Goal: Task Accomplishment & Management: Complete application form

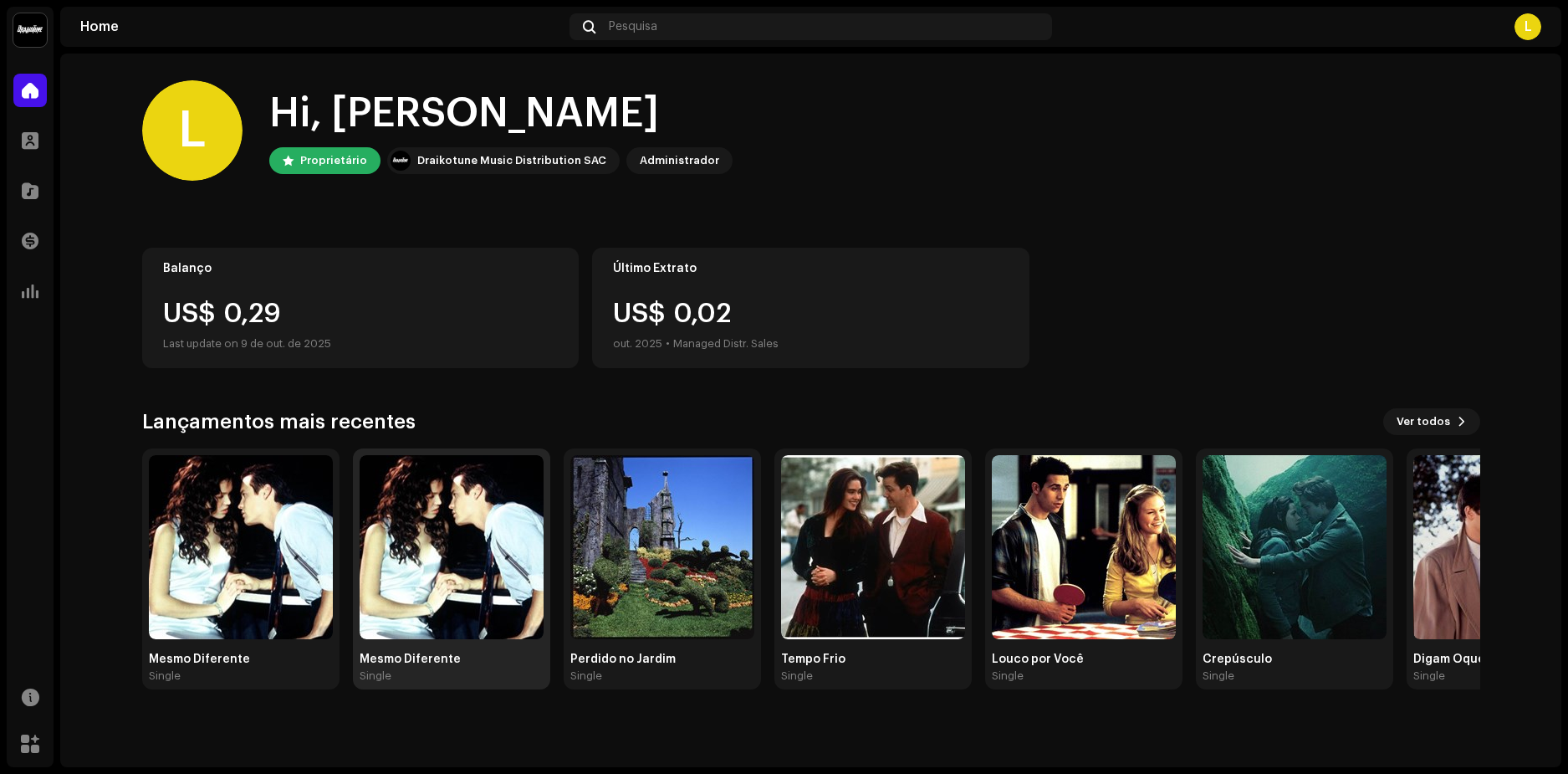
click at [424, 553] on img at bounding box center [451, 546] width 184 height 184
click at [274, 559] on img at bounding box center [240, 546] width 184 height 184
click at [871, 567] on img at bounding box center [872, 546] width 184 height 184
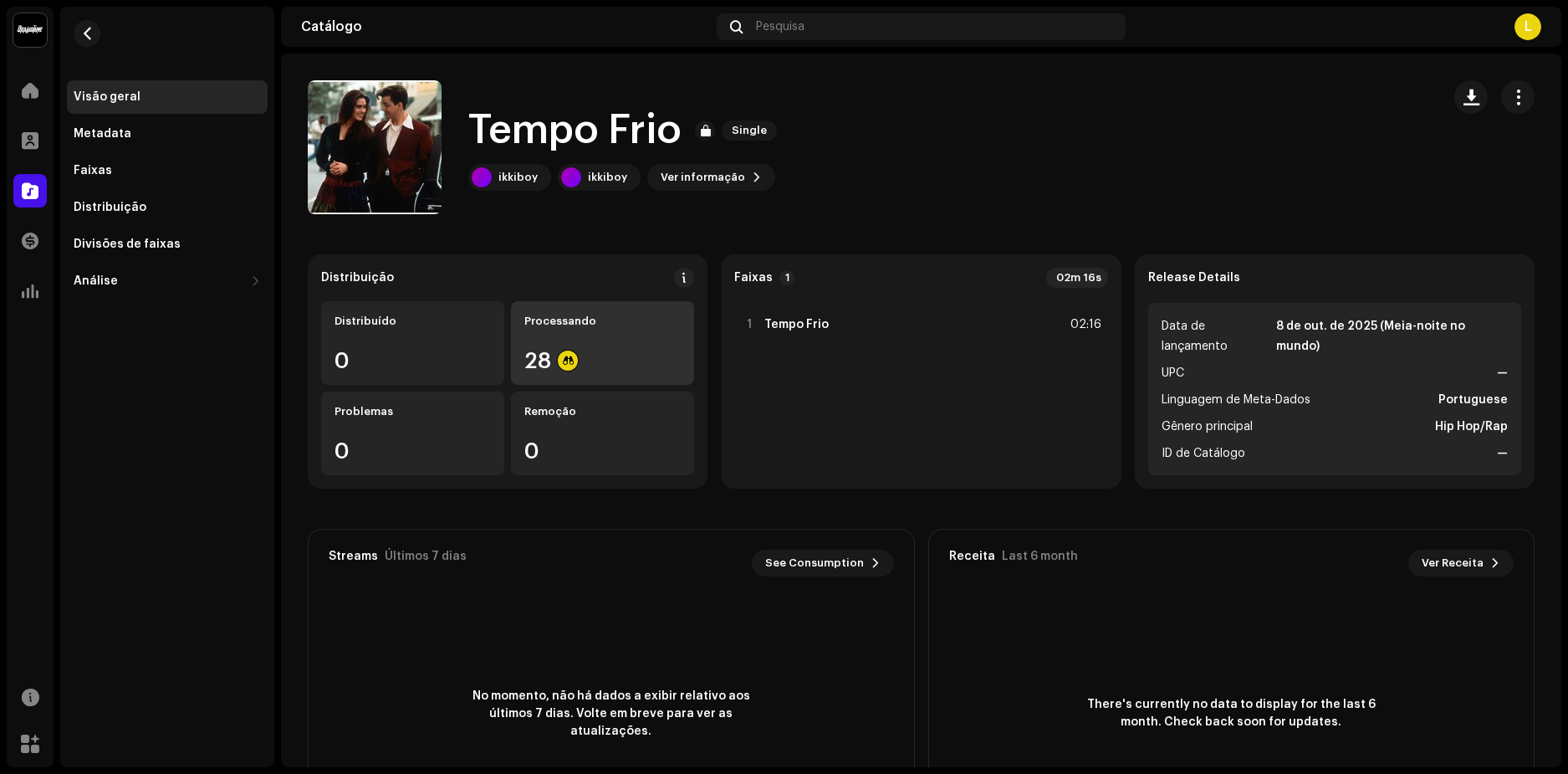
click at [586, 336] on div "Processando 28" at bounding box center [602, 343] width 183 height 83
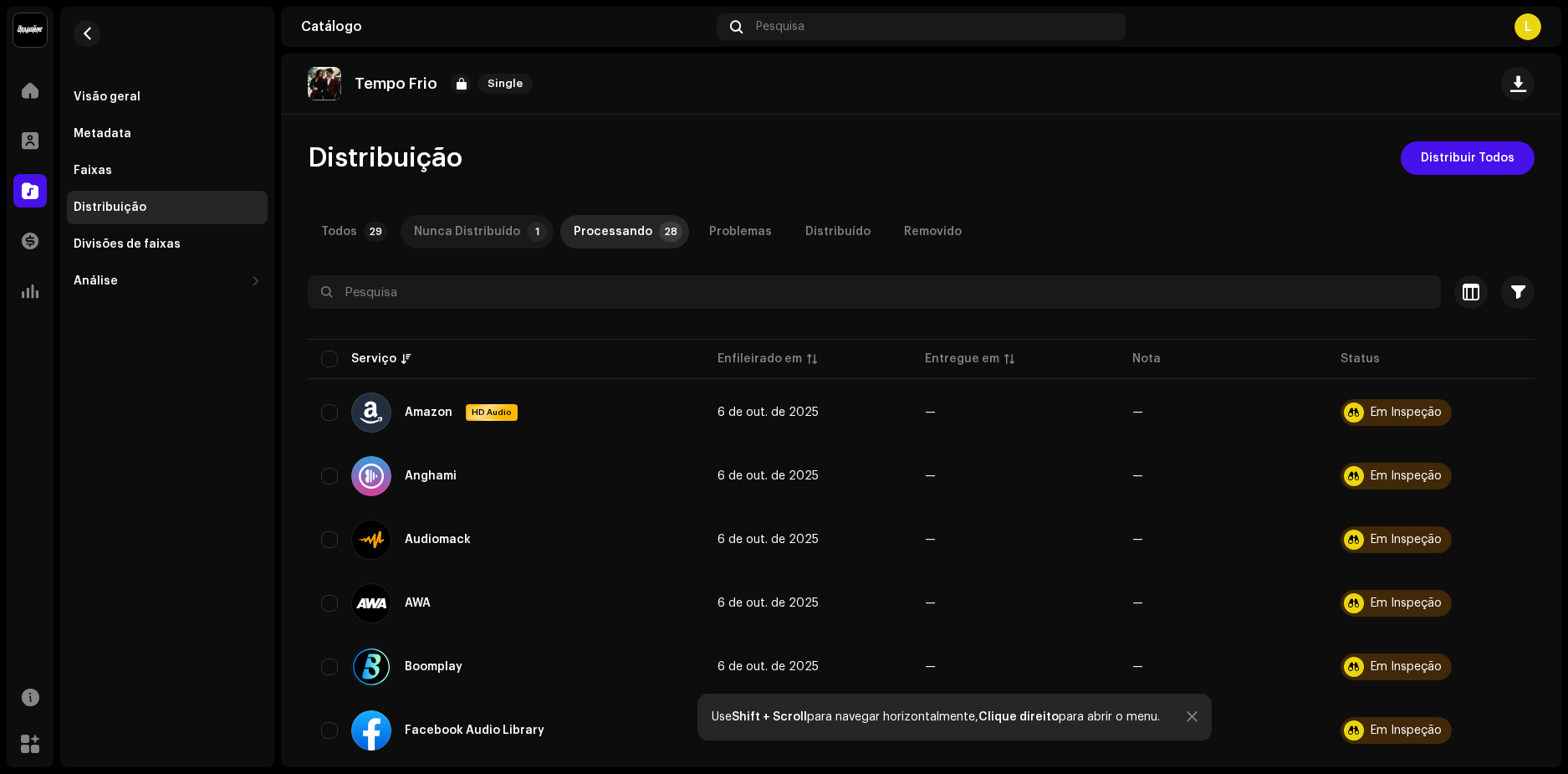
click at [446, 231] on div "Nunca Distribuído" at bounding box center [467, 232] width 106 height 34
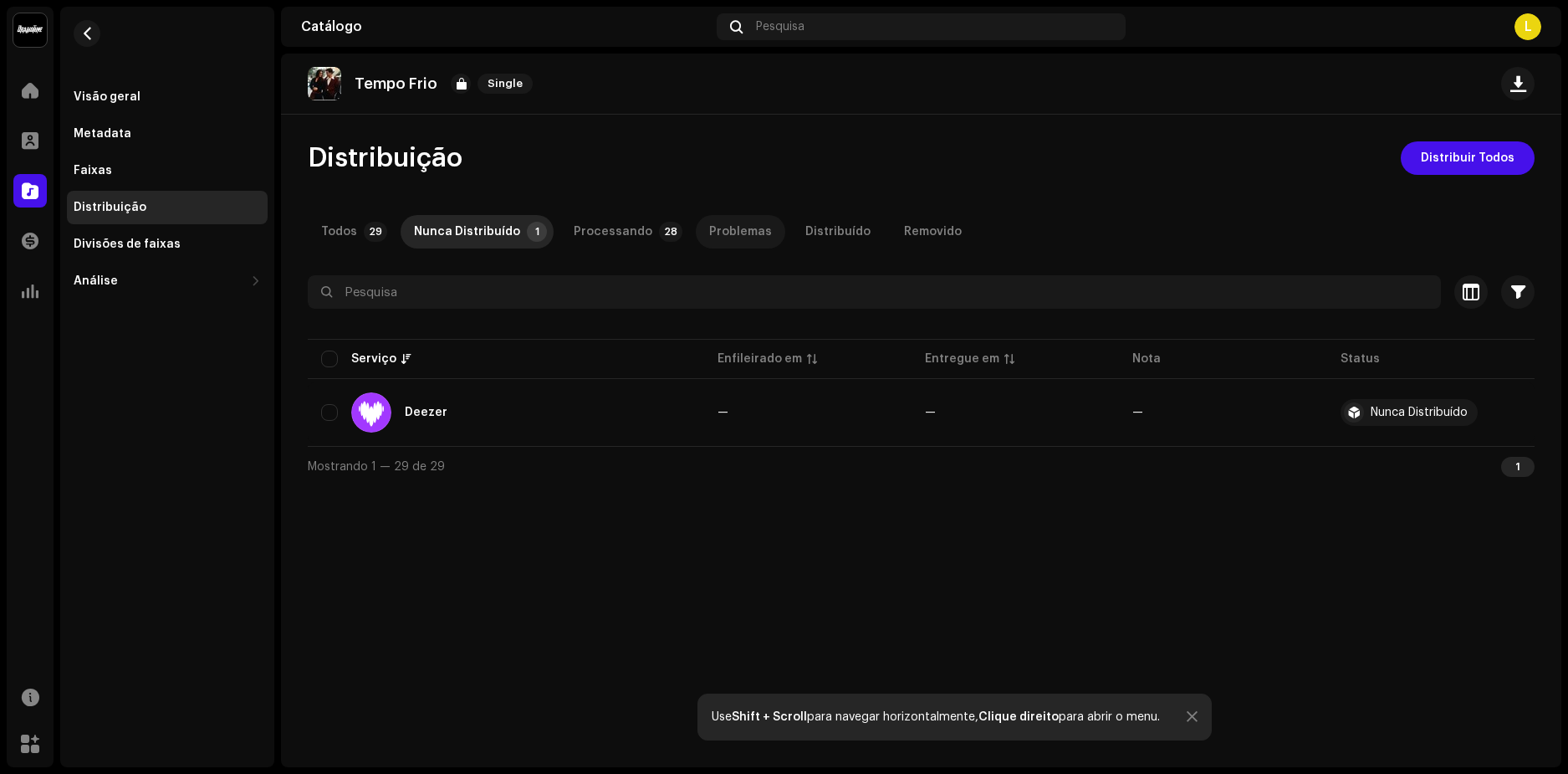
click at [709, 227] on div "Problemas" at bounding box center [740, 232] width 63 height 34
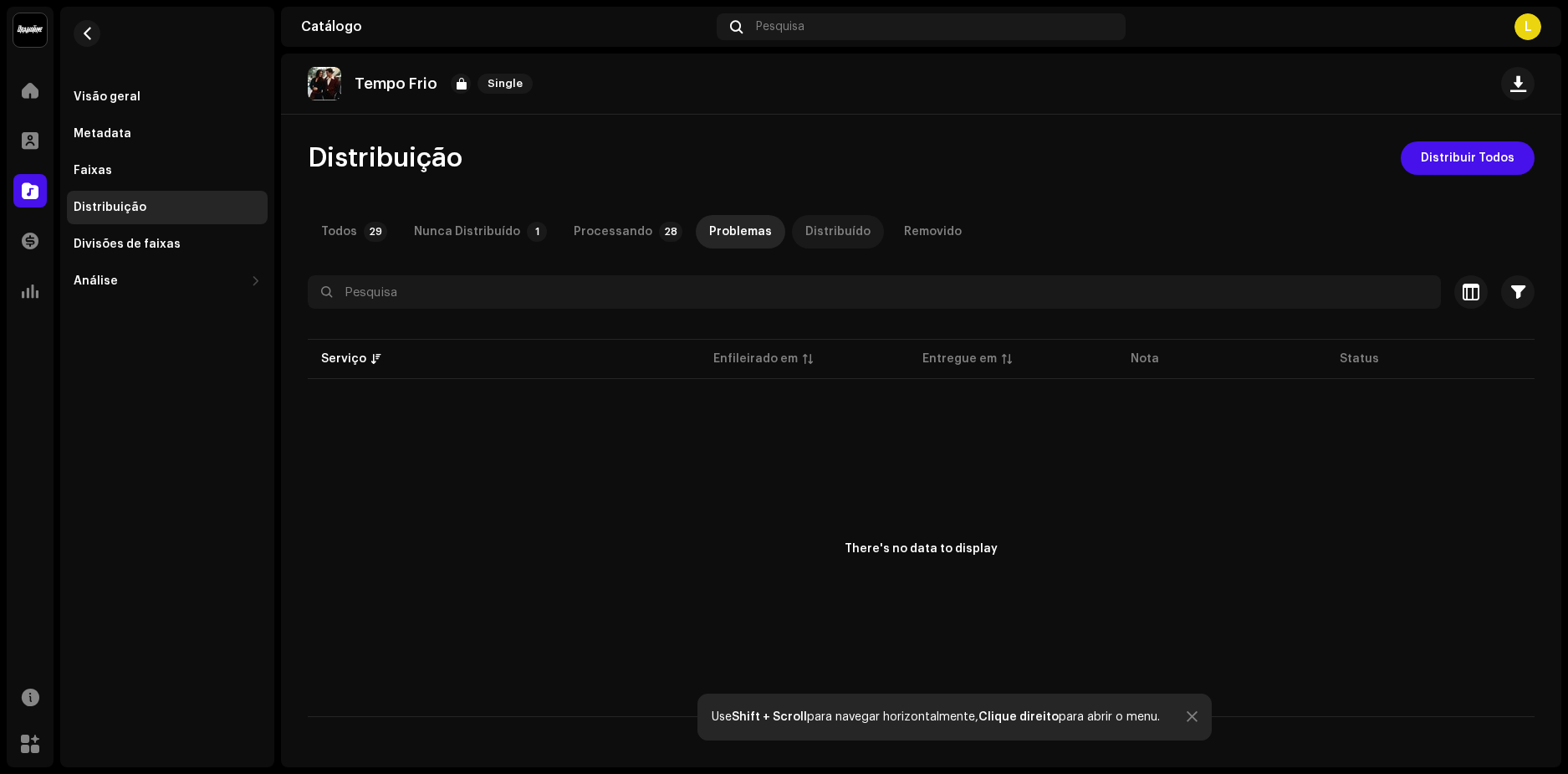
click at [819, 232] on div "Distribuído" at bounding box center [839, 232] width 66 height 34
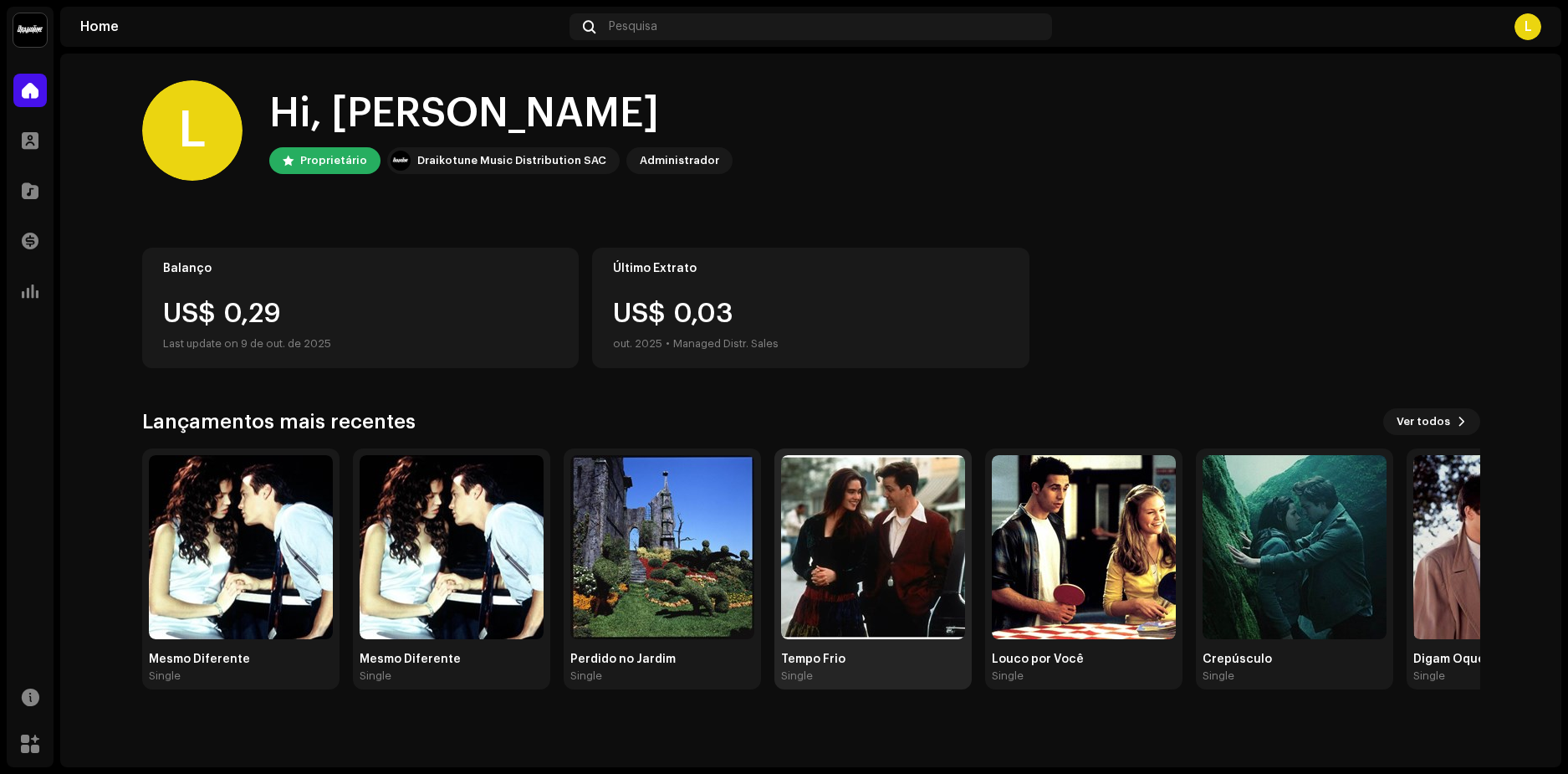
click at [896, 538] on img at bounding box center [872, 546] width 184 height 184
click at [1464, 426] on span at bounding box center [1462, 420] width 10 height 13
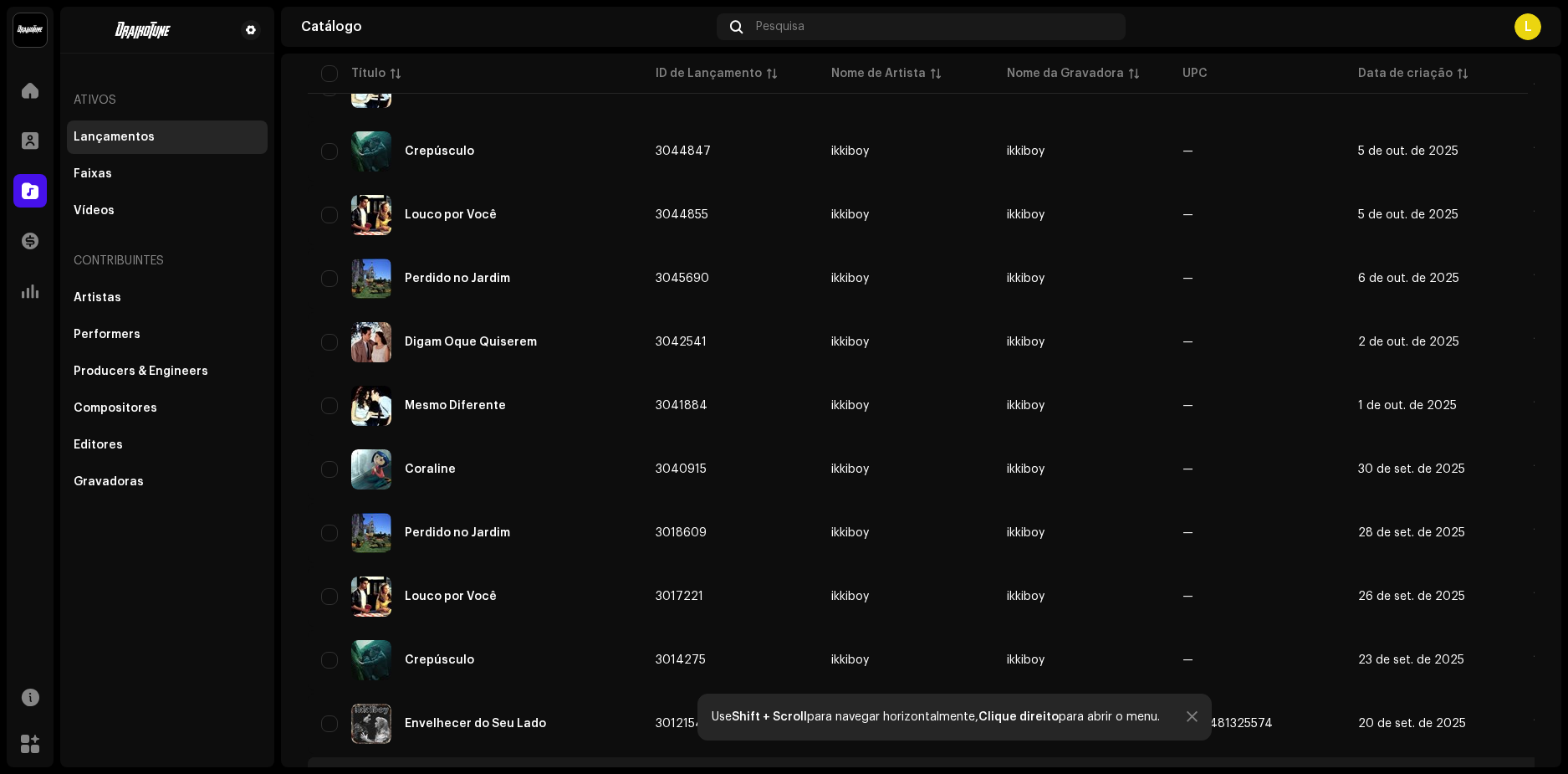
scroll to position [585, 0]
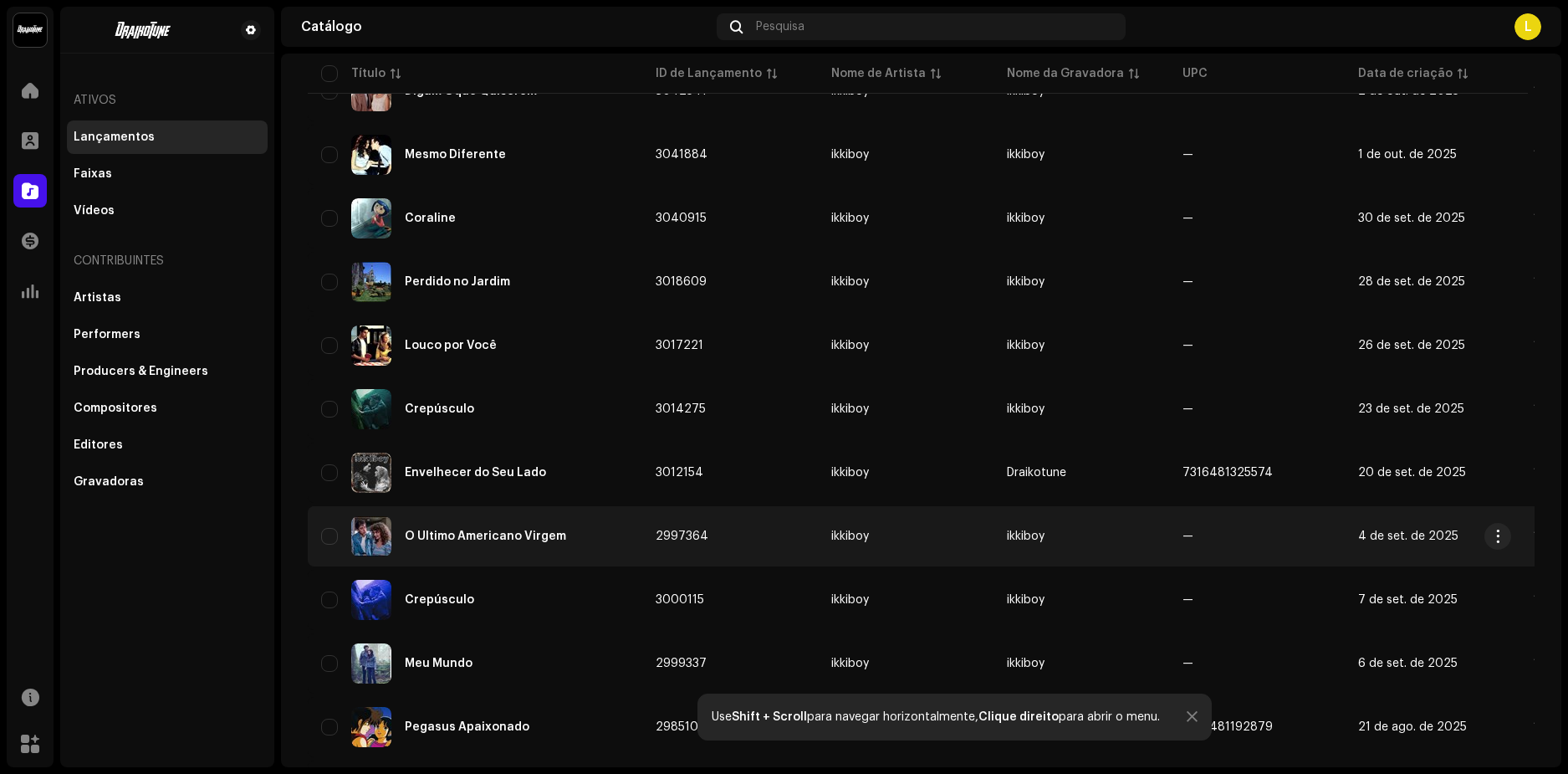
click at [452, 534] on div "O Último Americano Virgem" at bounding box center [485, 537] width 161 height 12
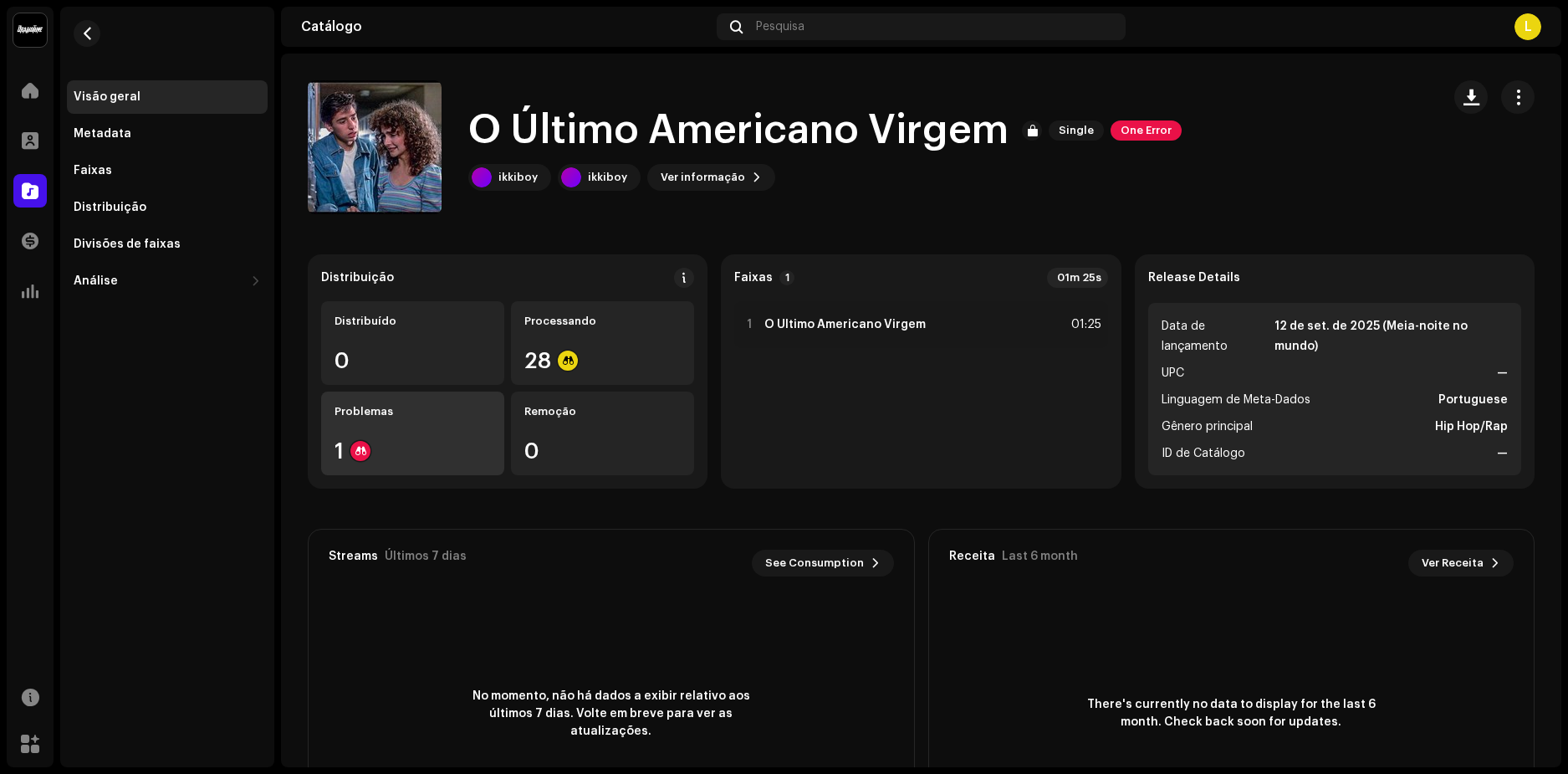
click at [362, 416] on div "Problemas" at bounding box center [412, 410] width 156 height 13
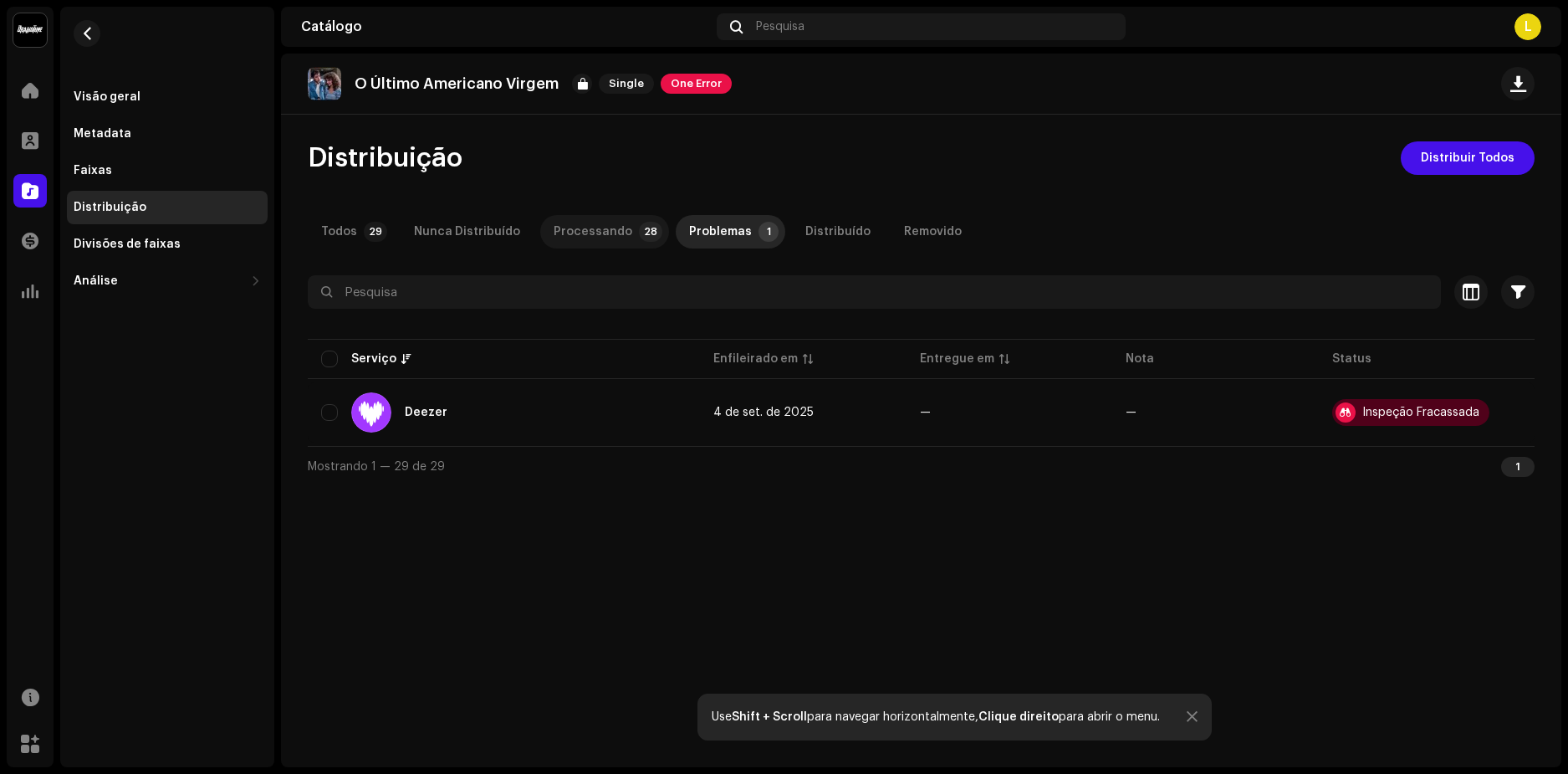
click at [597, 221] on div "Processando" at bounding box center [592, 232] width 78 height 34
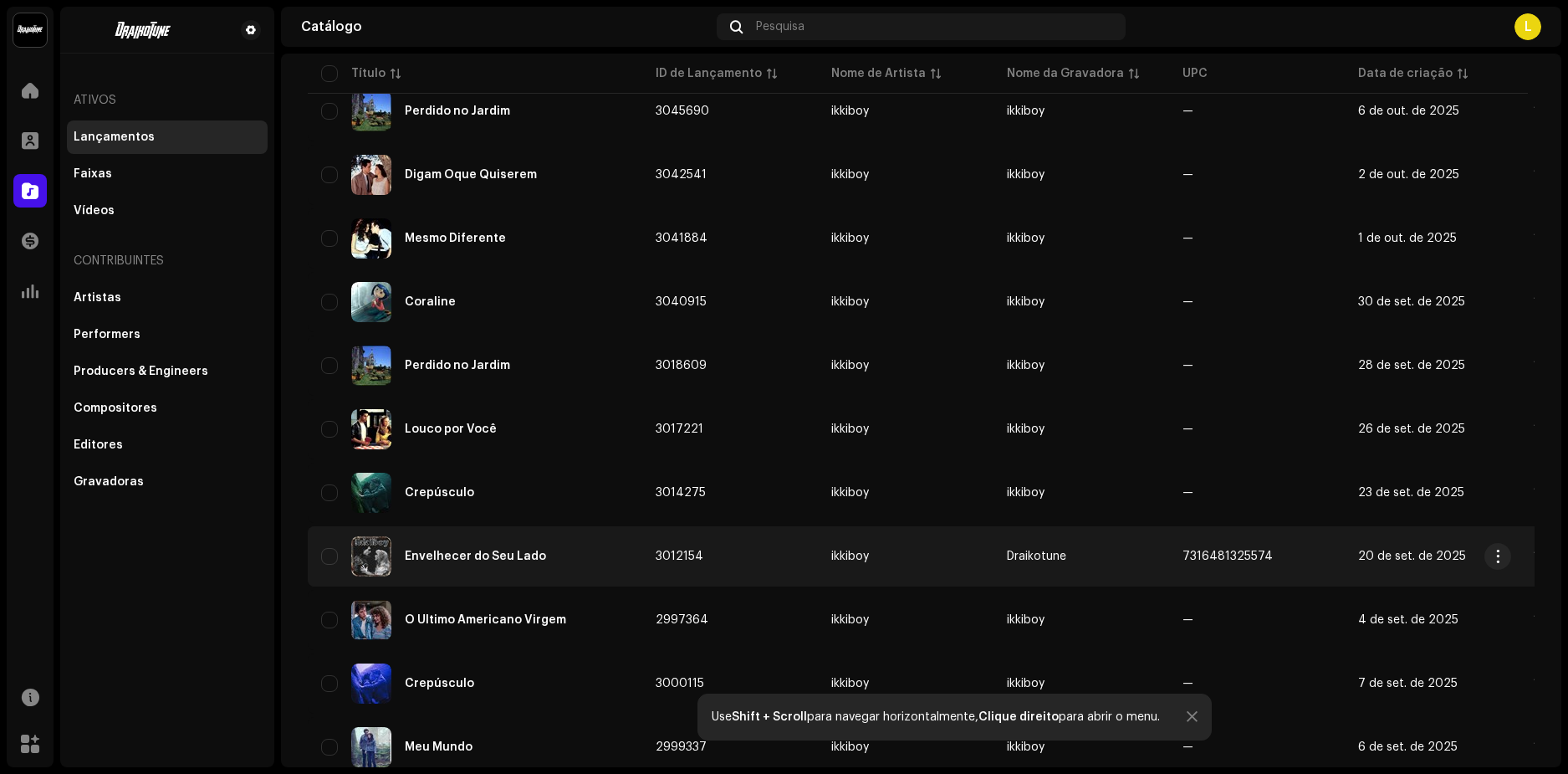
scroll to position [669, 0]
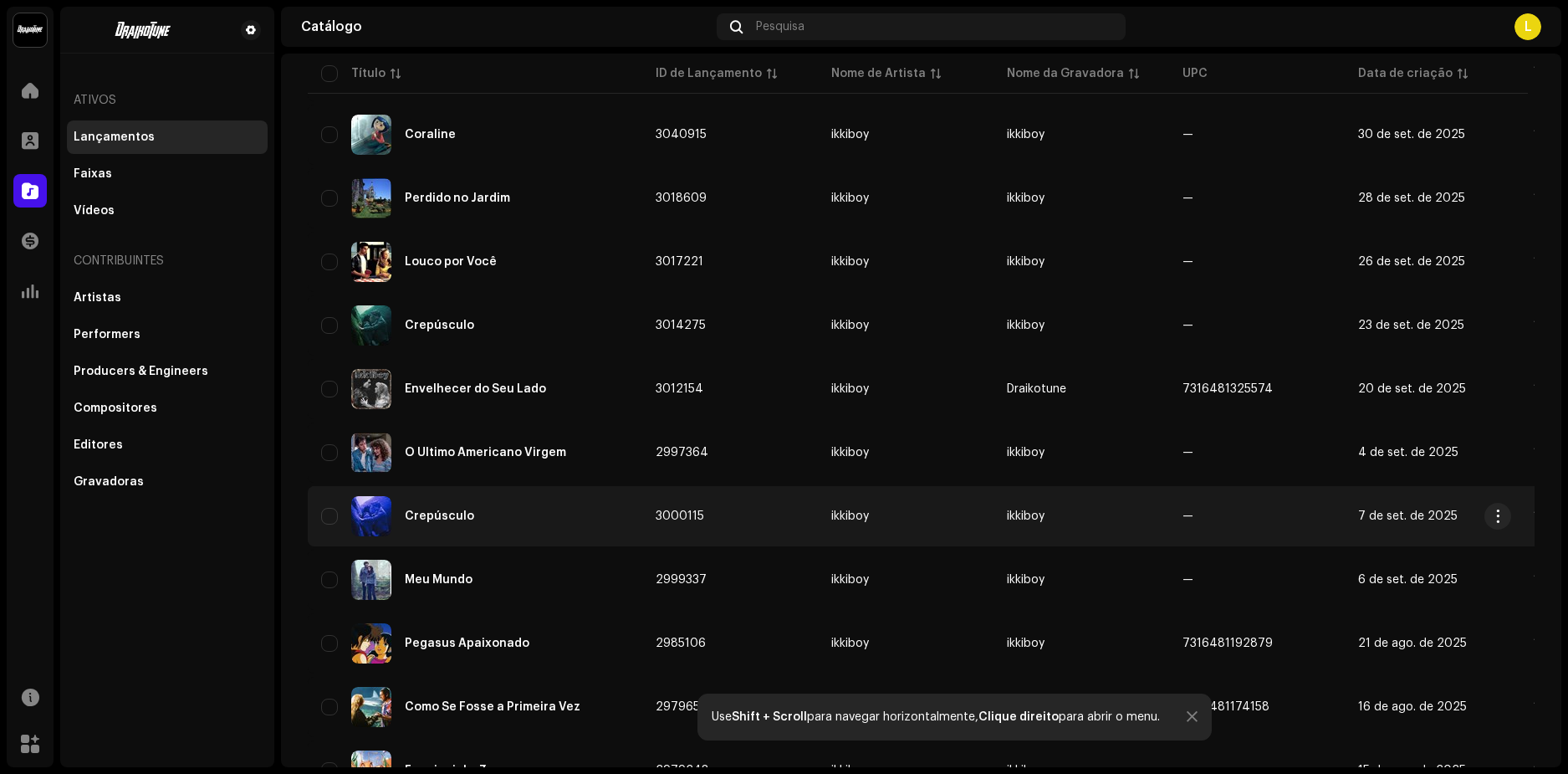
click at [420, 518] on div "Crepúsculo" at bounding box center [439, 516] width 70 height 12
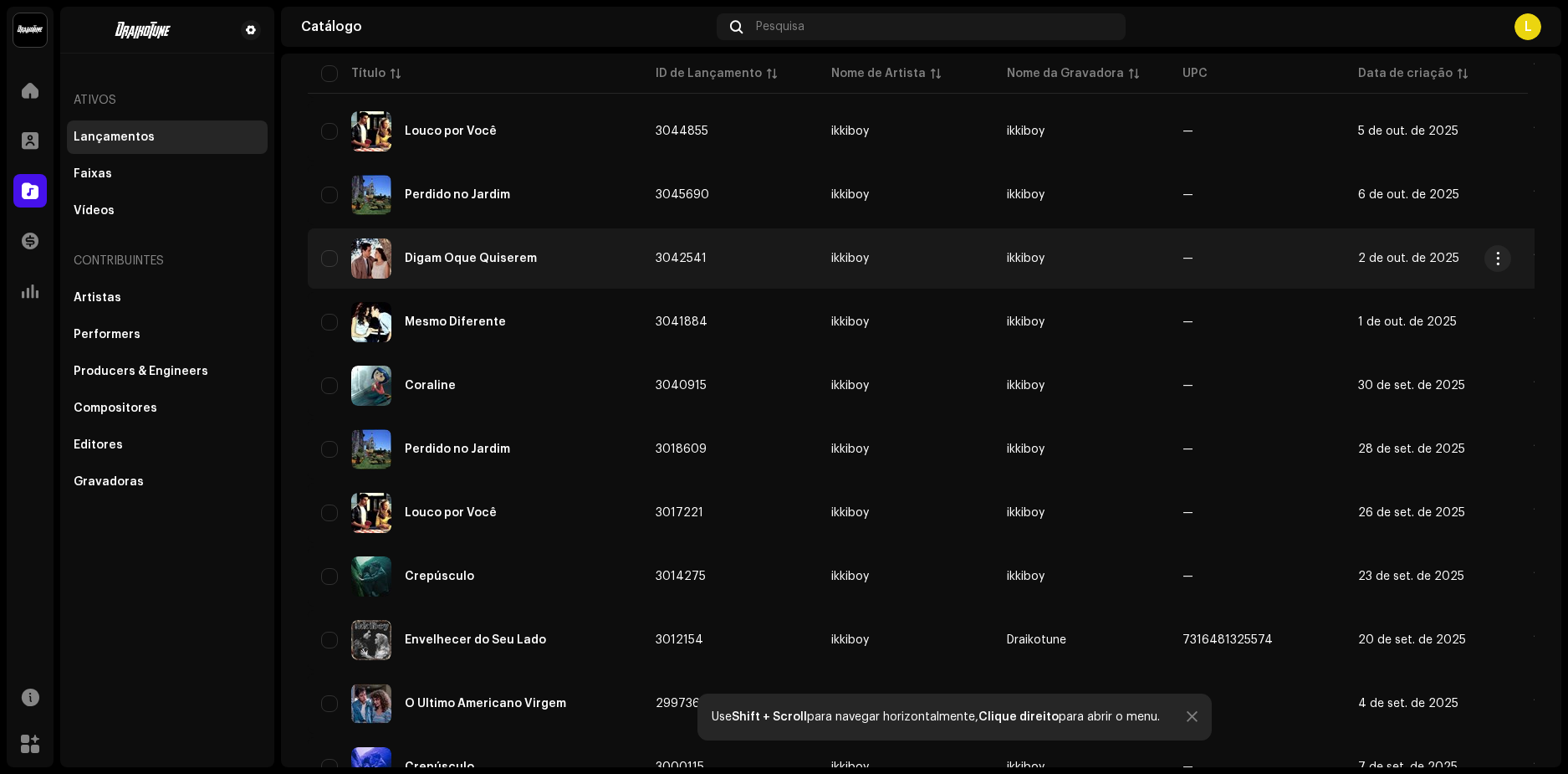
scroll to position [669, 0]
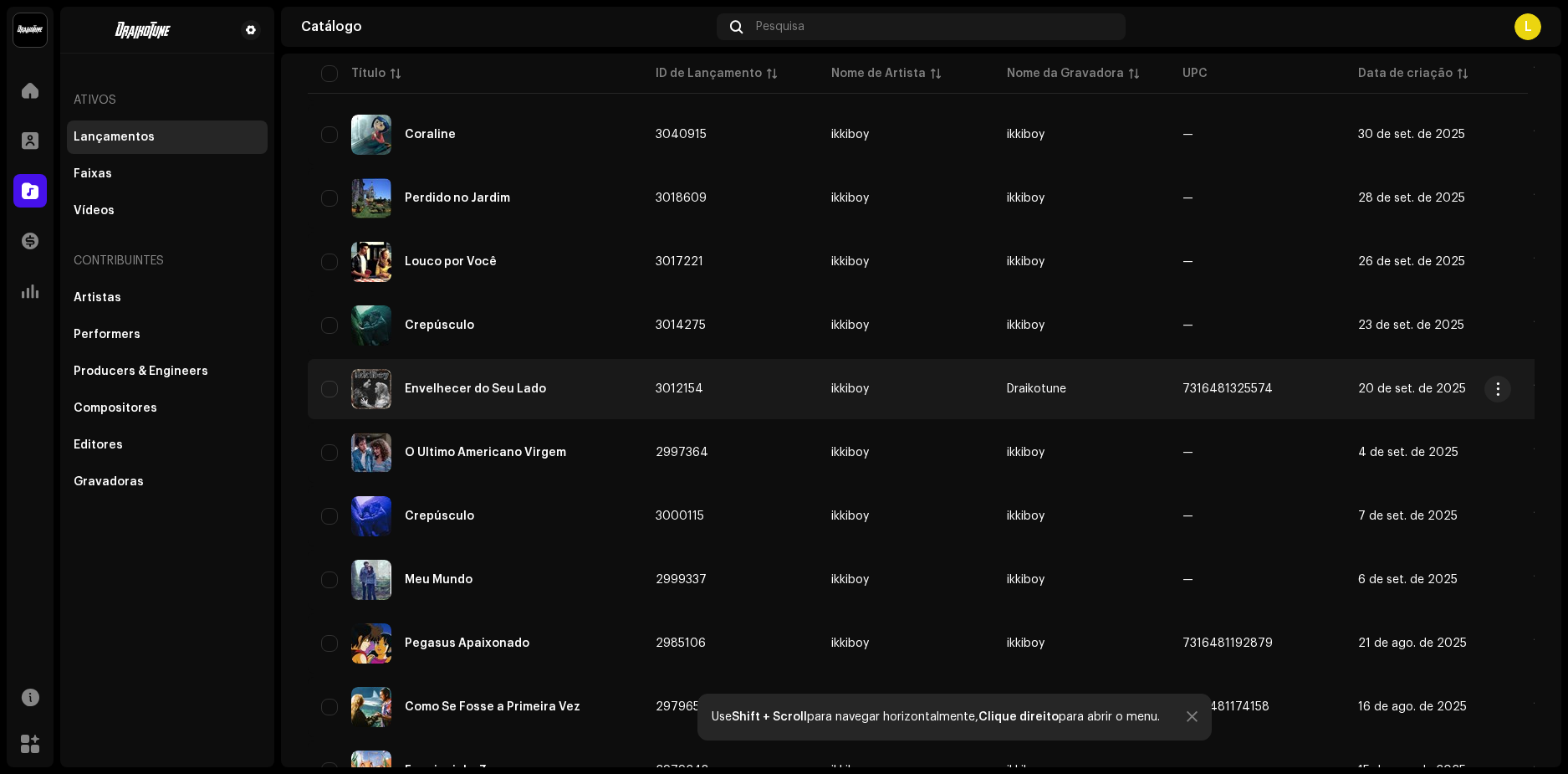
click at [444, 378] on div "Envelhecer do Seu Lado" at bounding box center [475, 388] width 308 height 40
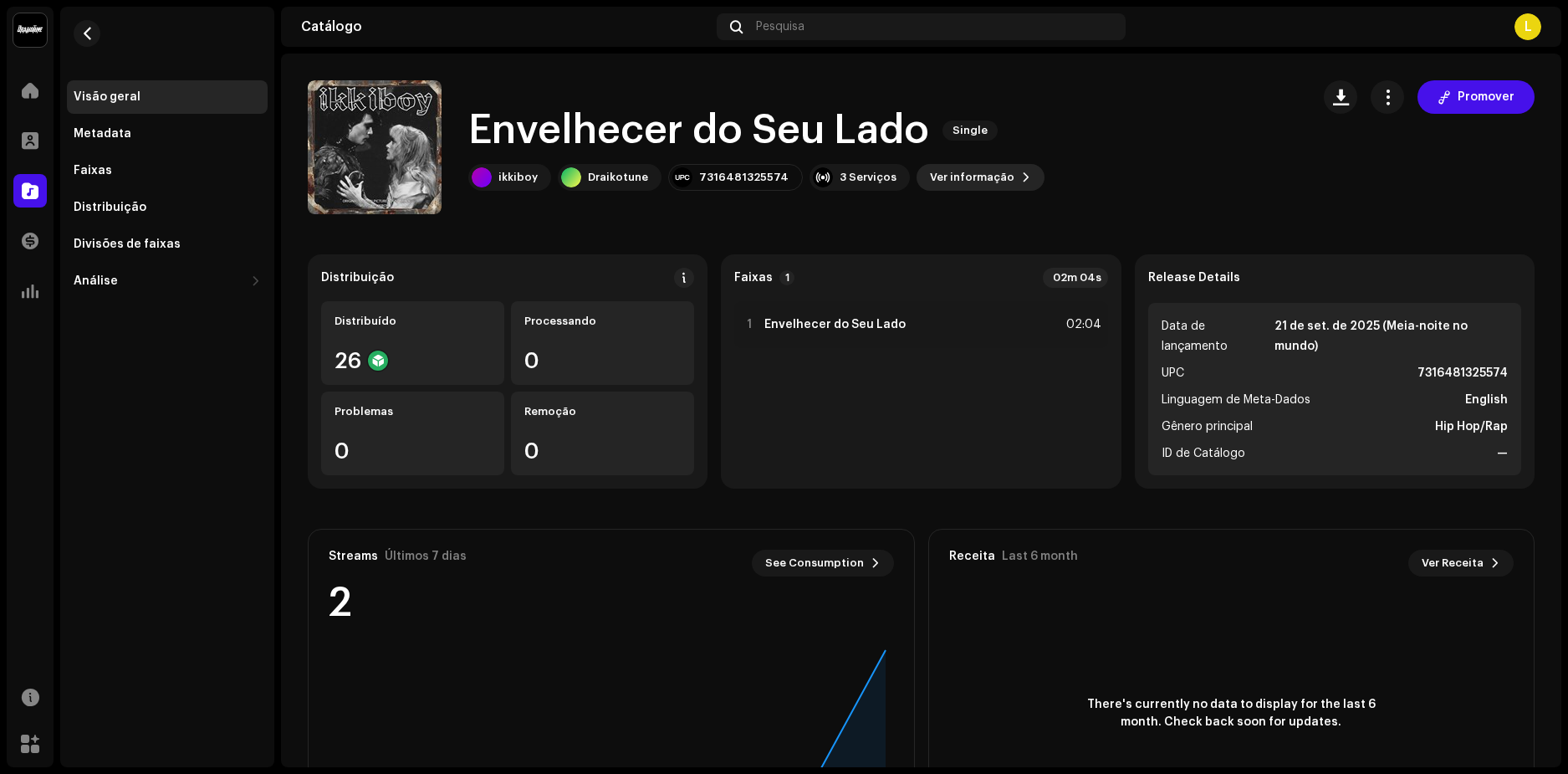
click at [955, 181] on span "Ver informação" at bounding box center [972, 178] width 84 height 34
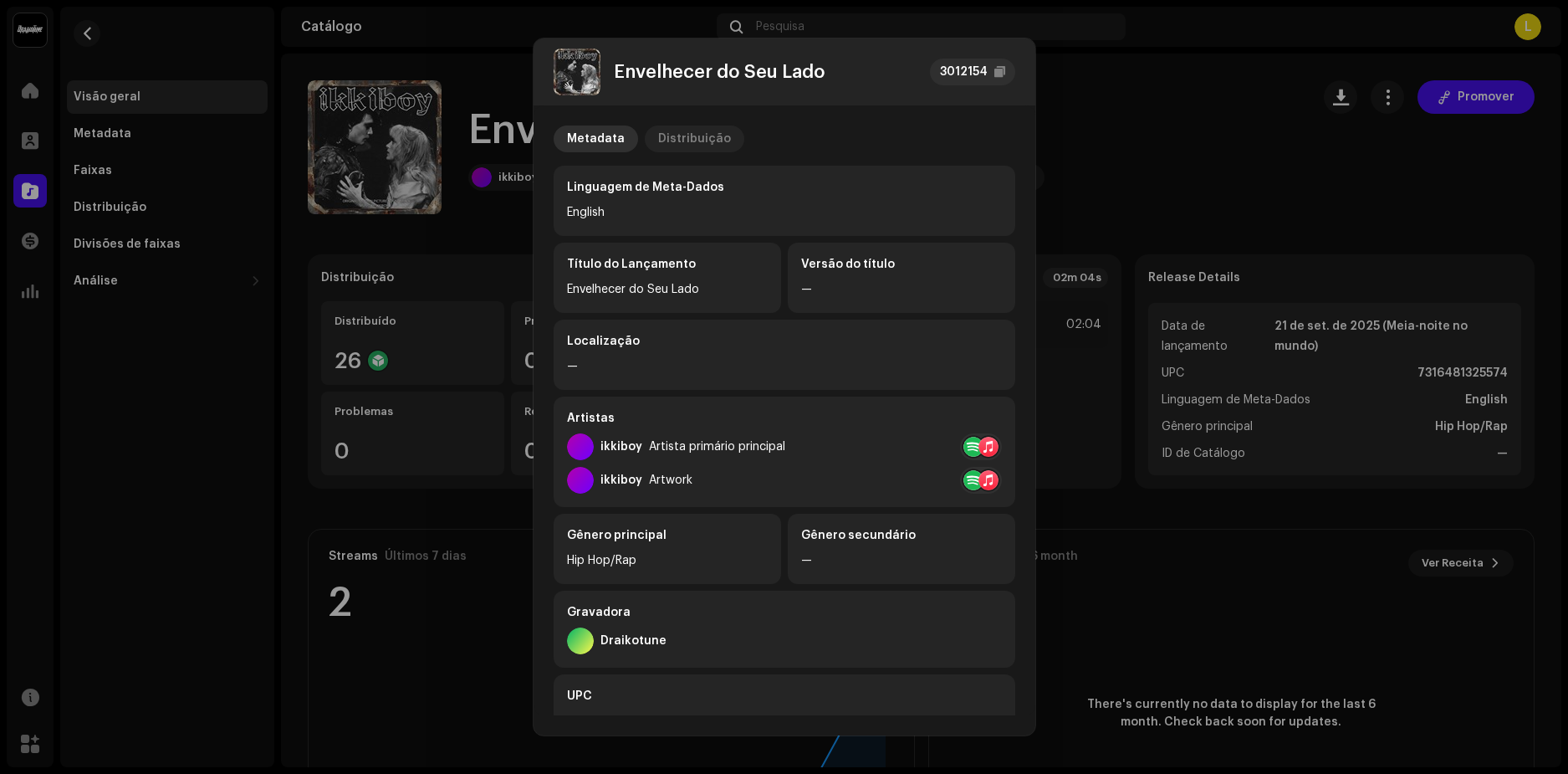
click at [686, 144] on div "Distribuição" at bounding box center [694, 138] width 73 height 27
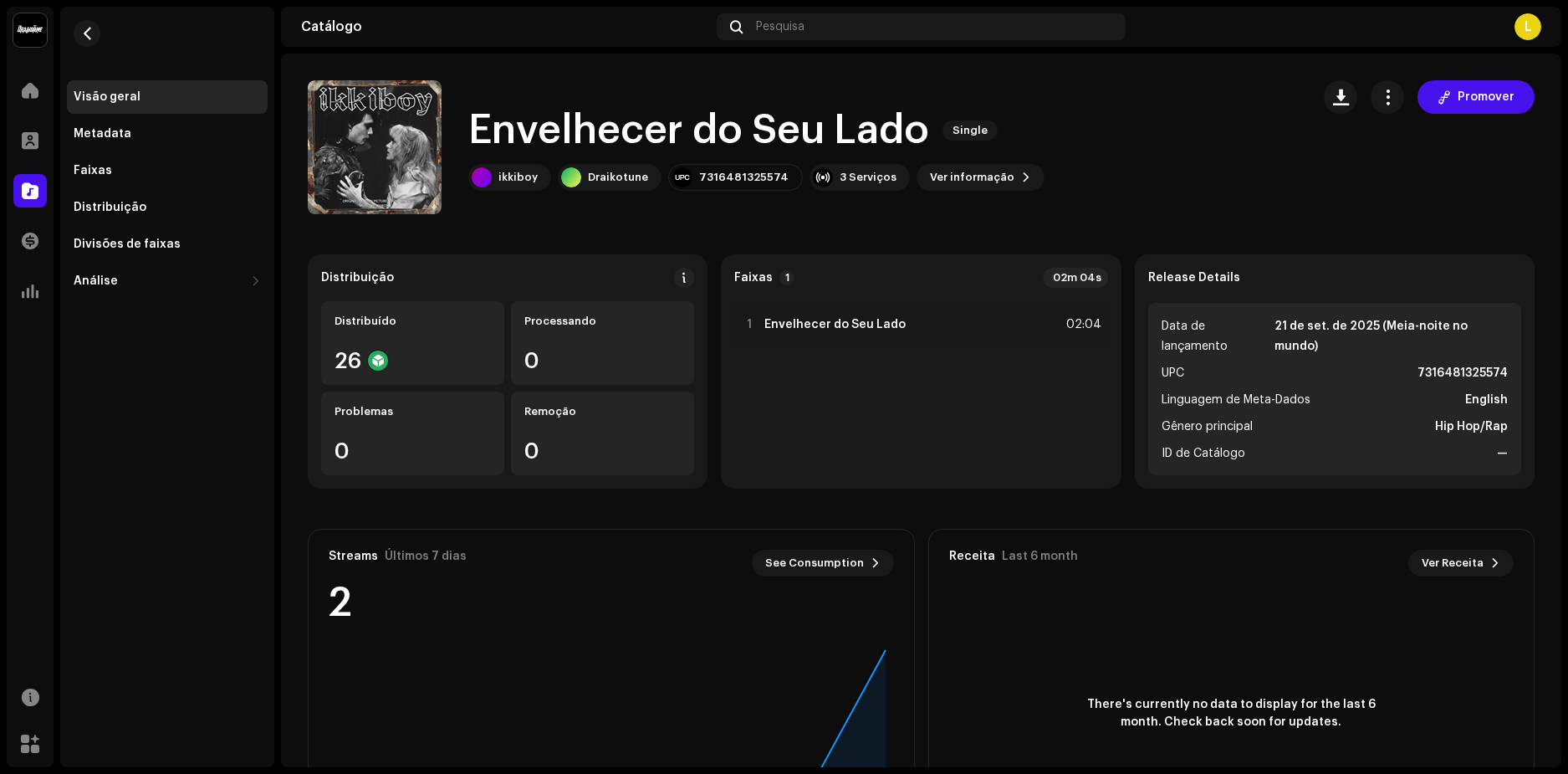
click at [1111, 60] on div "Envelhecer do Seu Lado 3012154 Metadata Distribuição Data de lançamento 21 de s…" at bounding box center [784, 387] width 1568 height 774
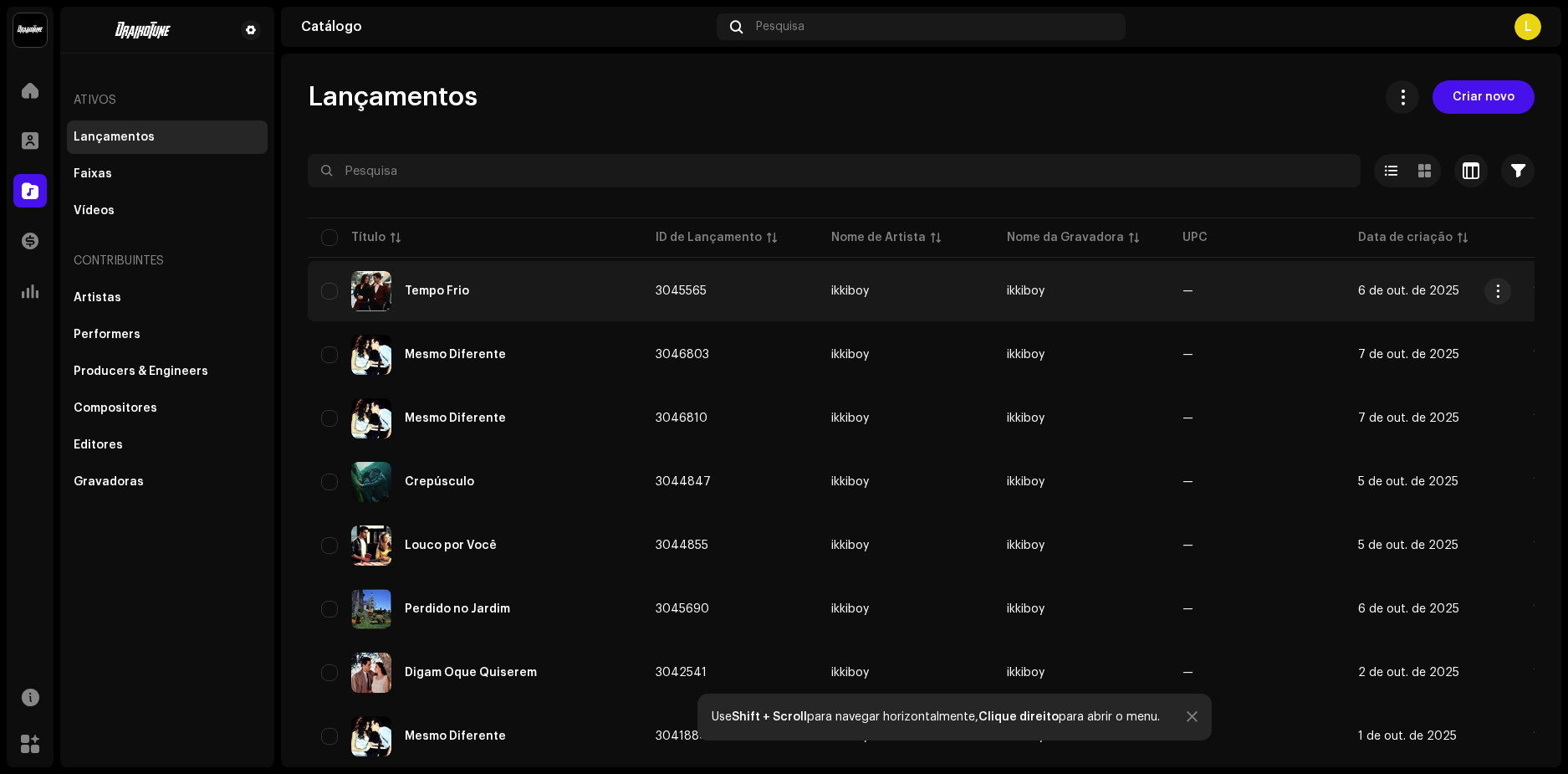
click at [422, 293] on div "Tempo Frio" at bounding box center [436, 291] width 65 height 12
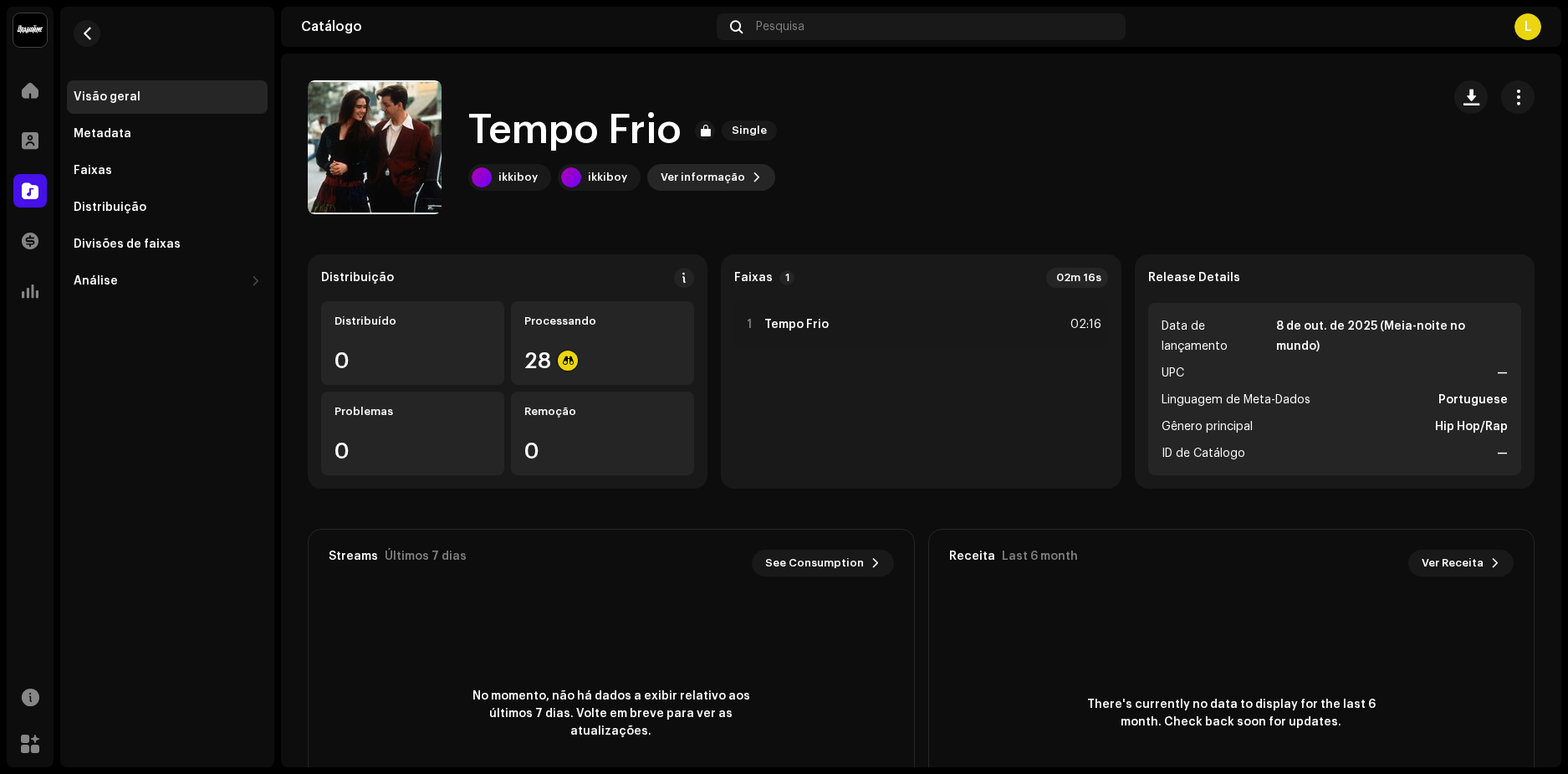
click at [732, 173] on span "Ver informação" at bounding box center [703, 178] width 84 height 34
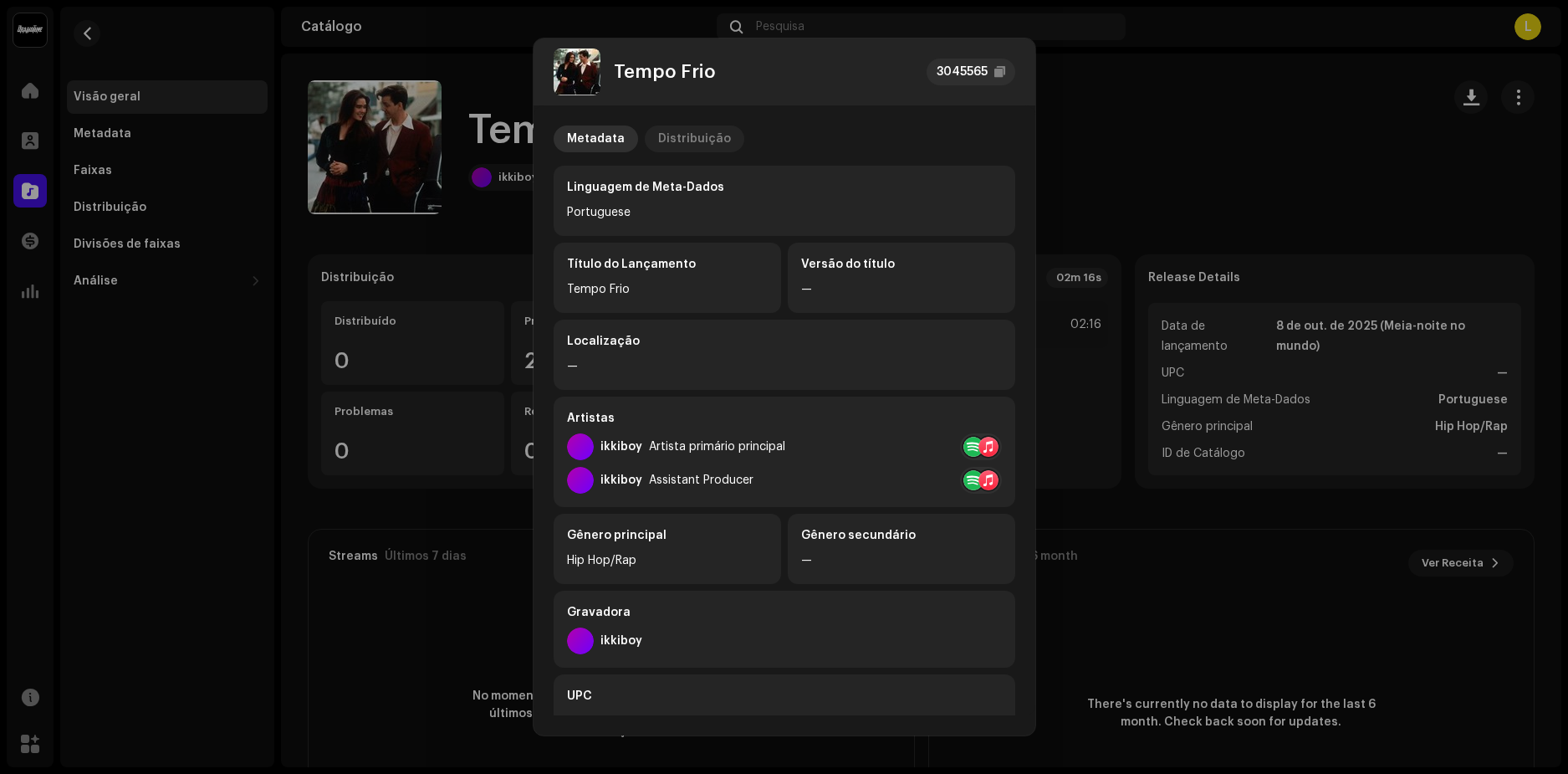
click at [679, 140] on div "Distribuição" at bounding box center [694, 138] width 73 height 27
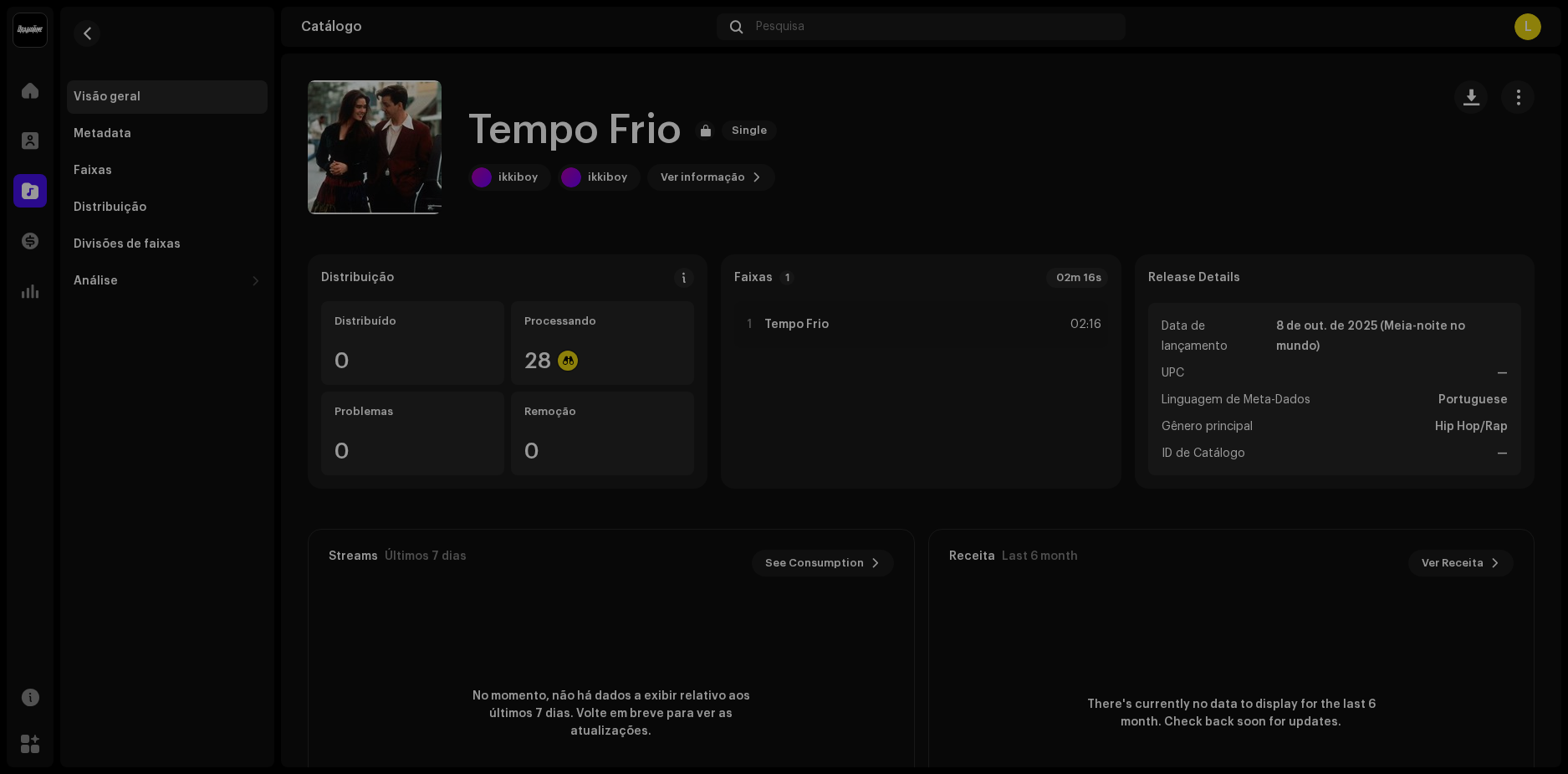
click at [1128, 26] on div "Tempo Frio 3045565 Metadata Distribuição Data de lançamento 8 de out. de 2025 (…" at bounding box center [784, 387] width 1568 height 774
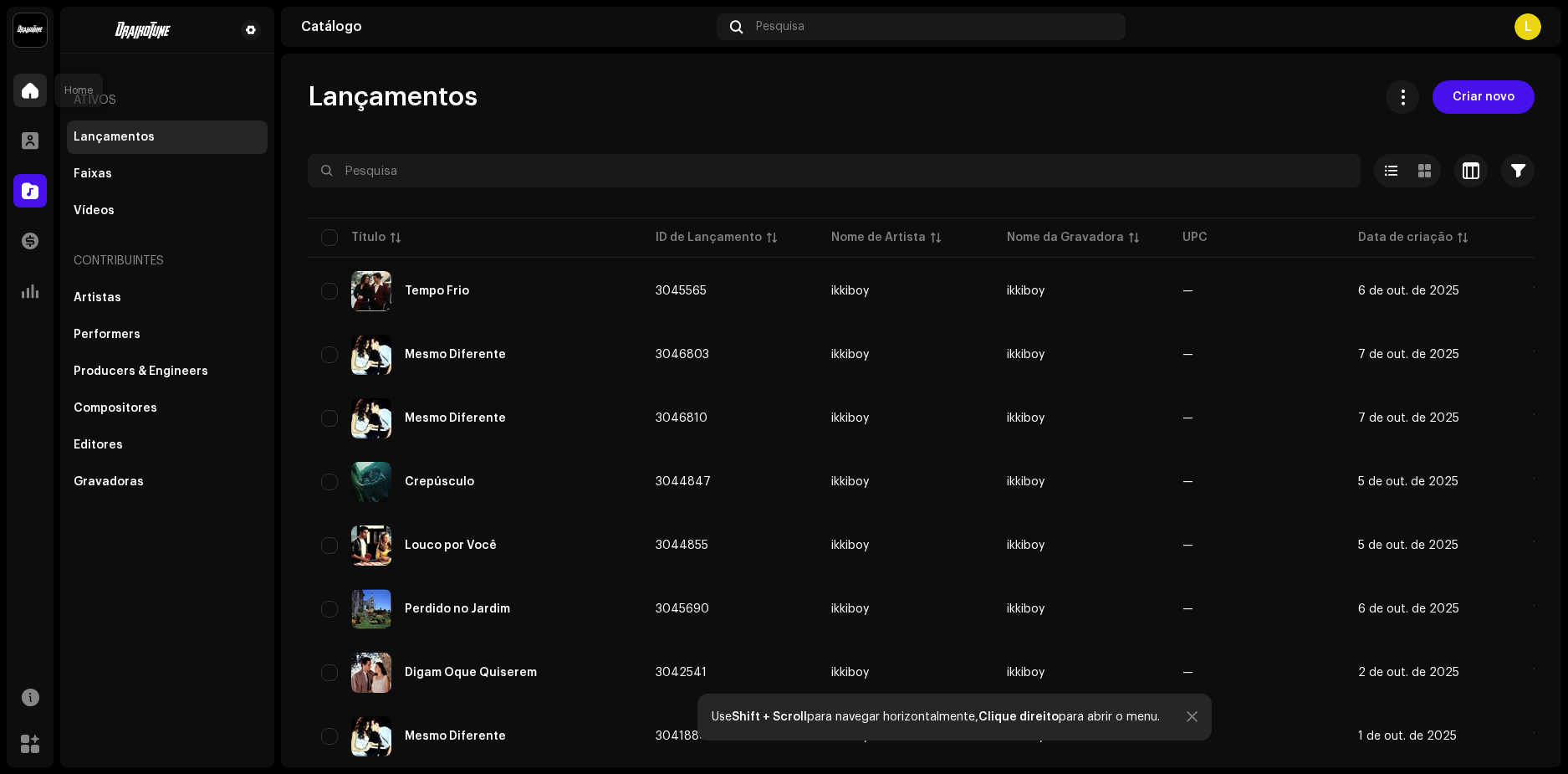
click at [35, 87] on span at bounding box center [30, 89] width 17 height 13
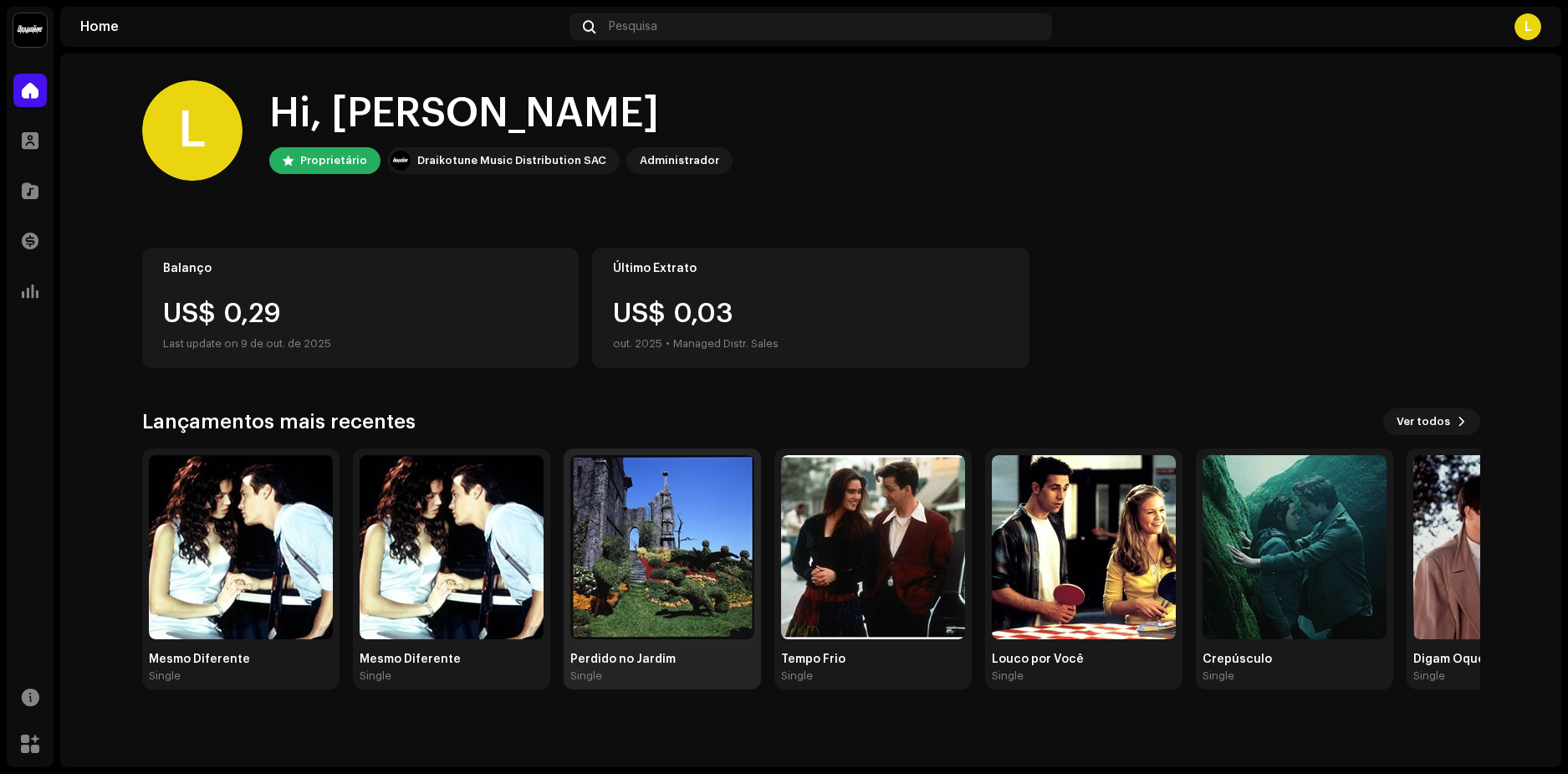
click at [671, 532] on img at bounding box center [662, 546] width 184 height 184
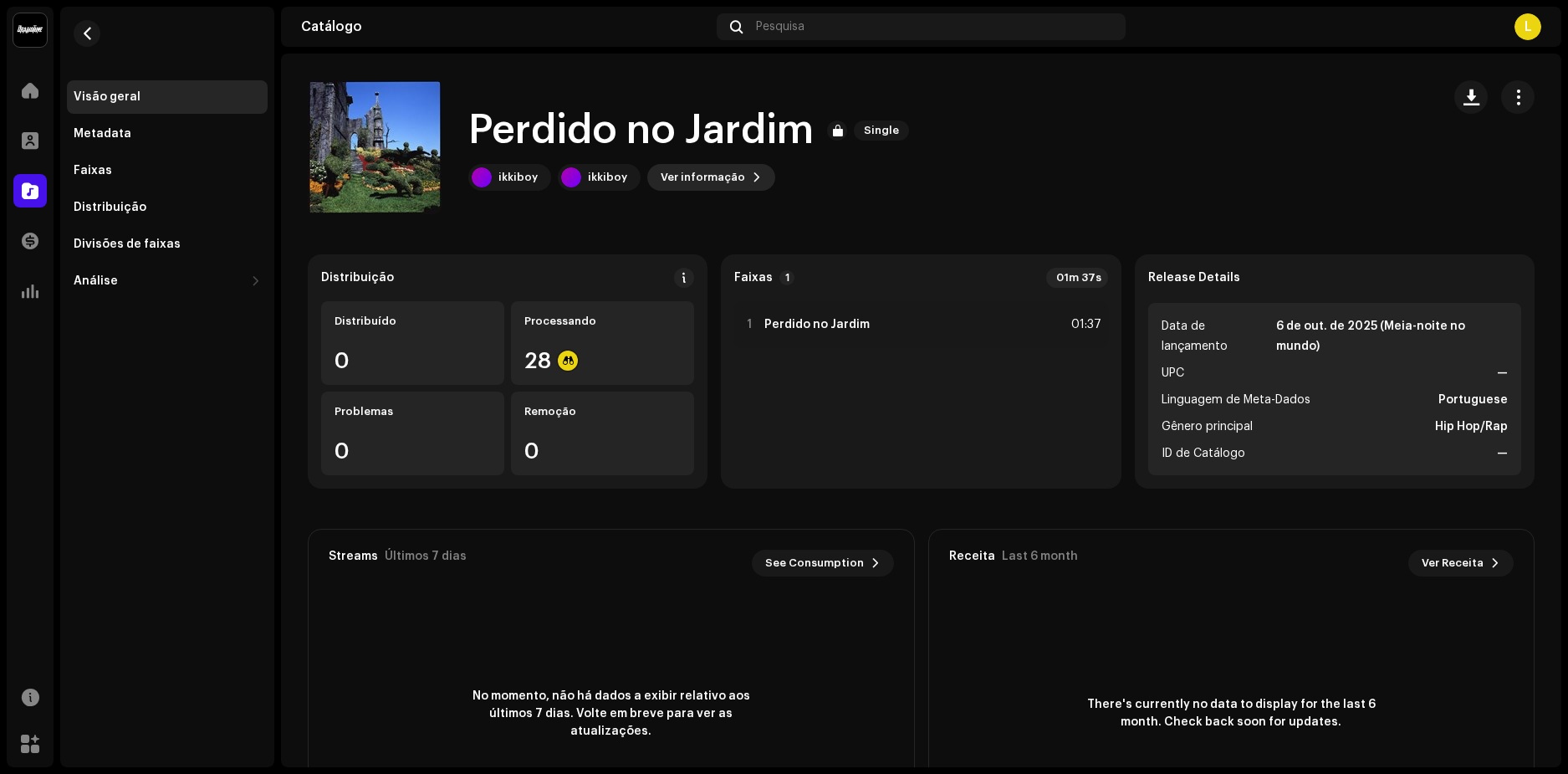
click at [705, 179] on span "Ver informação" at bounding box center [703, 178] width 84 height 34
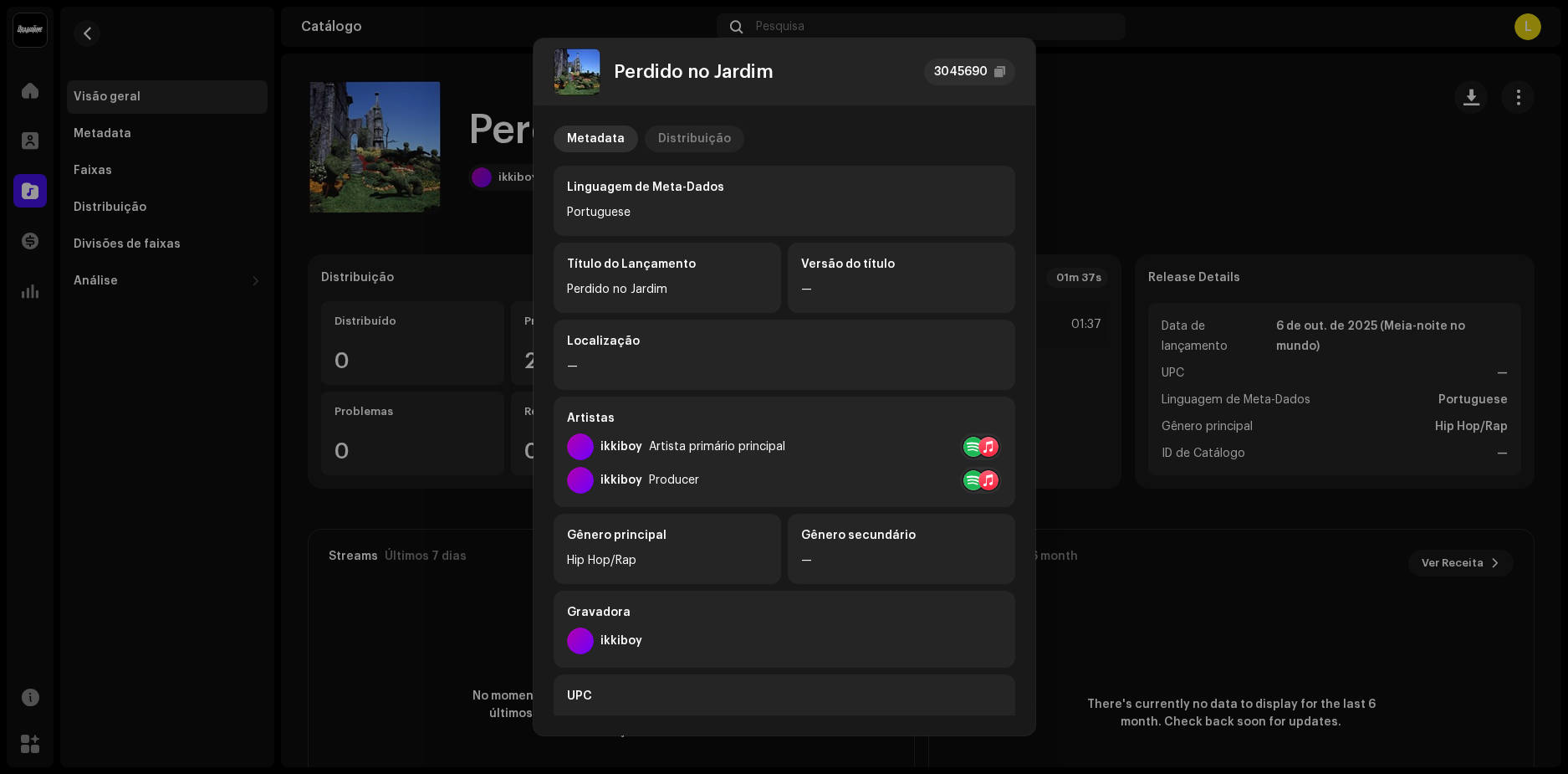
click at [678, 136] on div "Distribuição" at bounding box center [694, 138] width 73 height 27
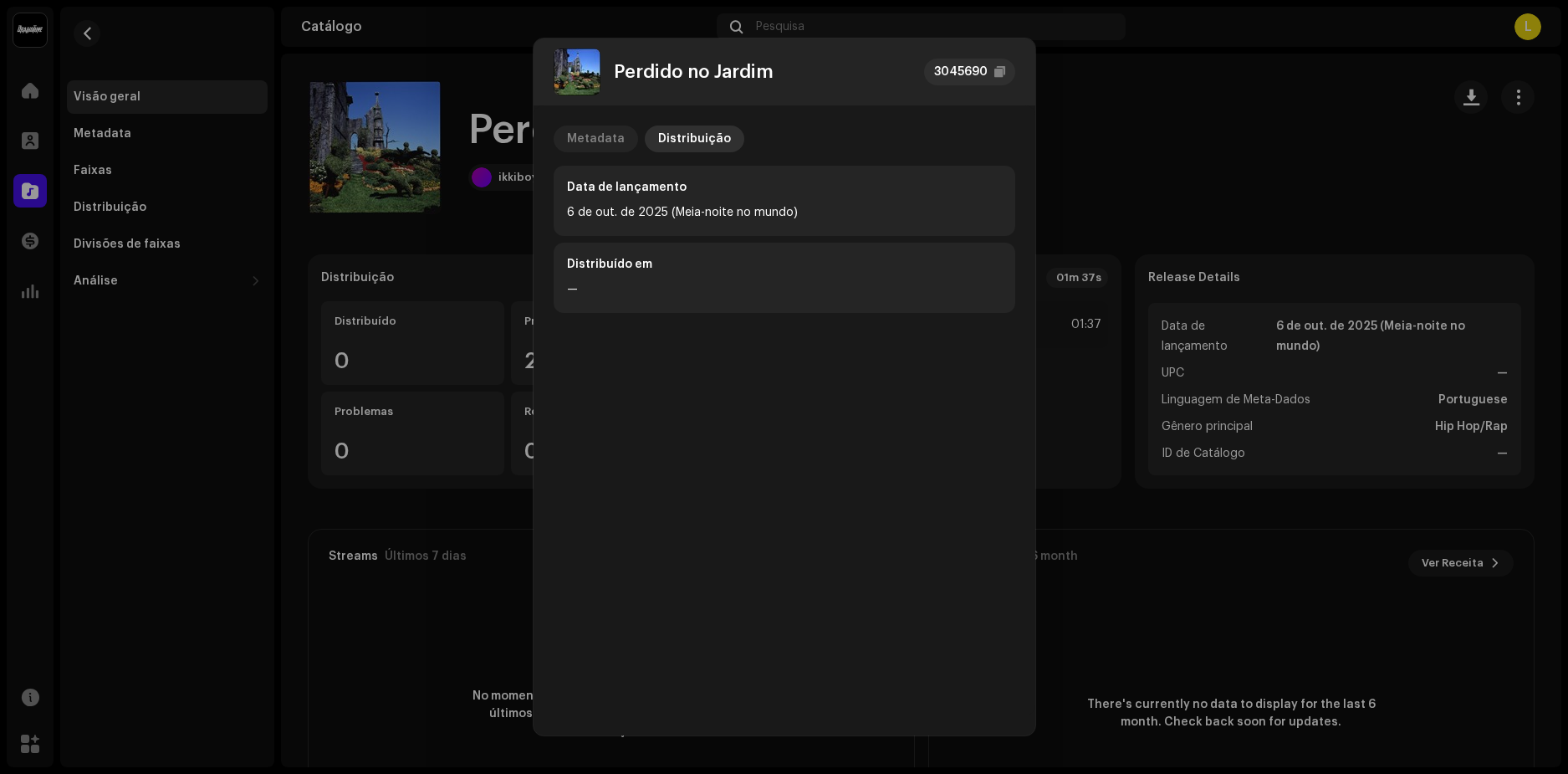
click at [604, 139] on div "Metadata" at bounding box center [596, 138] width 58 height 27
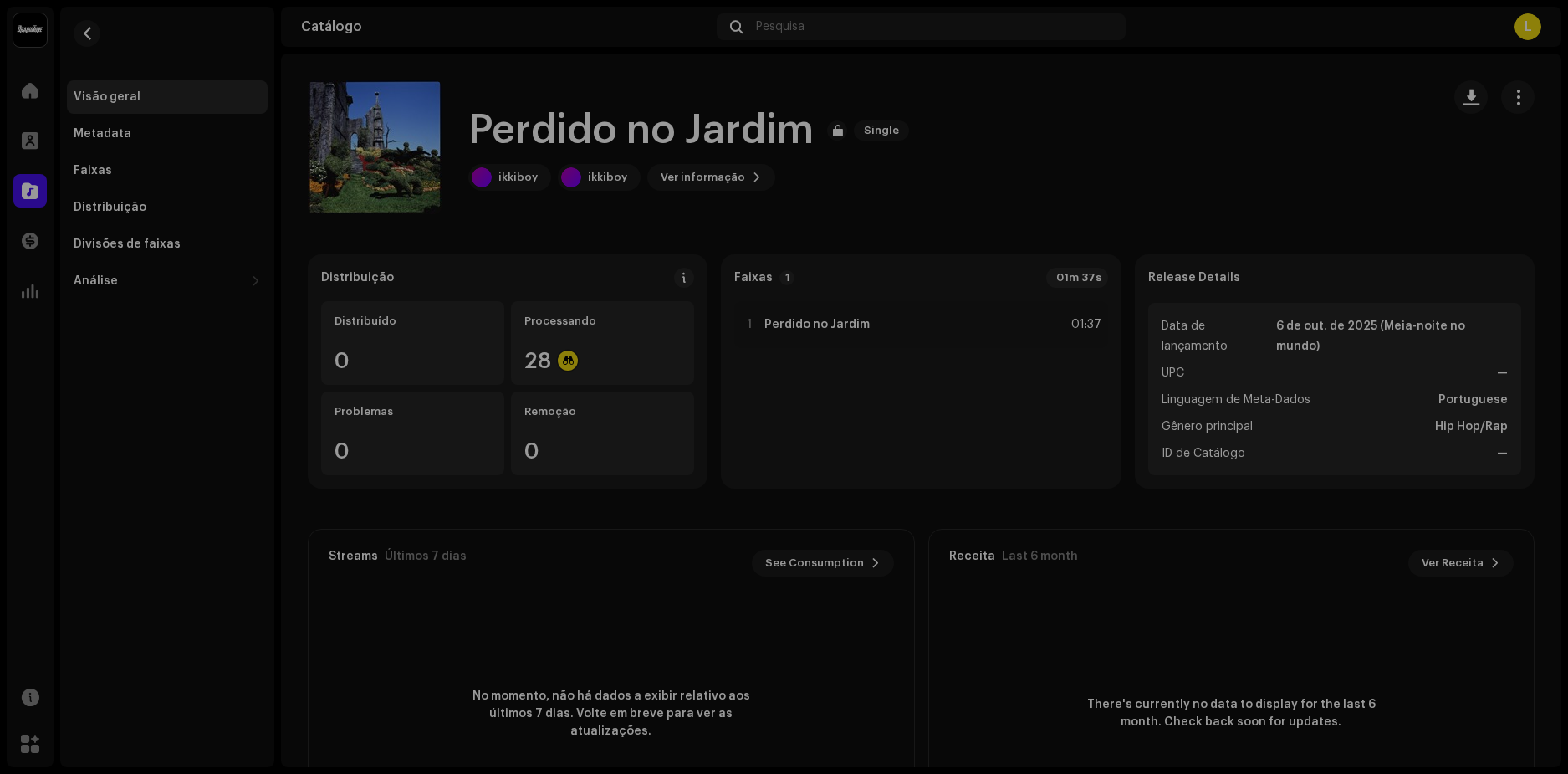
click at [1134, 107] on div "Perdido no Jardim 3045690 Metadata Distribuição Linguagem de Meta-Dados Portugu…" at bounding box center [784, 387] width 1568 height 774
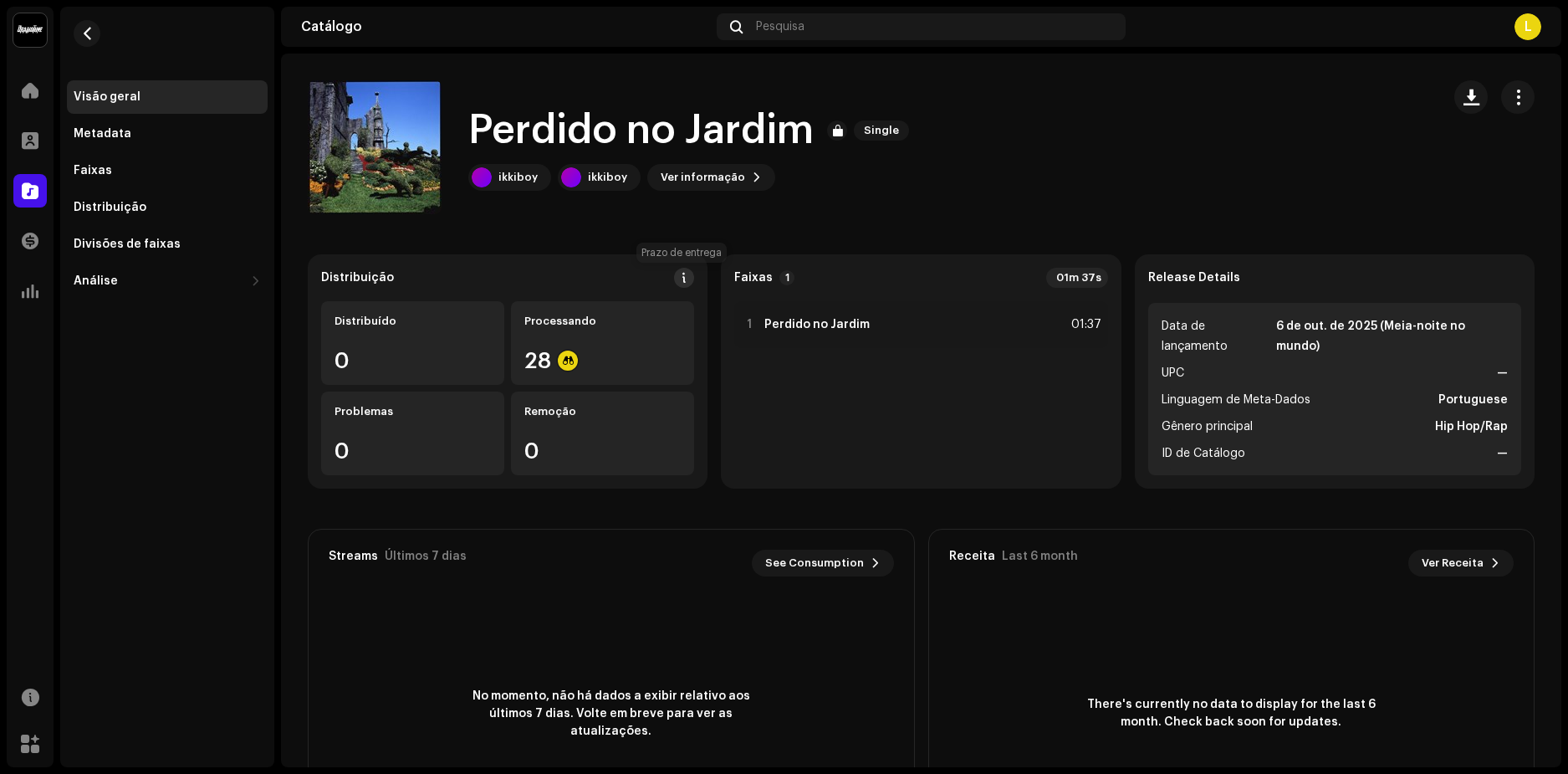
click at [690, 276] on button at bounding box center [684, 277] width 20 height 20
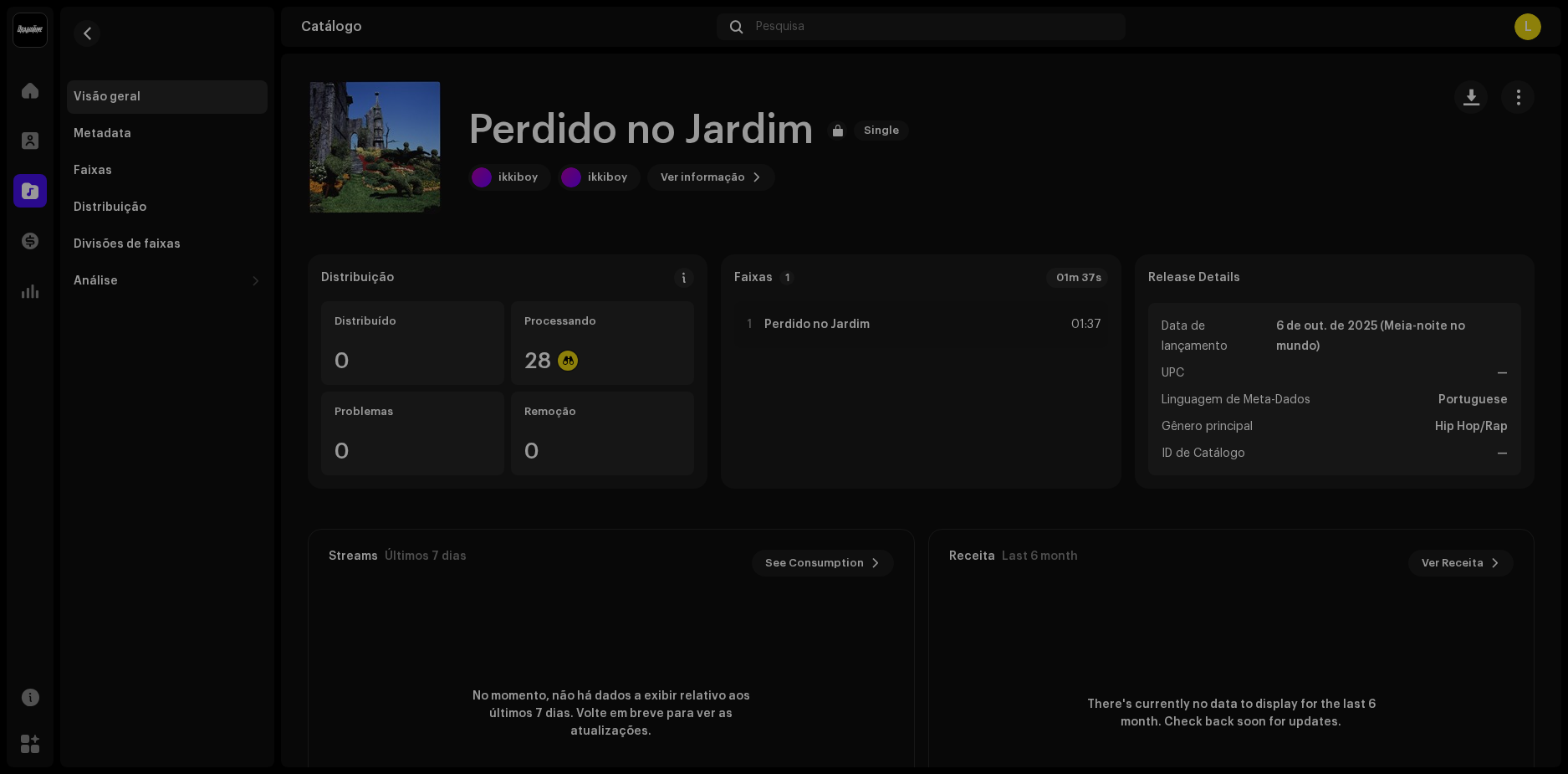
click at [1133, 178] on div "Diretrizes DSP para Prazo de Entrega Geralmente entregamos seus lançamentos em …" at bounding box center [784, 387] width 1568 height 774
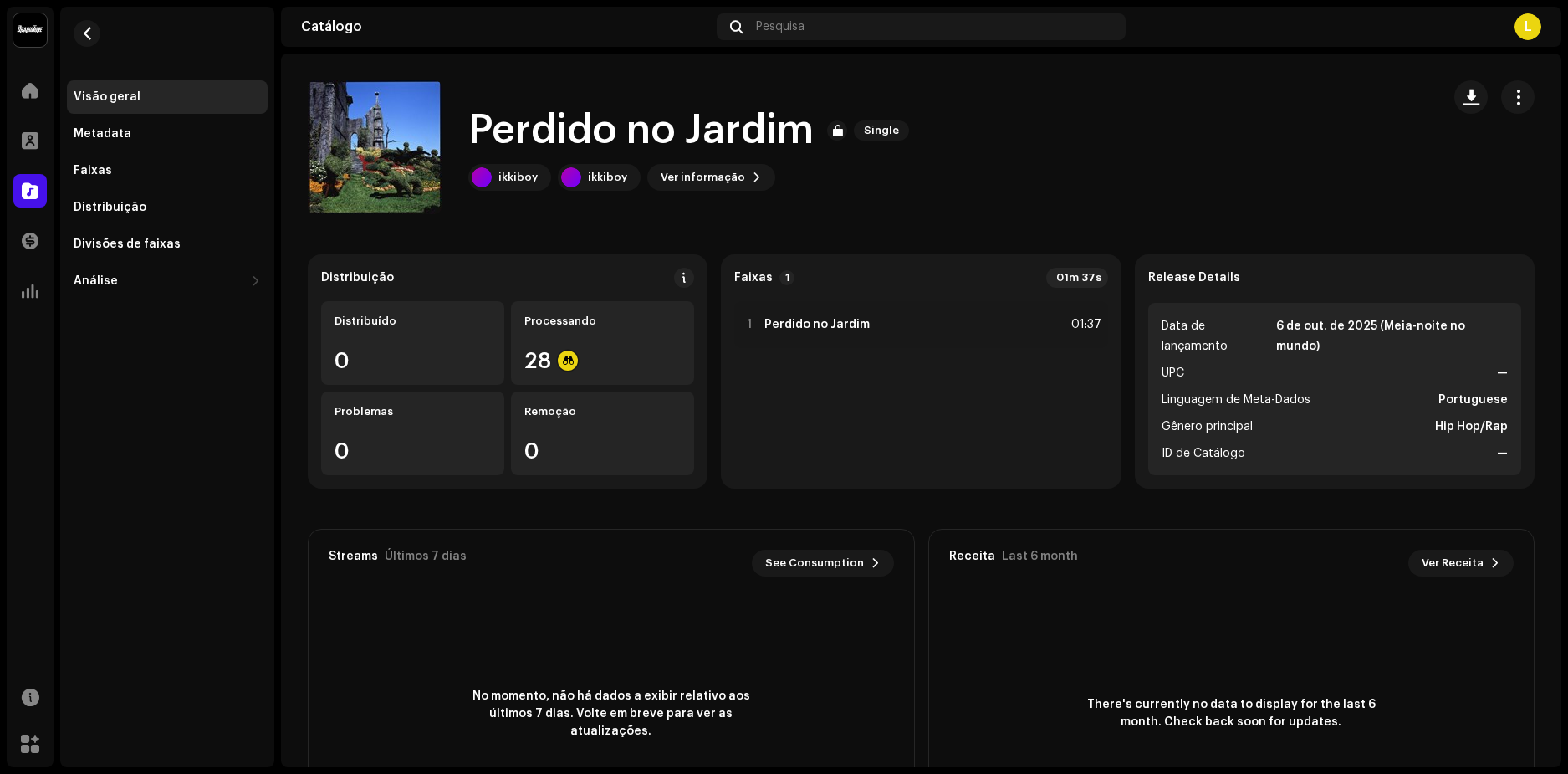
click at [770, 277] on div "Faixas 1" at bounding box center [764, 277] width 61 height 15
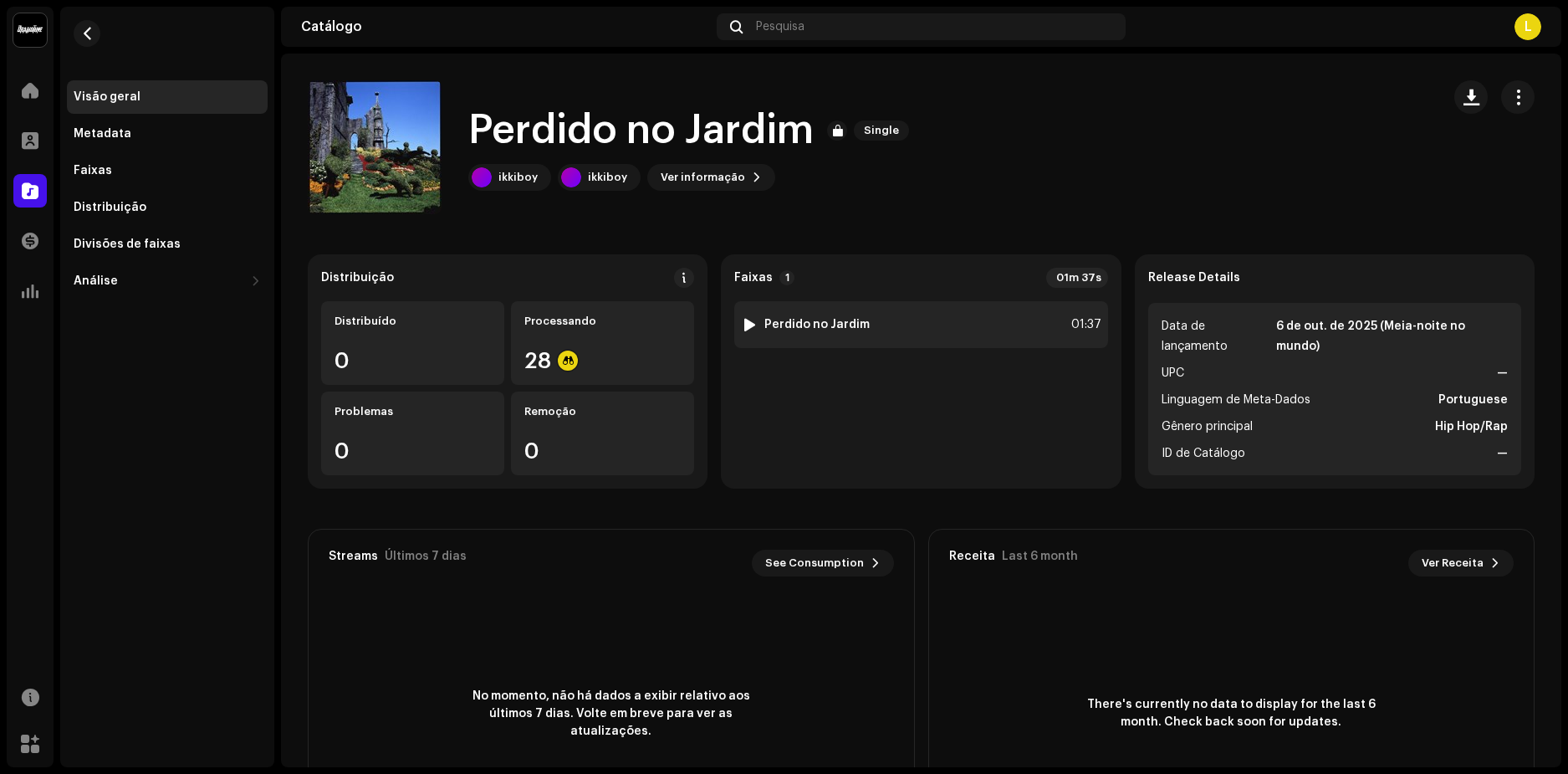
click at [743, 323] on div at bounding box center [749, 324] width 13 height 13
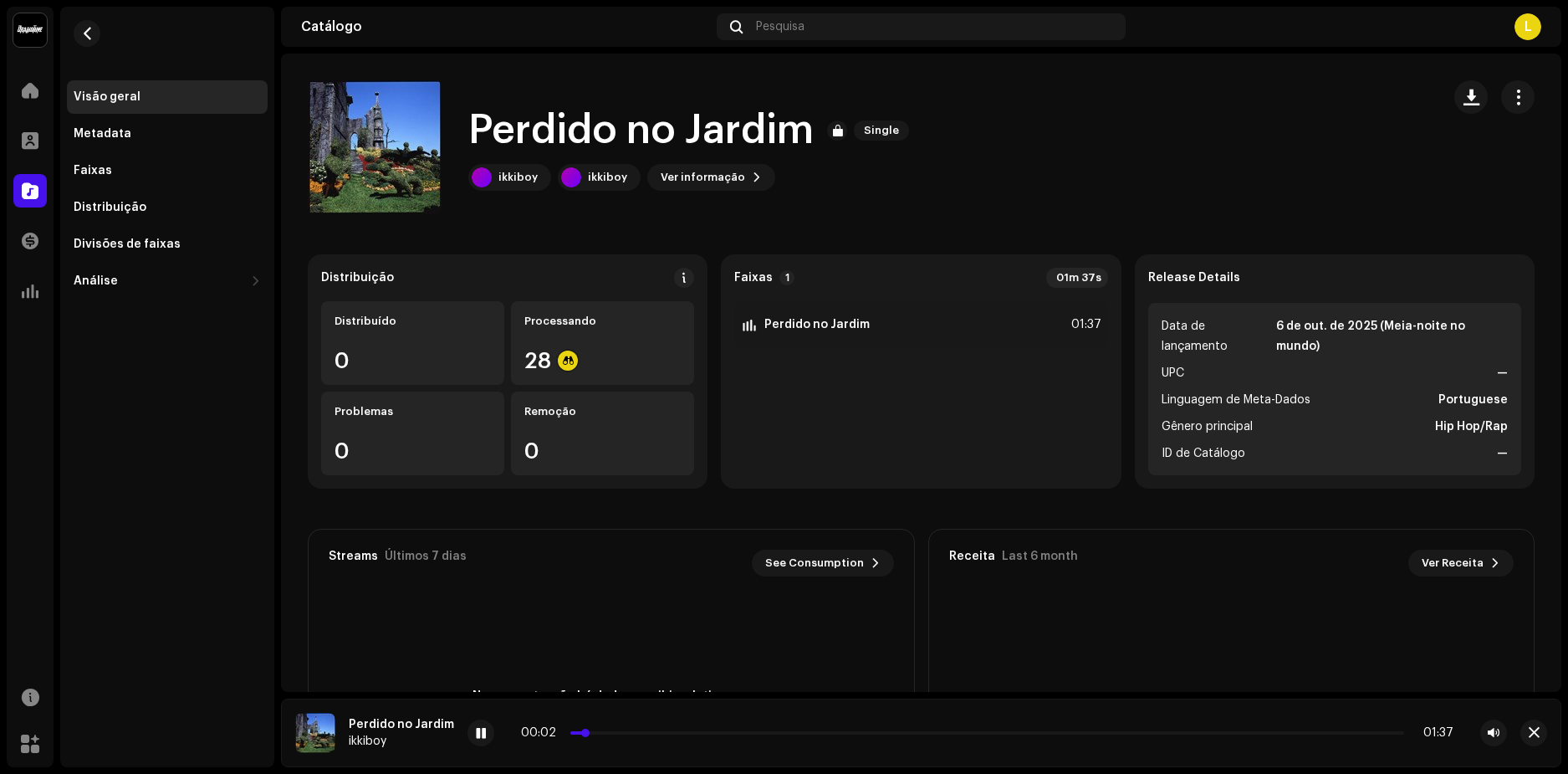
click at [600, 731] on p-slider at bounding box center [987, 732] width 834 height 3
click at [645, 732] on p-slider at bounding box center [987, 732] width 834 height 3
click at [682, 731] on p-slider at bounding box center [987, 732] width 834 height 3
click at [727, 734] on div "00:15 01:37" at bounding box center [987, 732] width 932 height 13
click at [729, 737] on div "00:16 01:37" at bounding box center [987, 732] width 932 height 13
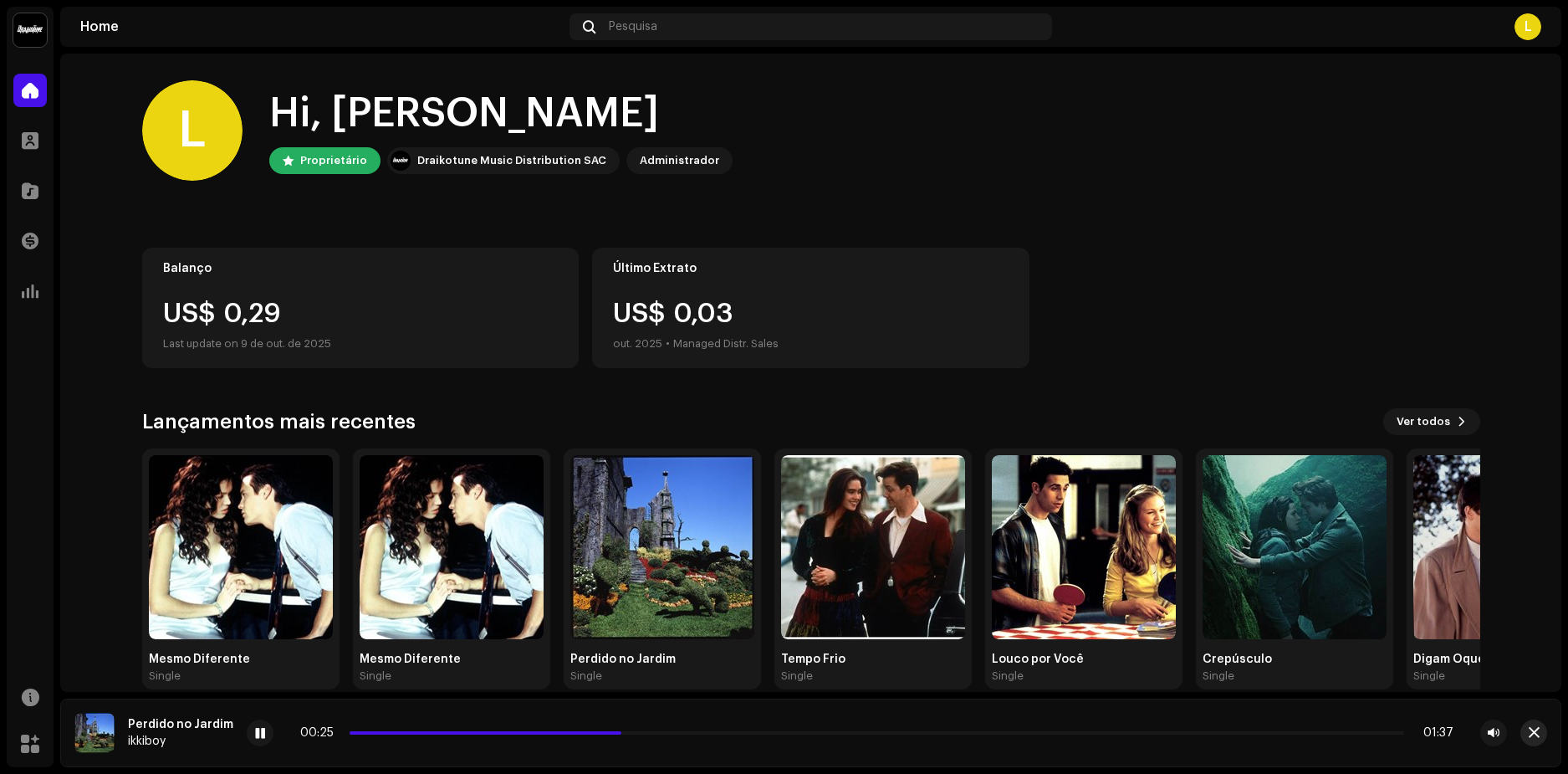
click at [1529, 730] on span "button" at bounding box center [1534, 732] width 11 height 13
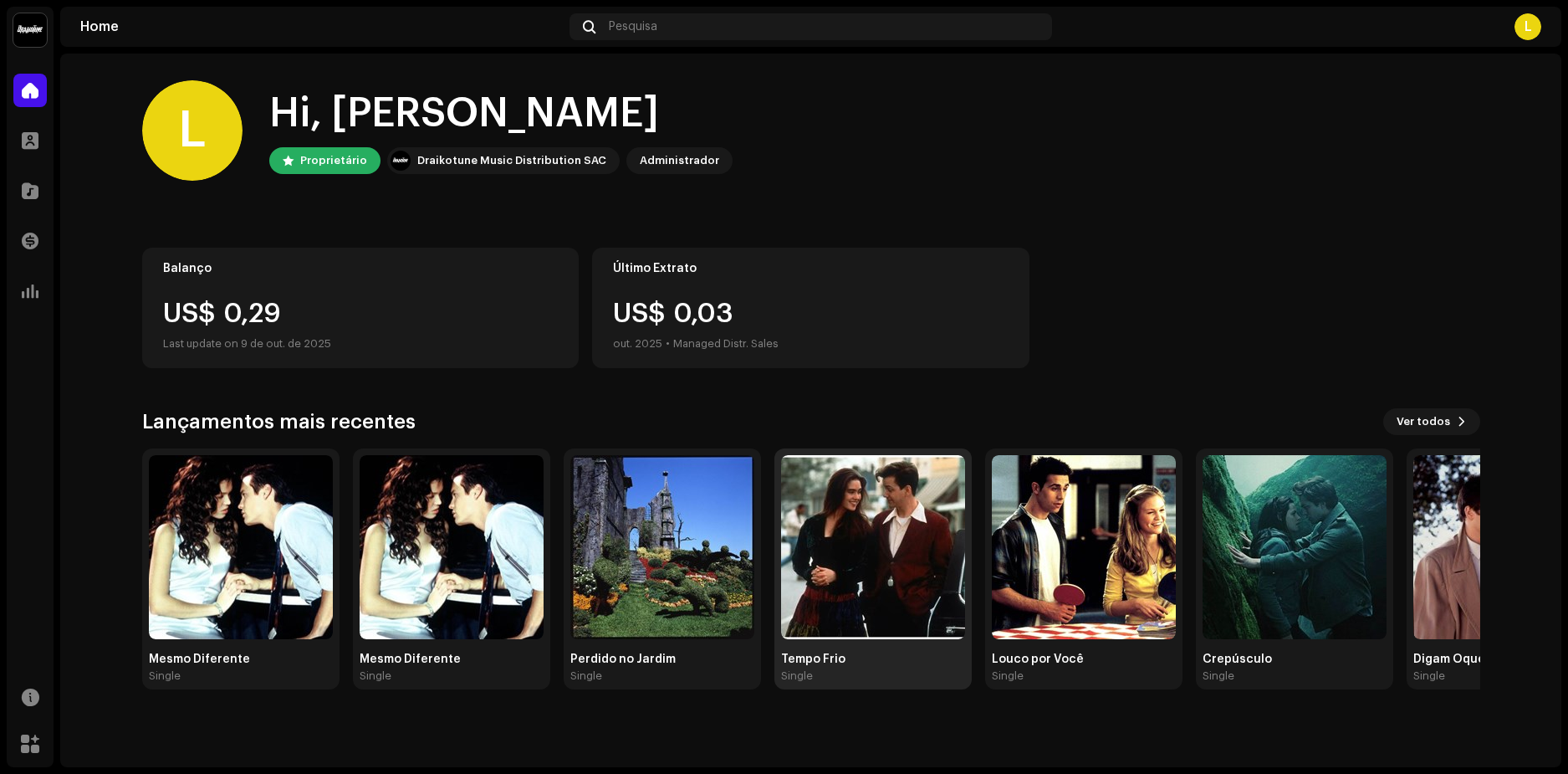
click at [892, 521] on img at bounding box center [872, 546] width 184 height 184
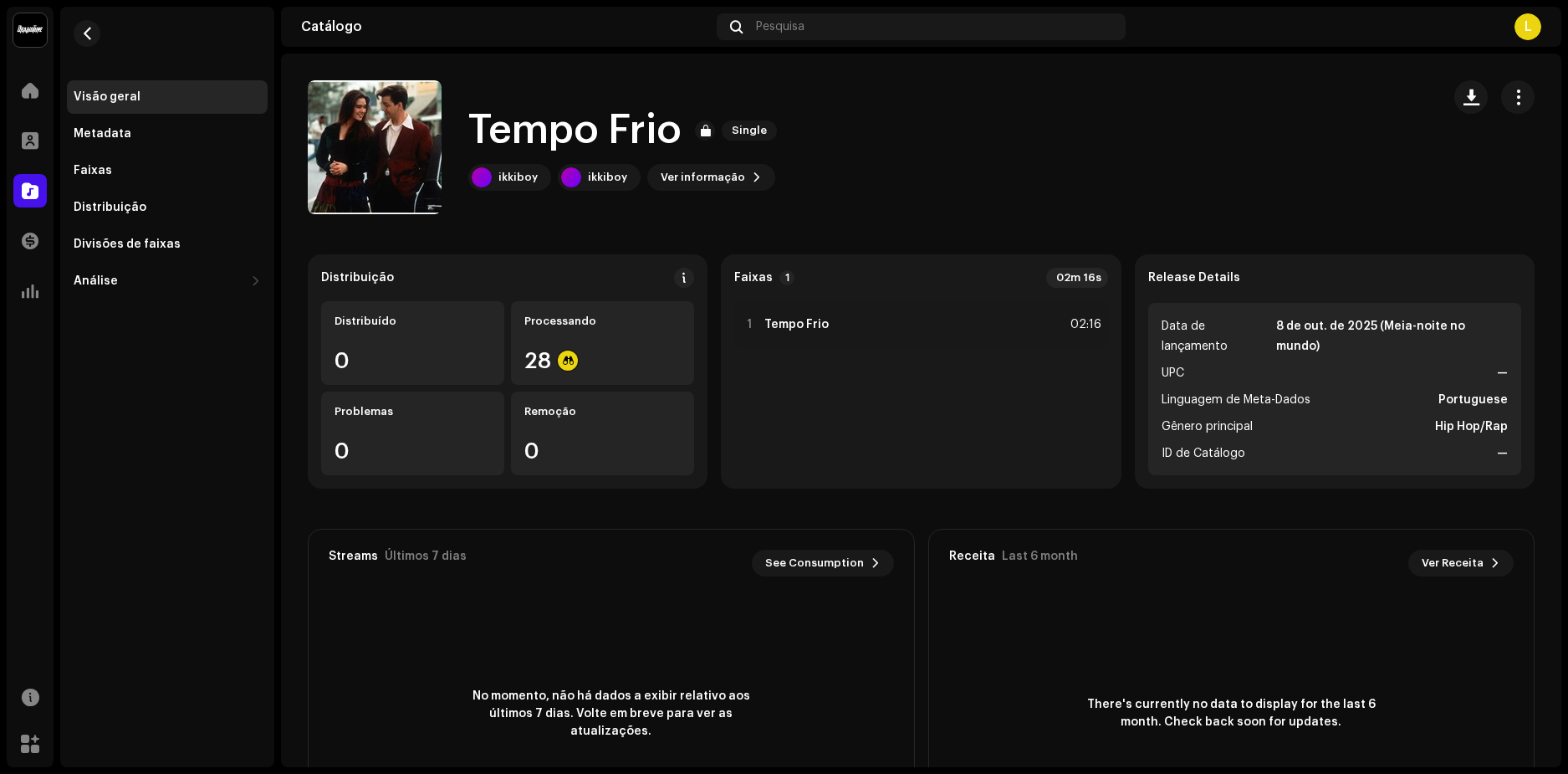
click at [102, 507] on div "Visão geral Metadata Faixas Distribuição Divisões de faixas Análise Consumo Eng…" at bounding box center [167, 387] width 214 height 760
click at [32, 91] on span at bounding box center [30, 89] width 17 height 13
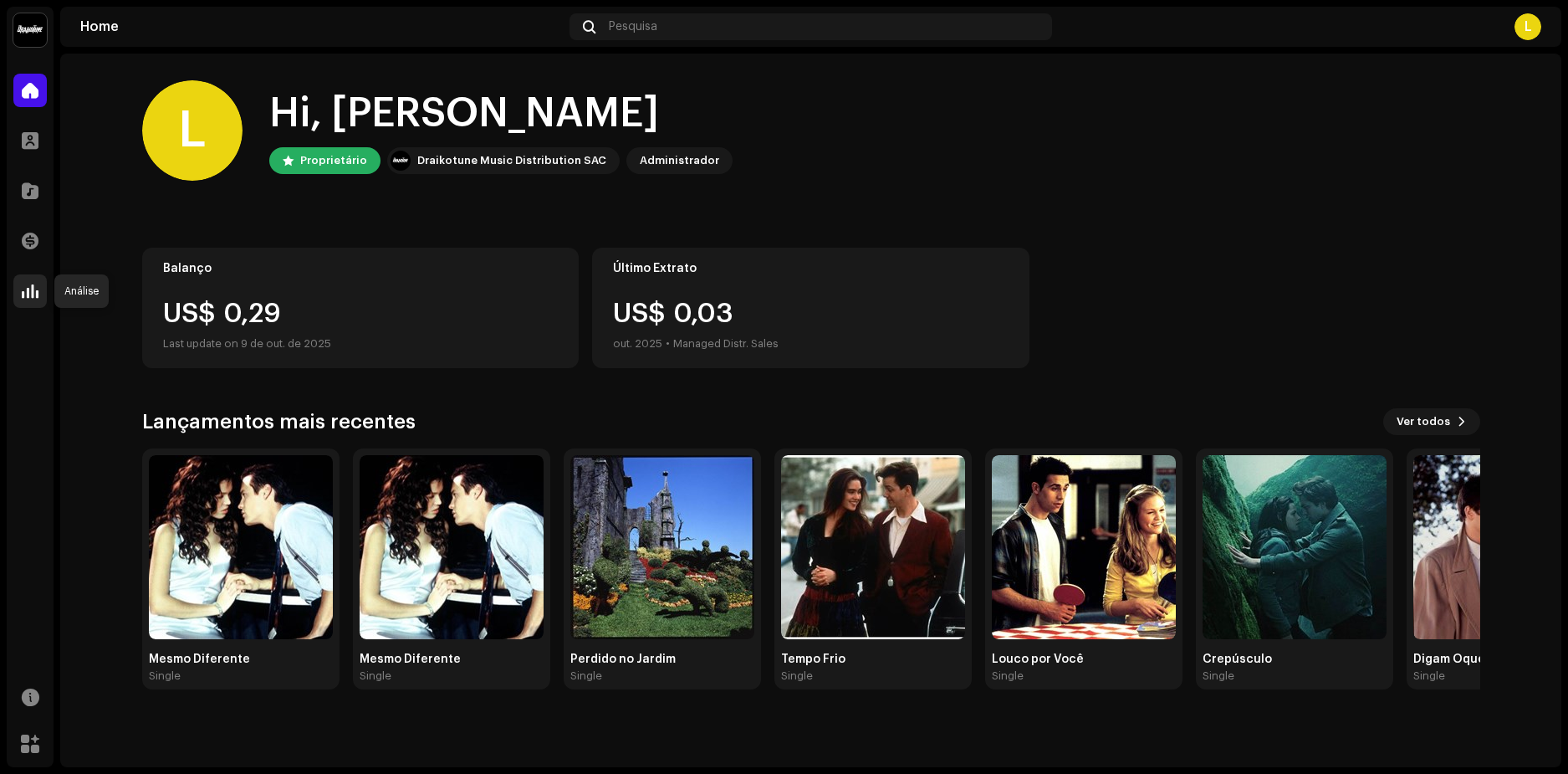
click at [29, 291] on span at bounding box center [30, 290] width 17 height 13
click at [31, 295] on span at bounding box center [30, 290] width 17 height 13
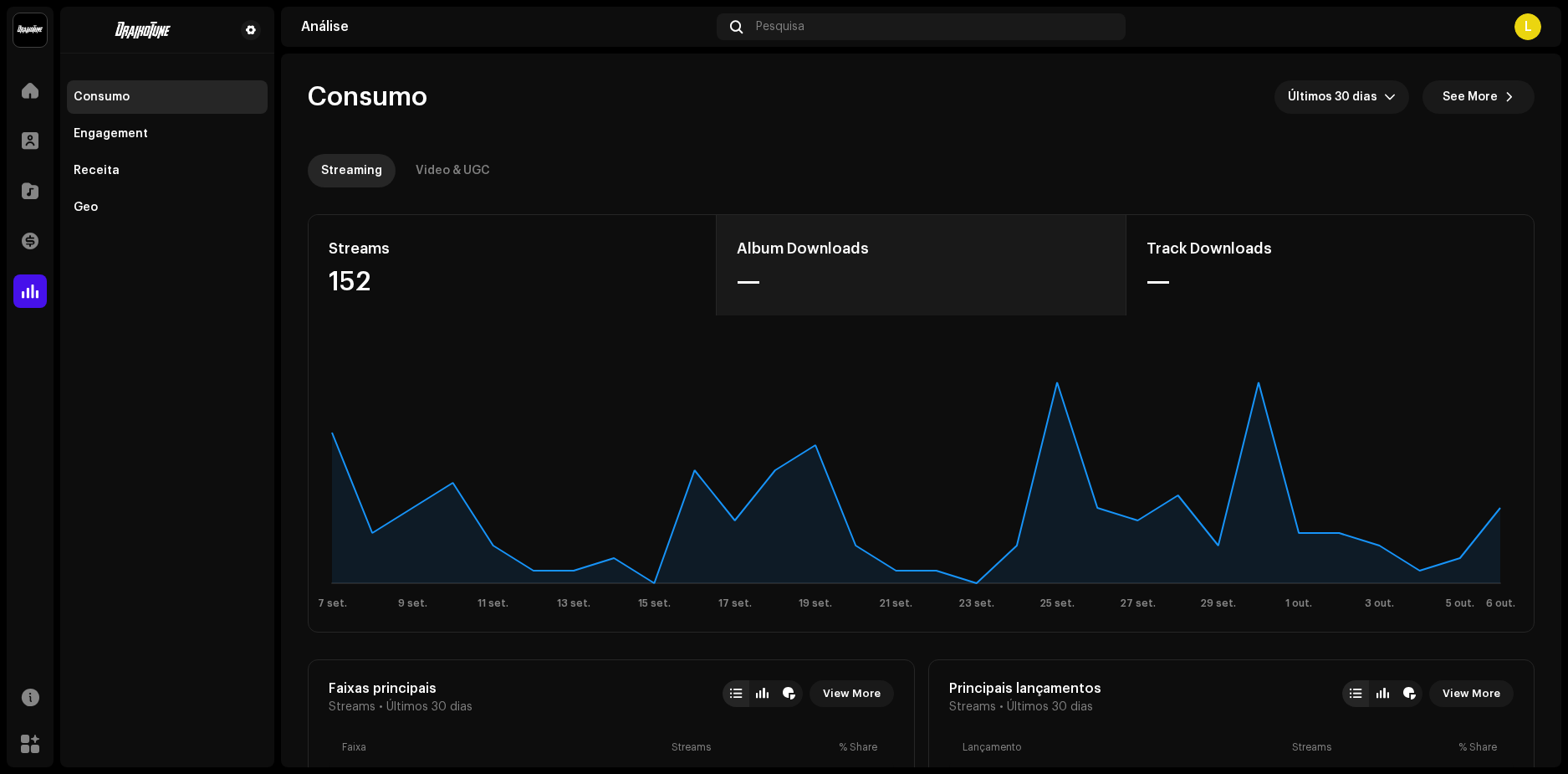
click at [784, 247] on div "Album Downloads" at bounding box center [921, 248] width 368 height 27
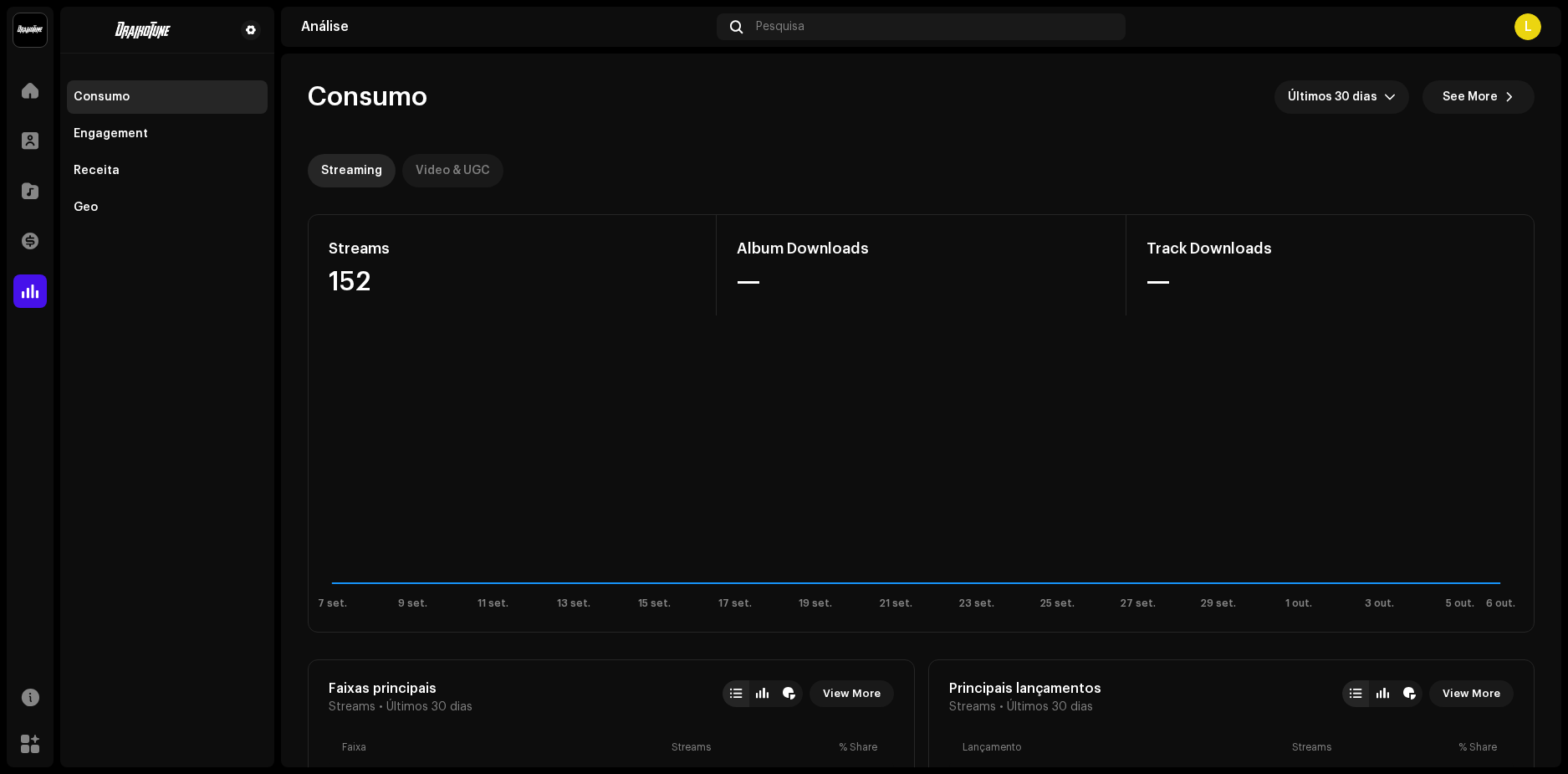
click at [447, 171] on div "Video & UGC" at bounding box center [452, 171] width 75 height 34
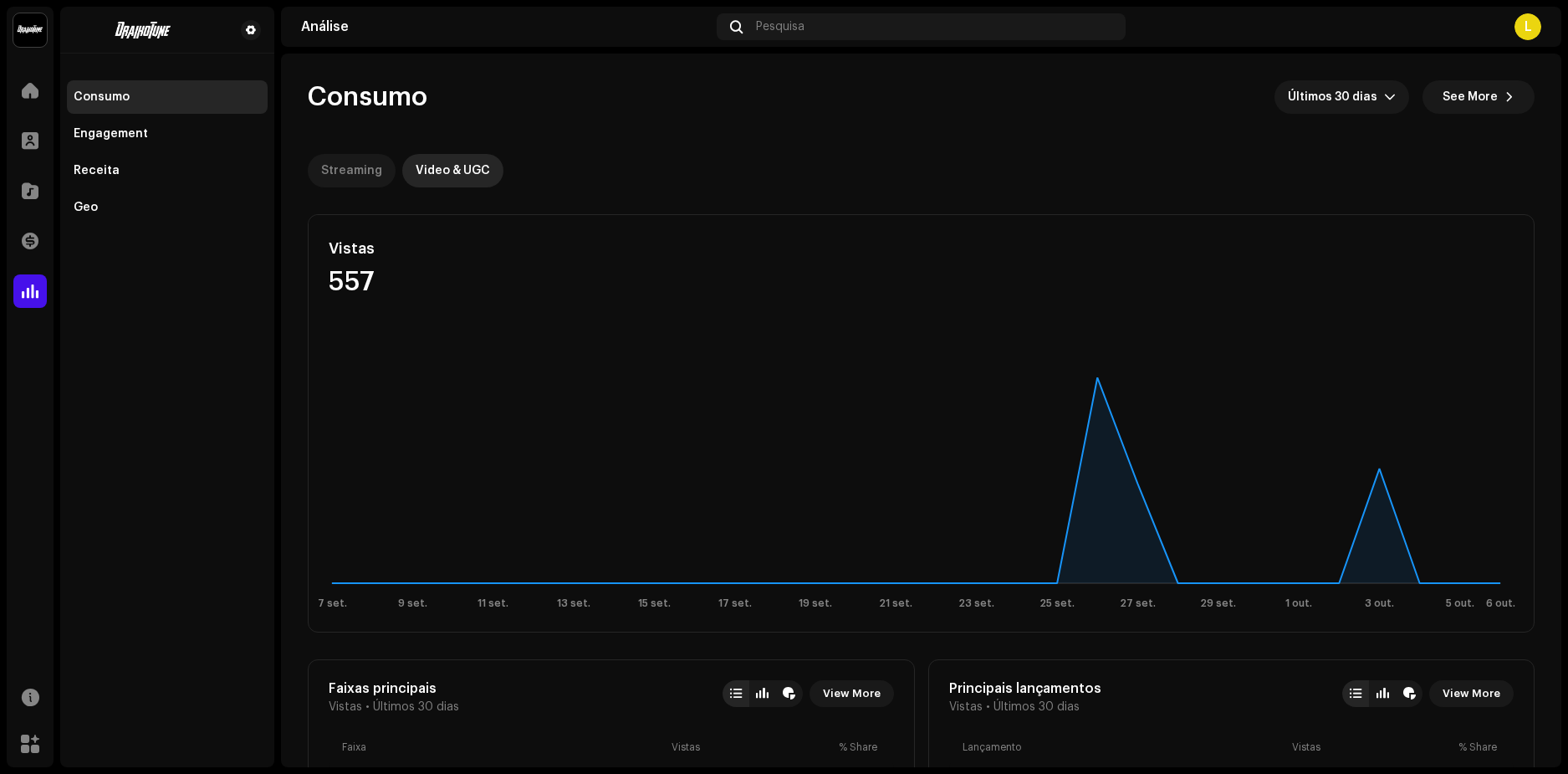
click at [357, 171] on div "Streaming" at bounding box center [351, 171] width 61 height 34
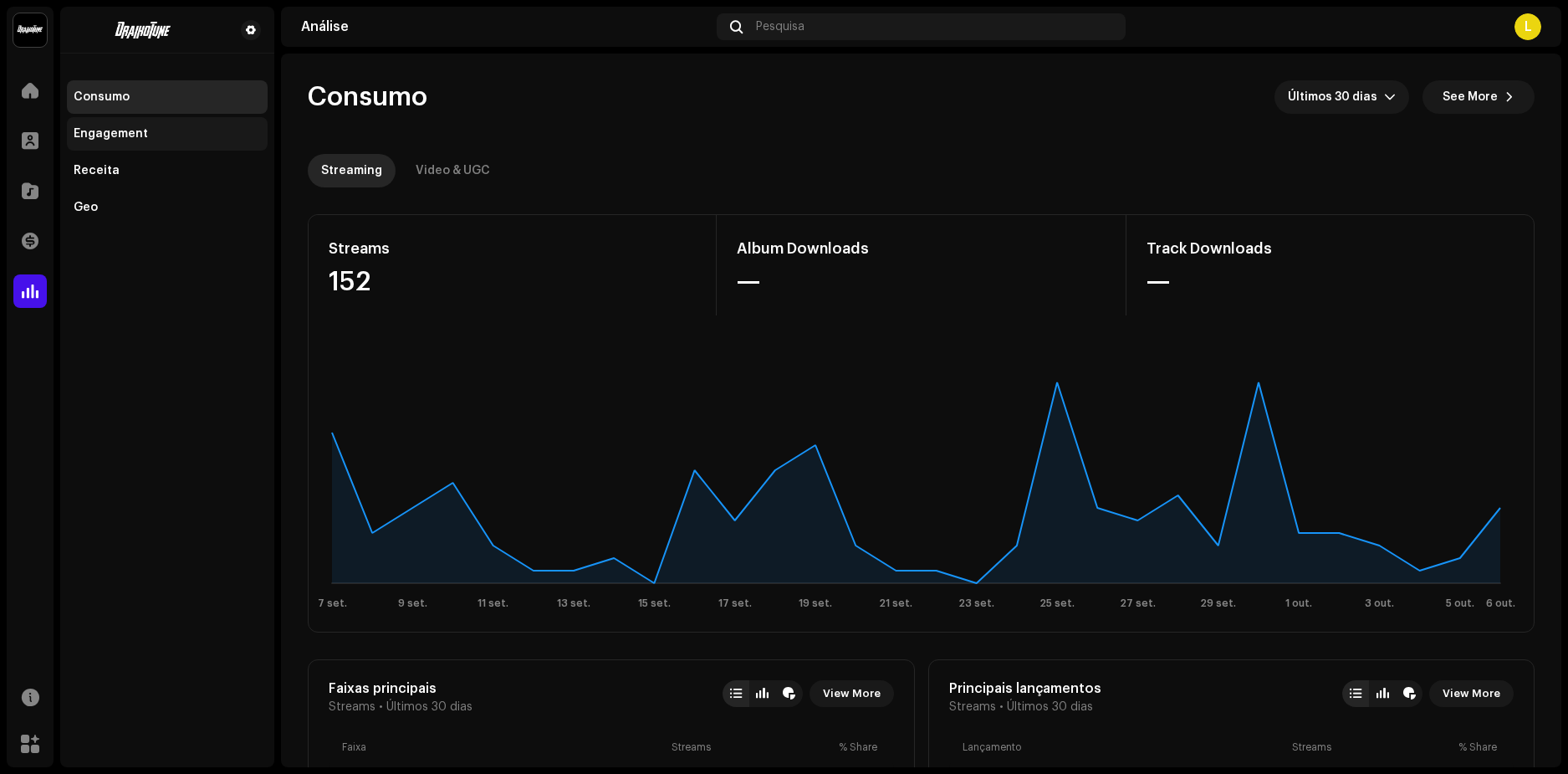
click at [127, 131] on div "Engagement" at bounding box center [110, 133] width 75 height 13
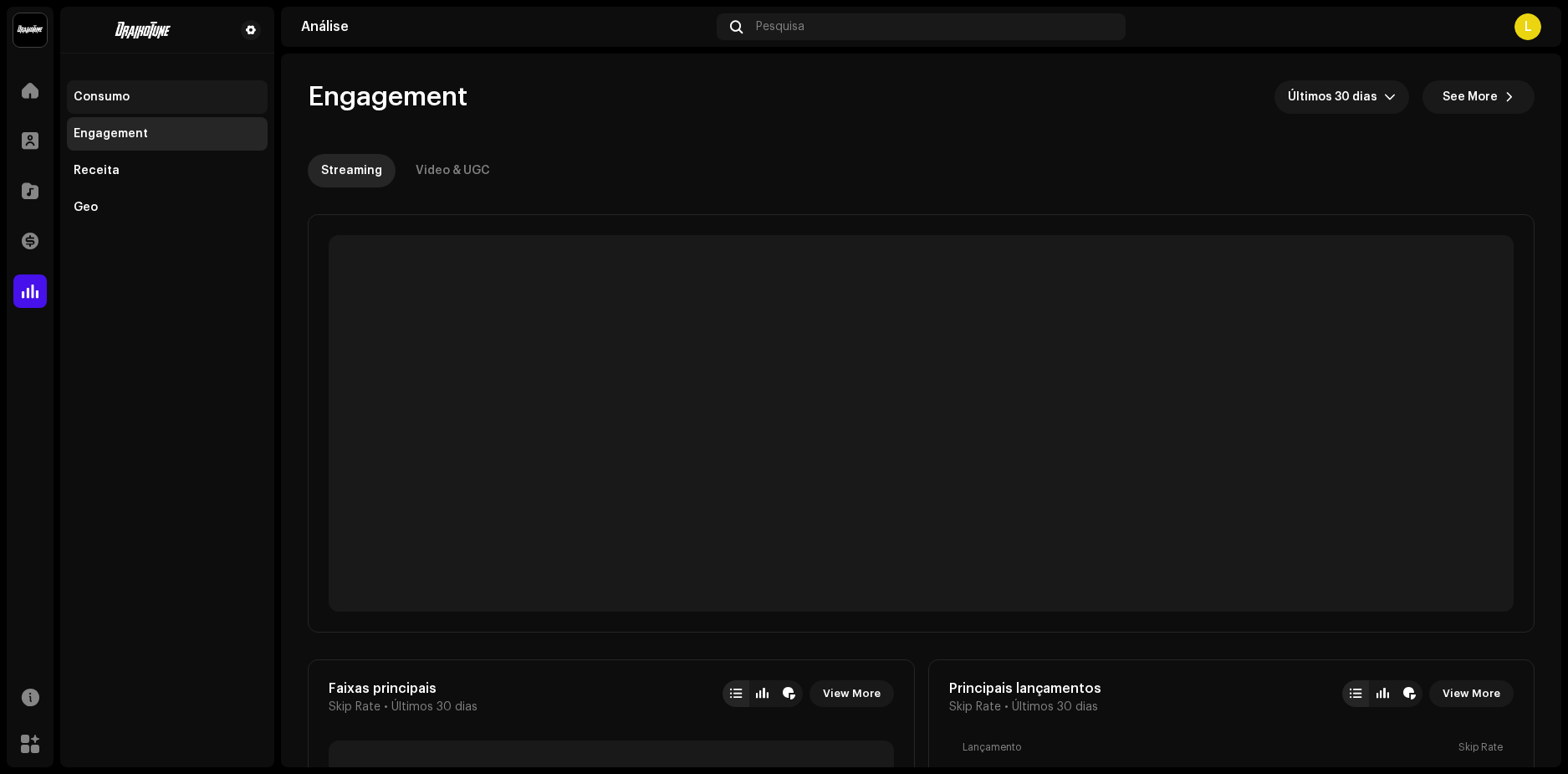
click at [106, 91] on div "Consumo" at bounding box center [101, 96] width 56 height 13
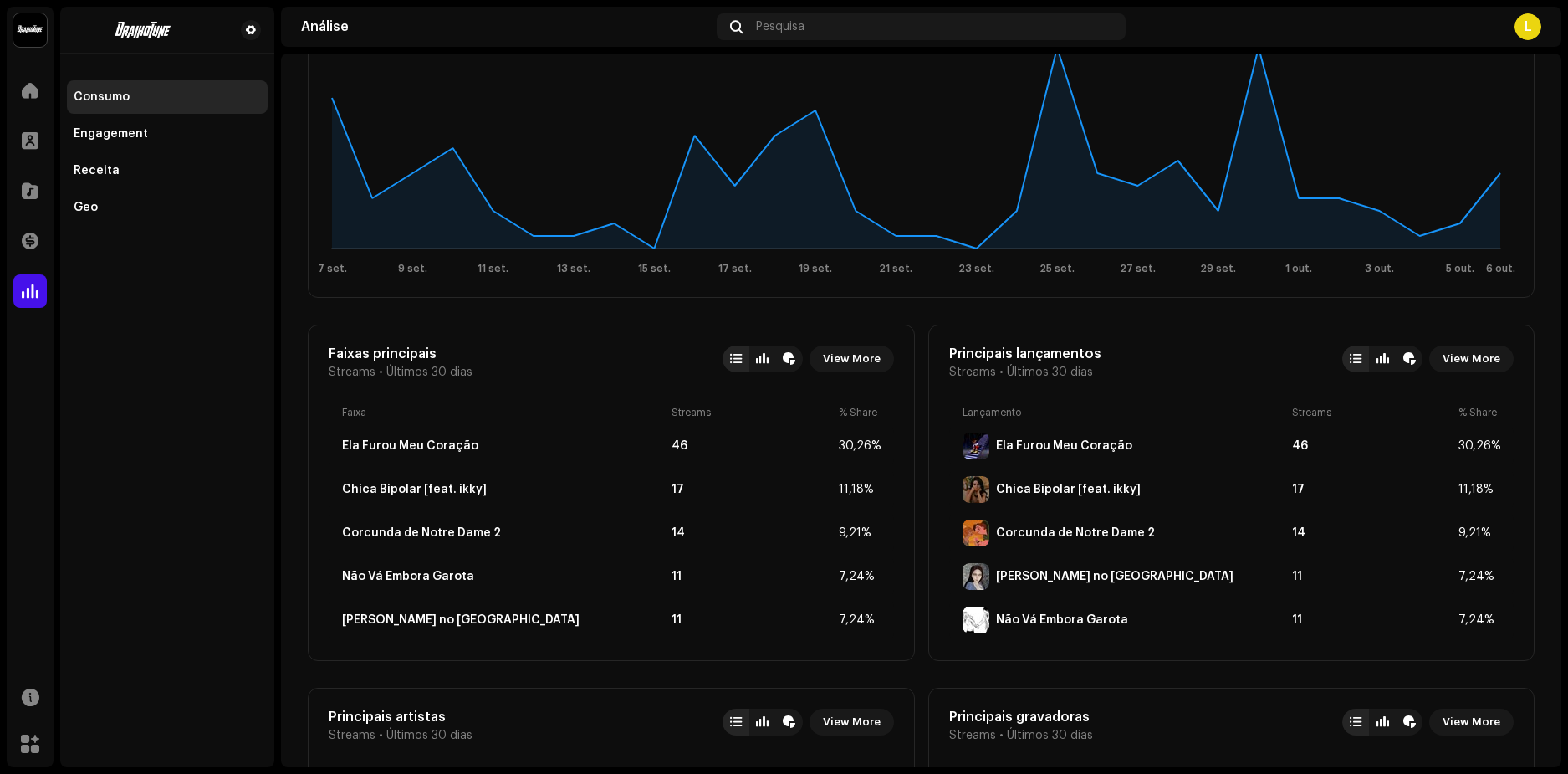
scroll to position [585, 0]
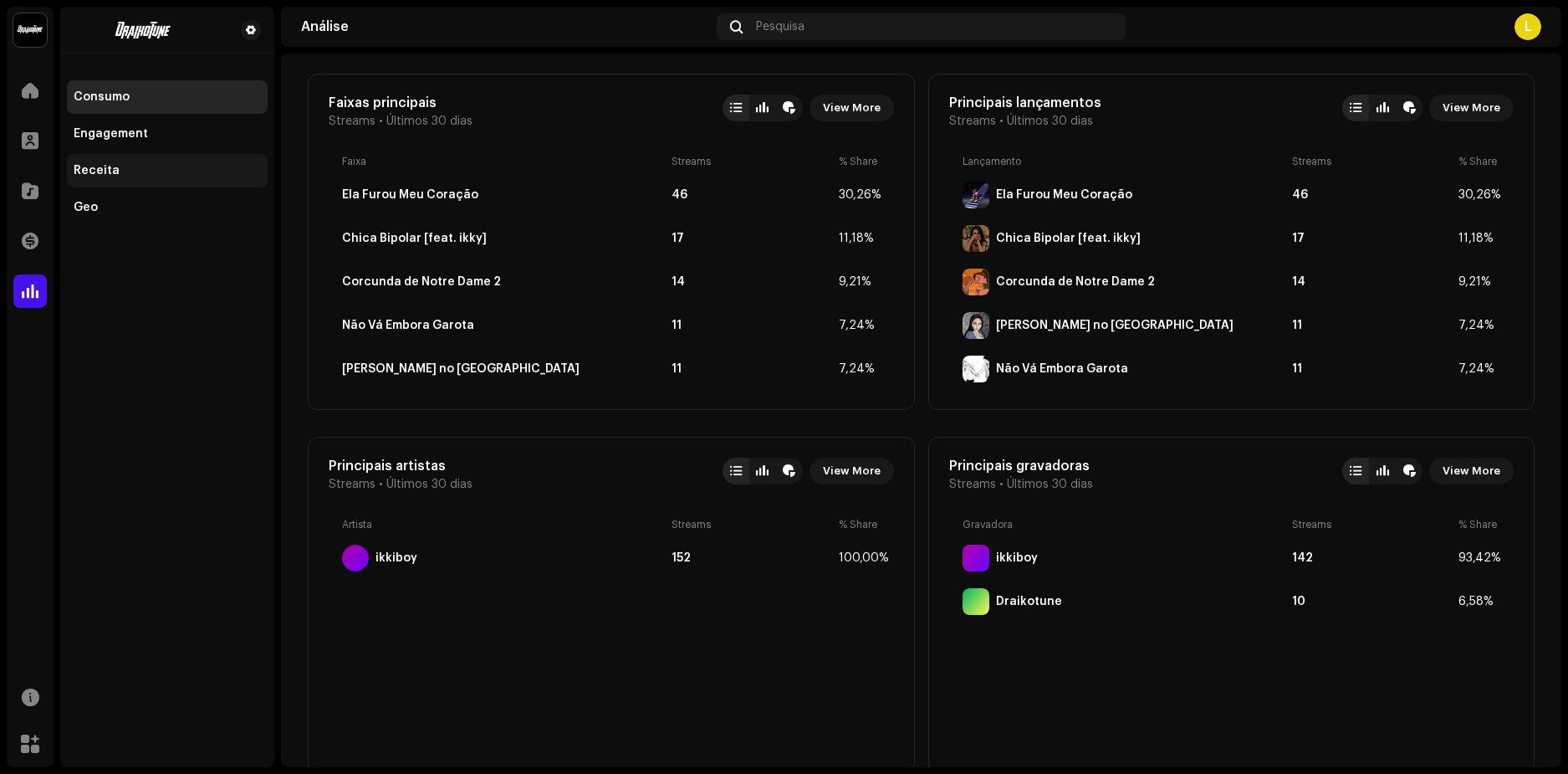
click at [87, 171] on div "Receita" at bounding box center [96, 170] width 46 height 13
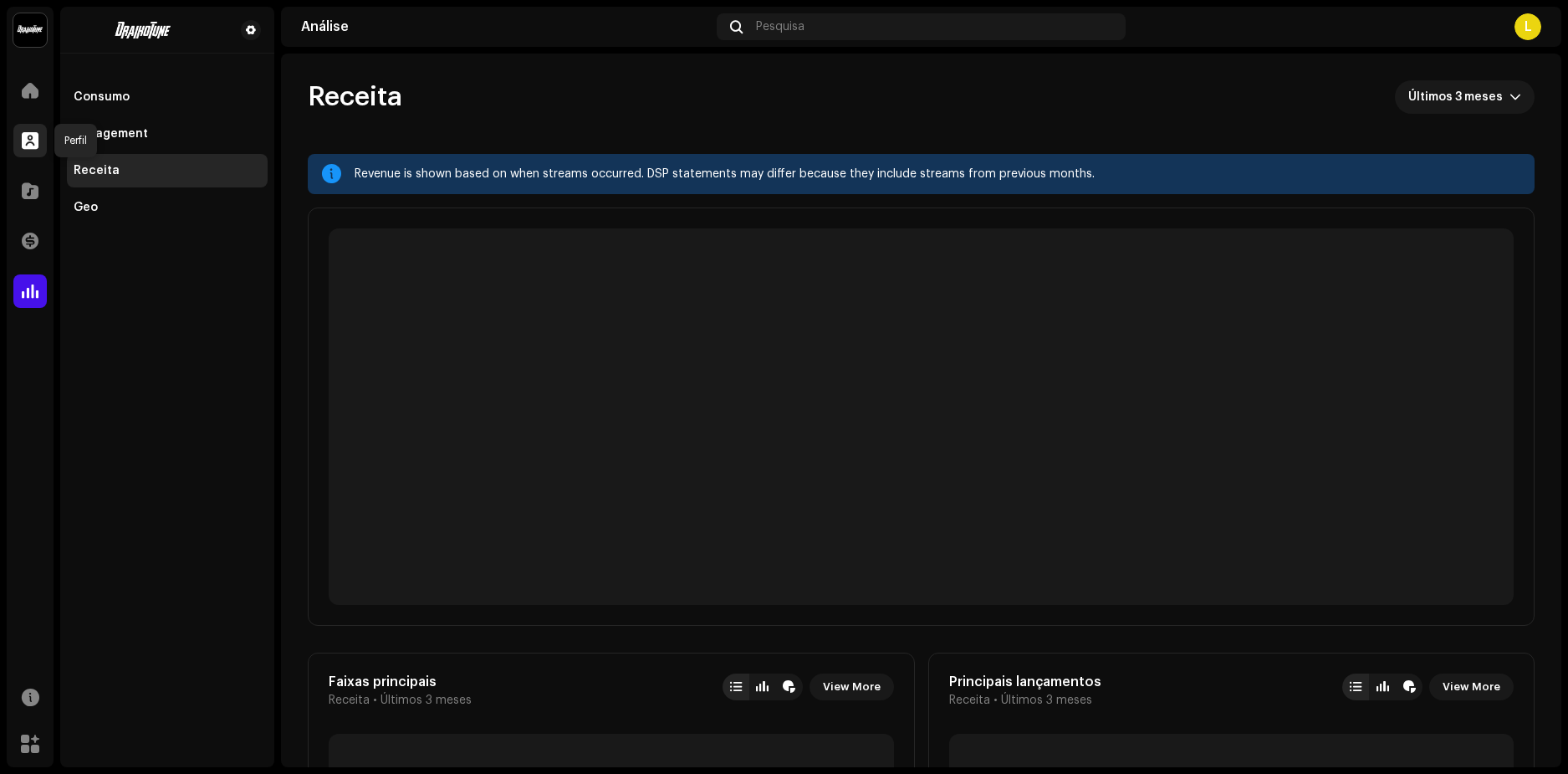
click at [27, 144] on span at bounding box center [30, 140] width 17 height 13
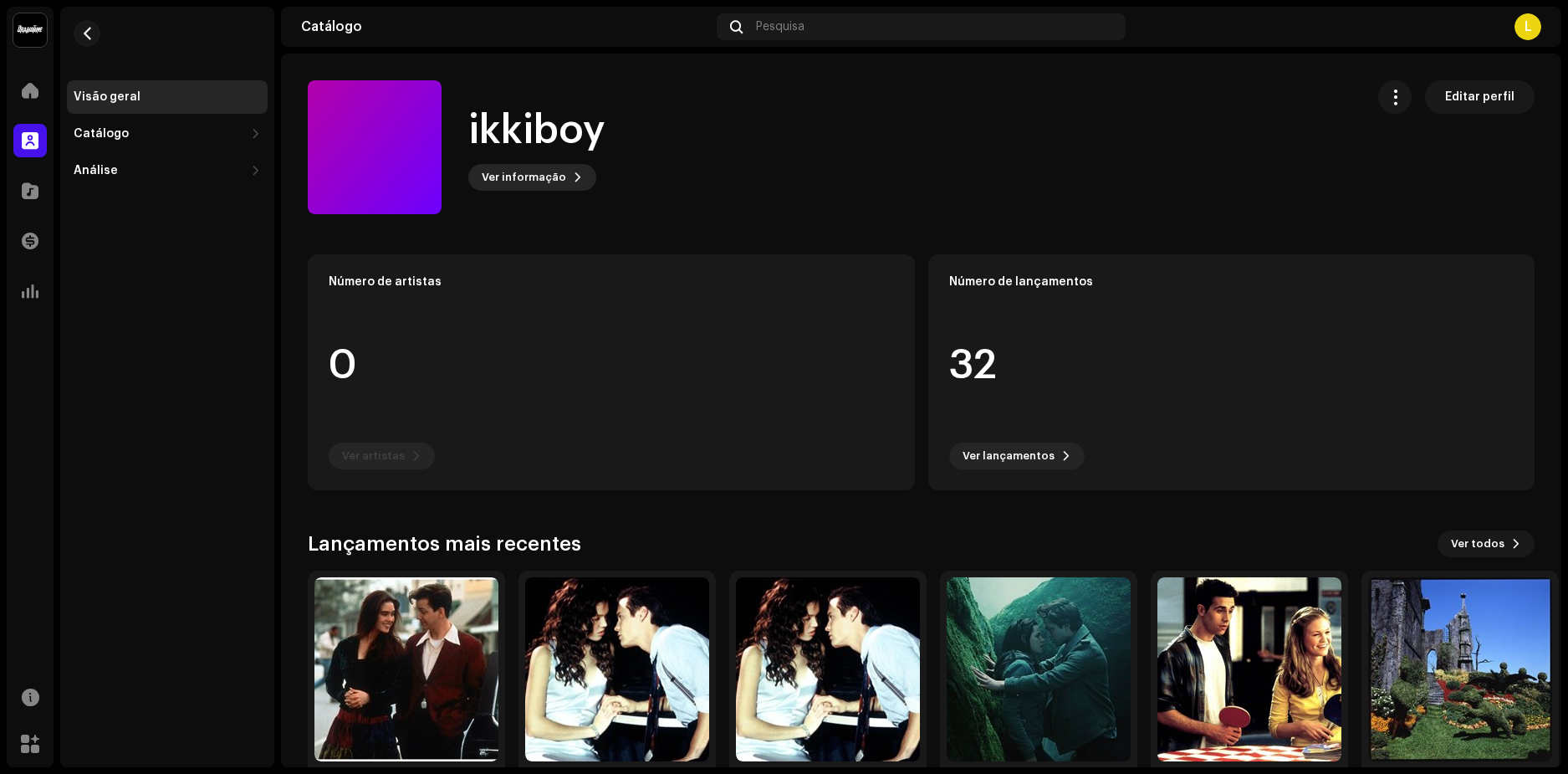
click at [552, 171] on span "Ver informação" at bounding box center [524, 178] width 84 height 34
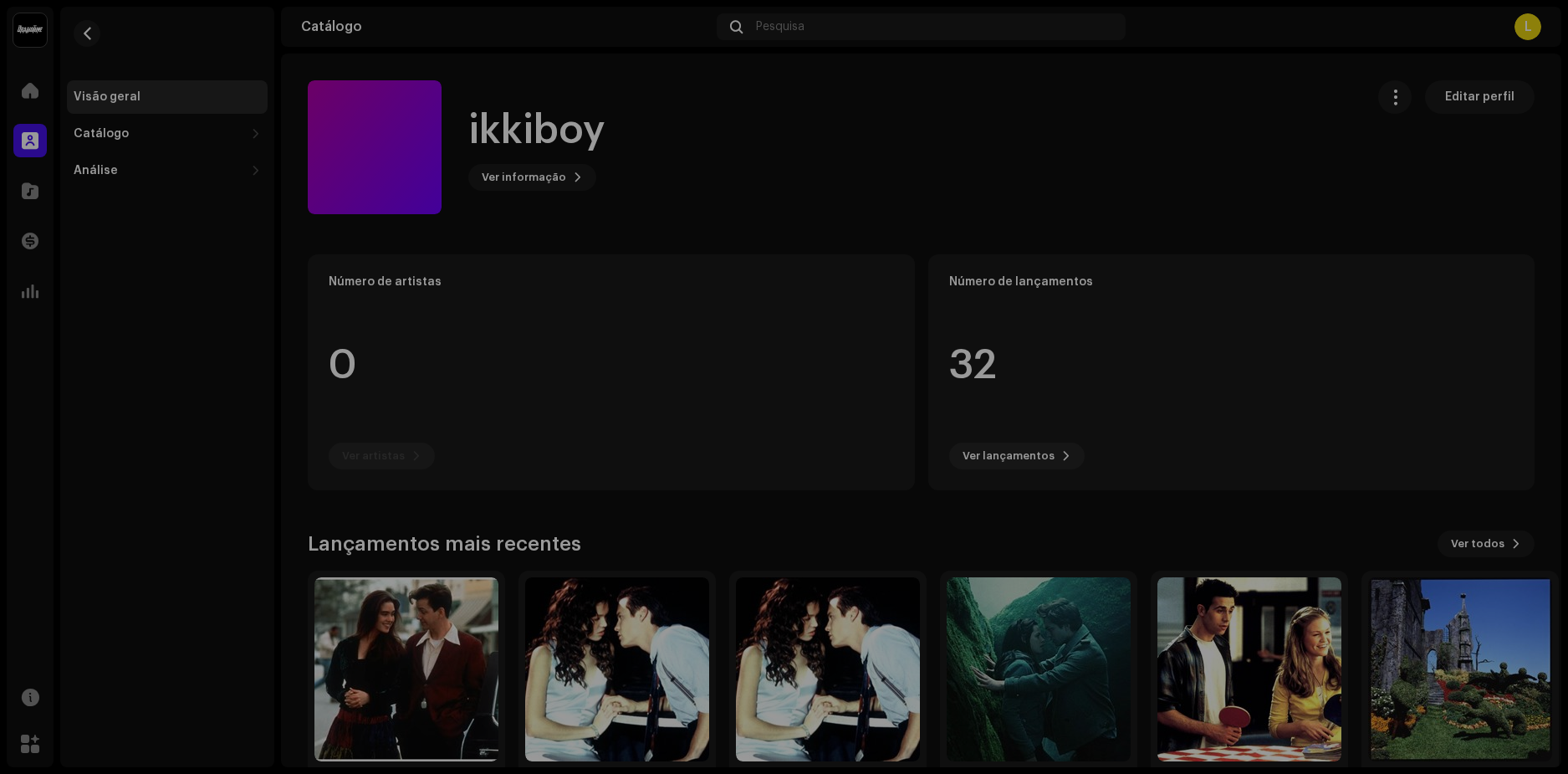
click at [575, 218] on div "ikkiboy 941911 Descrição —" at bounding box center [784, 387] width 1568 height 774
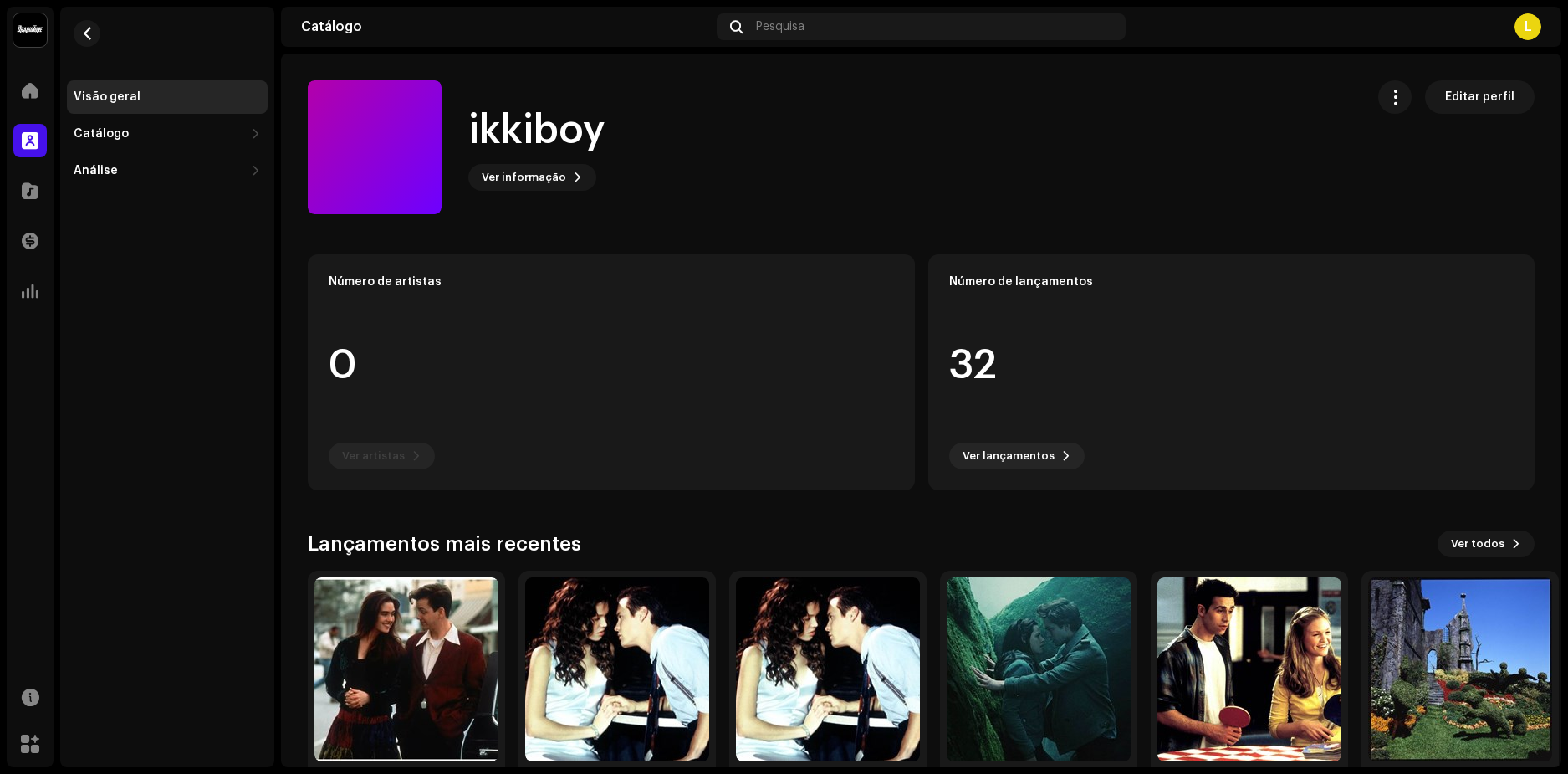
scroll to position [72, 0]
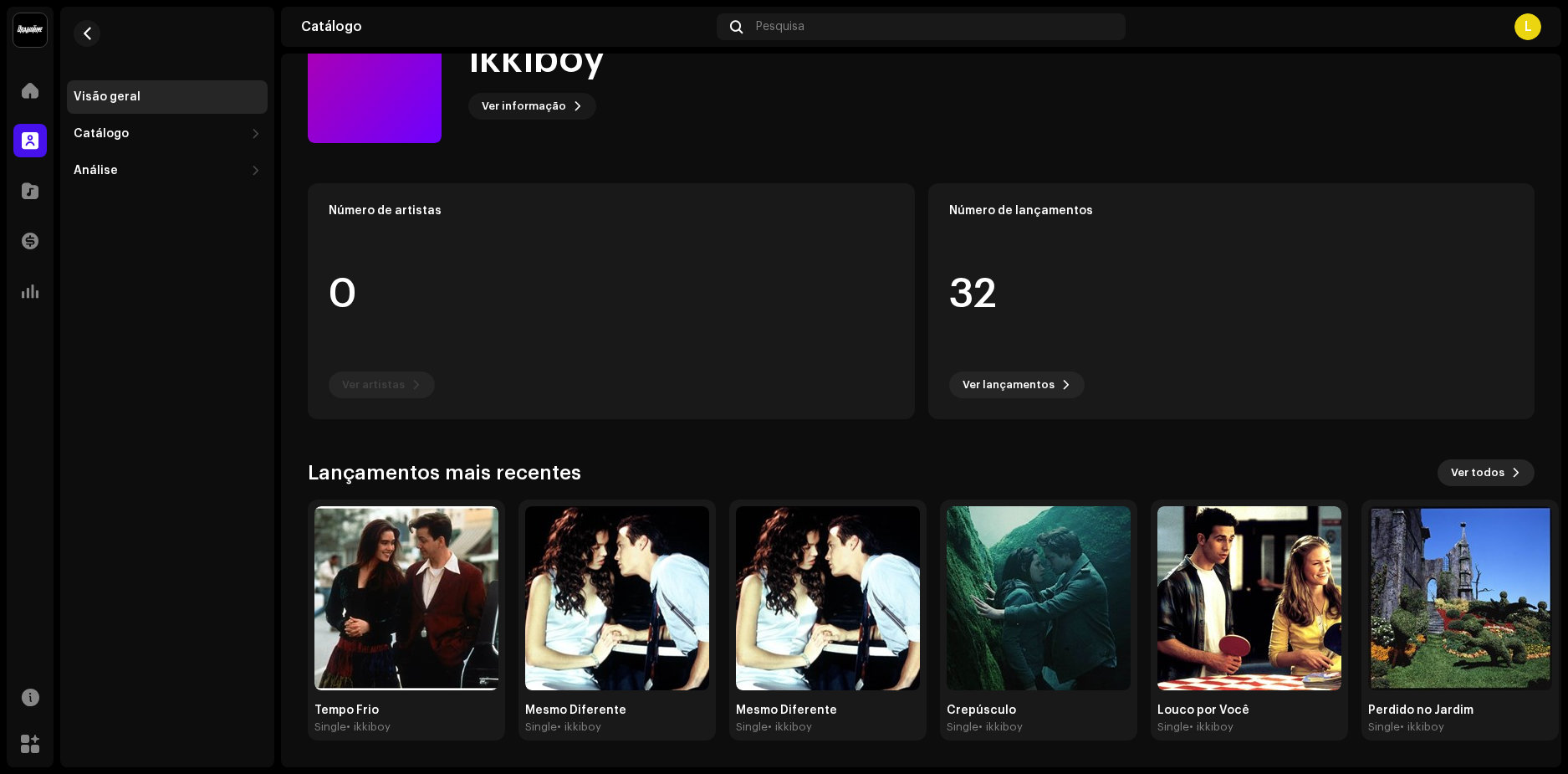
click at [1485, 467] on span "Ver todos" at bounding box center [1478, 473] width 54 height 34
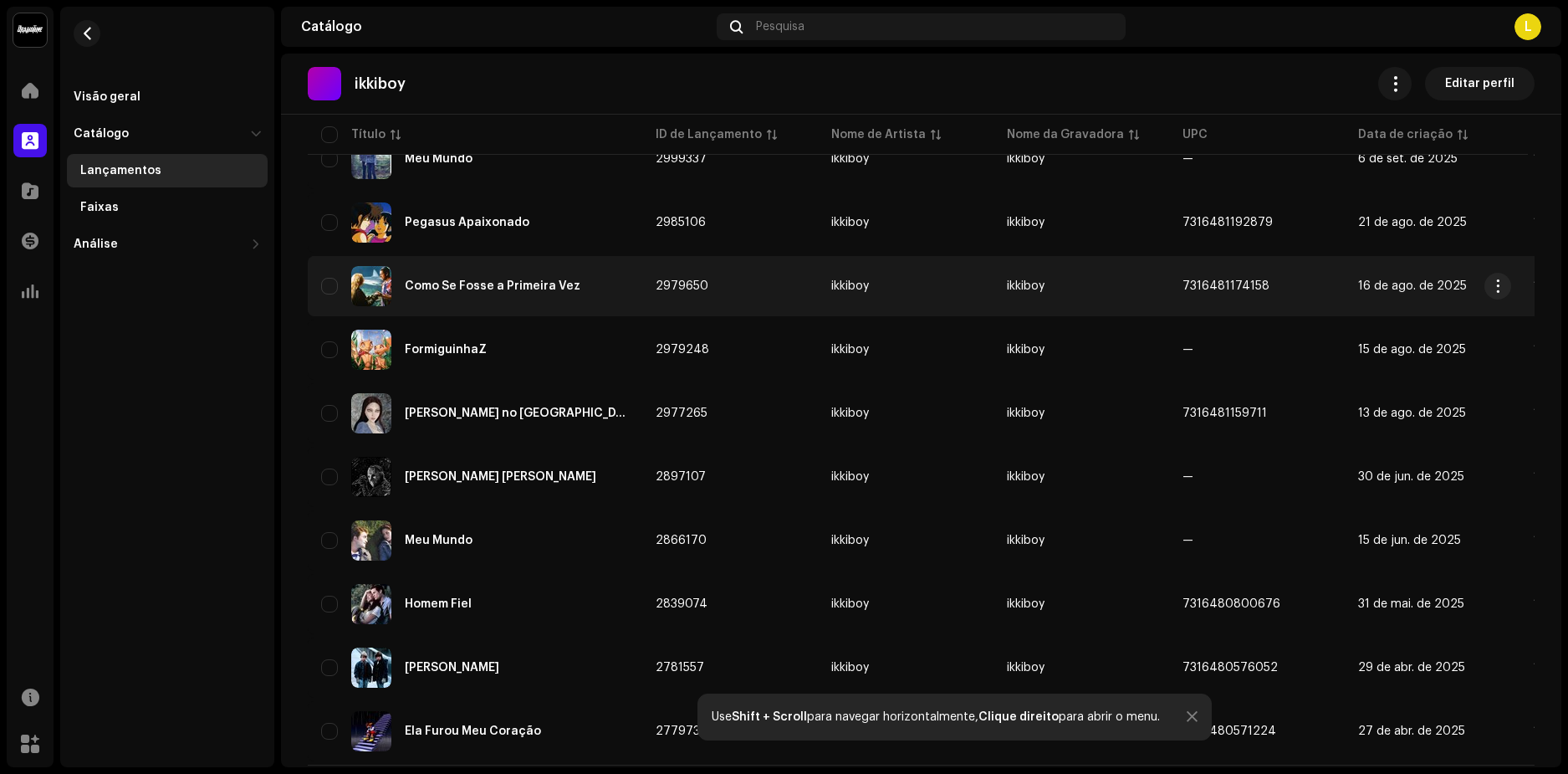
scroll to position [1132, 0]
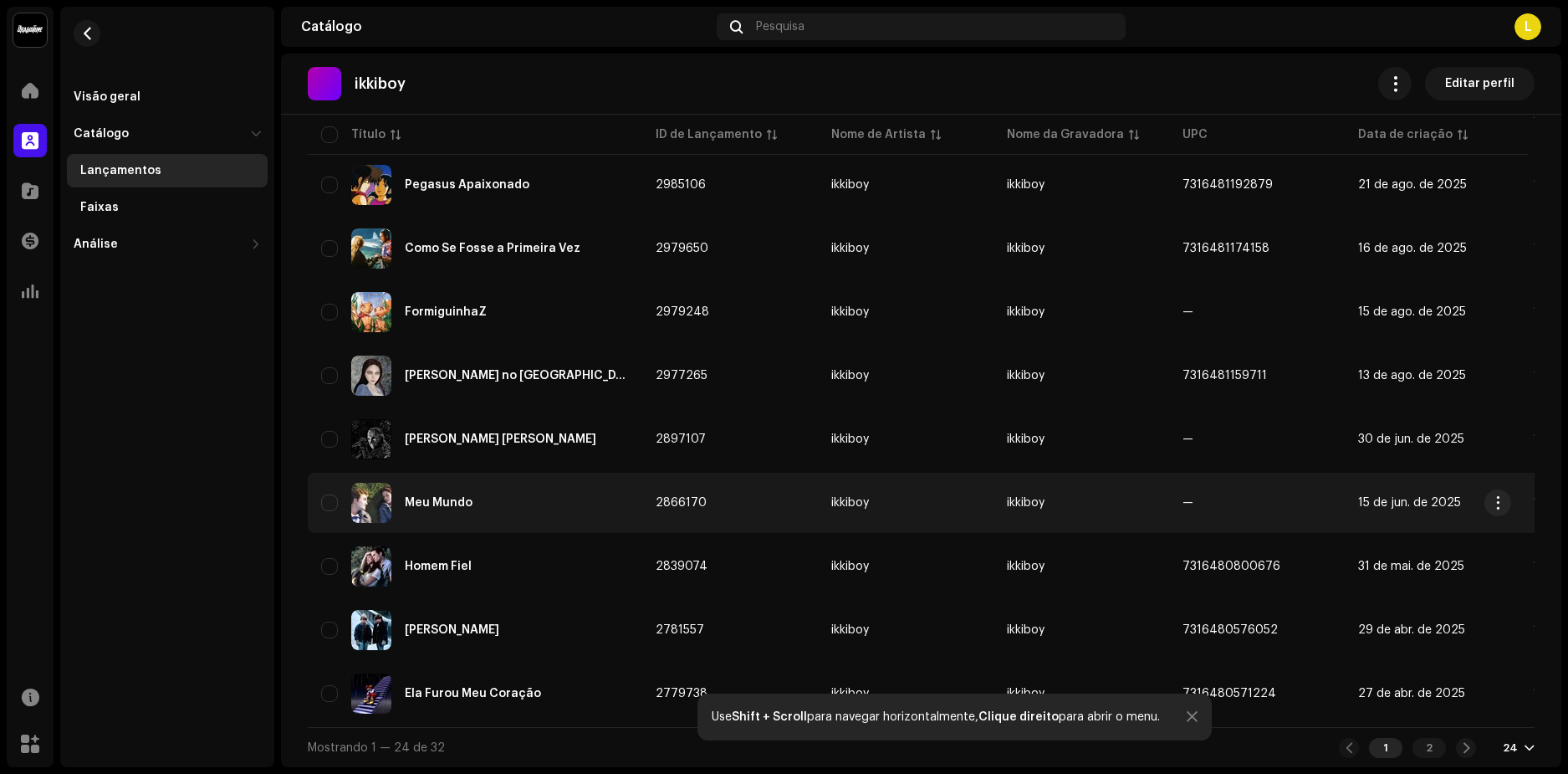
click at [414, 499] on div "Meu Mundo" at bounding box center [438, 503] width 68 height 12
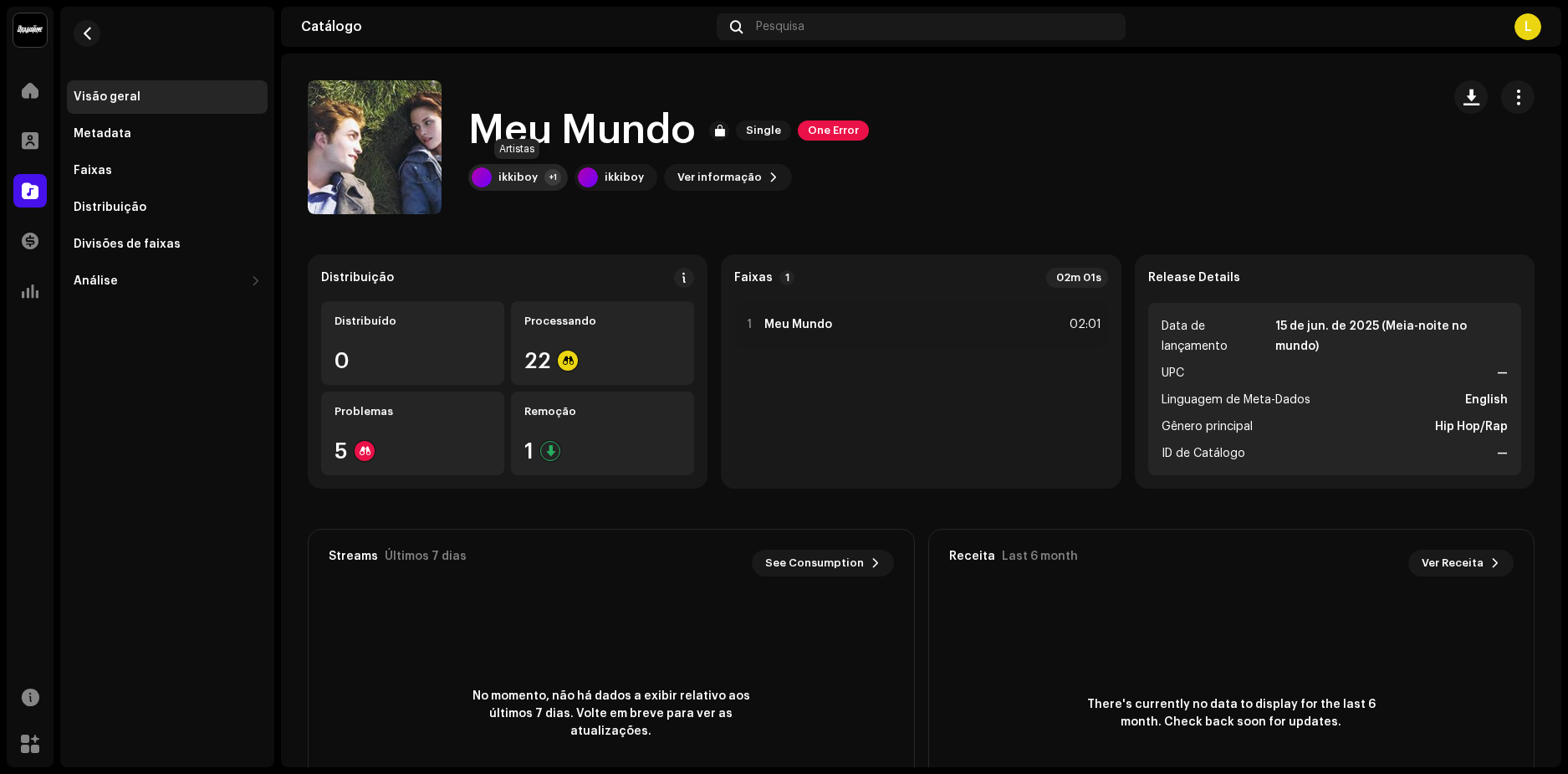
click at [545, 172] on div "+1" at bounding box center [552, 177] width 17 height 17
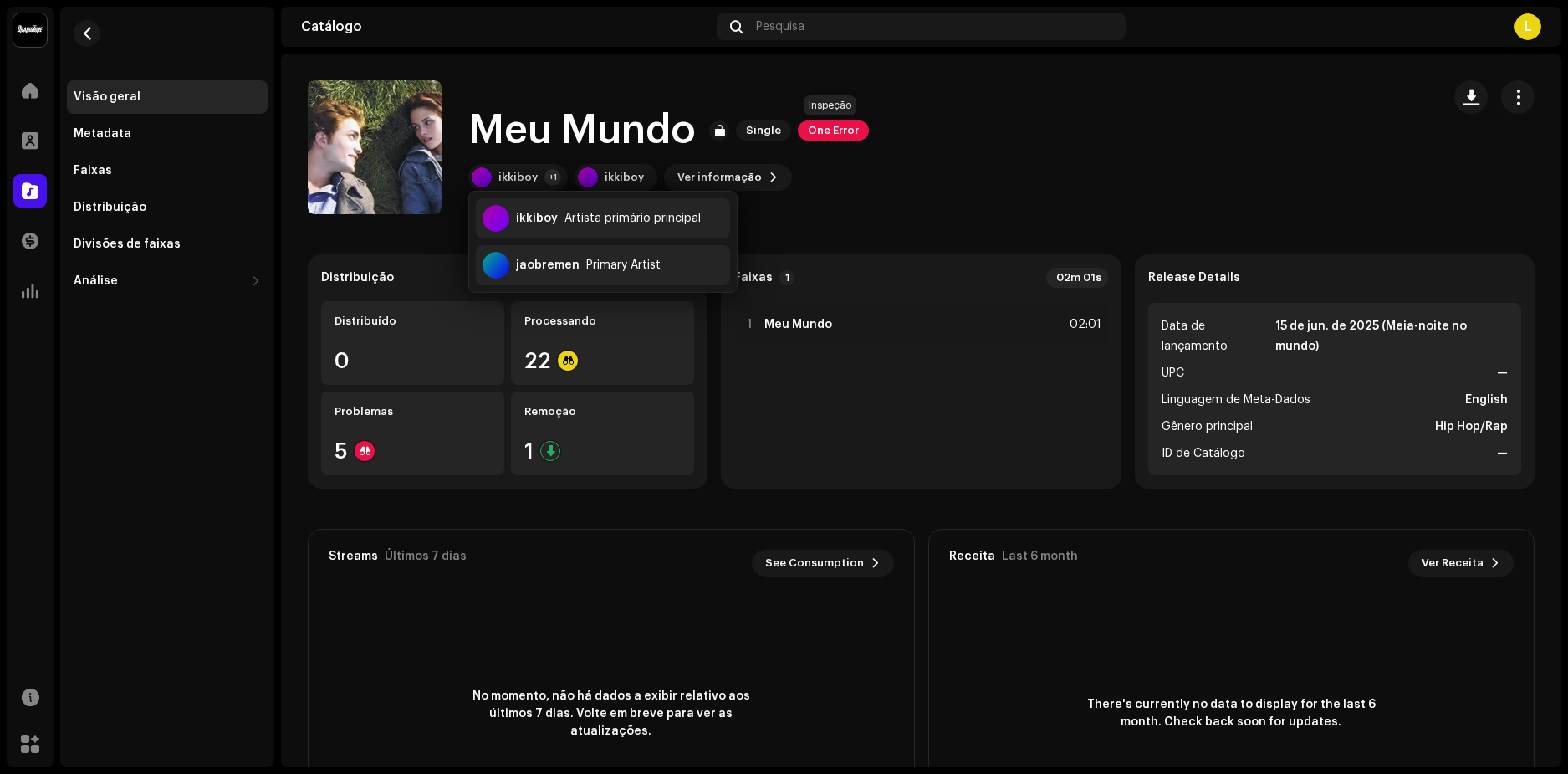
click at [802, 123] on span "One Error" at bounding box center [834, 130] width 72 height 20
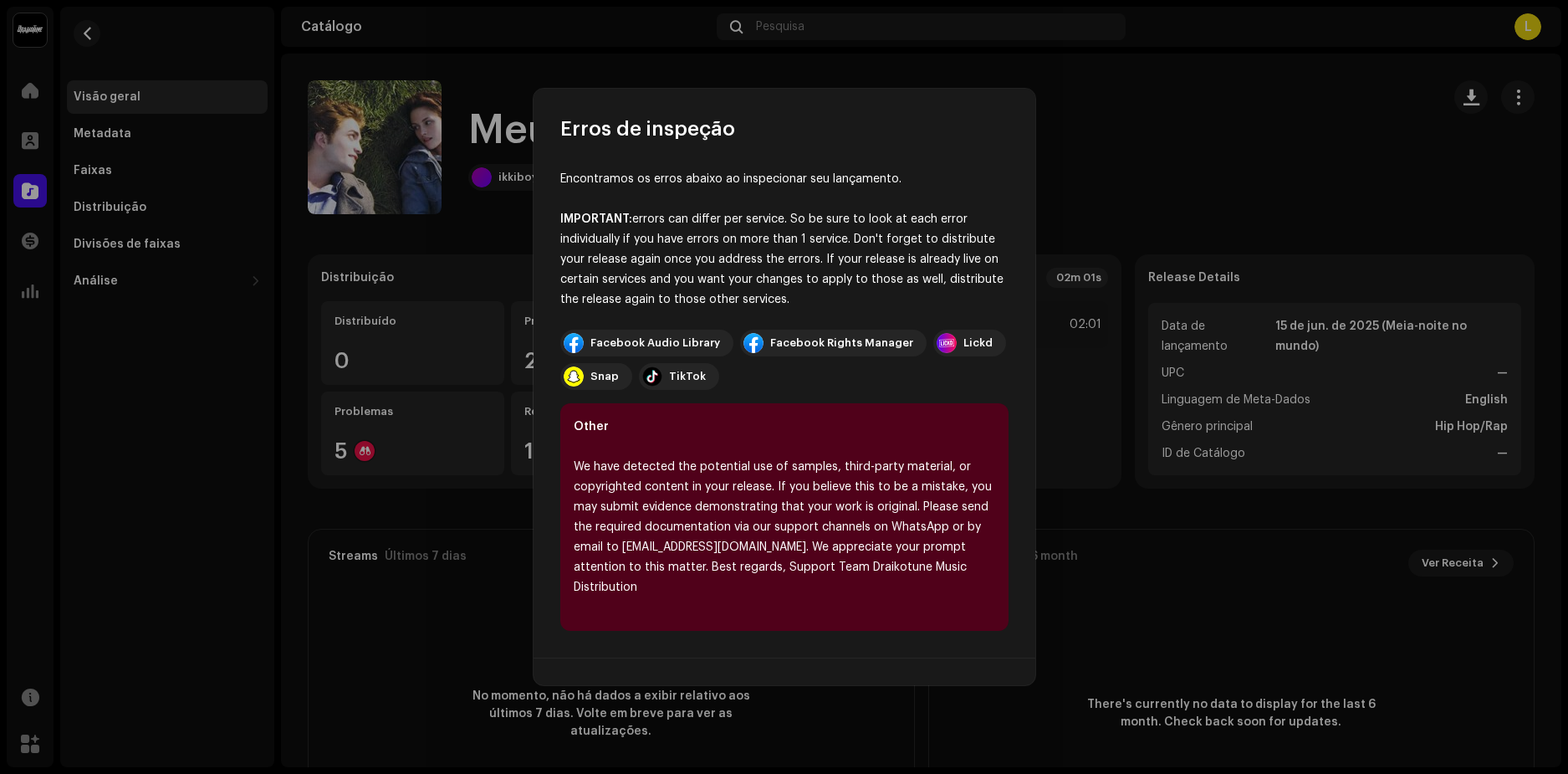
click at [984, 124] on div "Erros de inspeção" at bounding box center [784, 115] width 502 height 54
click at [510, 357] on div "Erros de inspeção Encontramos os erros abaixo ao inspecionar seu lançamento. IM…" at bounding box center [784, 387] width 1568 height 774
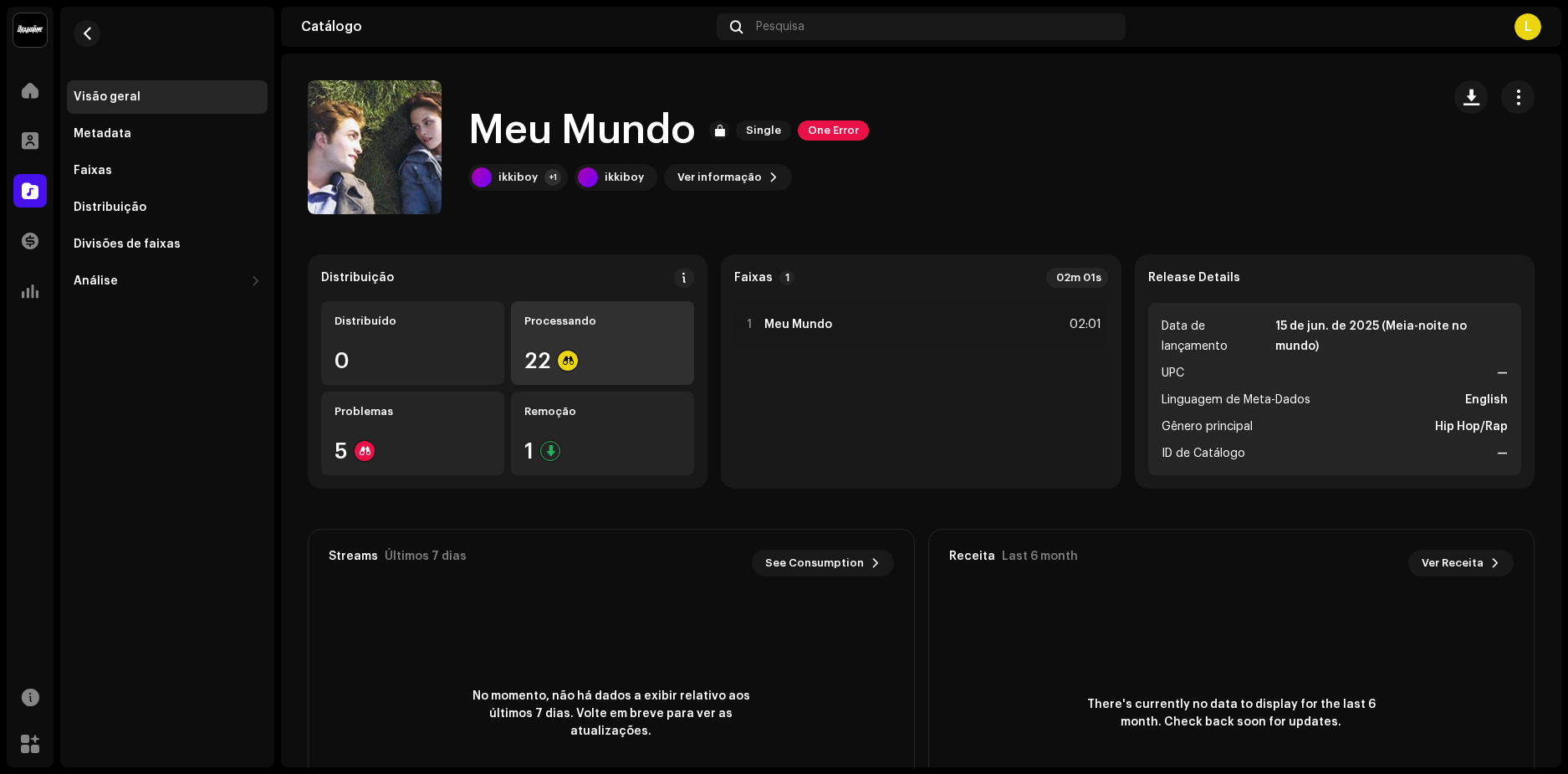
click at [556, 325] on div "Processando" at bounding box center [602, 320] width 156 height 13
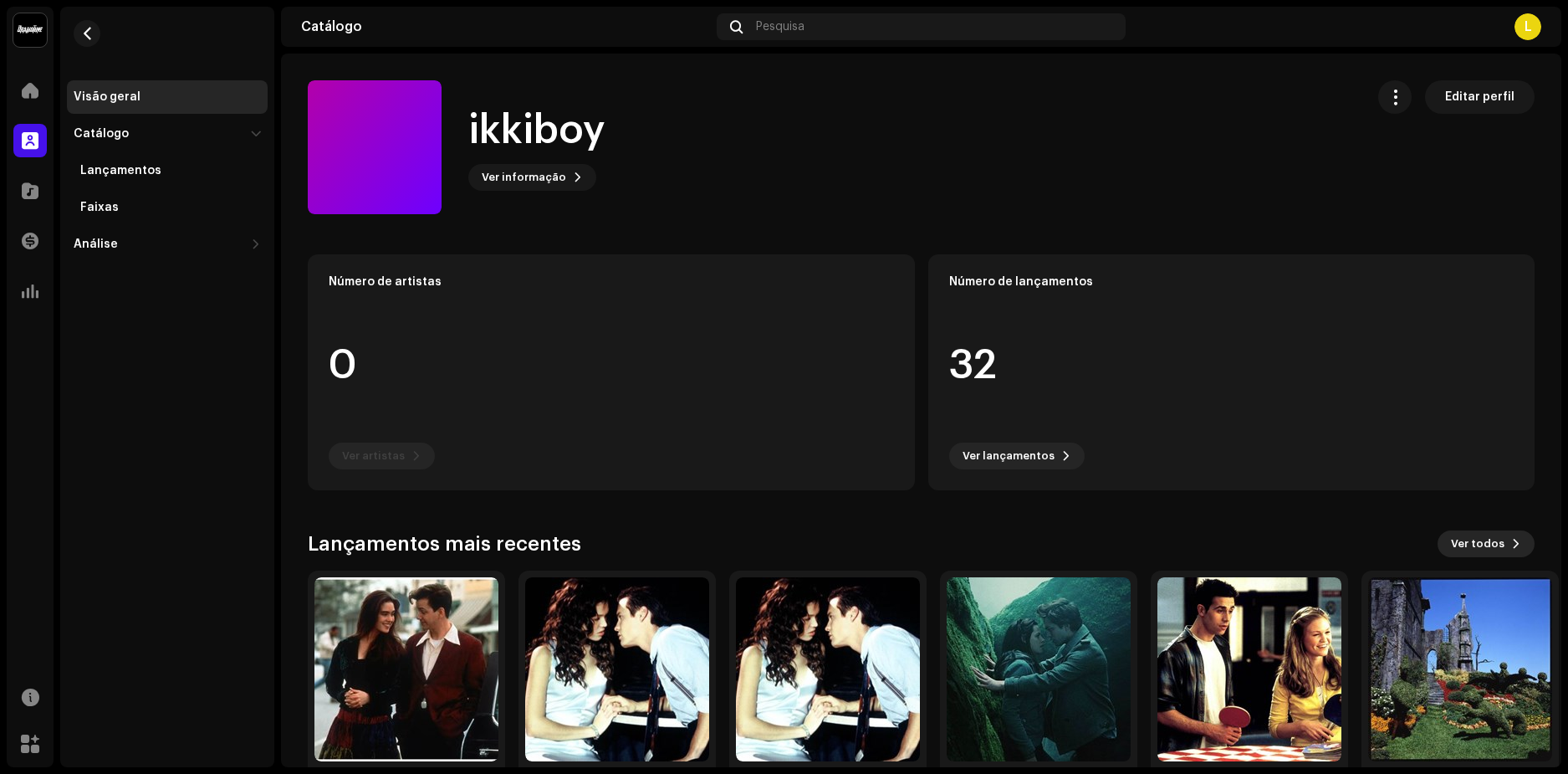
click at [1496, 538] on button "Ver todos" at bounding box center [1487, 543] width 97 height 27
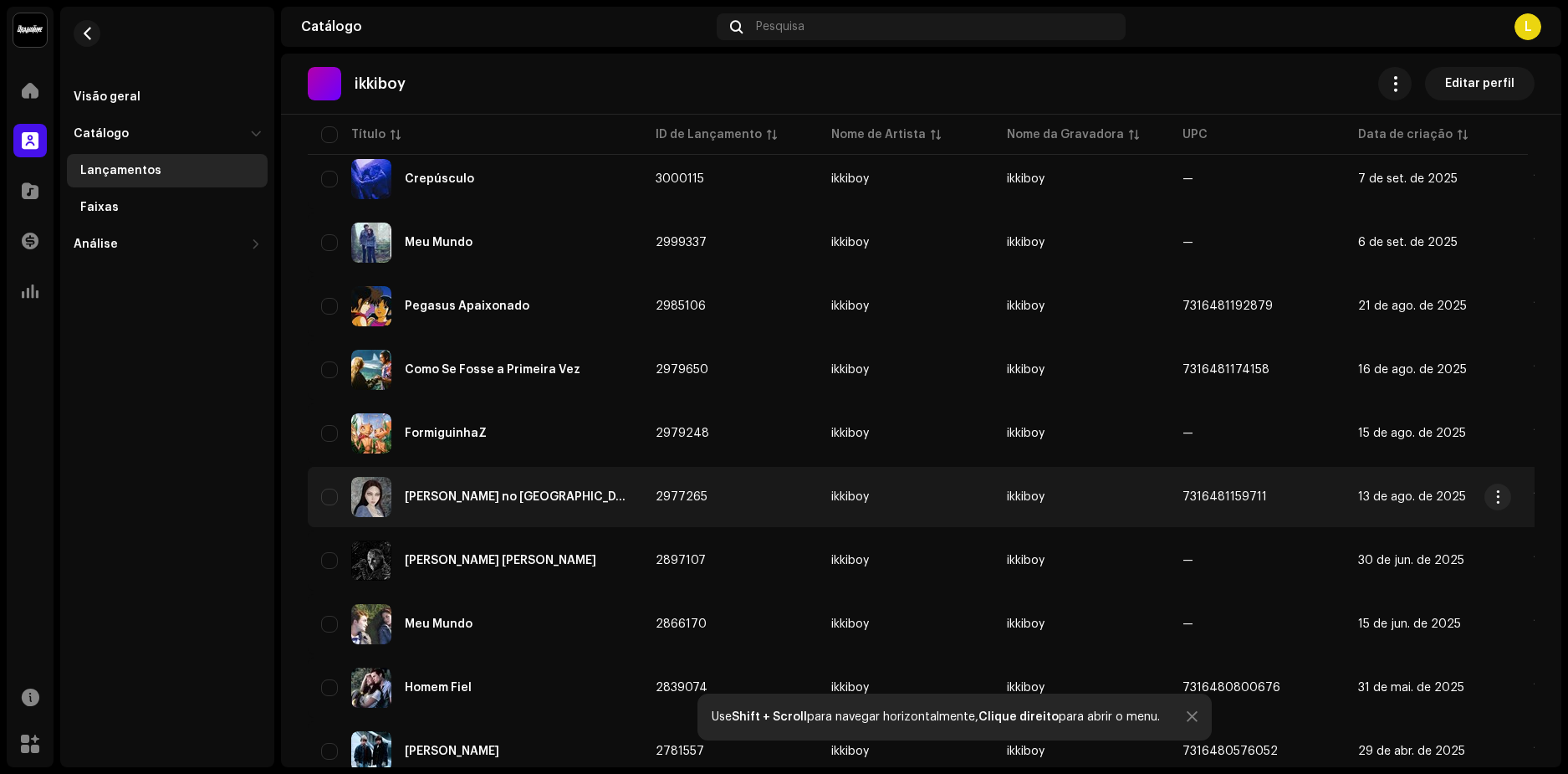
scroll to position [1132, 0]
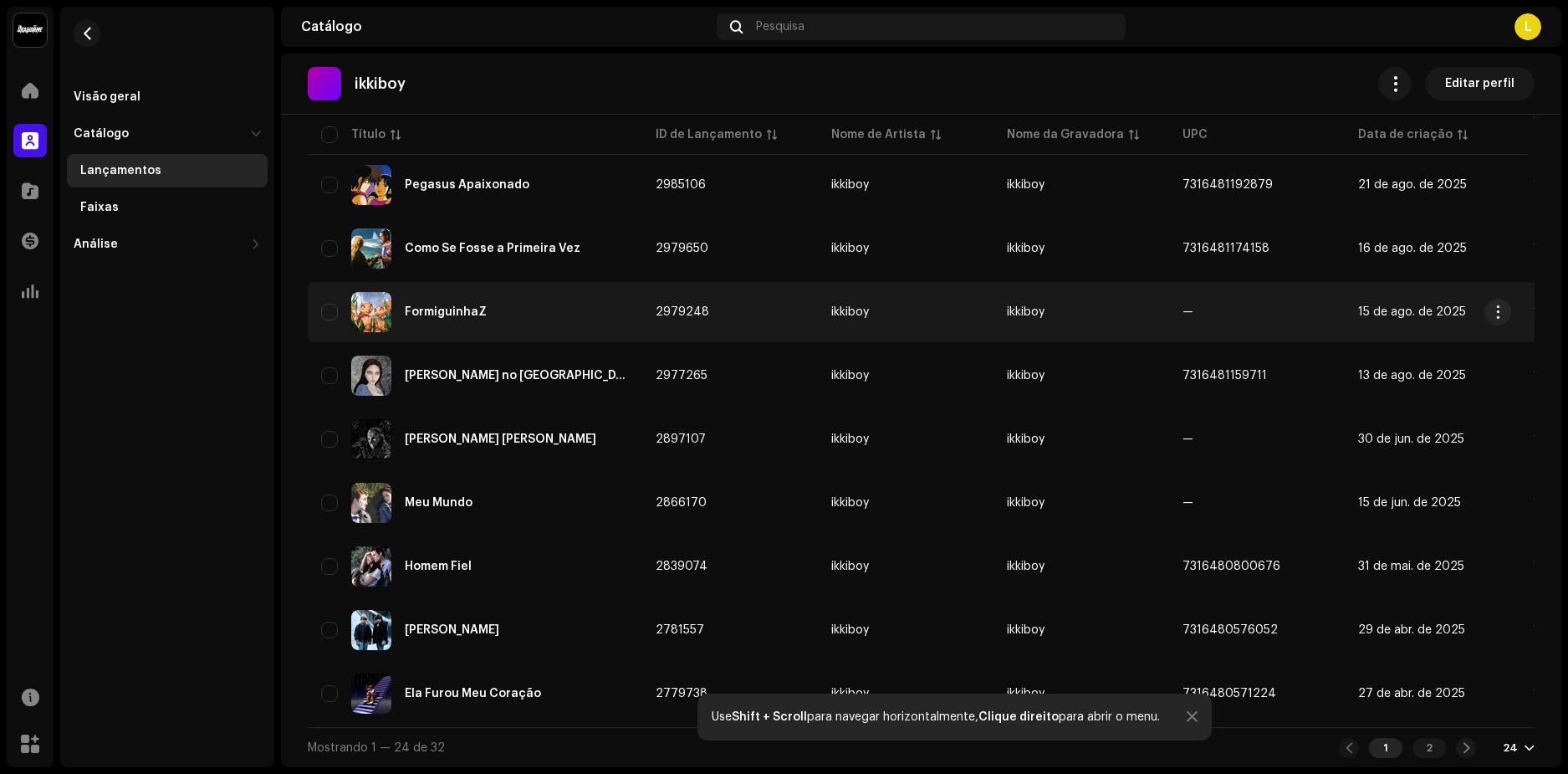
click at [438, 306] on div "FormiguinhaZ" at bounding box center [445, 312] width 81 height 12
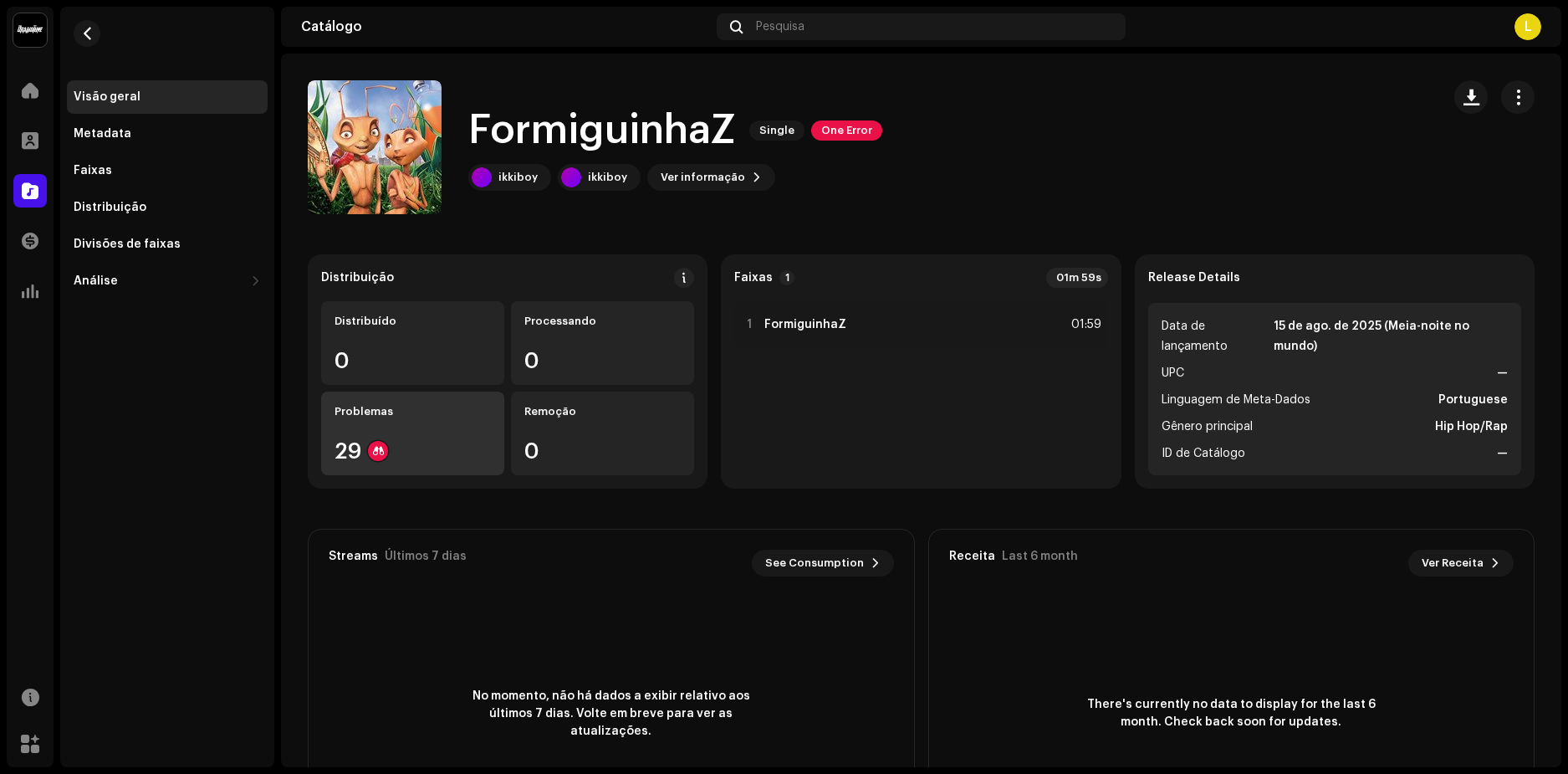
click at [398, 424] on div "Problemas 29" at bounding box center [412, 433] width 183 height 83
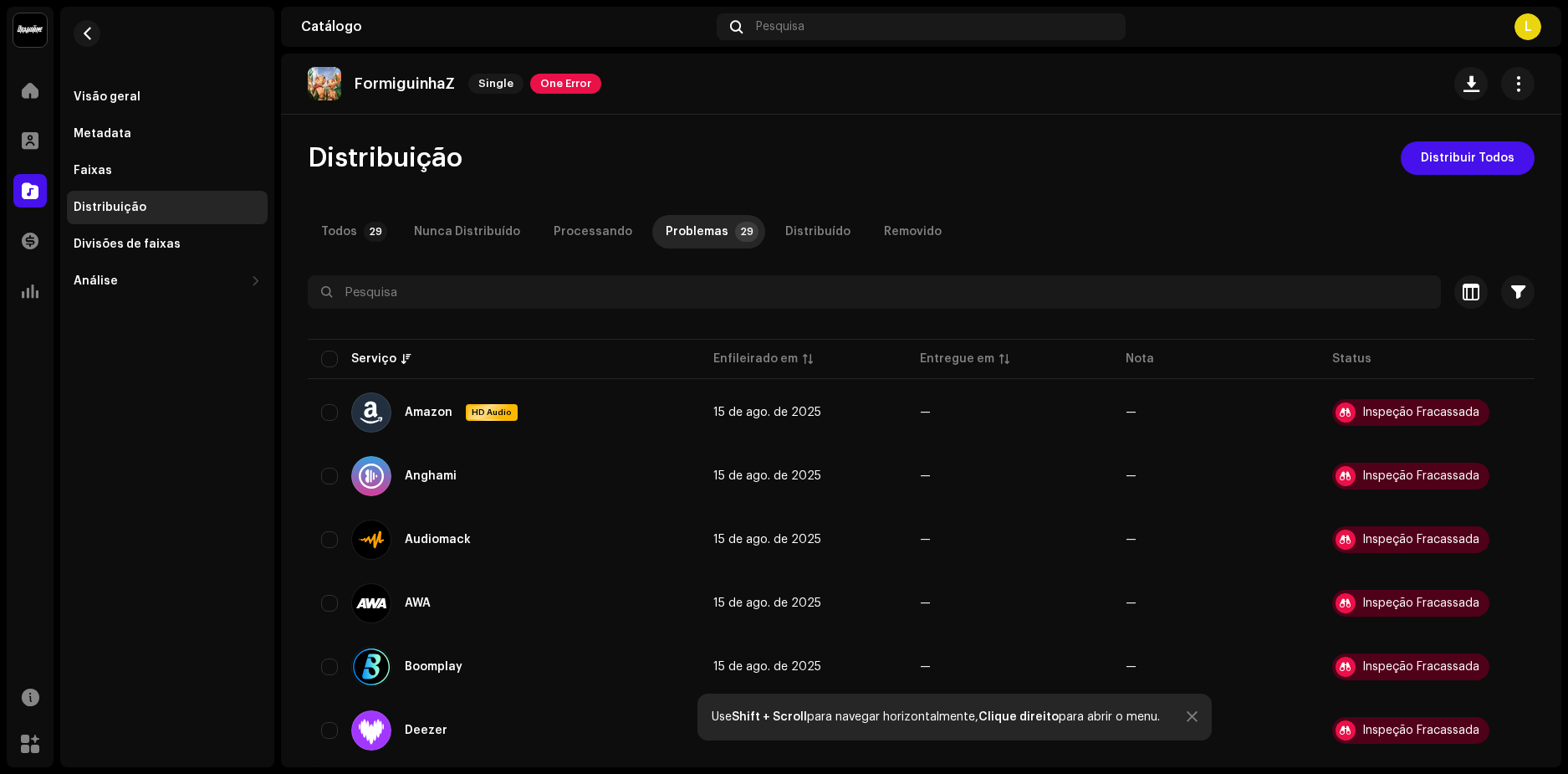
click at [400, 85] on p "FormiguinhaZ" at bounding box center [404, 84] width 100 height 18
click at [330, 77] on img at bounding box center [325, 83] width 34 height 34
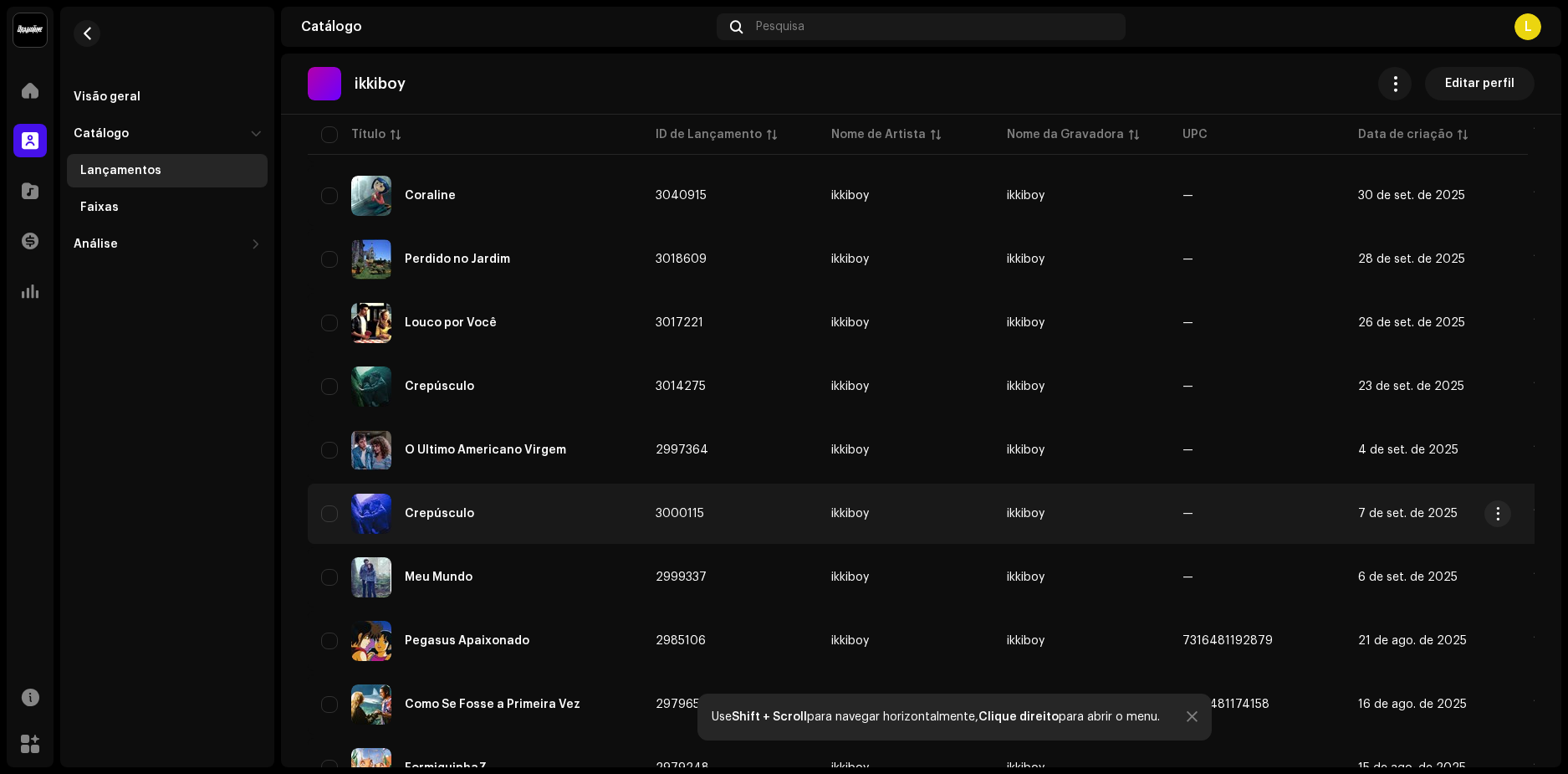
scroll to position [1132, 0]
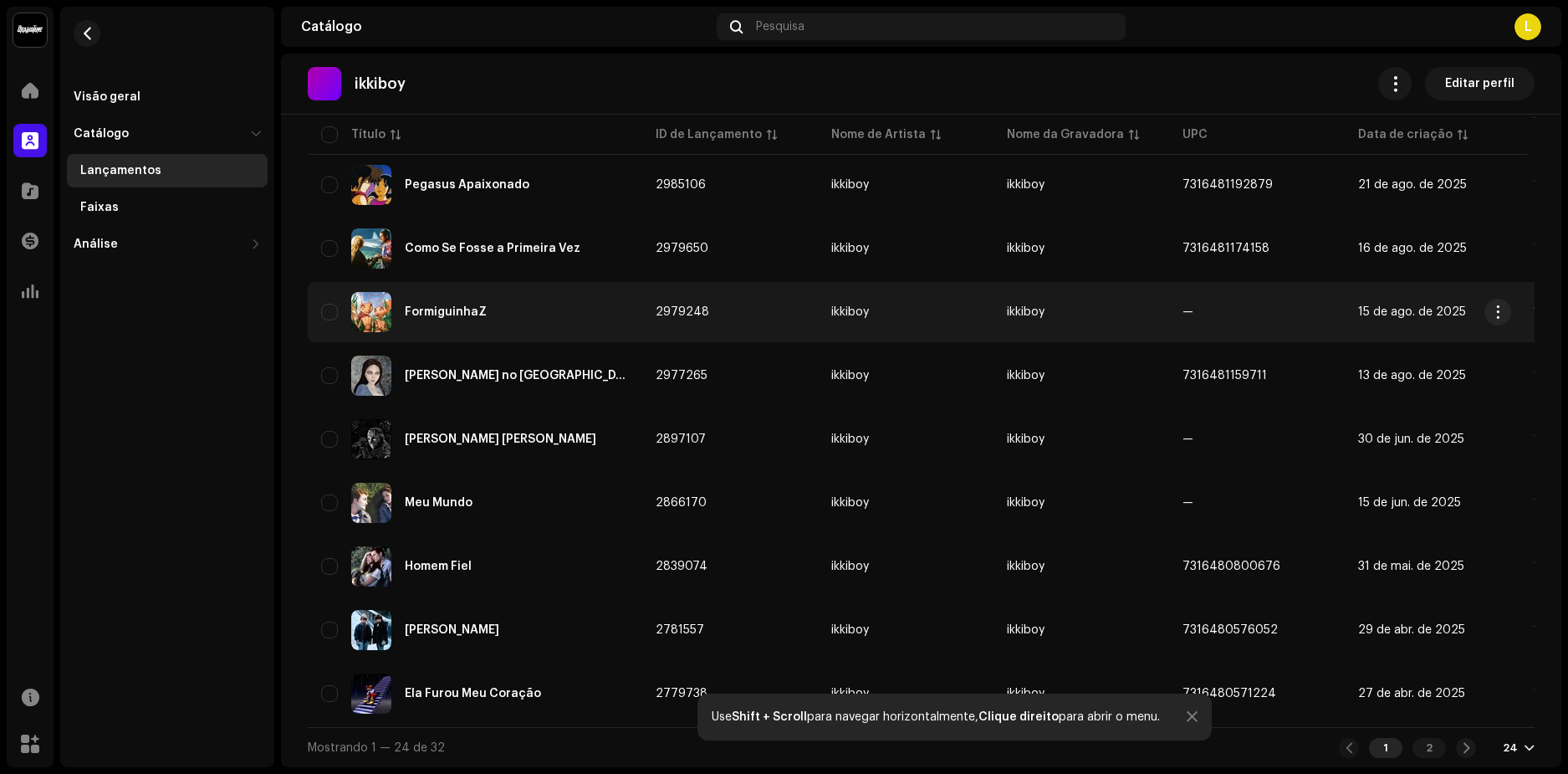
click at [435, 306] on div "FormiguinhaZ" at bounding box center [445, 312] width 81 height 12
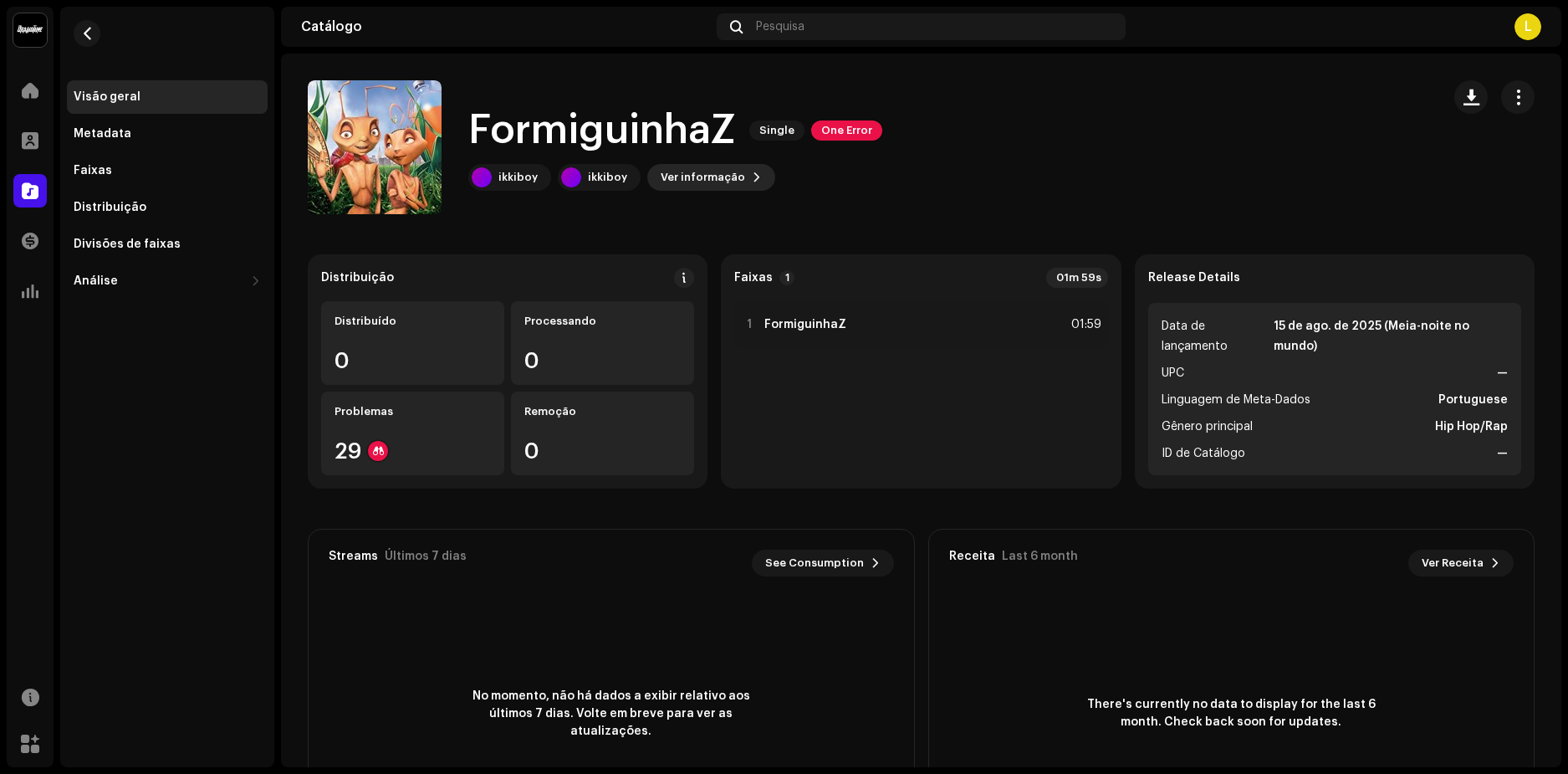
click at [715, 178] on span "Ver informação" at bounding box center [703, 178] width 84 height 34
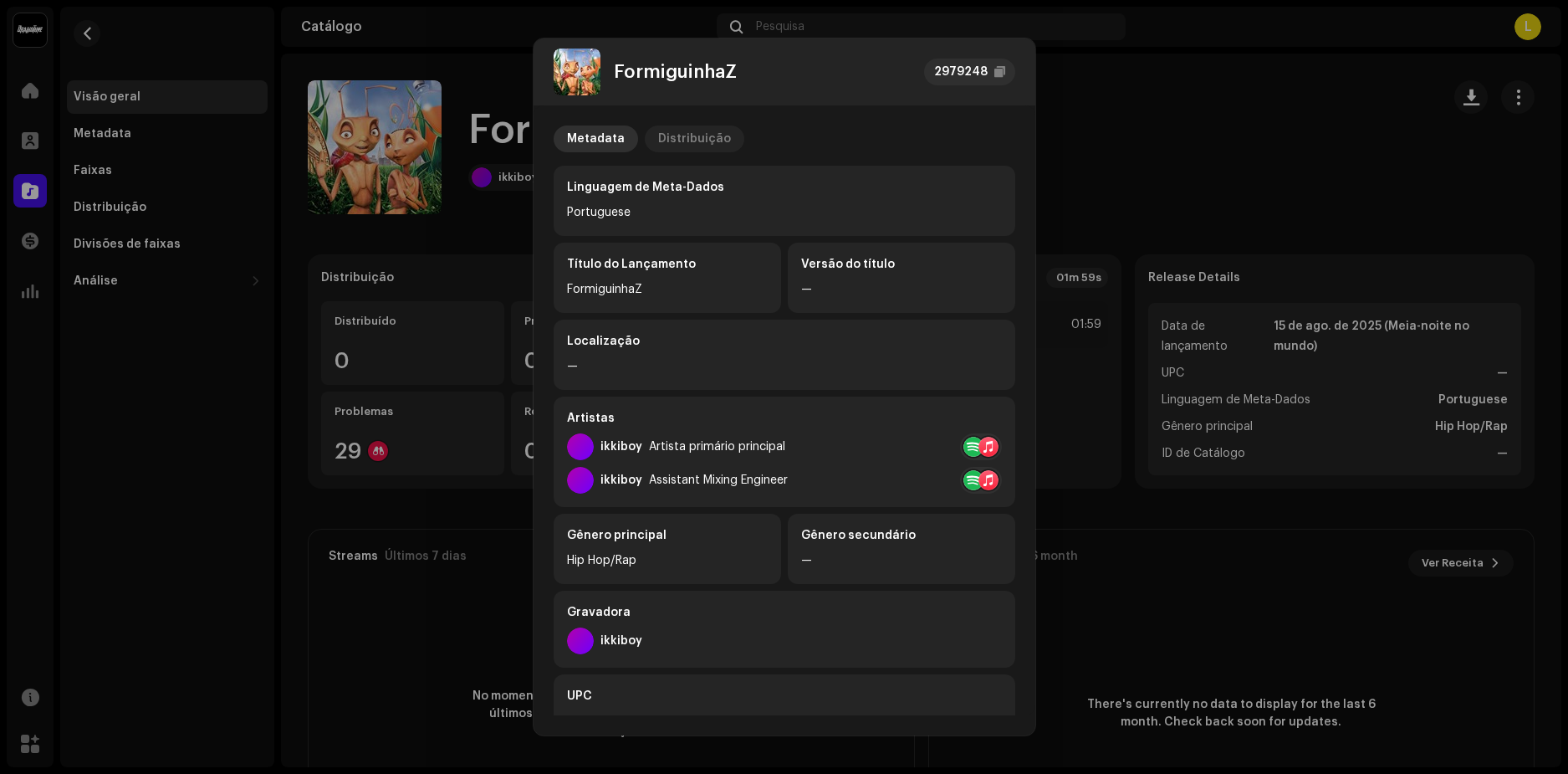
click at [690, 145] on div "Distribuição" at bounding box center [694, 138] width 73 height 27
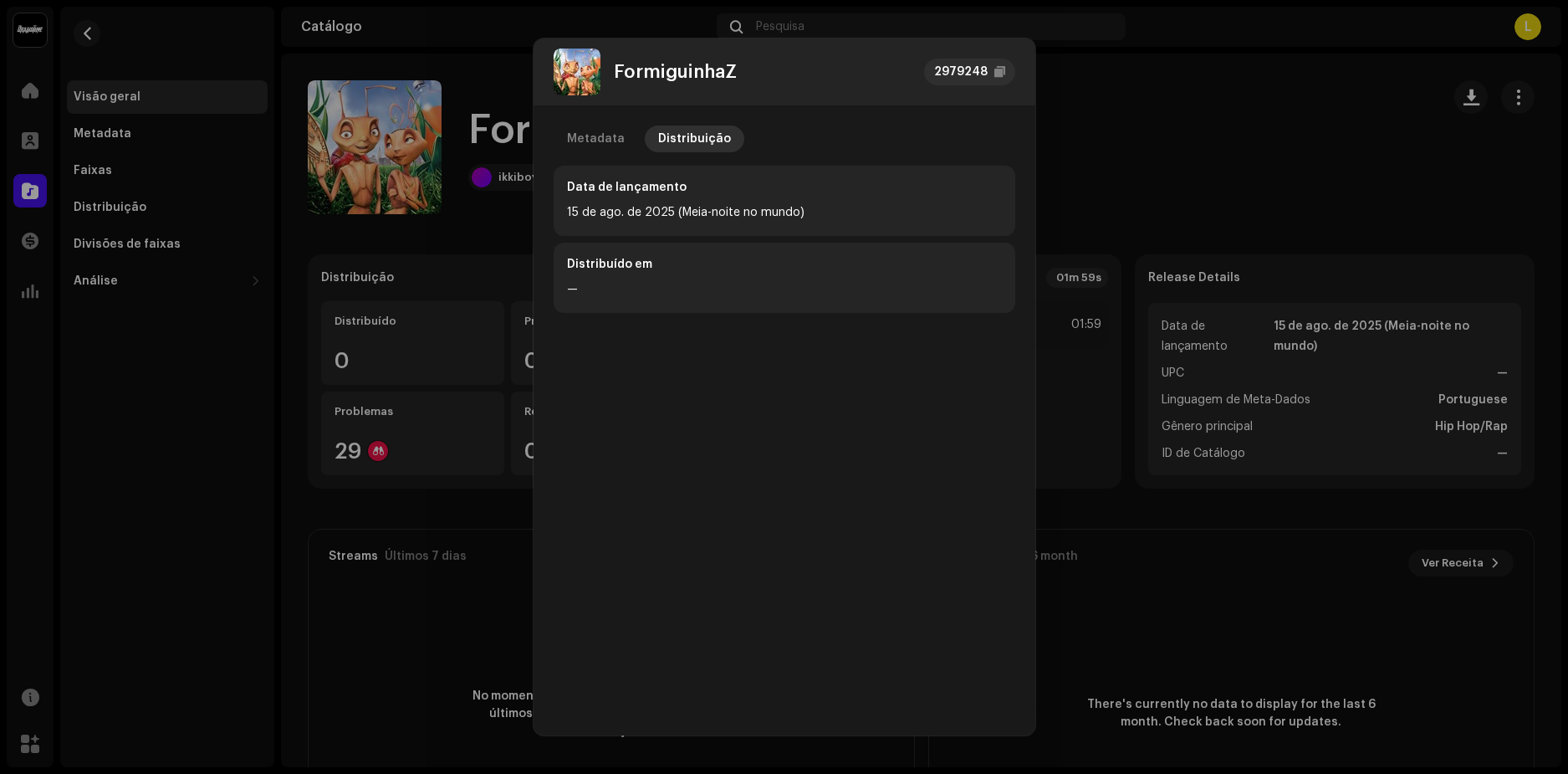
click at [1125, 77] on div "FormiguinhaZ 2979248 Metadata Distribuição Data de lançamento 15 de ago. de 202…" at bounding box center [784, 387] width 1568 height 774
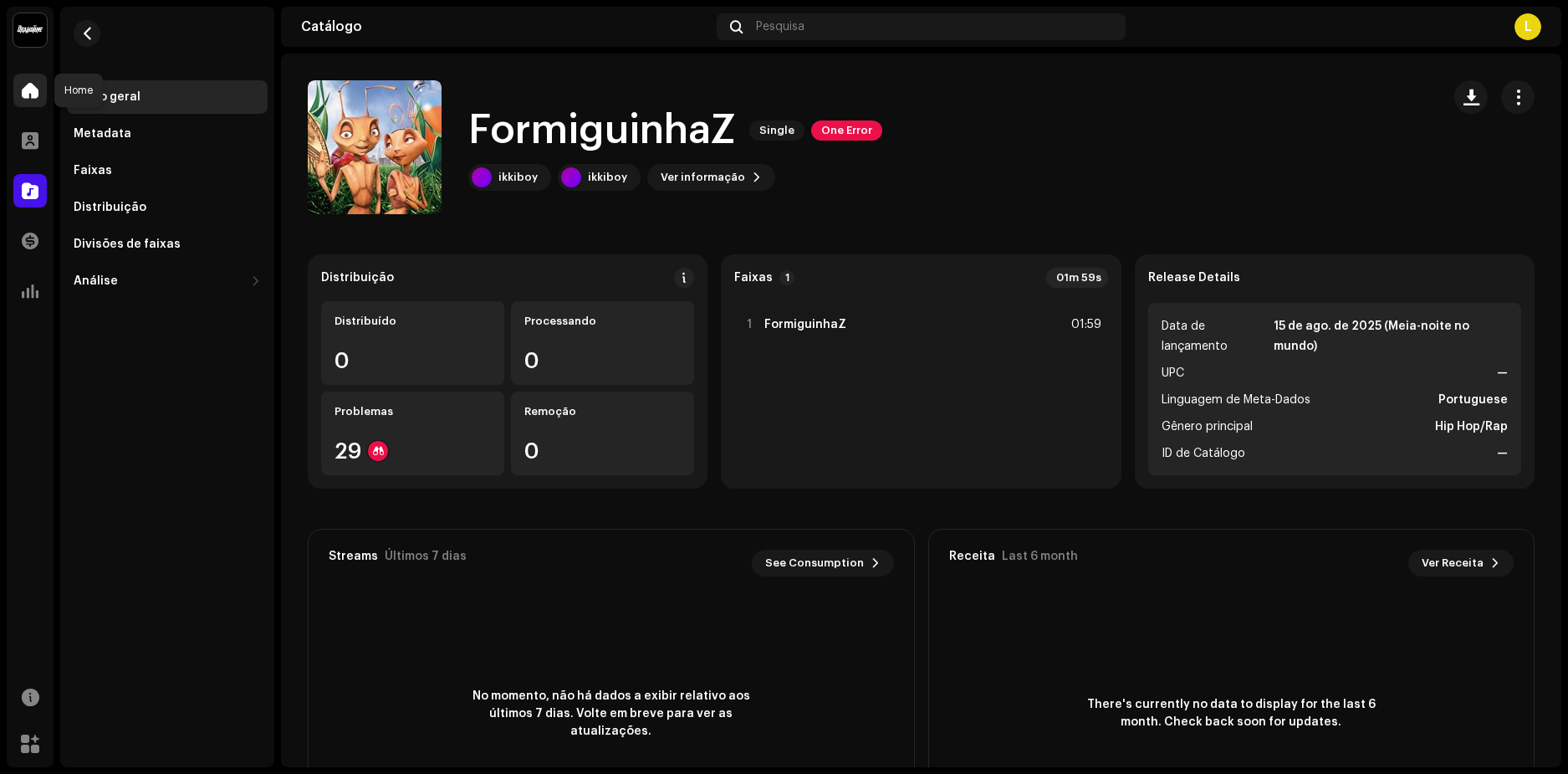
click at [33, 93] on span at bounding box center [30, 89] width 17 height 13
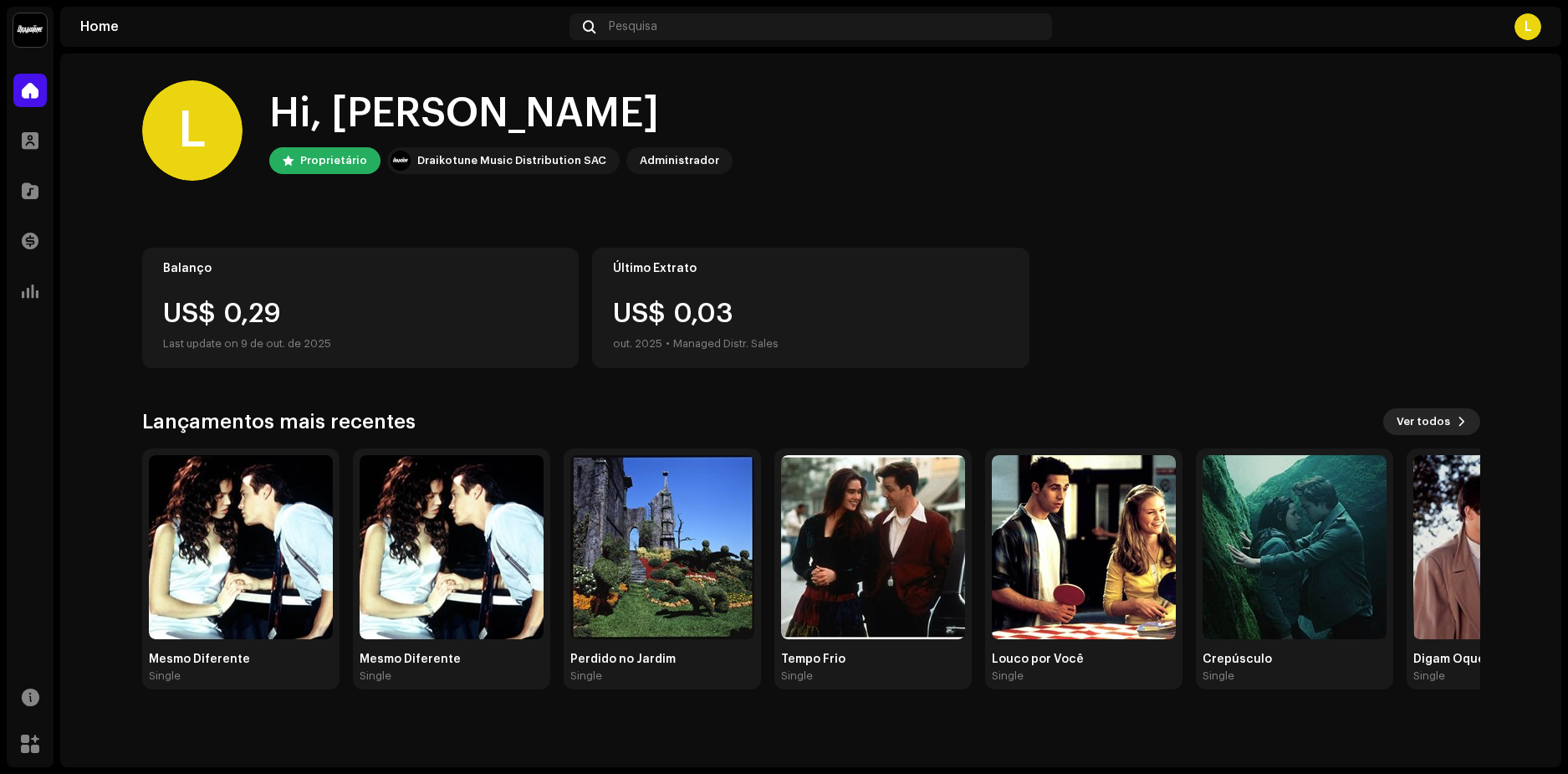
click at [1445, 417] on span "Ver todos" at bounding box center [1424, 421] width 54 height 34
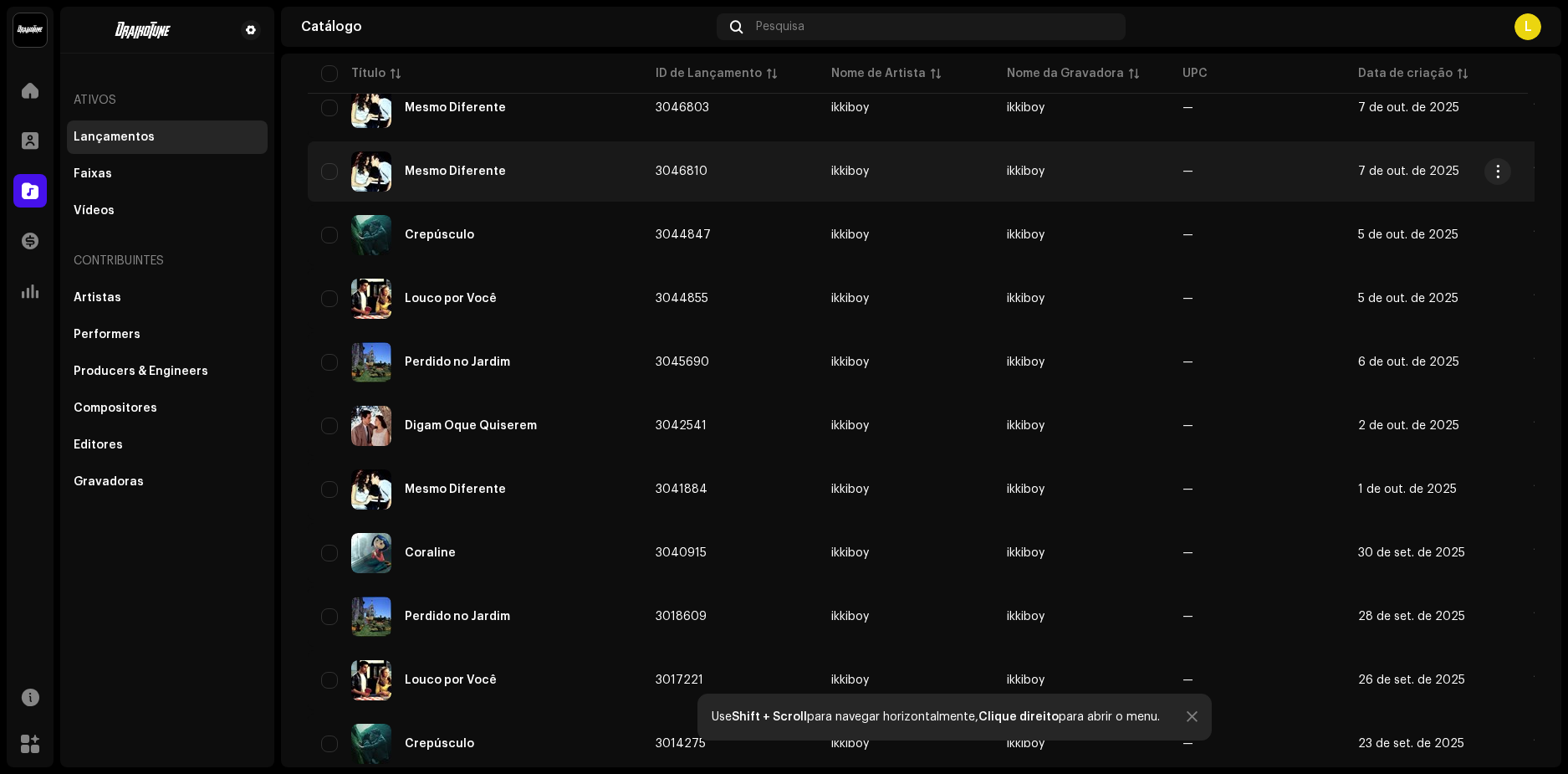
scroll to position [83, 0]
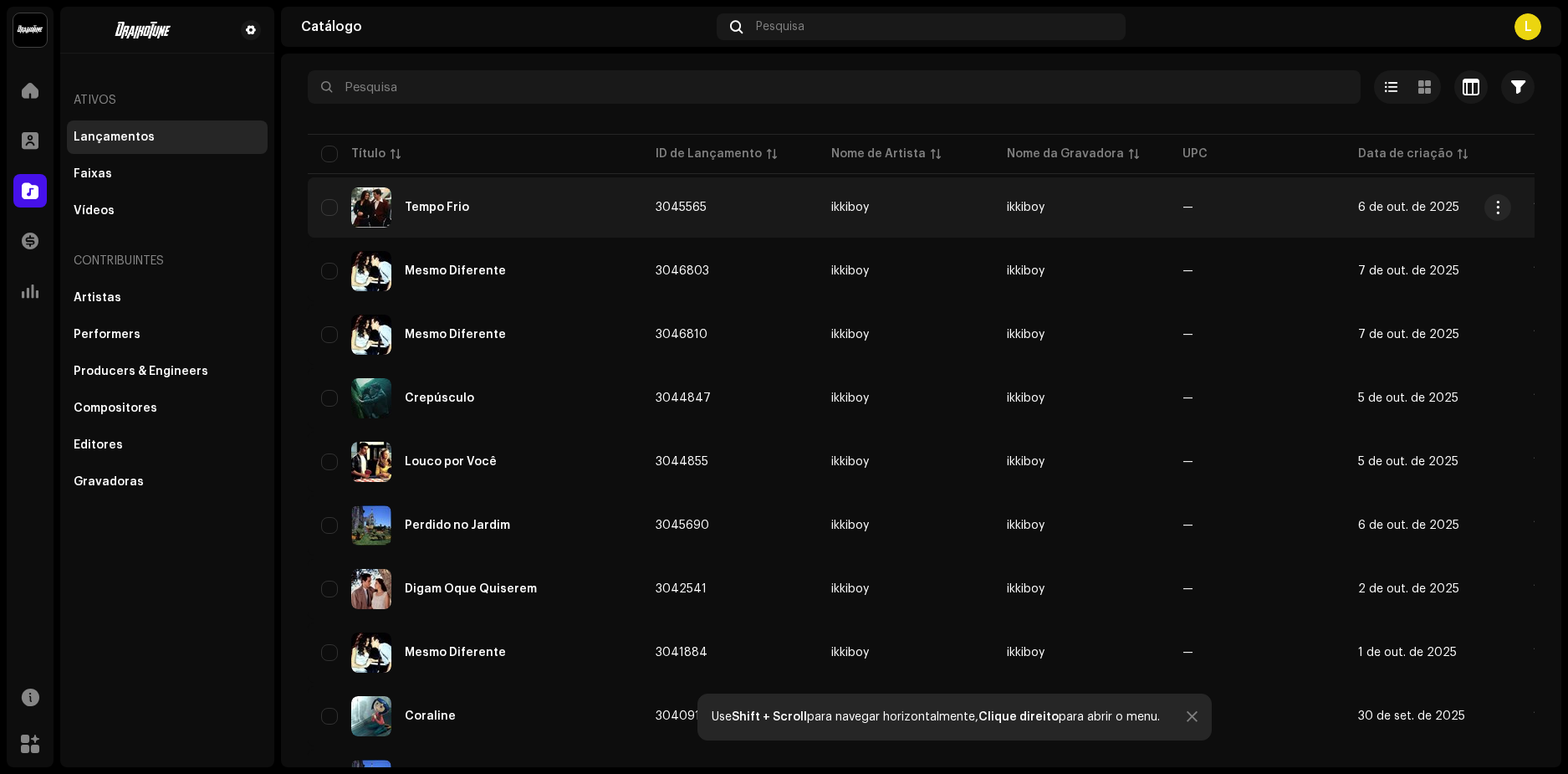
click at [429, 202] on div "Tempo Frio" at bounding box center [436, 208] width 65 height 12
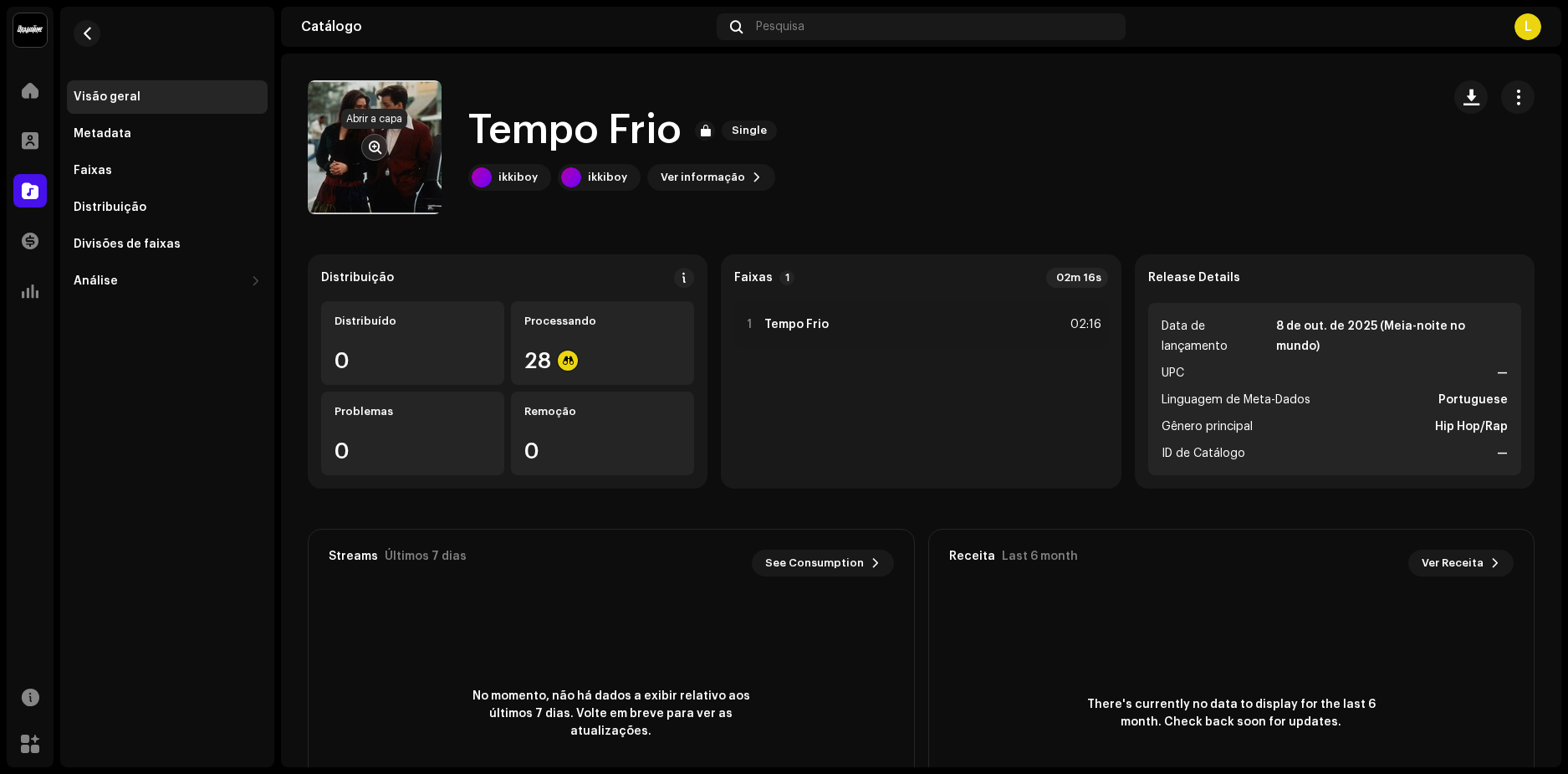
click at [374, 145] on span "button" at bounding box center [375, 146] width 13 height 13
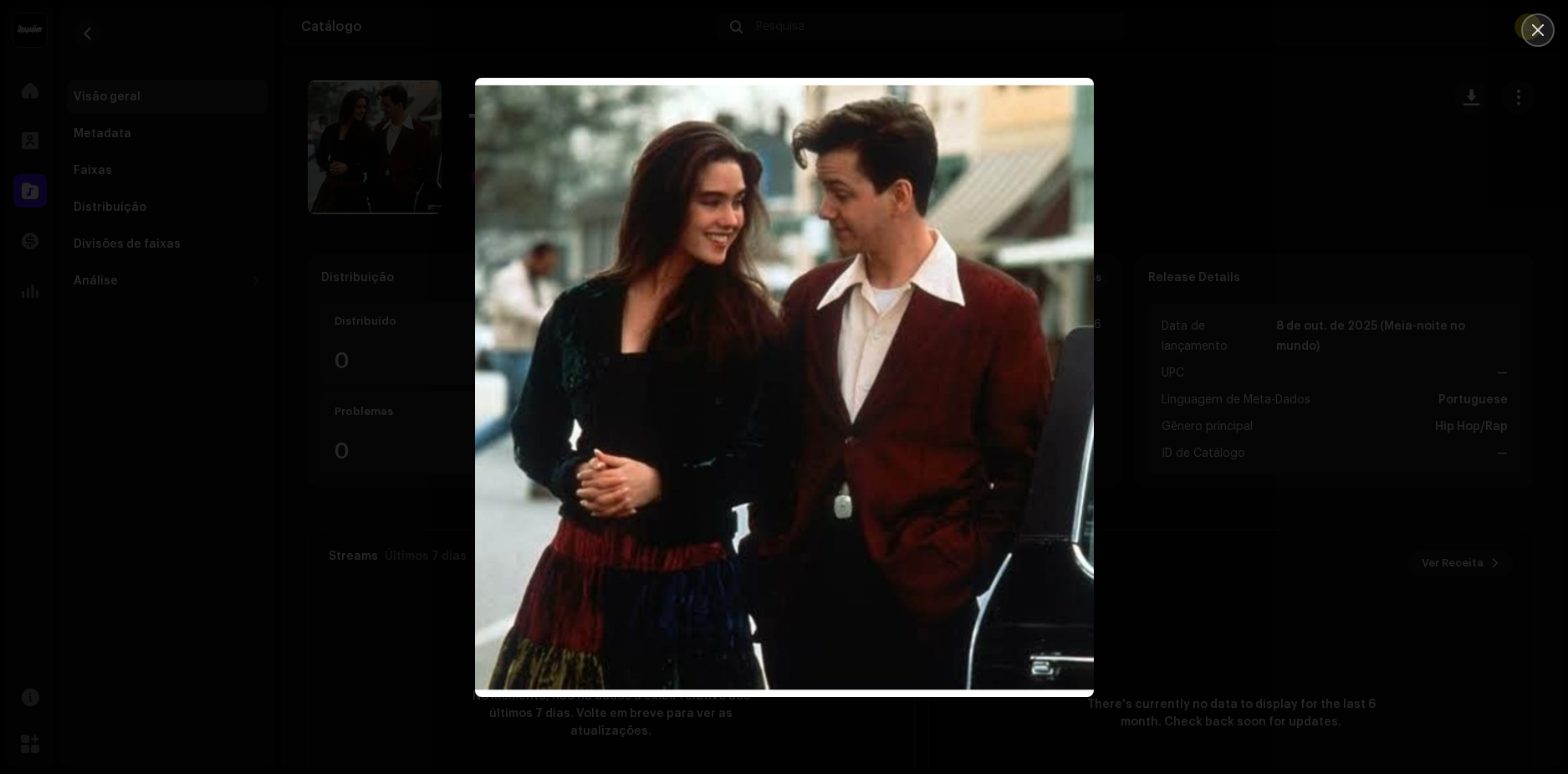
click at [1546, 29] on button "Close" at bounding box center [1538, 30] width 34 height 34
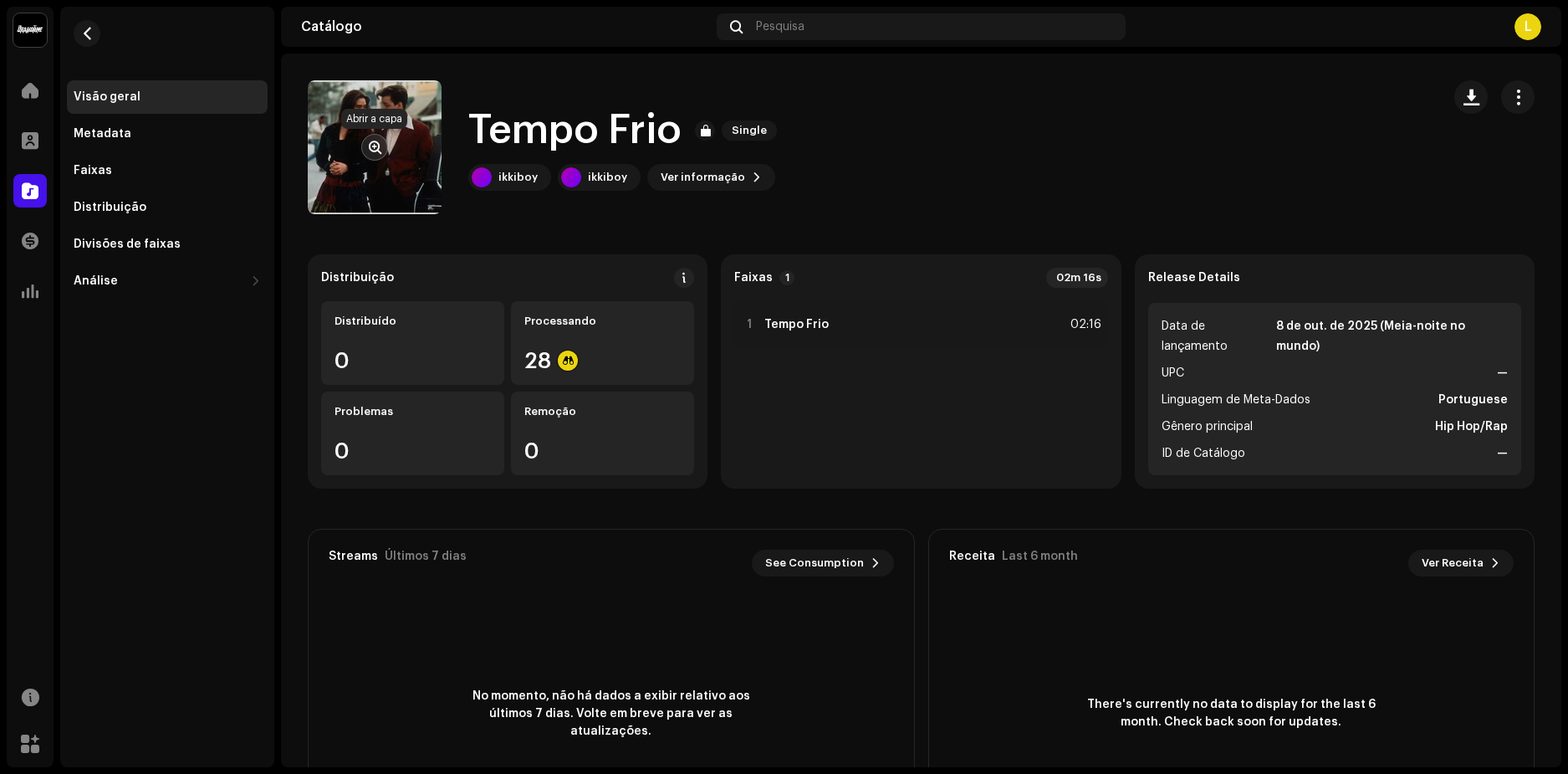
click at [378, 144] on span "button" at bounding box center [375, 146] width 13 height 13
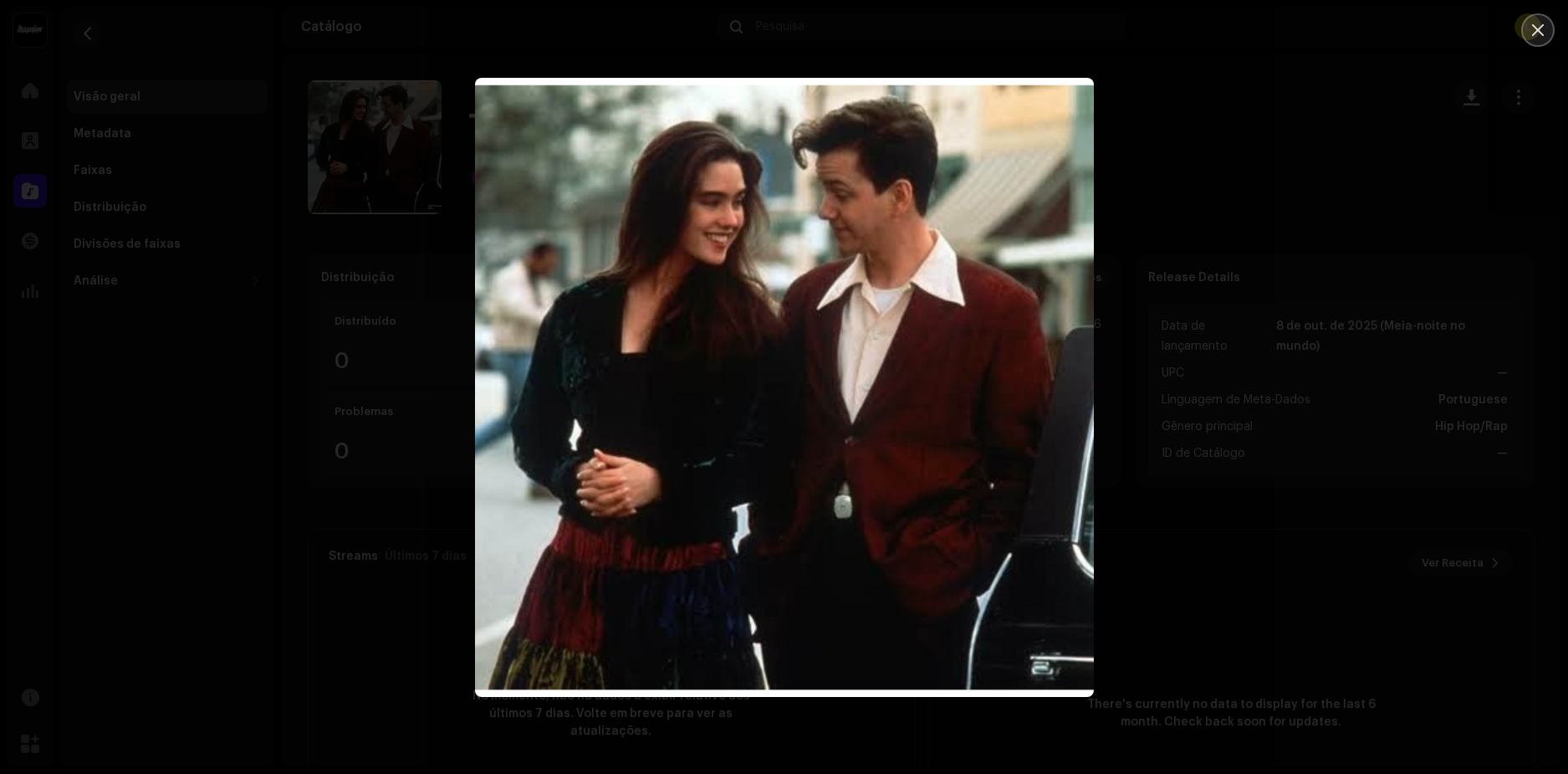
click at [1539, 23] on icon "Close" at bounding box center [1537, 30] width 15 height 15
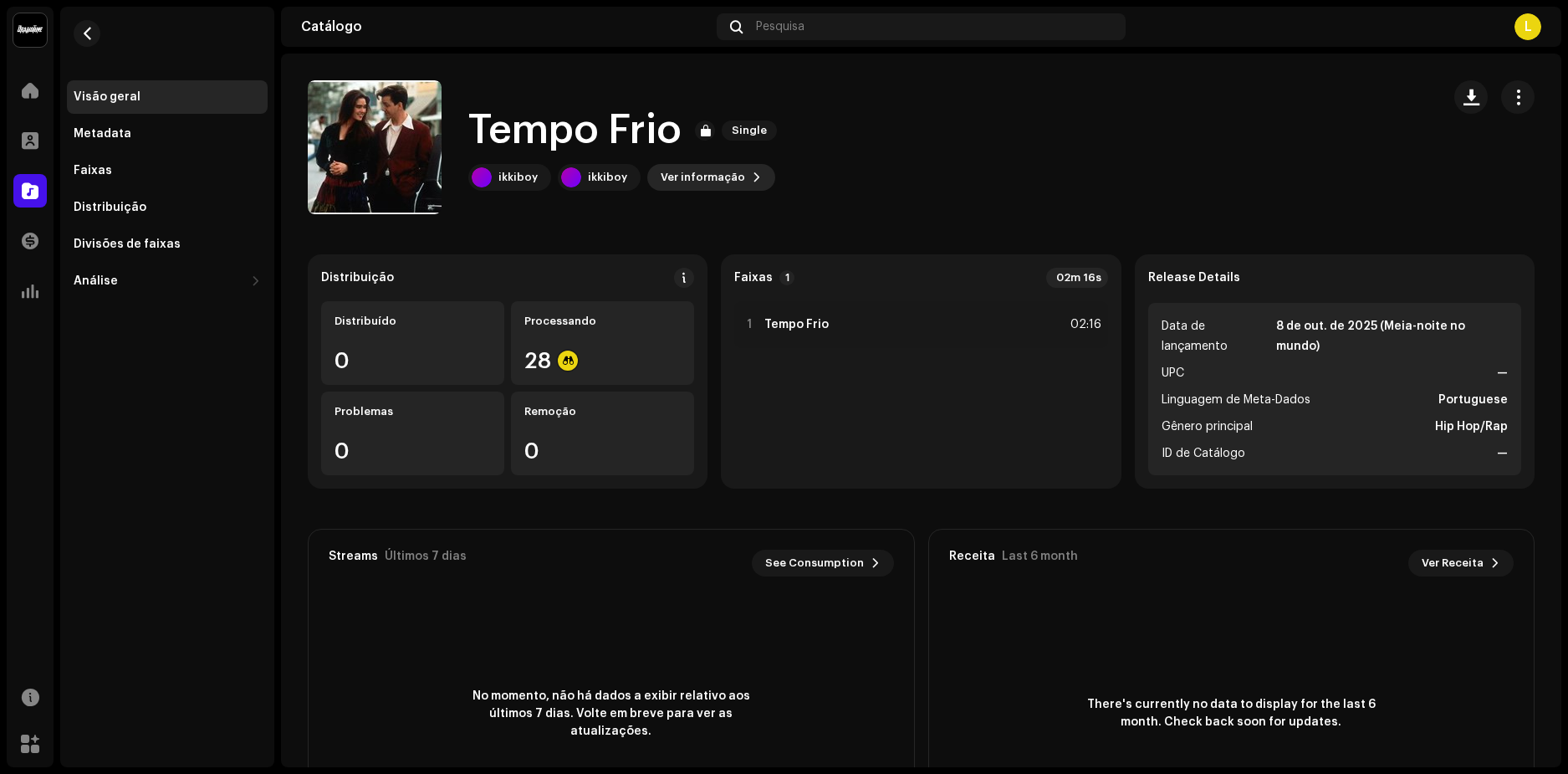
click at [726, 165] on span "Ver informação" at bounding box center [703, 178] width 84 height 34
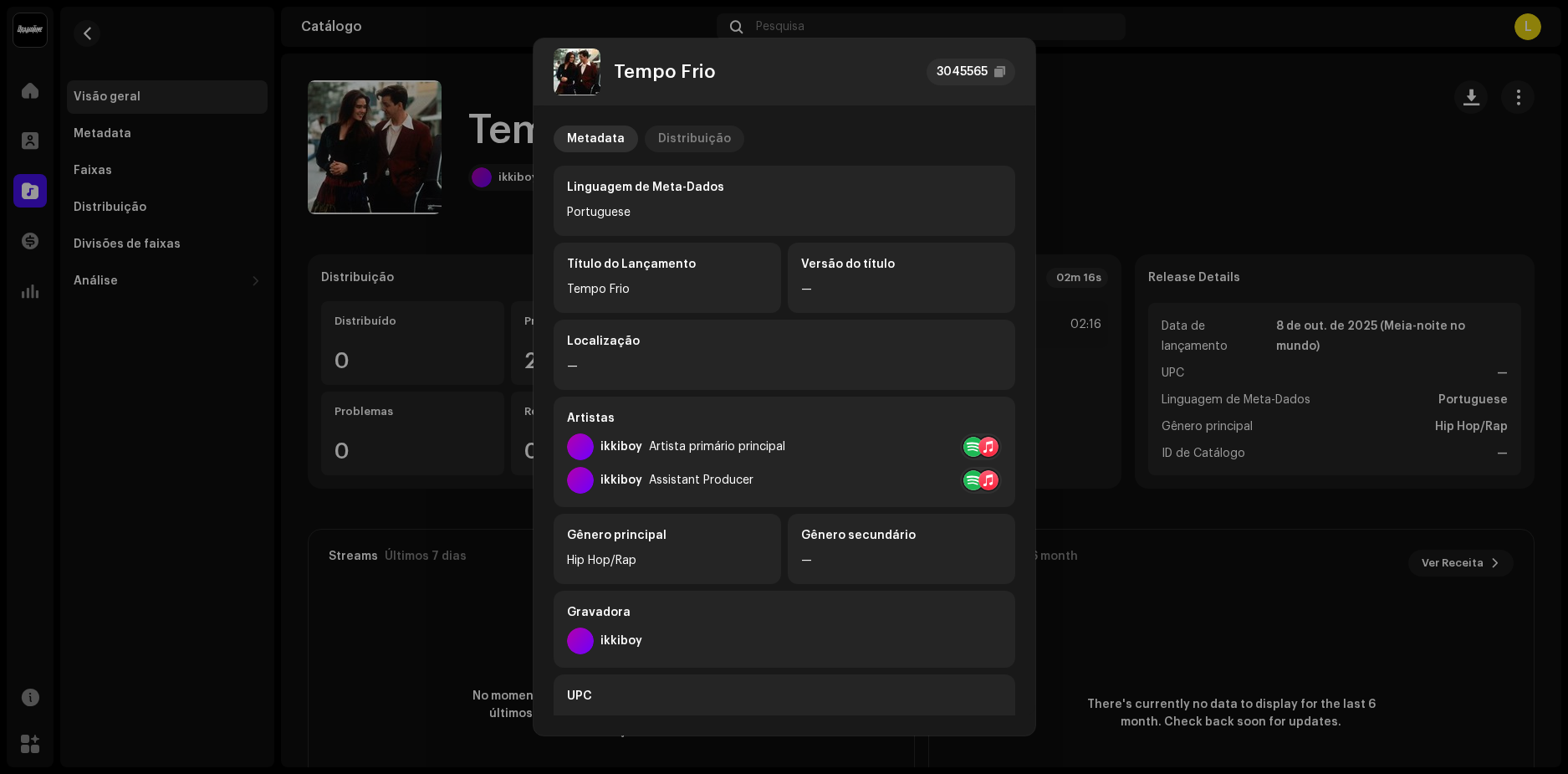
click at [687, 138] on div "Distribuição" at bounding box center [694, 138] width 73 height 27
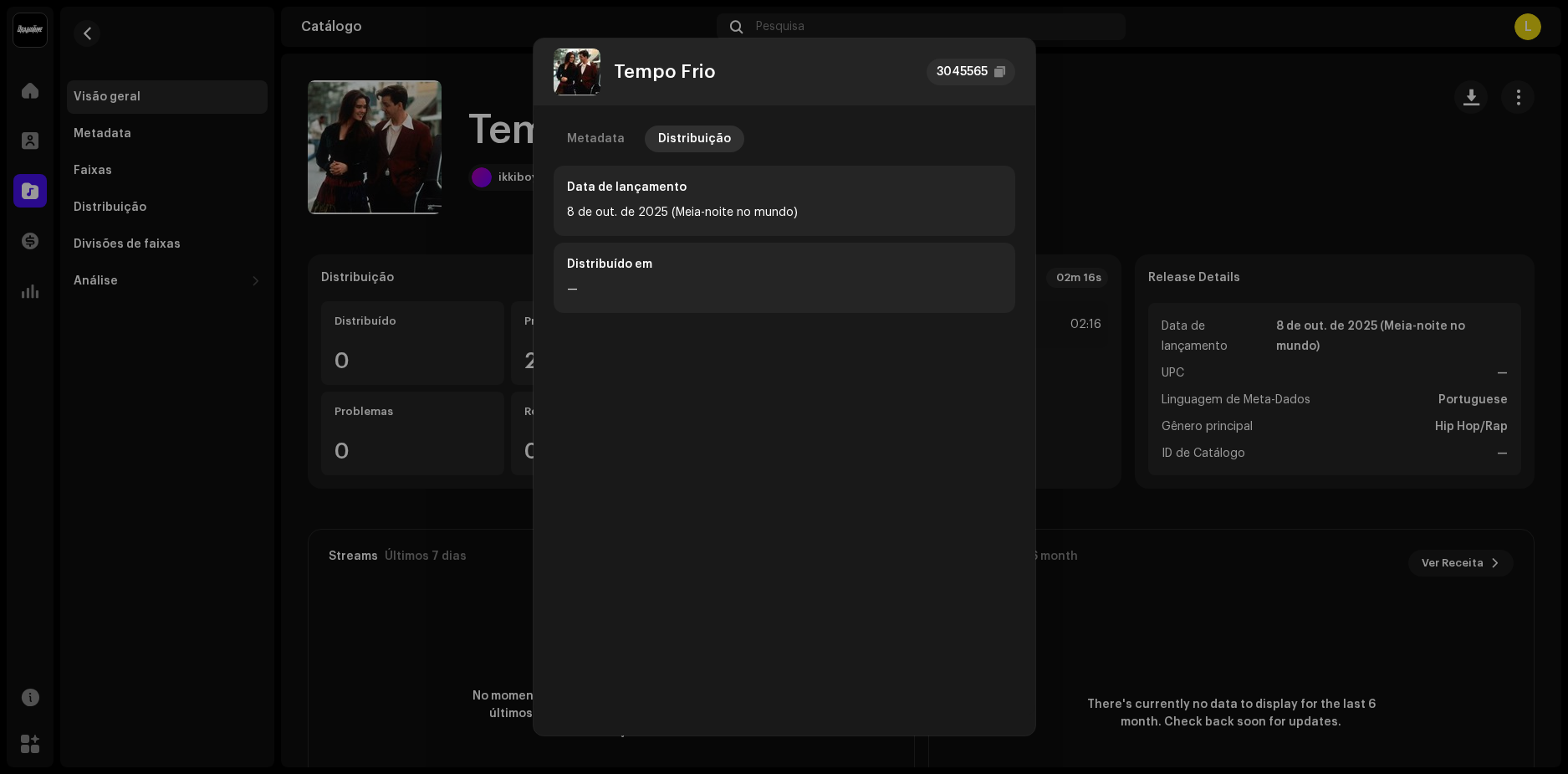
click at [1176, 54] on div "Tempo Frio 3045565 Metadata Distribuição Data de lançamento 8 de out. de 2025 (…" at bounding box center [784, 387] width 1568 height 774
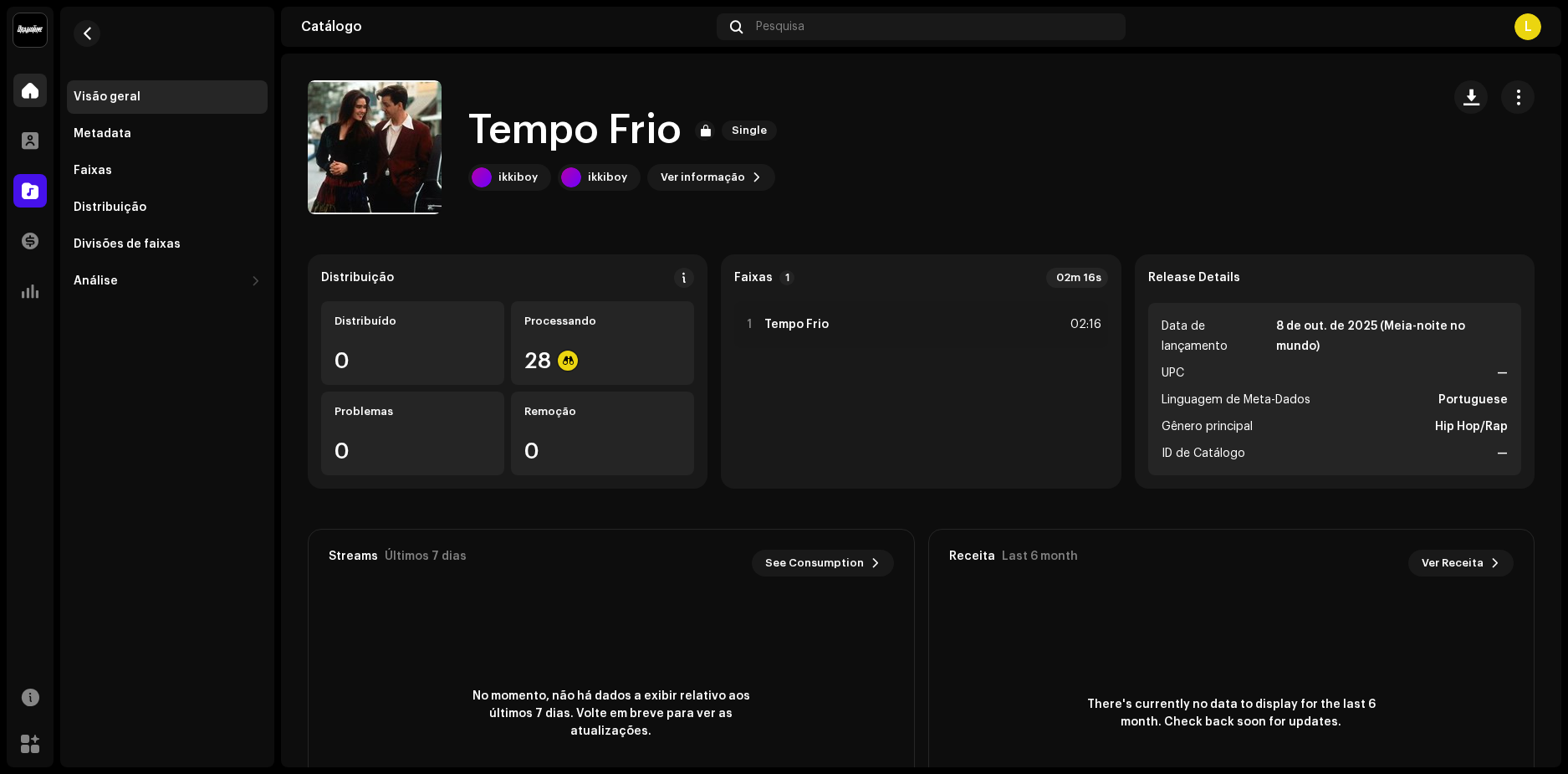
click at [108, 88] on div "Visão geral" at bounding box center [167, 97] width 201 height 34
click at [34, 81] on div at bounding box center [30, 90] width 34 height 34
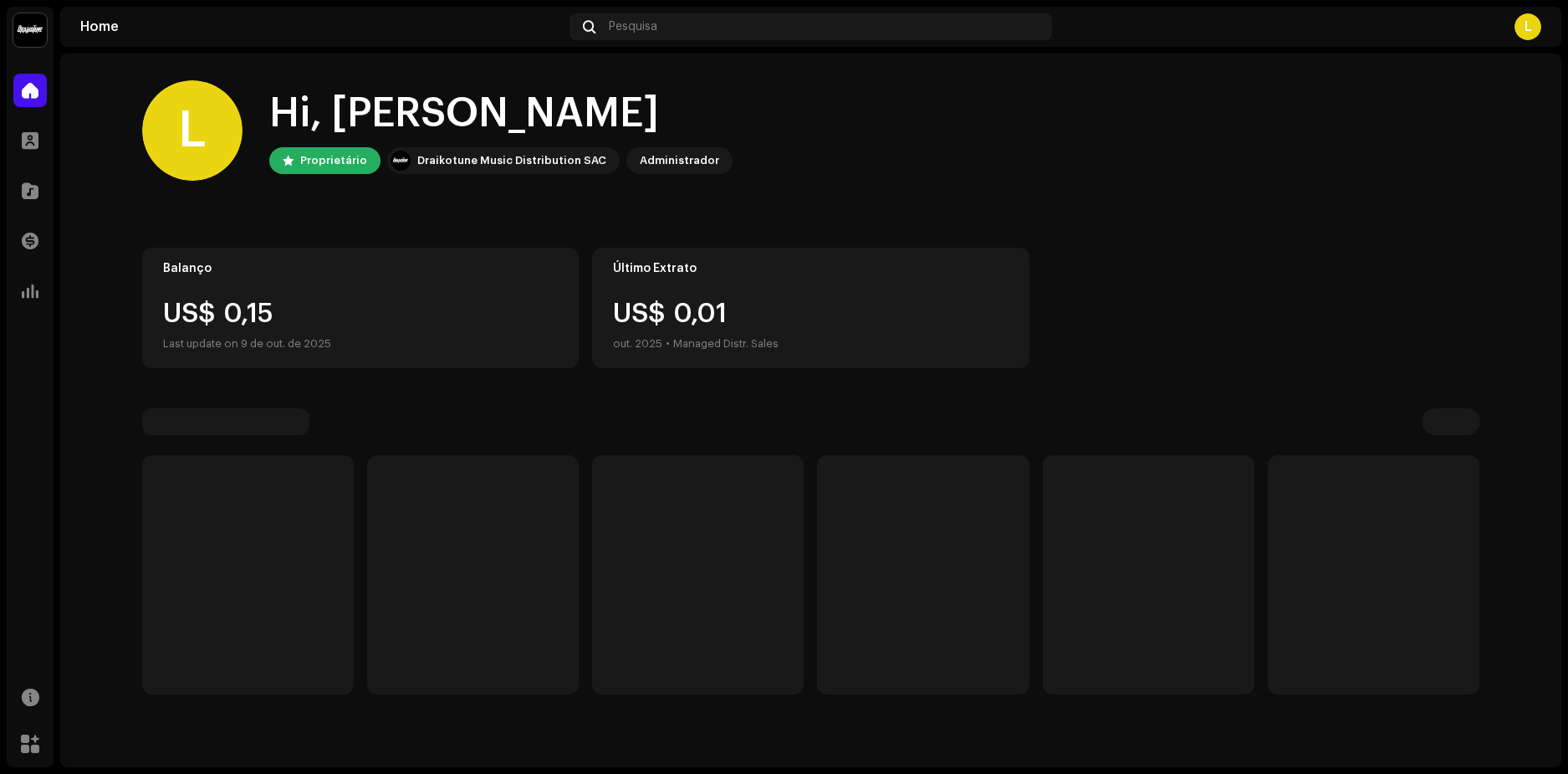
click at [25, 89] on span at bounding box center [30, 89] width 17 height 13
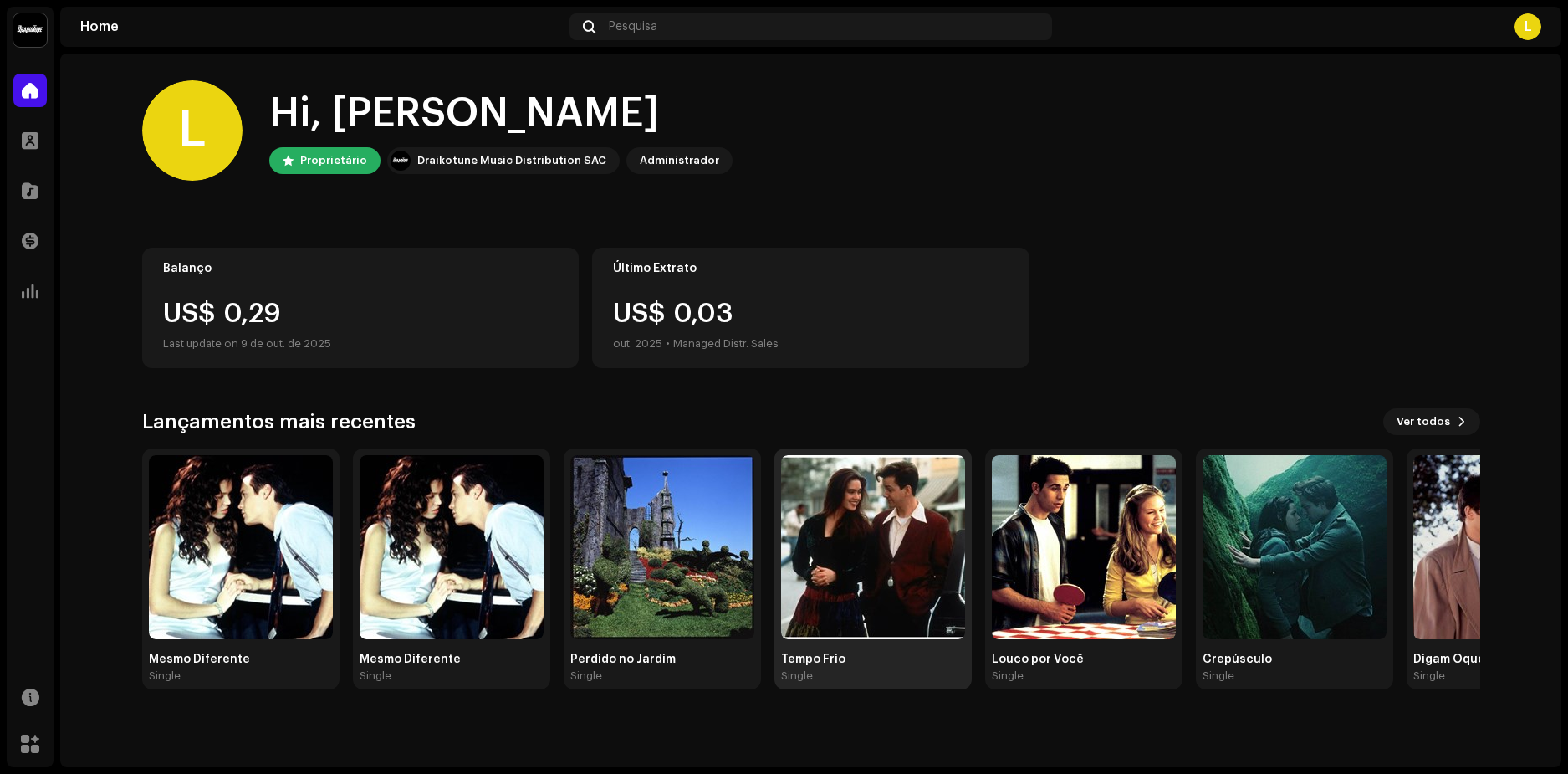
click at [869, 533] on img at bounding box center [872, 546] width 184 height 184
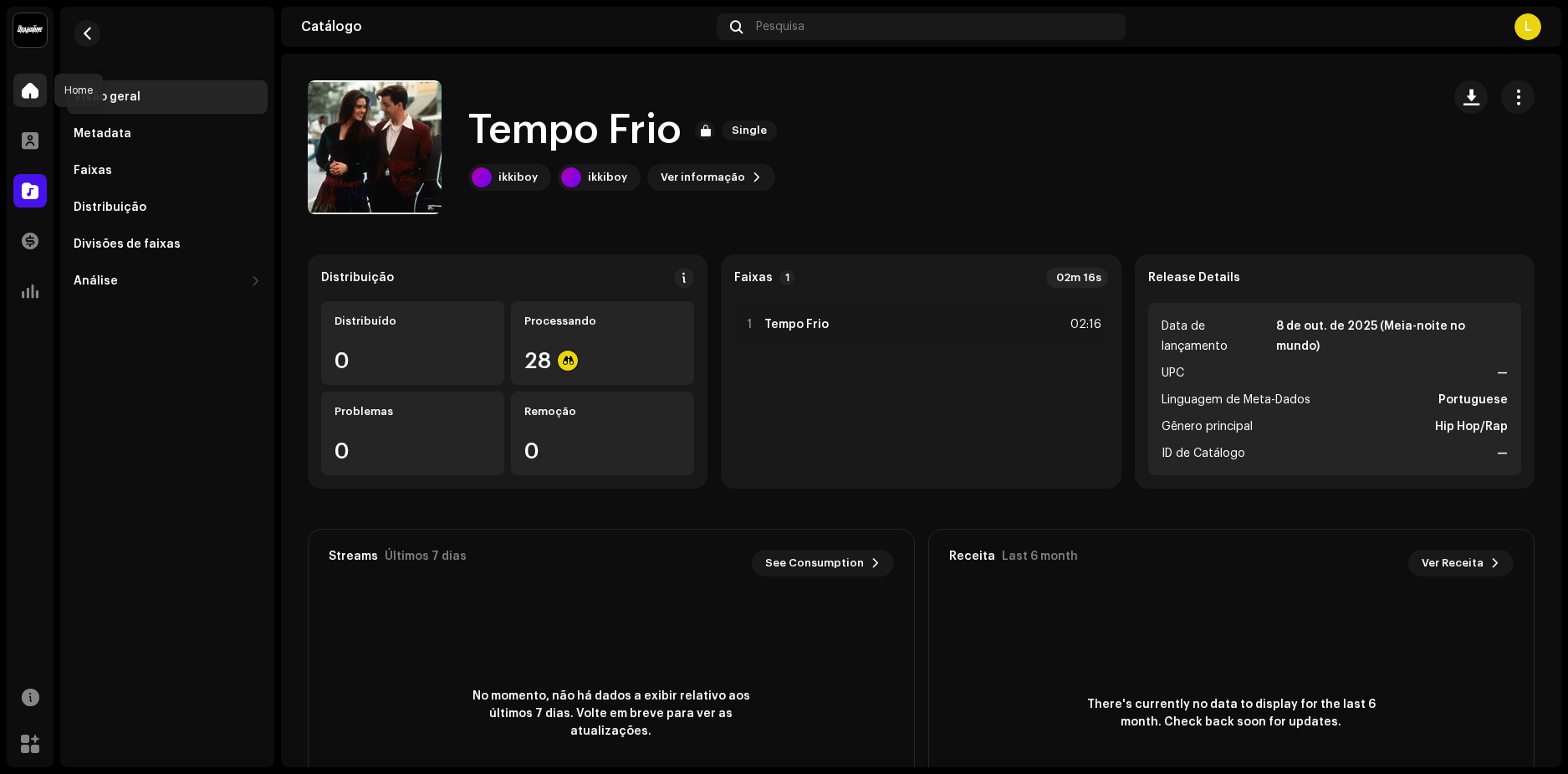
click at [34, 91] on span at bounding box center [30, 89] width 17 height 13
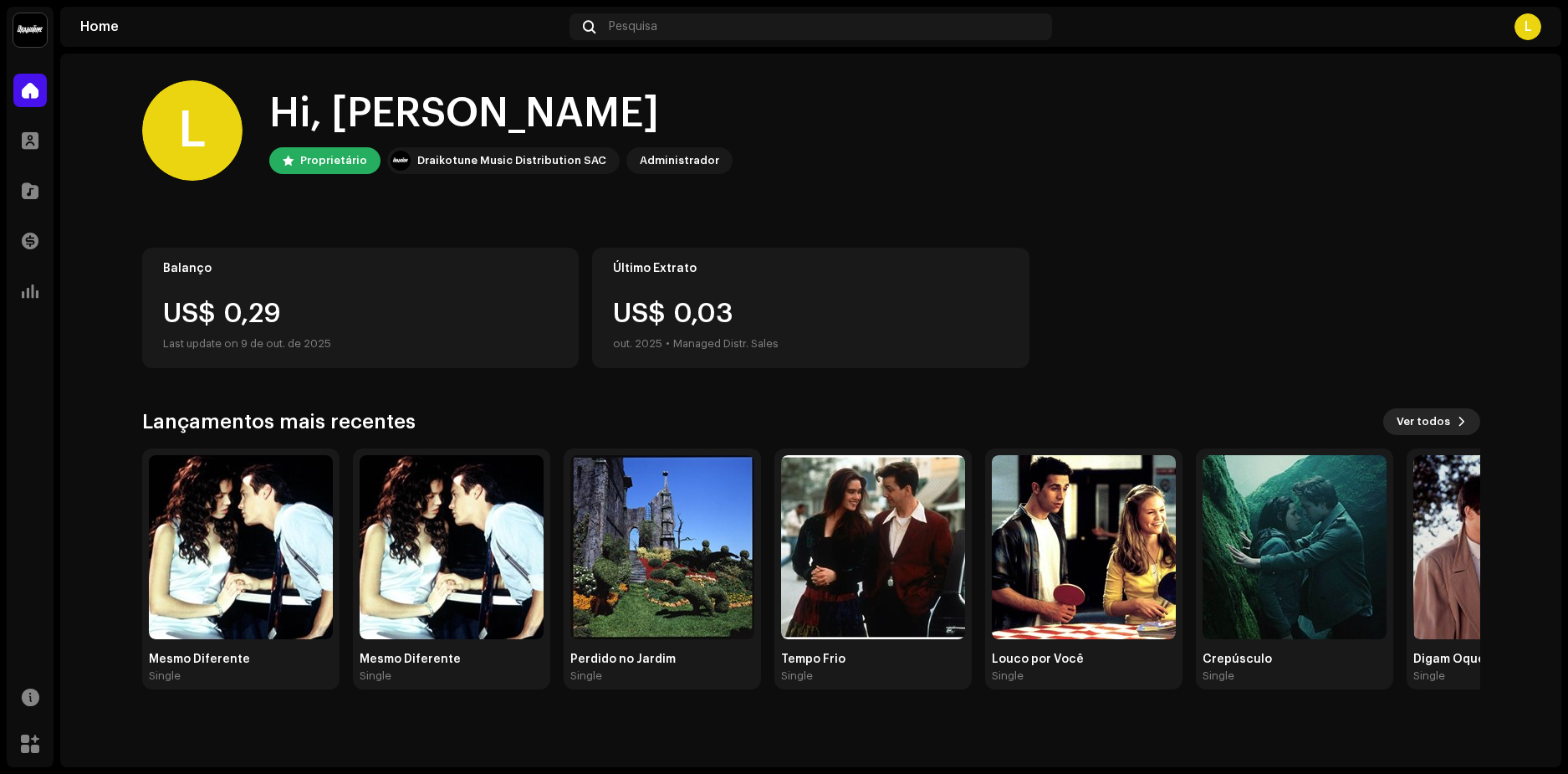
click at [1445, 426] on span "Ver todos" at bounding box center [1424, 421] width 54 height 34
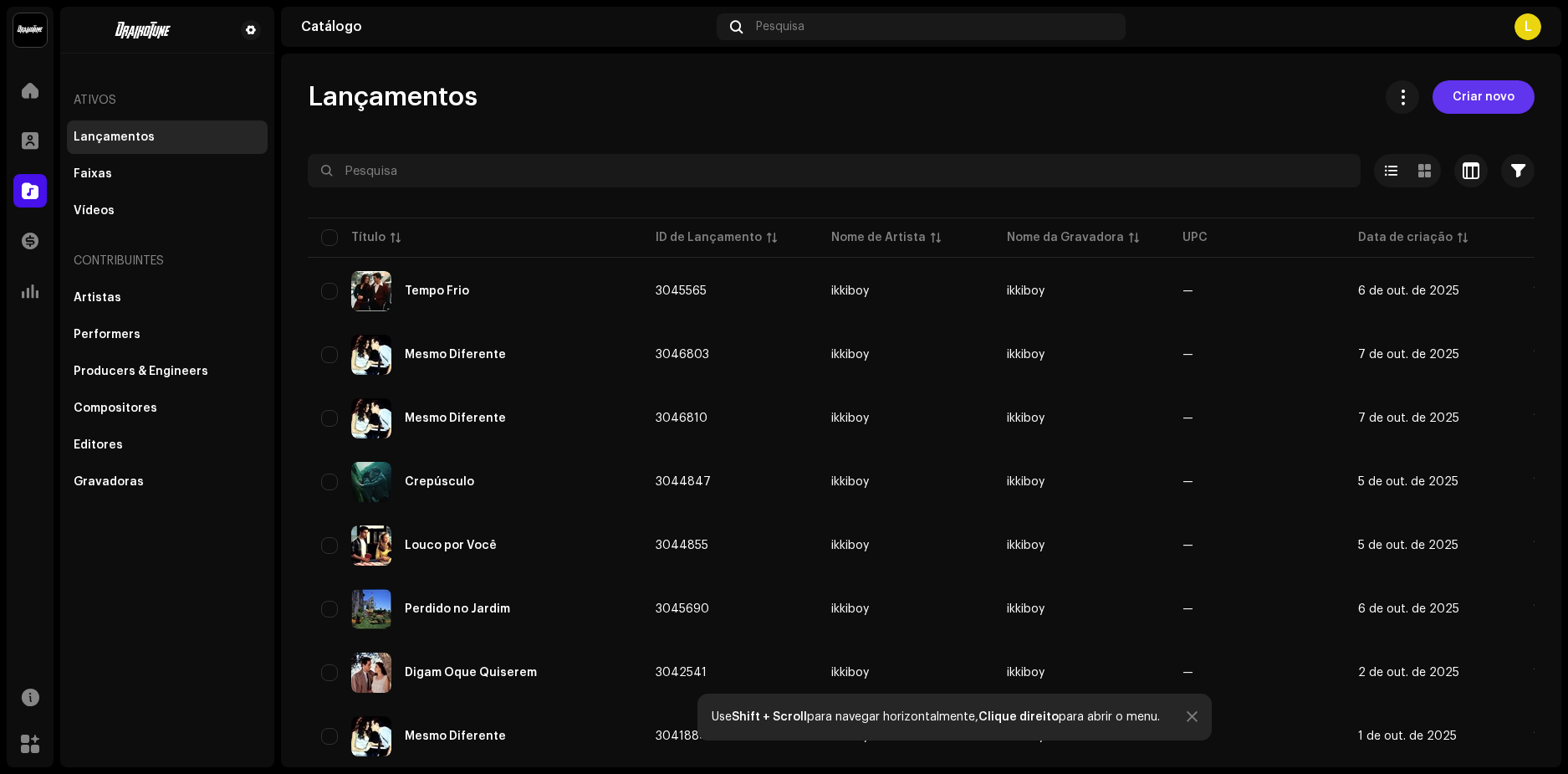
click at [1477, 96] on span "Criar novo" at bounding box center [1484, 97] width 62 height 34
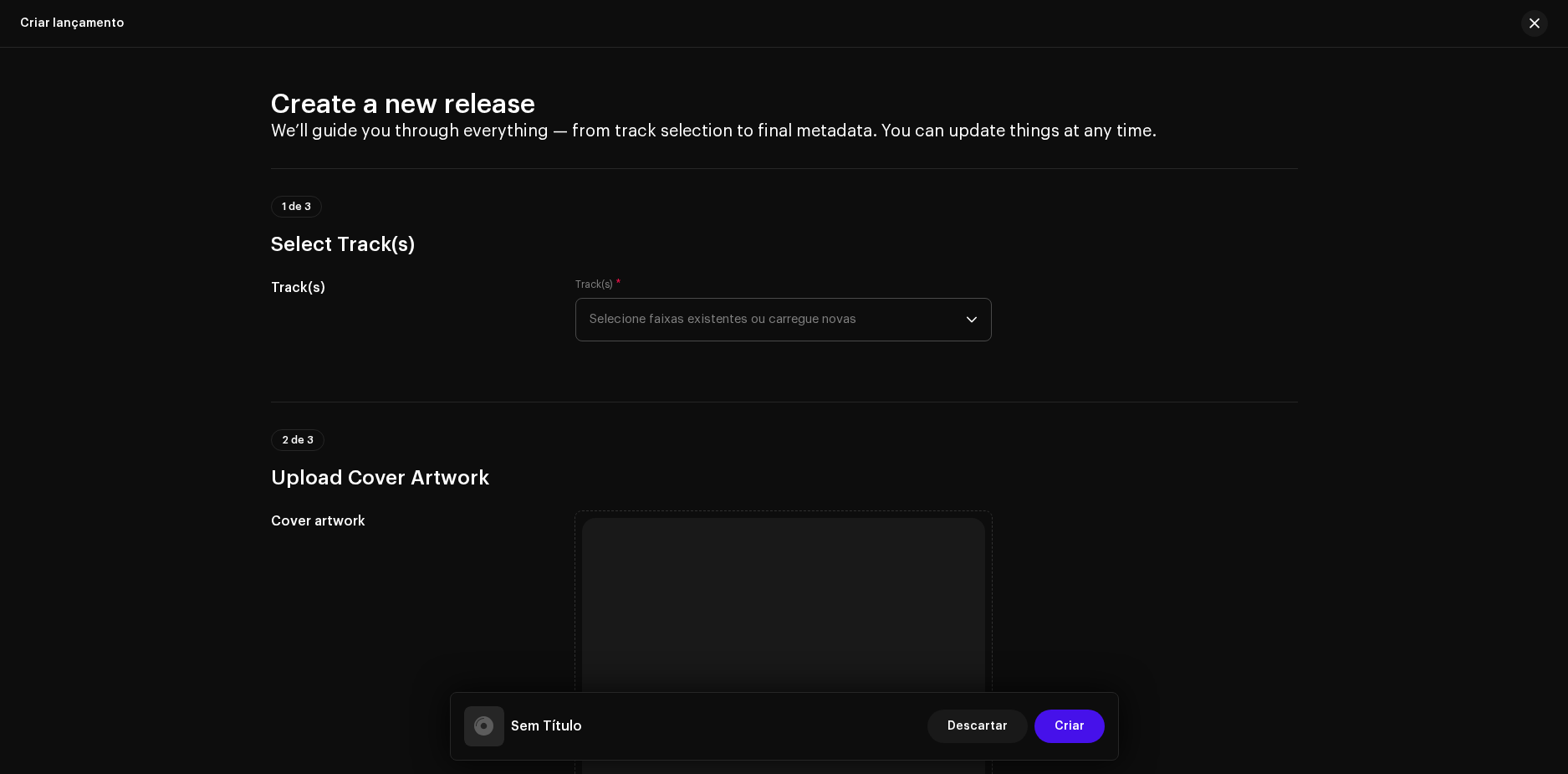
click at [806, 315] on span "Selecione faixas existentes ou carregue novas" at bounding box center [777, 319] width 377 height 42
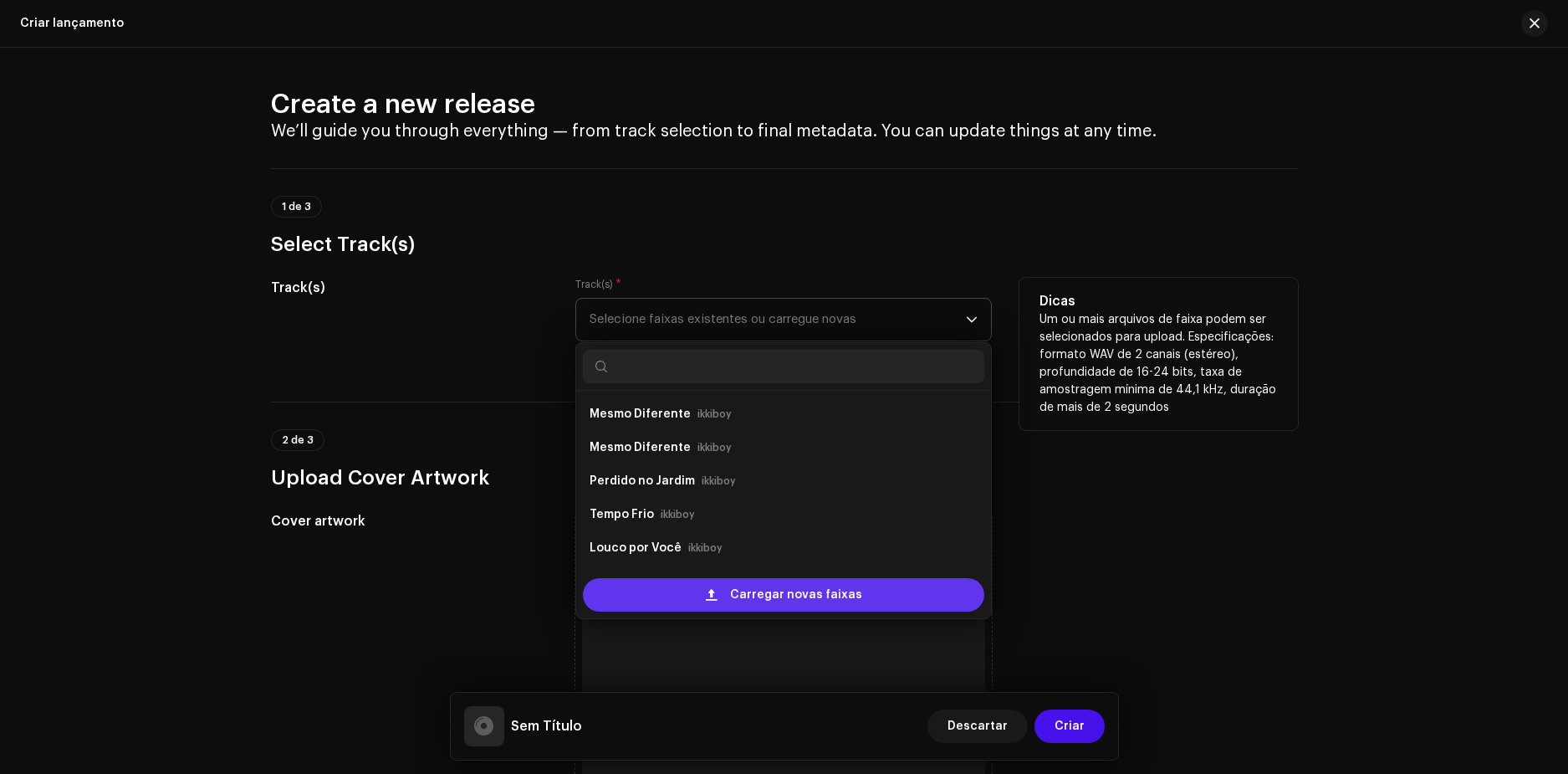
scroll to position [27, 0]
click at [750, 579] on span "Carregar novas faixas" at bounding box center [796, 595] width 132 height 34
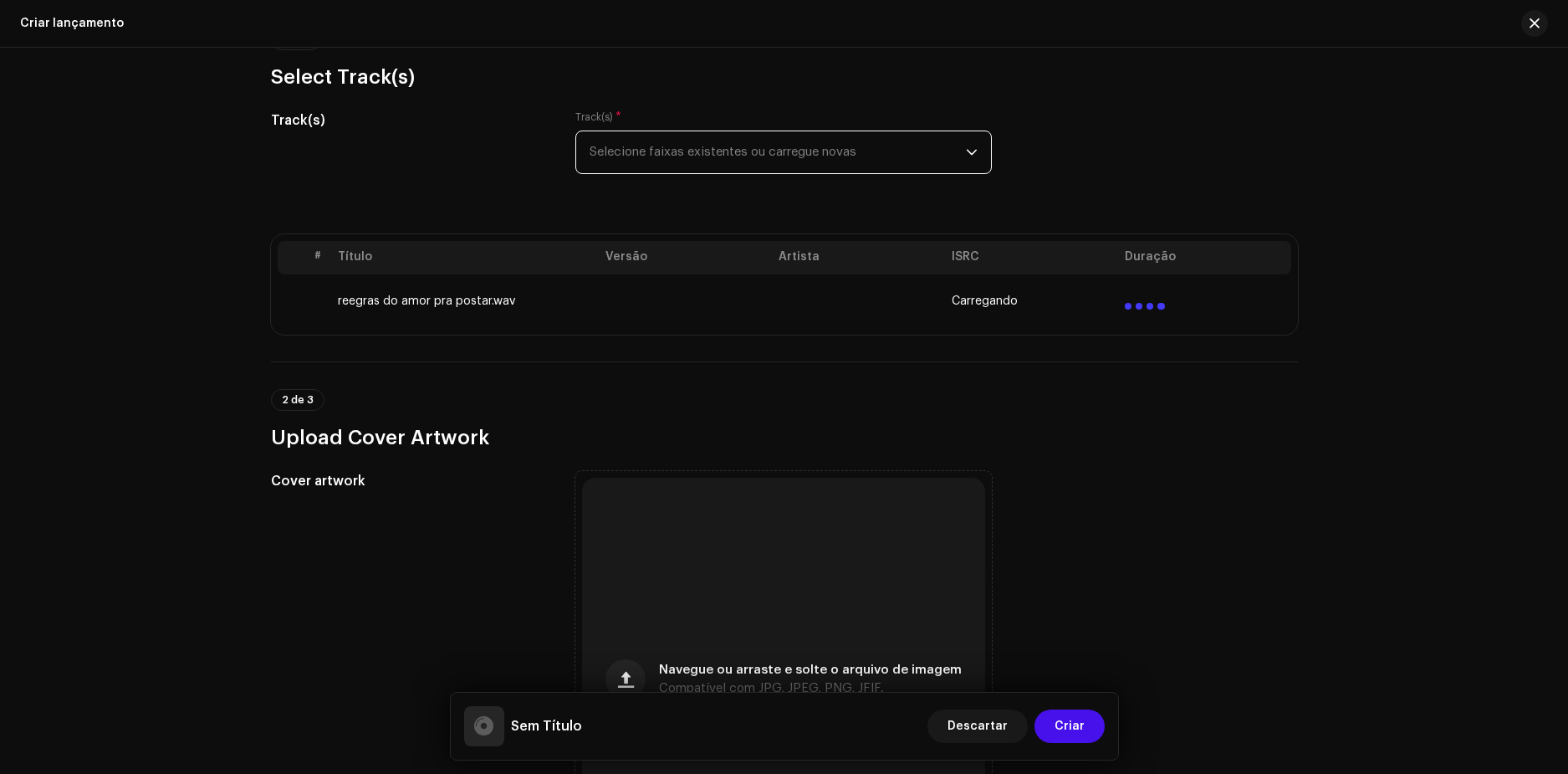
scroll to position [502, 0]
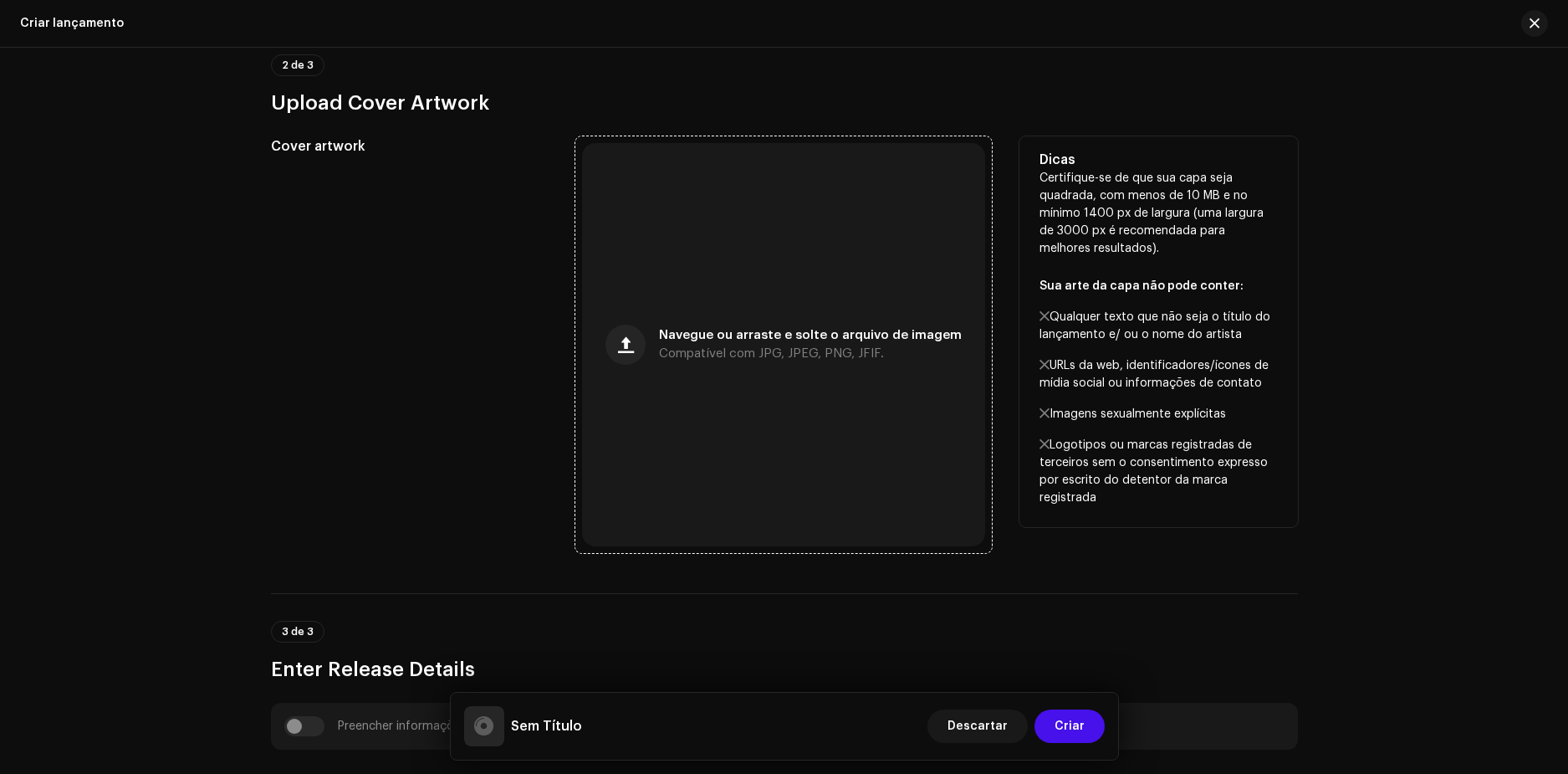
click at [752, 349] on span "Compatível com JPG, JPEG, PNG, JFIF." at bounding box center [771, 354] width 225 height 12
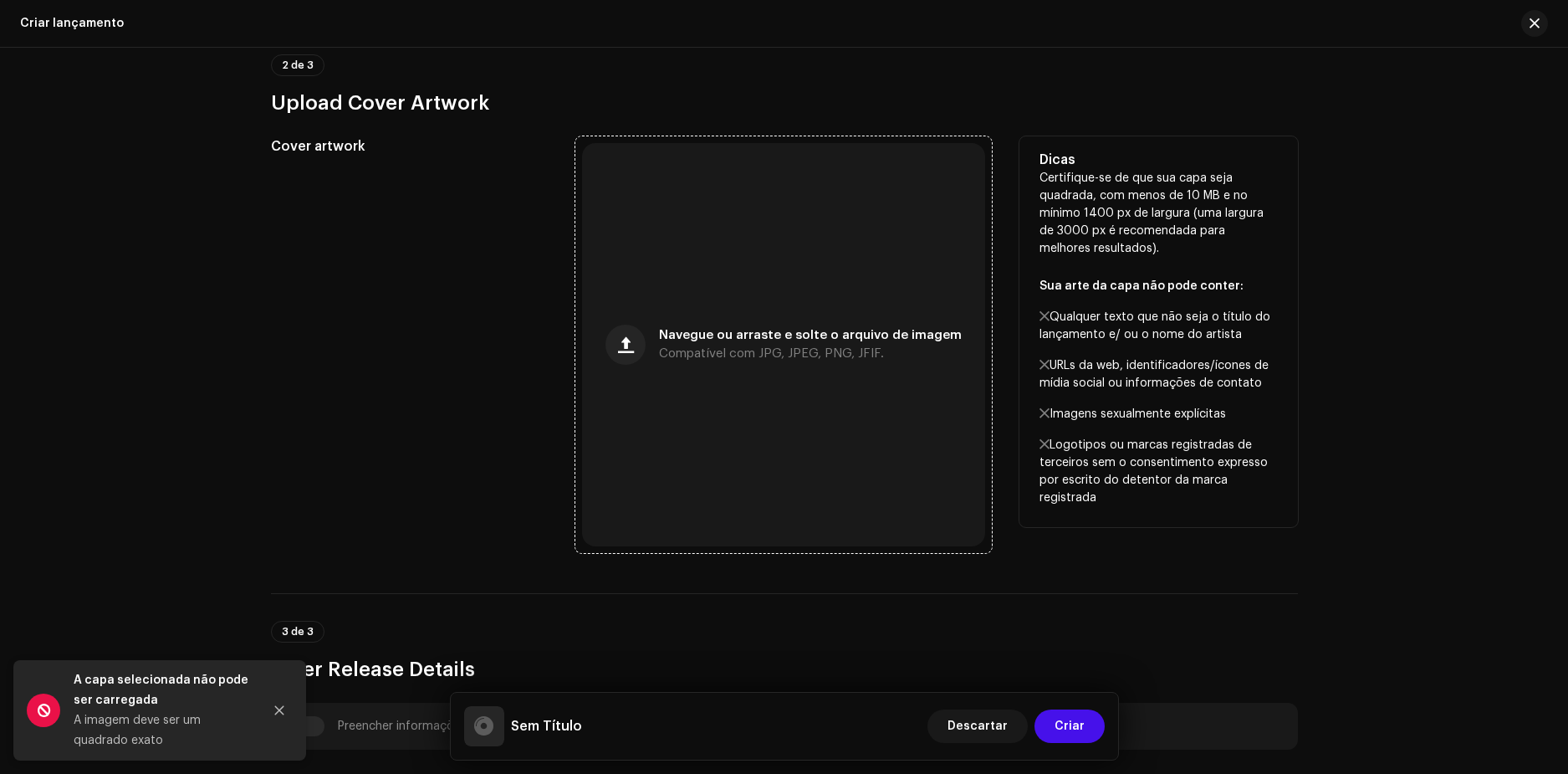
click at [770, 315] on div "Navegue ou arraste e solte o arquivo de imagem Compatível com JPG, JPEG, PNG, J…" at bounding box center [784, 345] width 403 height 403
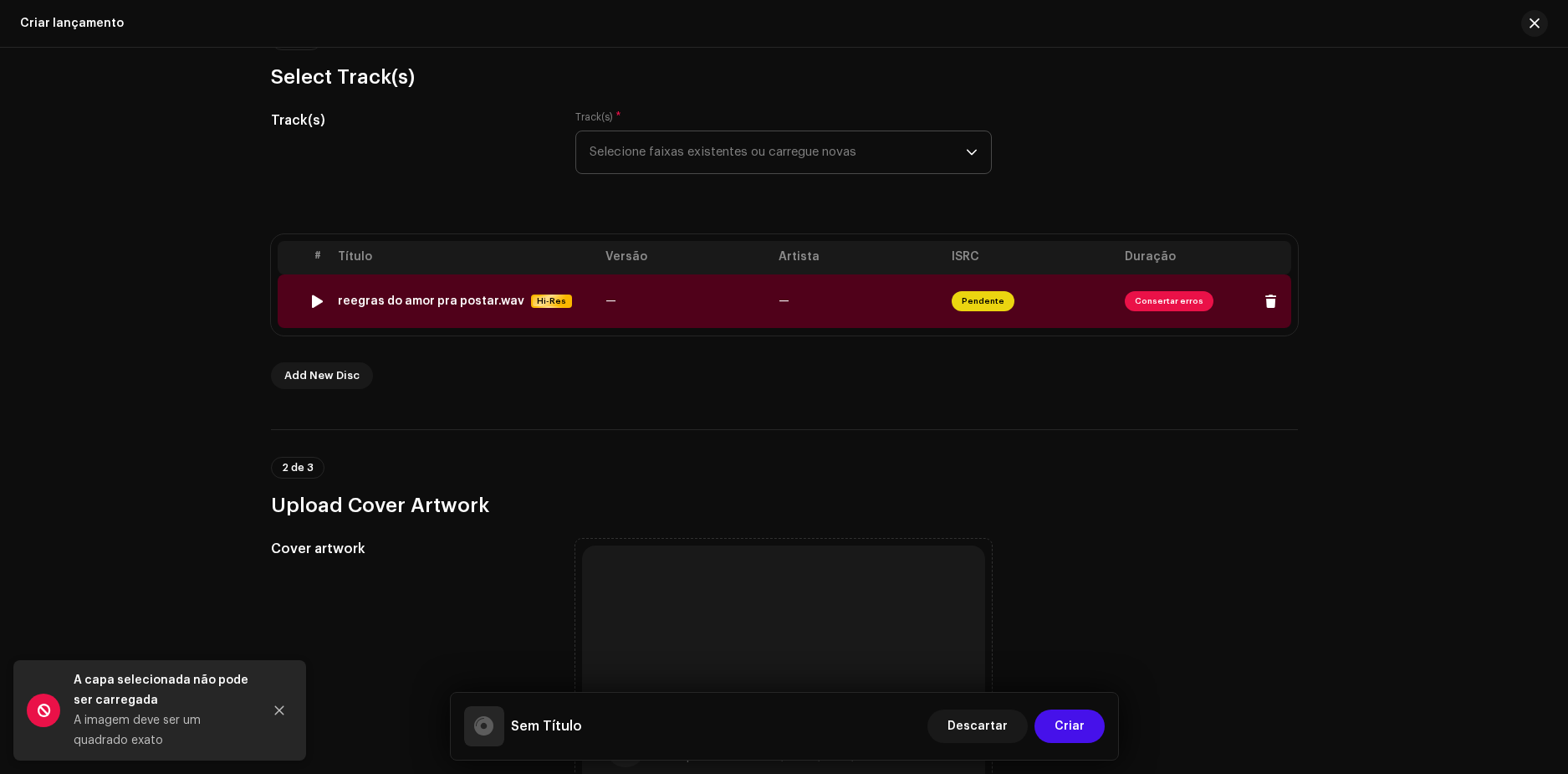
click at [1165, 298] on span "Consertar erros" at bounding box center [1169, 301] width 88 height 20
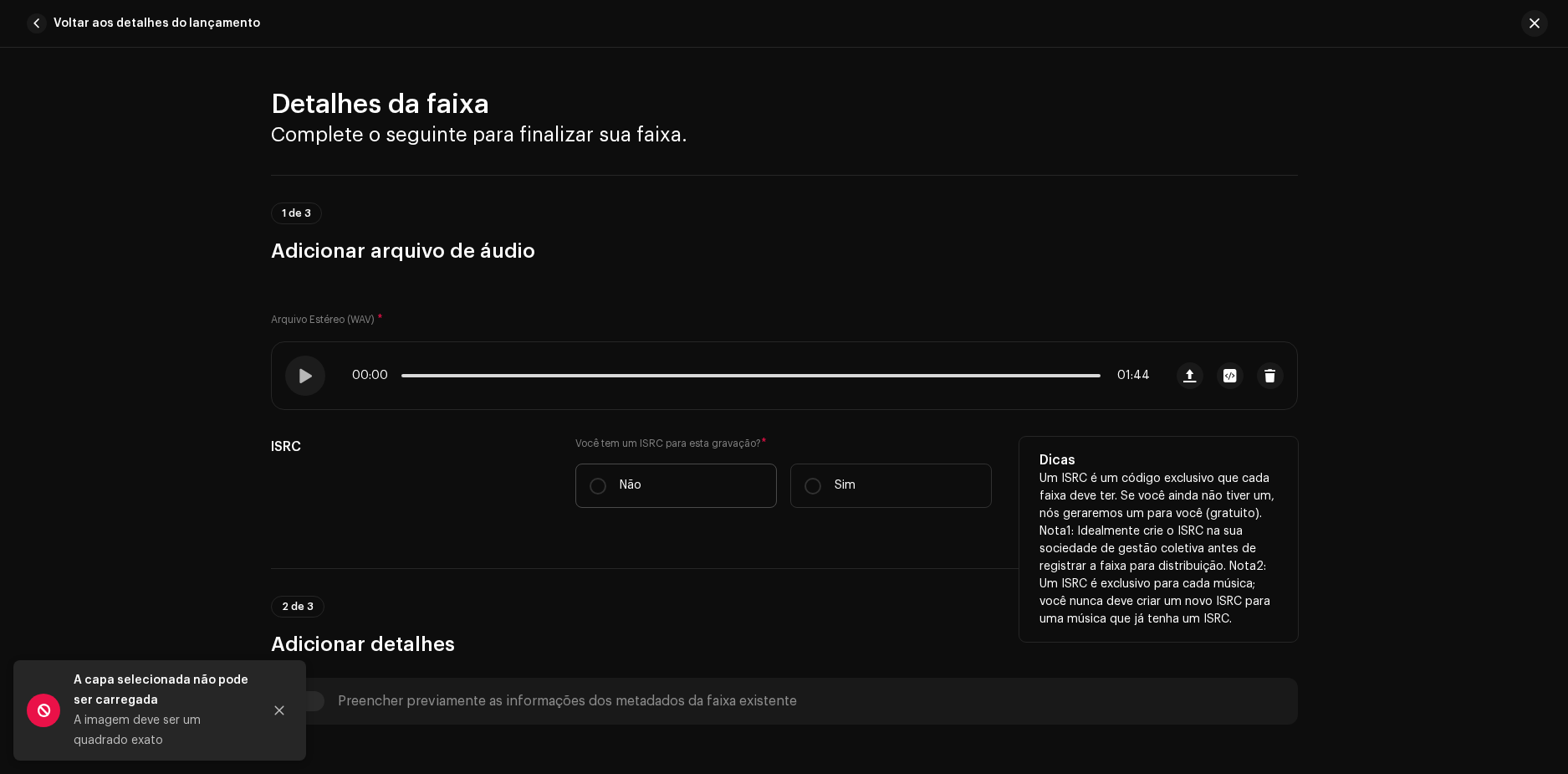
scroll to position [251, 0]
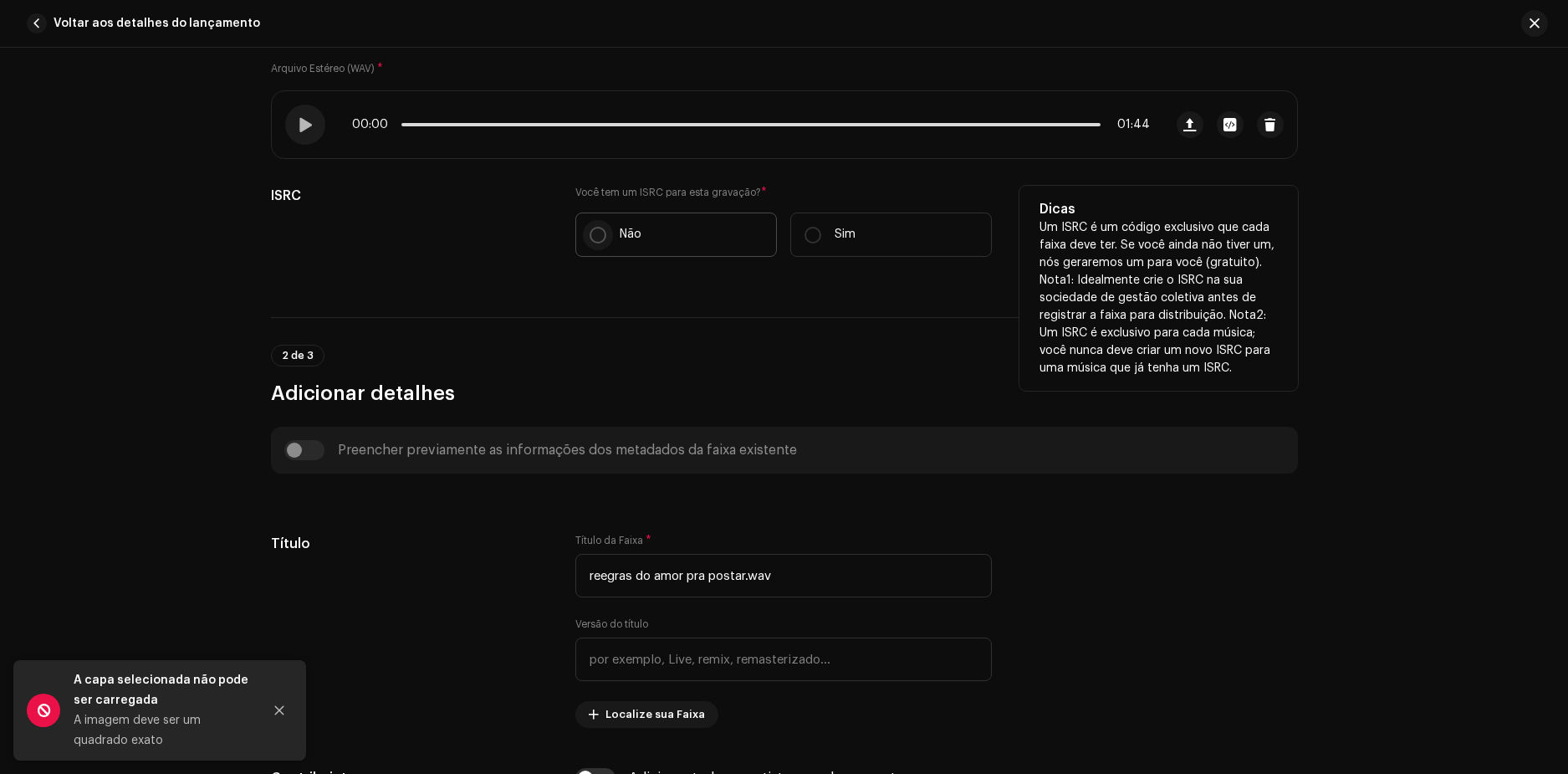
click at [592, 238] on input "Não" at bounding box center [597, 234] width 17 height 17
radio input "true"
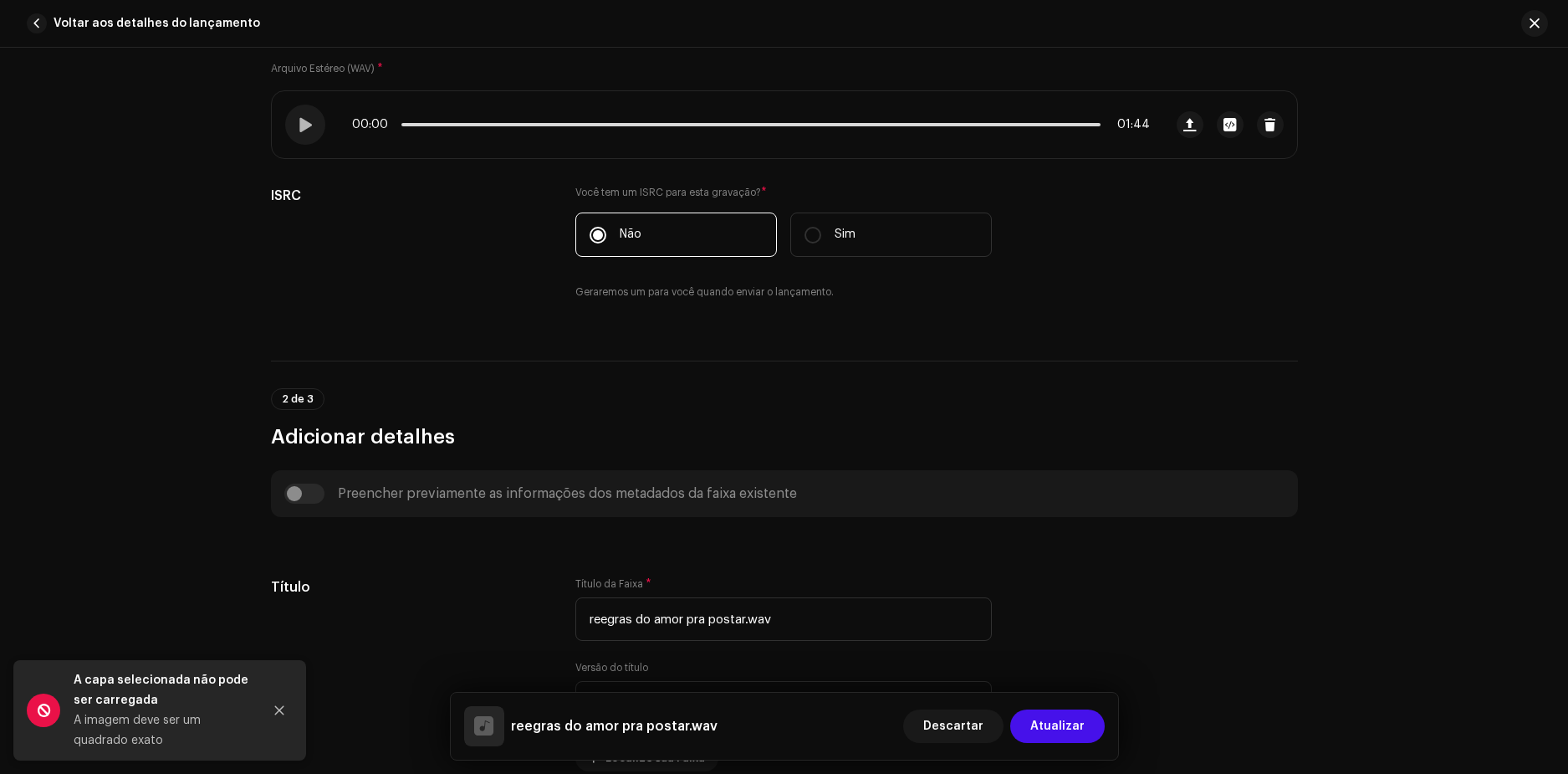
scroll to position [585, 0]
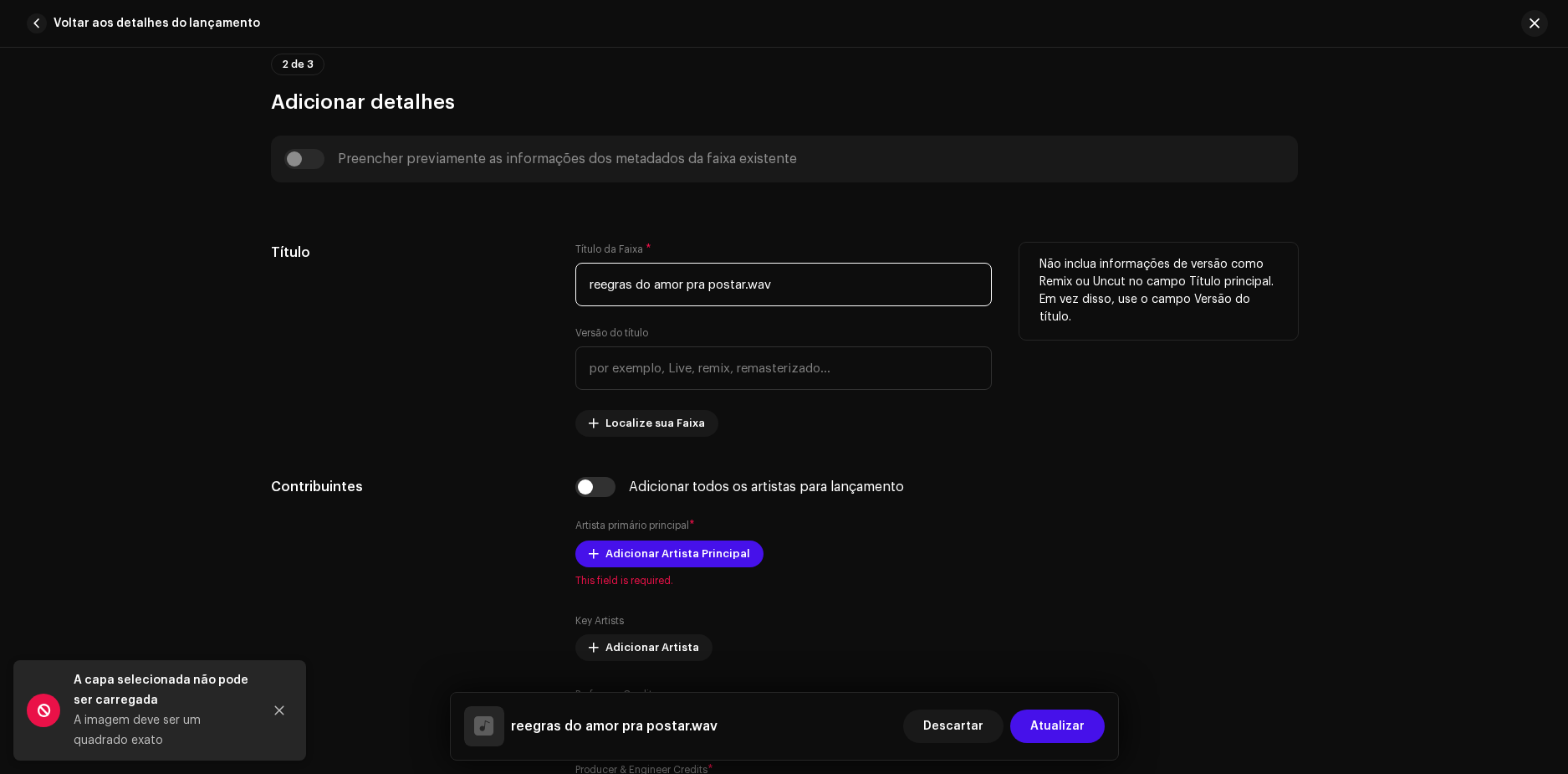
drag, startPoint x: 803, startPoint y: 284, endPoint x: 577, endPoint y: 263, distance: 227.0
click at [577, 263] on input "reegras do amor pra postar.wav" at bounding box center [783, 284] width 416 height 44
type input "R"
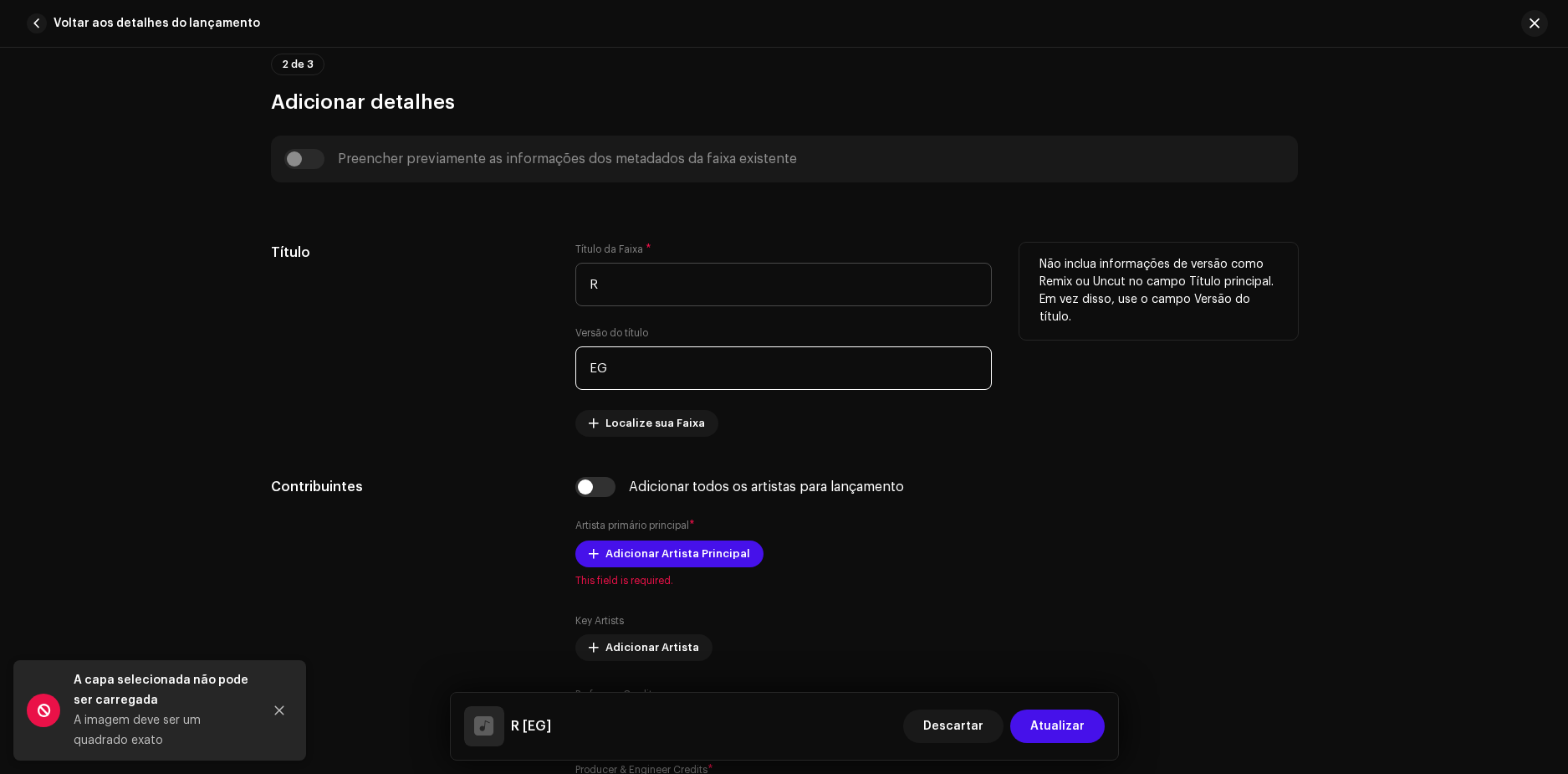
type input "E"
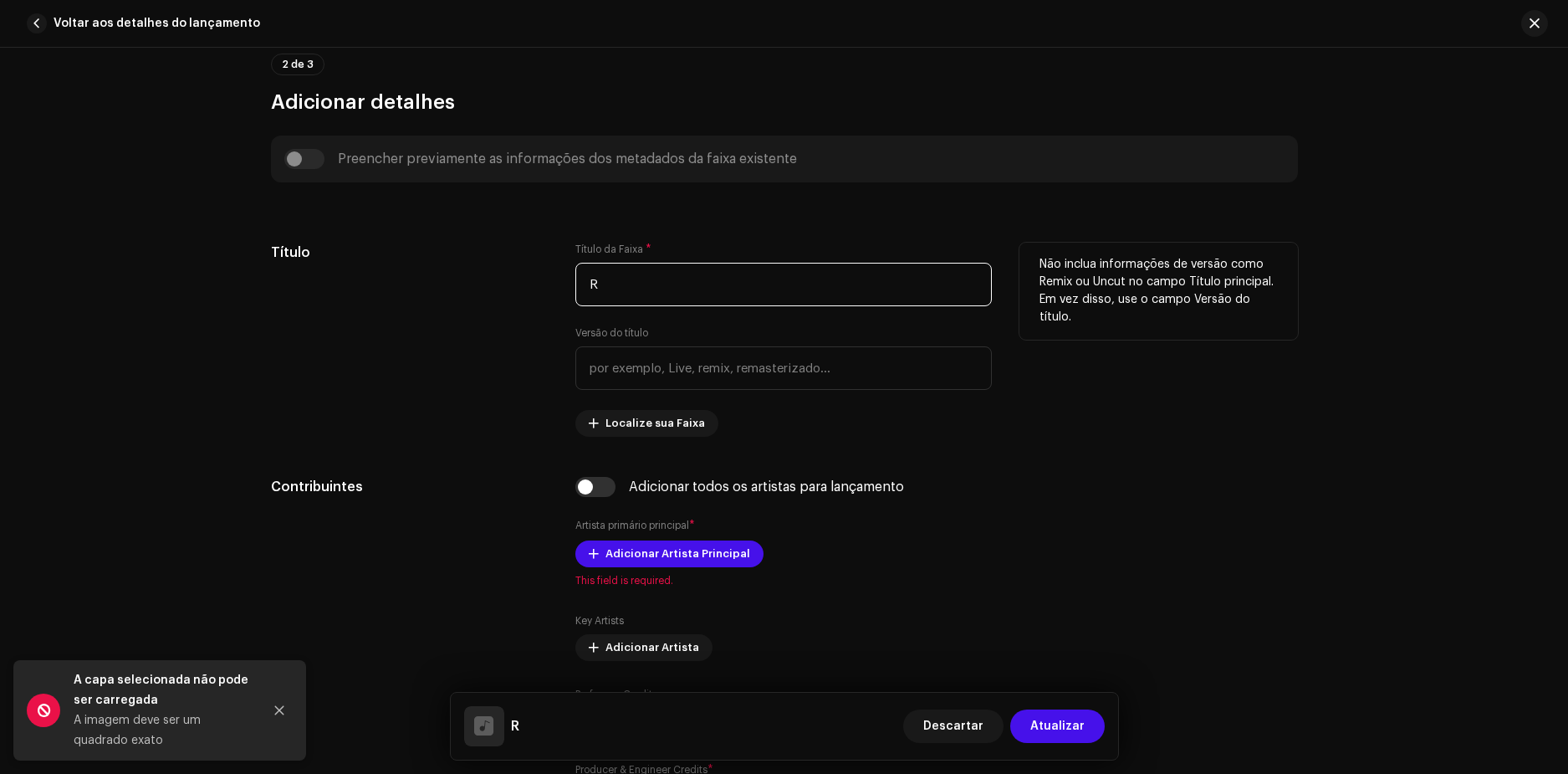
click at [631, 277] on input "R" at bounding box center [783, 284] width 416 height 44
drag, startPoint x: 679, startPoint y: 288, endPoint x: 557, endPoint y: 288, distance: 122.0
click at [552, 288] on div "Título Título da Faixa * Regras do Amor Versão do título Localize sua Faixa Não…" at bounding box center [785, 339] width 1027 height 194
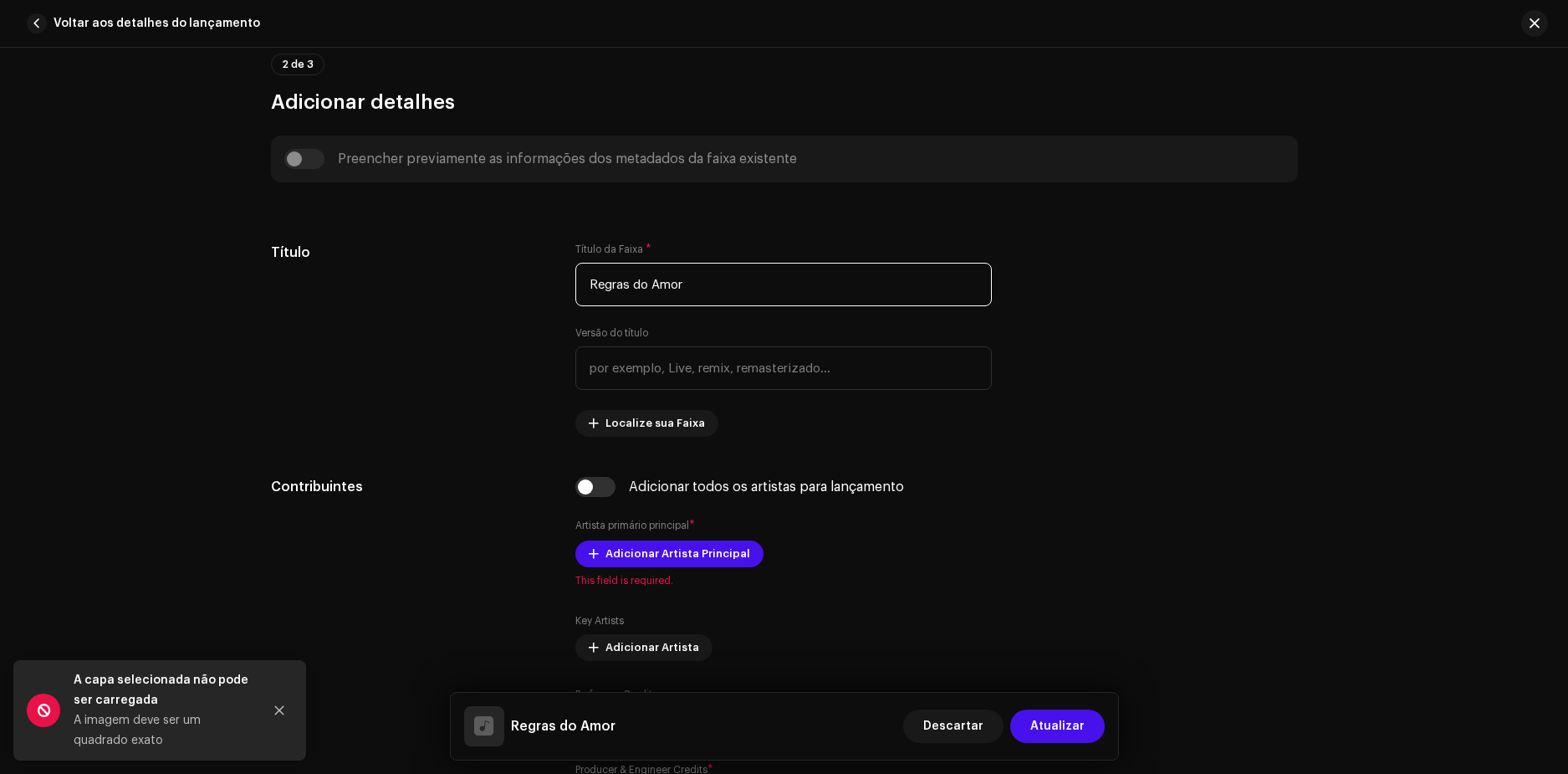
type input "Regras do Amor"
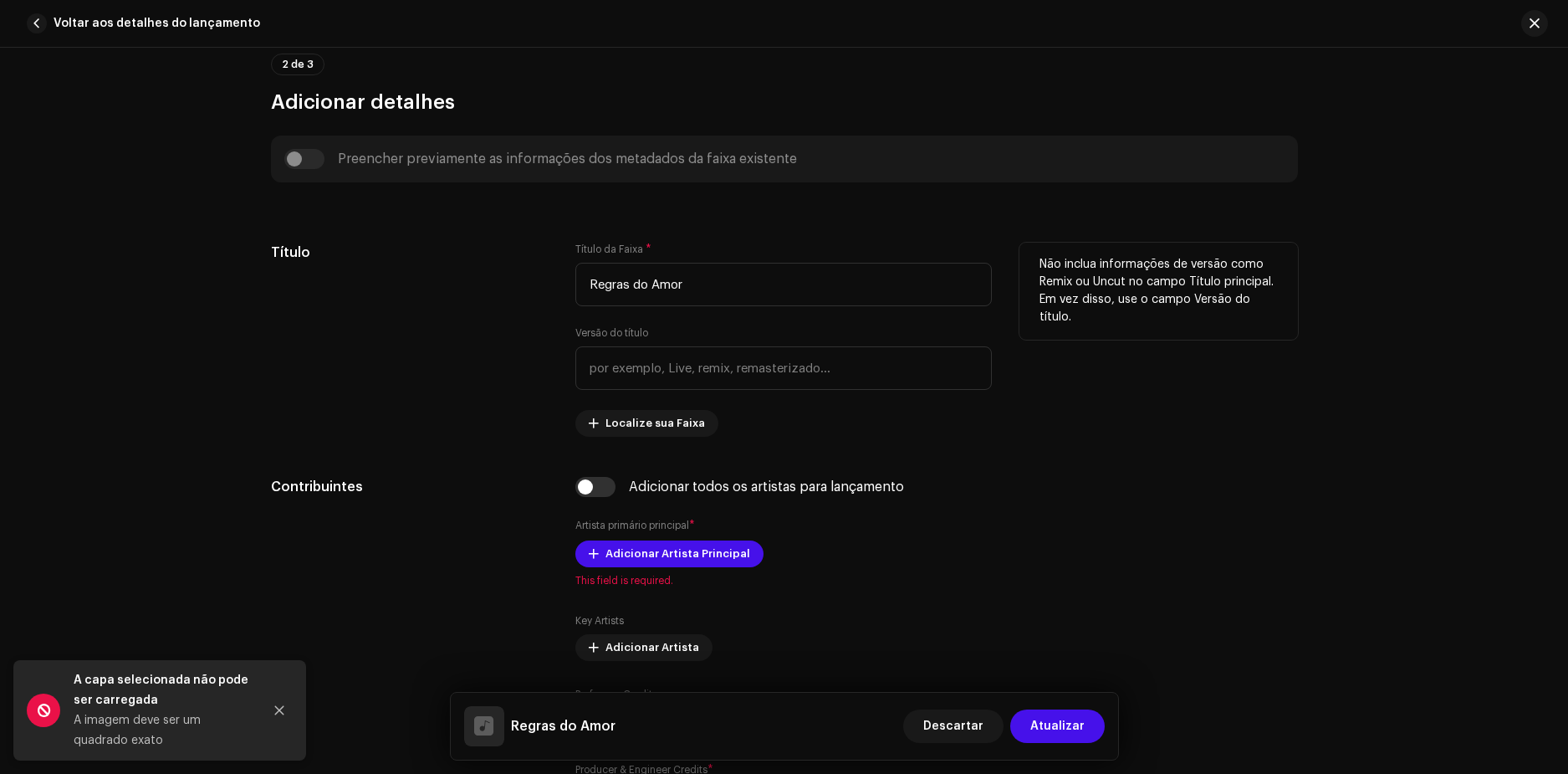
click at [387, 316] on div "Título" at bounding box center [410, 339] width 278 height 194
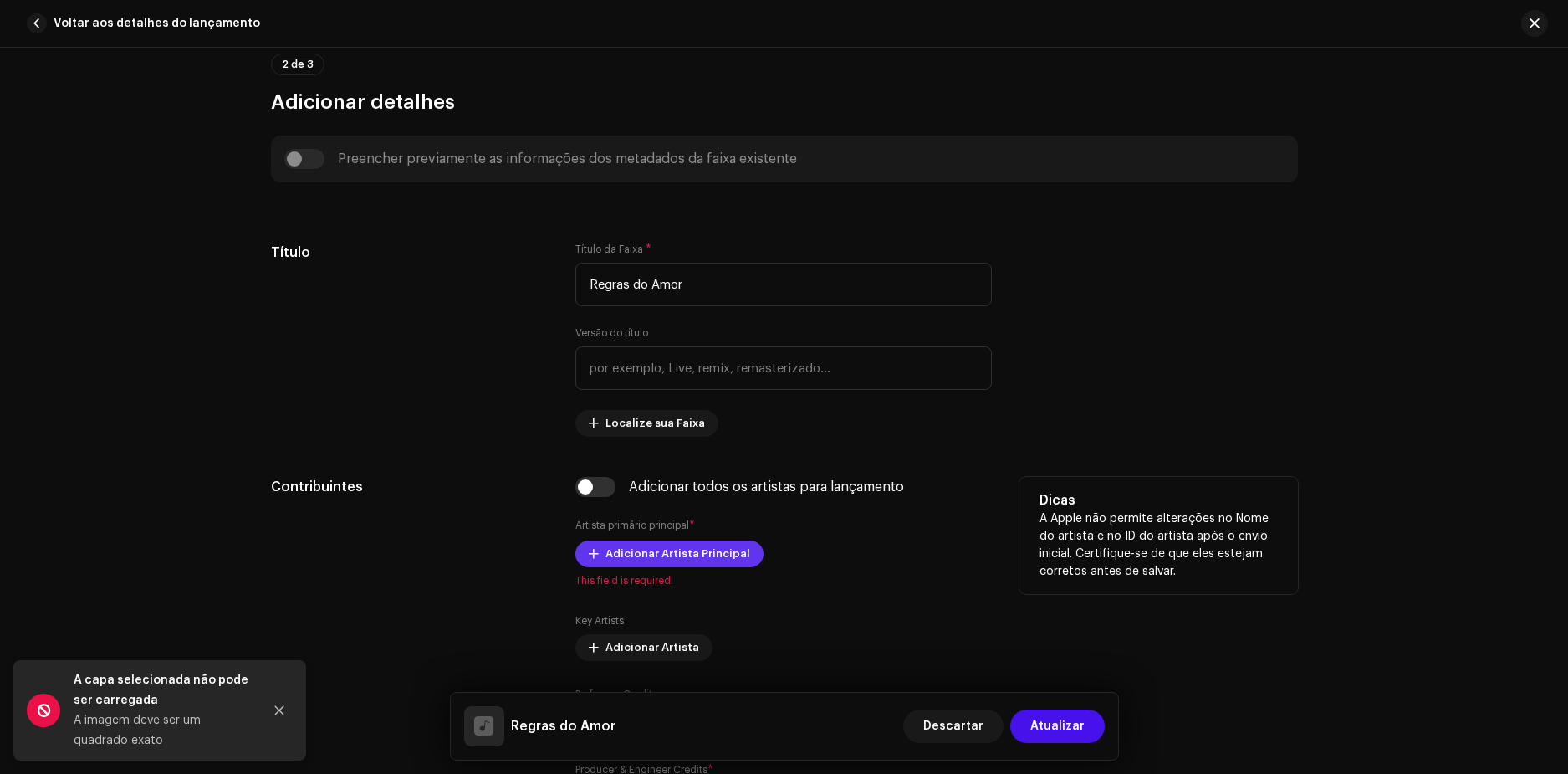
scroll to position [837, 0]
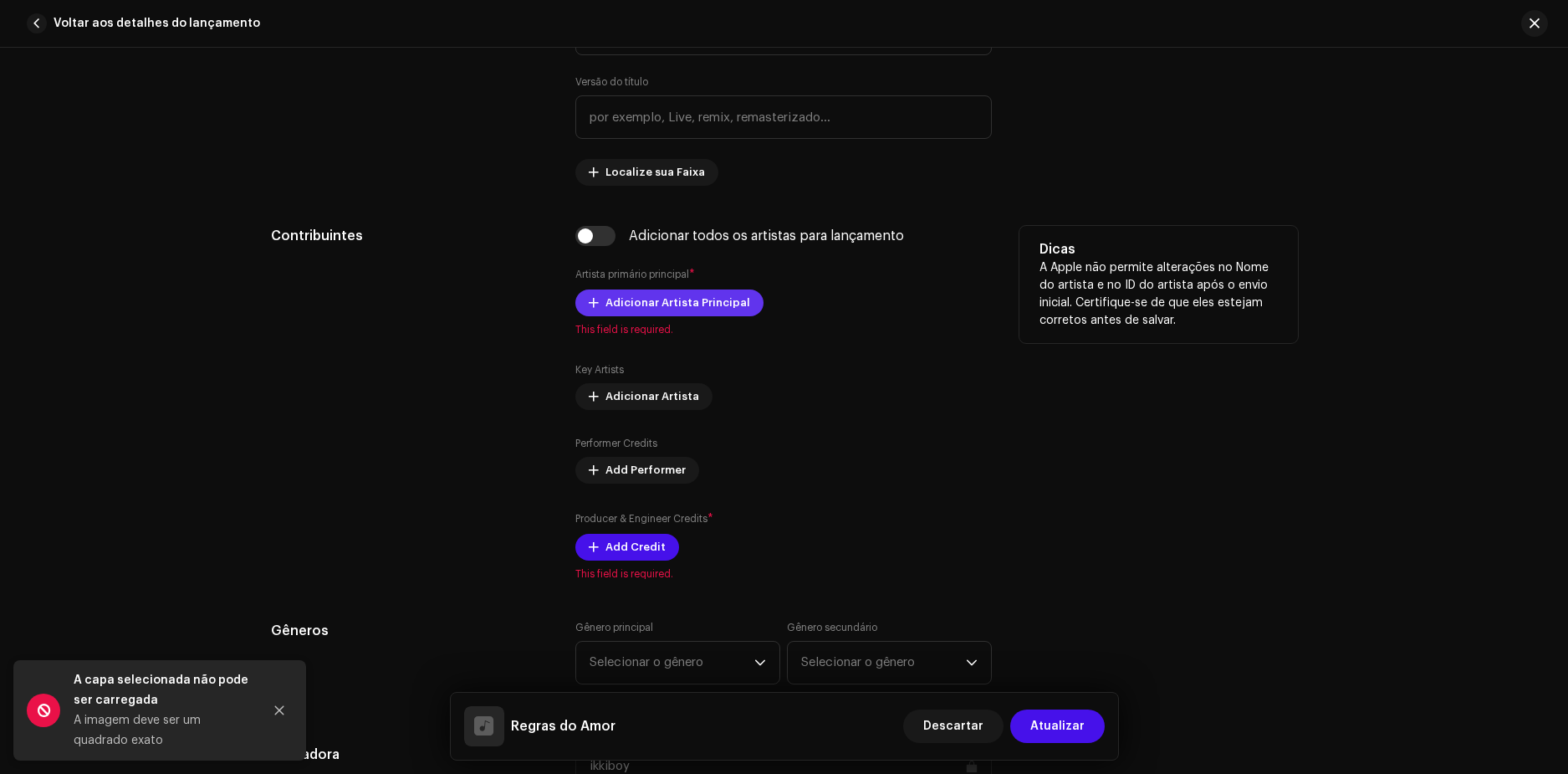
click at [628, 289] on span "Adicionar Artista Principal" at bounding box center [678, 303] width 145 height 34
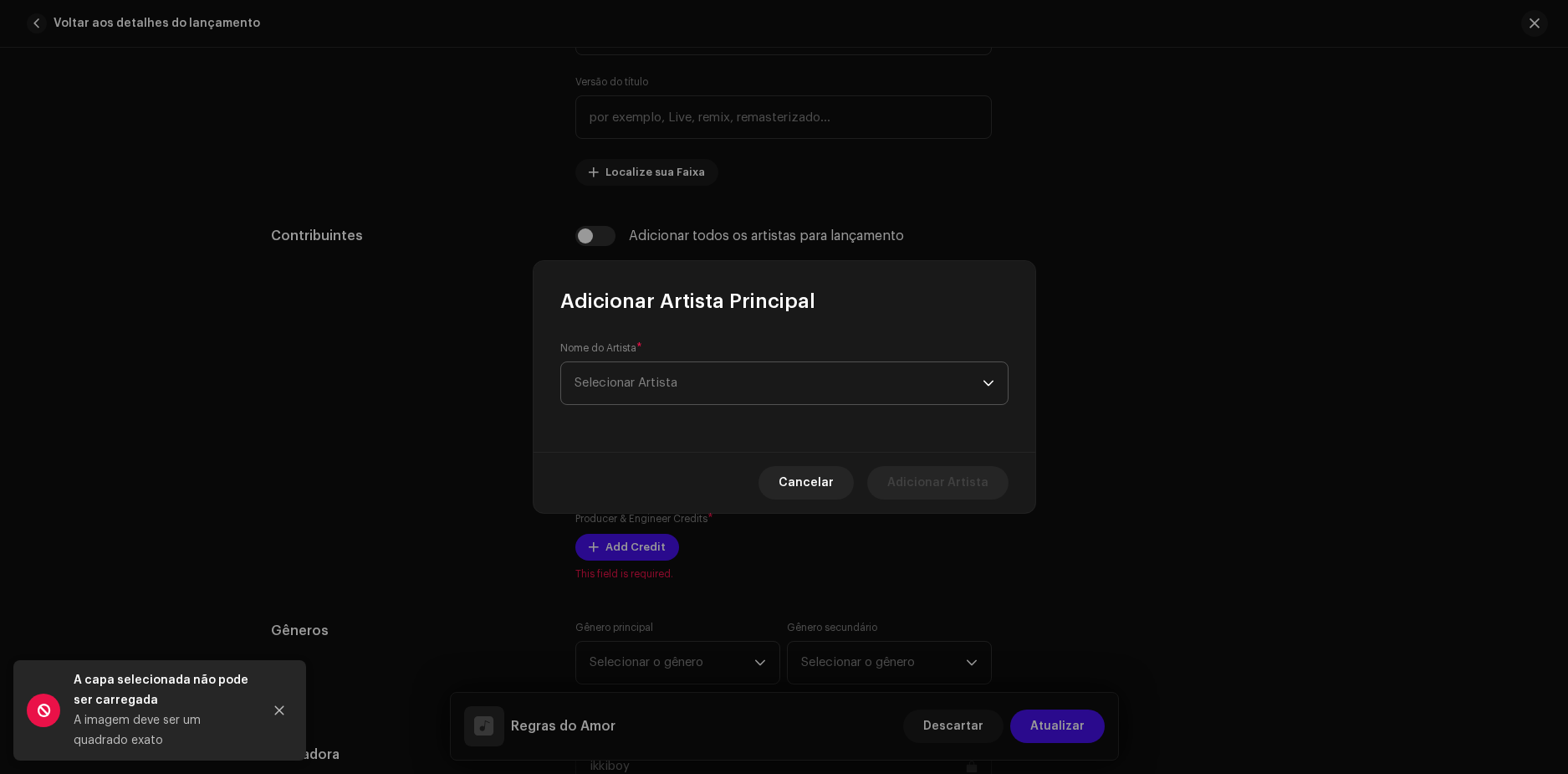
click at [621, 383] on span "Selecionar Artista" at bounding box center [626, 383] width 103 height 13
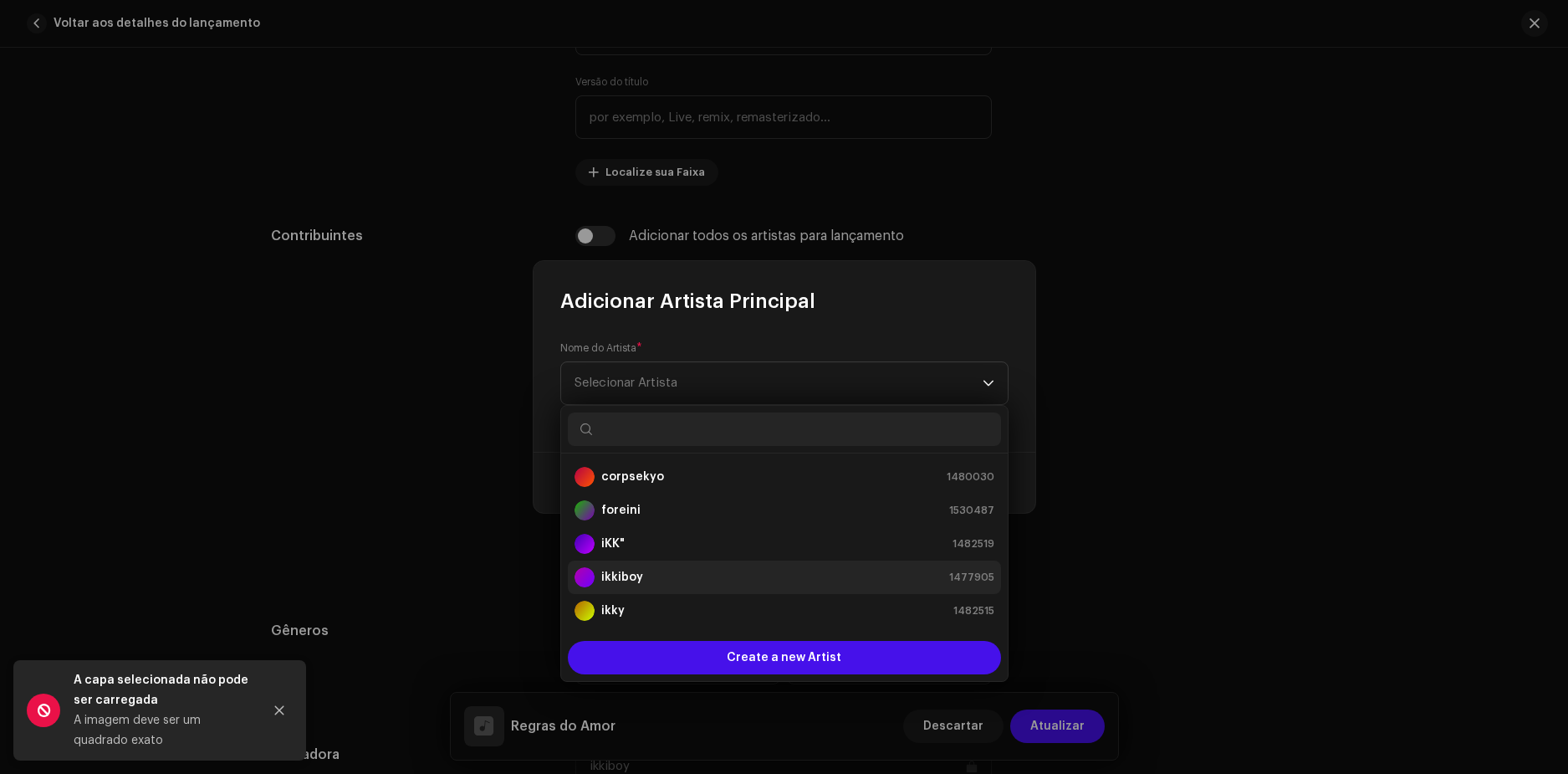
click at [623, 578] on strong "ikkiboy" at bounding box center [622, 576] width 42 height 17
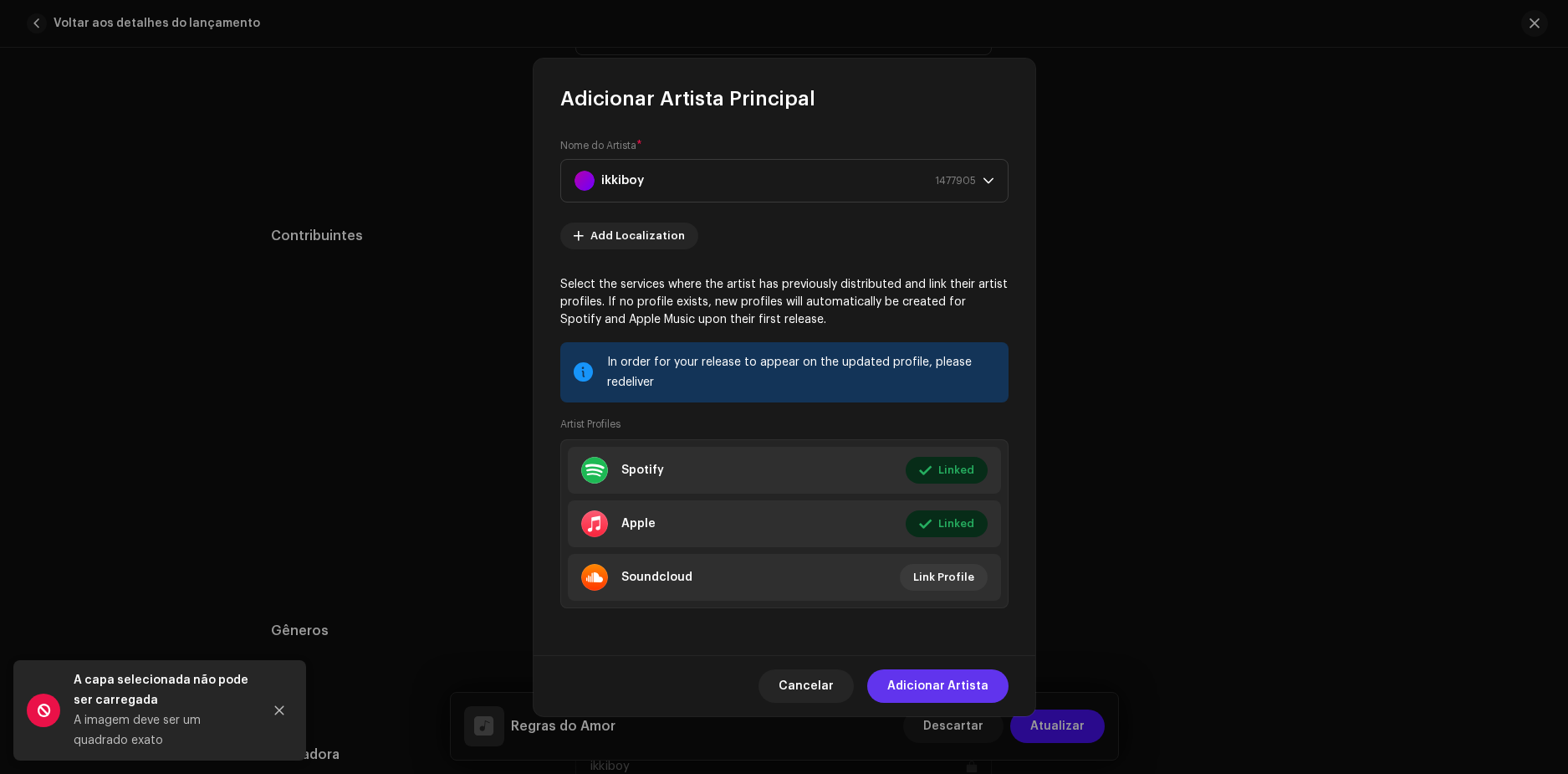
click at [944, 686] on span "Adicionar Artista" at bounding box center [938, 686] width 101 height 34
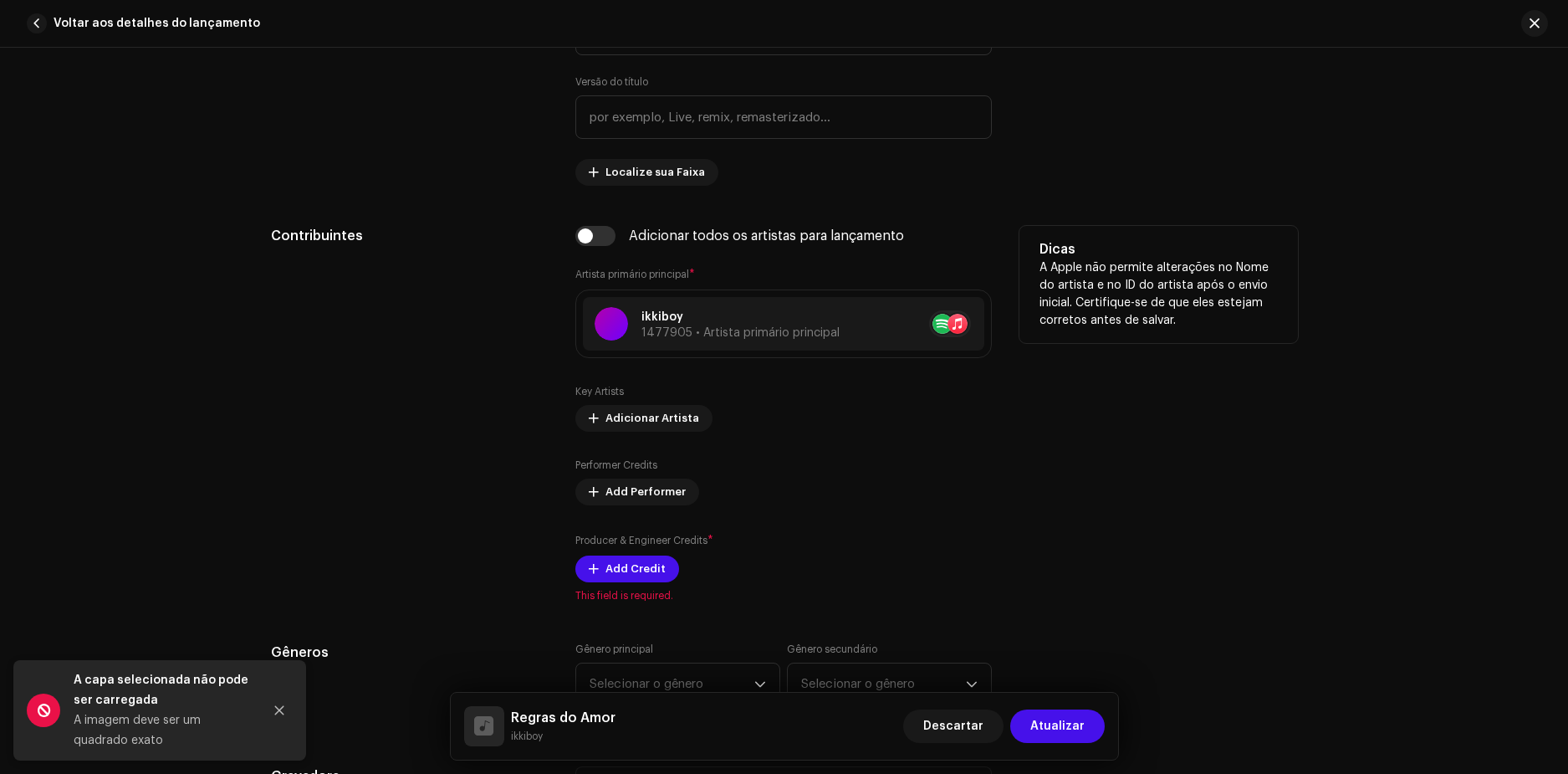
scroll to position [1004, 0]
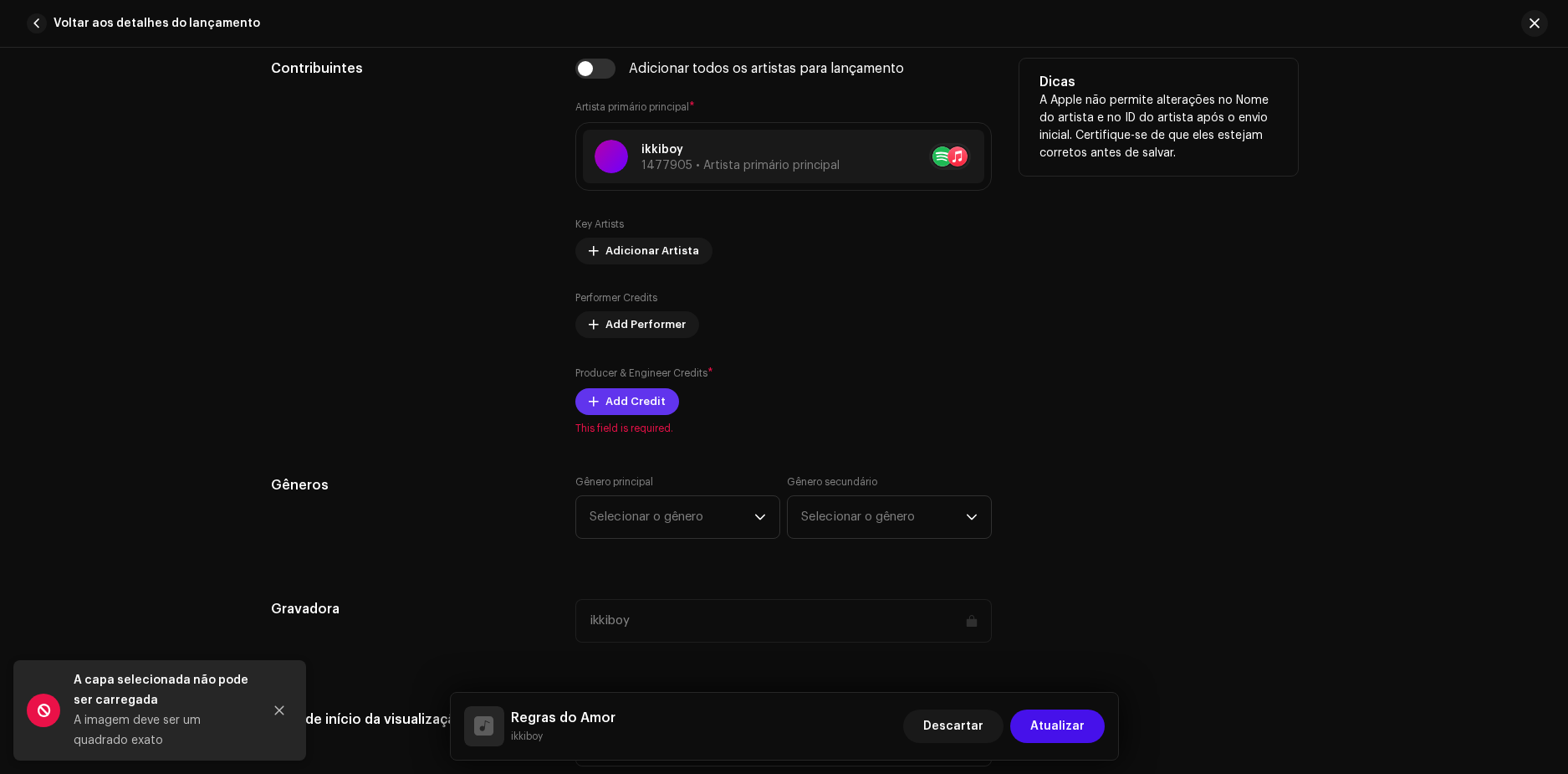
click at [627, 400] on span "Add Credit" at bounding box center [635, 401] width 61 height 34
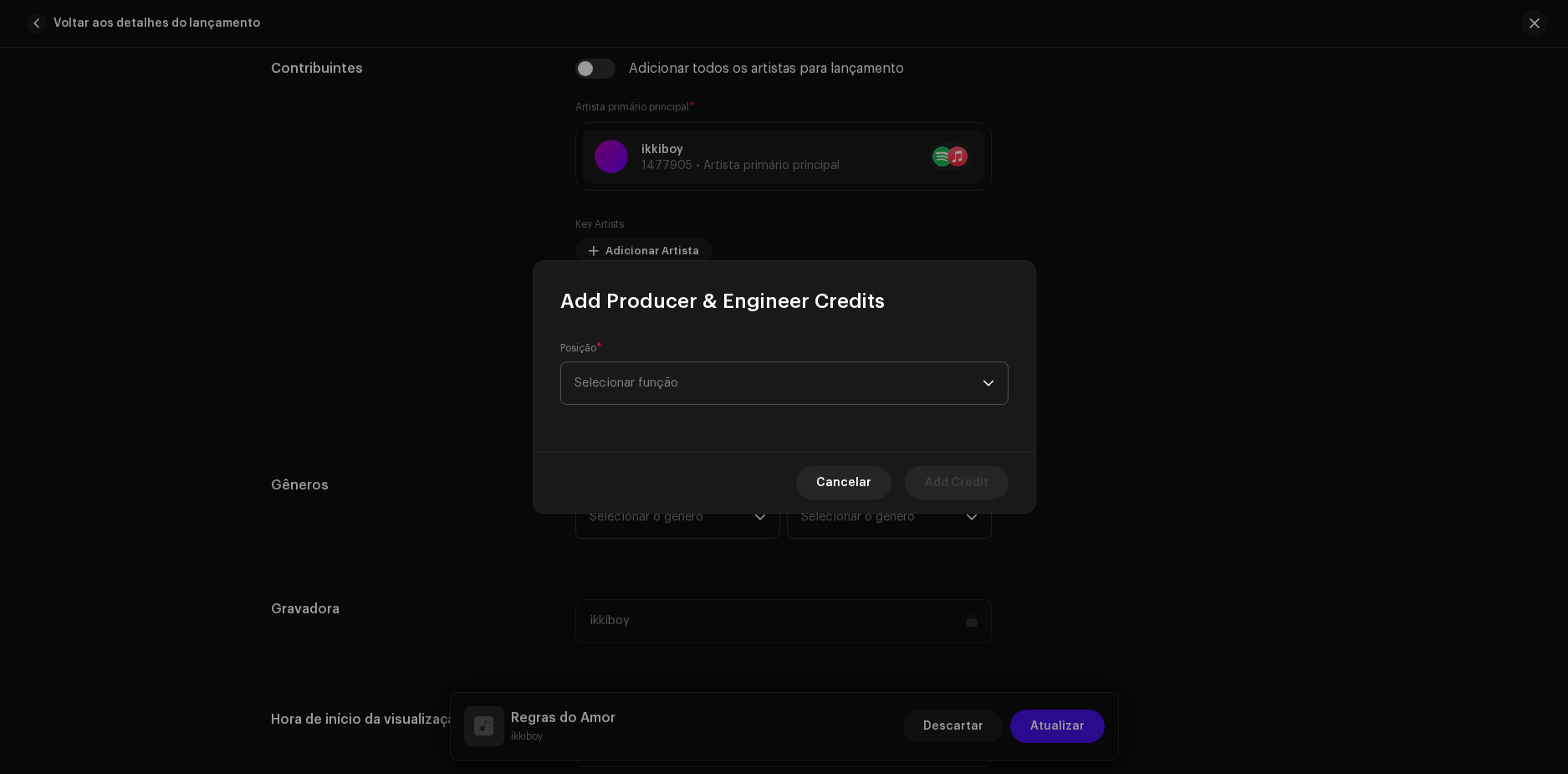
click at [638, 383] on span "Selecionar função" at bounding box center [778, 383] width 408 height 42
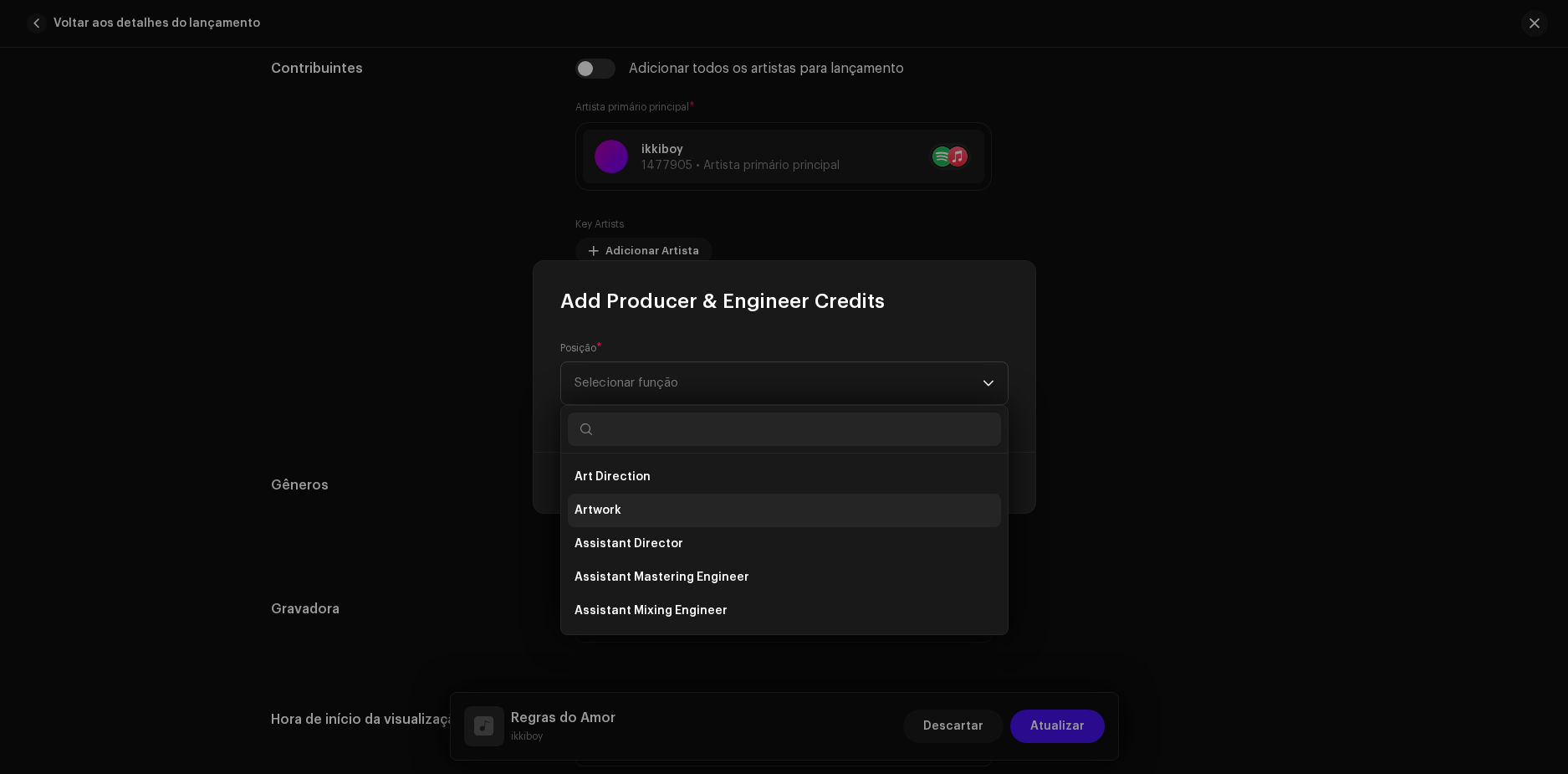
click at [603, 499] on li "Artwork" at bounding box center [784, 511] width 433 height 34
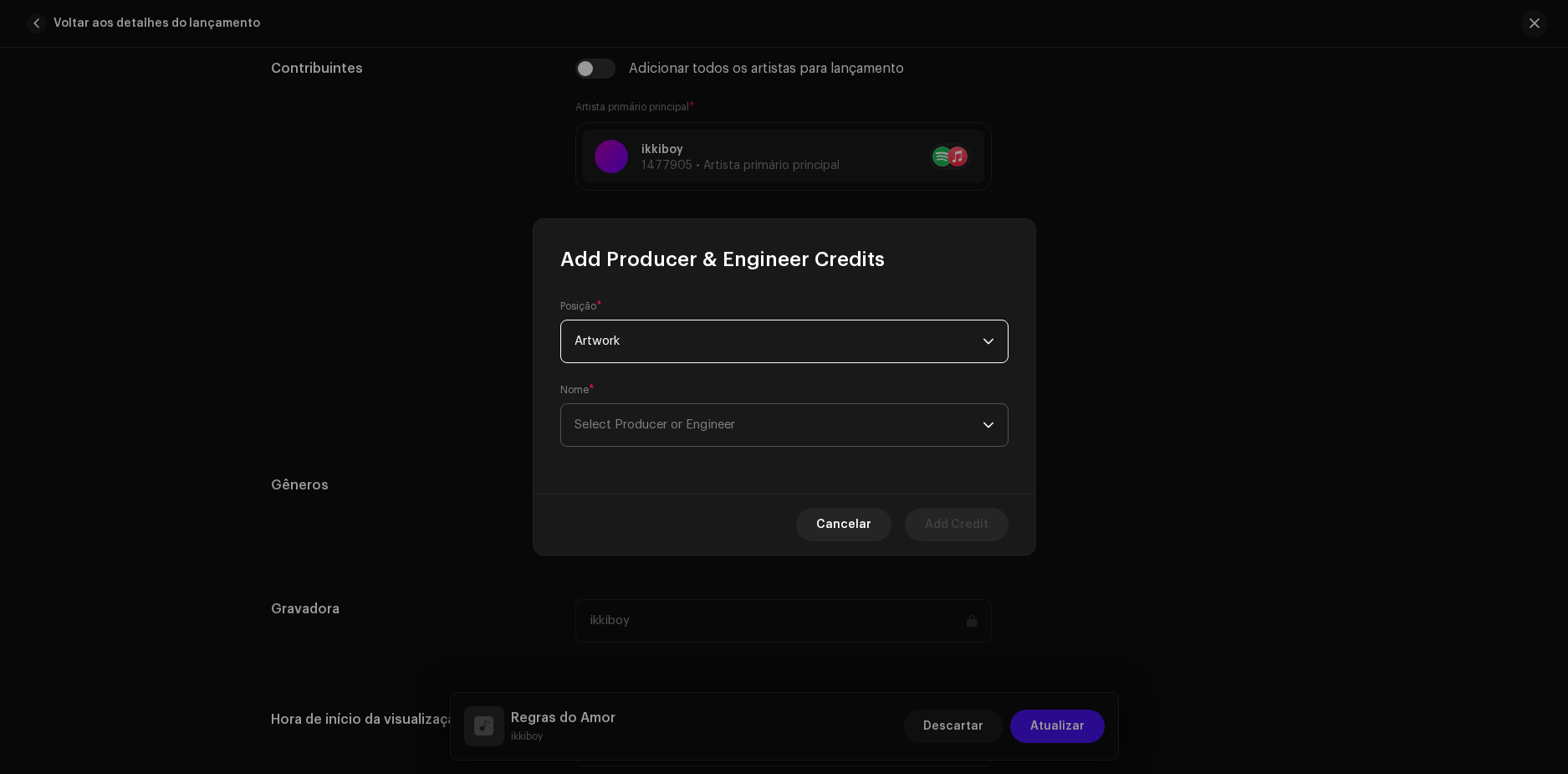
click at [646, 414] on span "Select Producer or Engineer" at bounding box center [778, 425] width 408 height 42
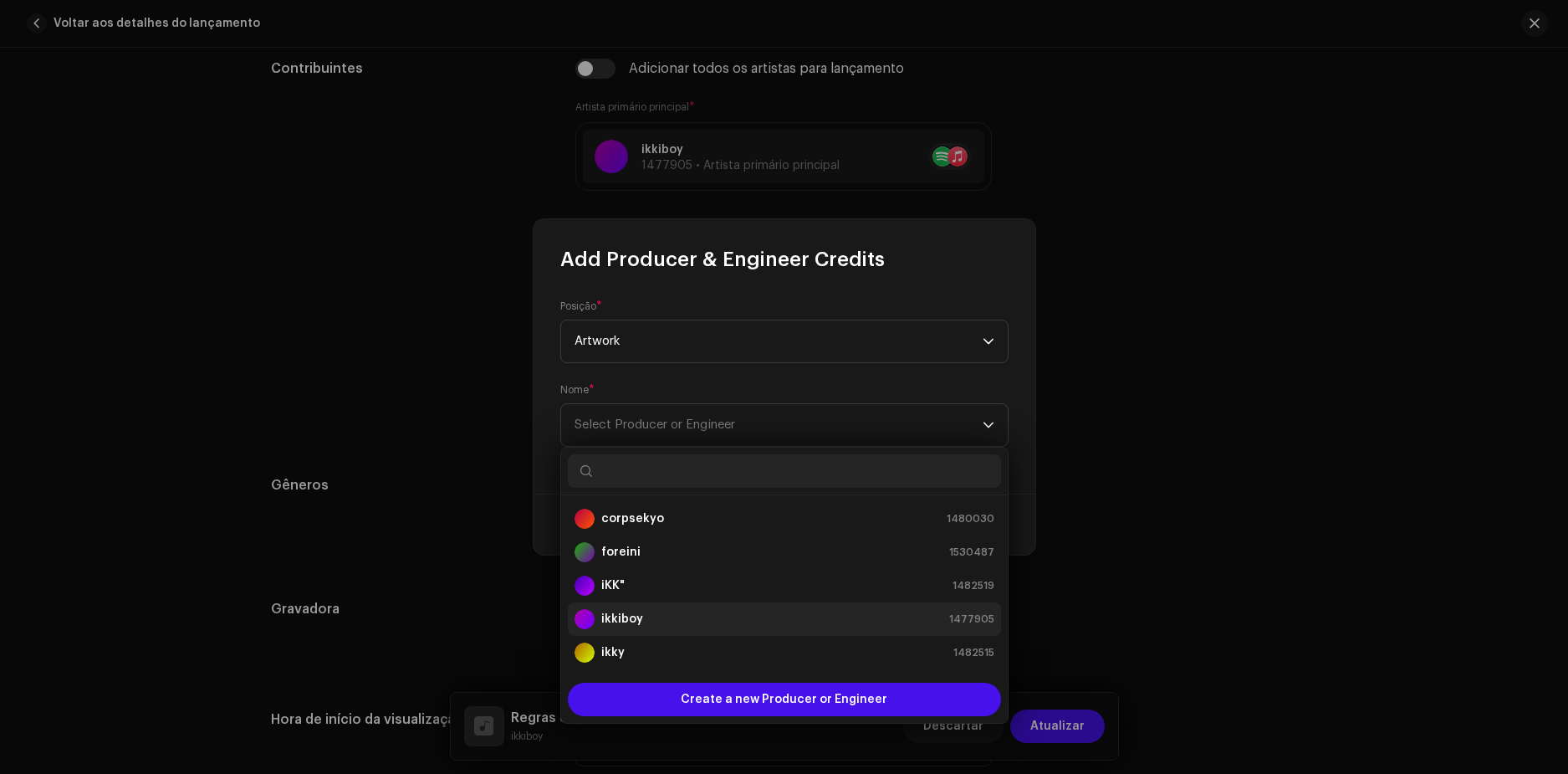
click at [610, 618] on strong "ikkiboy" at bounding box center [622, 618] width 42 height 17
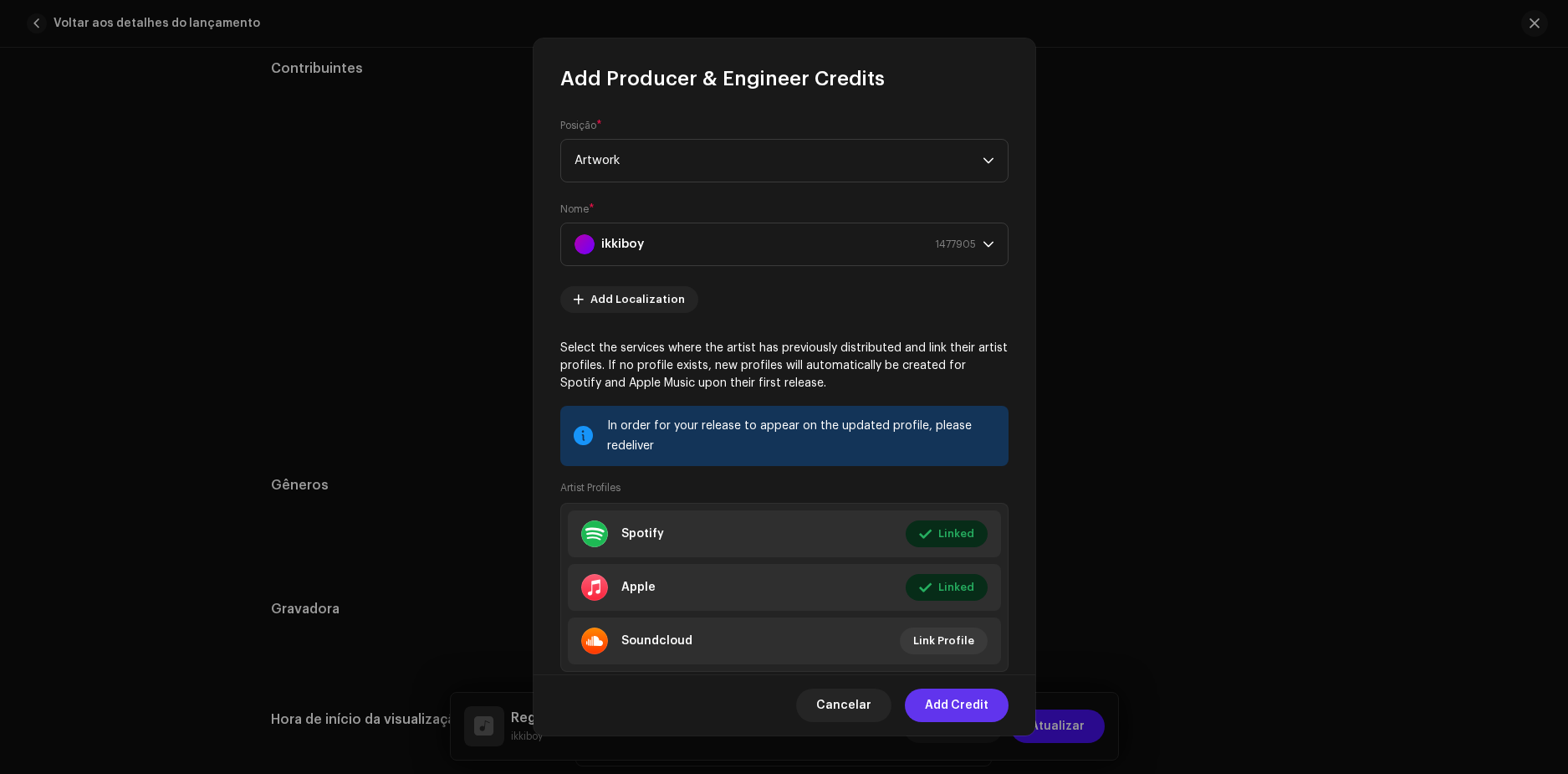
click at [962, 699] on span "Add Credit" at bounding box center [957, 705] width 64 height 34
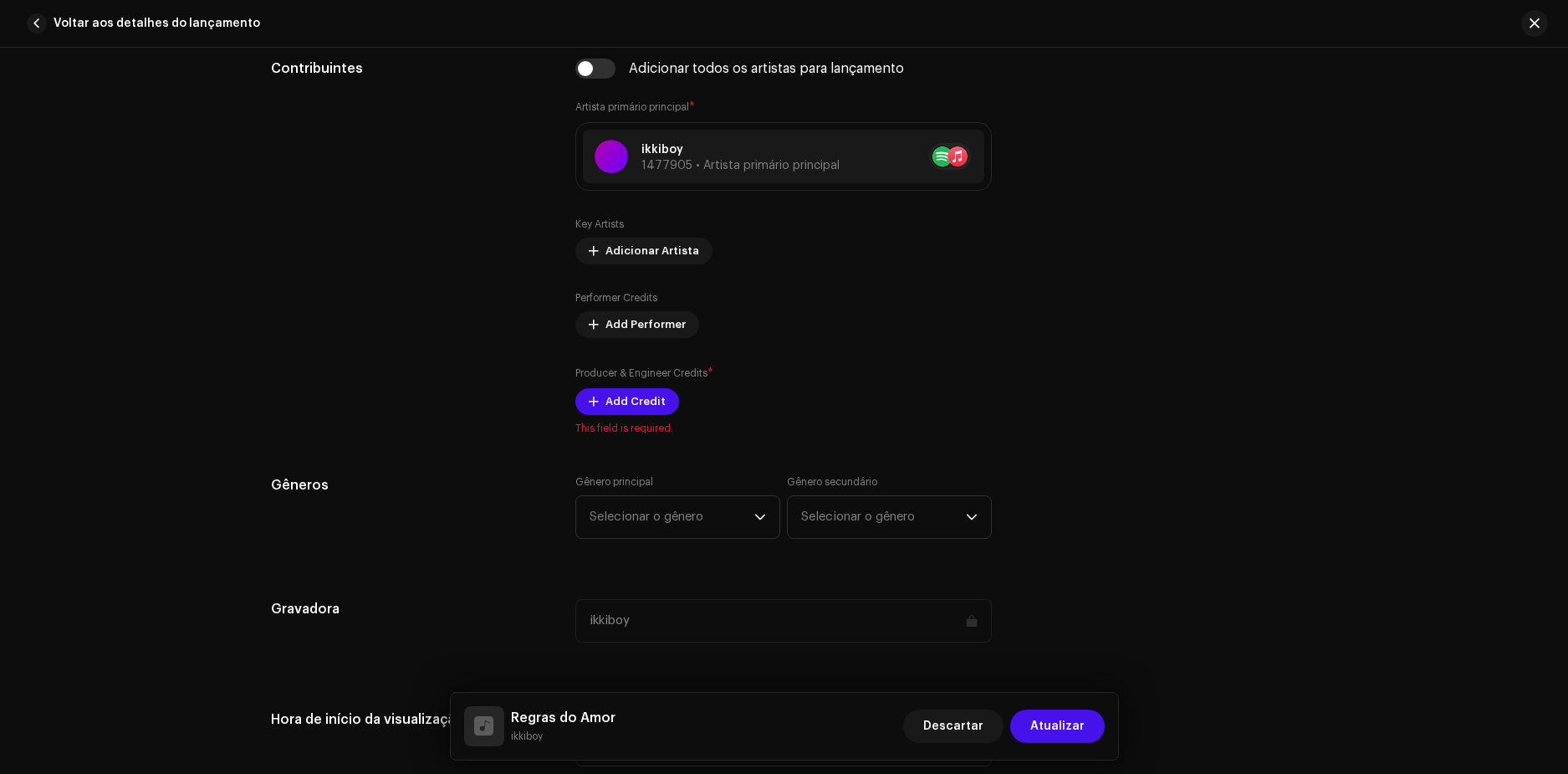
scroll to position [1087, 0]
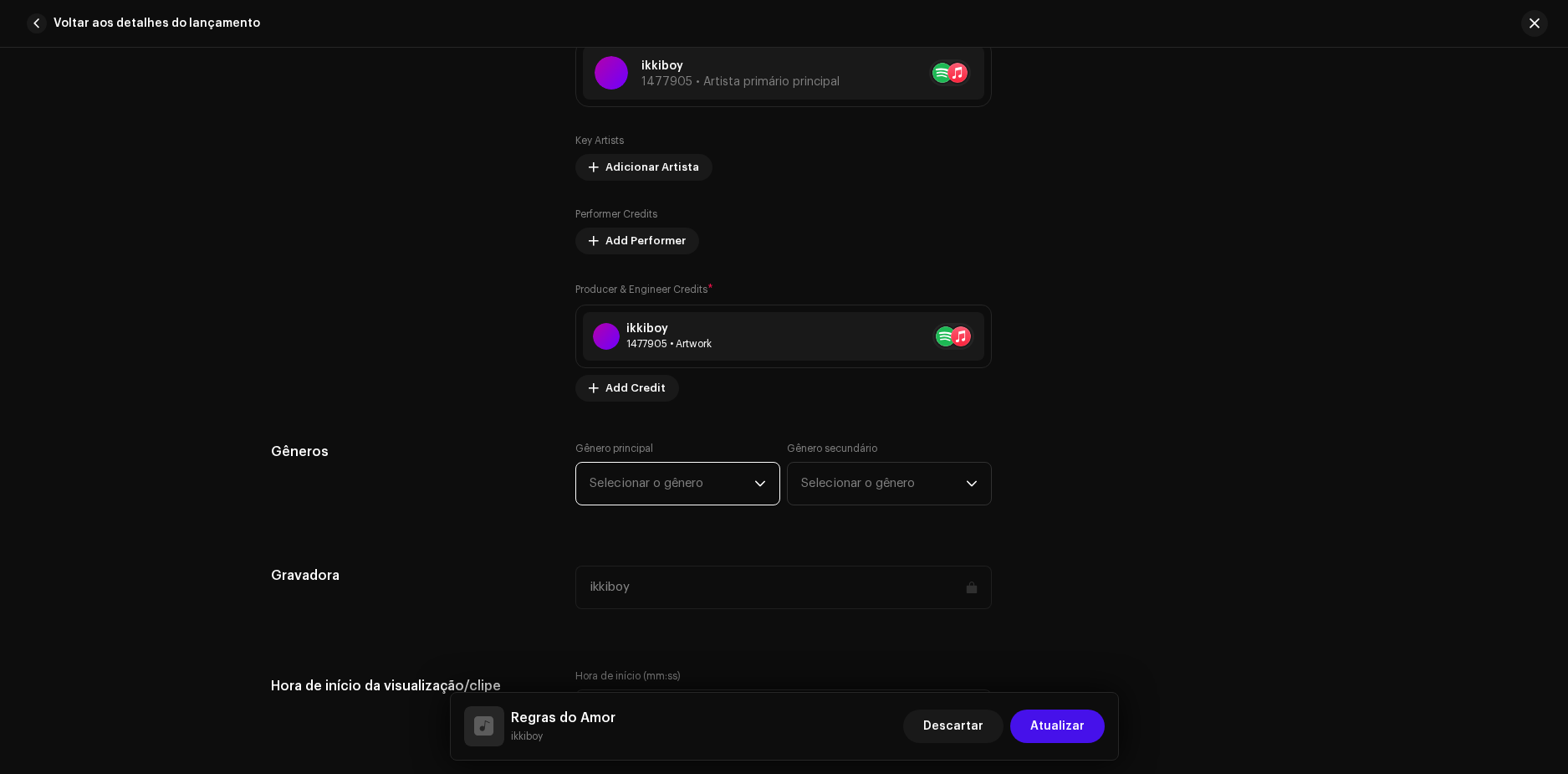
click at [650, 480] on span "Selecionar o gênero" at bounding box center [672, 483] width 165 height 42
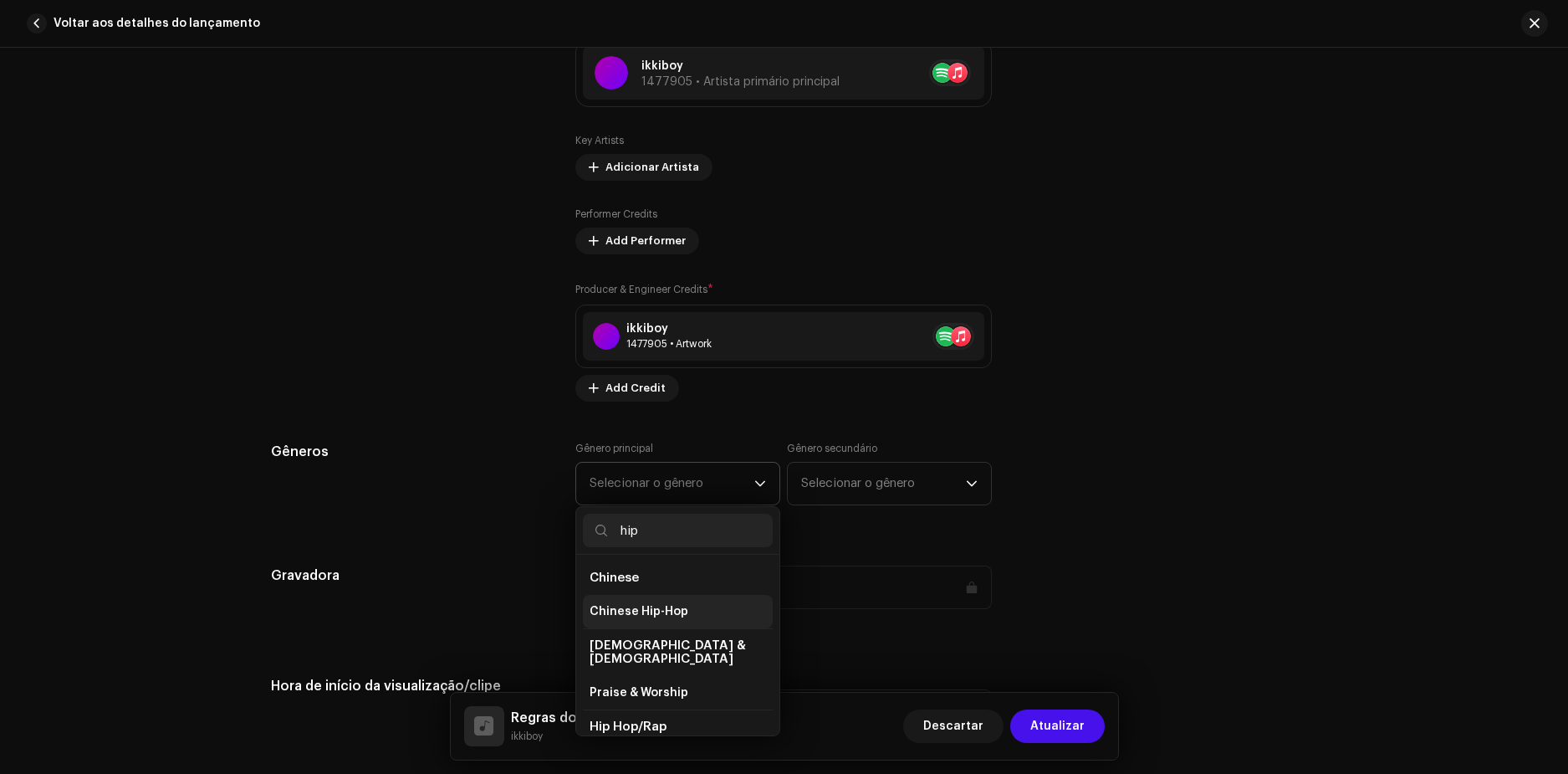
scroll to position [83, 0]
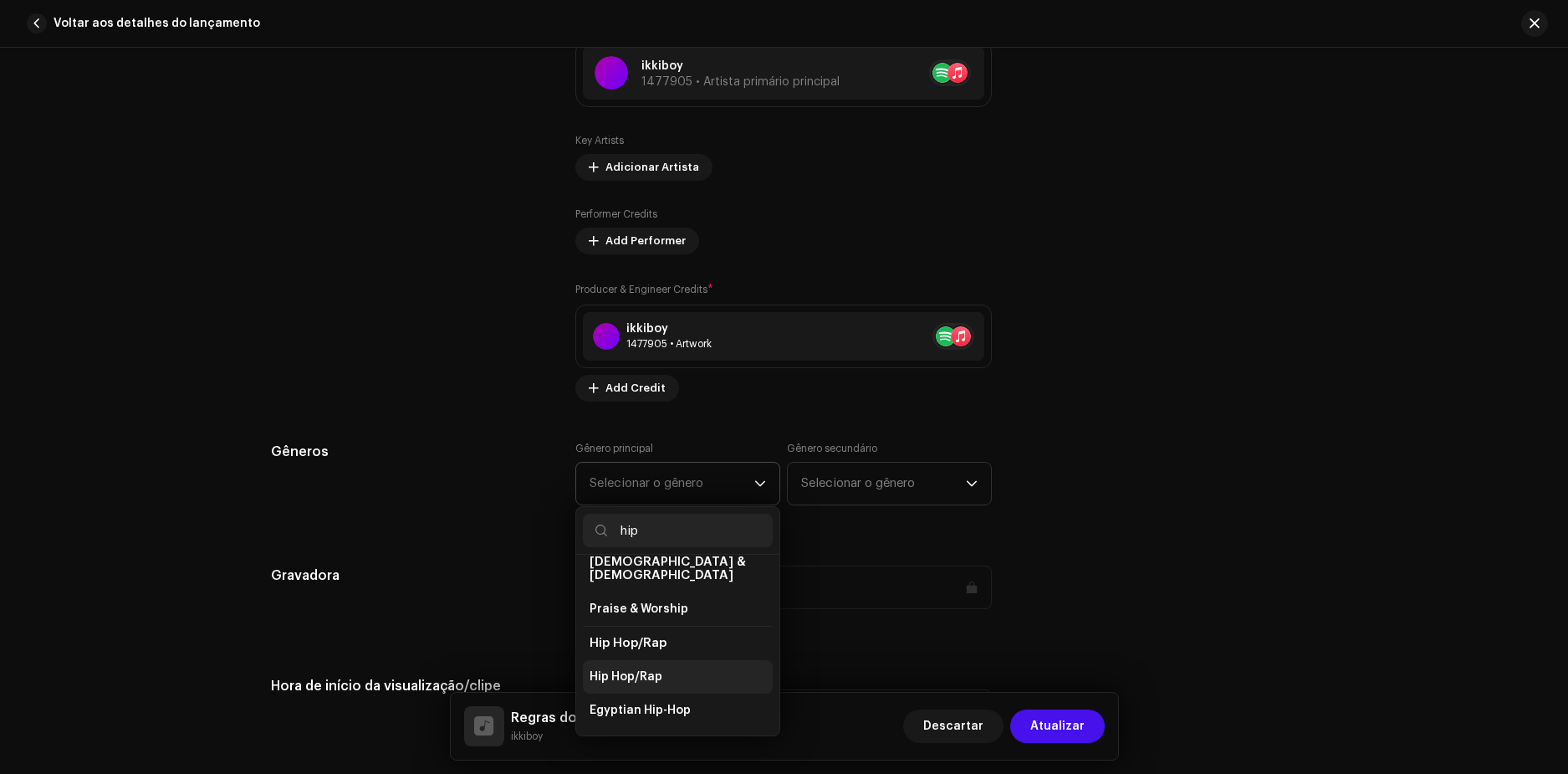
type input "hip"
click at [626, 668] on span "Hip Hop/Rap" at bounding box center [625, 676] width 73 height 17
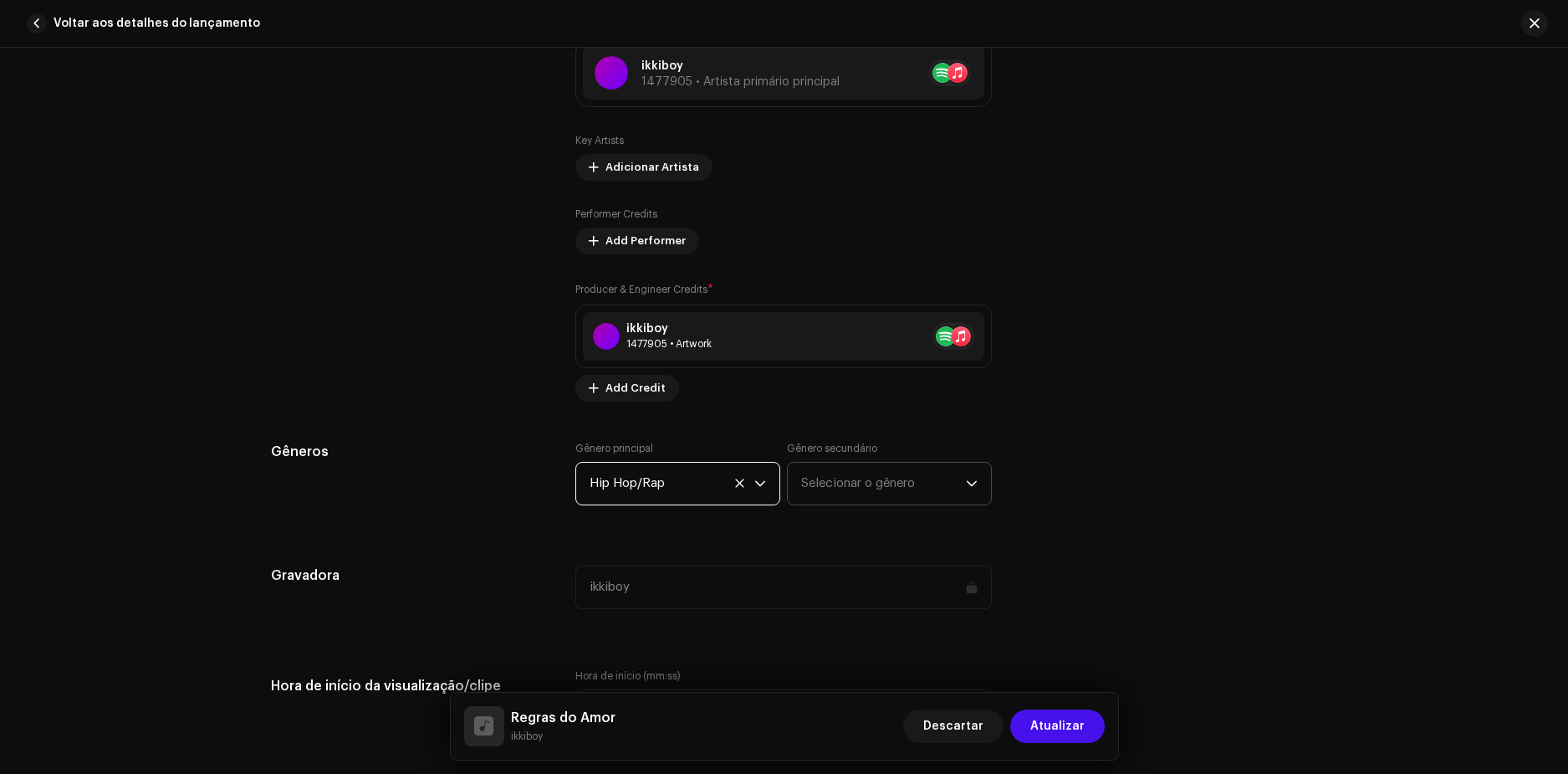
click at [838, 488] on span "Selecionar o gênero" at bounding box center [883, 483] width 165 height 42
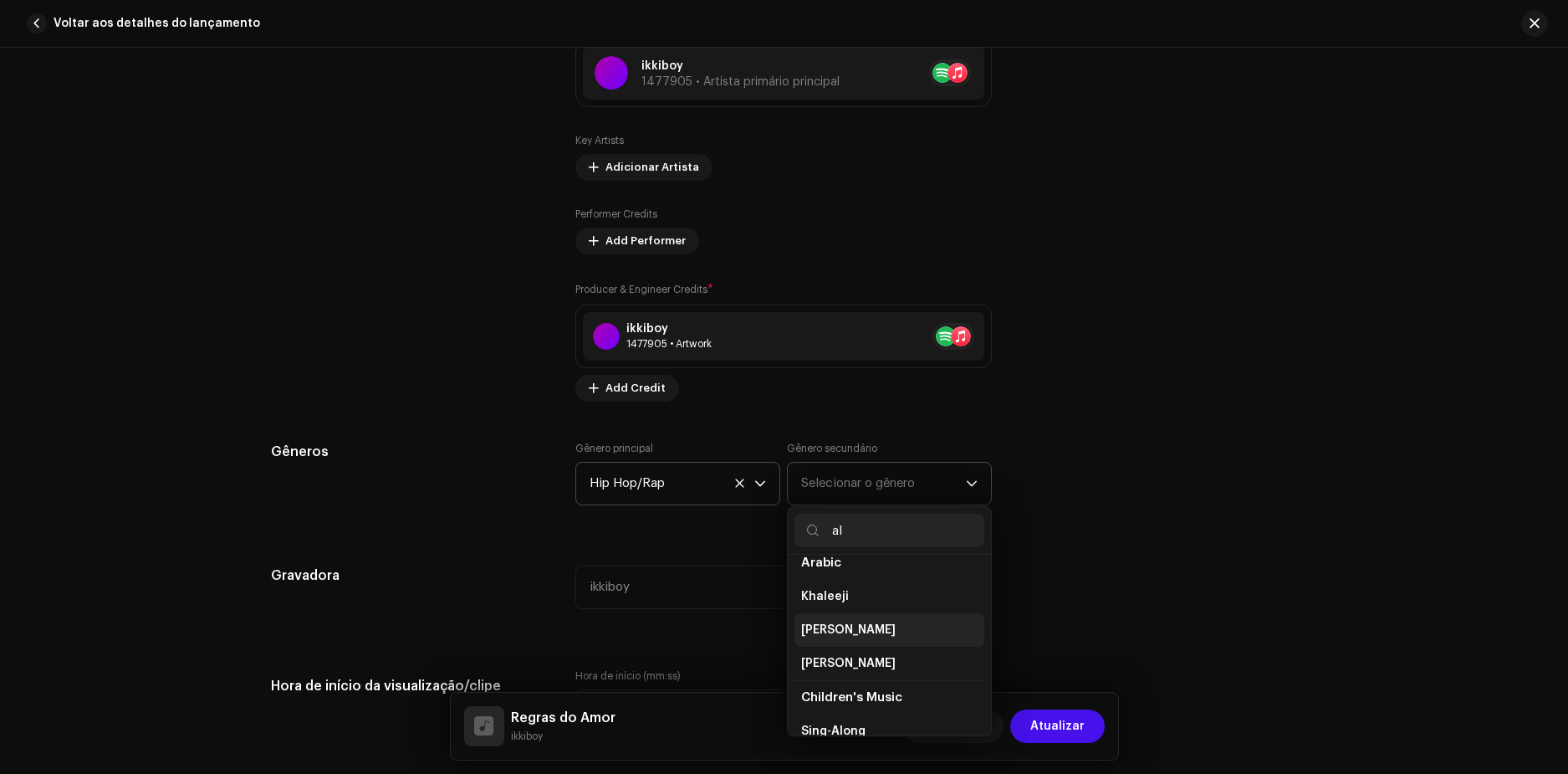
scroll to position [167, 0]
type input "al"
click at [834, 611] on span "Alternative" at bounding box center [834, 612] width 67 height 17
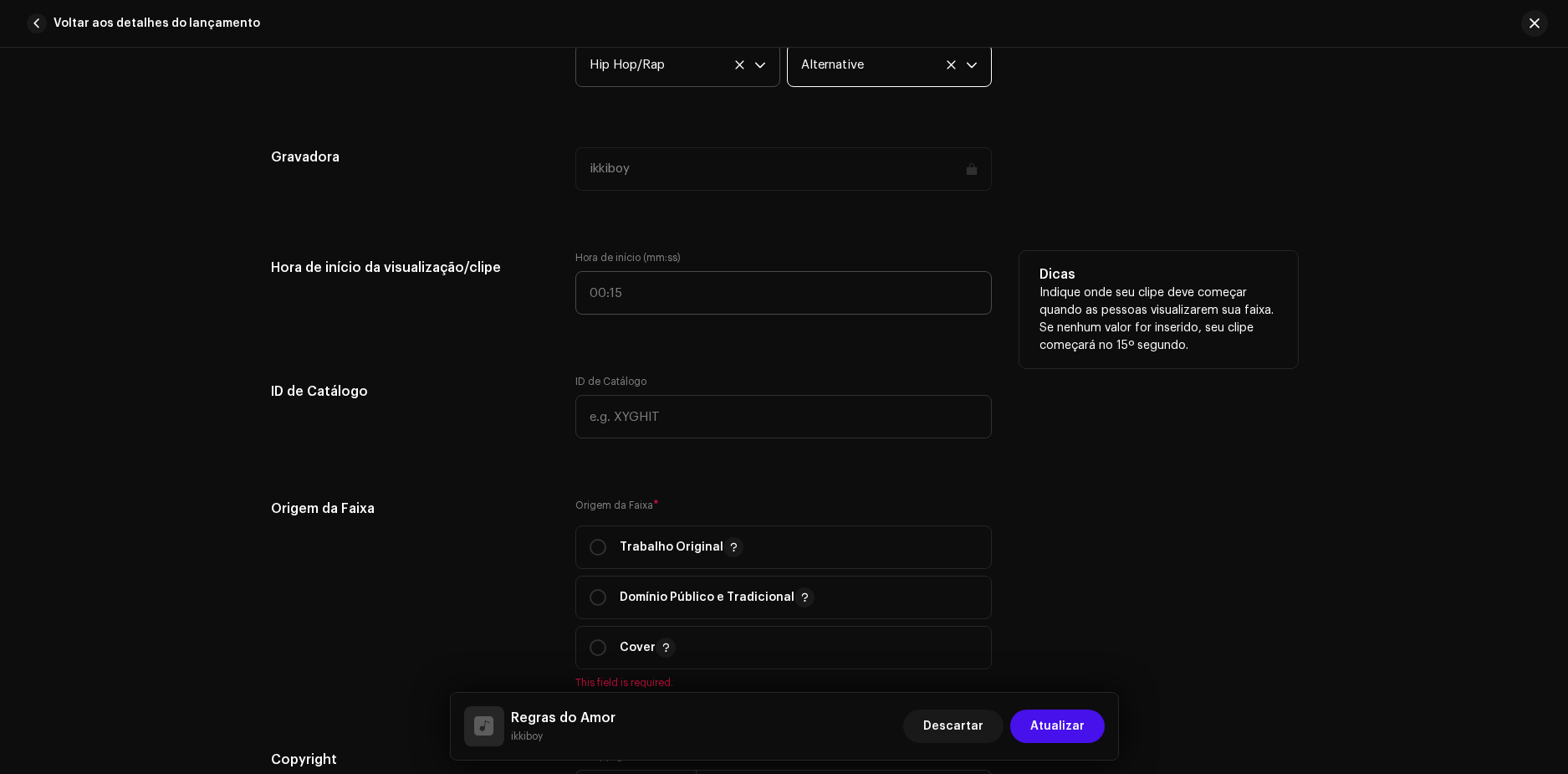
scroll to position [1672, 0]
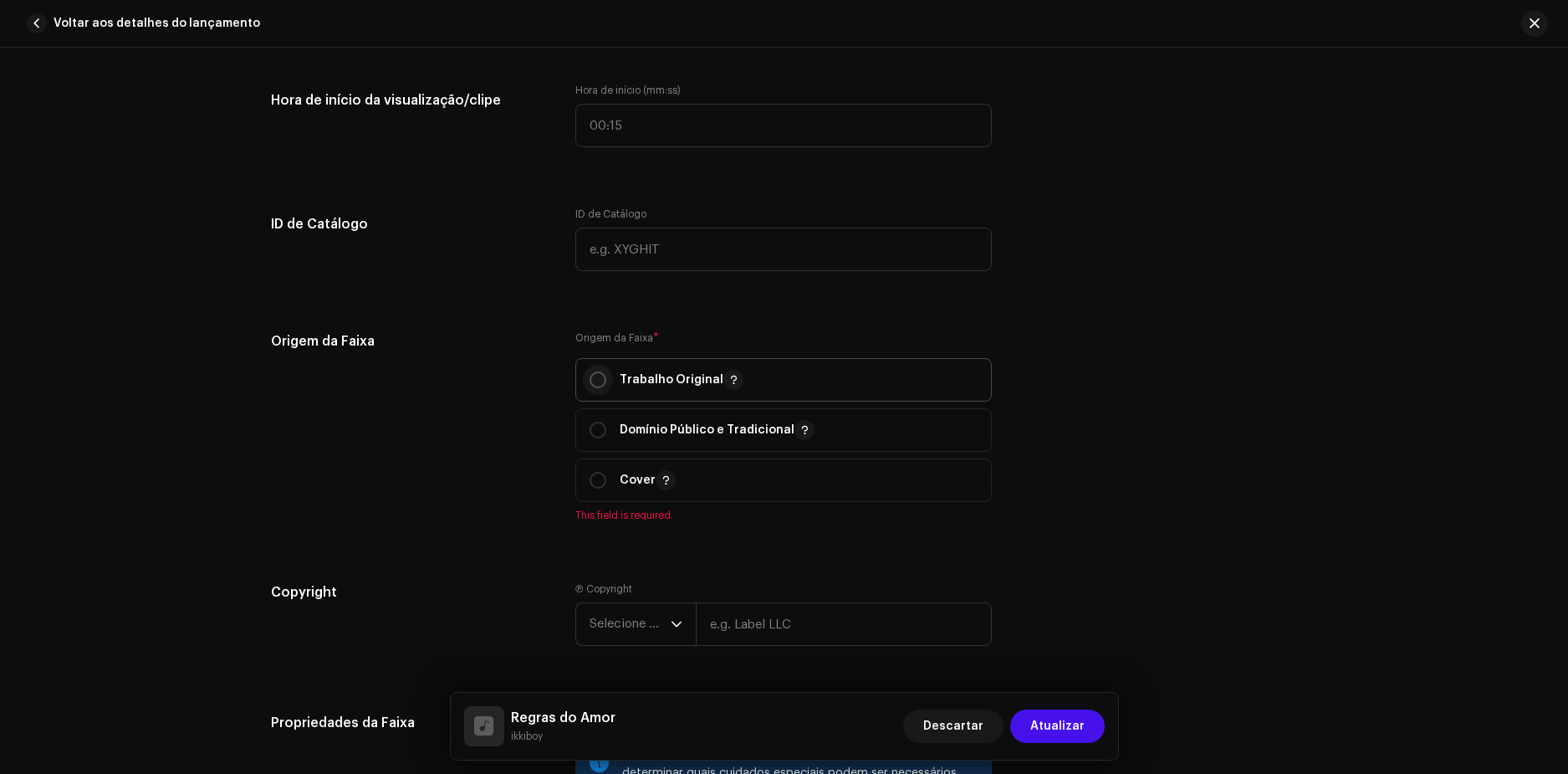
click at [597, 381] on input "radio" at bounding box center [597, 380] width 17 height 17
radio input "true"
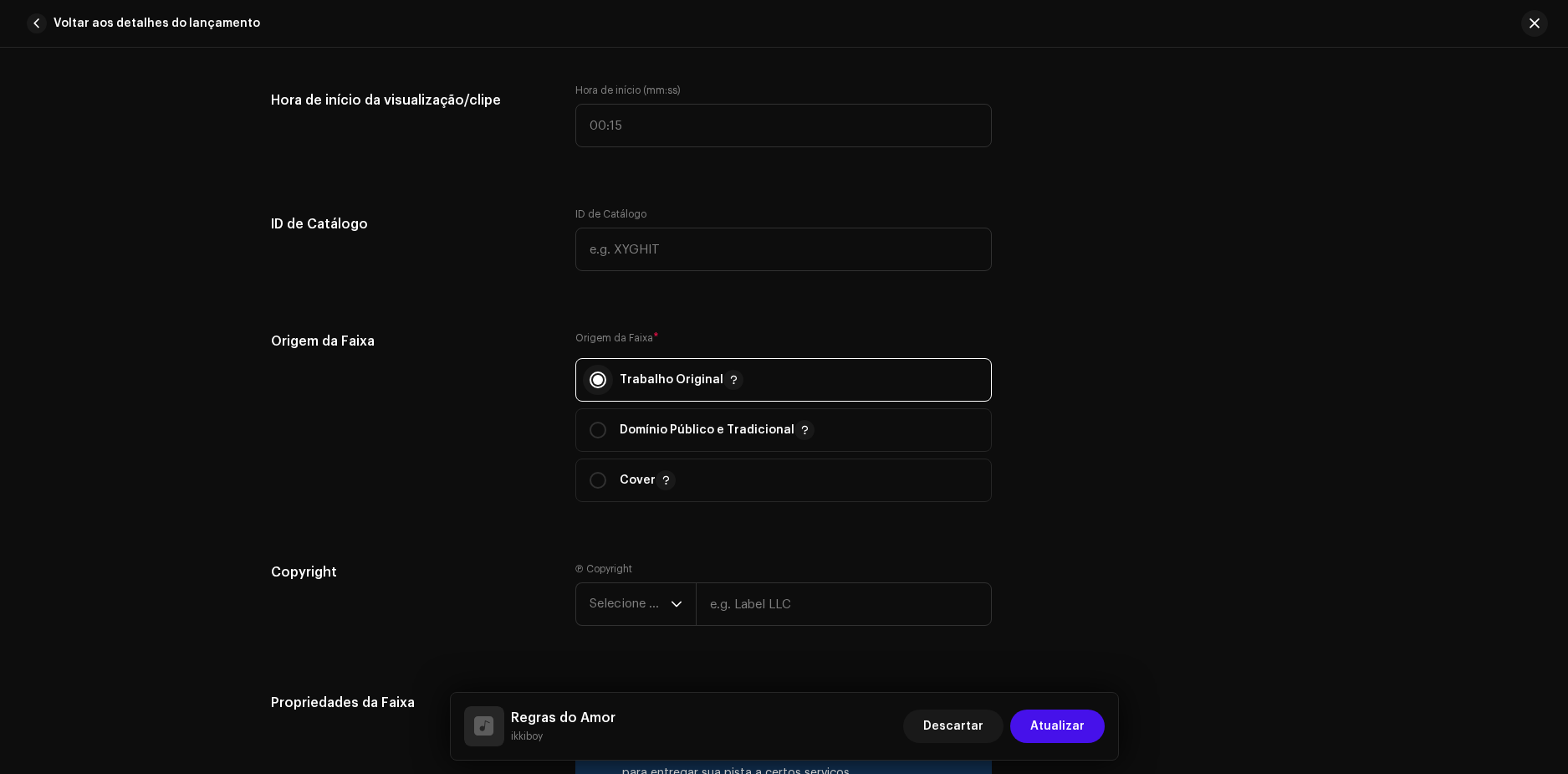
scroll to position [1840, 0]
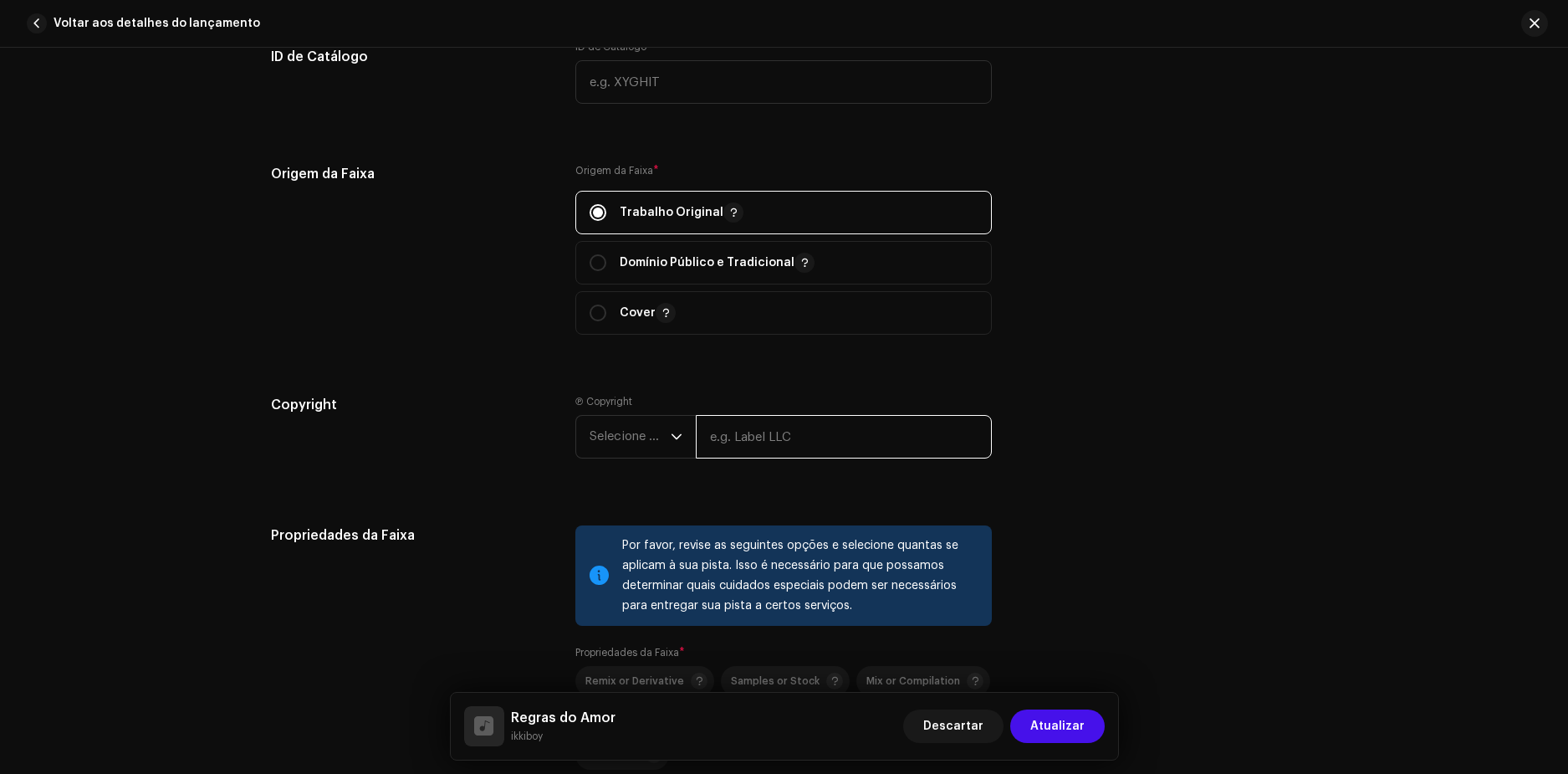
click at [777, 436] on input "text" at bounding box center [844, 436] width 296 height 44
type input "ikkiboy"
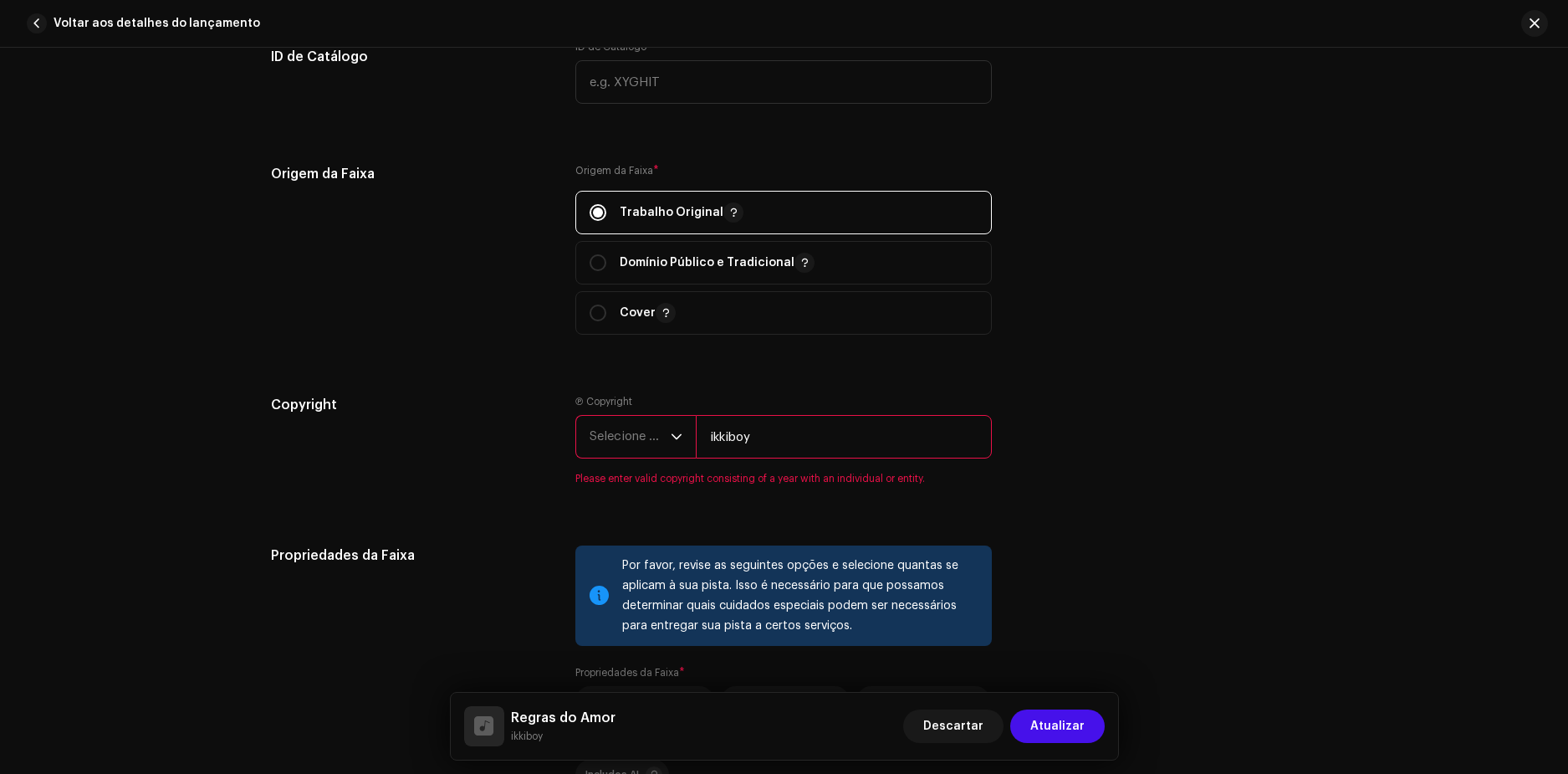
click at [638, 439] on span "Selecione o ano" at bounding box center [630, 436] width 81 height 42
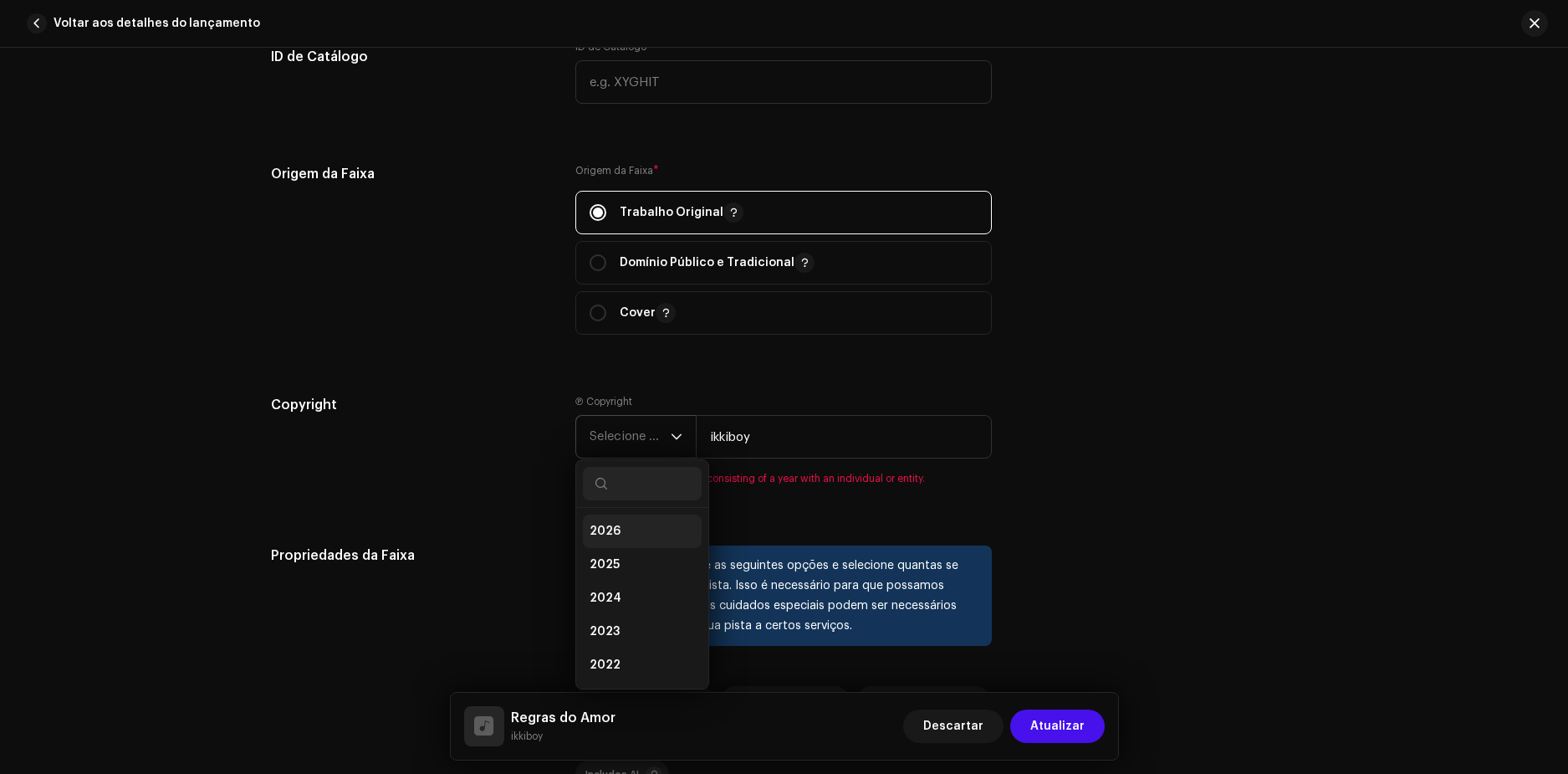
click at [610, 531] on span "2026" at bounding box center [604, 531] width 31 height 17
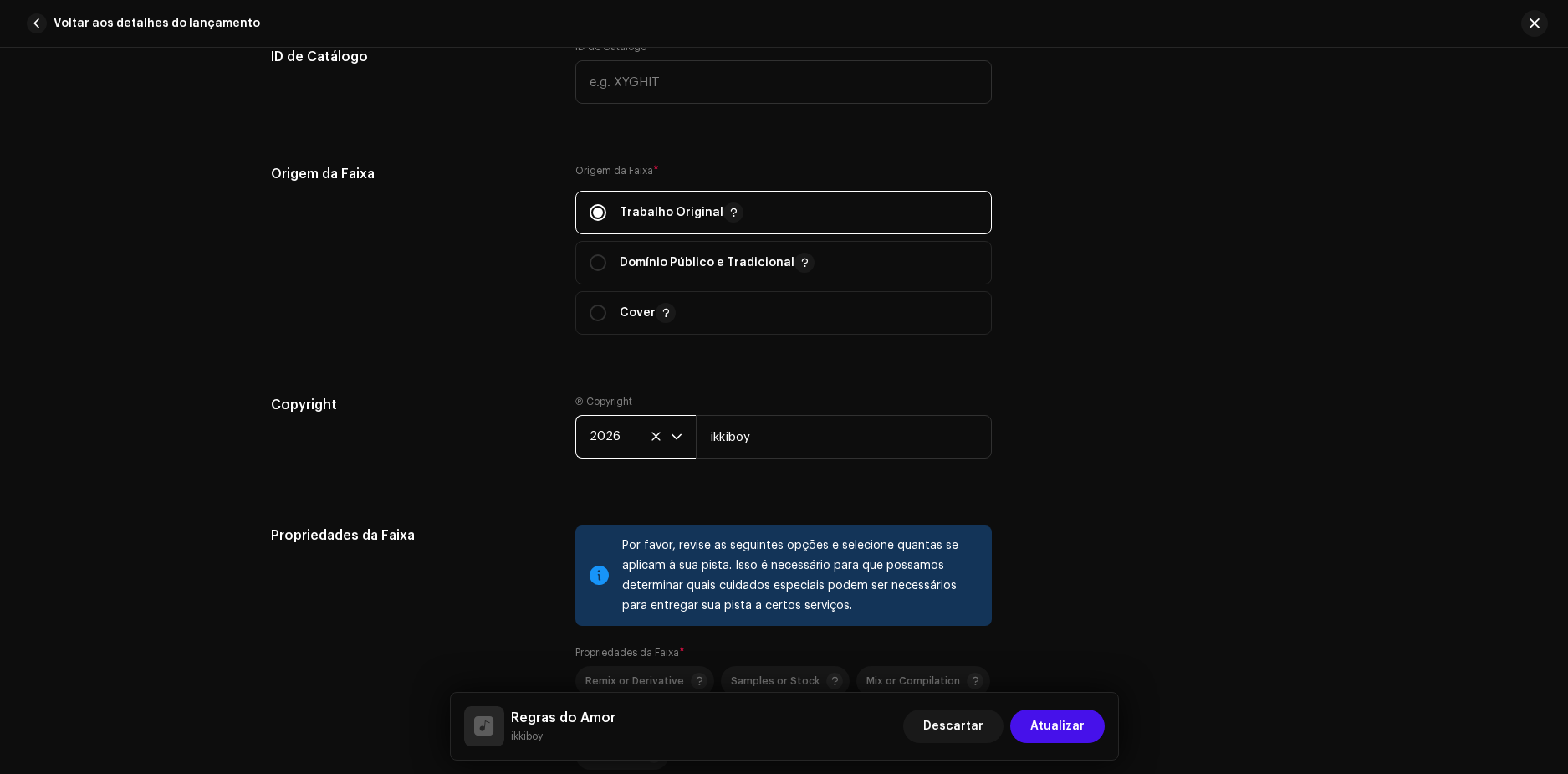
click at [632, 430] on span "2026" at bounding box center [630, 436] width 81 height 42
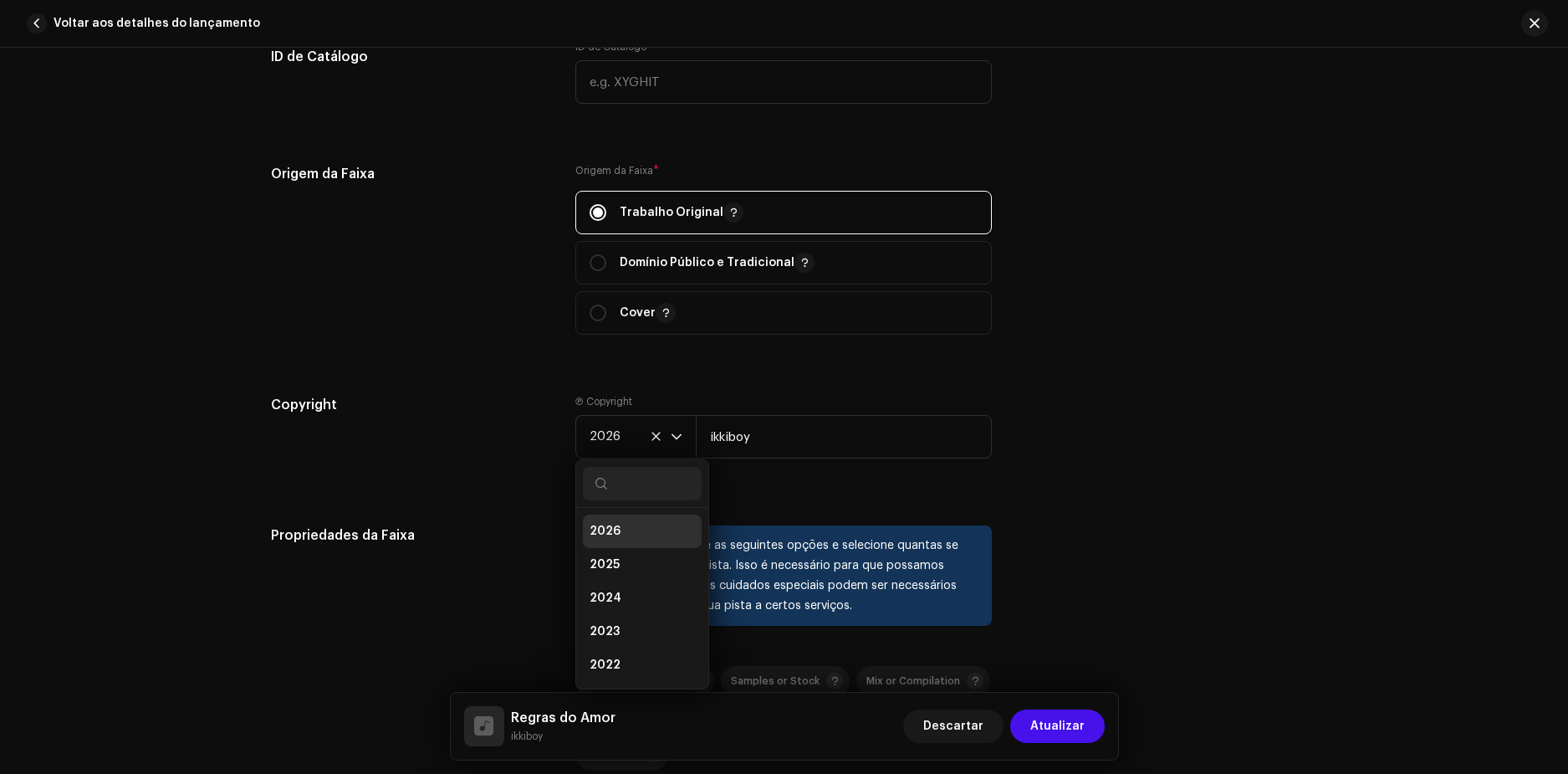
scroll to position [7, 0]
click at [600, 552] on span "2025" at bounding box center [604, 557] width 30 height 17
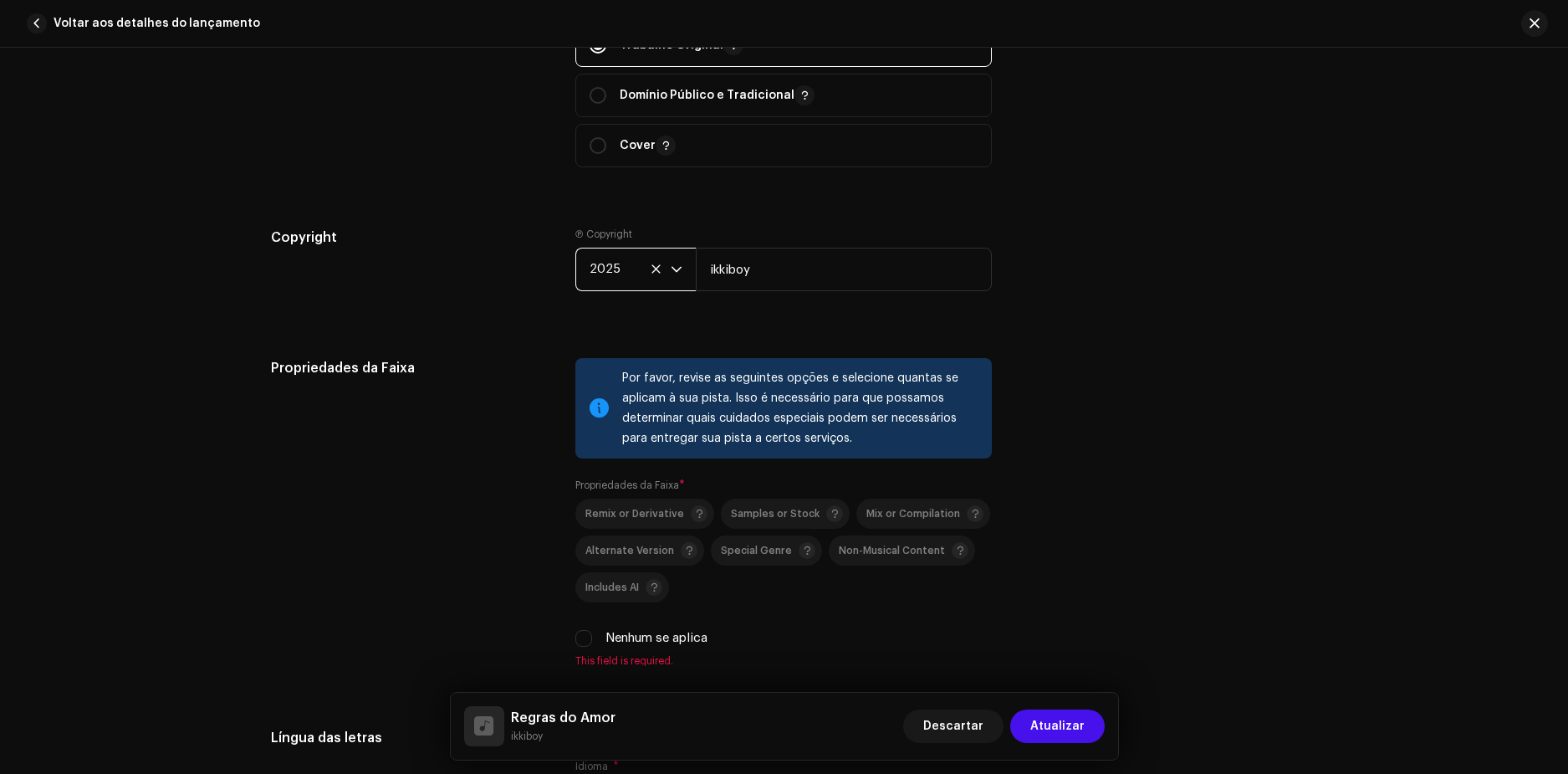
scroll to position [2090, 0]
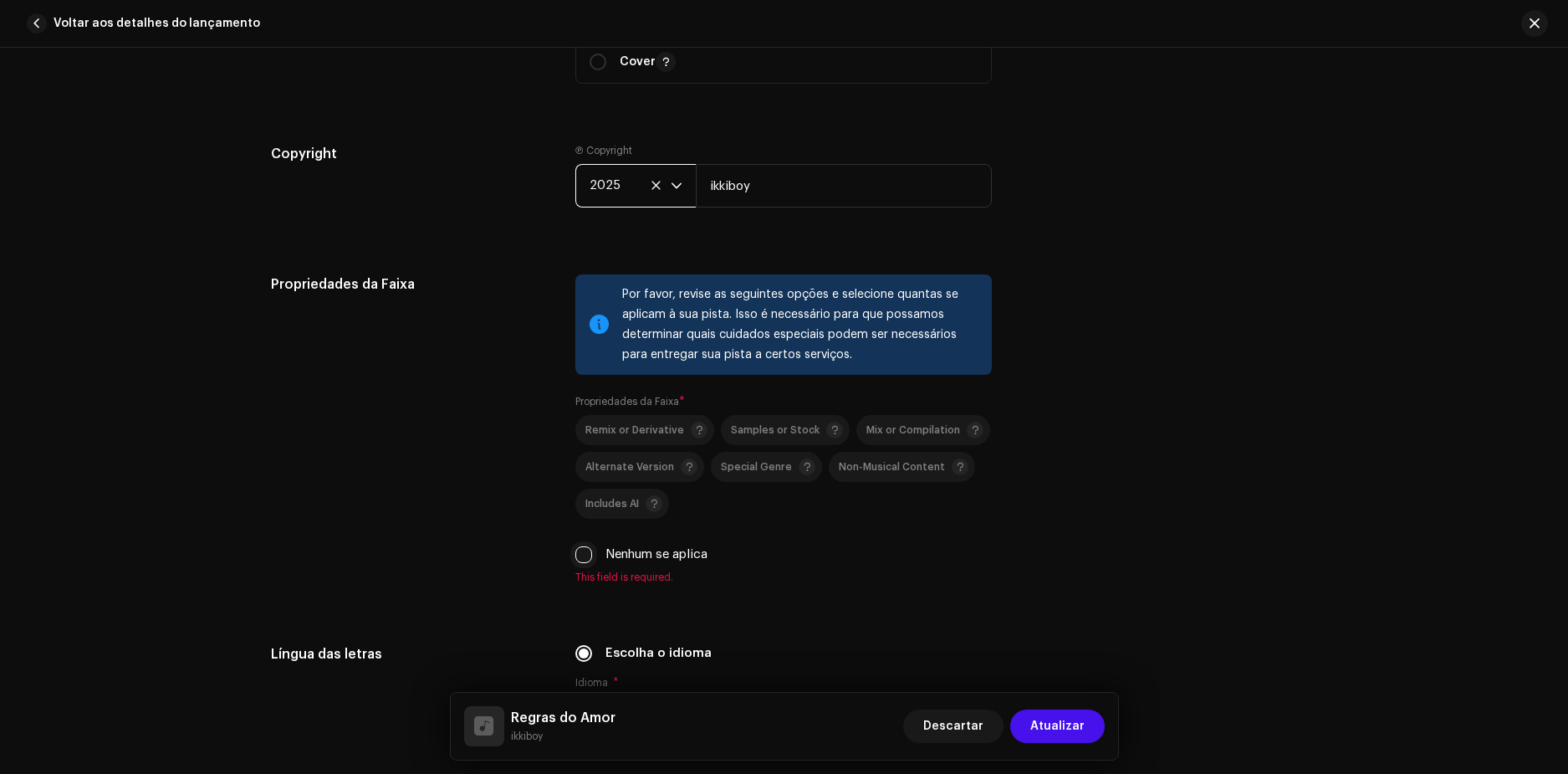
click at [587, 554] on input "Nenhum se aplica" at bounding box center [583, 554] width 17 height 17
checkbox input "true"
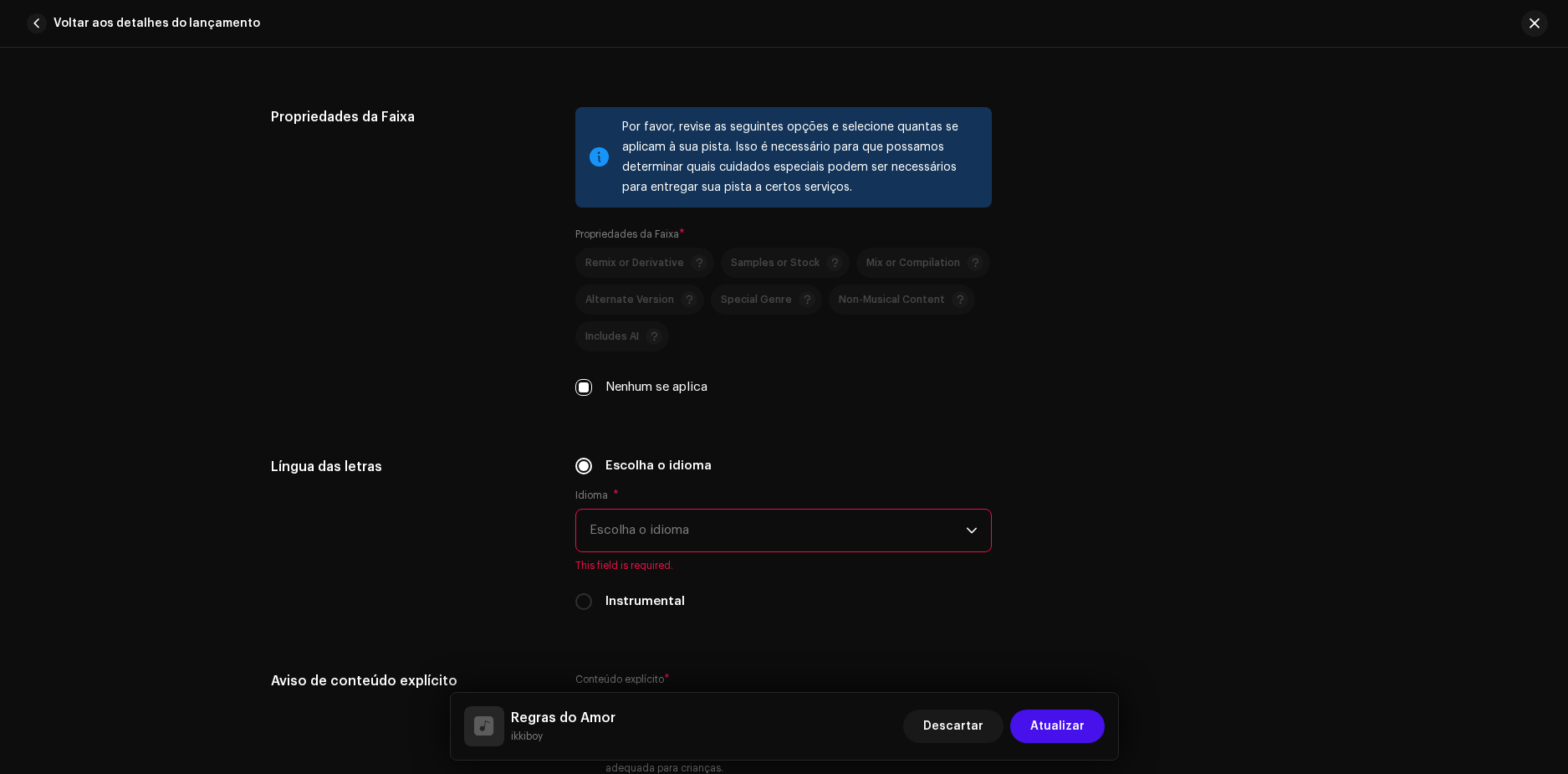
scroll to position [2342, 0]
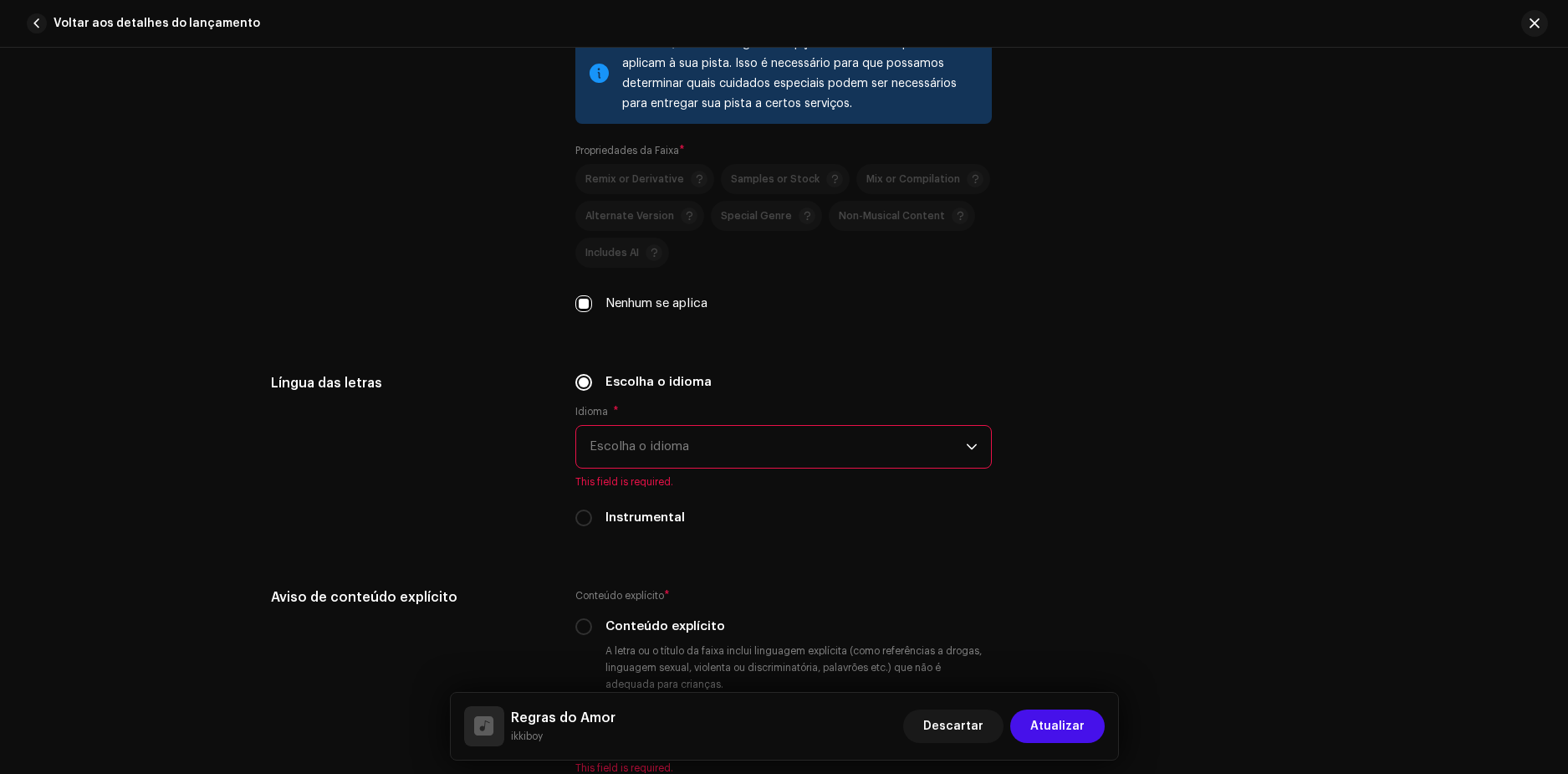
click at [626, 436] on span "Escolha o idioma" at bounding box center [777, 446] width 377 height 42
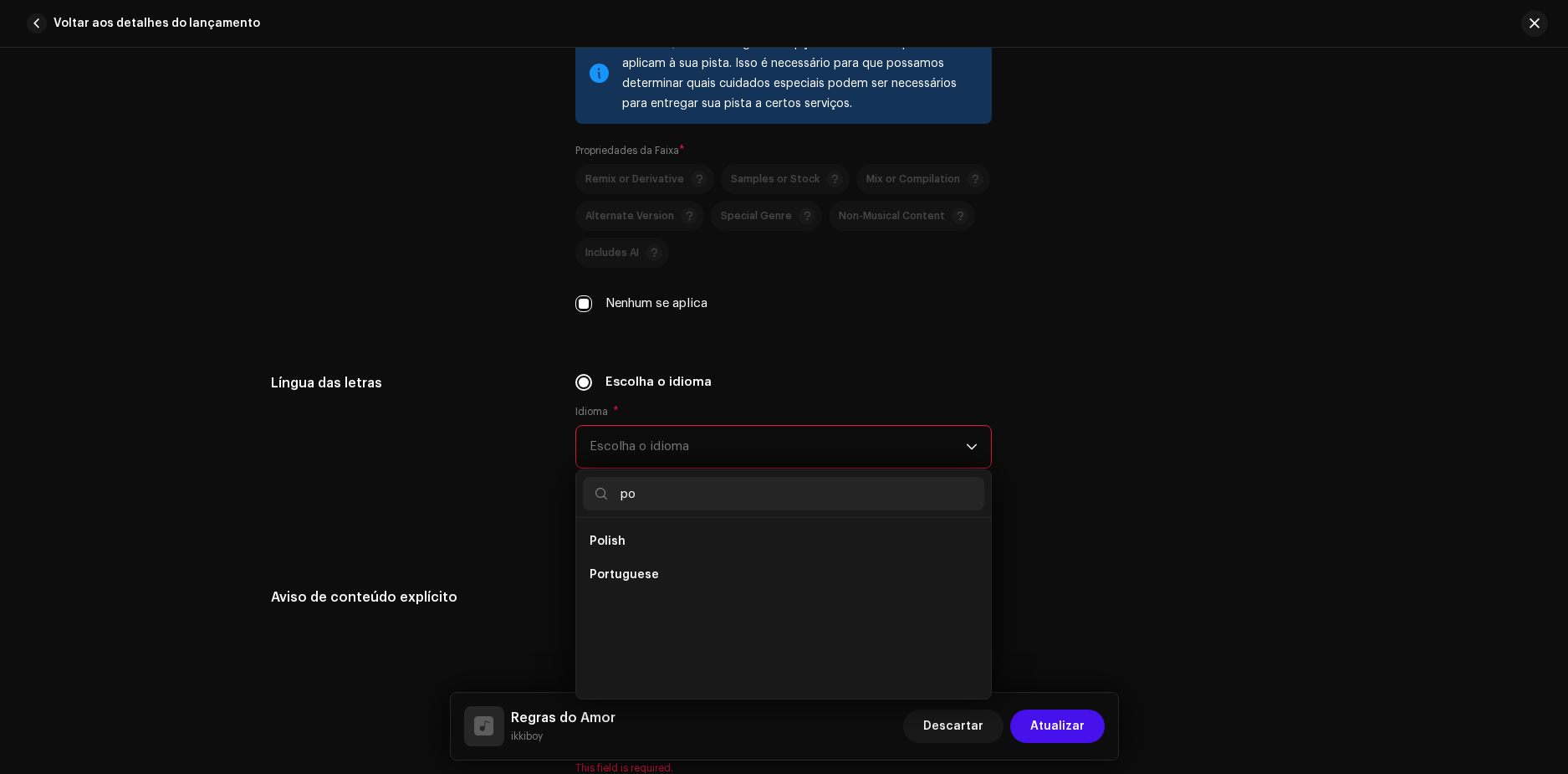
scroll to position [0, 0]
type input "p"
type input "b"
type input "portu"
click at [621, 537] on span "Portuguese" at bounding box center [624, 541] width 70 height 17
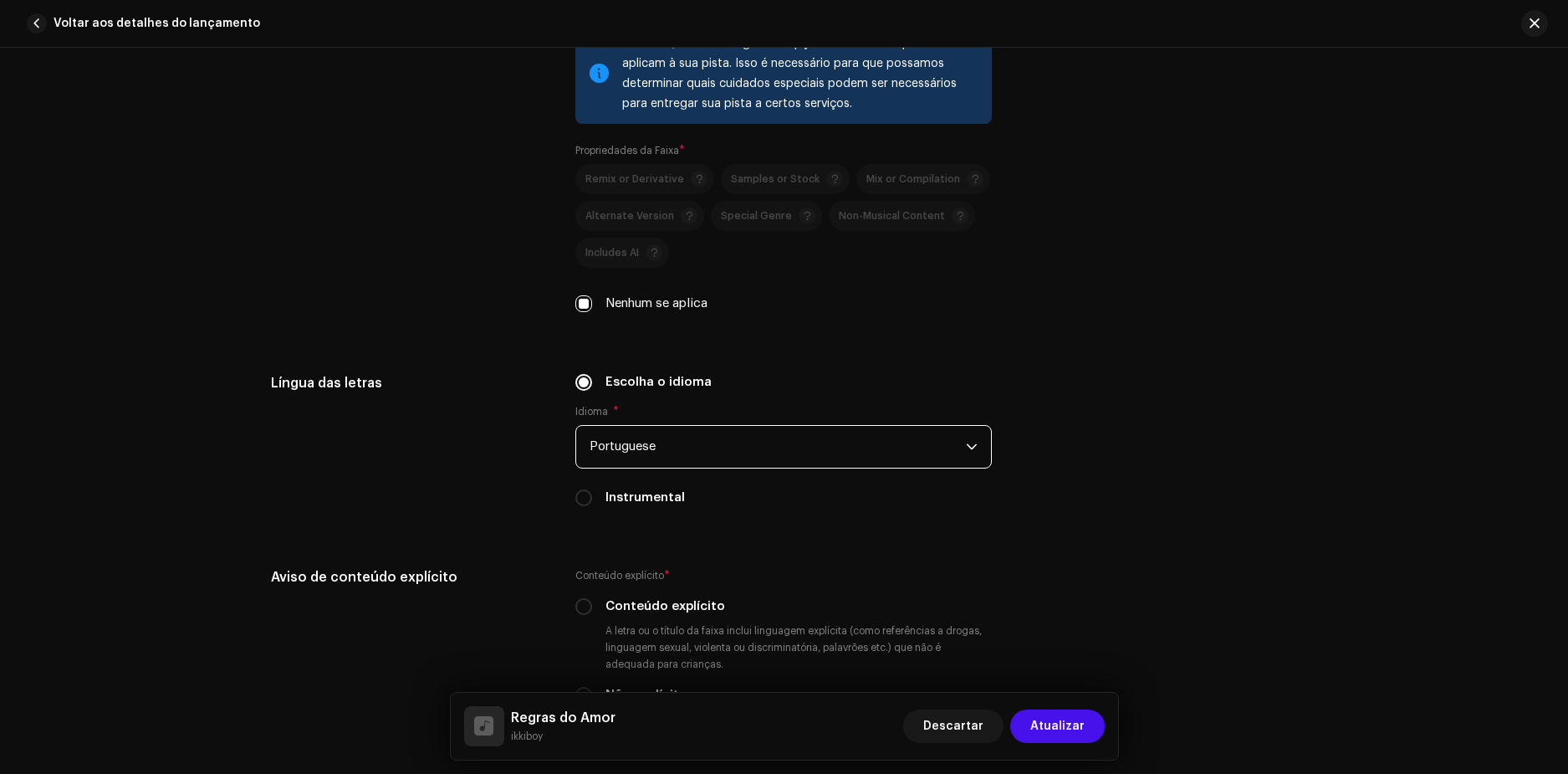
scroll to position [2509, 0]
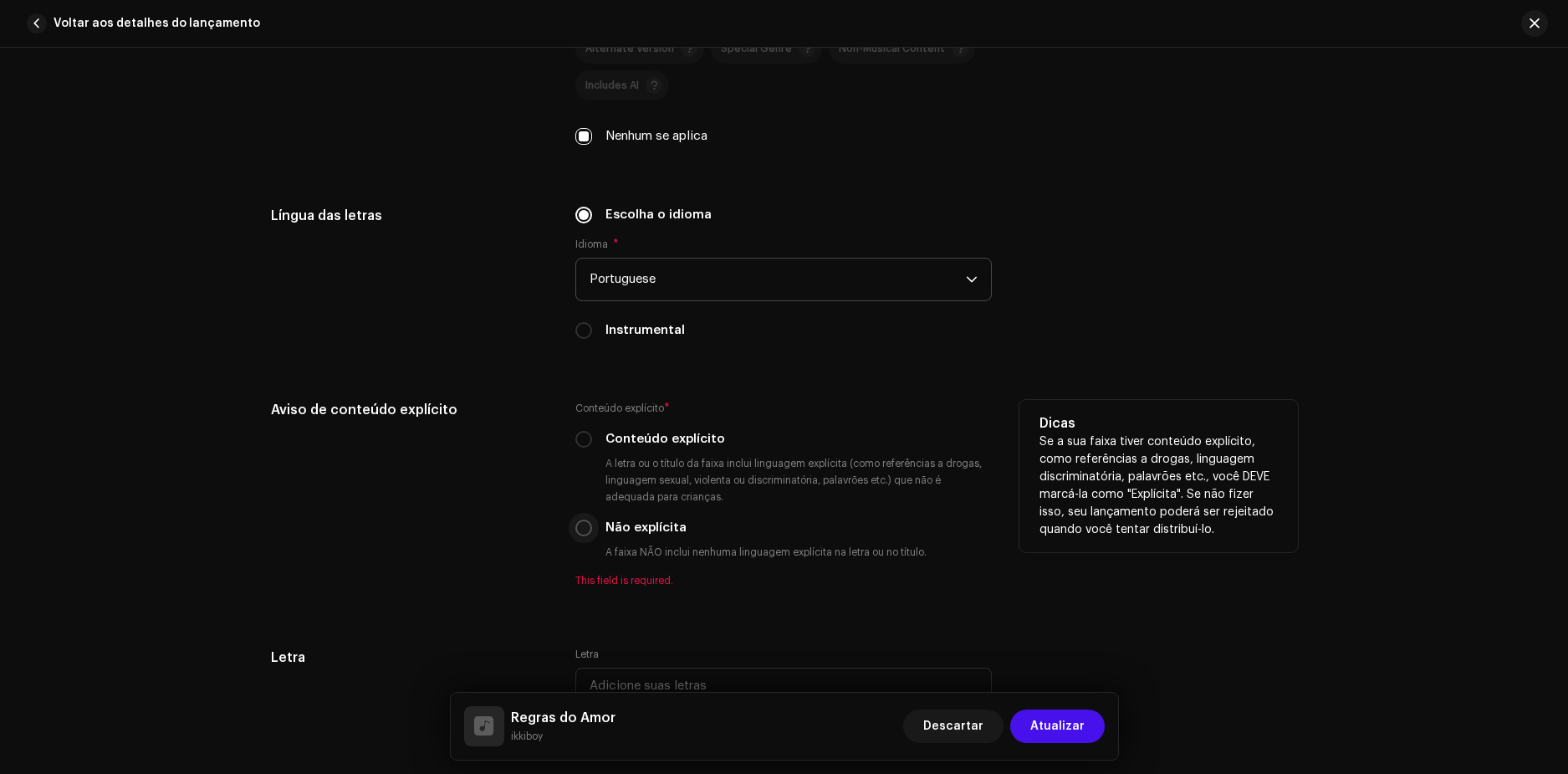
click at [589, 536] on p-radiobutton at bounding box center [583, 528] width 17 height 17
click at [583, 530] on input "Não explícita" at bounding box center [583, 528] width 17 height 17
radio input "true"
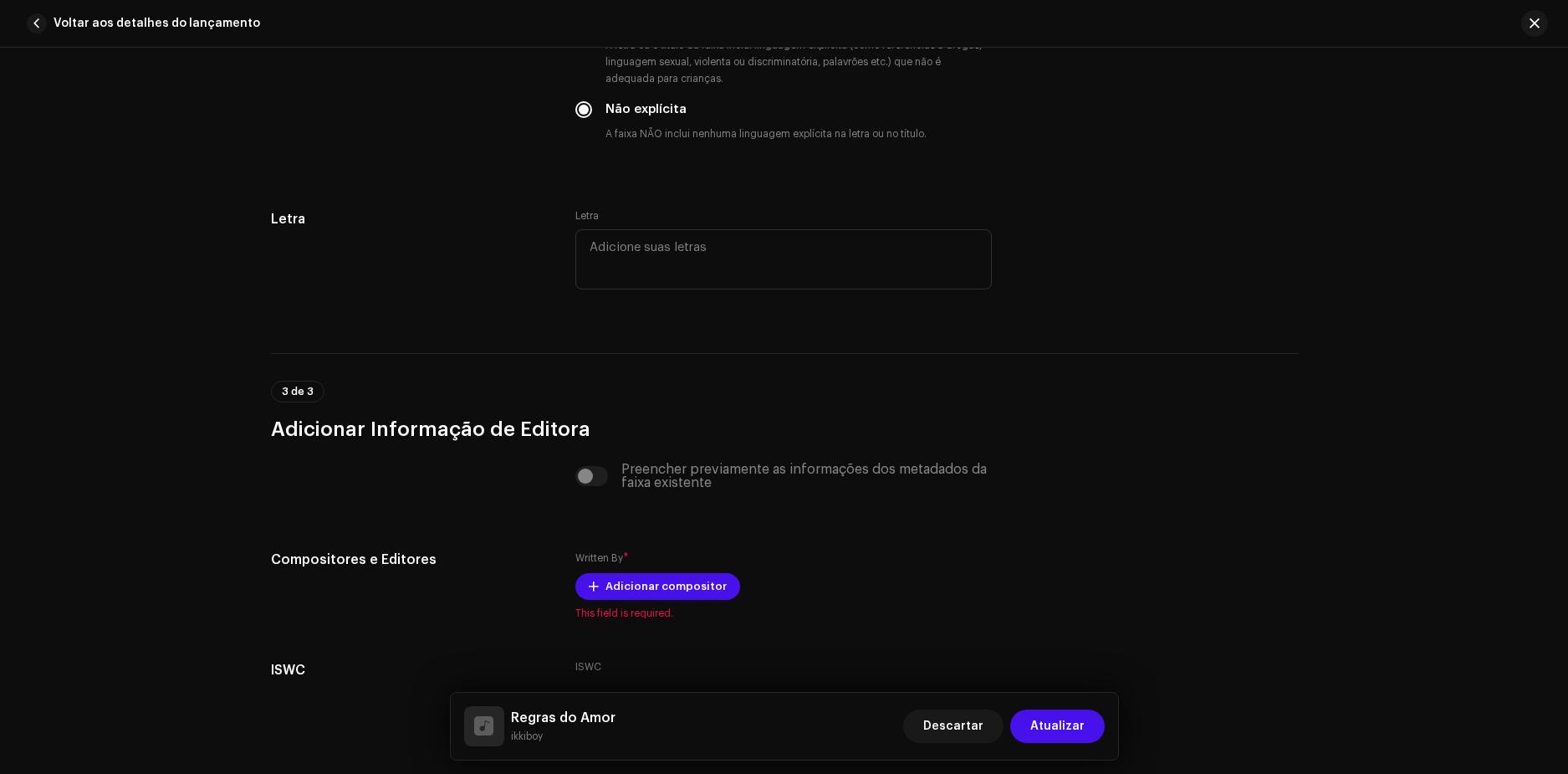
scroll to position [3047, 0]
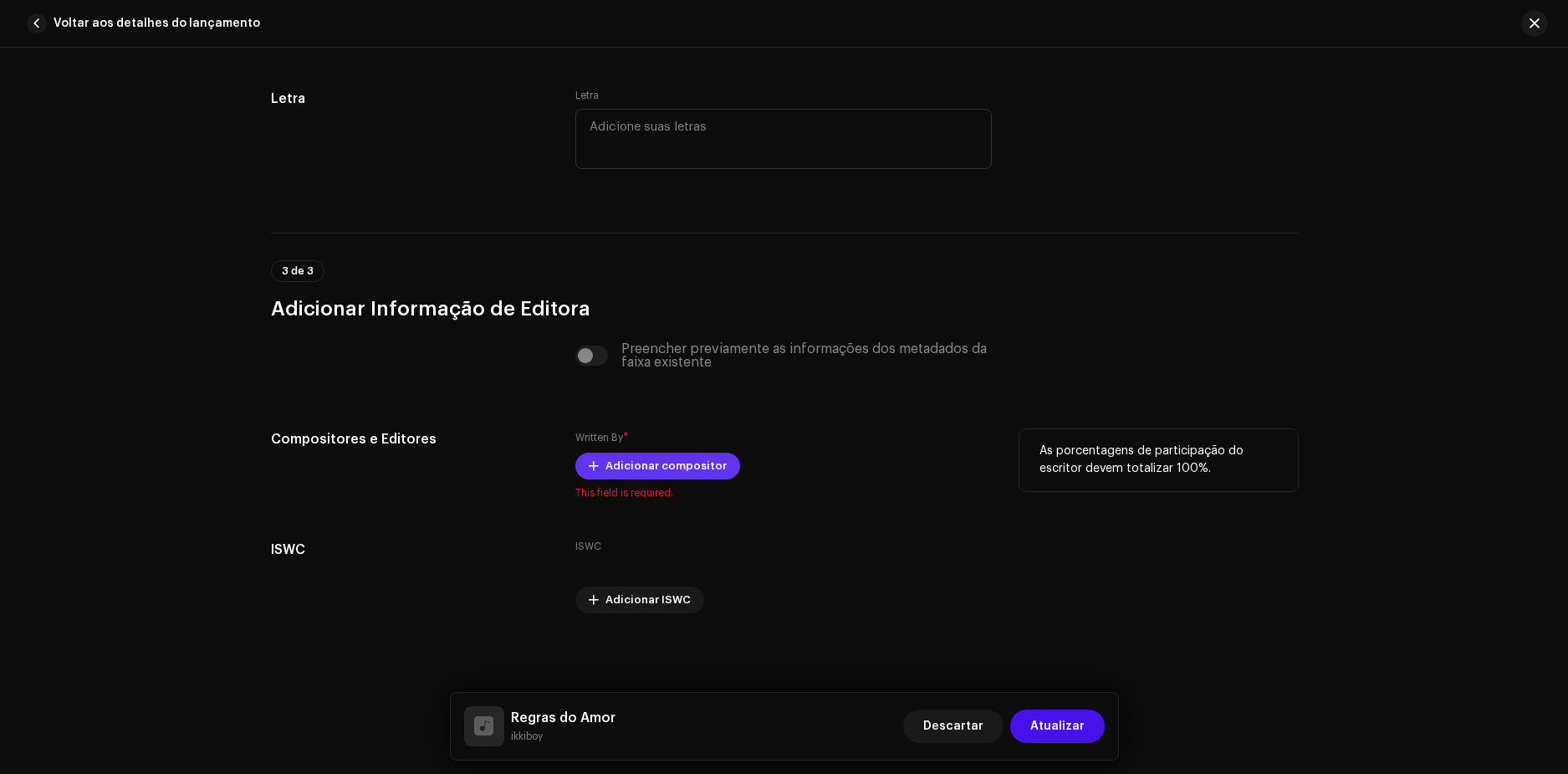
click at [608, 471] on span "Adicionar compositor" at bounding box center [666, 466] width 121 height 34
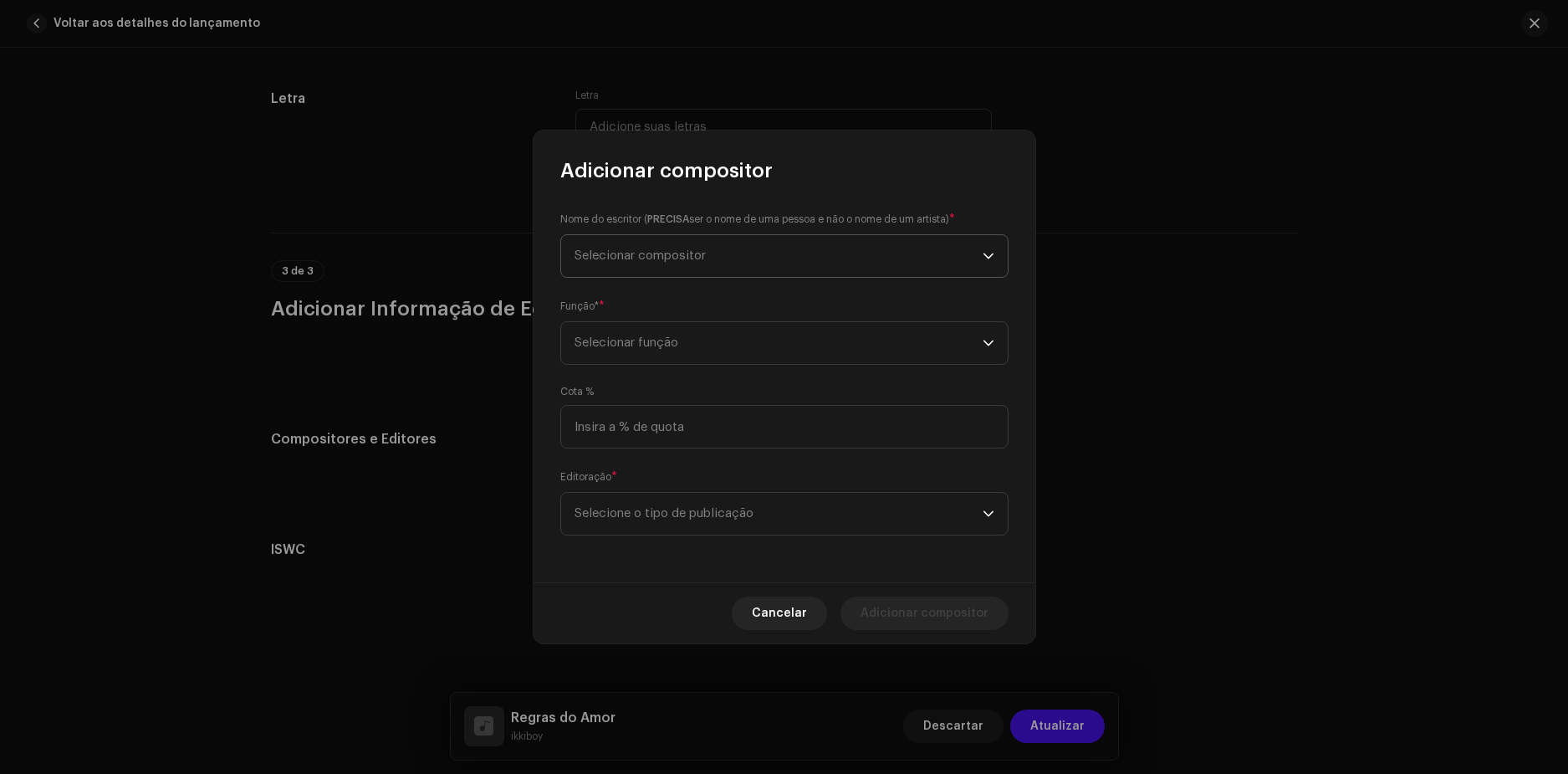
click at [631, 262] on span "Selecionar compositor" at bounding box center [778, 256] width 408 height 42
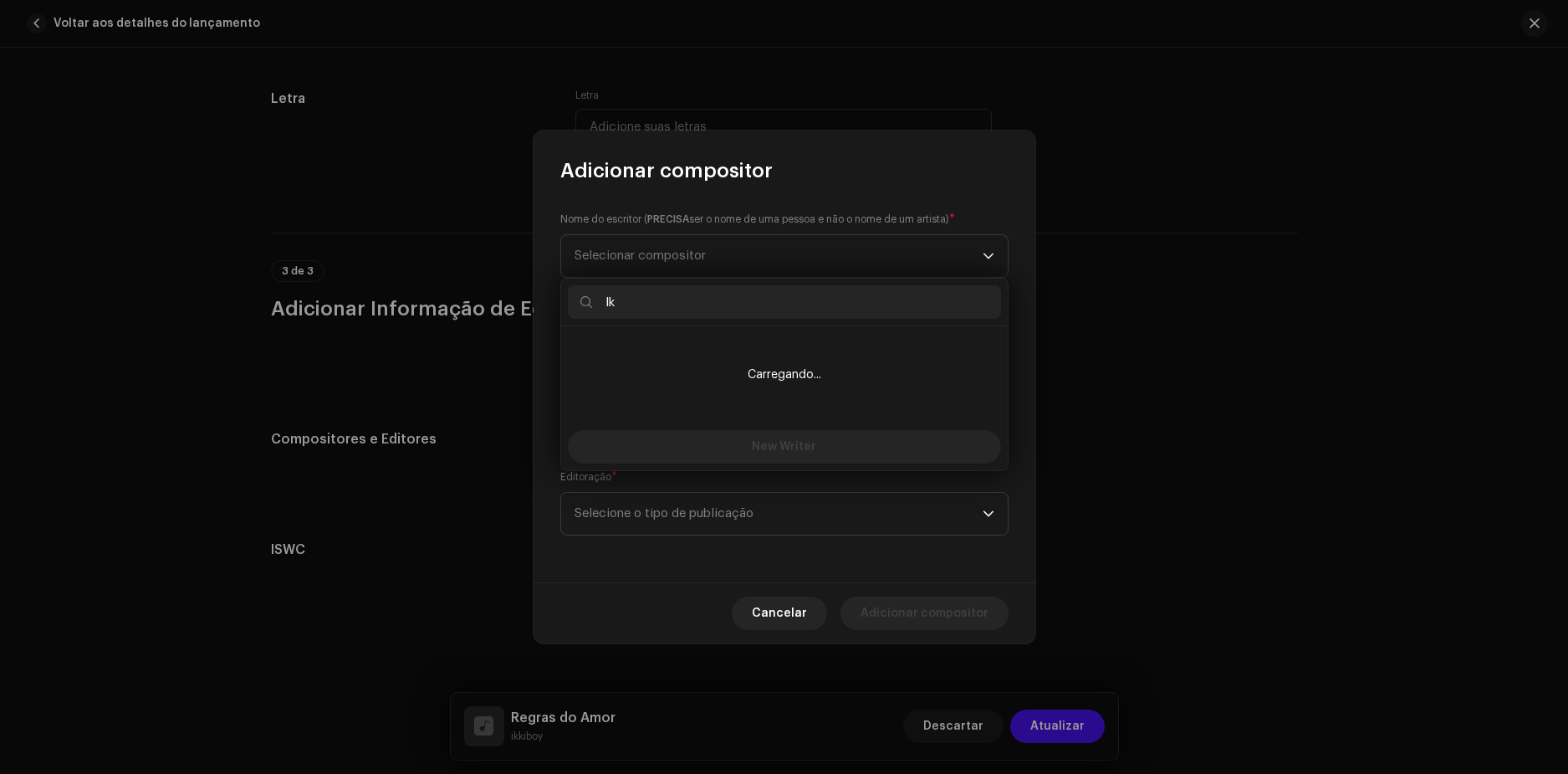
type input "l"
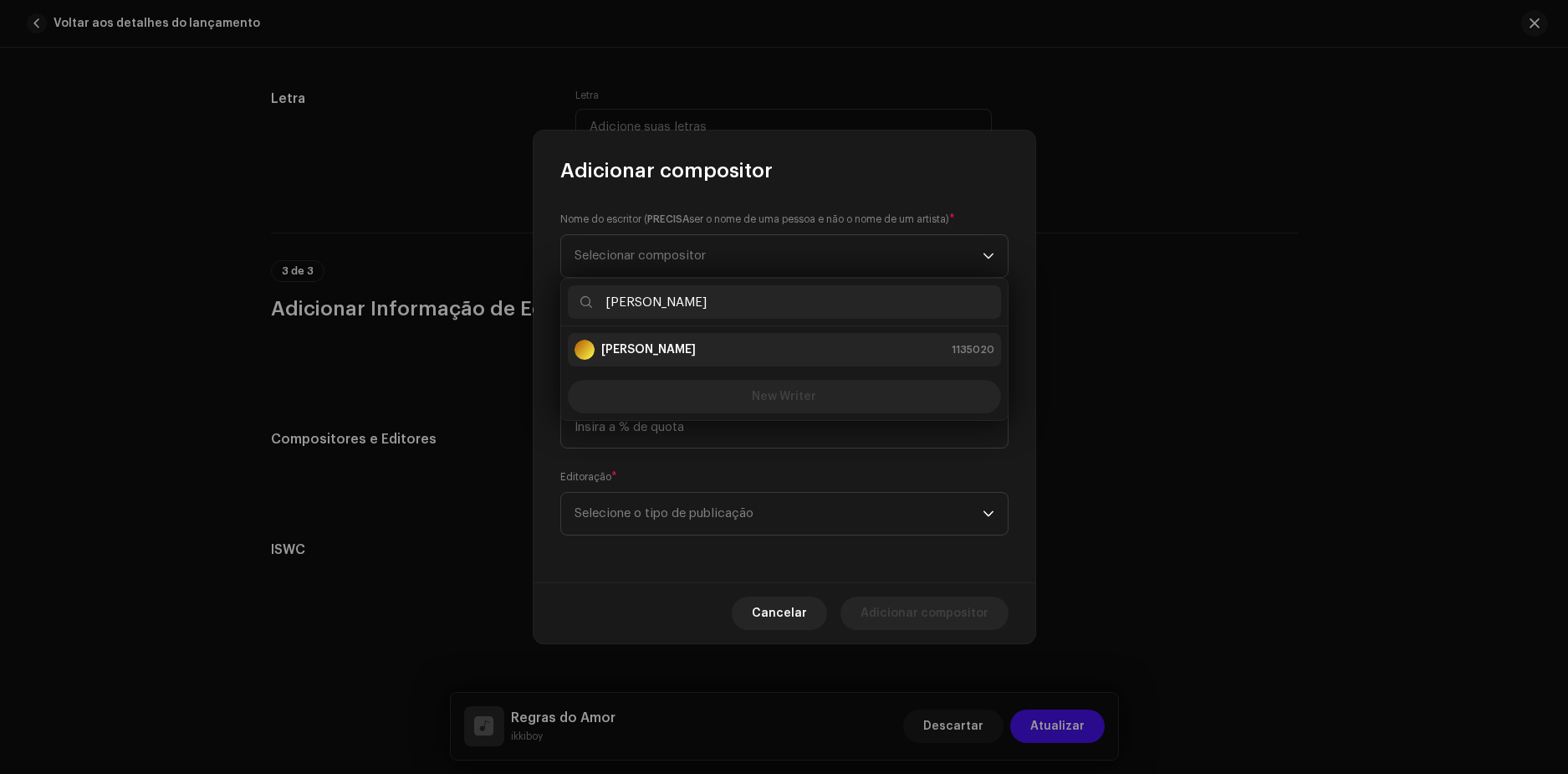
type input "[PERSON_NAME]"
click at [648, 350] on strong "[PERSON_NAME]" at bounding box center [648, 349] width 94 height 17
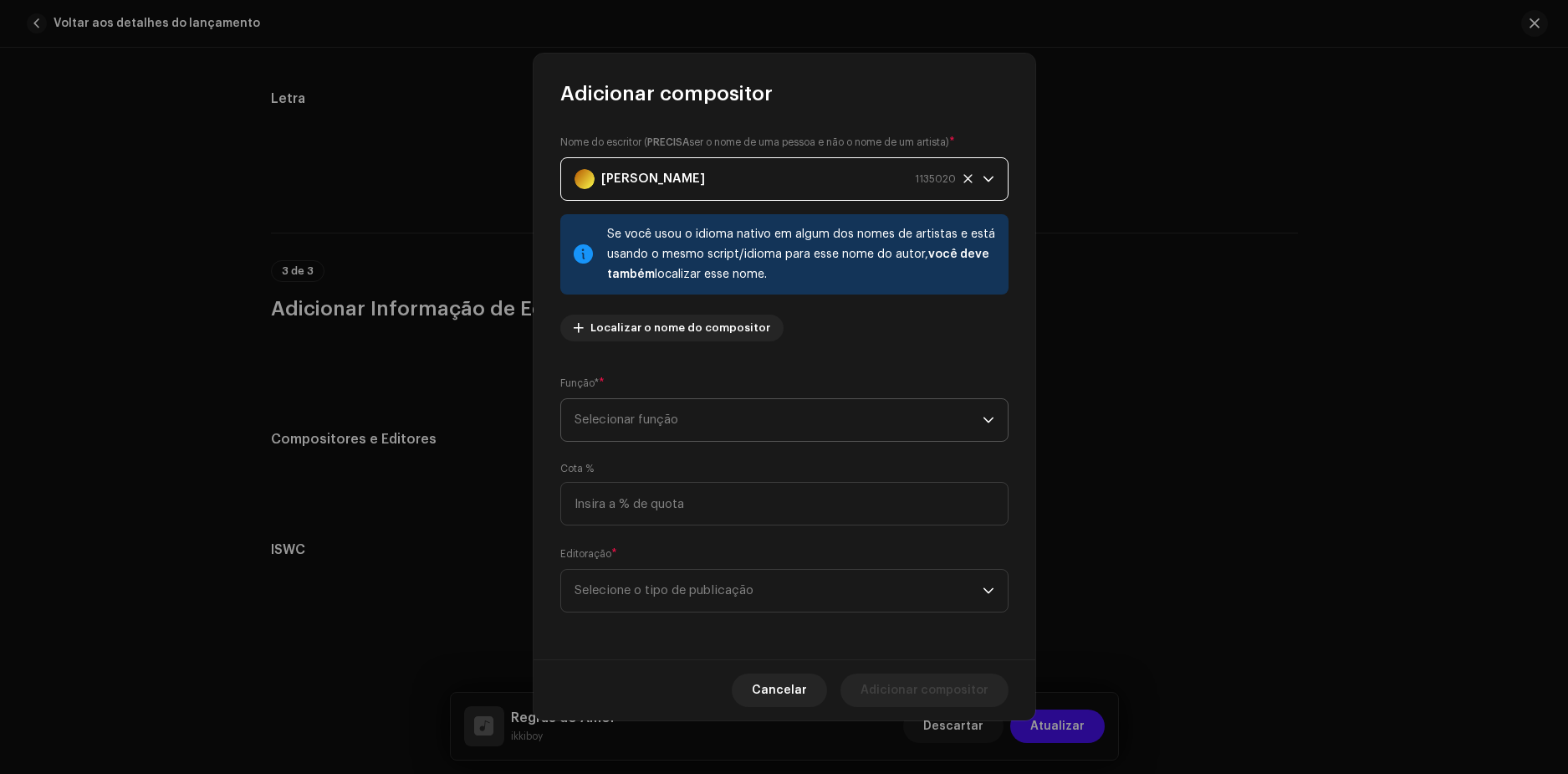
click at [633, 416] on span "Selecionar função" at bounding box center [778, 419] width 408 height 42
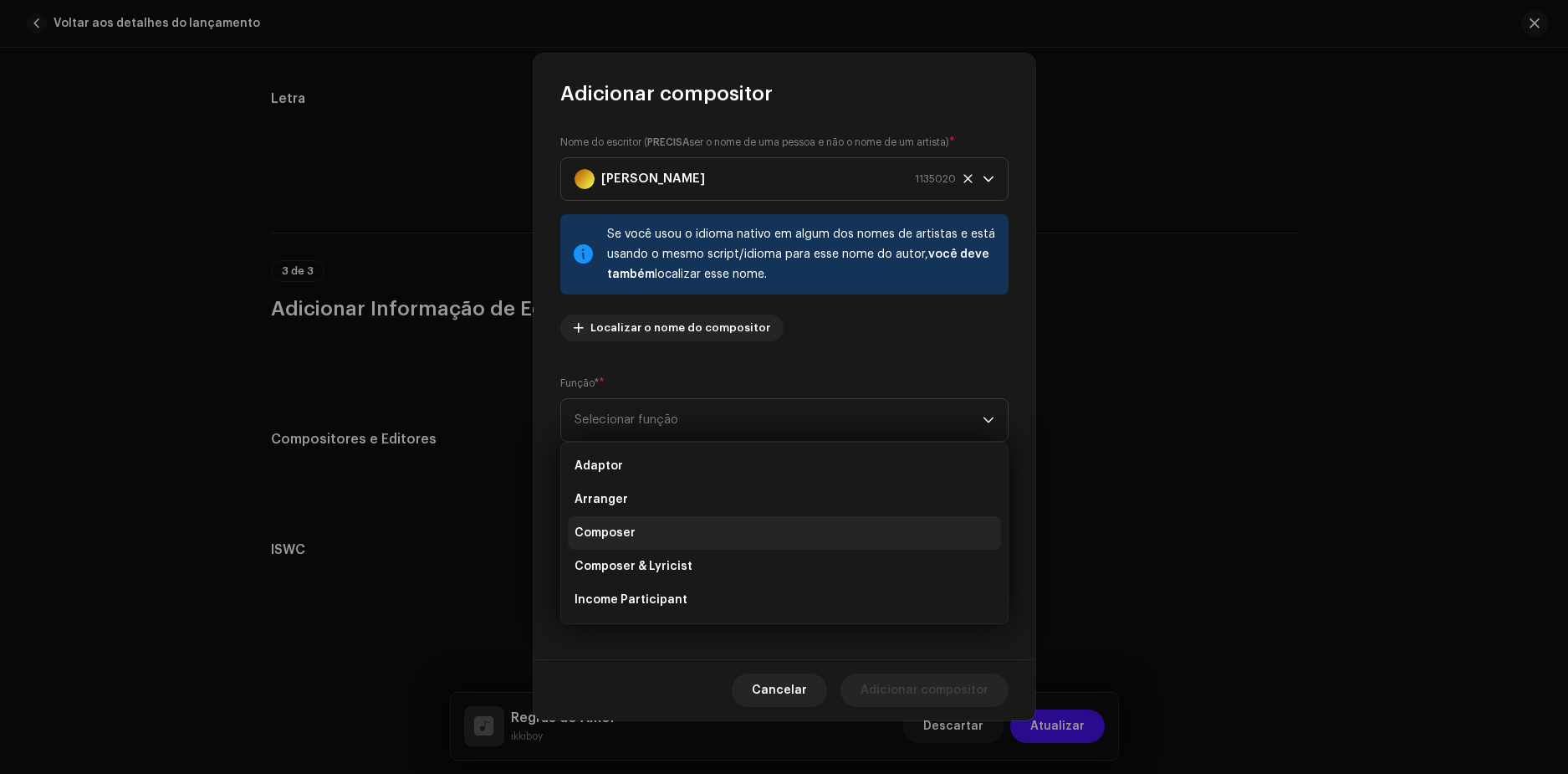
click at [610, 522] on li "Composer" at bounding box center [784, 533] width 433 height 34
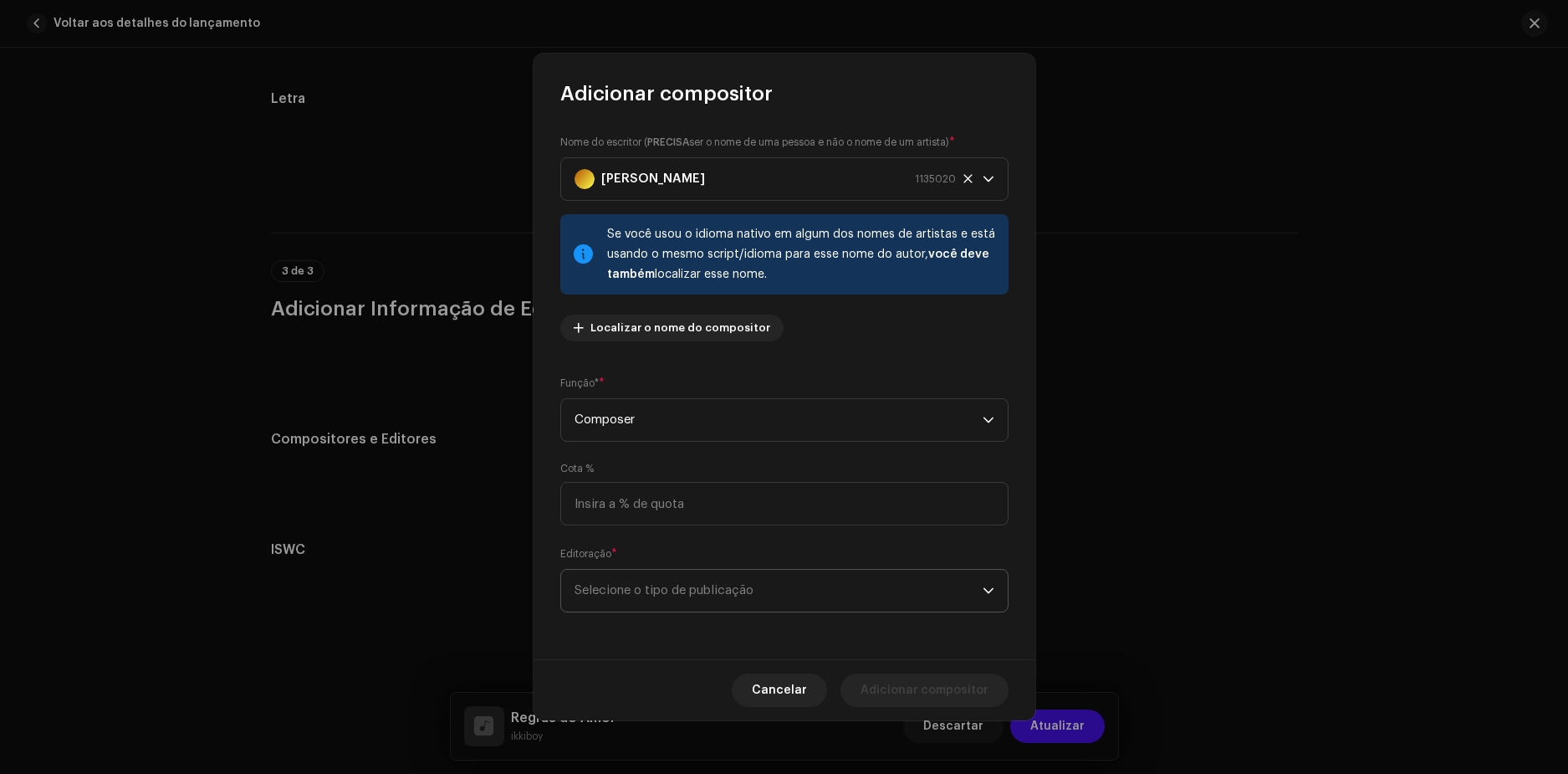
click at [621, 591] on span "Selecione o tipo de publicação" at bounding box center [778, 590] width 408 height 42
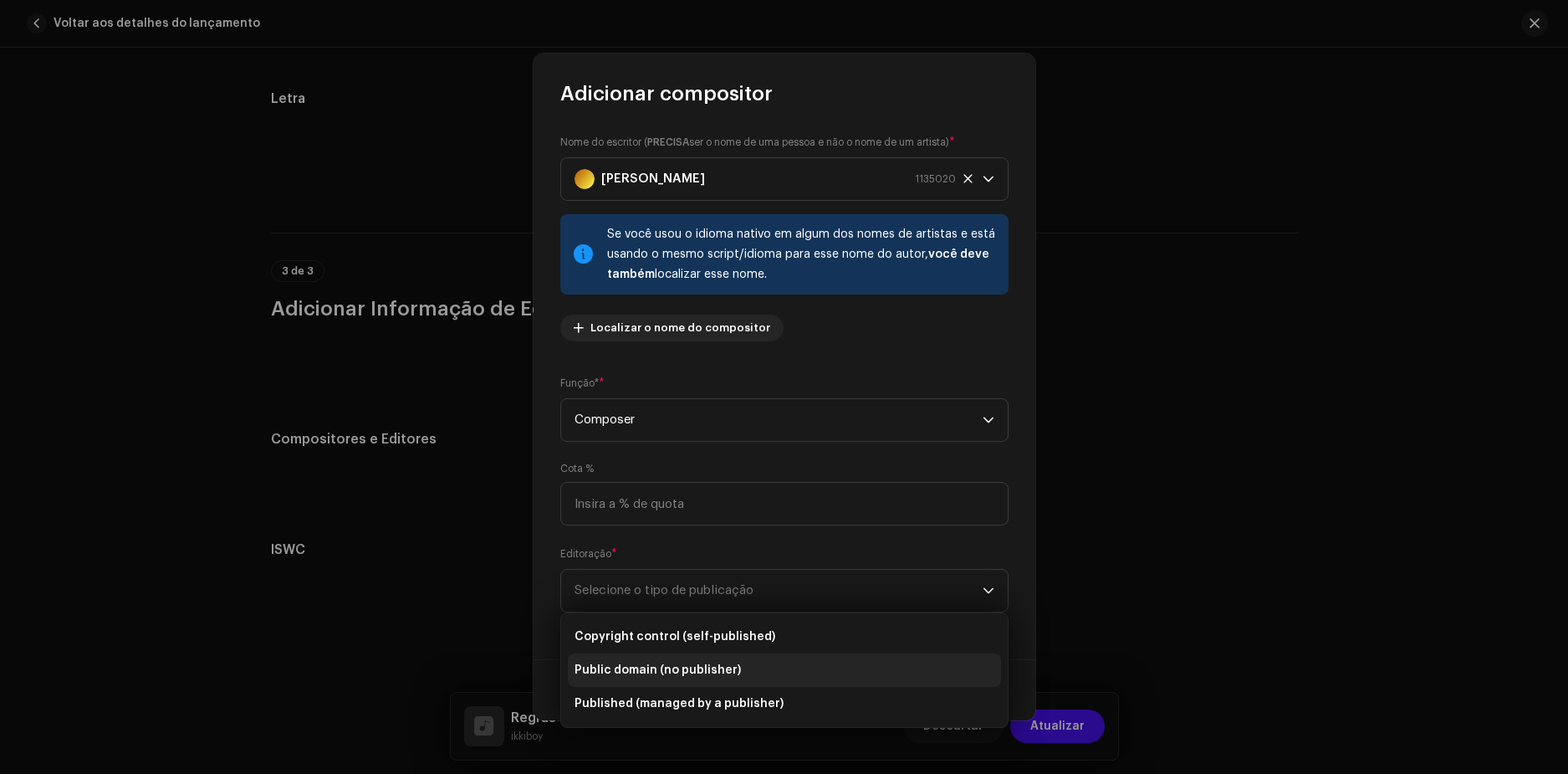
click at [647, 674] on span "Public domain (no publisher)" at bounding box center [657, 670] width 166 height 17
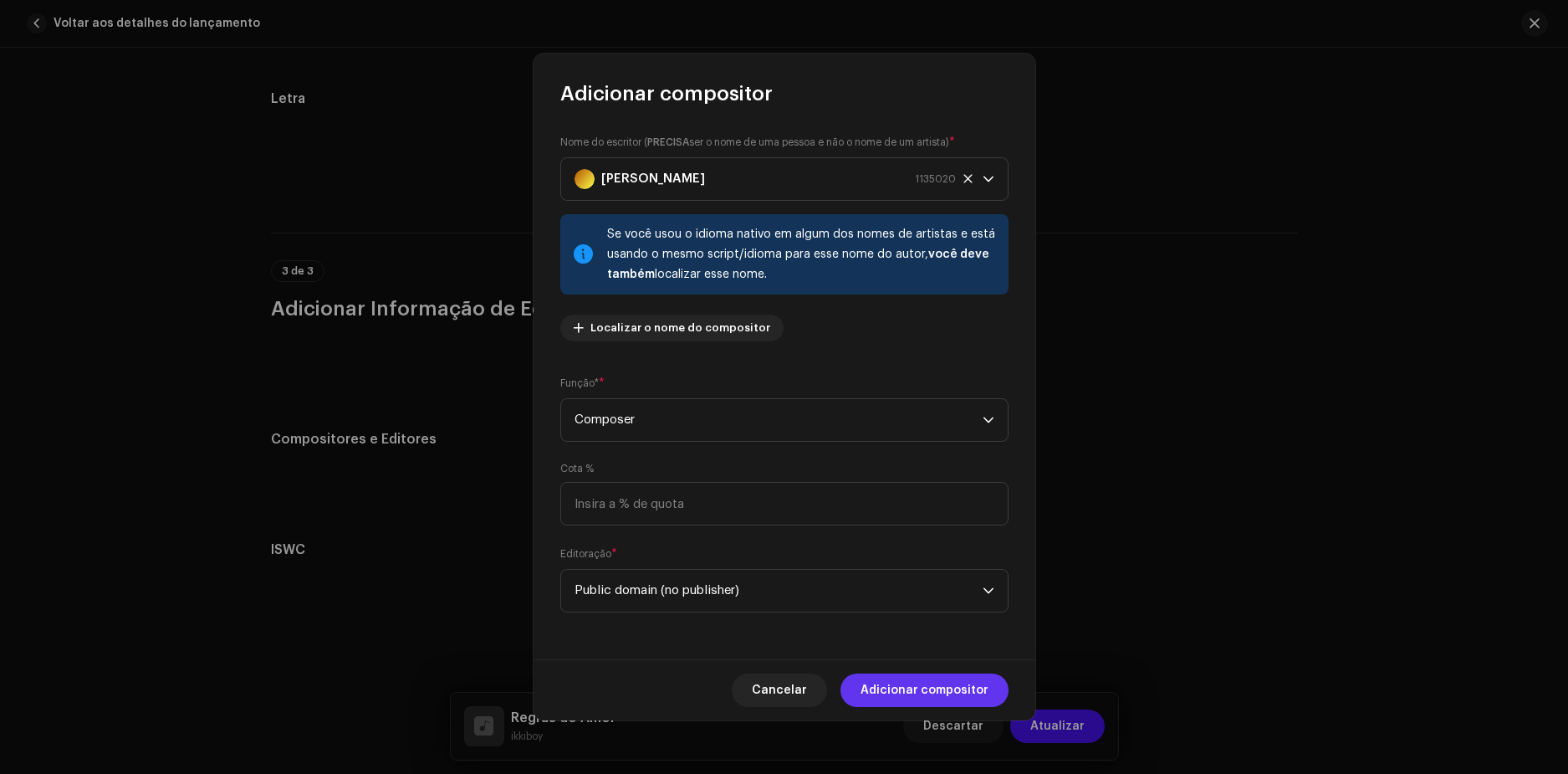
click at [913, 694] on span "Adicionar compositor" at bounding box center [924, 691] width 128 height 34
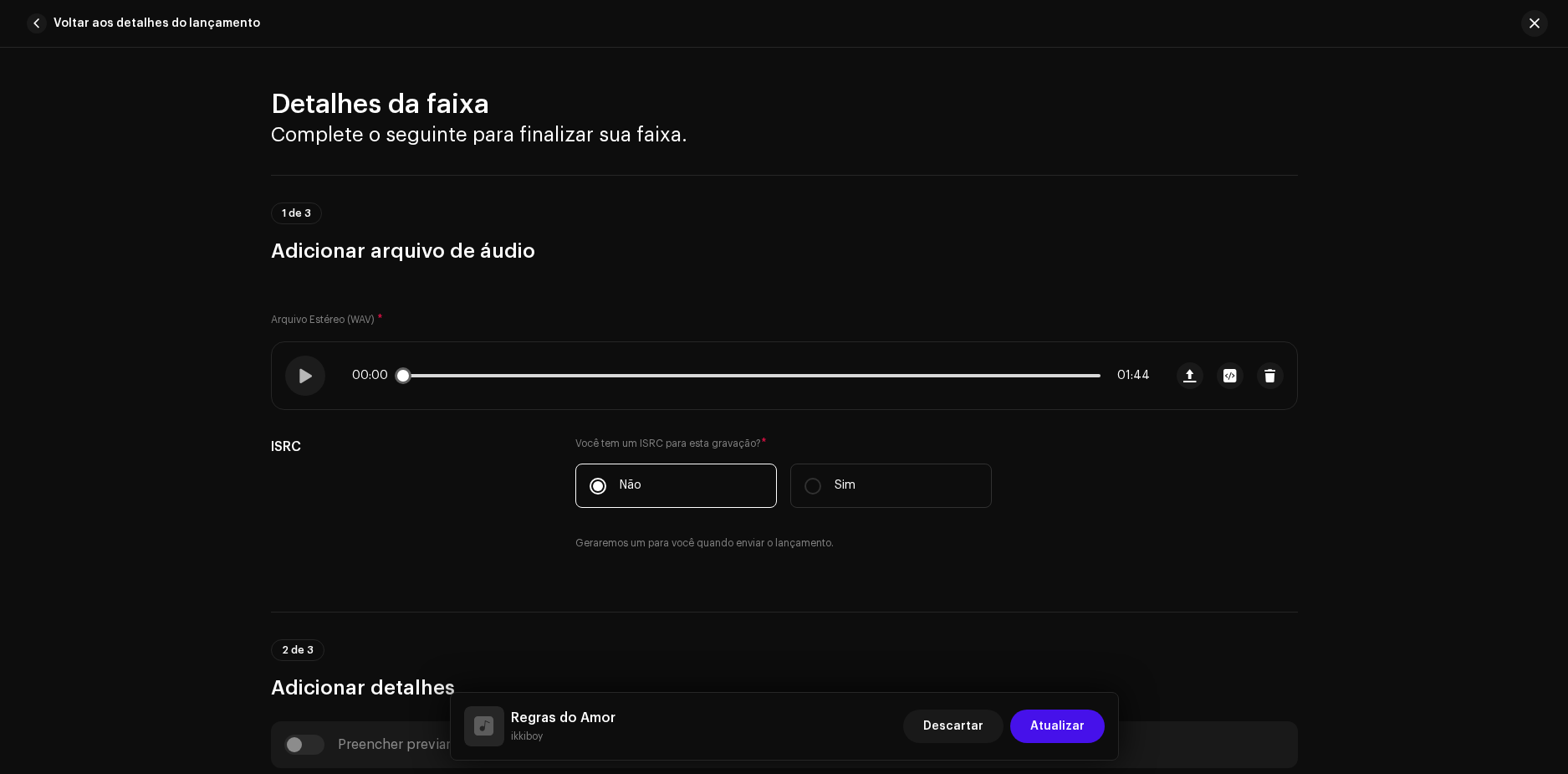
scroll to position [251, 0]
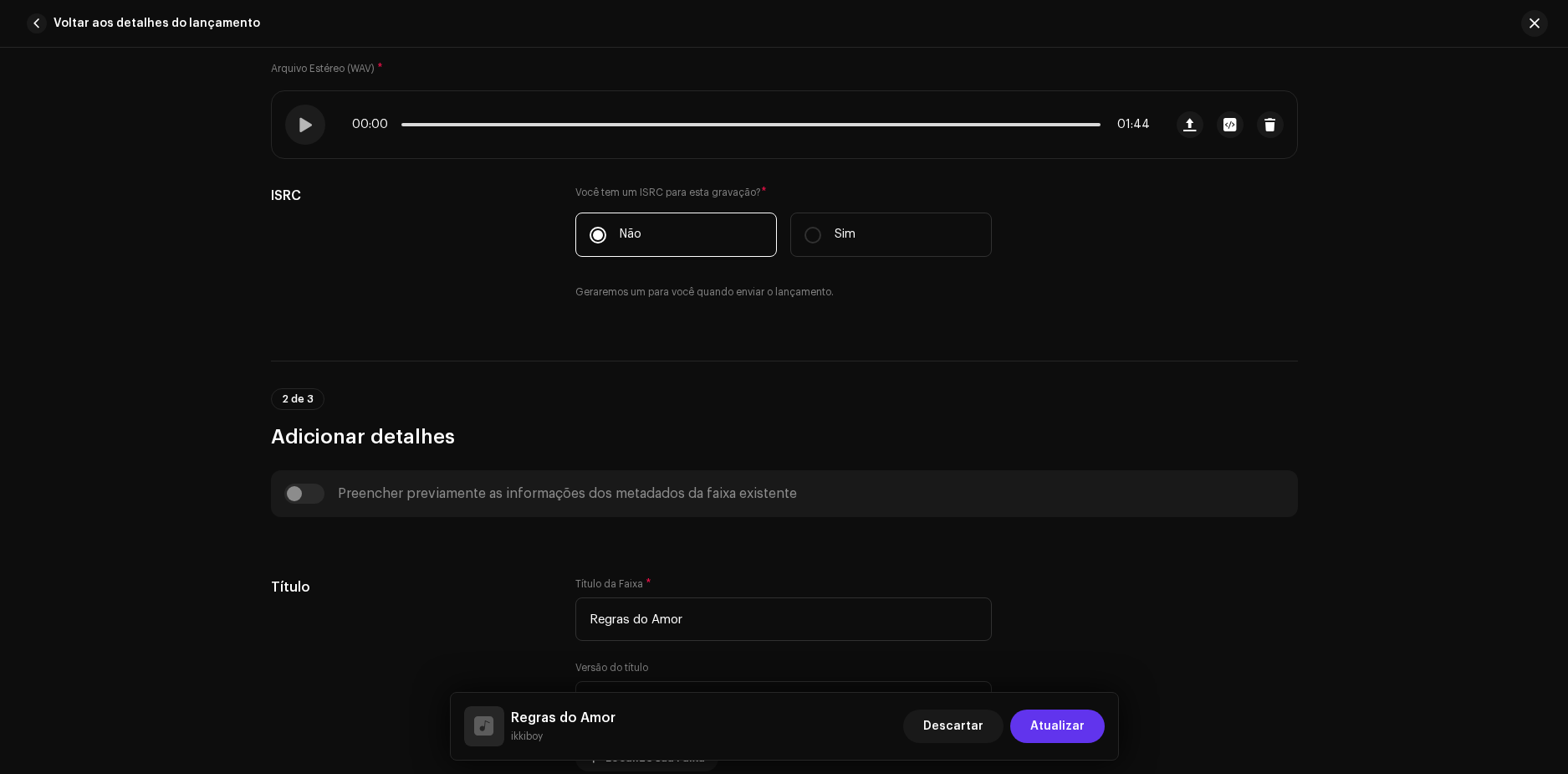
click at [1058, 724] on span "Atualizar" at bounding box center [1057, 726] width 55 height 34
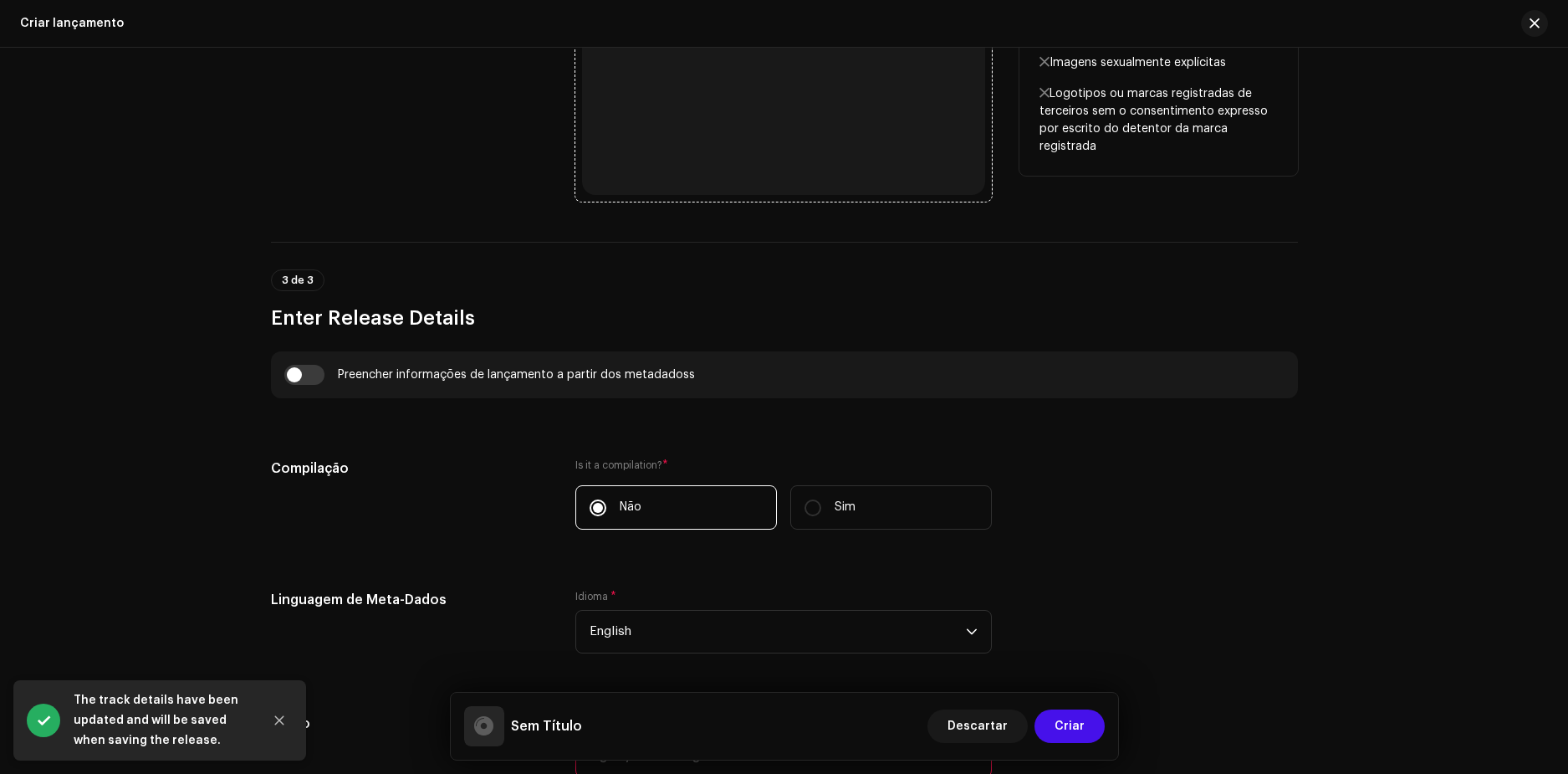
scroll to position [1170, 0]
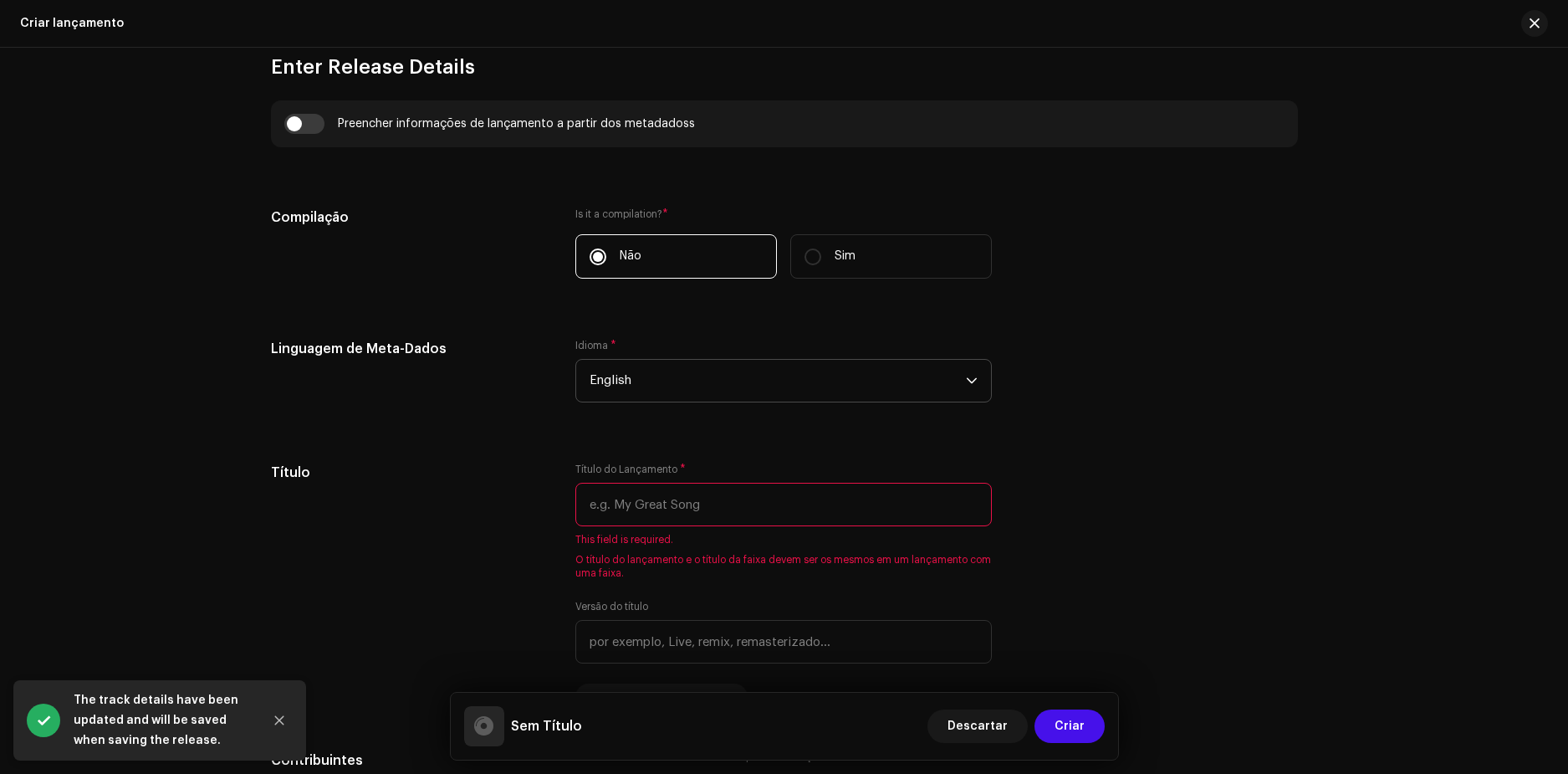
click at [649, 387] on span "English" at bounding box center [777, 381] width 377 height 42
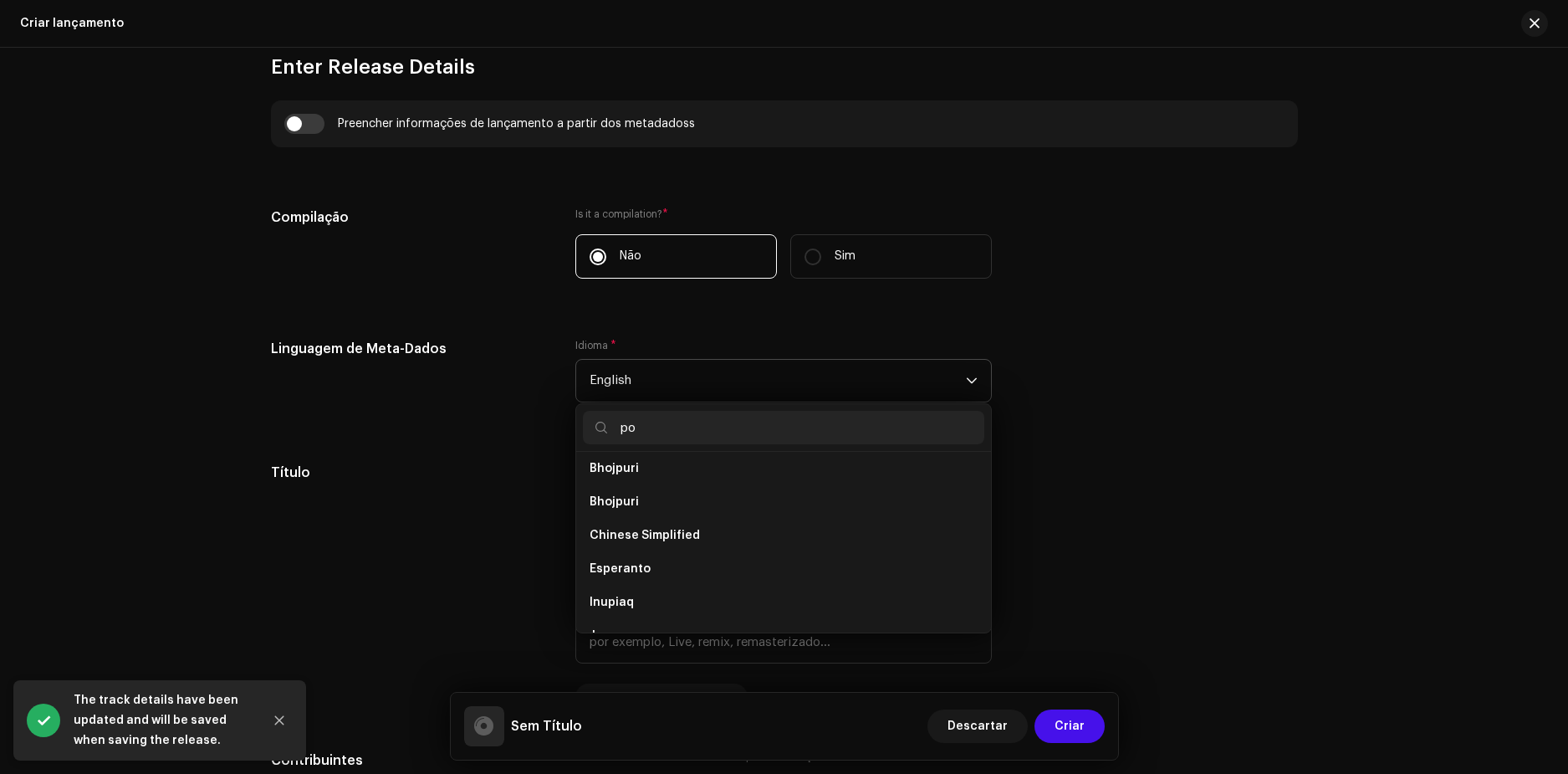
scroll to position [0, 0]
type input "port"
click at [622, 473] on span "Portuguese" at bounding box center [624, 475] width 70 height 17
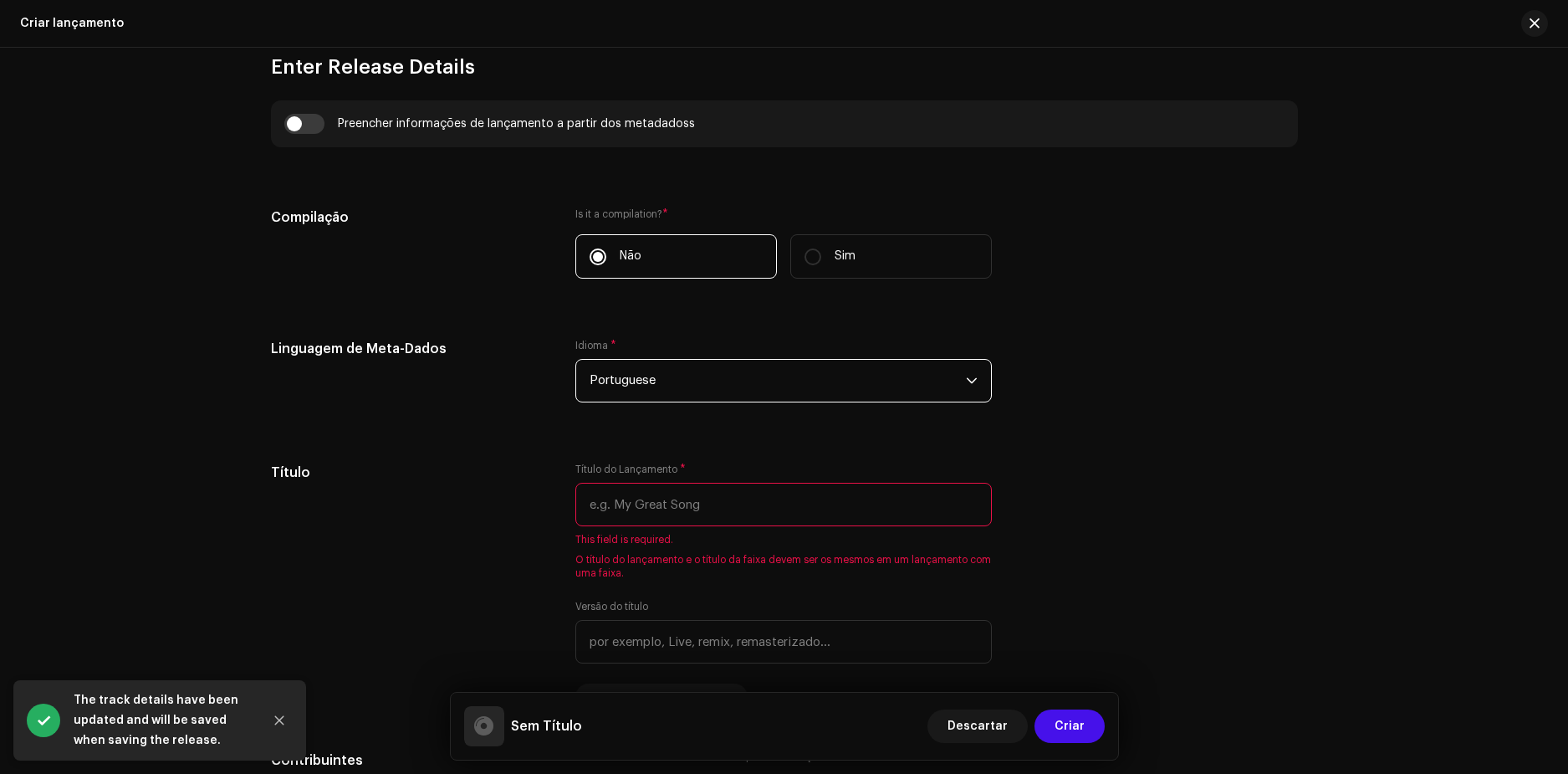
scroll to position [1338, 0]
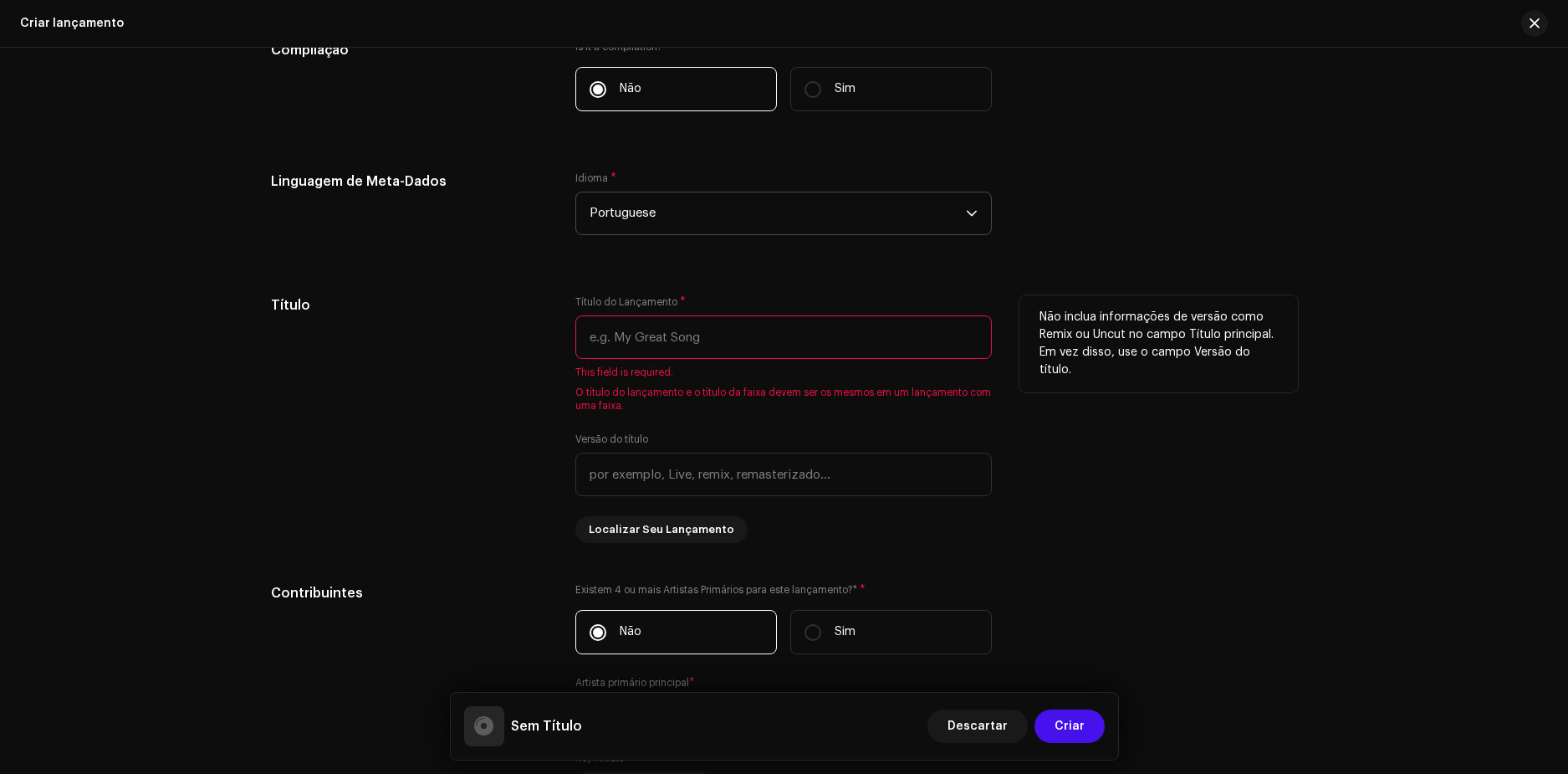
paste input "Regras do Amor"
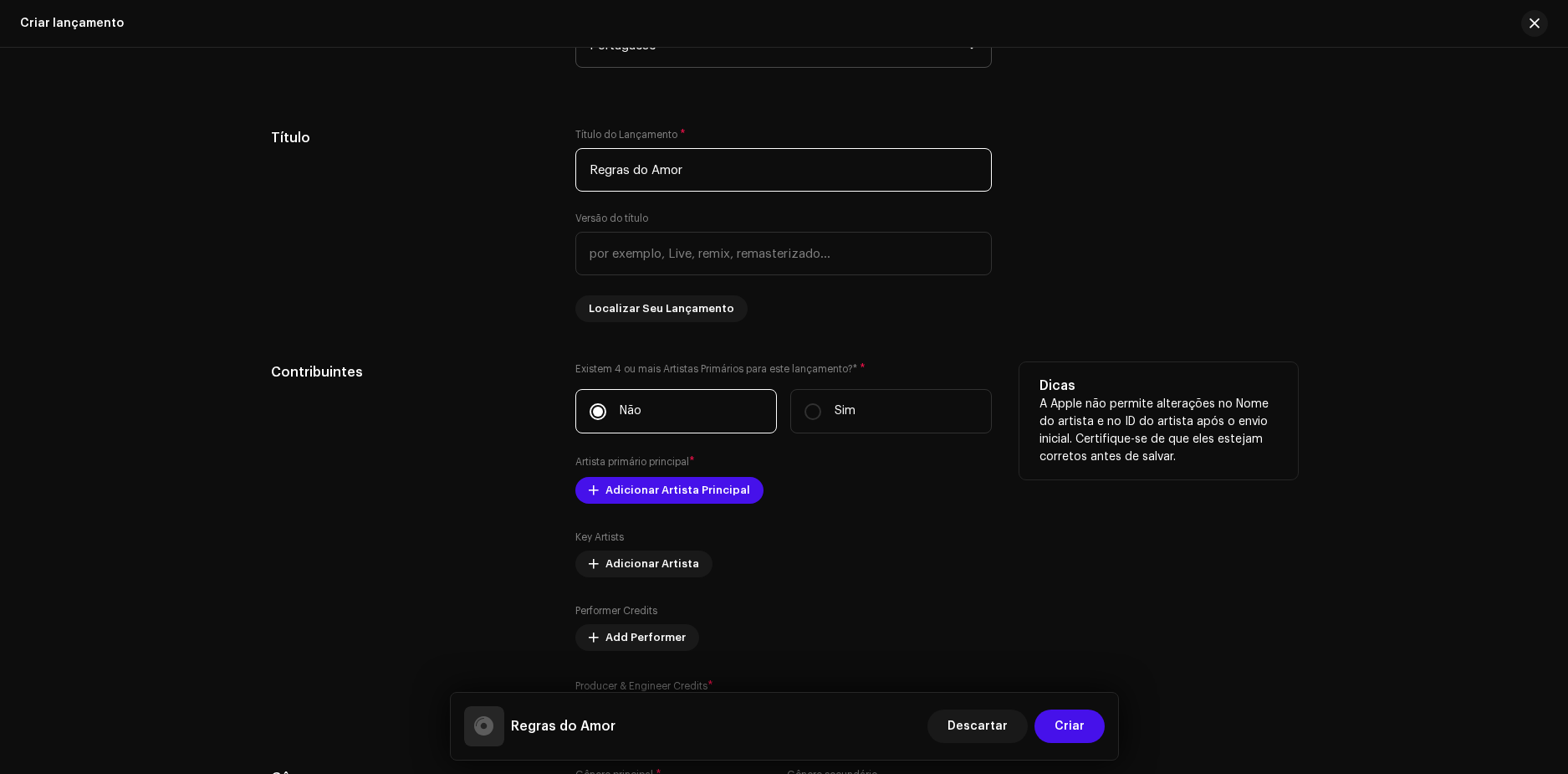
scroll to position [1672, 0]
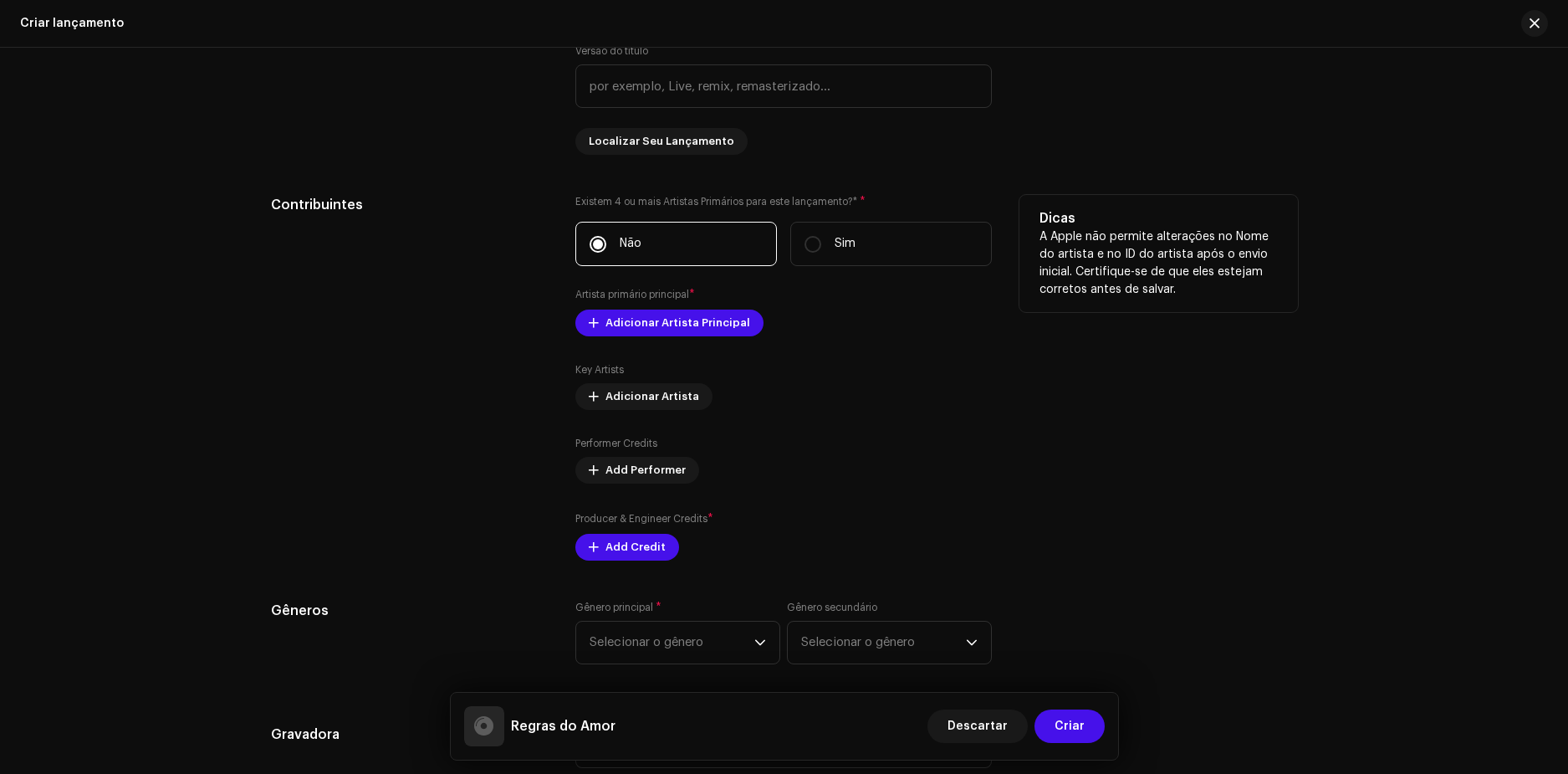
type input "Regras do Amor"
click at [647, 337] on div "Existem 4 ou mais Artistas Primários para este lançamento?* * Não Sim Artista p…" at bounding box center [783, 378] width 416 height 366
click at [647, 322] on span "Adicionar Artista Principal" at bounding box center [678, 323] width 145 height 34
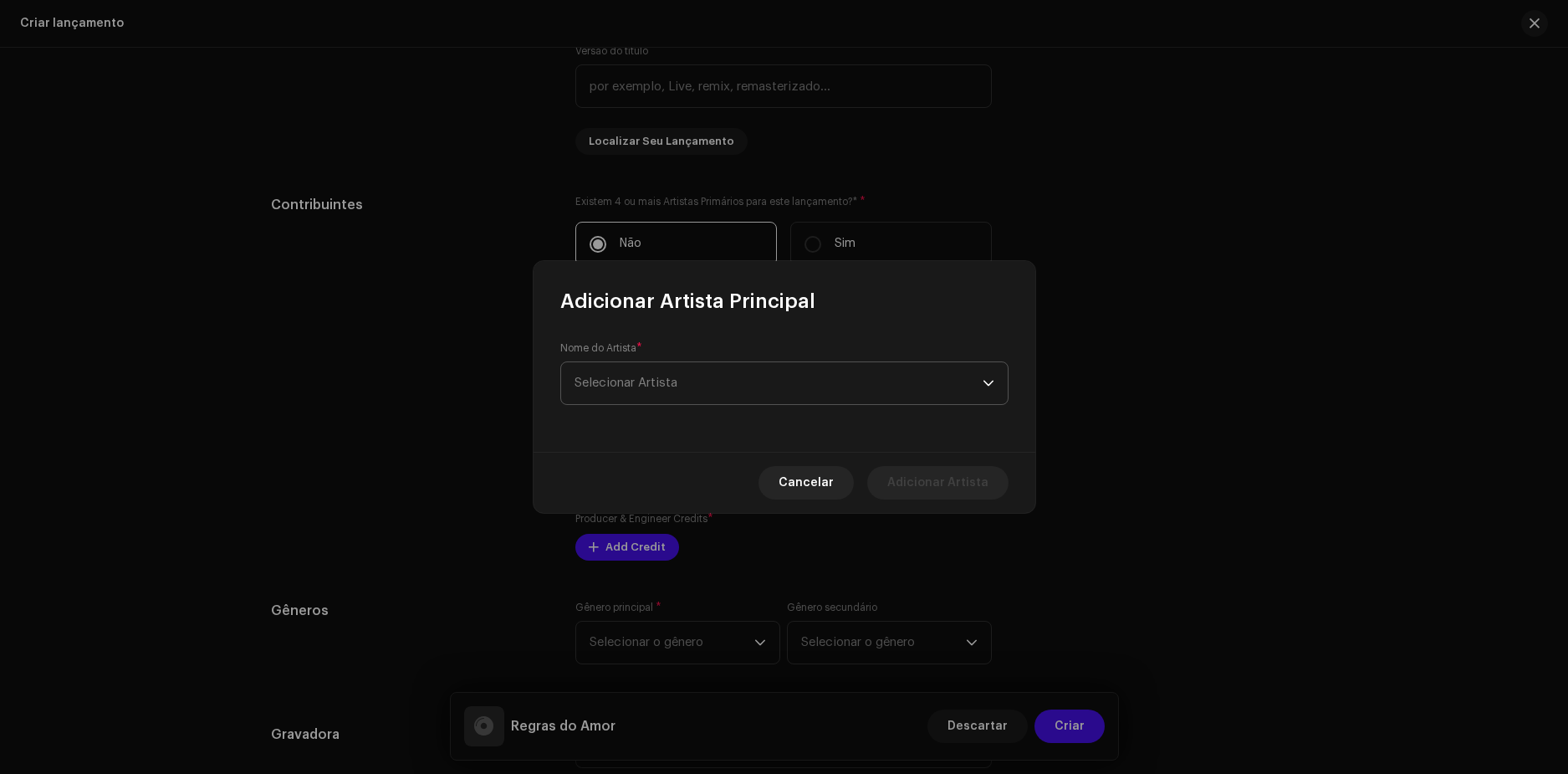
click at [658, 385] on span "Selecionar Artista" at bounding box center [626, 383] width 103 height 13
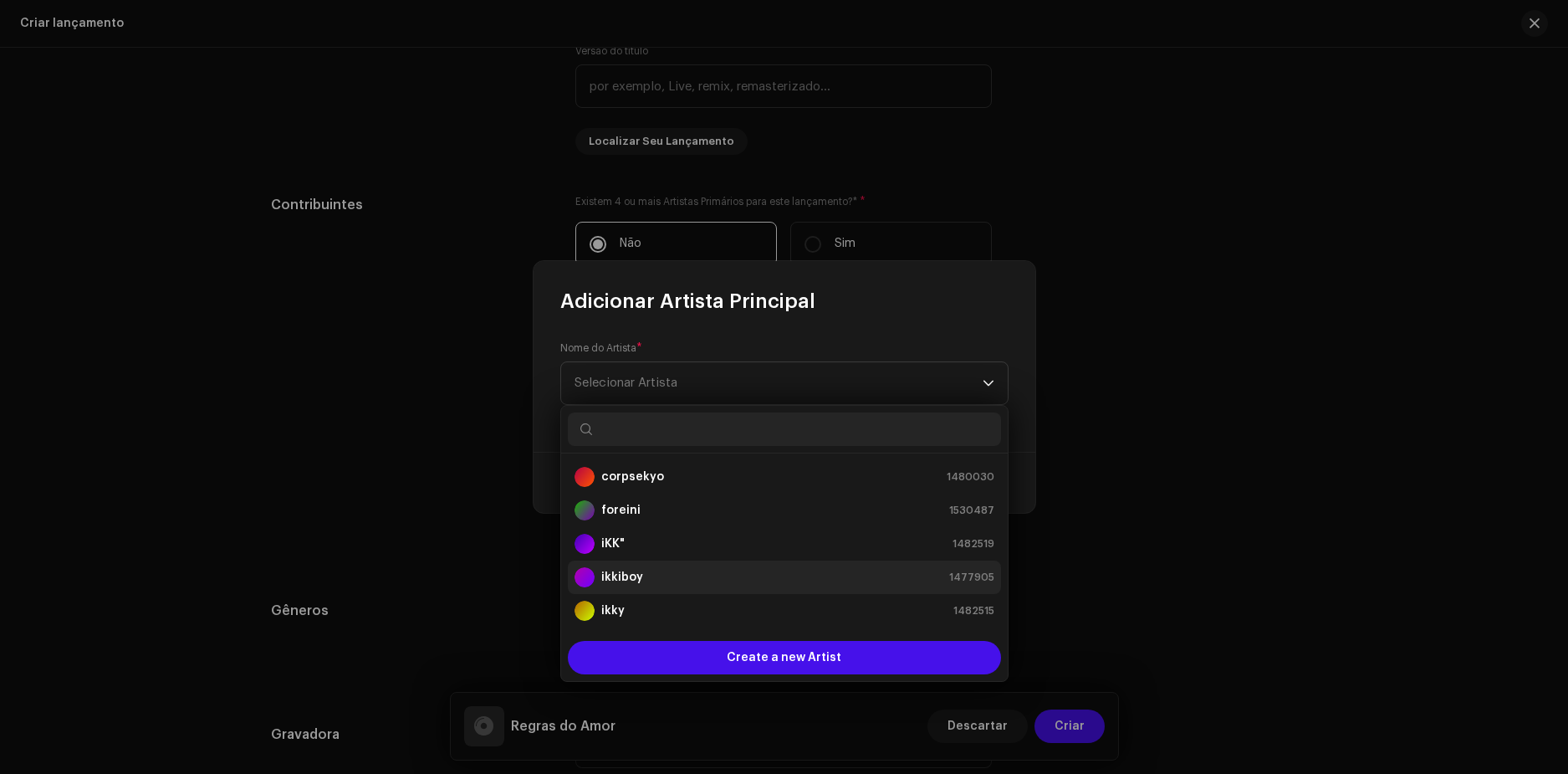
click at [630, 567] on div "ikkiboy" at bounding box center [608, 577] width 69 height 20
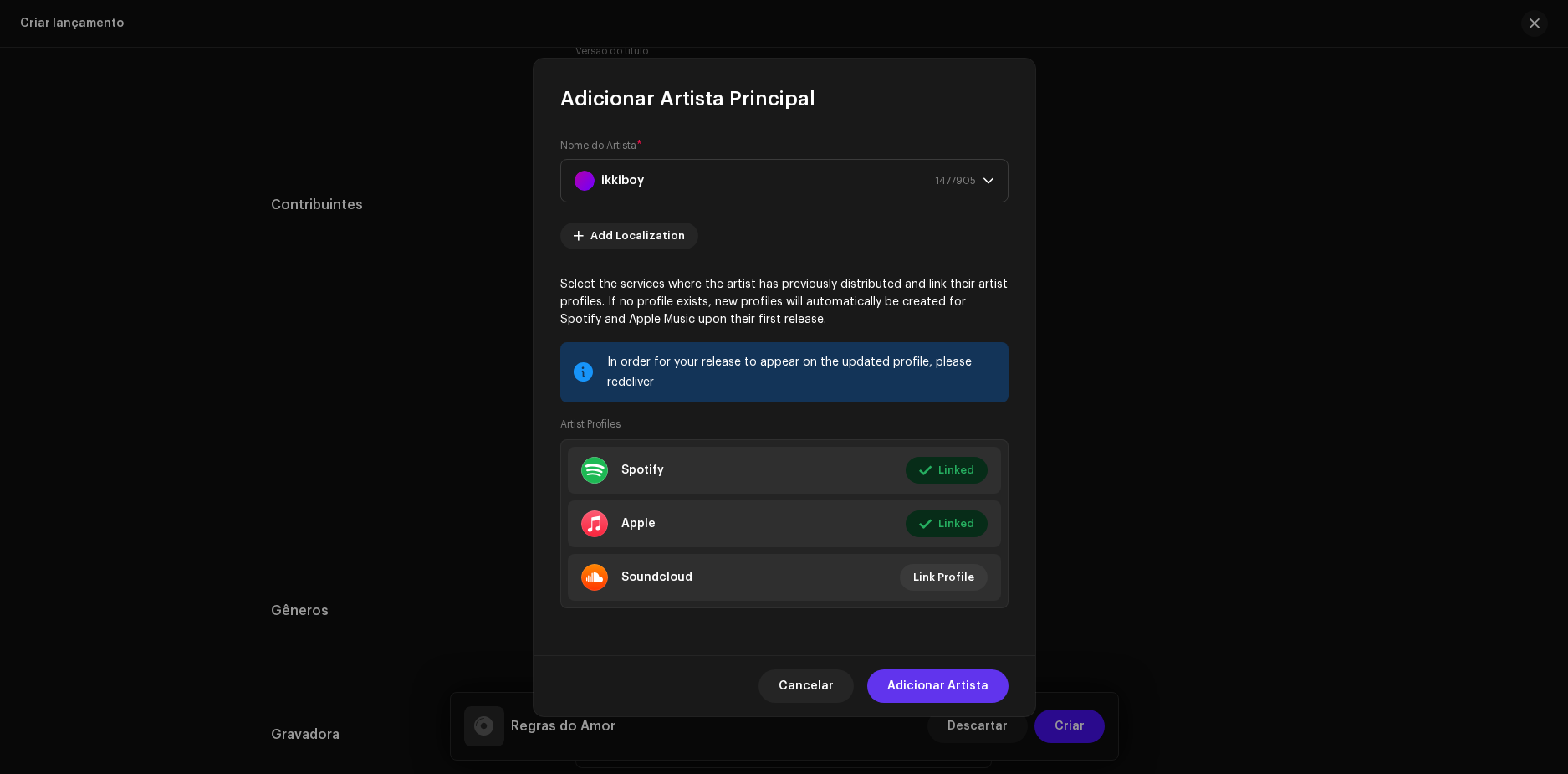
click at [921, 679] on span "Adicionar Artista" at bounding box center [938, 686] width 101 height 34
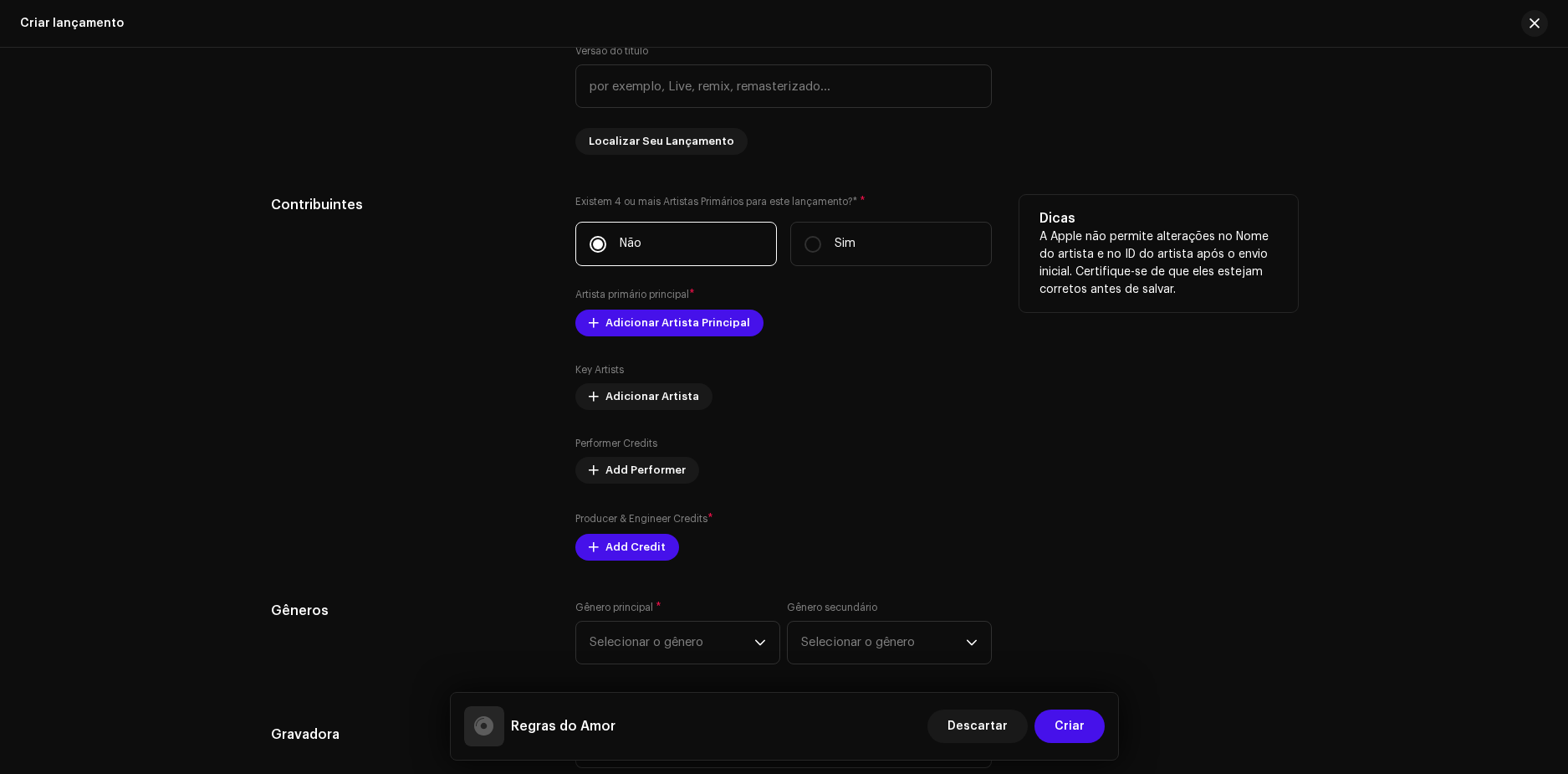
scroll to position [1757, 0]
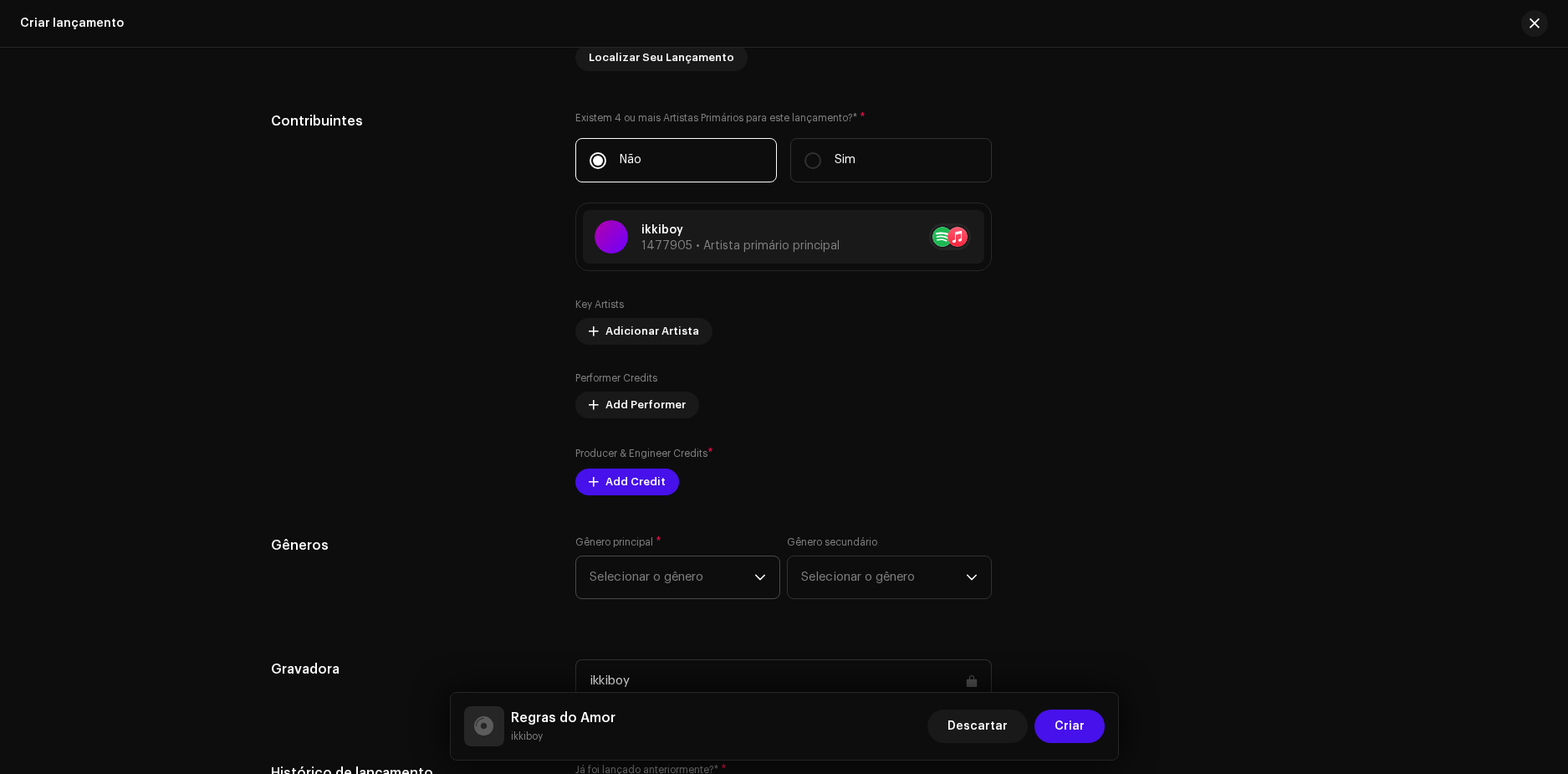
click at [669, 555] on p-select "Selecionar o gênero" at bounding box center [678, 577] width 205 height 44
click at [656, 588] on span "Selecionar o gênero" at bounding box center [672, 577] width 165 height 42
click at [658, 578] on span "Selecionar o gênero" at bounding box center [672, 577] width 165 height 42
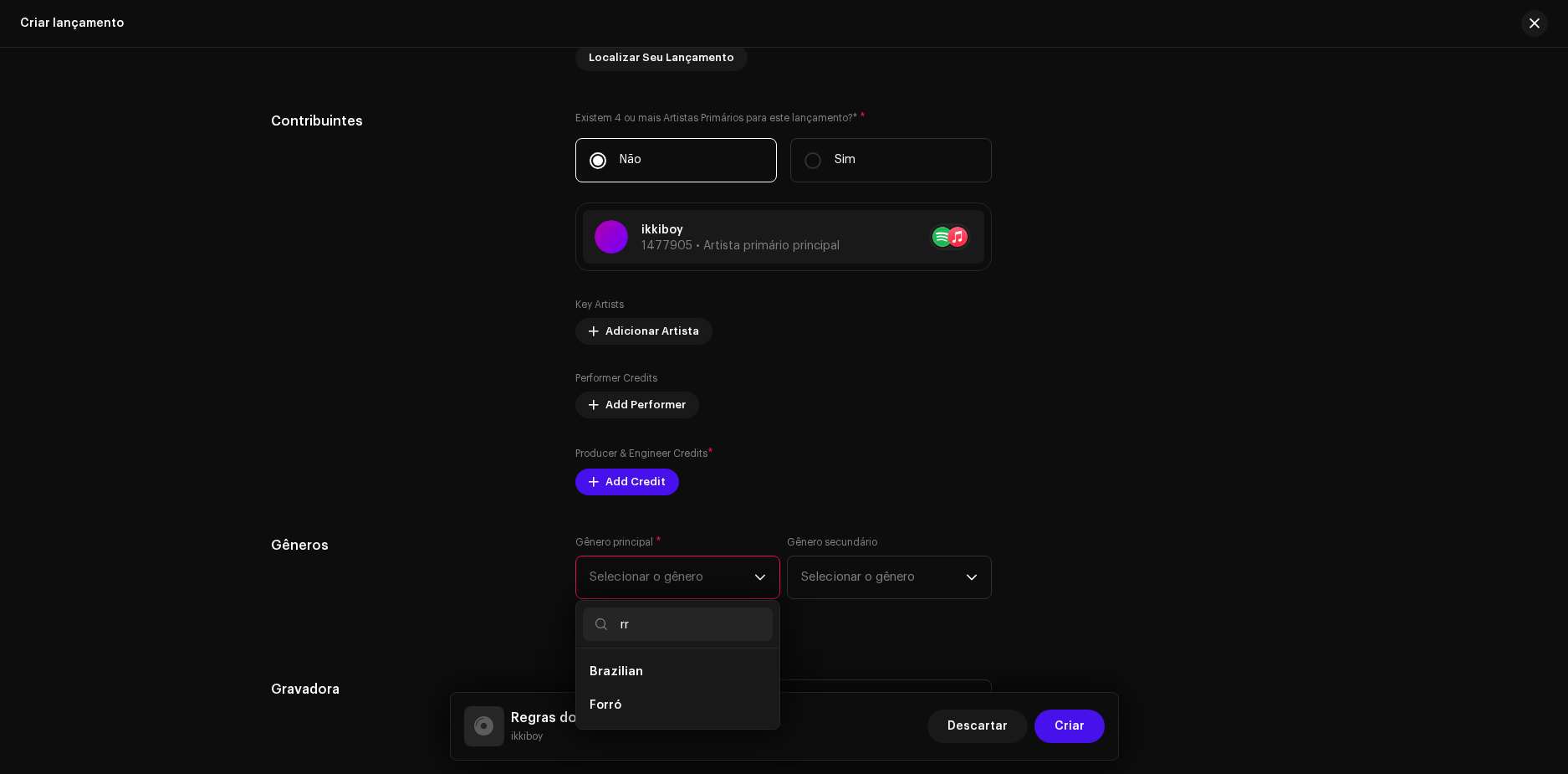
type input "rr"
click at [658, 576] on span "Selecionar o gênero" at bounding box center [672, 577] width 165 height 42
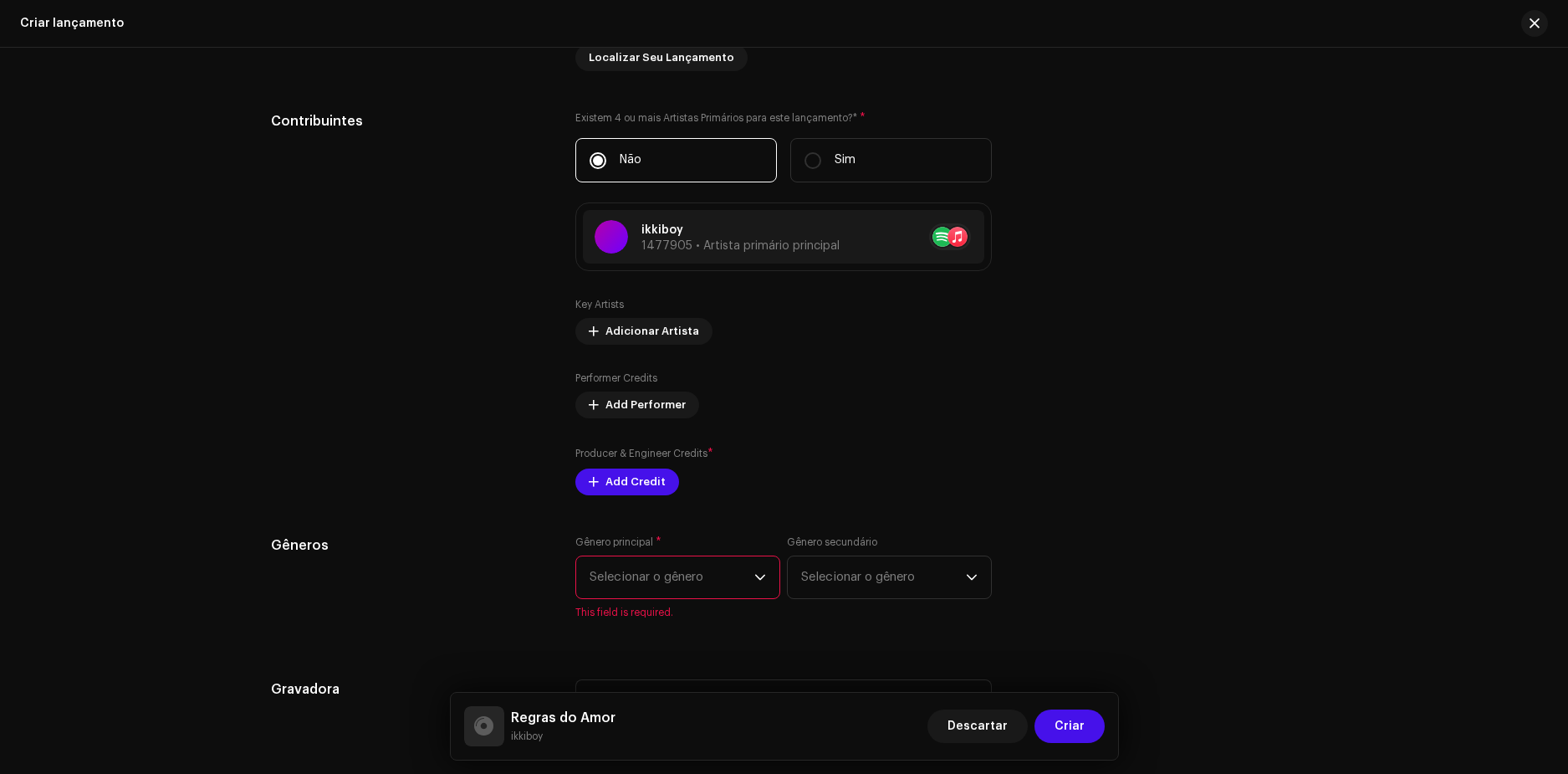
click at [658, 576] on span "Selecionar o gênero" at bounding box center [672, 577] width 165 height 42
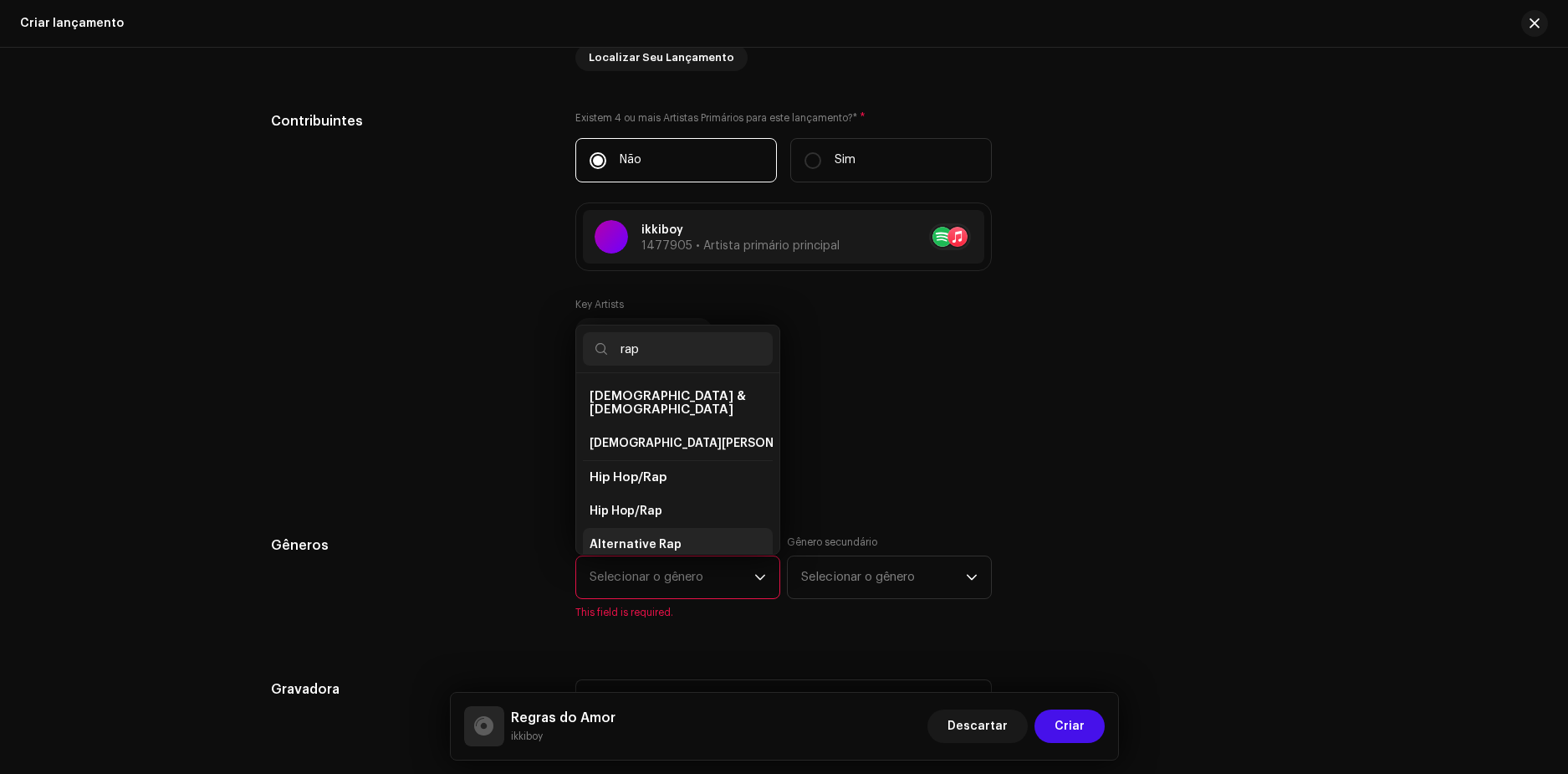
scroll to position [28, 0]
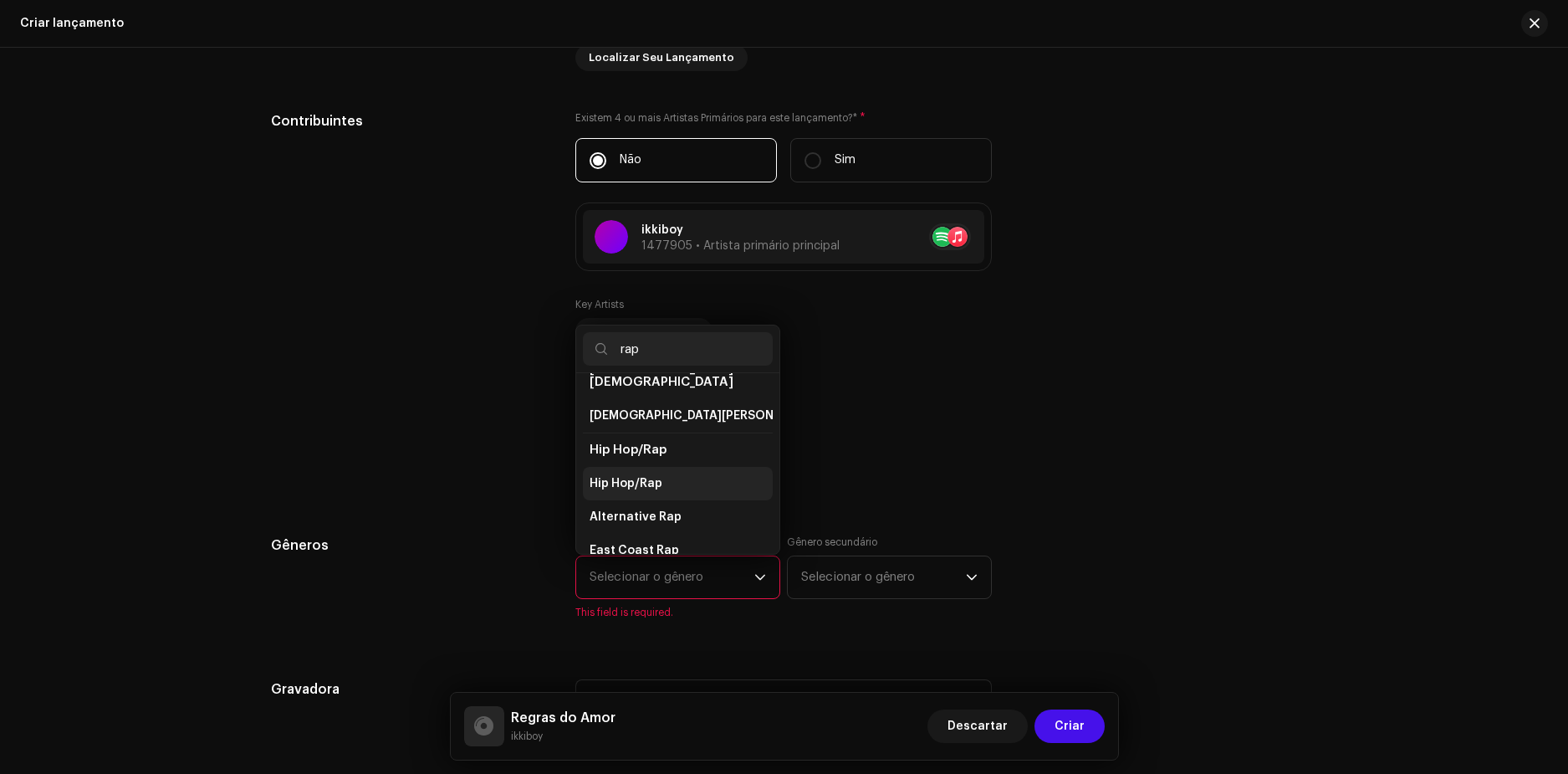
type input "rap"
click at [637, 475] on span "Hip Hop/Rap" at bounding box center [625, 483] width 73 height 17
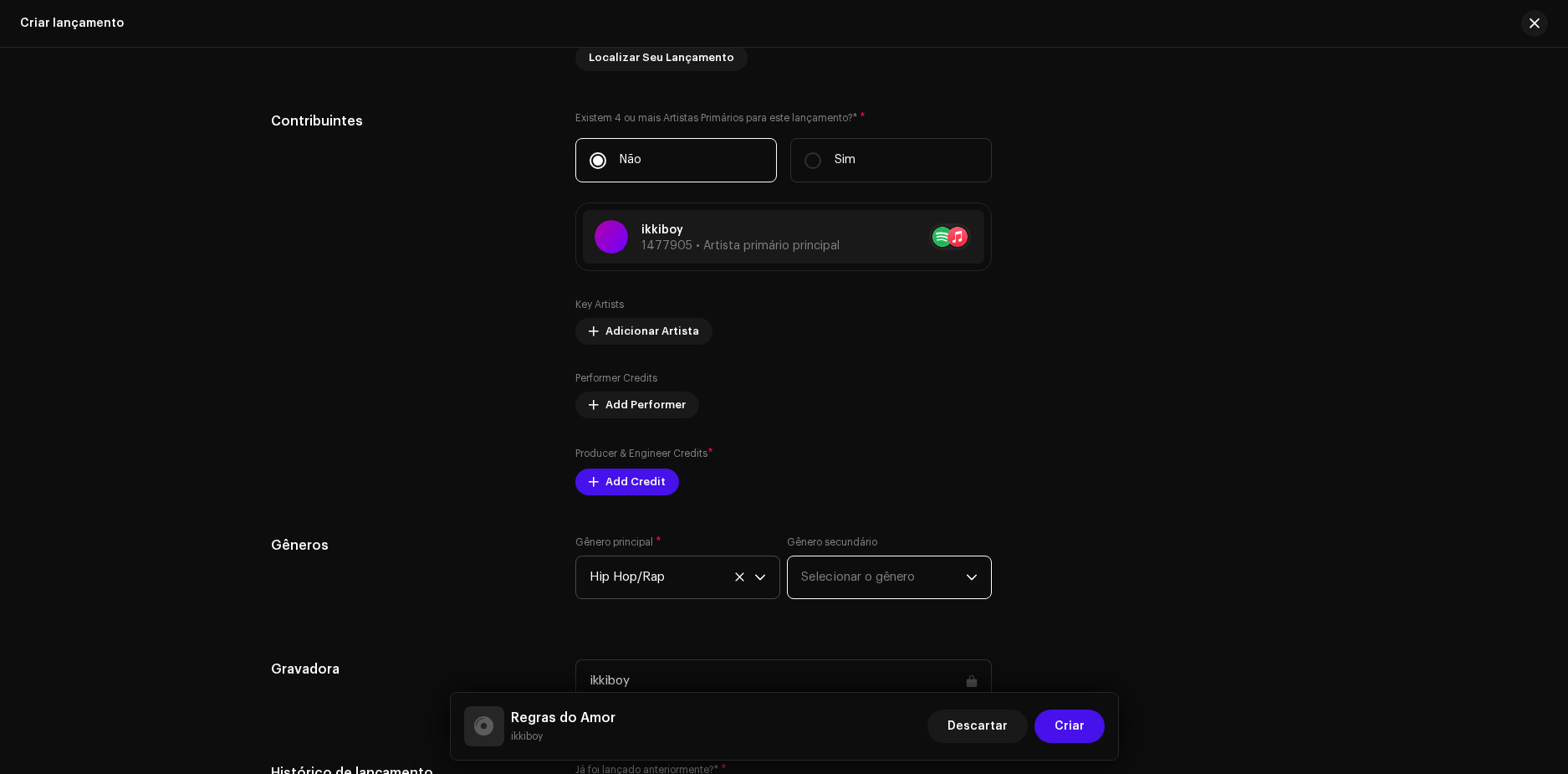
drag, startPoint x: 863, startPoint y: 590, endPoint x: 857, endPoint y: 583, distance: 9.2
click at [861, 589] on span "Selecionar o gênero" at bounding box center [883, 577] width 165 height 42
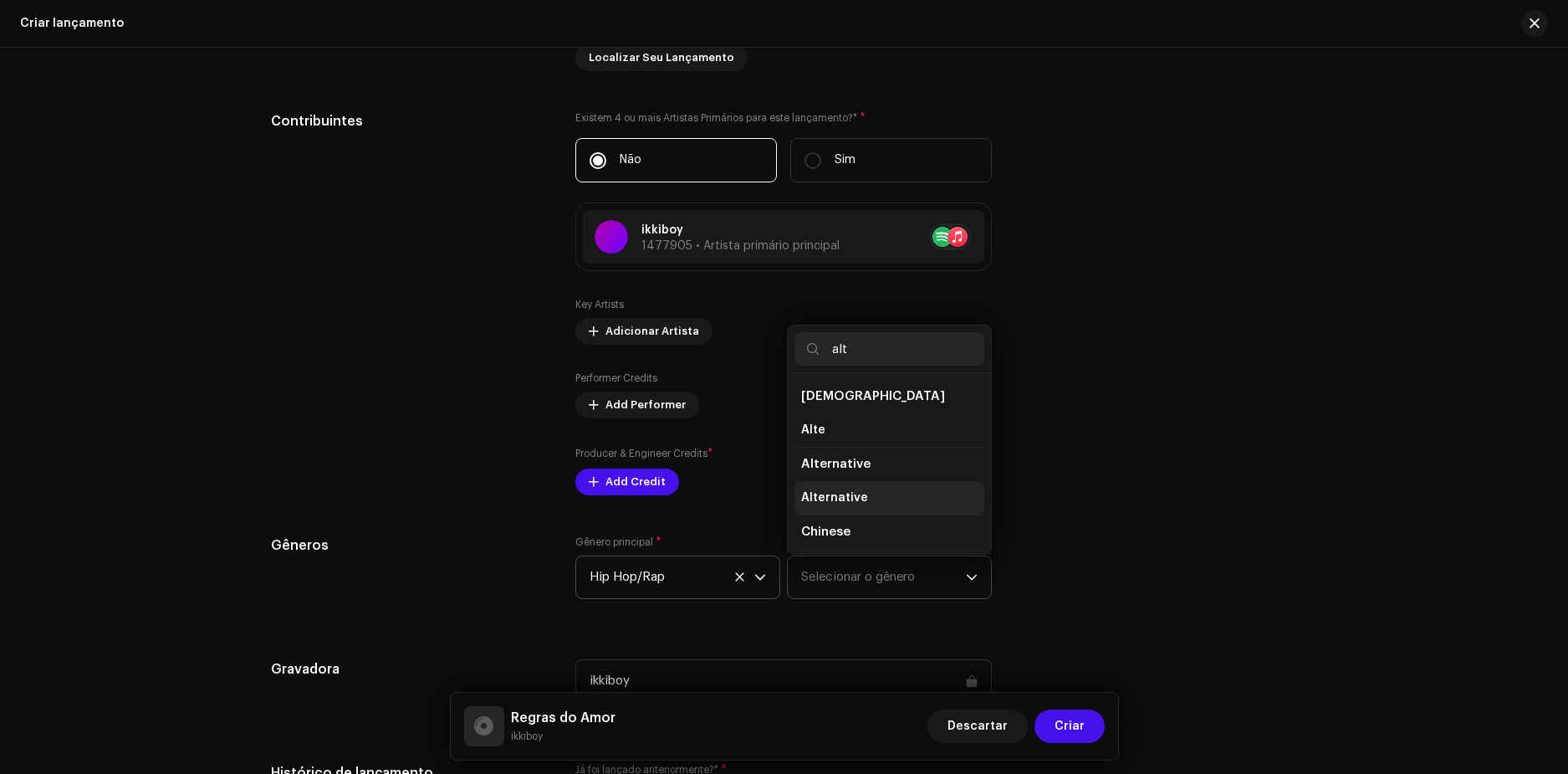
type input "alt"
click at [842, 499] on span "Alternative" at bounding box center [834, 497] width 67 height 17
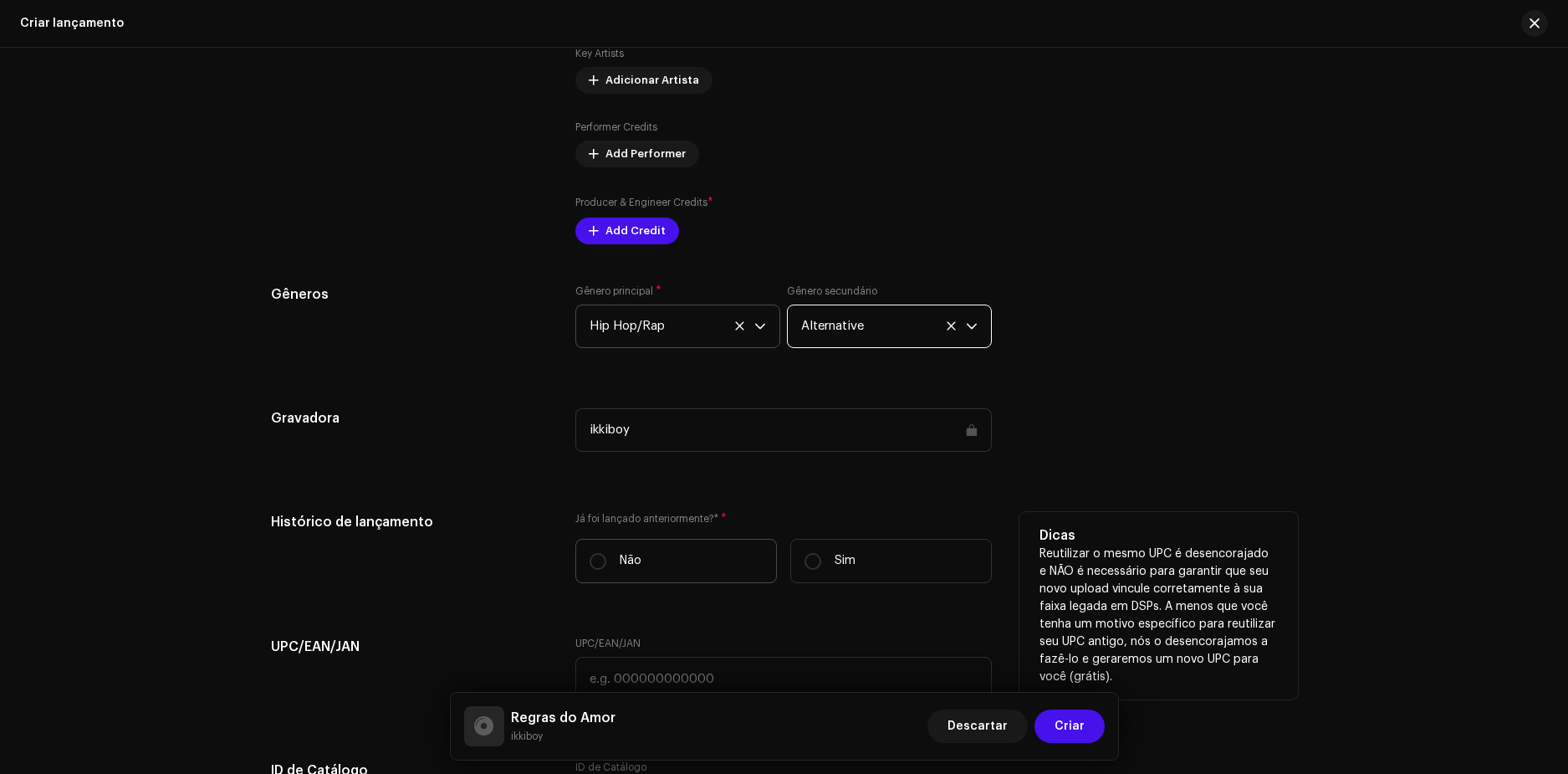
scroll to position [2258, 0]
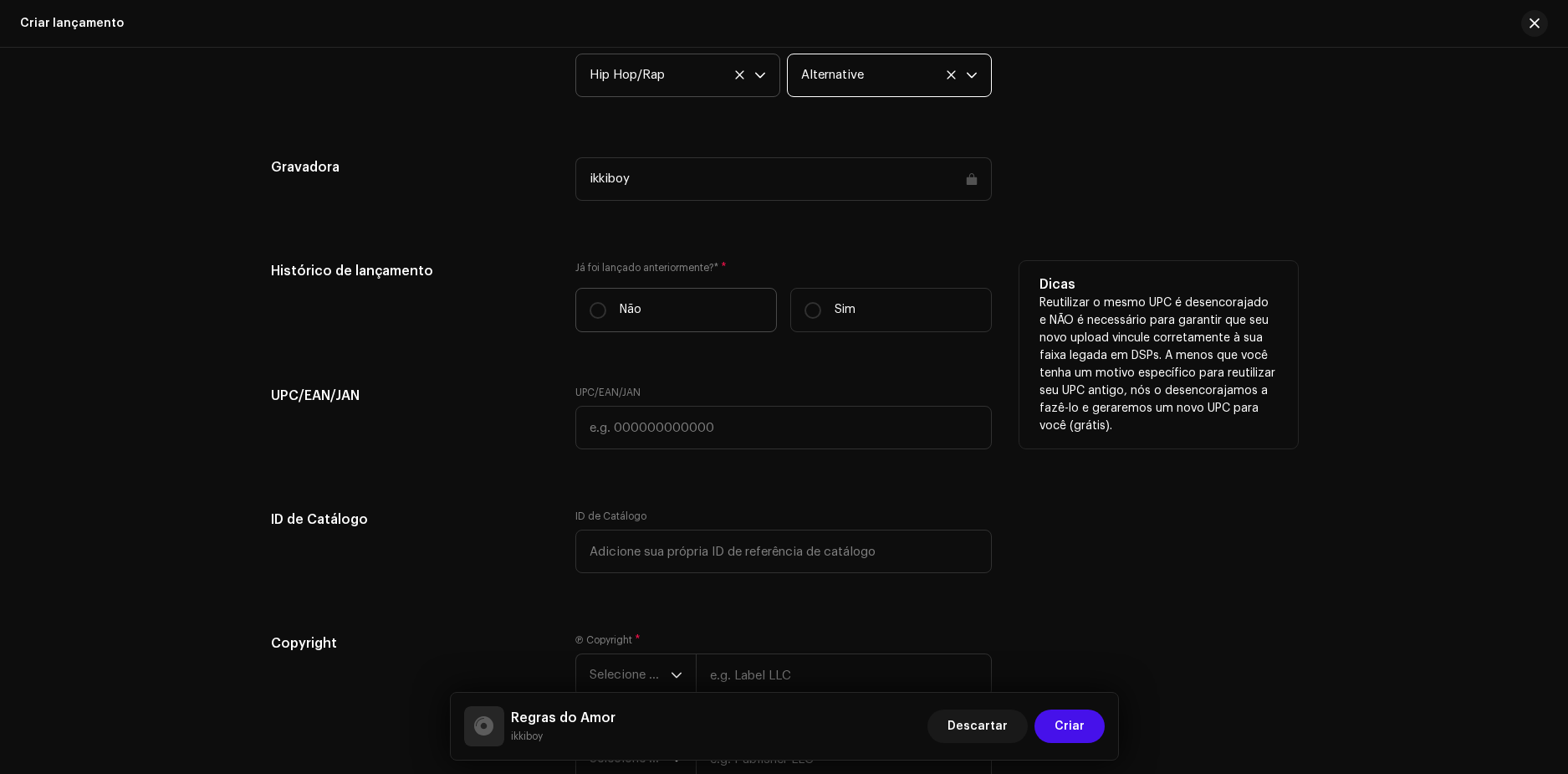
click at [604, 307] on label "Não" at bounding box center [676, 310] width 202 height 45
click at [604, 307] on input "Não" at bounding box center [597, 310] width 17 height 17
radio input "true"
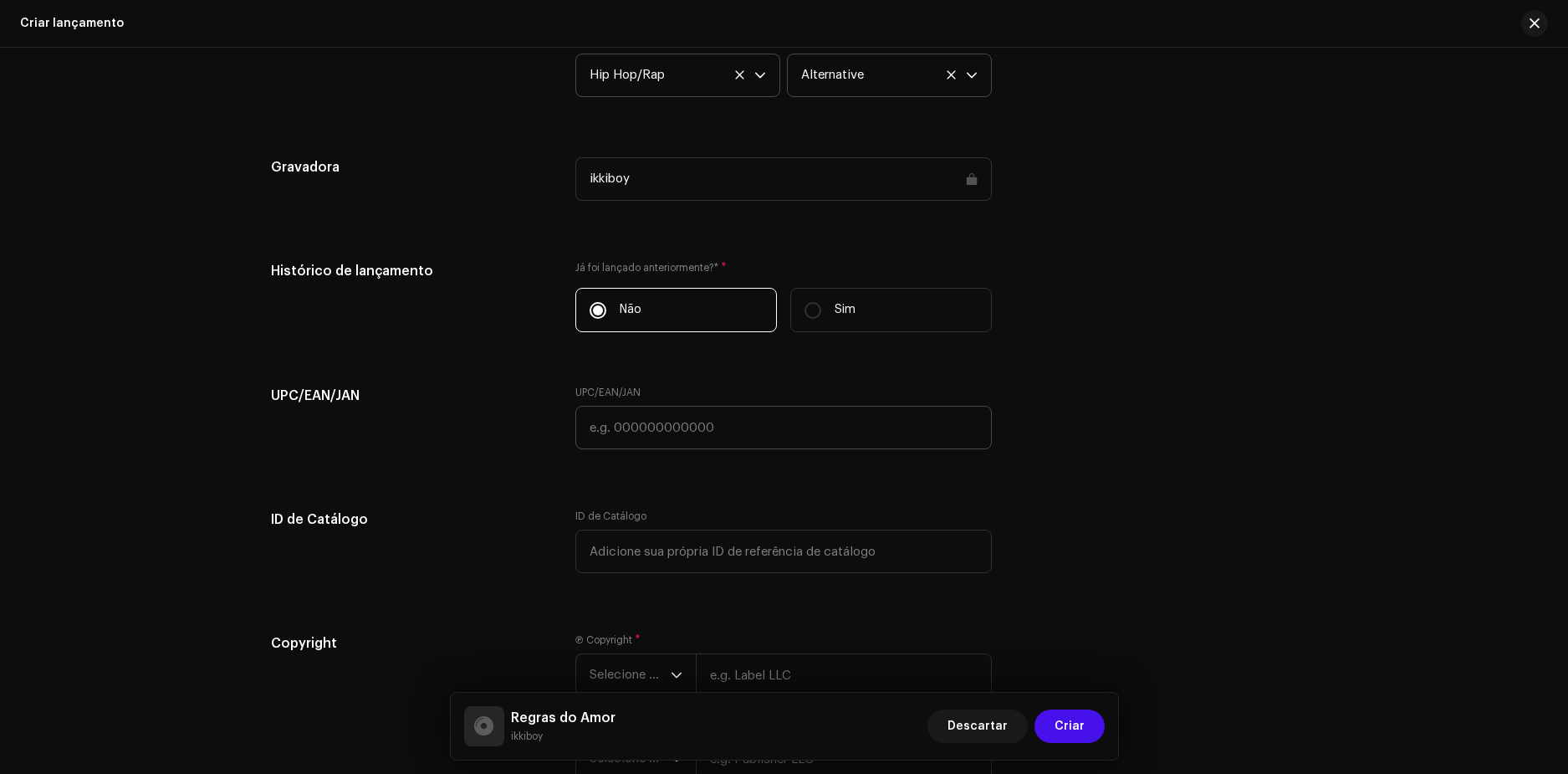
scroll to position [2425, 0]
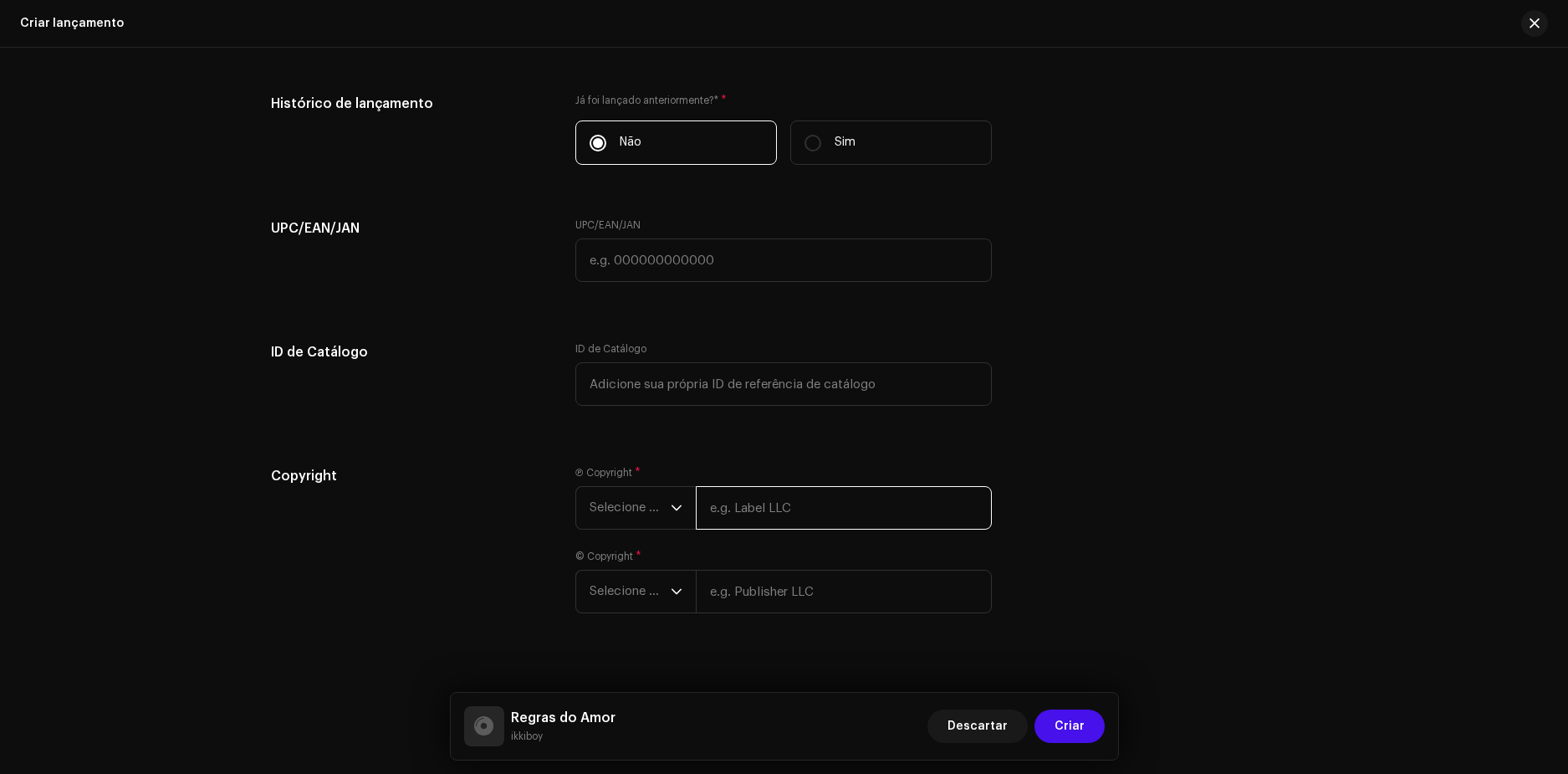
click at [737, 504] on input "text" at bounding box center [844, 508] width 296 height 44
type input "ikkiboy"
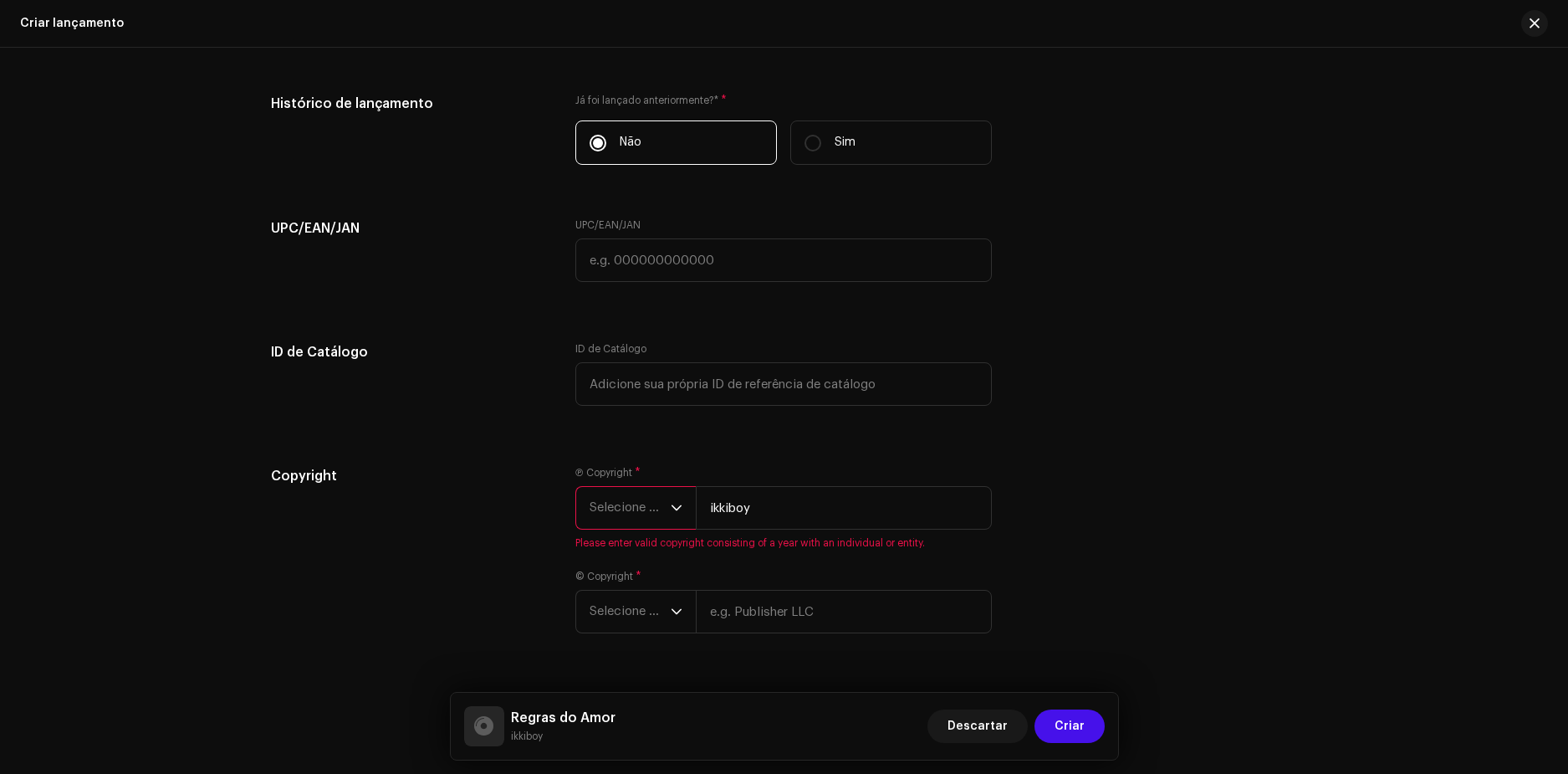
click at [645, 510] on span "Selecione o ano" at bounding box center [630, 508] width 81 height 42
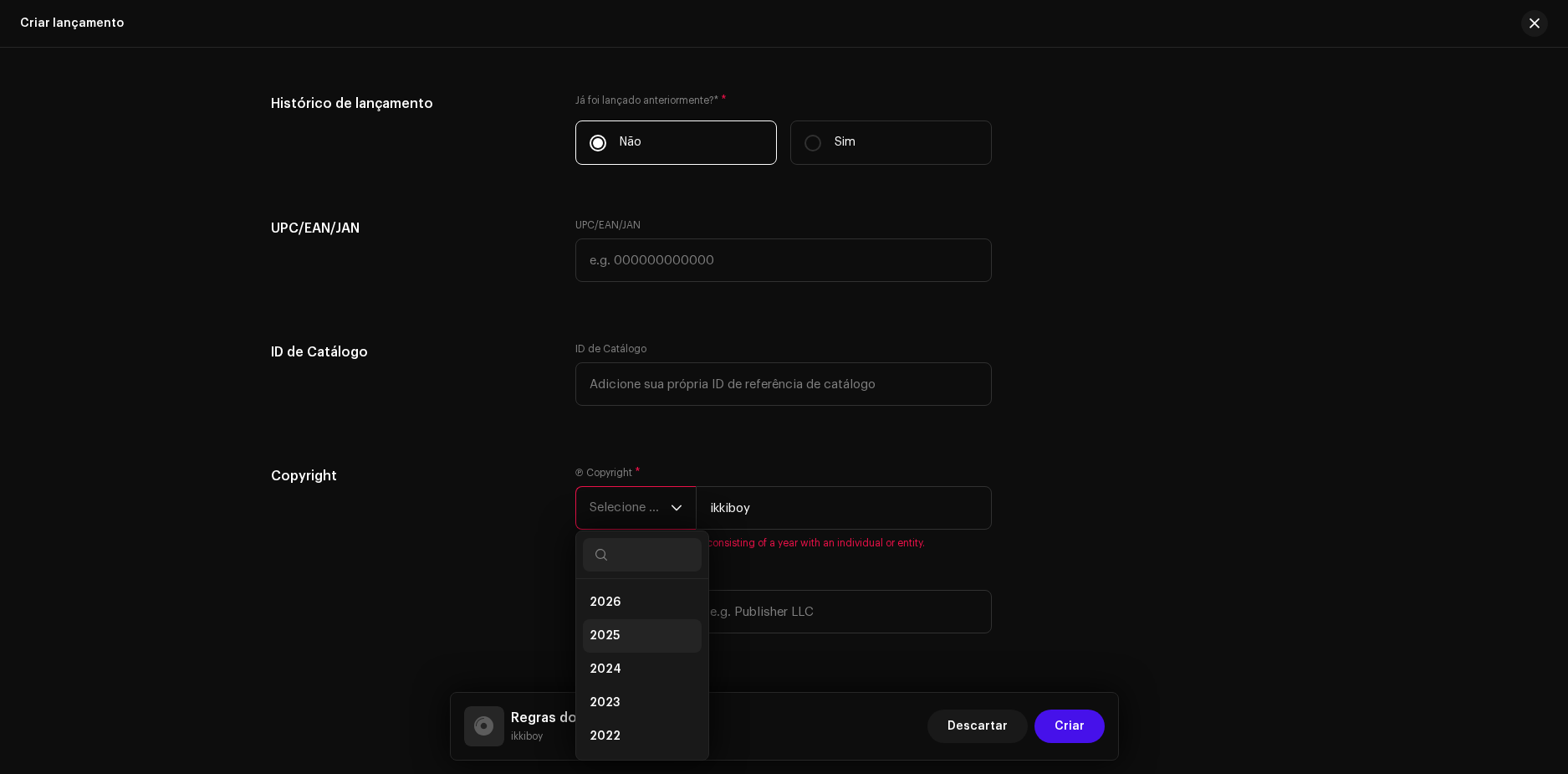
click at [602, 630] on span "2025" at bounding box center [604, 635] width 30 height 17
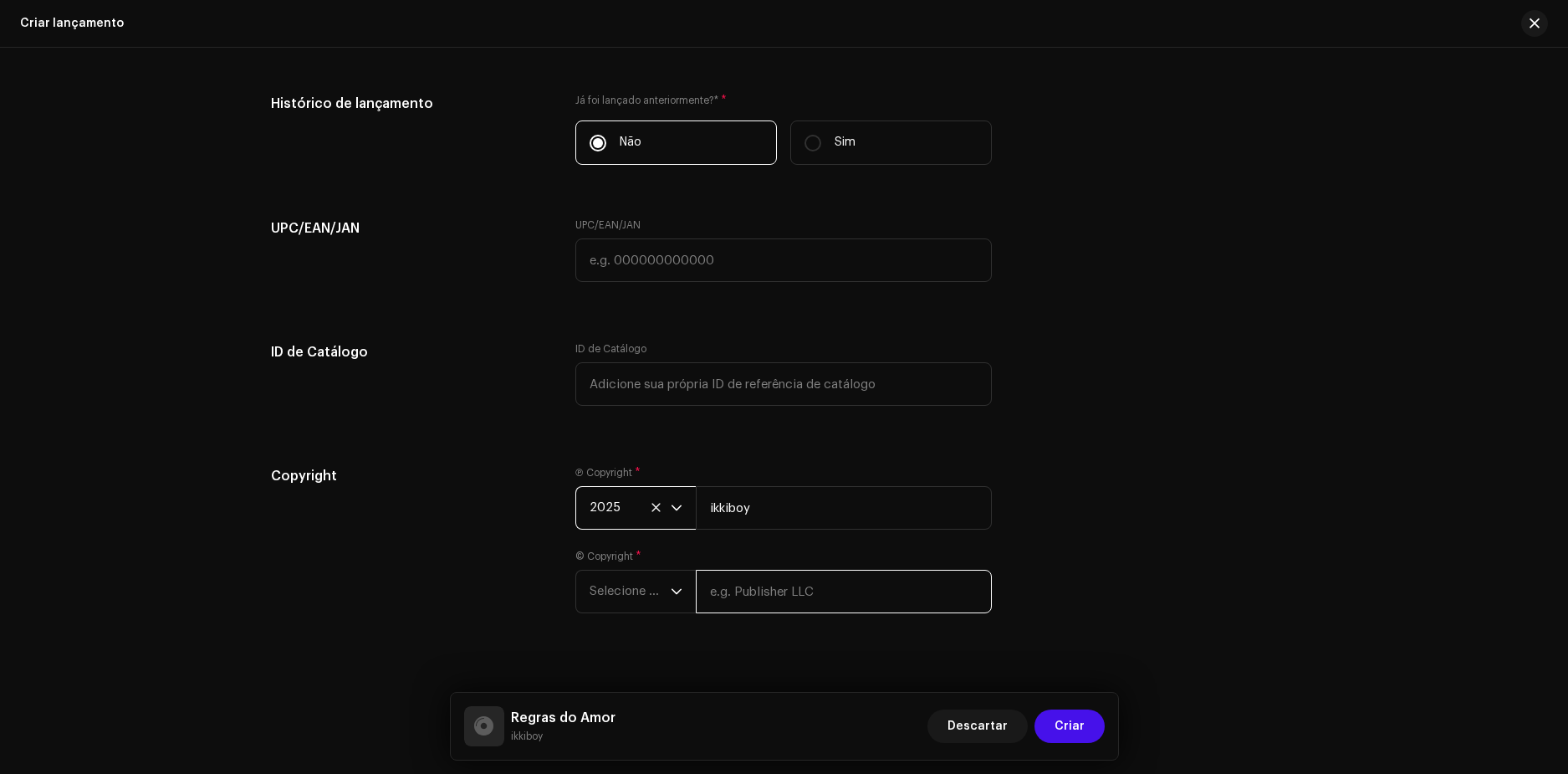
click at [821, 589] on input "text" at bounding box center [844, 591] width 296 height 44
type input "ikkiboy"
click at [626, 600] on span "Selecione o ano" at bounding box center [630, 591] width 81 height 42
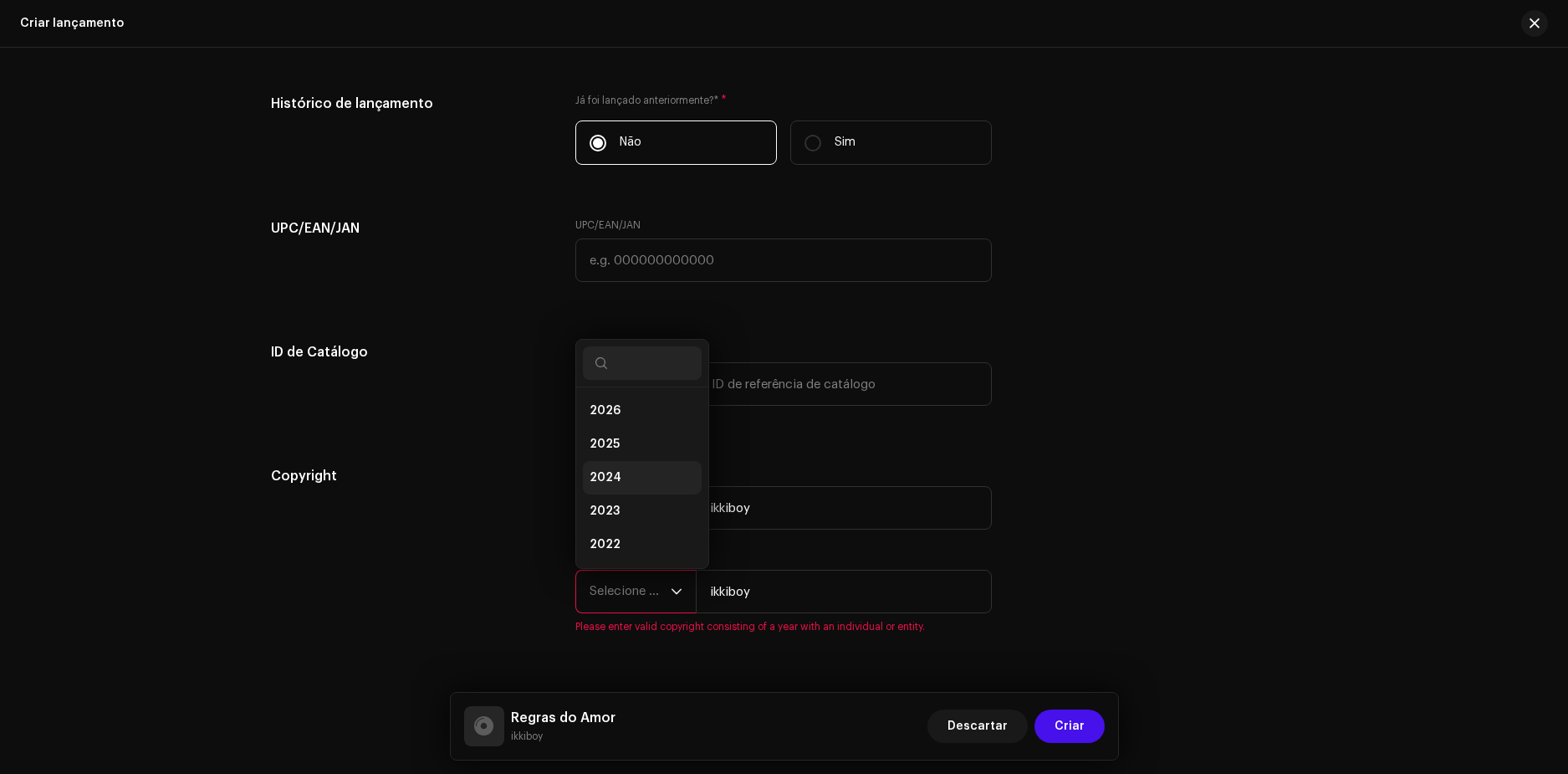
scroll to position [27, 0]
click at [609, 415] on span "2025" at bounding box center [604, 417] width 30 height 17
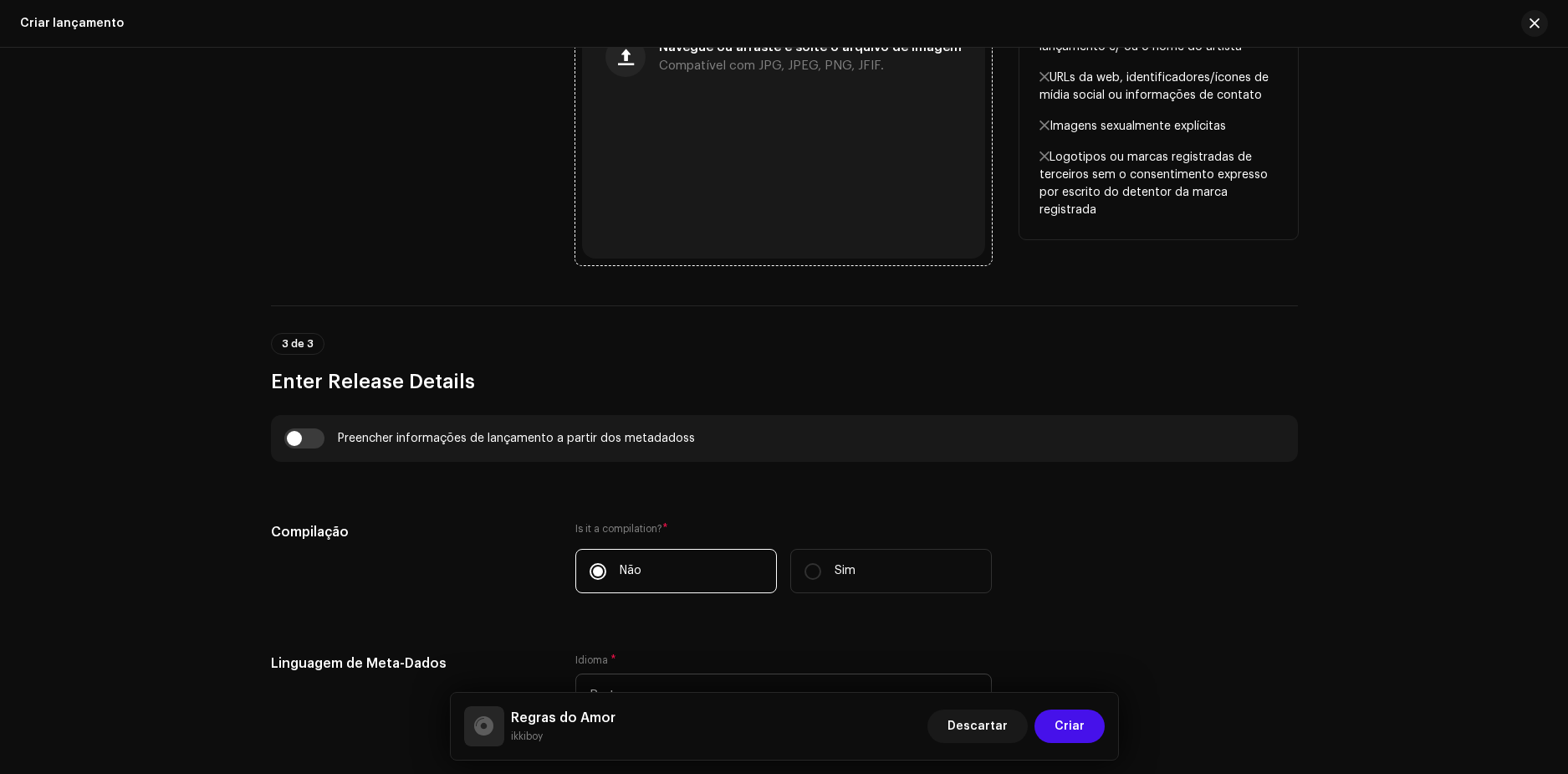
scroll to position [773, 0]
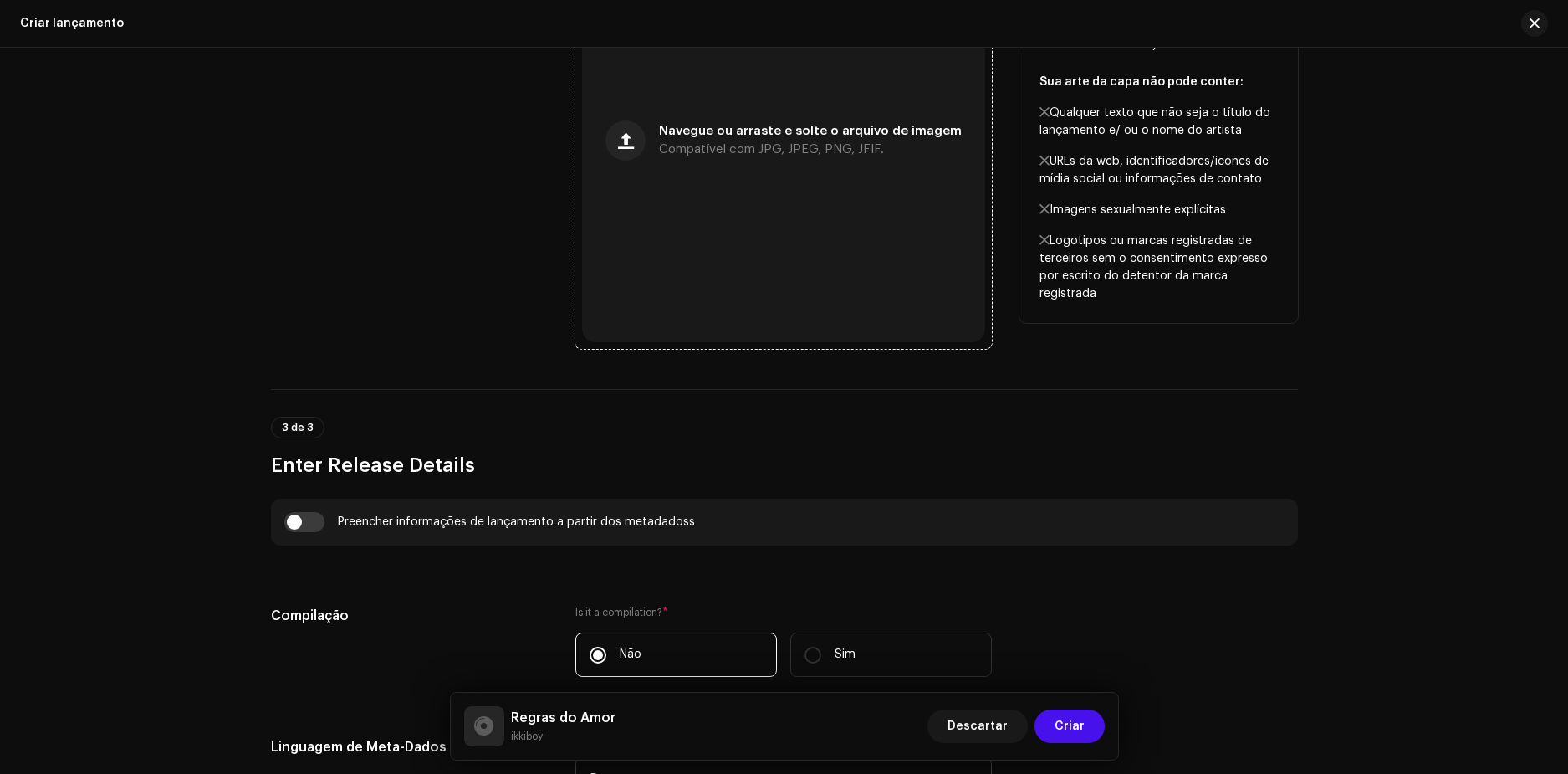
click at [792, 172] on div "Navegue ou arraste e solte o arquivo de imagem Compatível com JPG, JPEG, PNG, J…" at bounding box center [784, 141] width 403 height 403
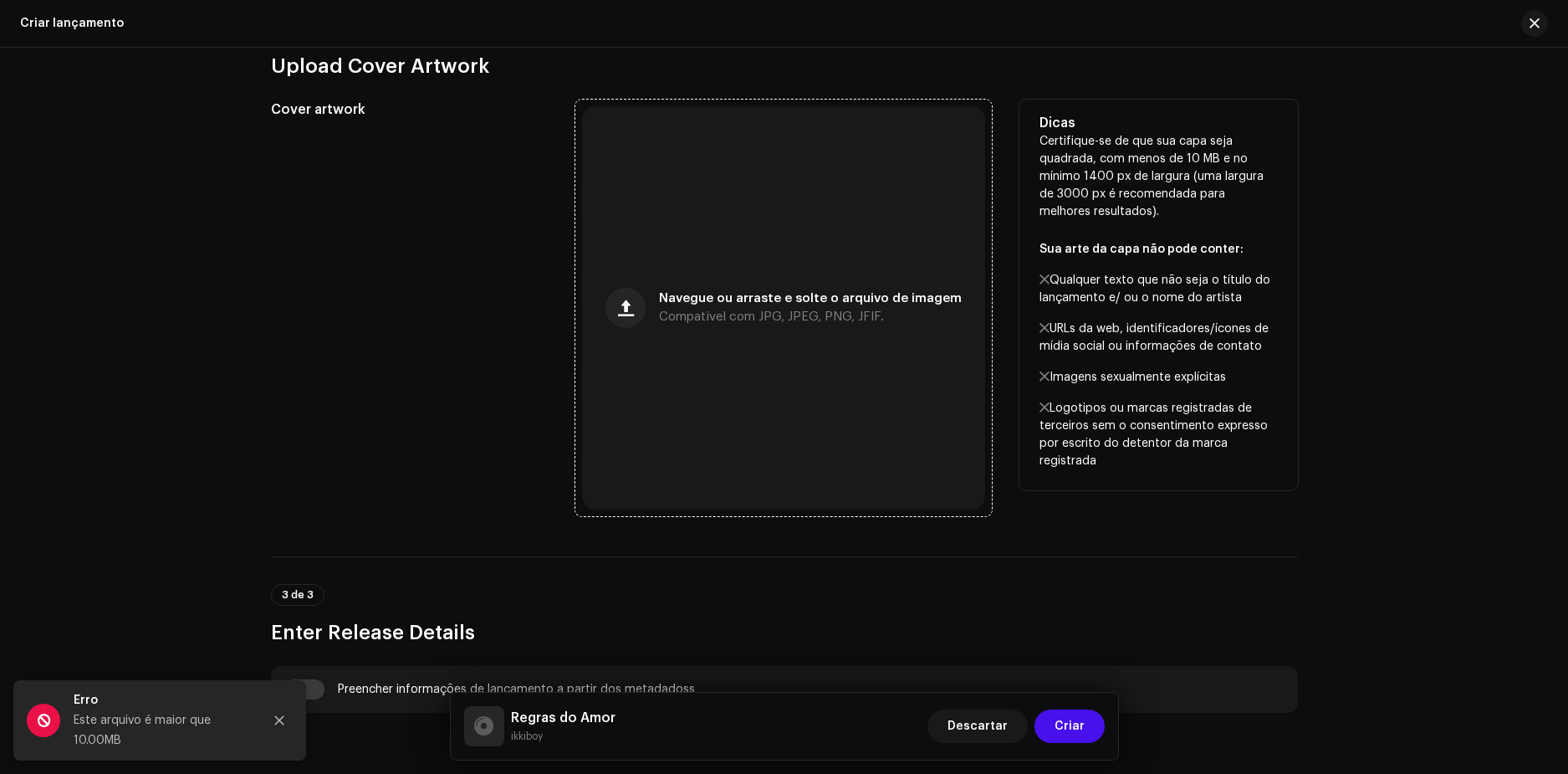
scroll to position [522, 0]
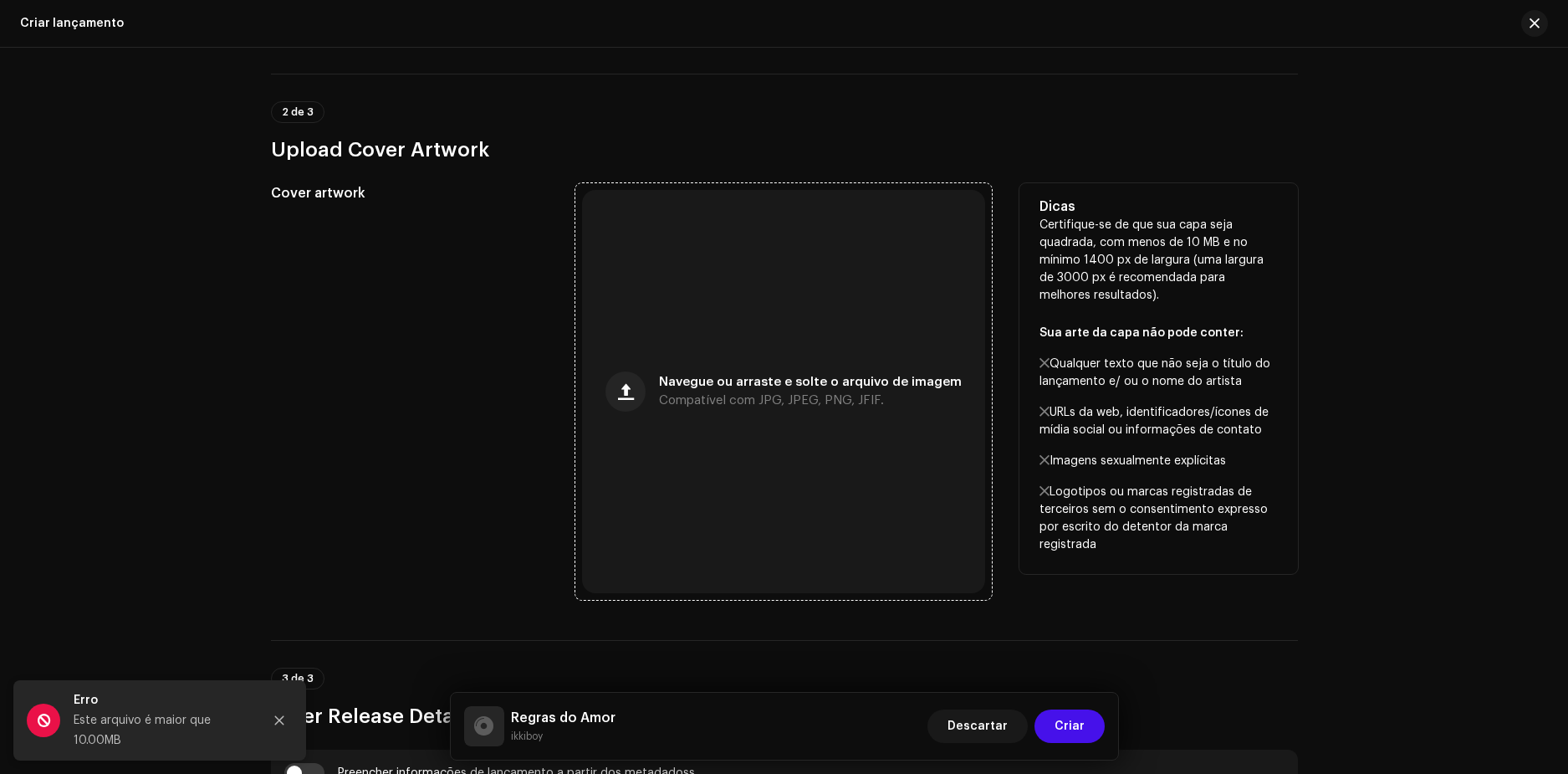
click at [769, 370] on div "Navegue ou arraste e solte o arquivo de imagem Compatível com JPG, JPEG, PNG, J…" at bounding box center [784, 391] width 403 height 403
click at [712, 383] on span "Navegue ou arraste e solte o arquivo de imagem" at bounding box center [810, 383] width 303 height 12
click at [741, 388] on div "Navegue ou arraste e solte o arquivo de imagem Compatível com JPG, JPEG, PNG, J…" at bounding box center [810, 391] width 303 height 30
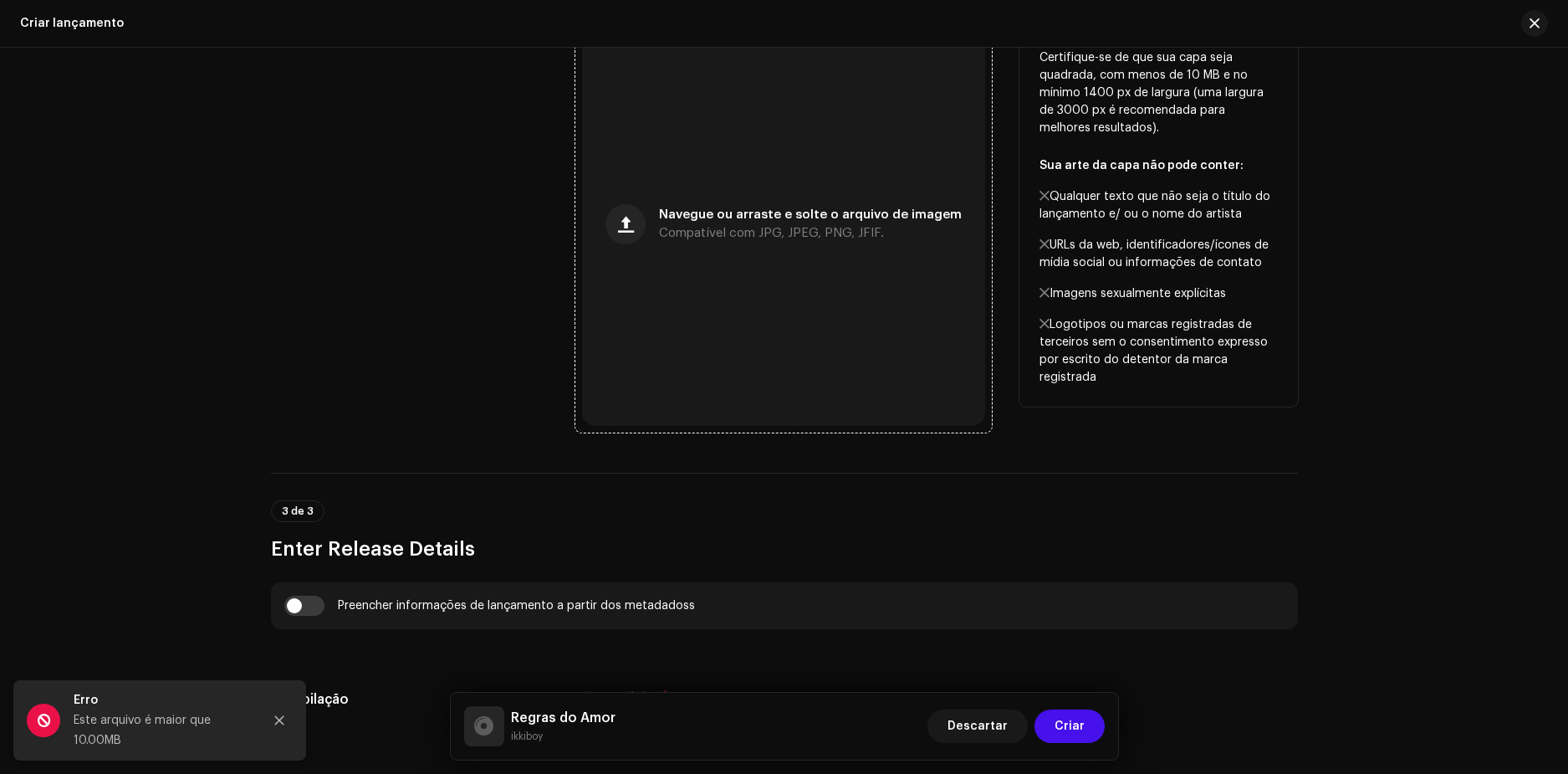
click at [710, 225] on div "Navegue ou arraste e solte o arquivo de imagem Compatível com JPG, JPEG, PNG, J…" at bounding box center [810, 224] width 303 height 30
click at [758, 245] on div "Navegue ou arraste e solte o arquivo de imagem Compatível com JPG, JPEG, PNG, J…" at bounding box center [784, 225] width 403 height 403
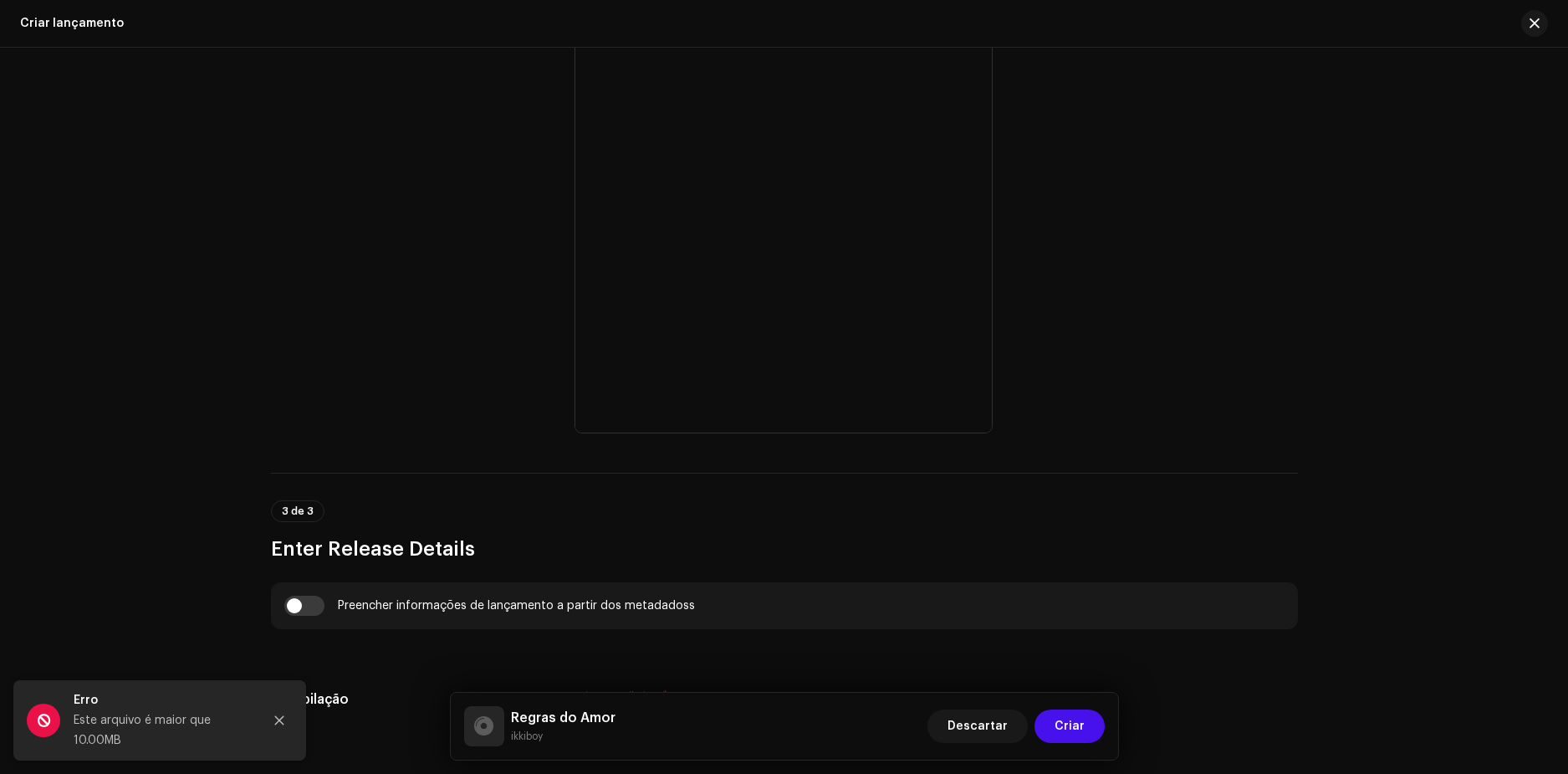
scroll to position [605, 0]
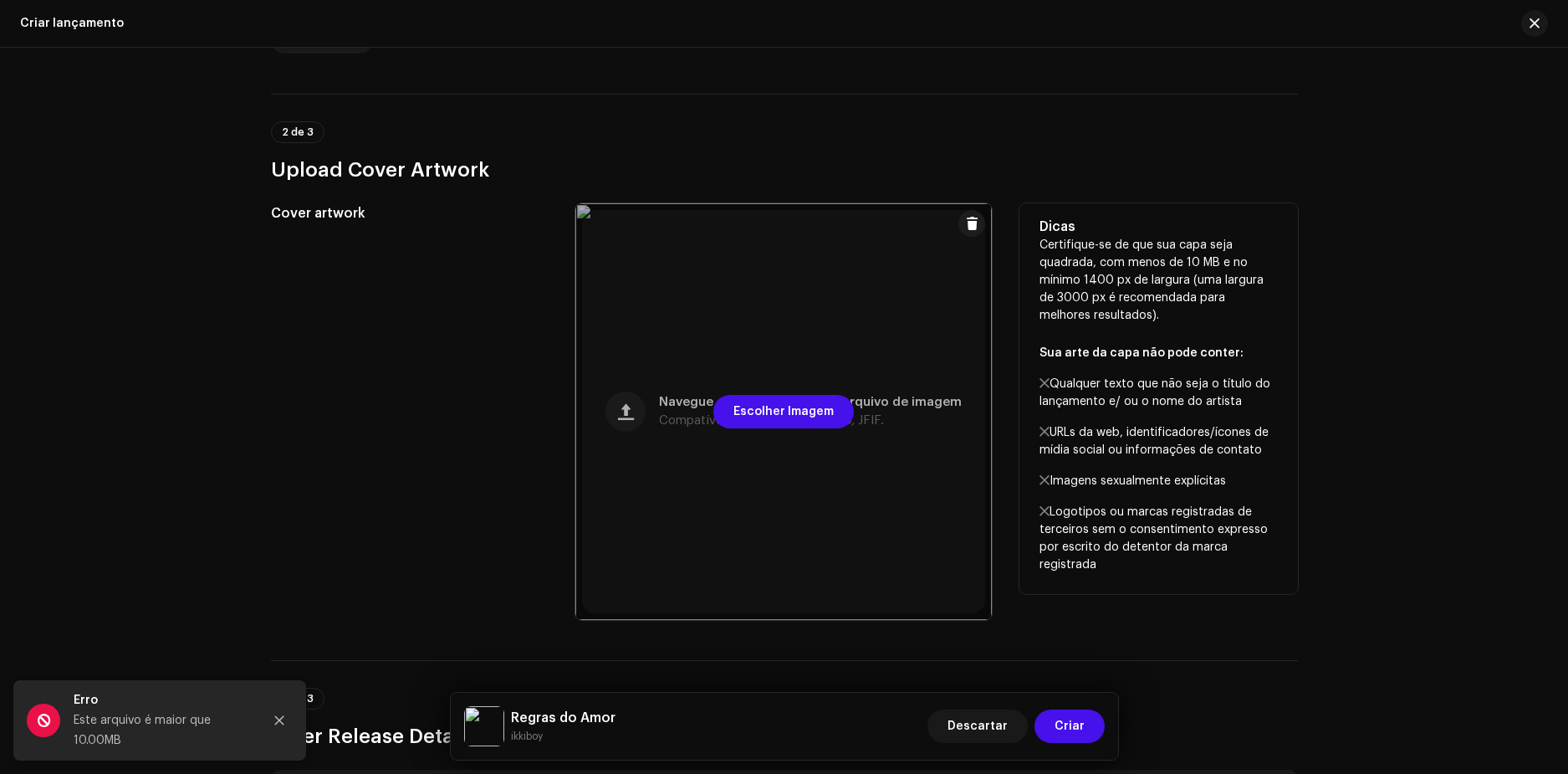
scroll to position [837, 0]
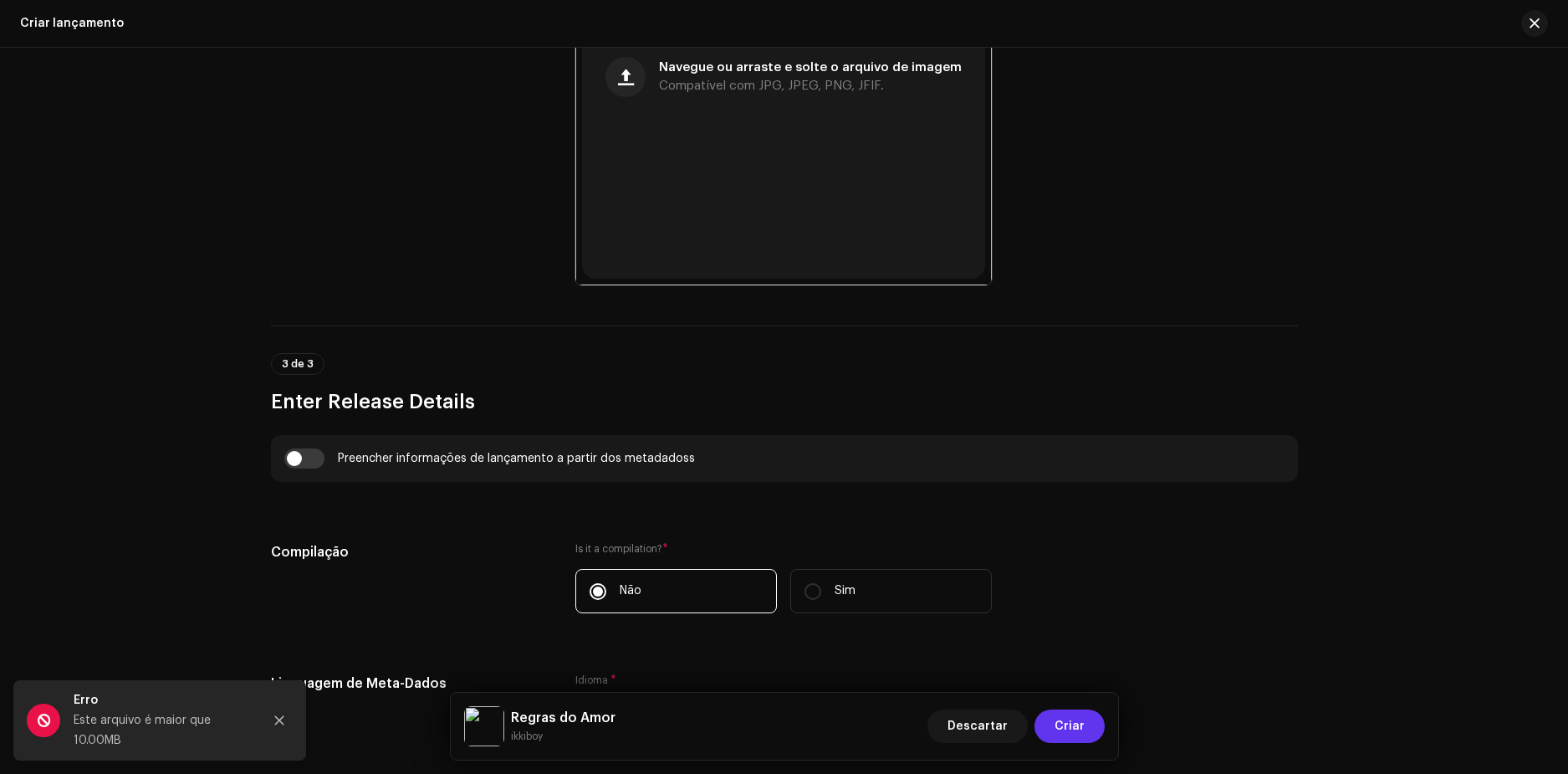
click at [1070, 731] on span "Criar" at bounding box center [1069, 726] width 30 height 34
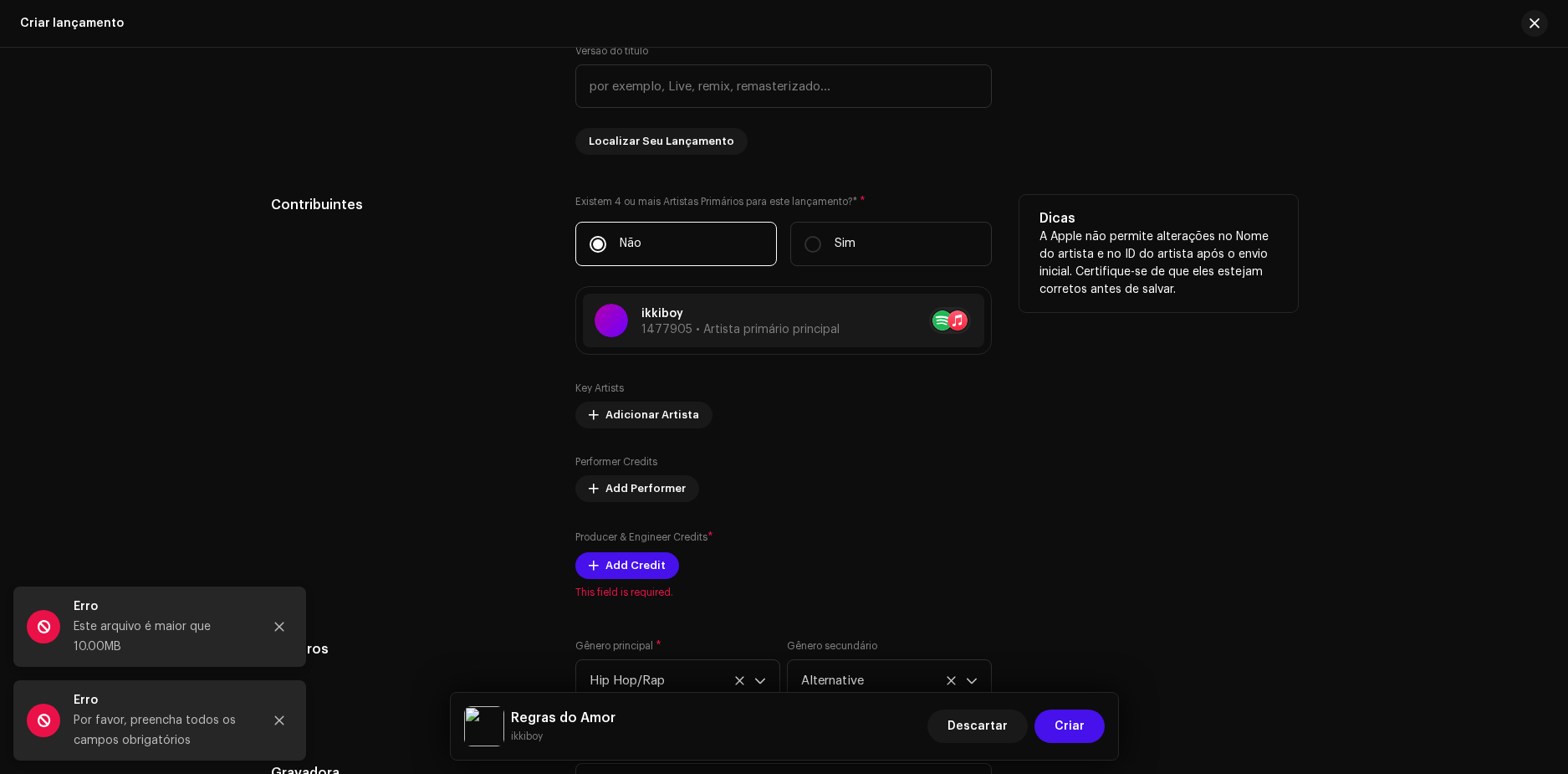
scroll to position [1840, 0]
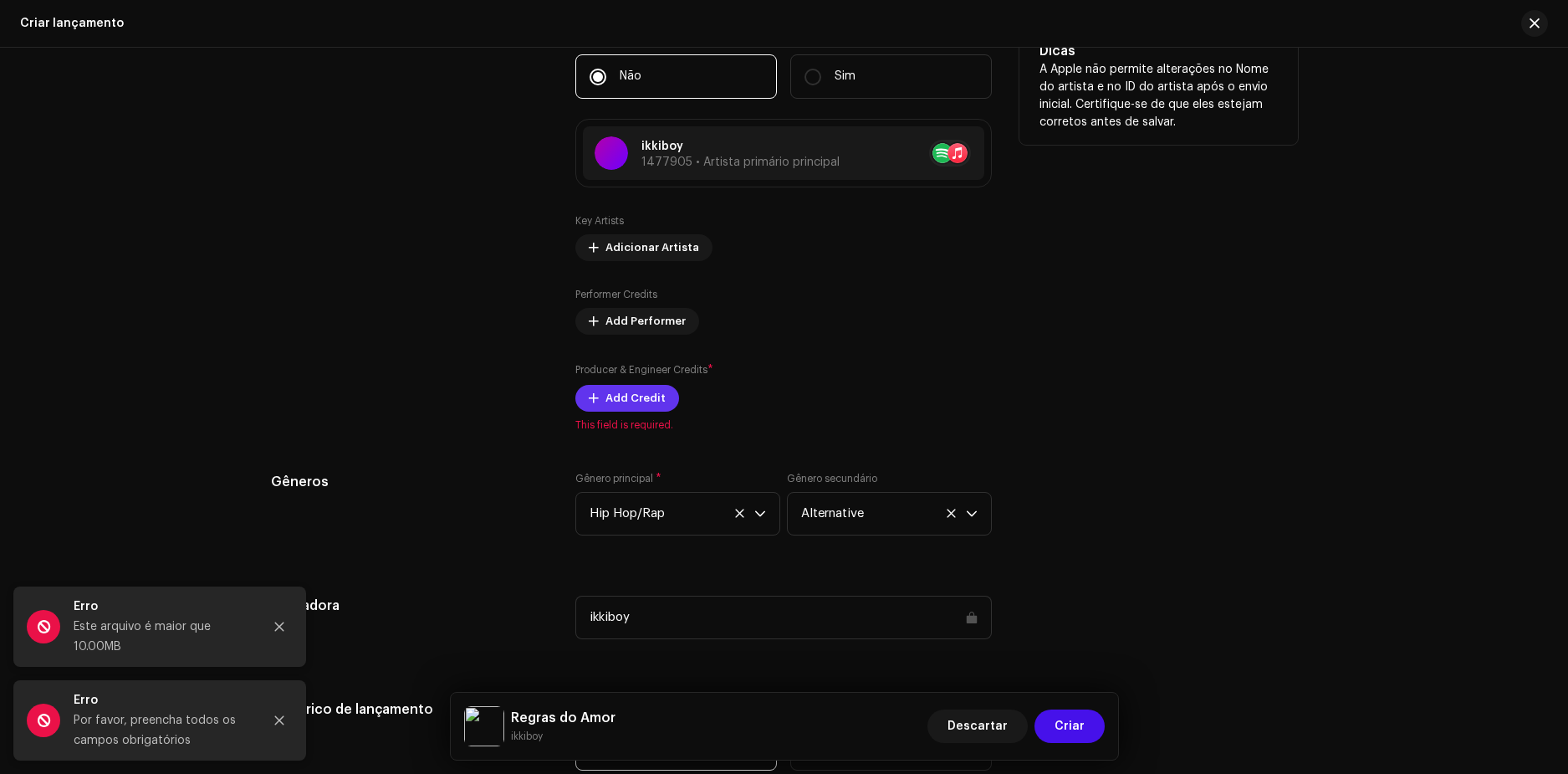
click at [605, 395] on span "Add Credit" at bounding box center [635, 398] width 61 height 34
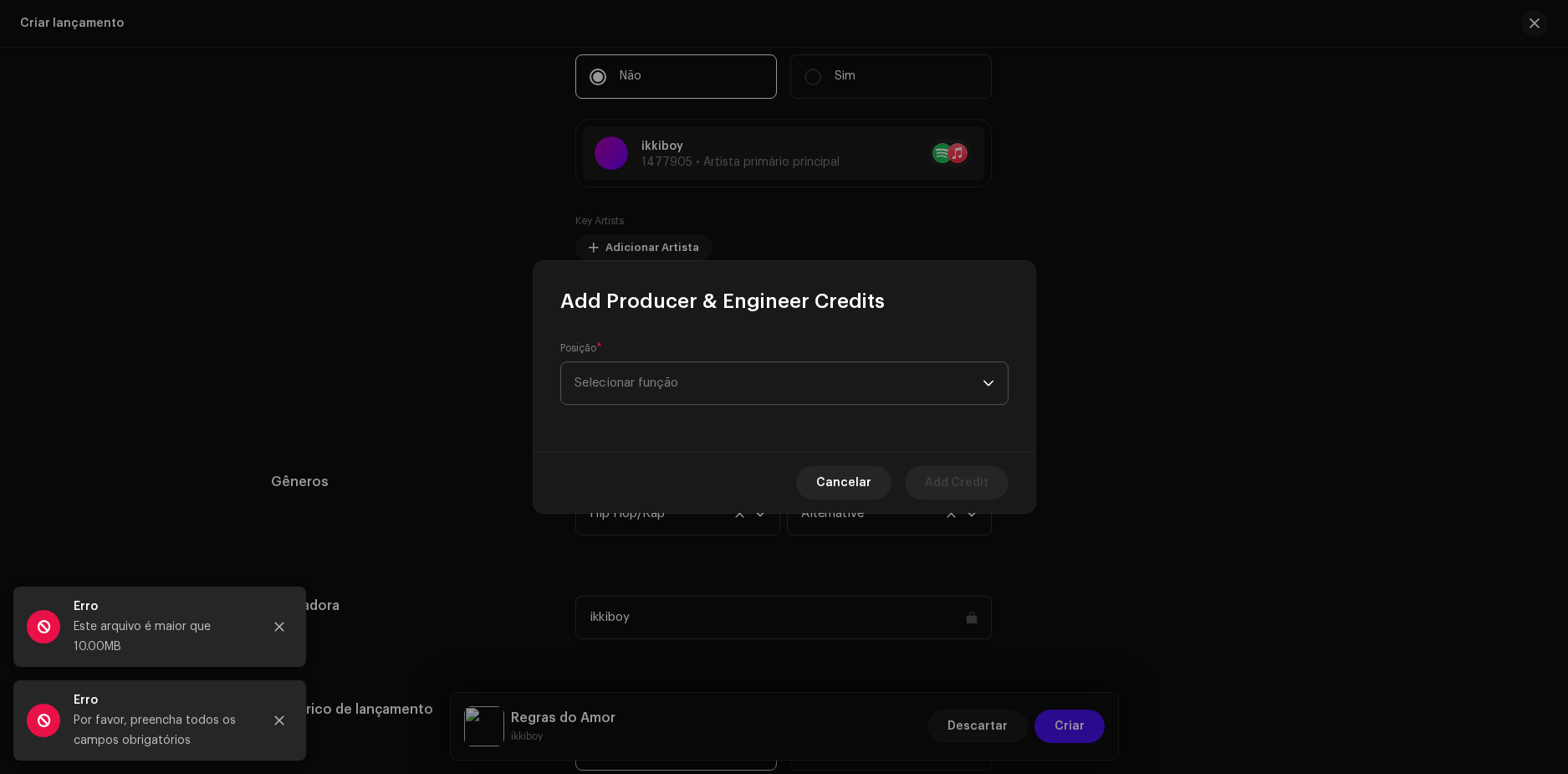
click at [624, 388] on span "Selecionar função" at bounding box center [778, 383] width 408 height 42
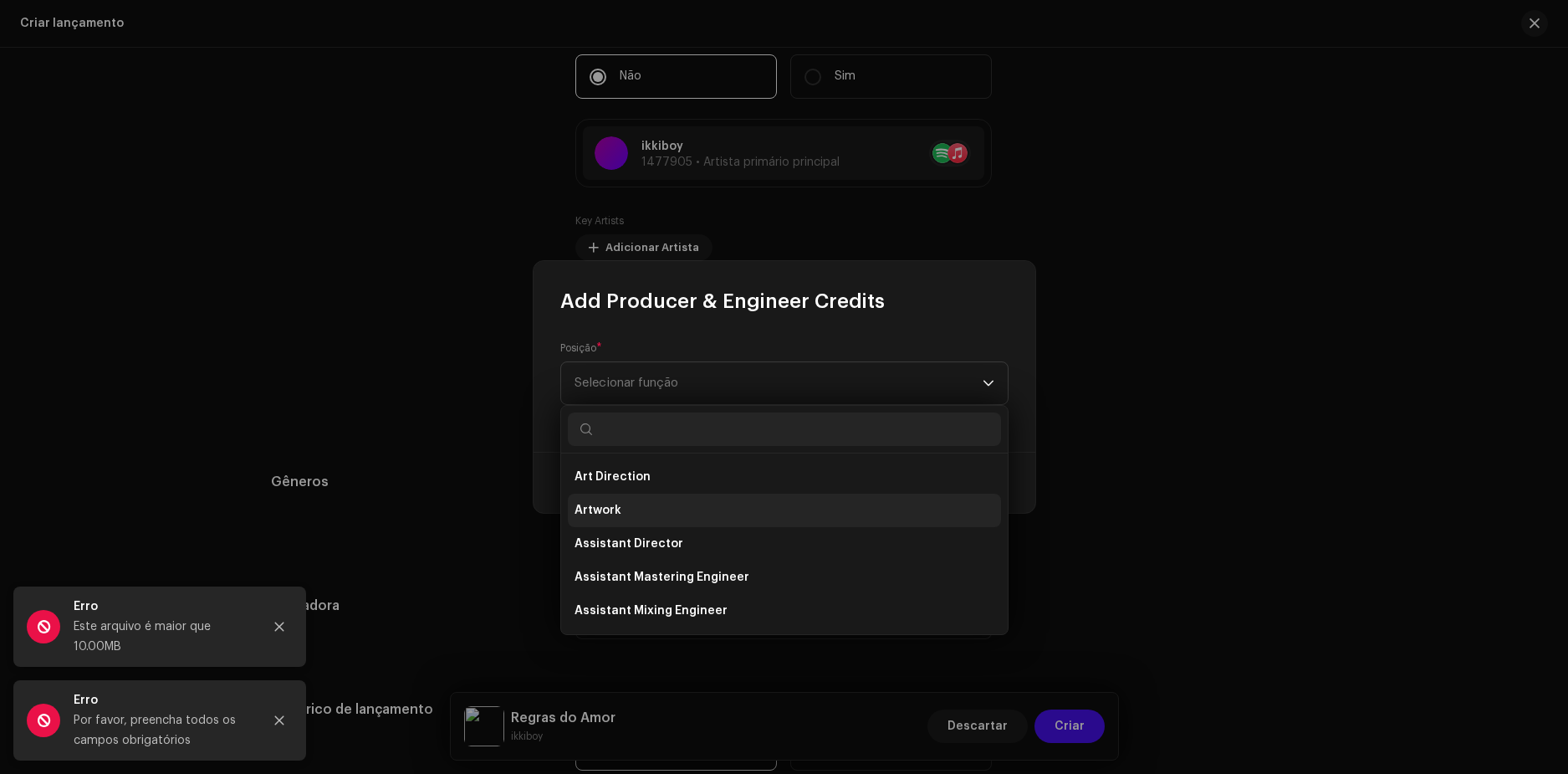
click at [604, 511] on span "Artwork" at bounding box center [597, 510] width 47 height 17
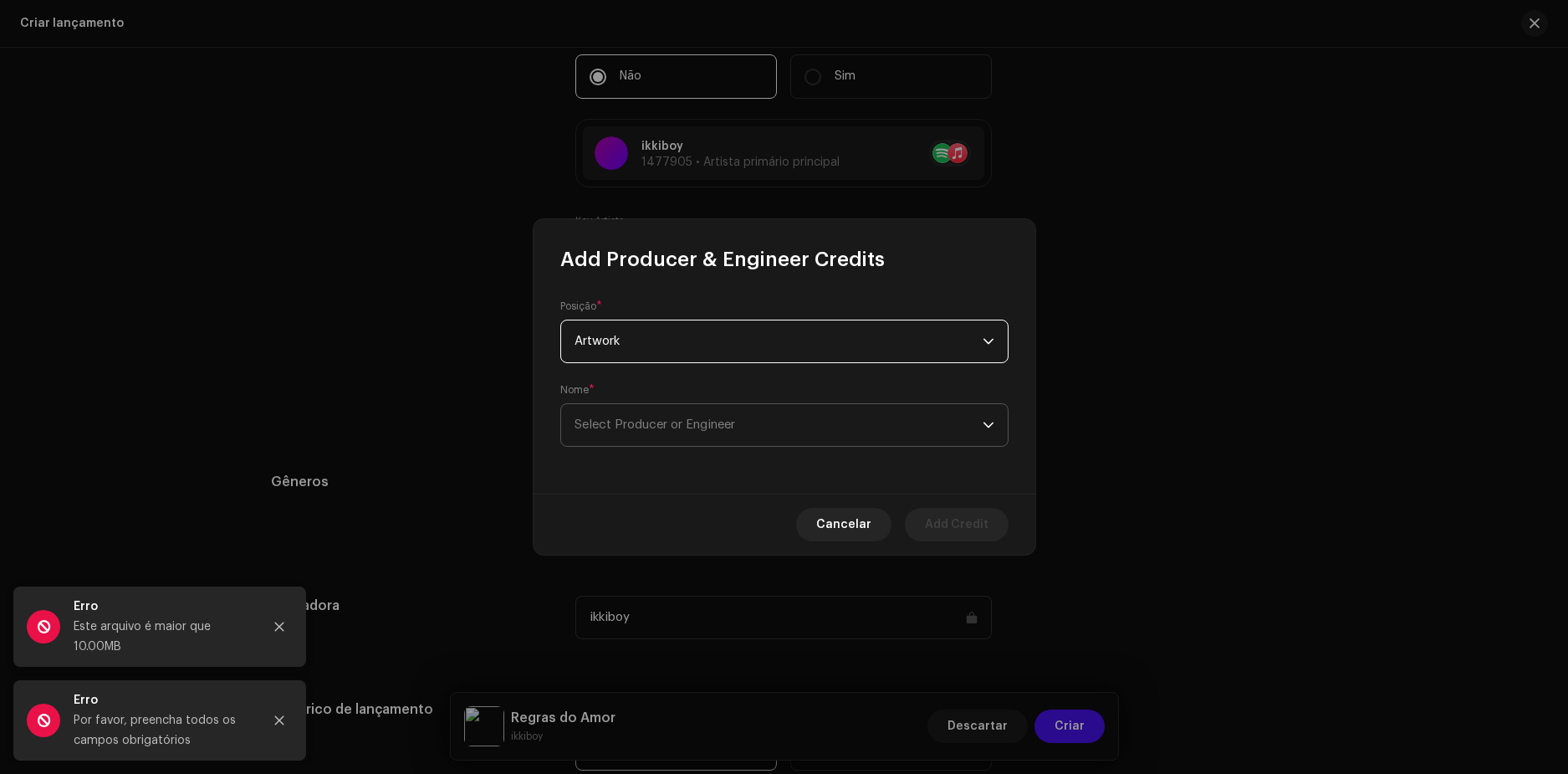
click at [693, 436] on span "Select Producer or Engineer" at bounding box center [778, 425] width 408 height 42
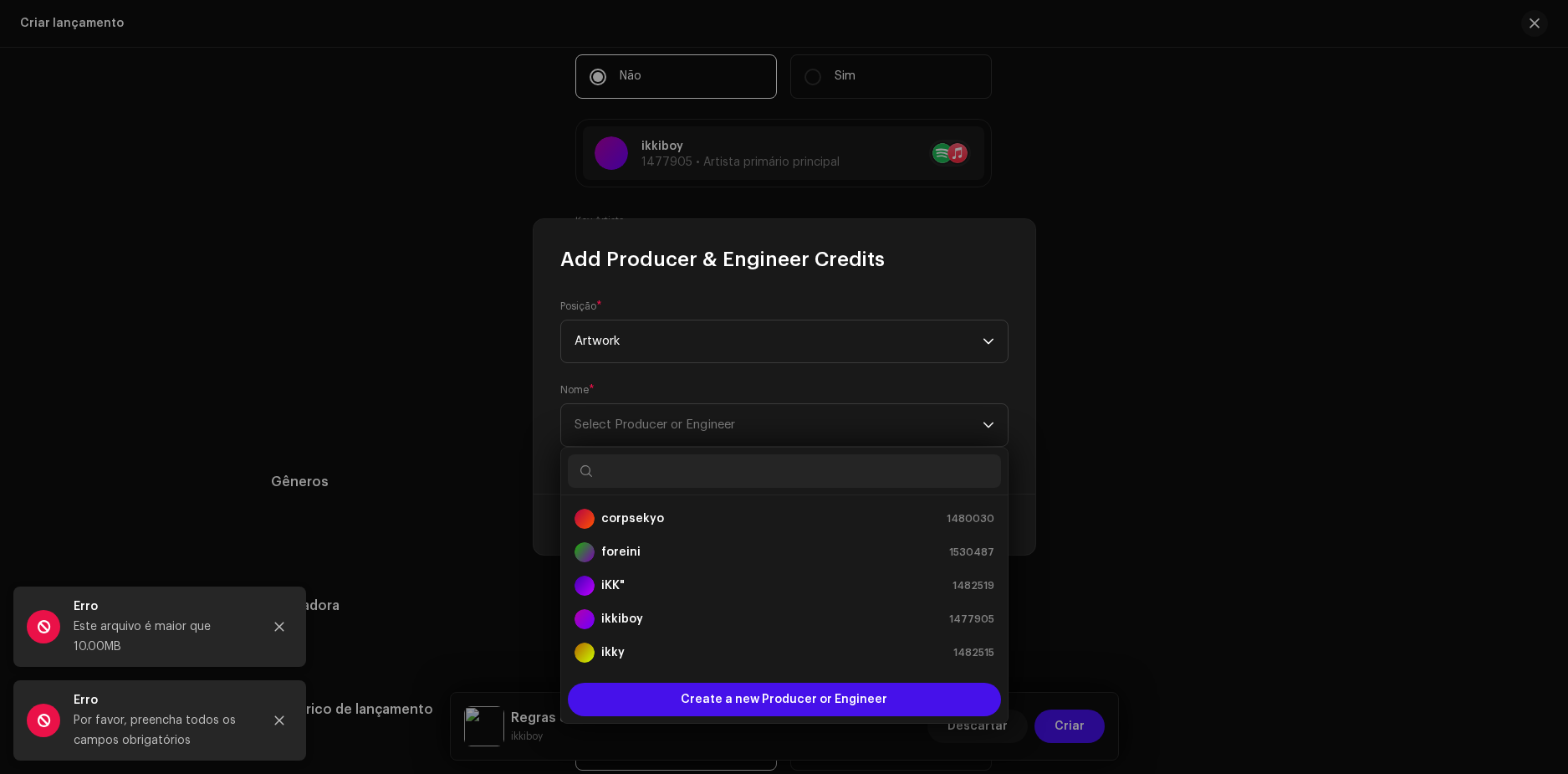
click at [620, 617] on strong "ikkiboy" at bounding box center [622, 618] width 42 height 17
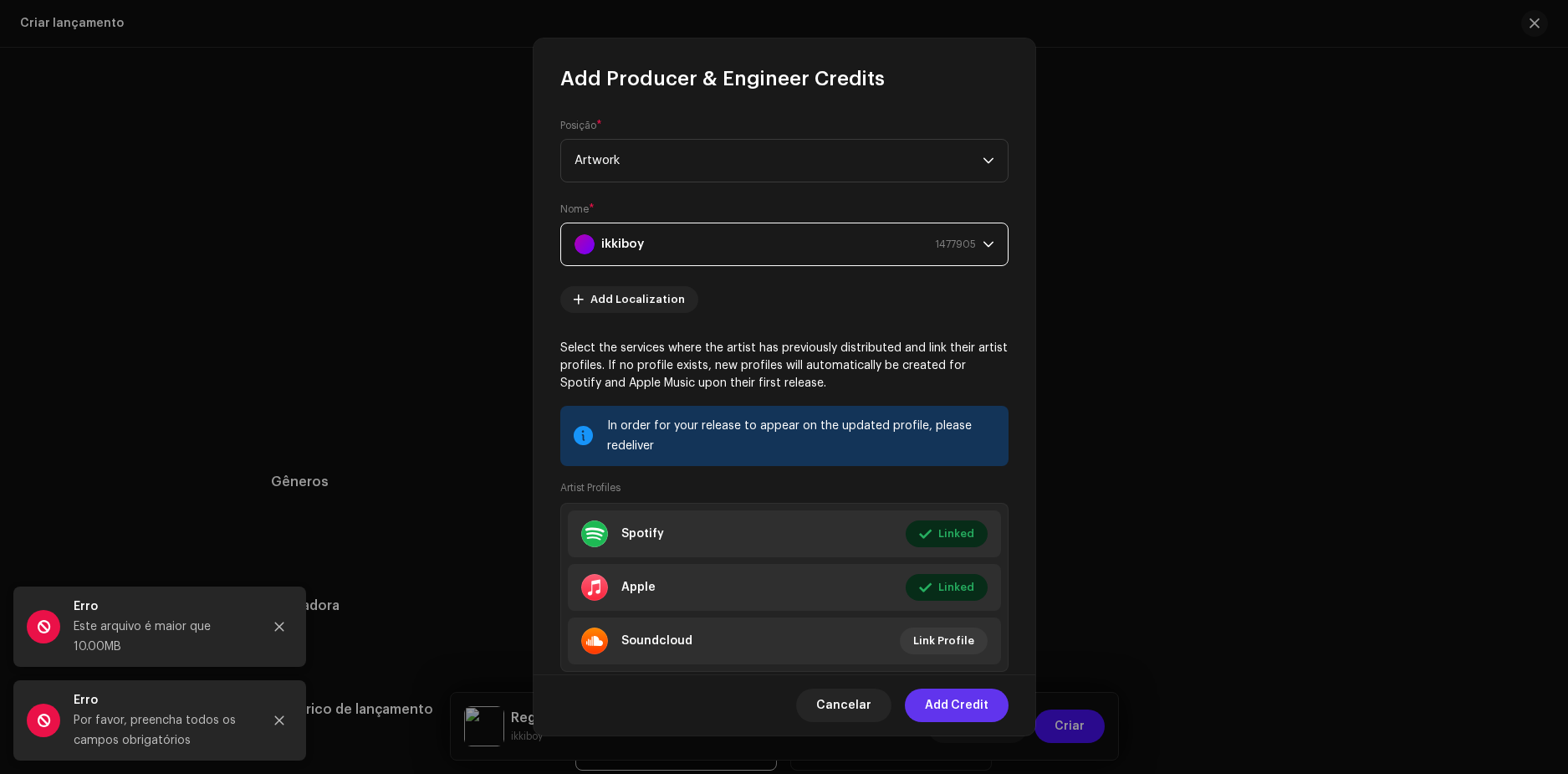
click at [957, 710] on span "Add Credit" at bounding box center [957, 705] width 64 height 34
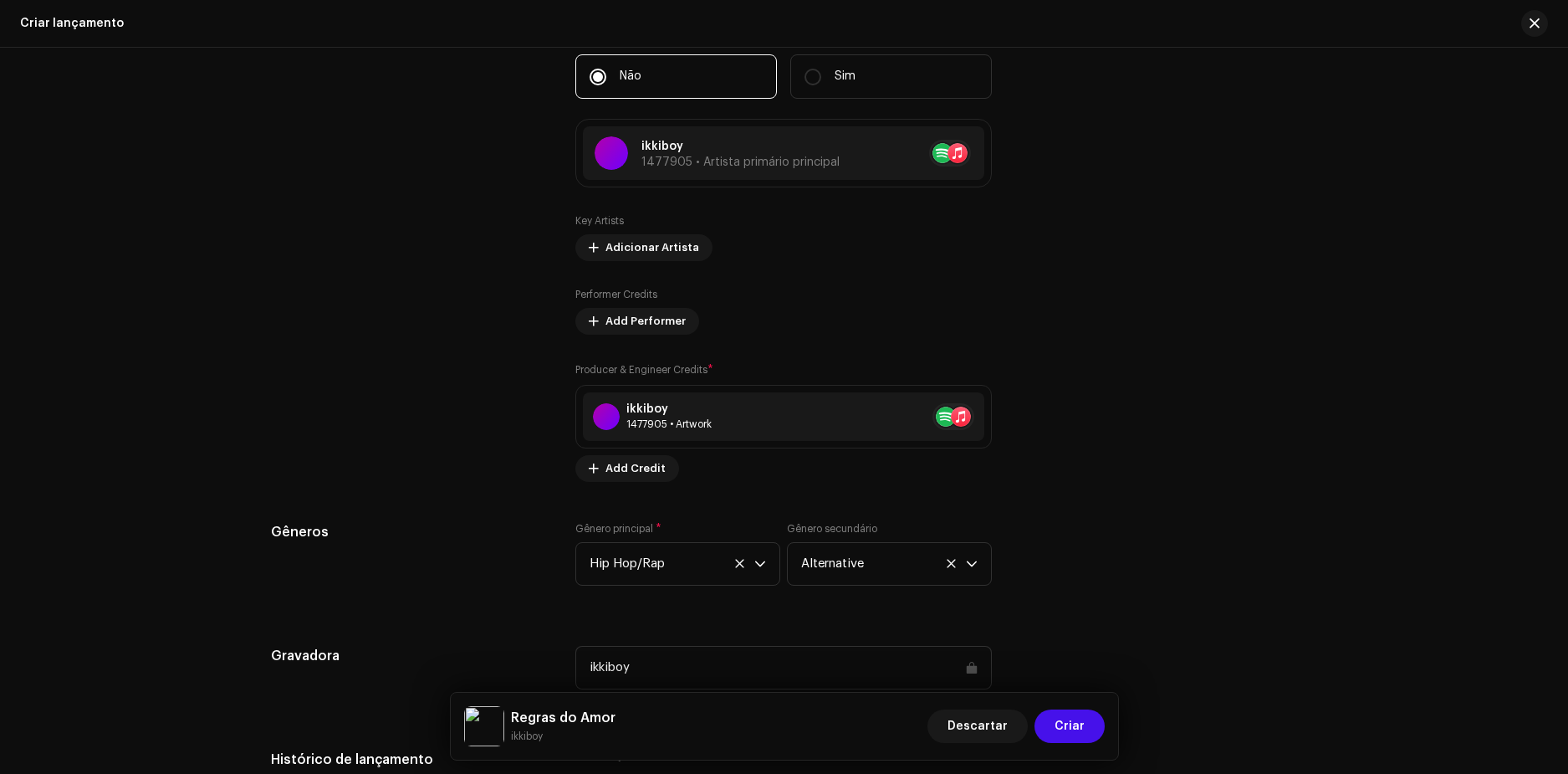
scroll to position [2465, 0]
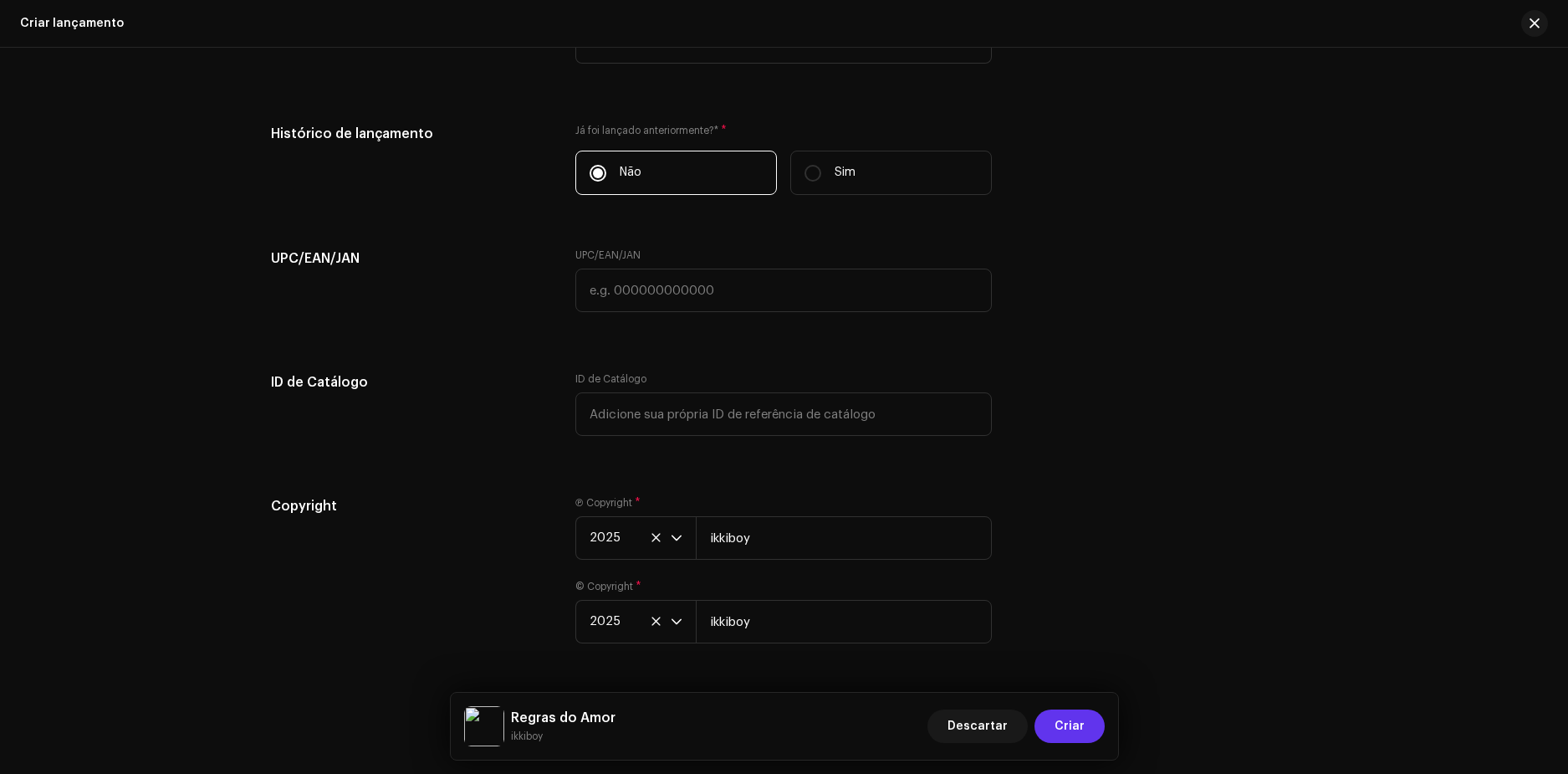
click at [1073, 722] on span "Criar" at bounding box center [1069, 726] width 30 height 34
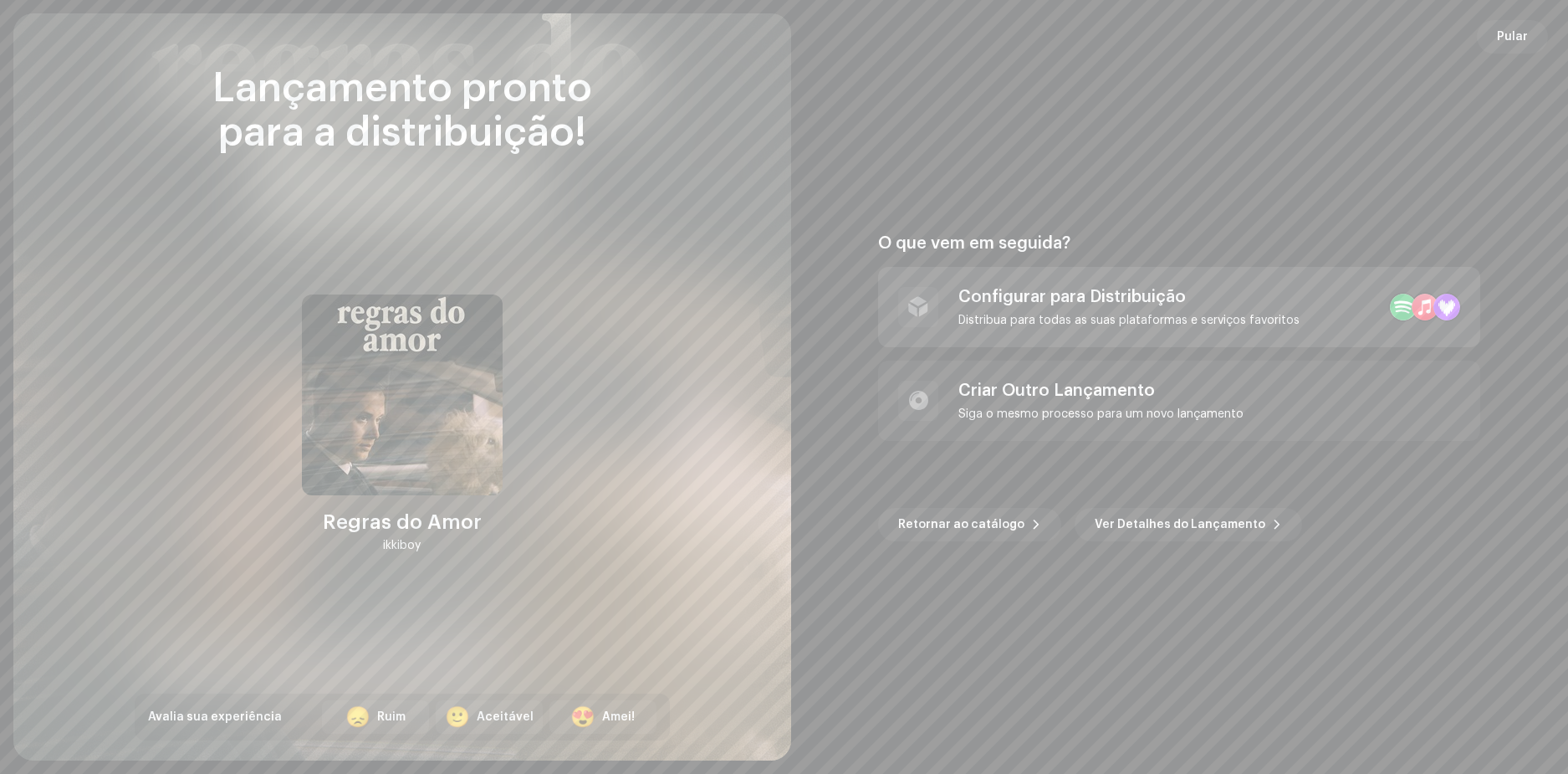
click at [1033, 298] on div "Configurar para Distribuição" at bounding box center [1129, 297] width 341 height 20
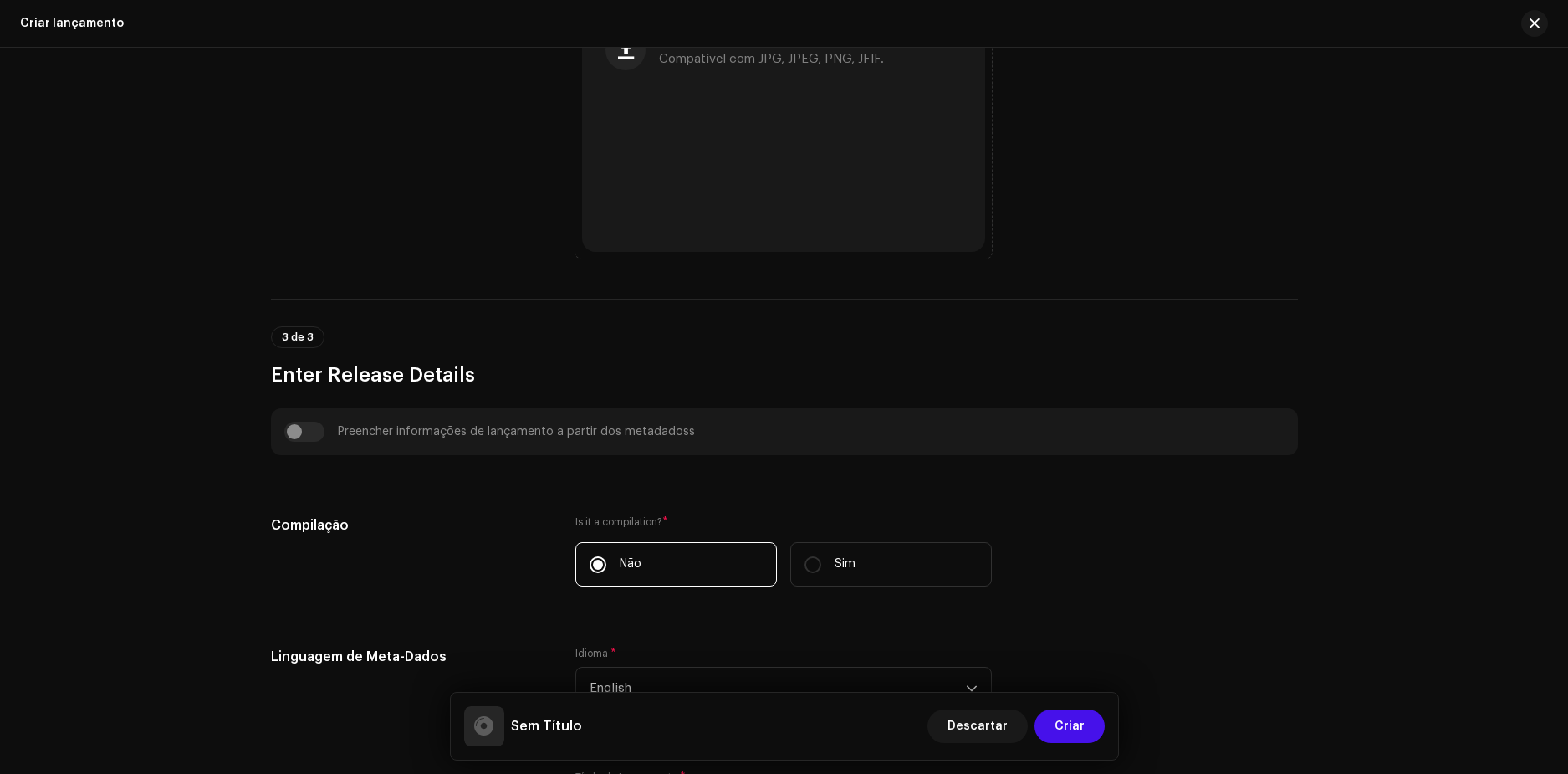
scroll to position [502, 0]
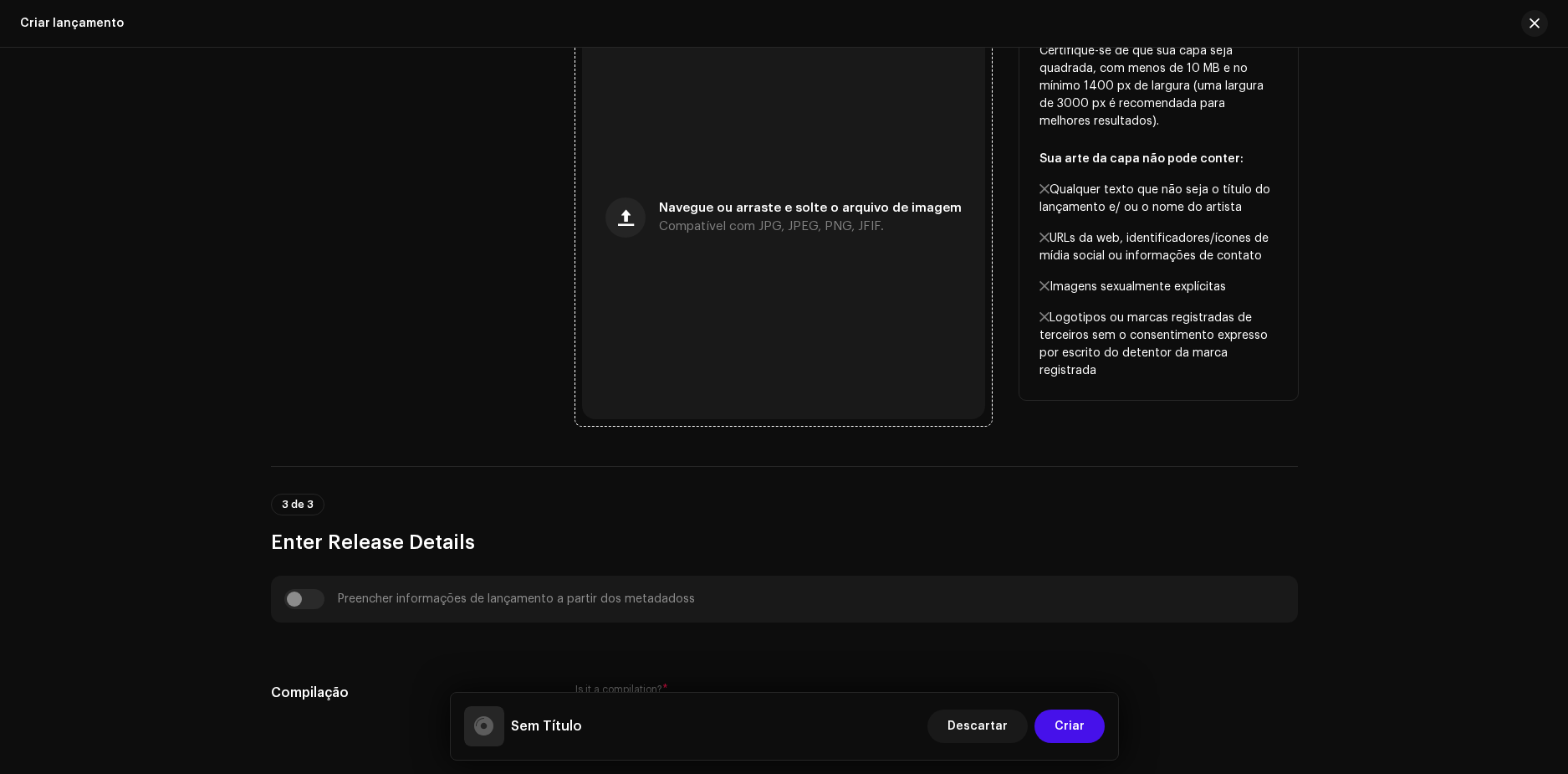
click at [754, 225] on span "Compatível com JPG, JPEG, PNG, JFIF." at bounding box center [771, 227] width 225 height 12
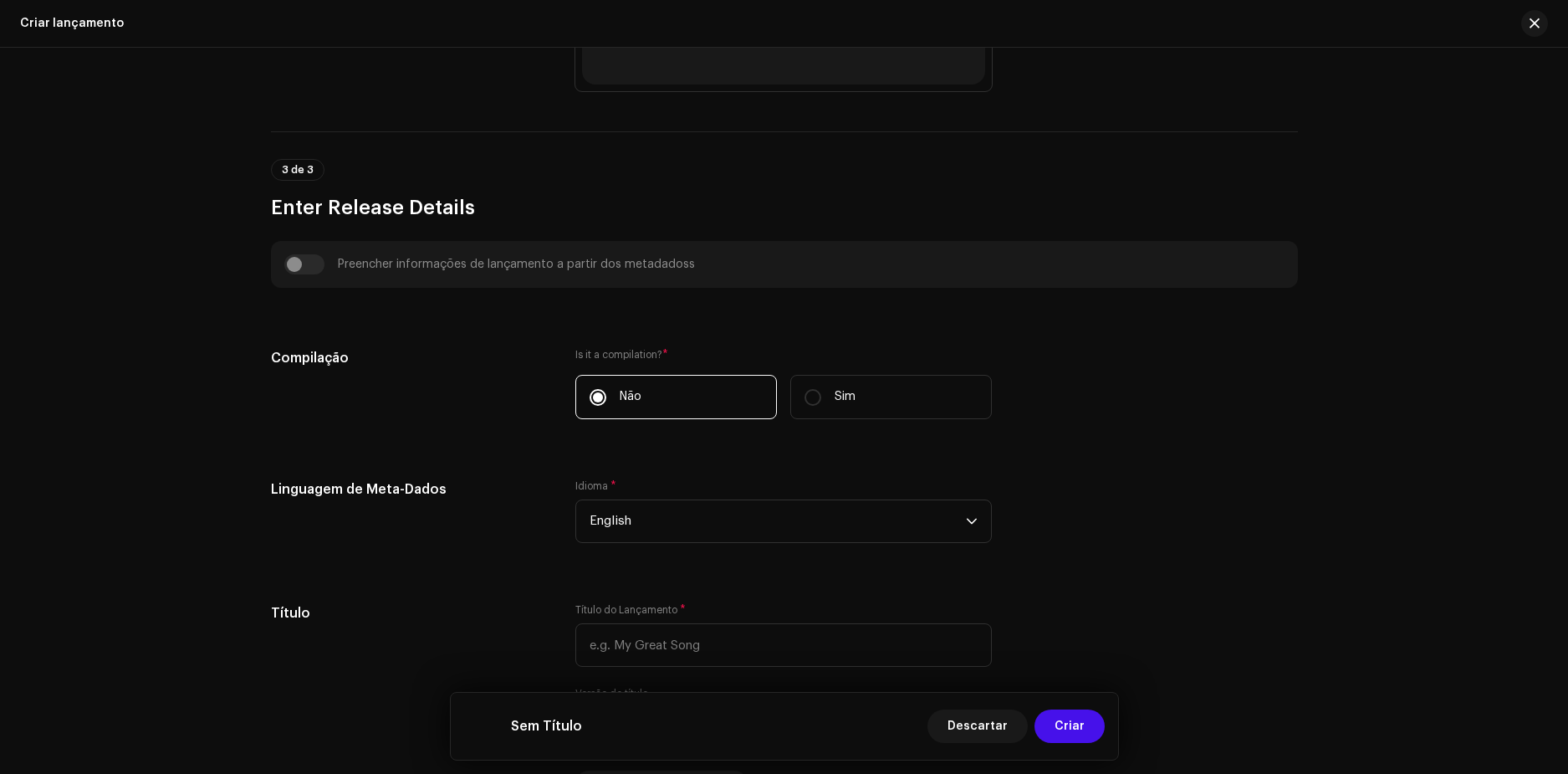
scroll to position [1004, 0]
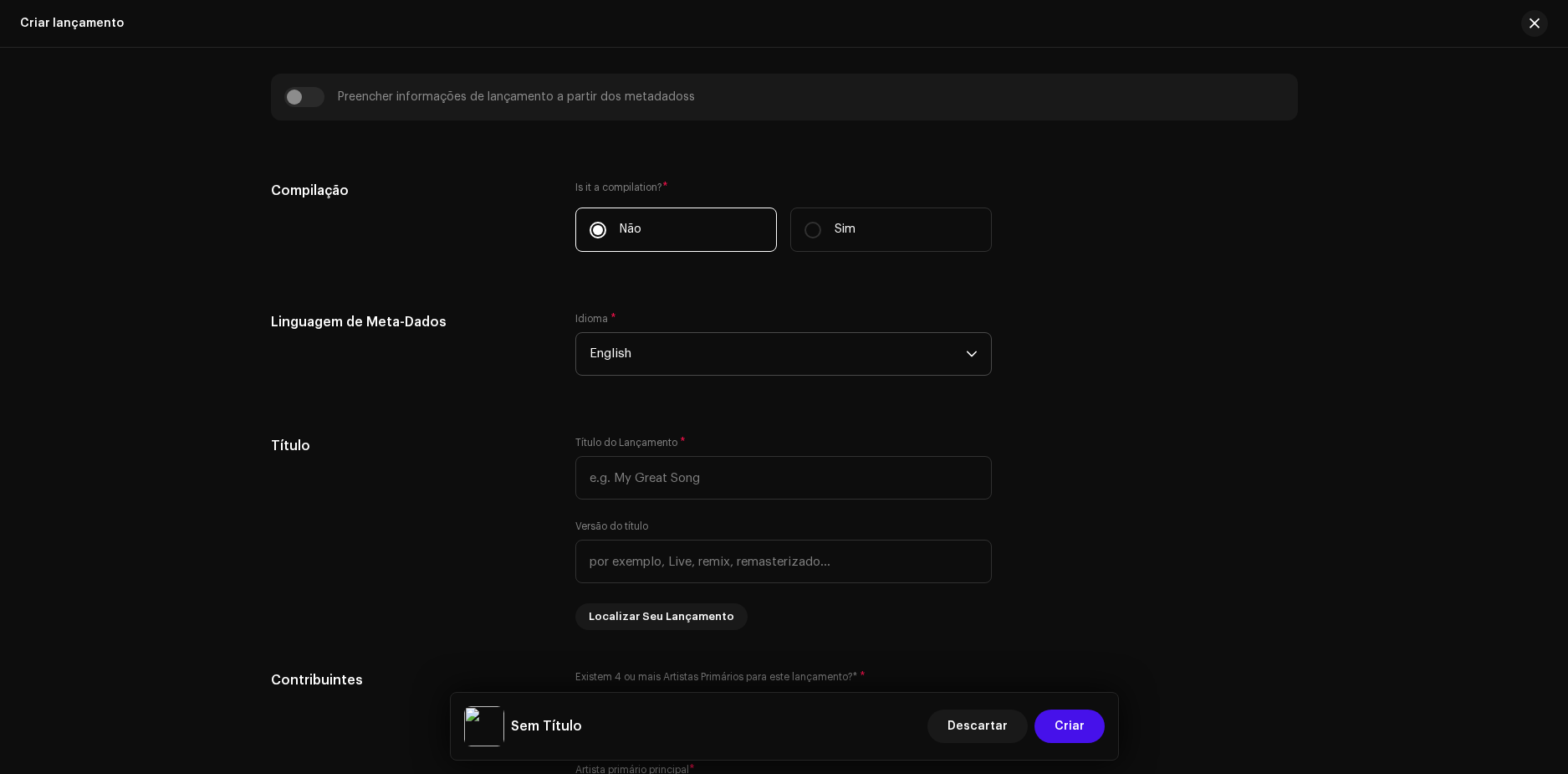
click at [661, 357] on span "English" at bounding box center [777, 354] width 377 height 42
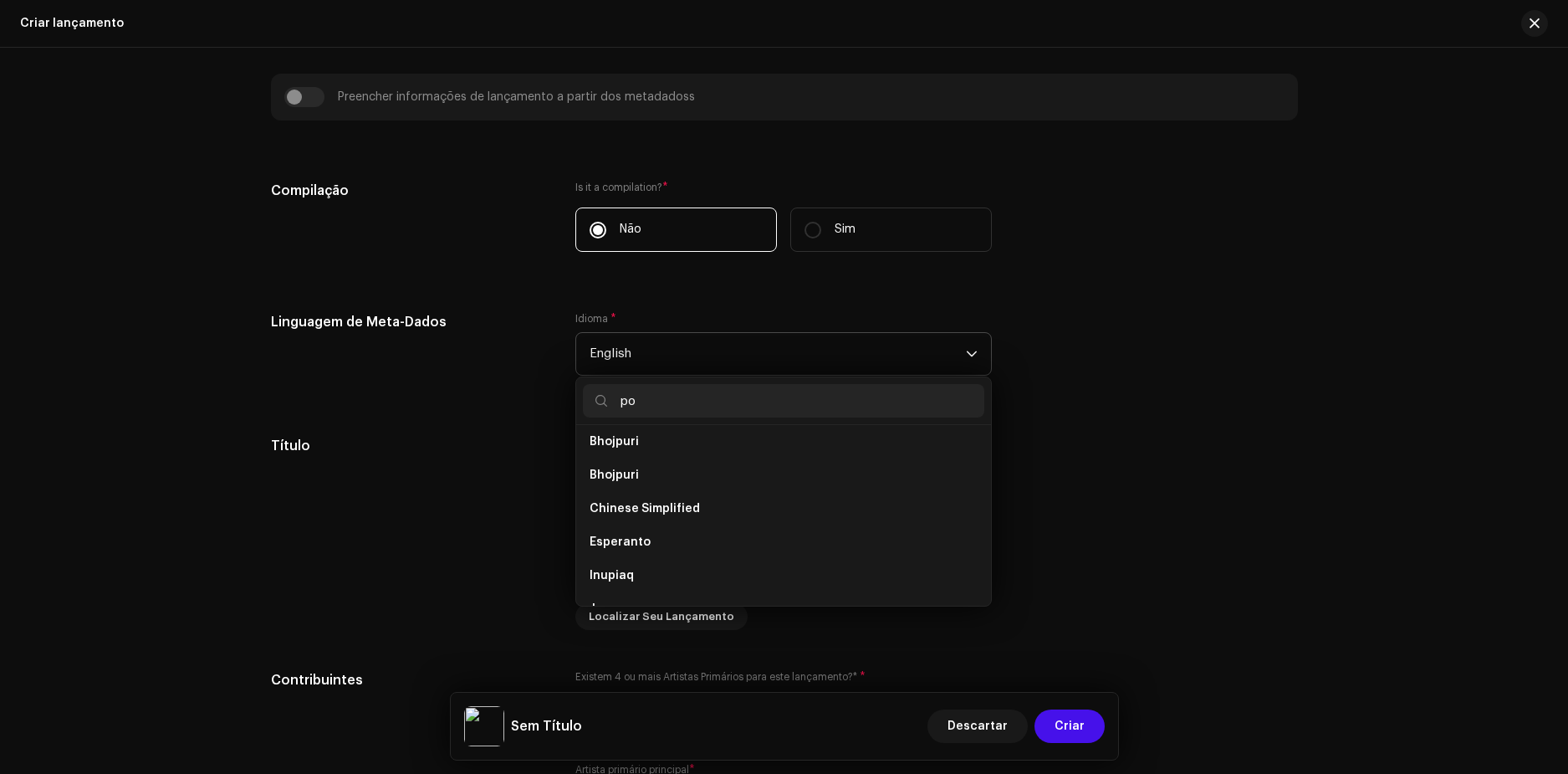
scroll to position [0, 0]
type input "portu"
click at [631, 452] on span "Portuguese" at bounding box center [624, 448] width 70 height 17
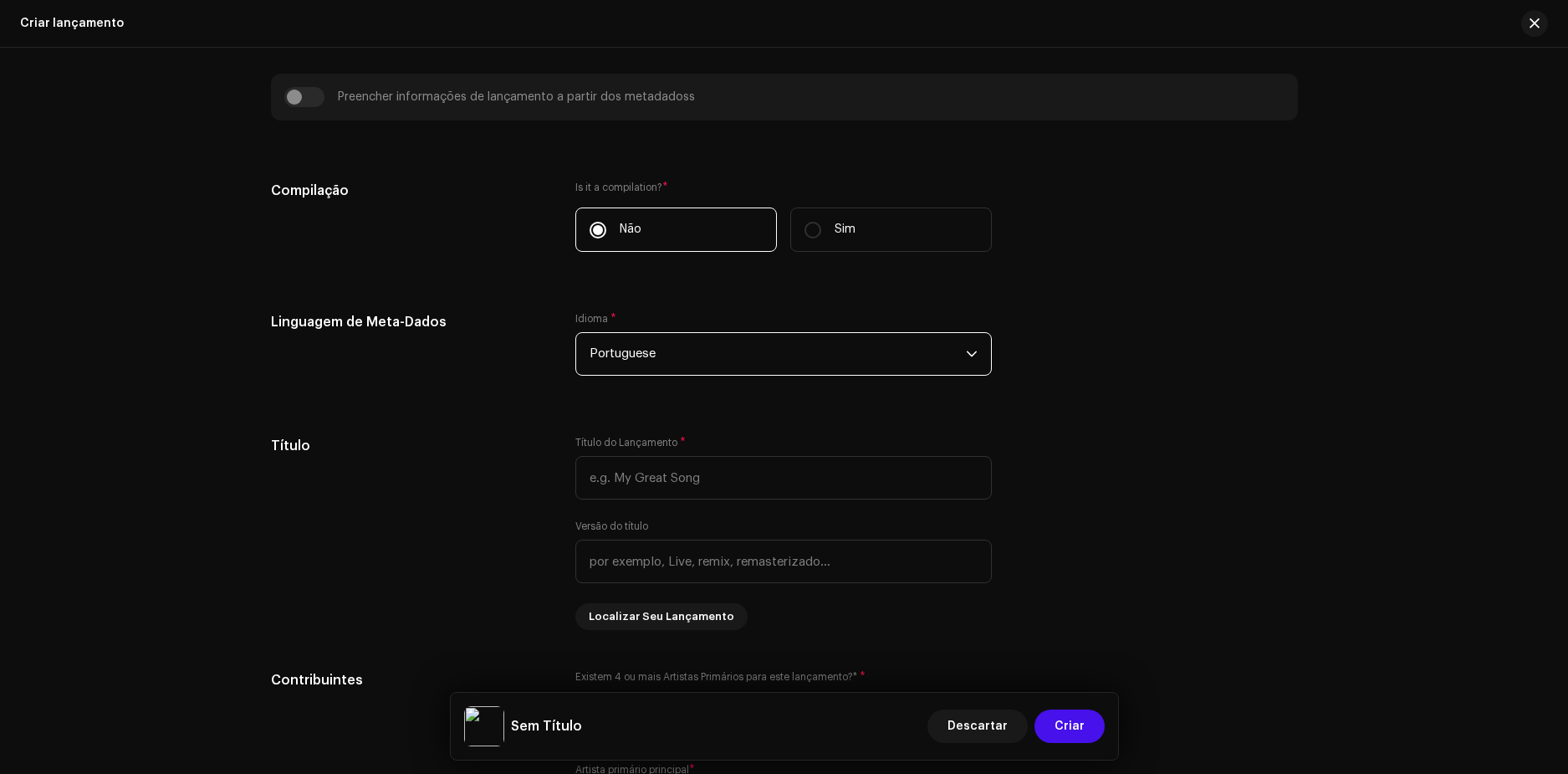
scroll to position [1170, 0]
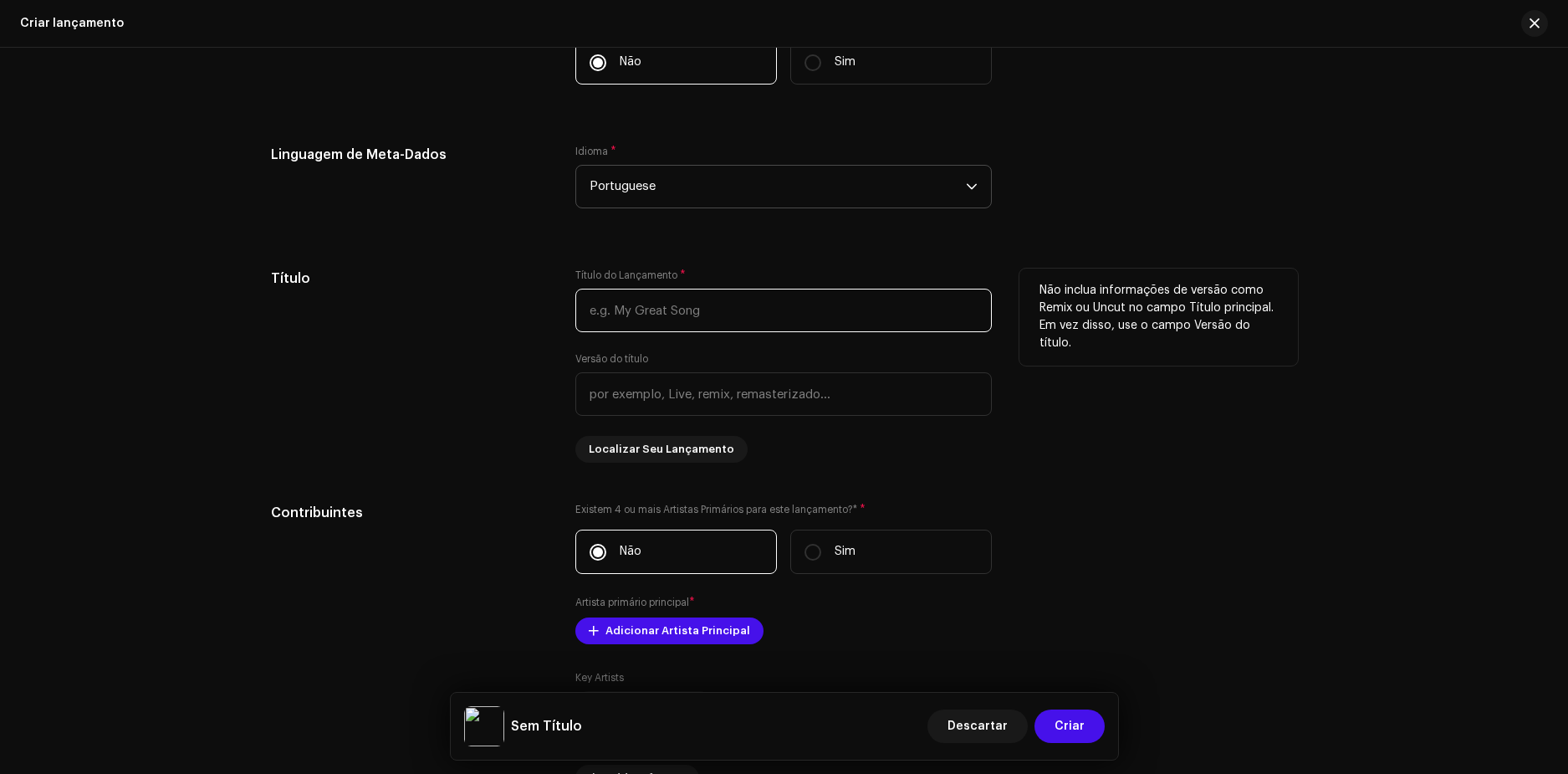
paste input "Regras do Amor"
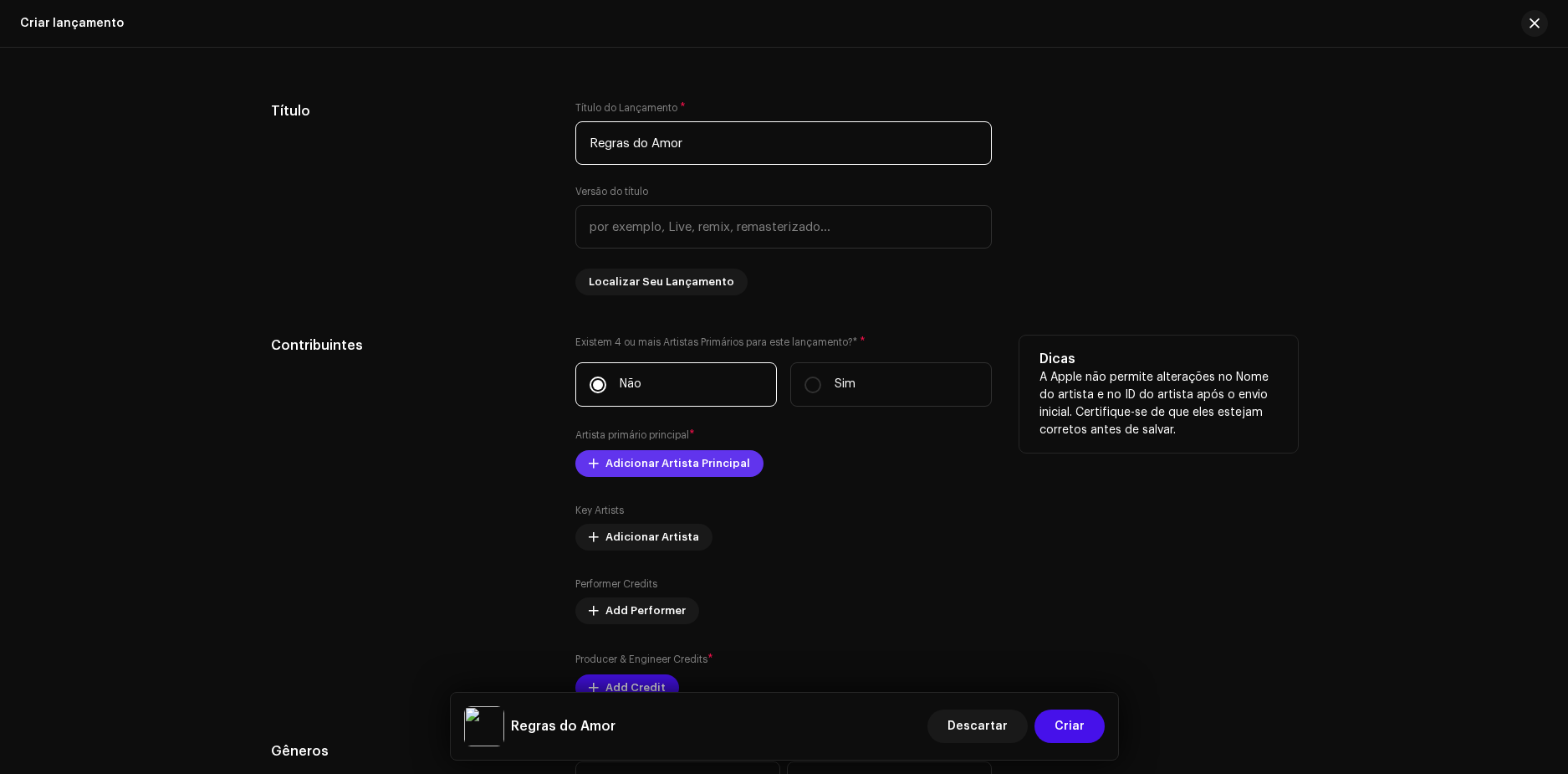
type input "Regras do Amor"
click at [626, 476] on span "Adicionar Artista Principal" at bounding box center [678, 463] width 145 height 34
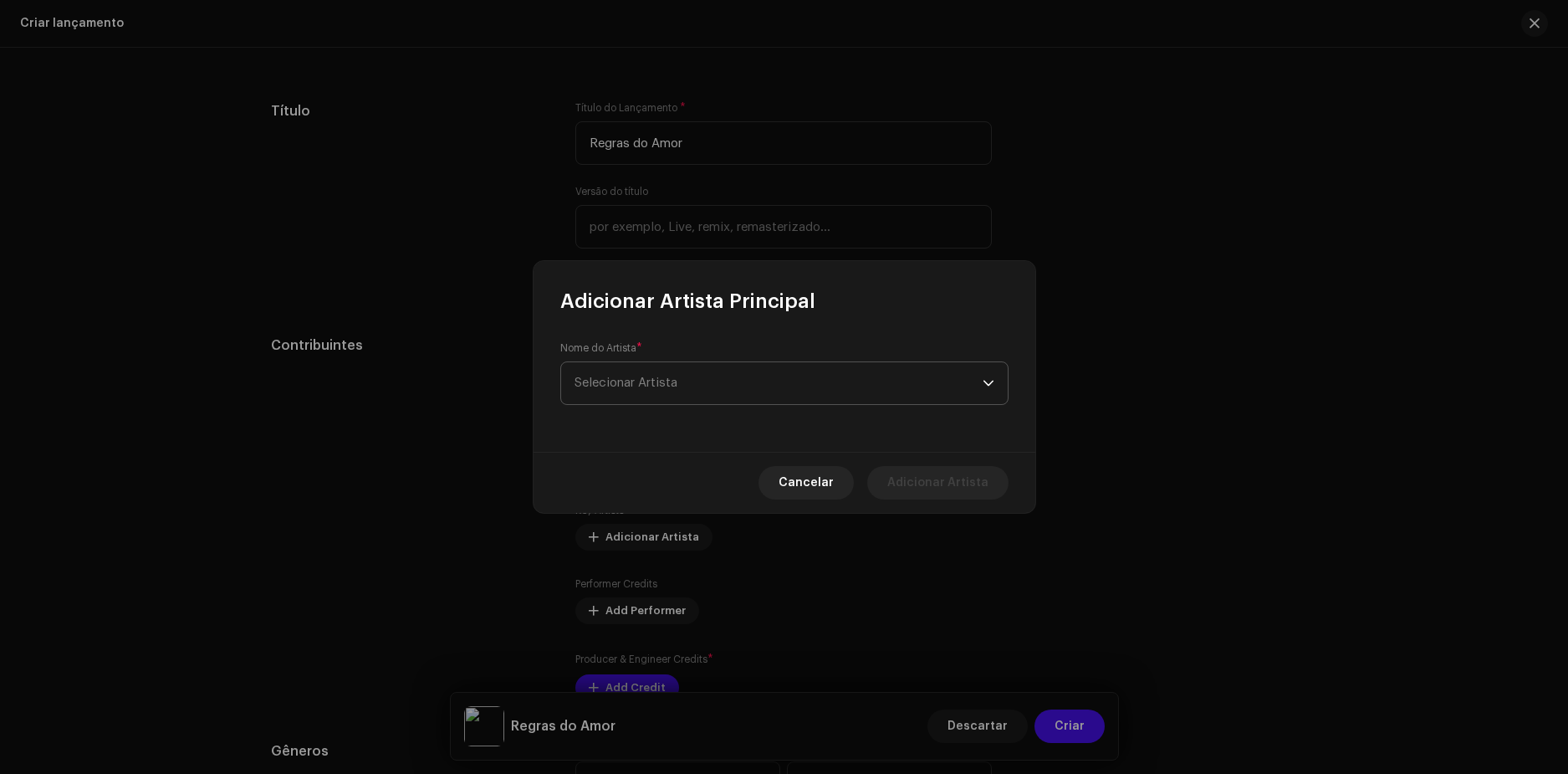
click at [637, 387] on span "Selecionar Artista" at bounding box center [626, 383] width 103 height 13
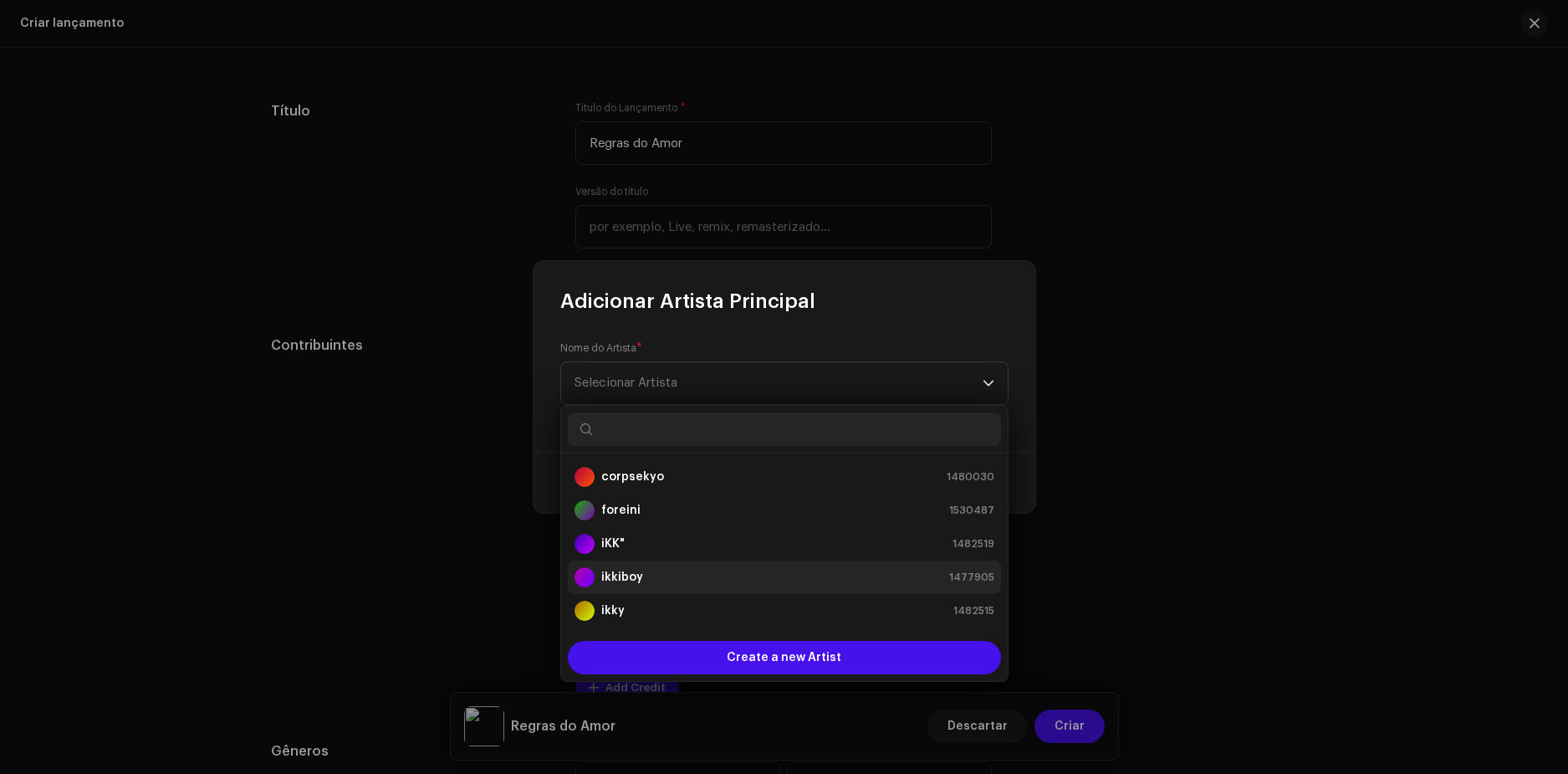
click at [610, 573] on strong "ikkiboy" at bounding box center [622, 576] width 42 height 17
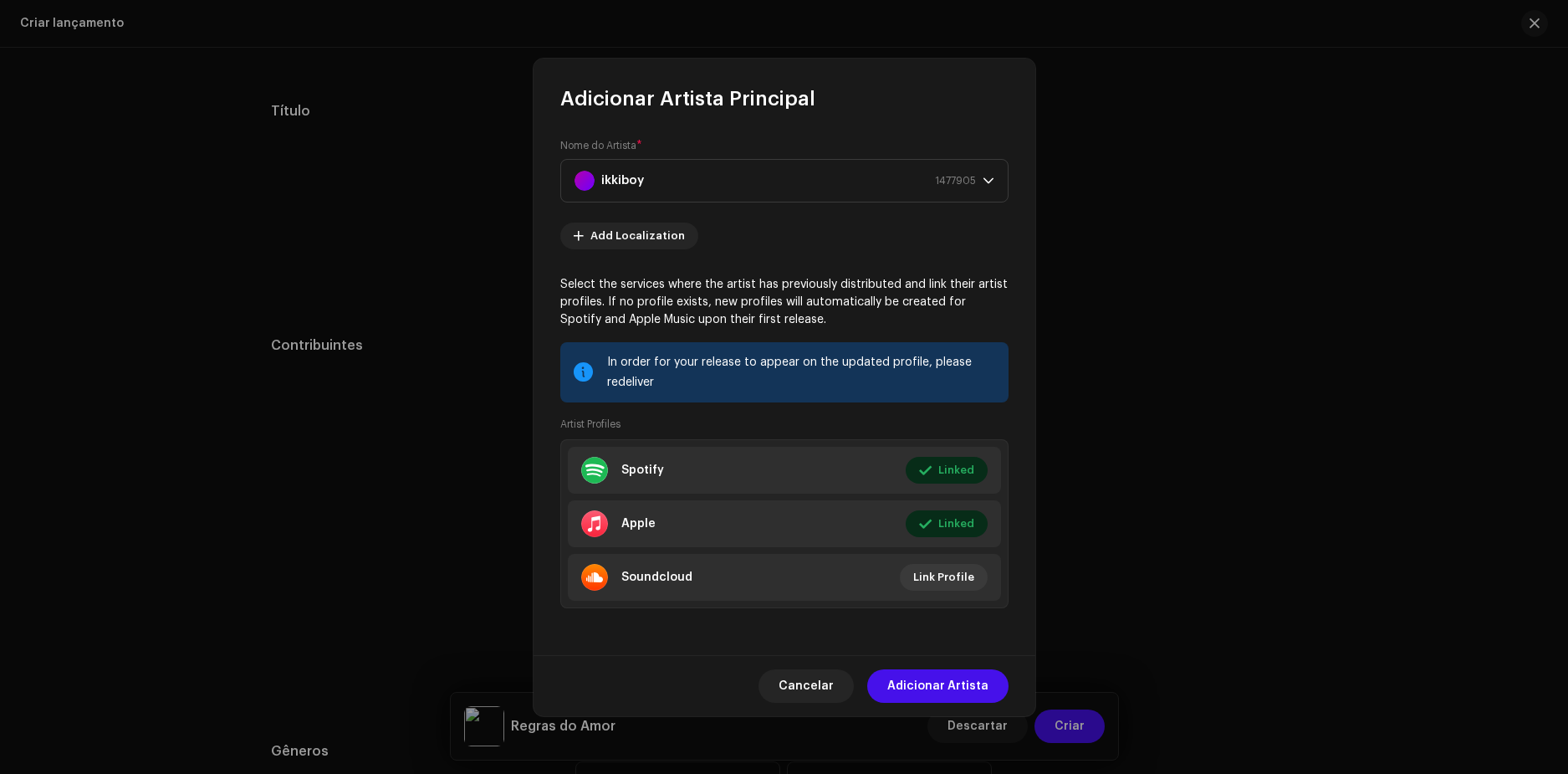
click at [958, 661] on div "Cancelar Adicionar Artista" at bounding box center [784, 685] width 502 height 61
click at [944, 694] on span "Adicionar Artista" at bounding box center [938, 686] width 101 height 34
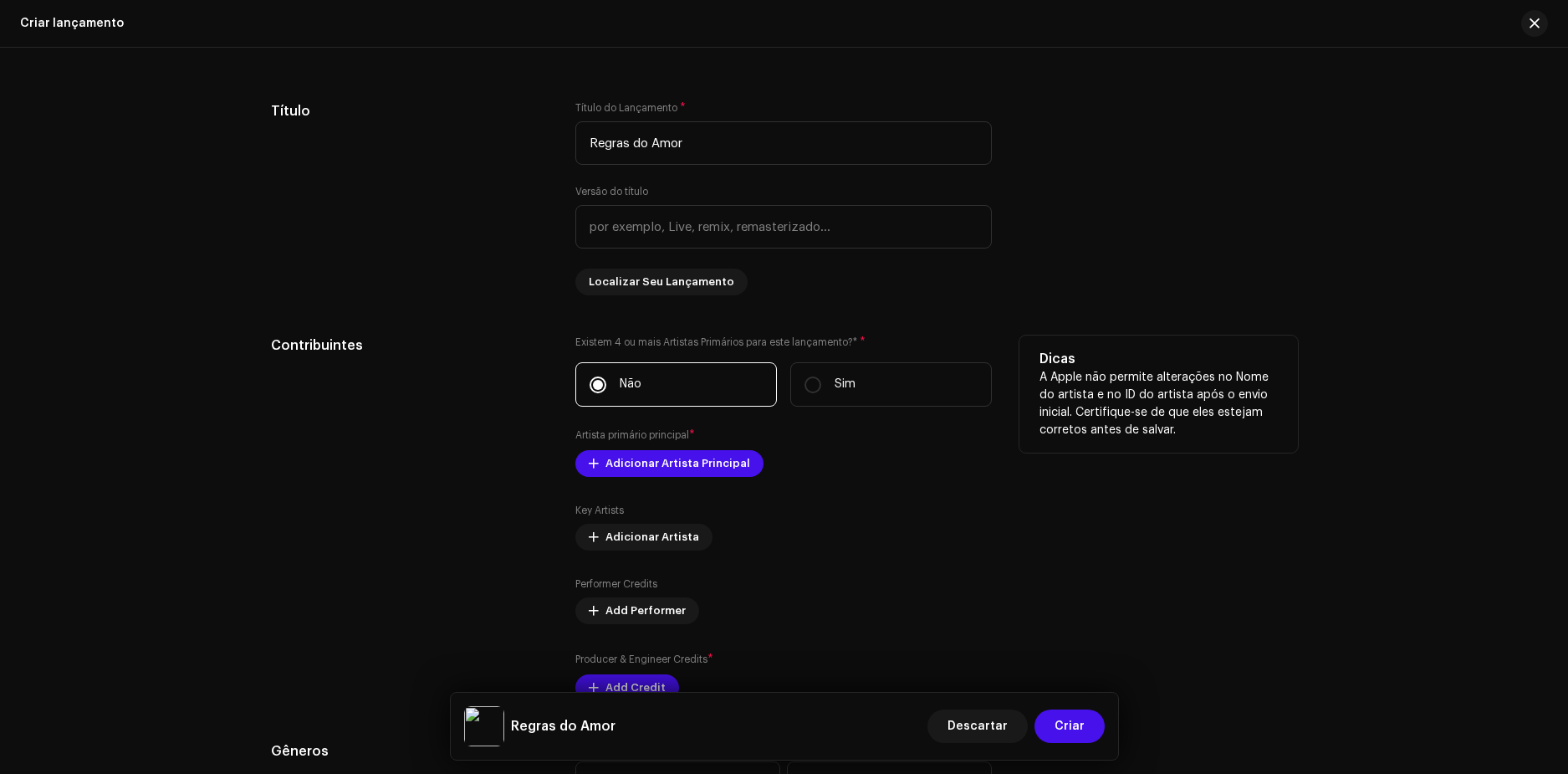
scroll to position [1505, 0]
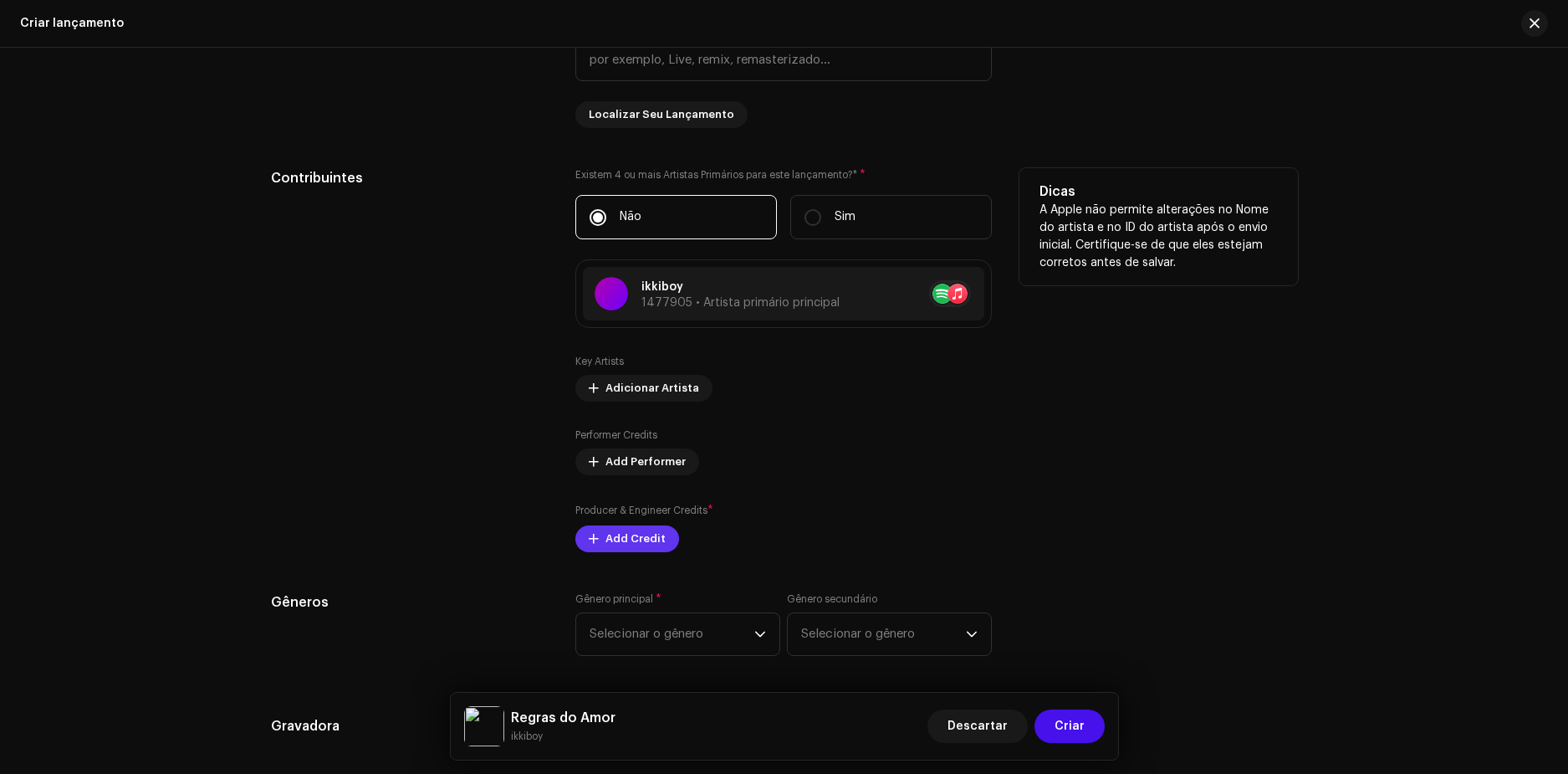
click at [617, 526] on span "Add Credit" at bounding box center [635, 539] width 61 height 34
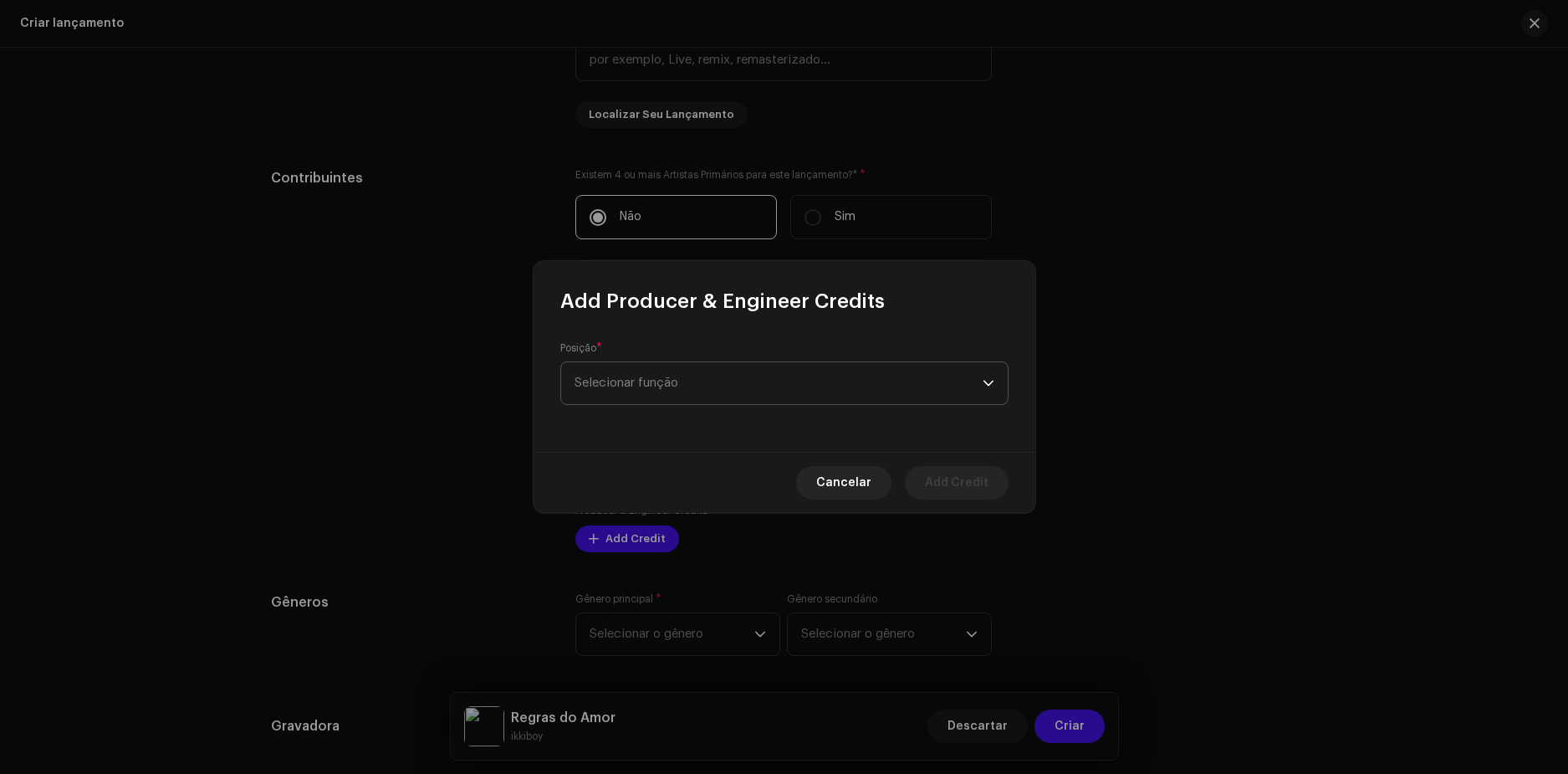
click at [642, 381] on span "Selecionar função" at bounding box center [778, 383] width 408 height 42
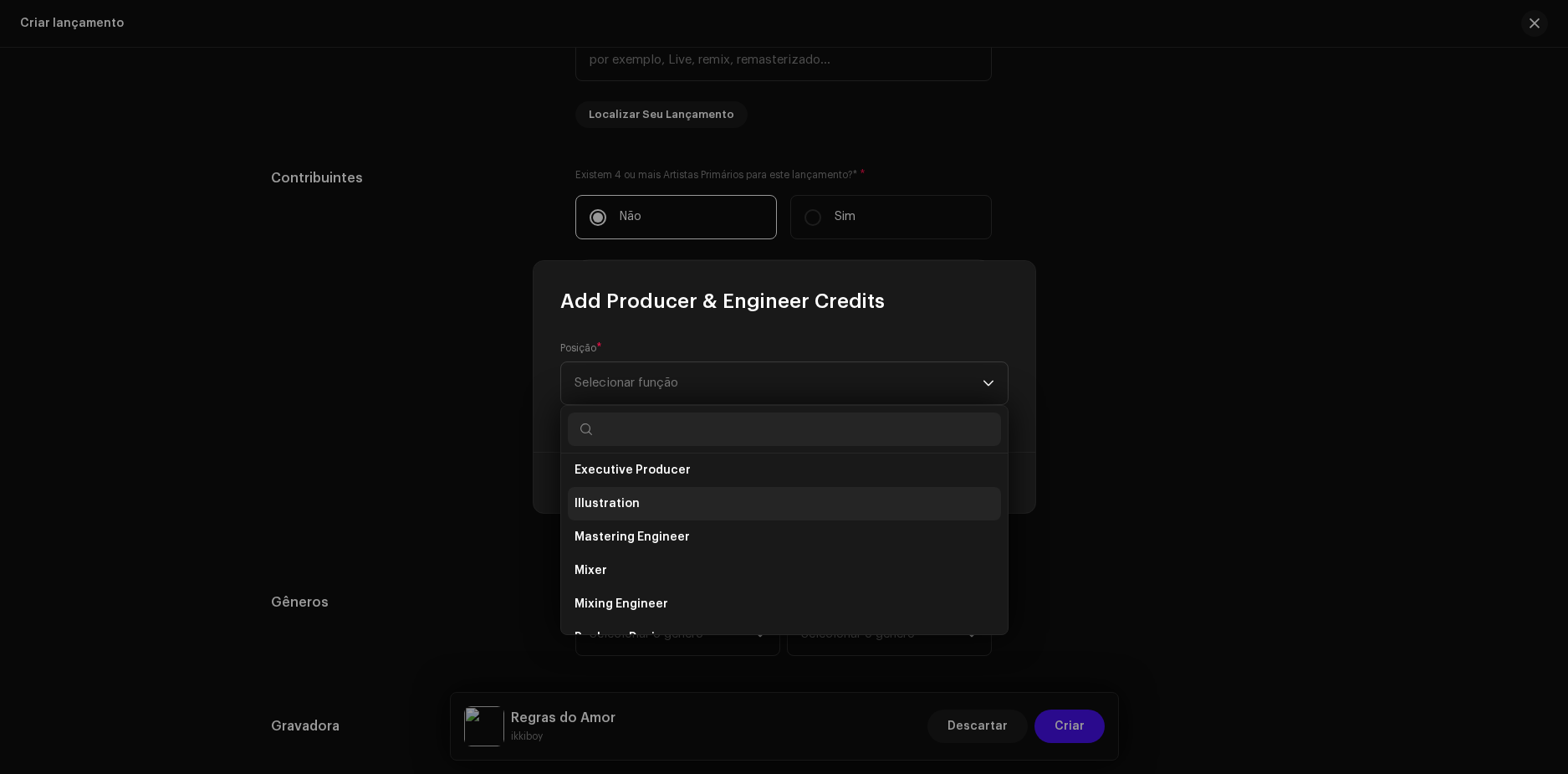
scroll to position [575, 0]
click at [611, 572] on span "Producer" at bounding box center [602, 570] width 56 height 17
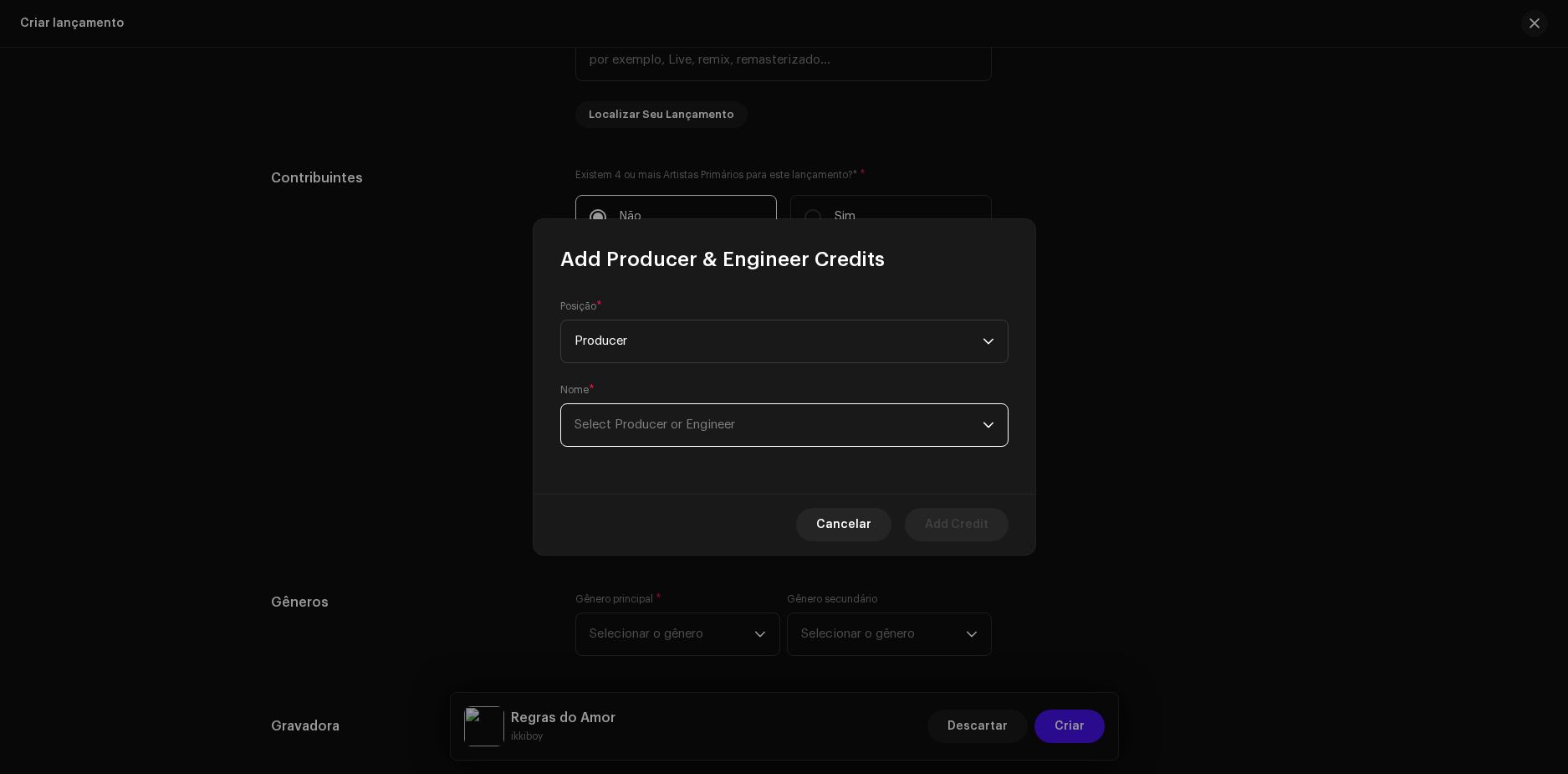
click at [639, 432] on span "Select Producer or Engineer" at bounding box center [778, 425] width 408 height 42
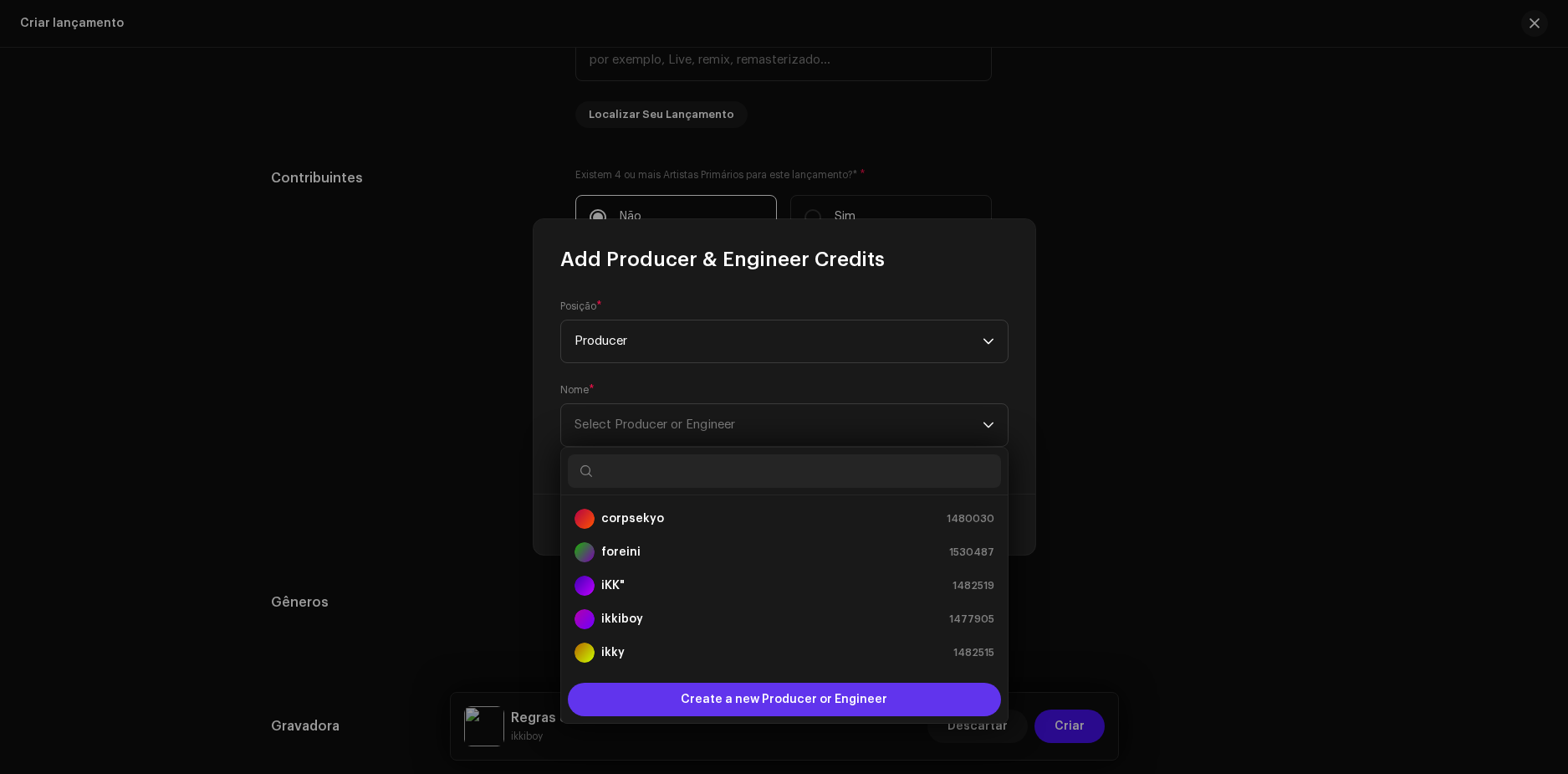
scroll to position [27, 0]
click at [751, 705] on span "Create a new Producer or Engineer" at bounding box center [784, 699] width 207 height 34
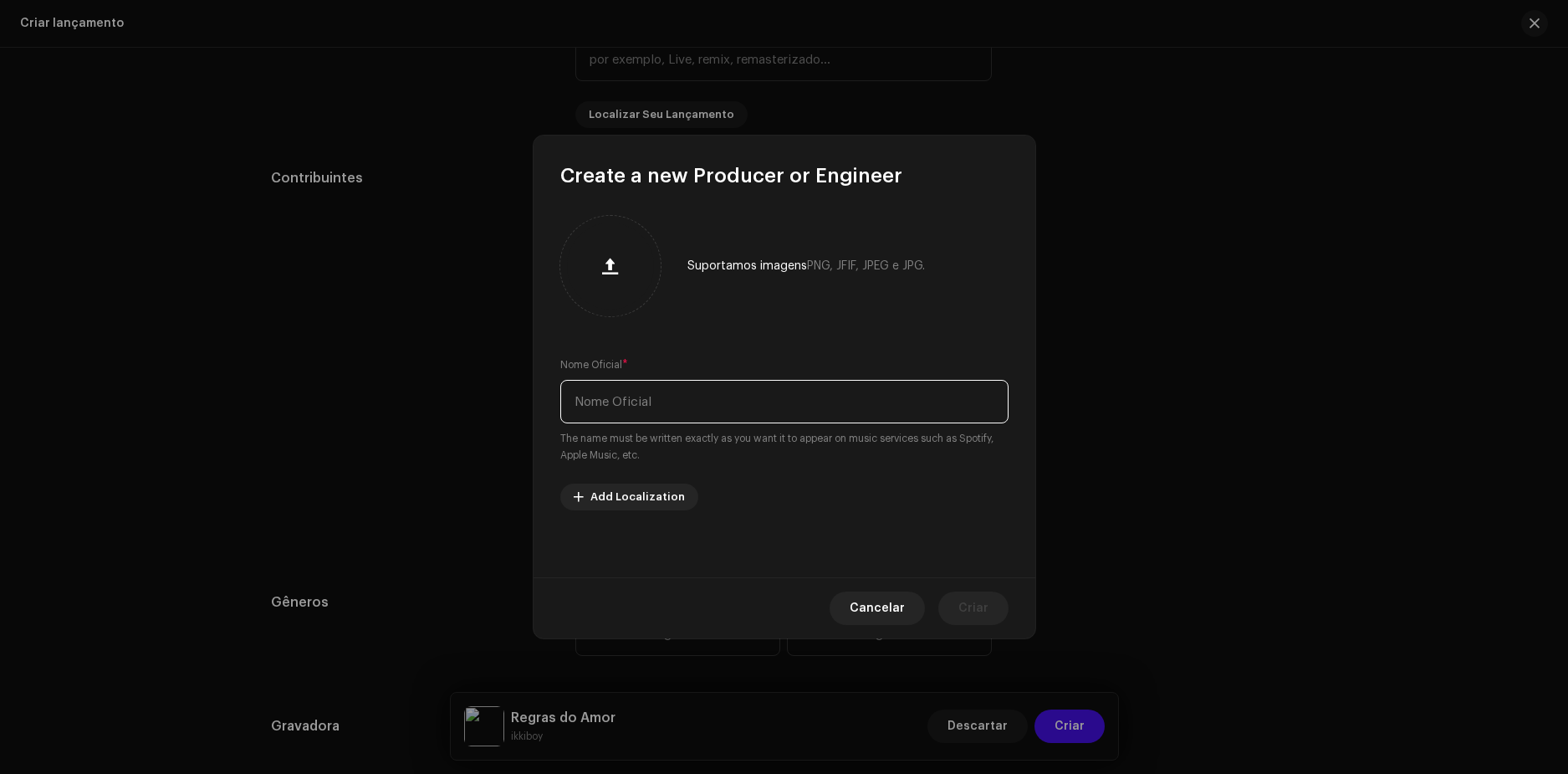
click at [630, 407] on input "text" at bounding box center [784, 401] width 448 height 44
click at [631, 489] on div "Suportamos imagens PNG, JFIF, JPEG e JPG. Nome Oficial * The name must be writt…" at bounding box center [784, 383] width 502 height 388
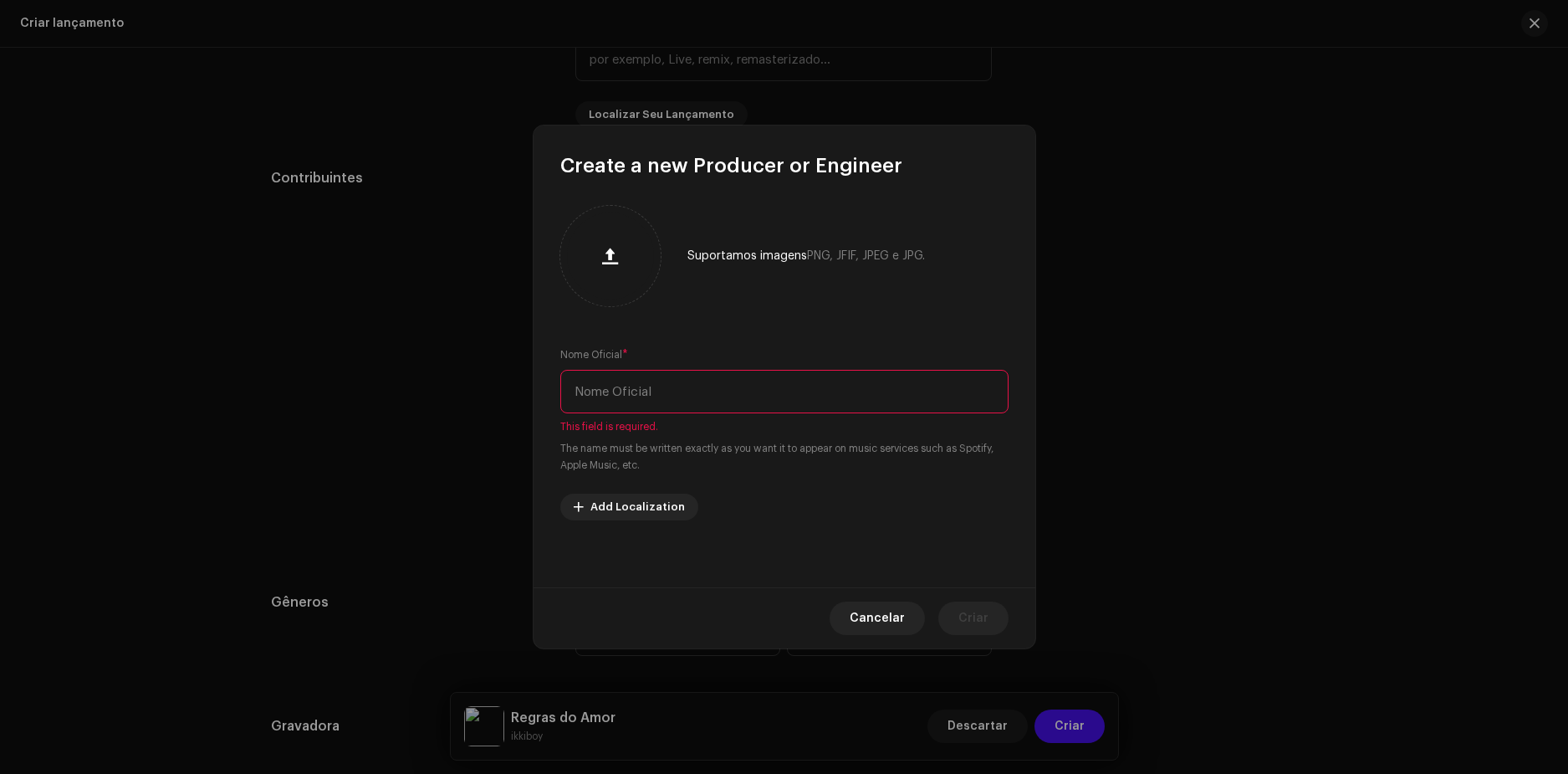
click at [628, 371] on input "text" at bounding box center [784, 391] width 448 height 44
click at [657, 393] on input "text" at bounding box center [784, 391] width 448 height 44
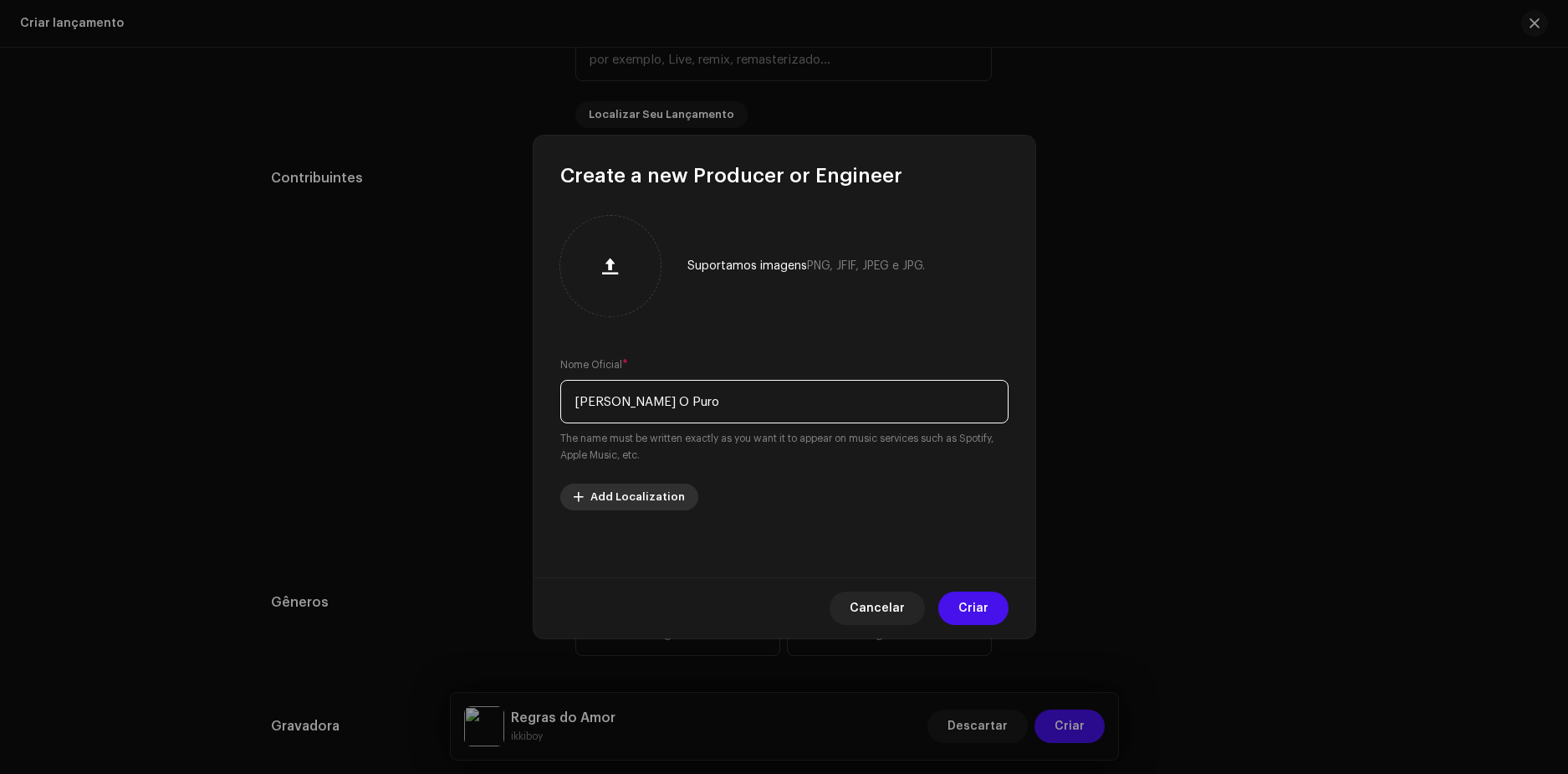
type input "[PERSON_NAME]"
click at [636, 499] on span "Add Localization" at bounding box center [637, 497] width 94 height 34
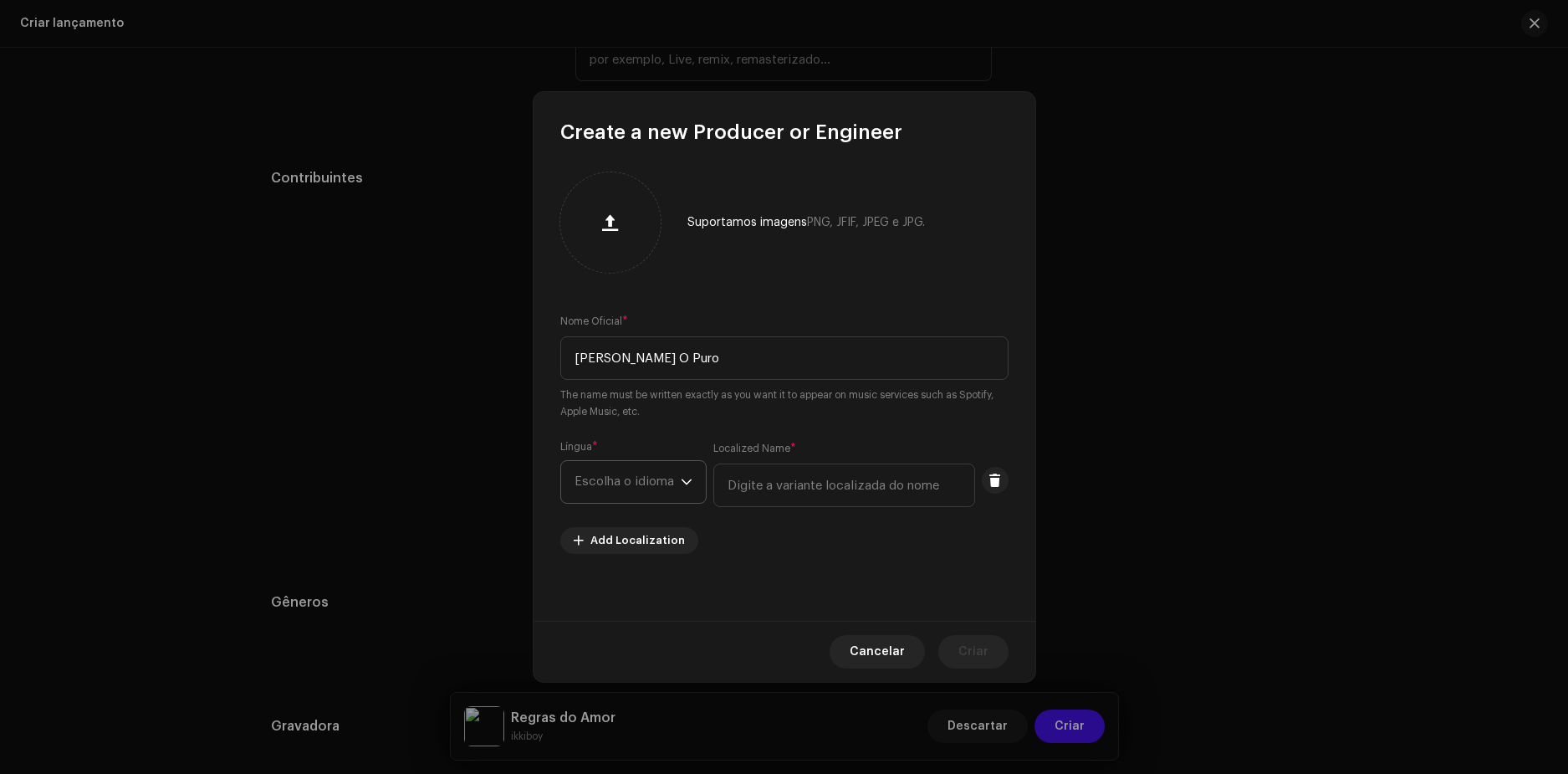
click at [644, 493] on span "Escolha o idioma" at bounding box center [627, 482] width 106 height 42
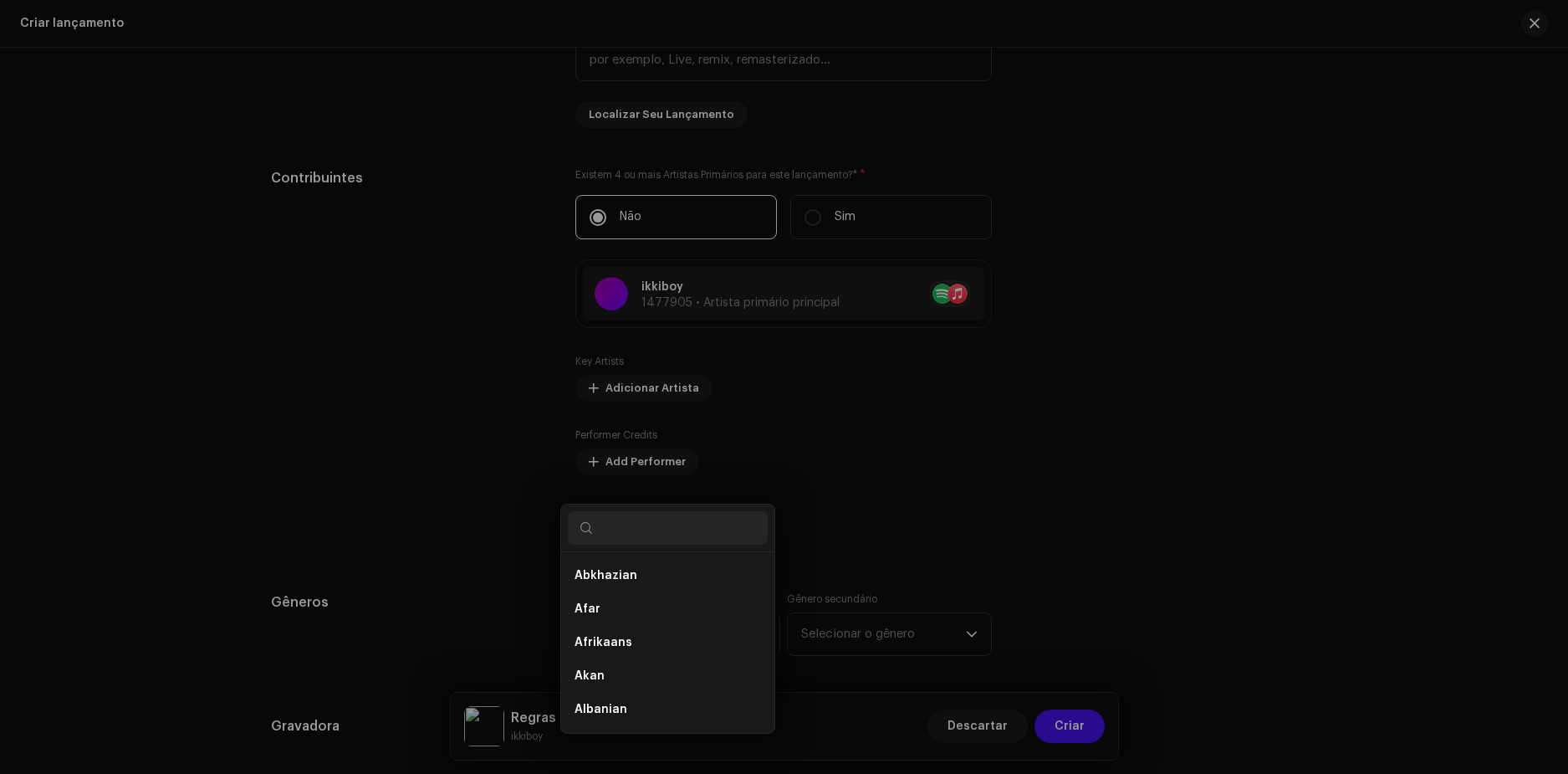
click at [475, 533] on div "Create a new Producer or Engineer Suportamos imagens PNG, JFIF, JPEG e JPG. Nom…" at bounding box center [784, 387] width 1568 height 774
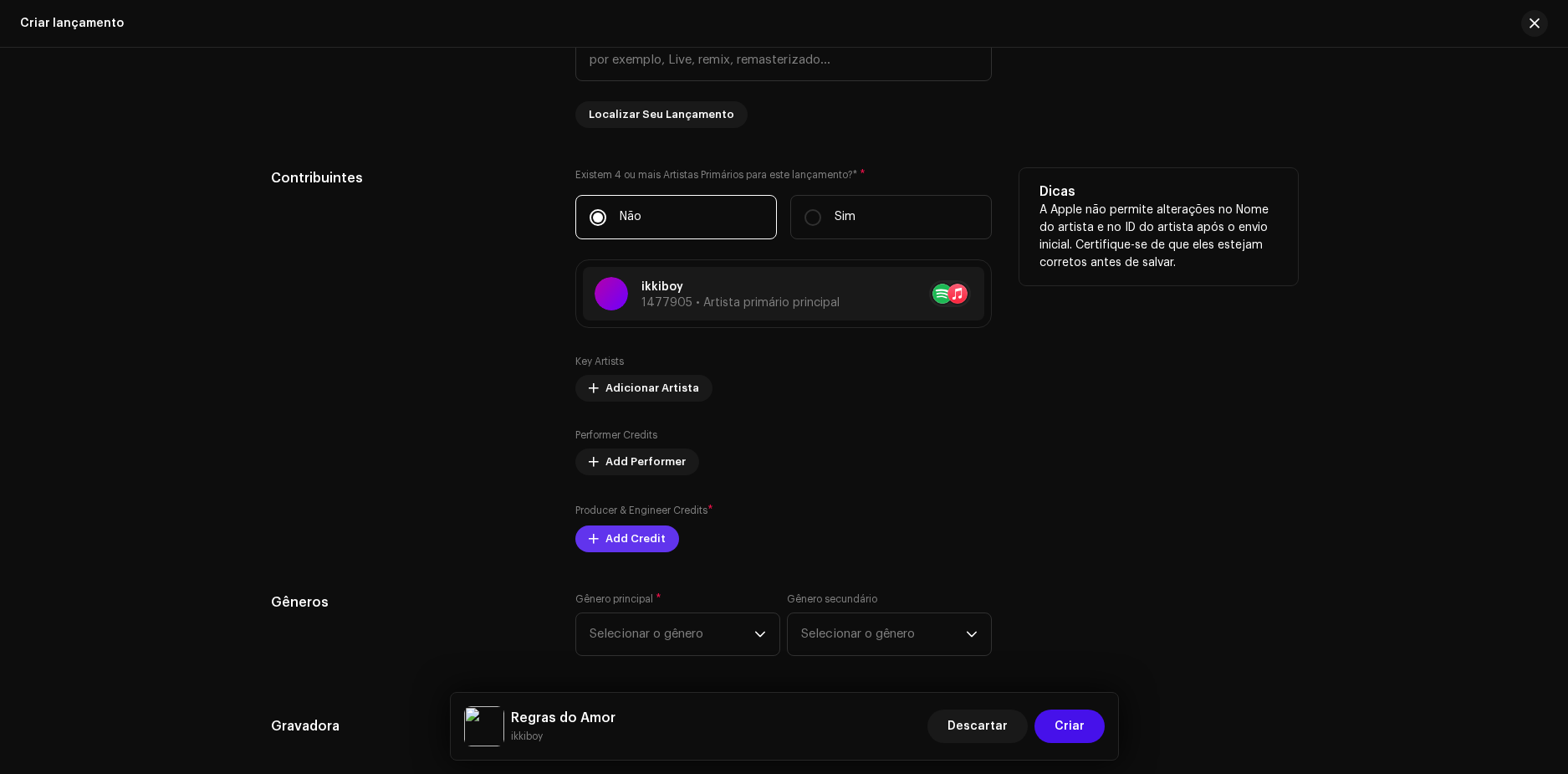
click at [624, 543] on span "Add Credit" at bounding box center [635, 539] width 61 height 34
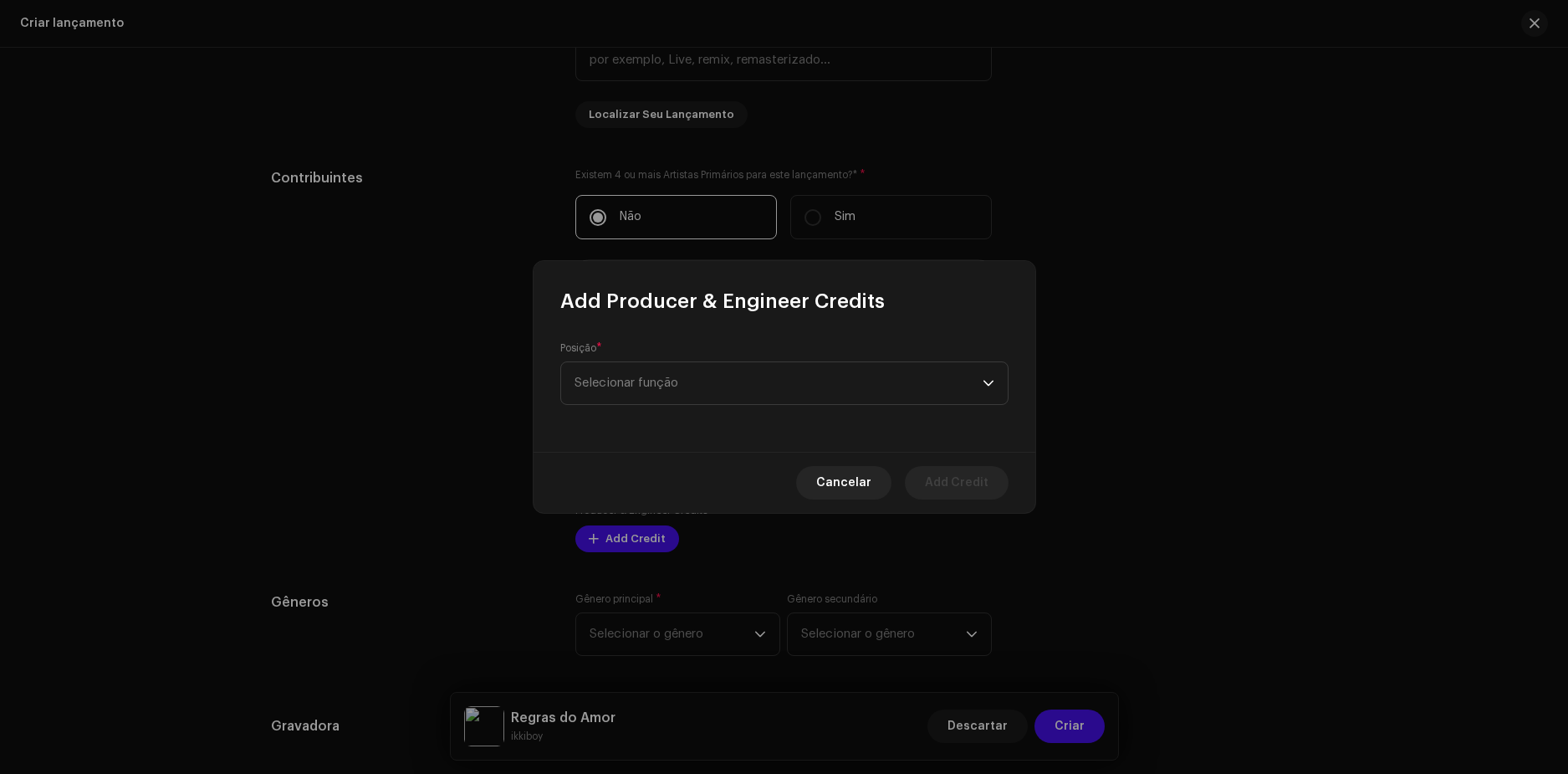
click at [638, 405] on div "Posição * Selecionar função" at bounding box center [784, 383] width 502 height 137
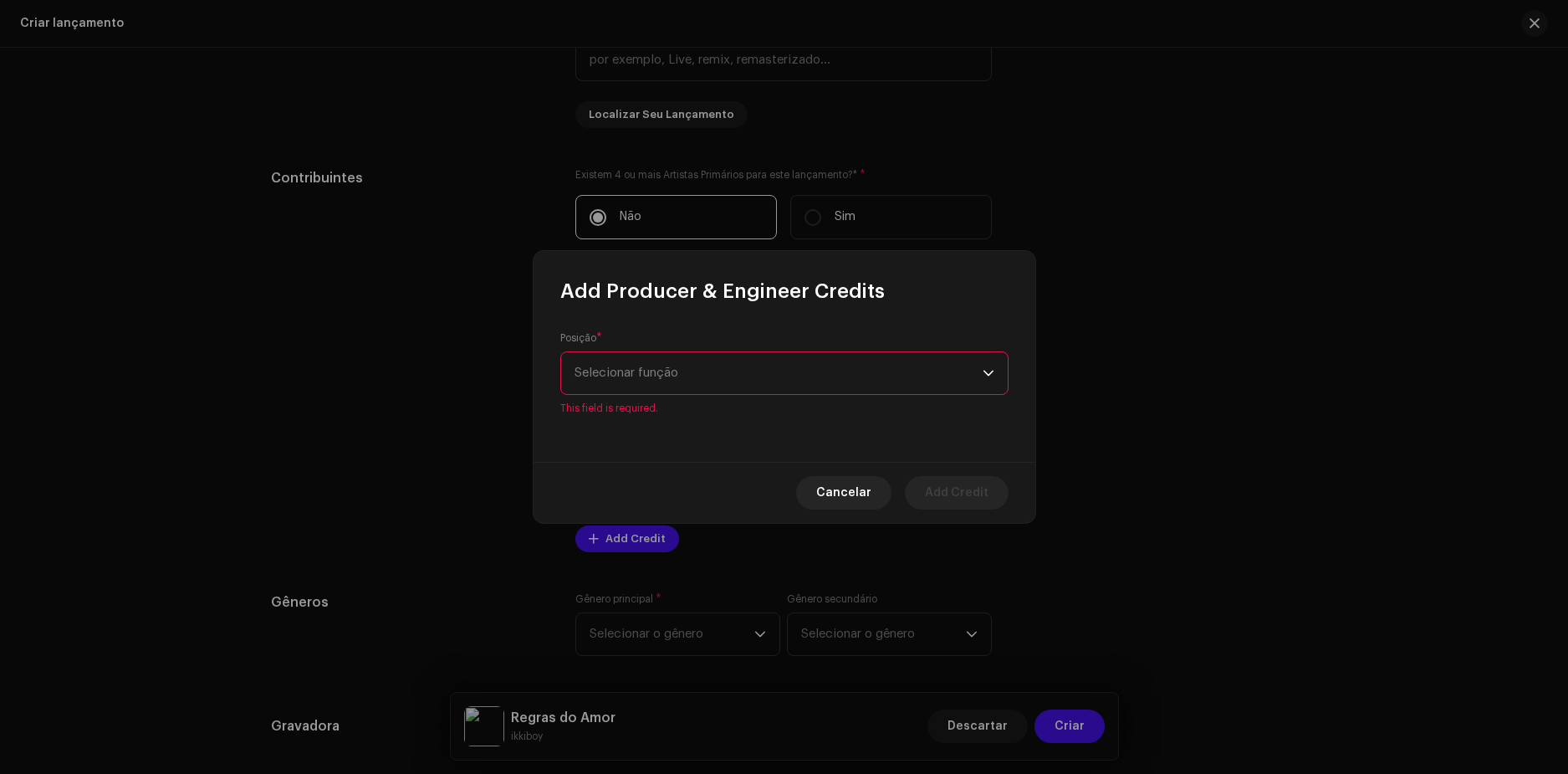
click at [651, 380] on span "Selecionar função" at bounding box center [778, 373] width 408 height 42
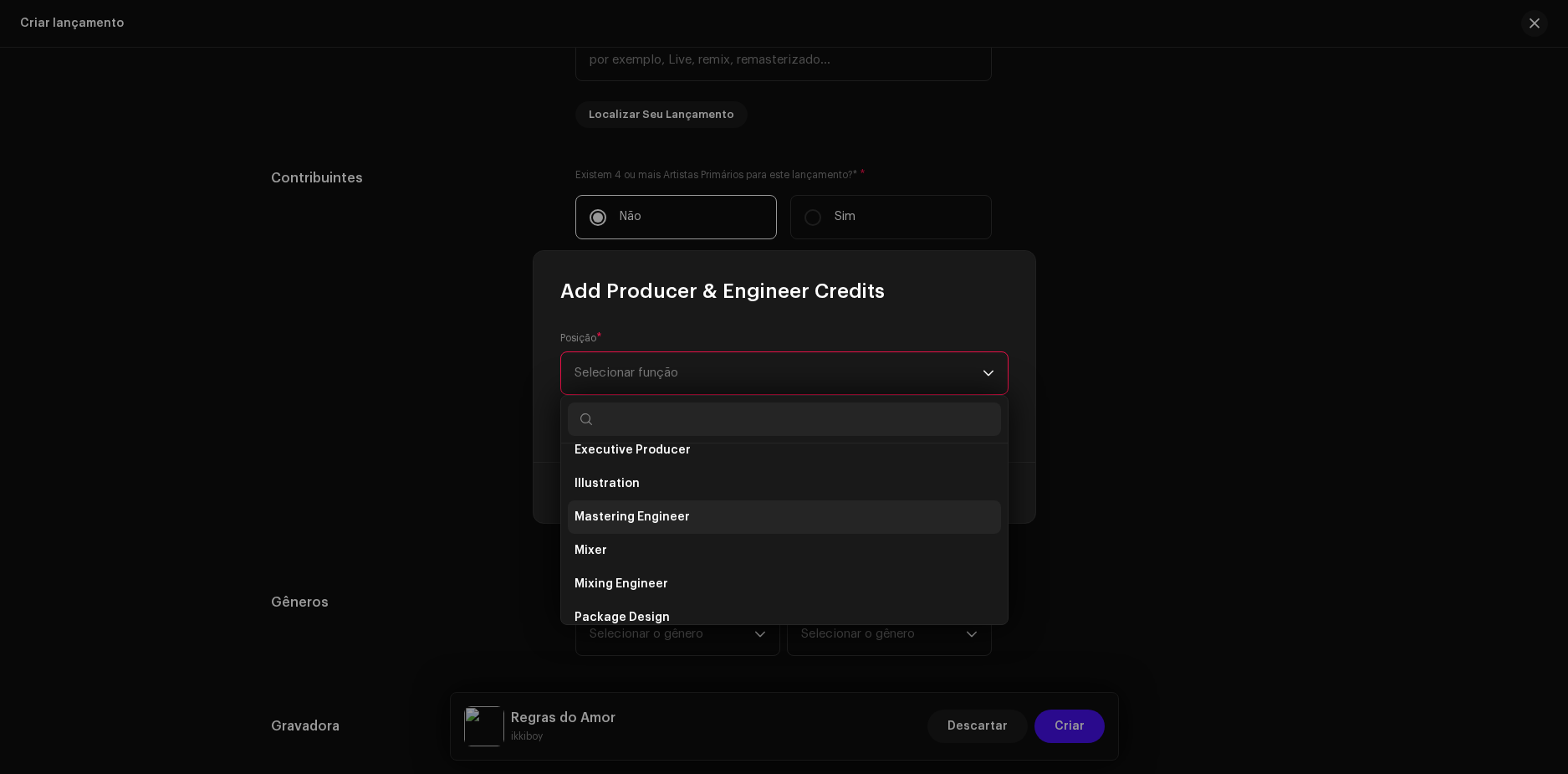
scroll to position [585, 0]
click at [610, 554] on span "Producer" at bounding box center [602, 549] width 56 height 17
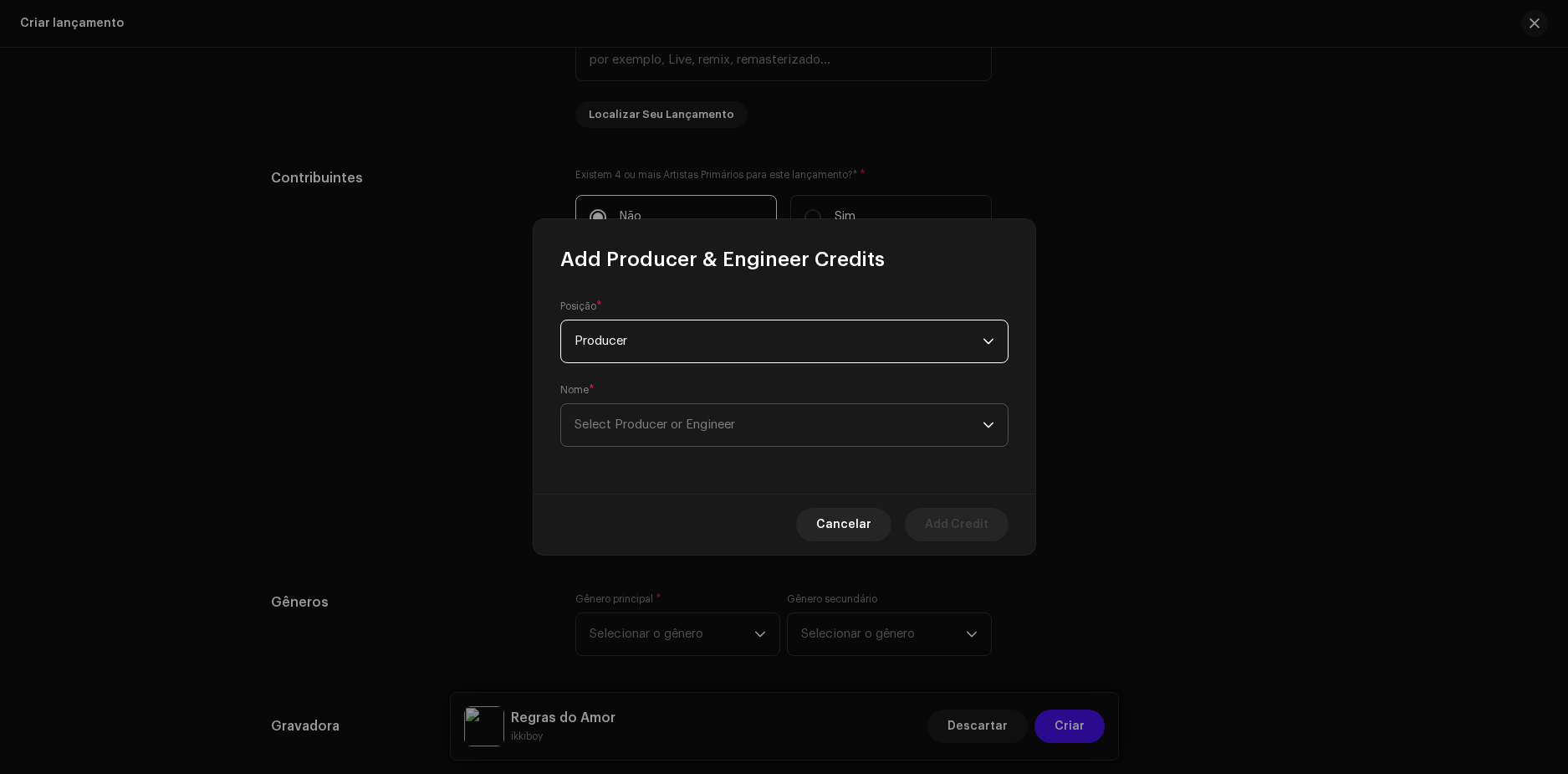
click at [646, 424] on span "Select Producer or Engineer" at bounding box center [655, 424] width 161 height 13
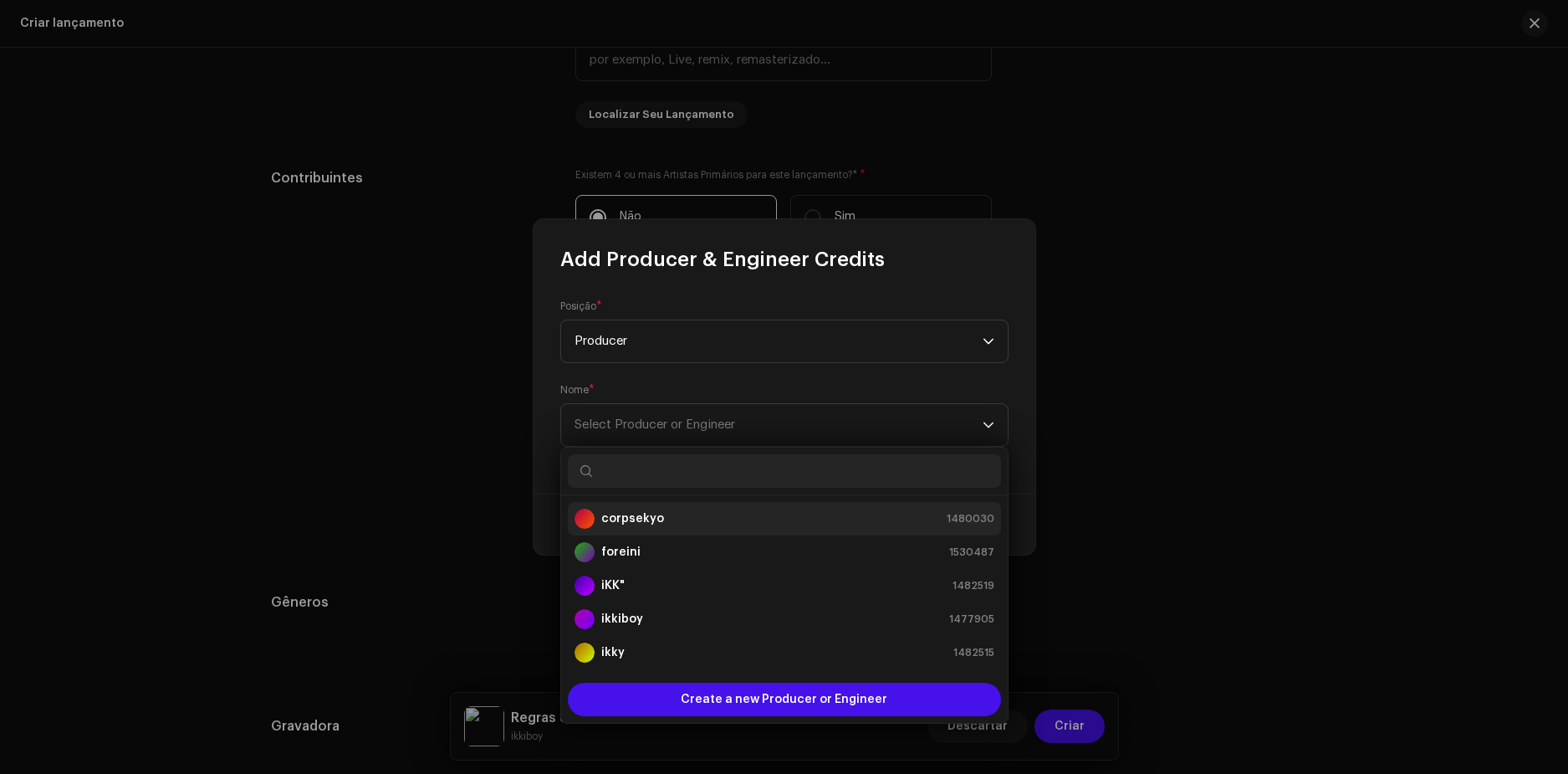
scroll to position [100, 0]
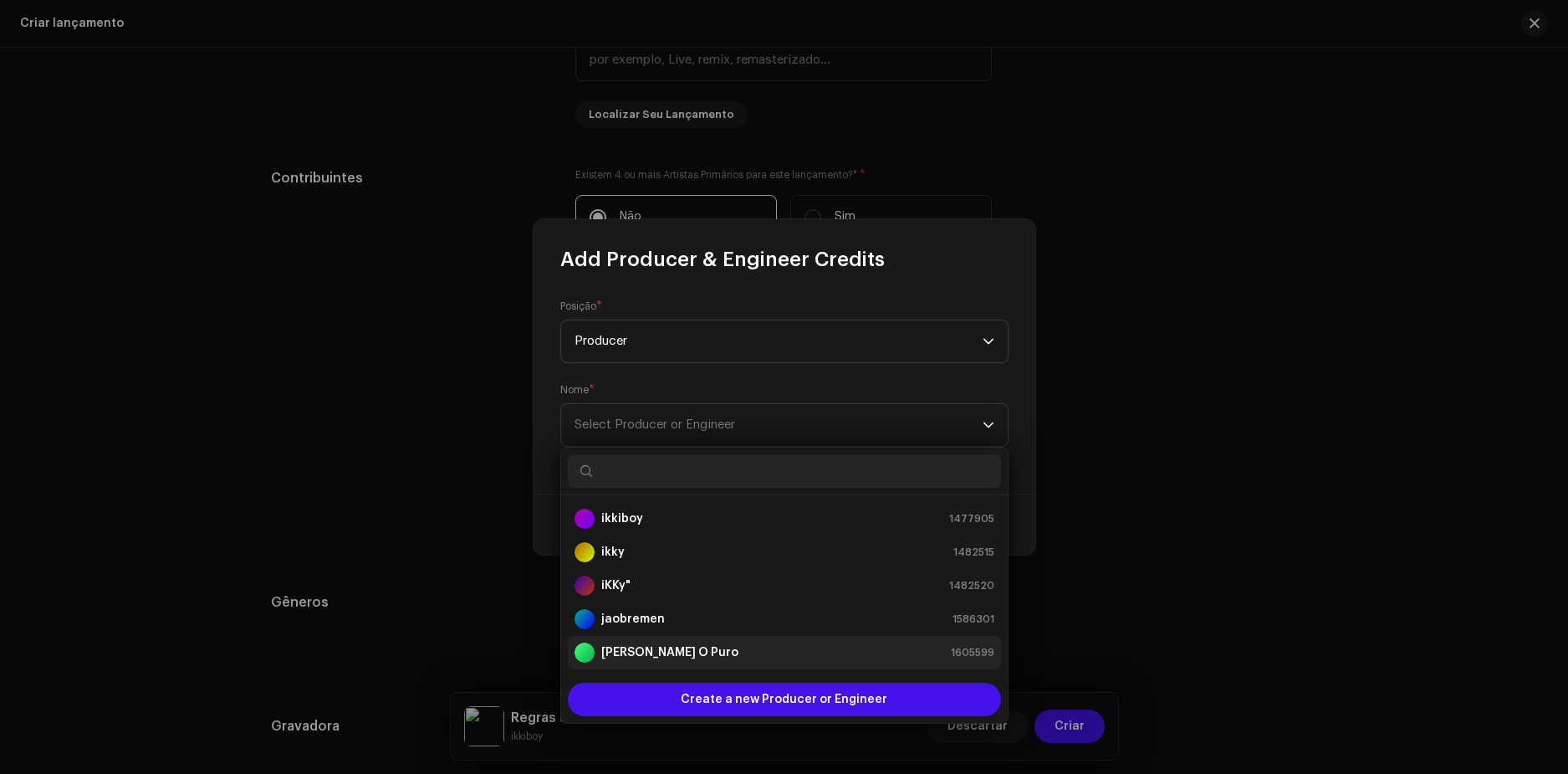
click at [647, 647] on strong "[PERSON_NAME]" at bounding box center [670, 652] width 137 height 17
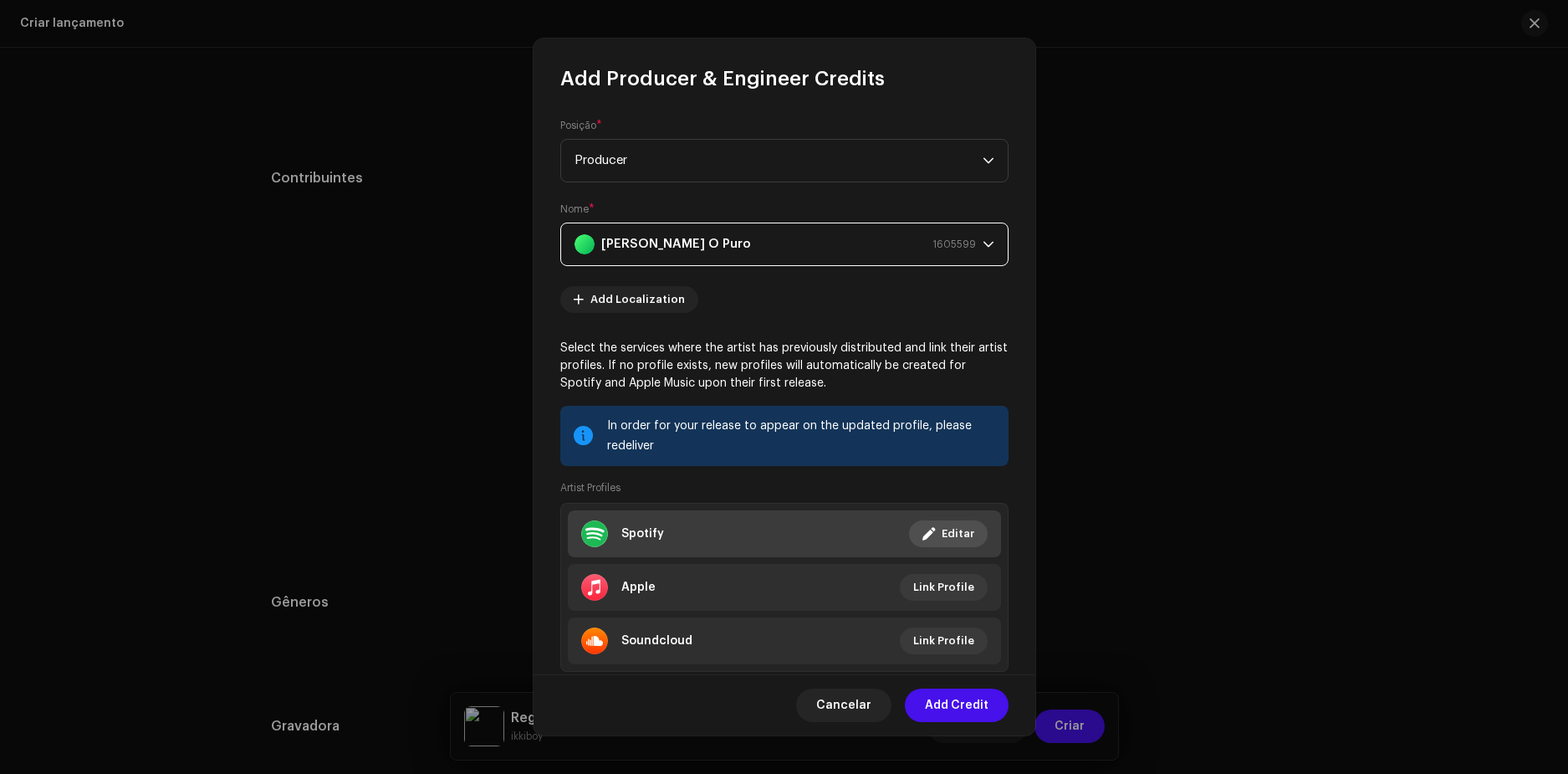
click at [942, 537] on span "Editar" at bounding box center [958, 534] width 33 height 34
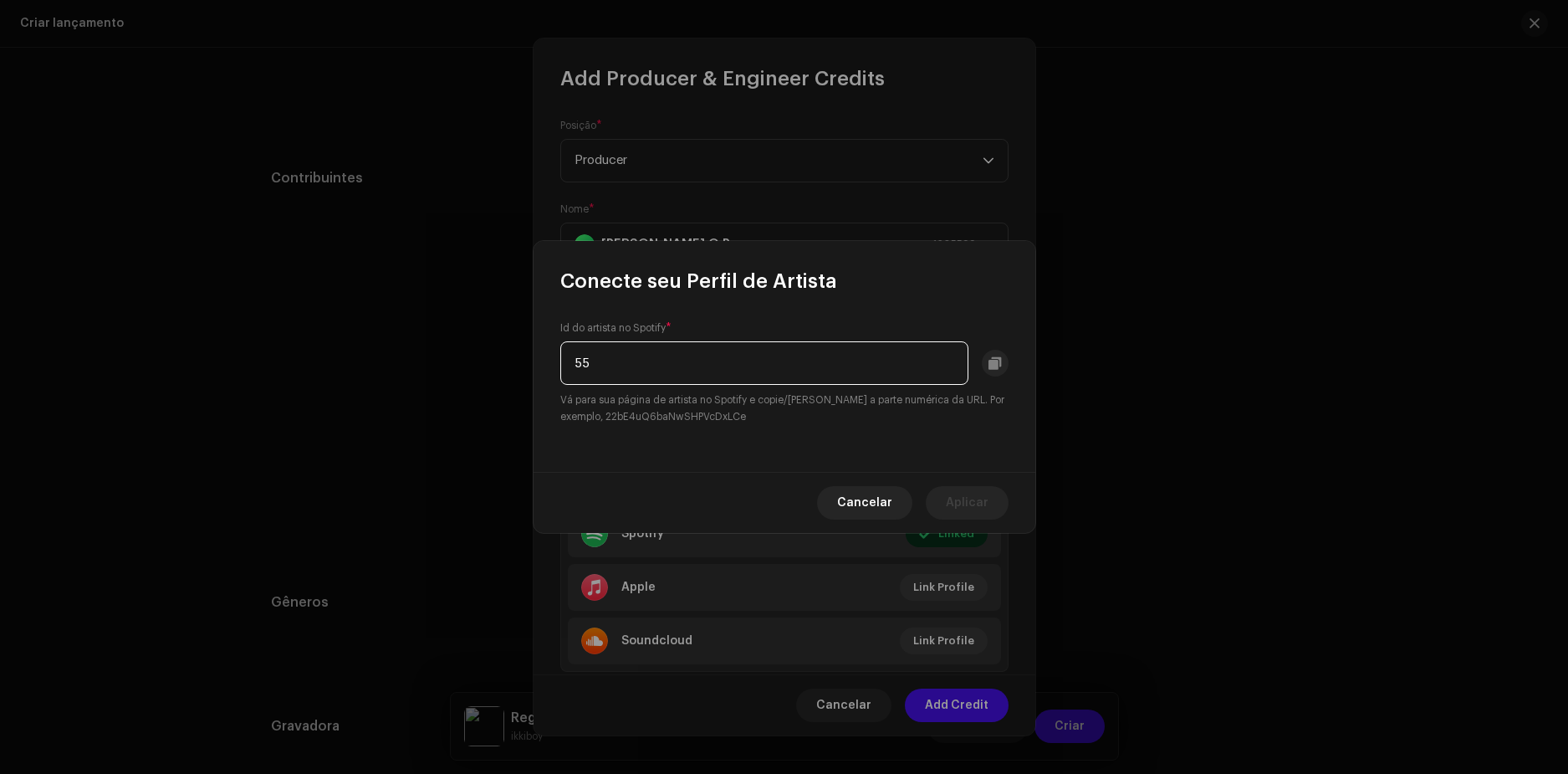
type input "5"
paste input "spotify:artist:55pJYxwJFhfOTpcrJWuqOH"
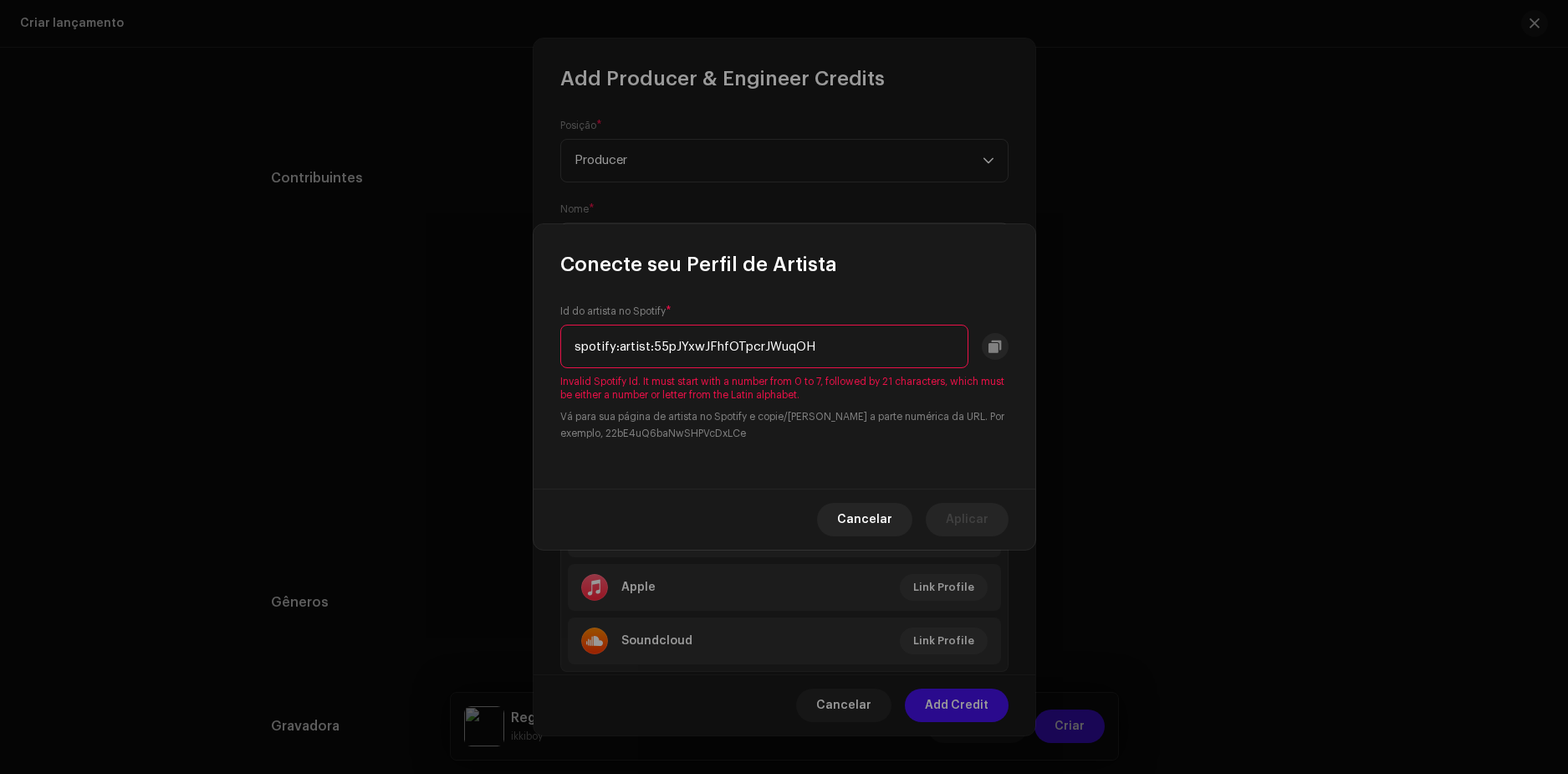
click at [649, 347] on input "spotify:artist:55pJYxwJFhfOTpcrJWuqOH" at bounding box center [764, 347] width 408 height 44
click at [651, 349] on input "spotify:artist:55pJYxwJFhfOTpcrJWuqOH" at bounding box center [764, 347] width 408 height 44
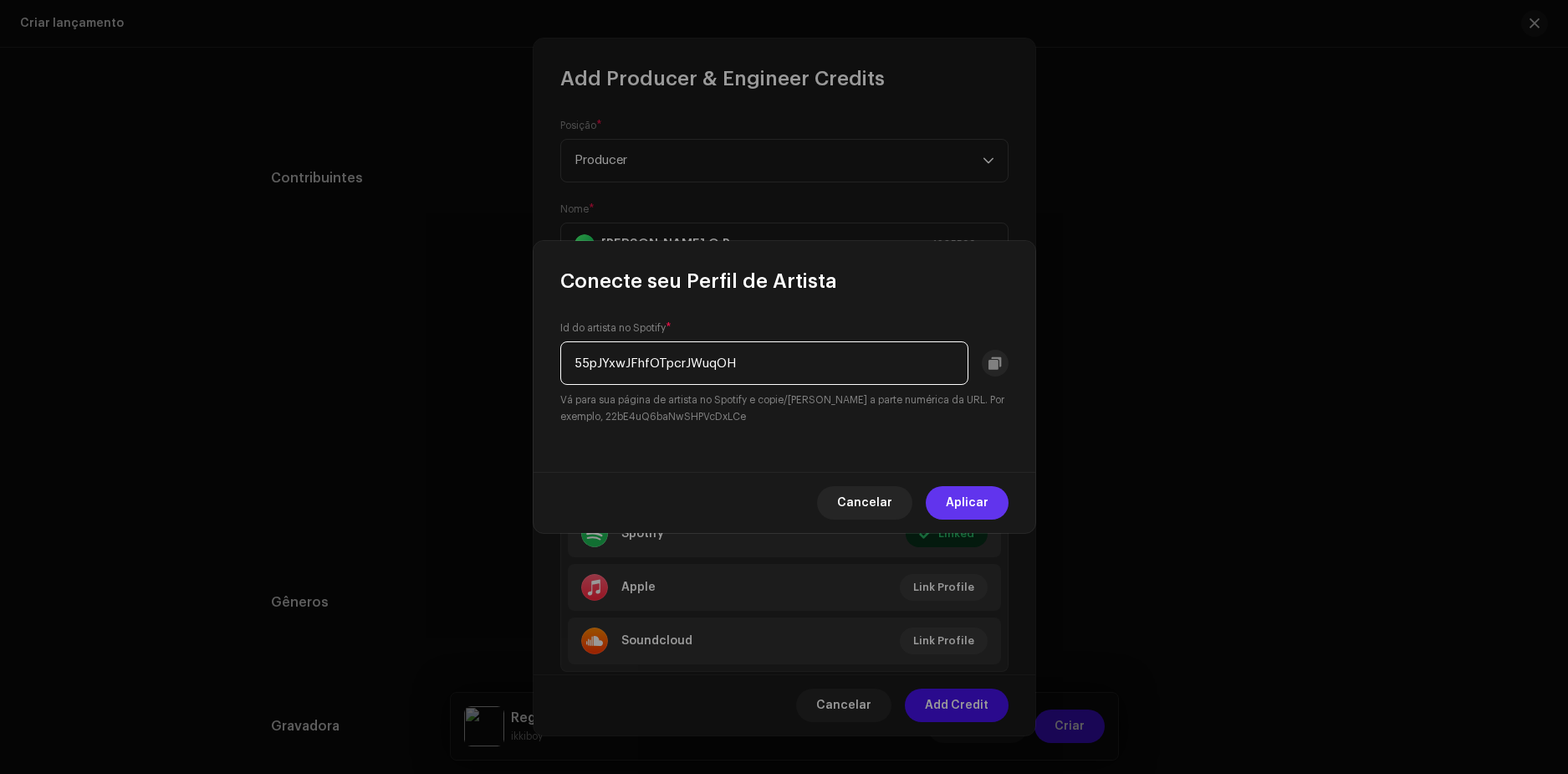
type input "55pJYxwJFhfOTpcrJWuqOH"
click at [961, 502] on span "Aplicar" at bounding box center [967, 503] width 43 height 34
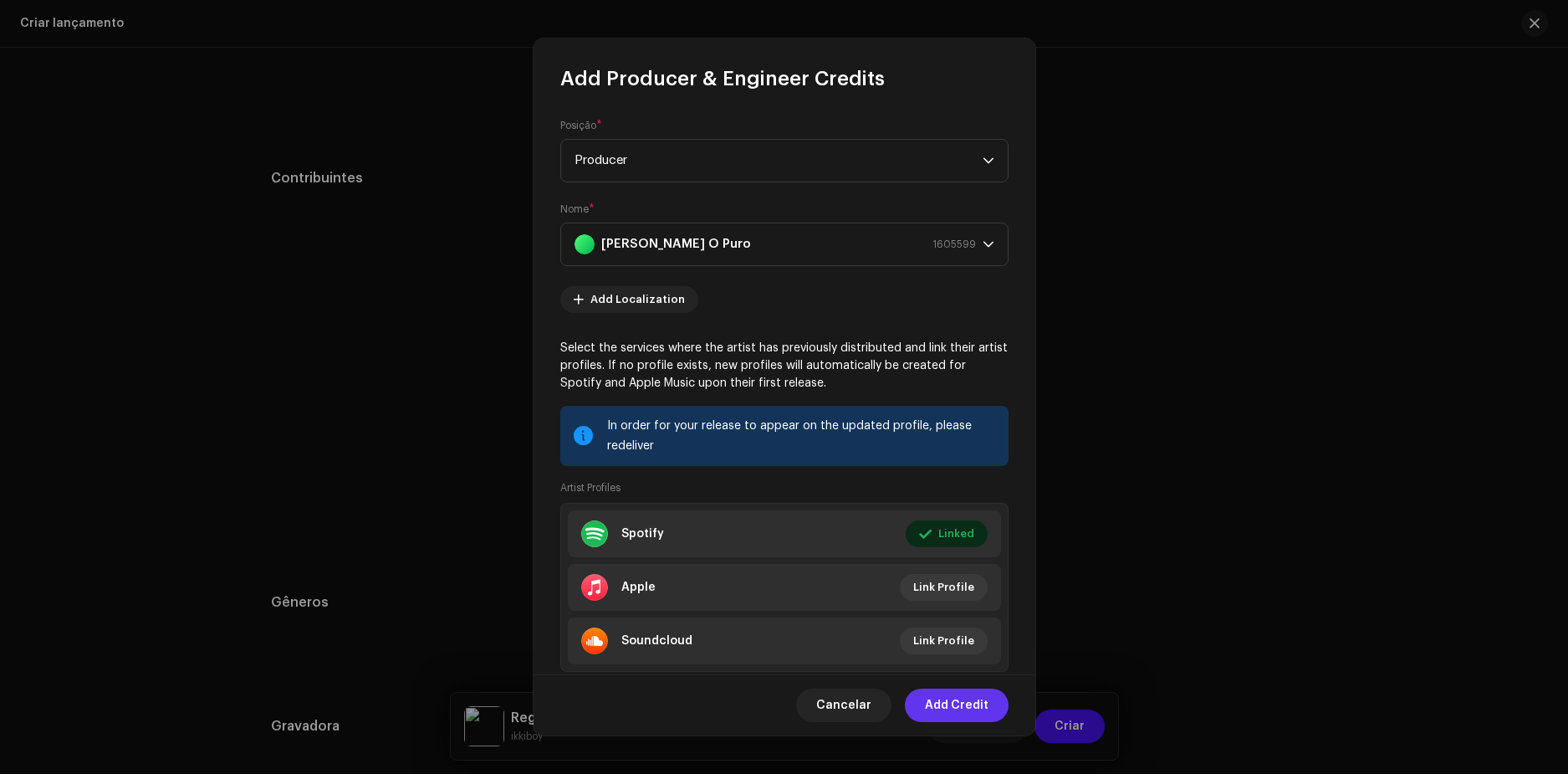
click at [960, 712] on span "Add Credit" at bounding box center [957, 705] width 64 height 34
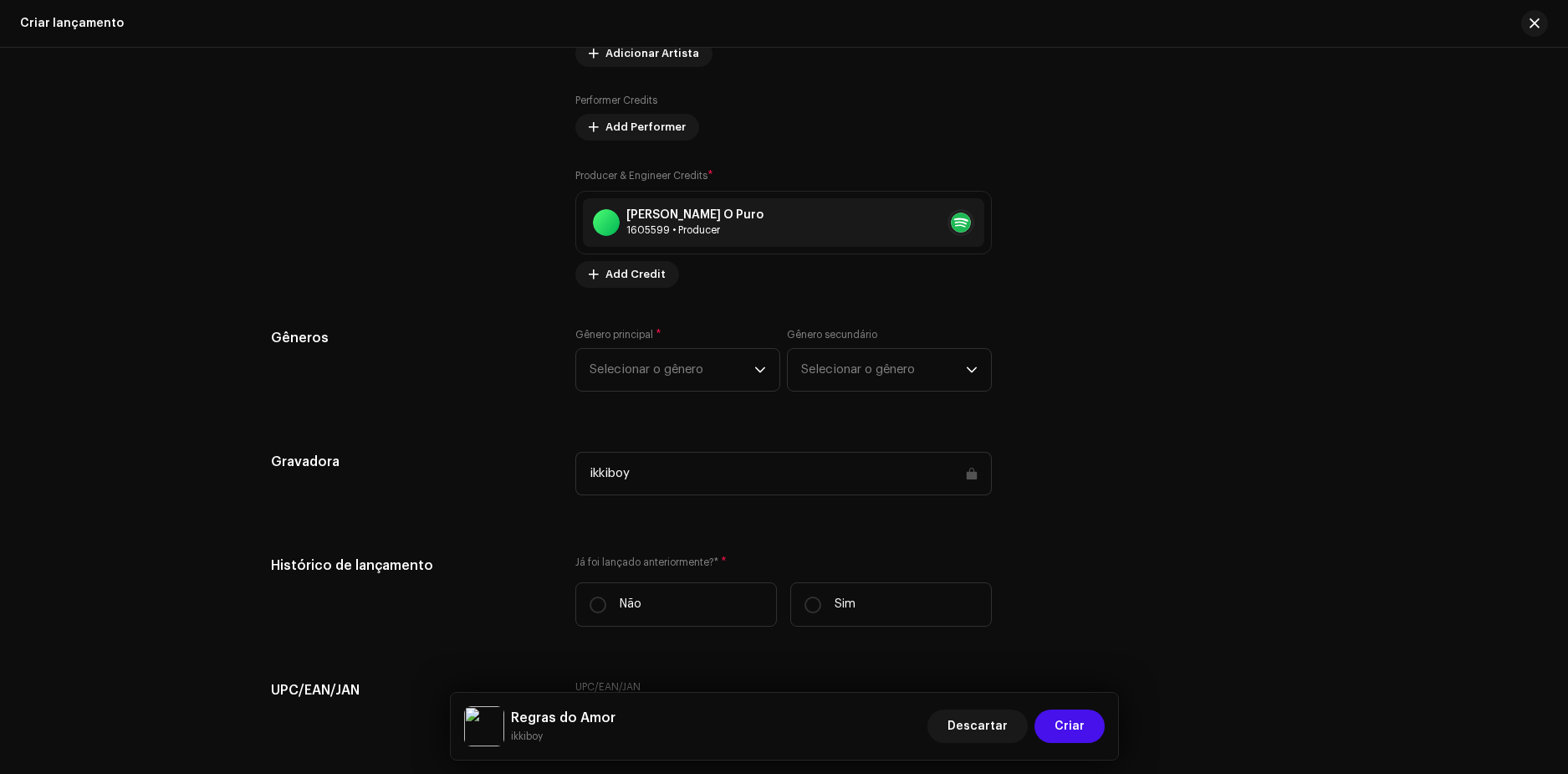
scroll to position [1924, 0]
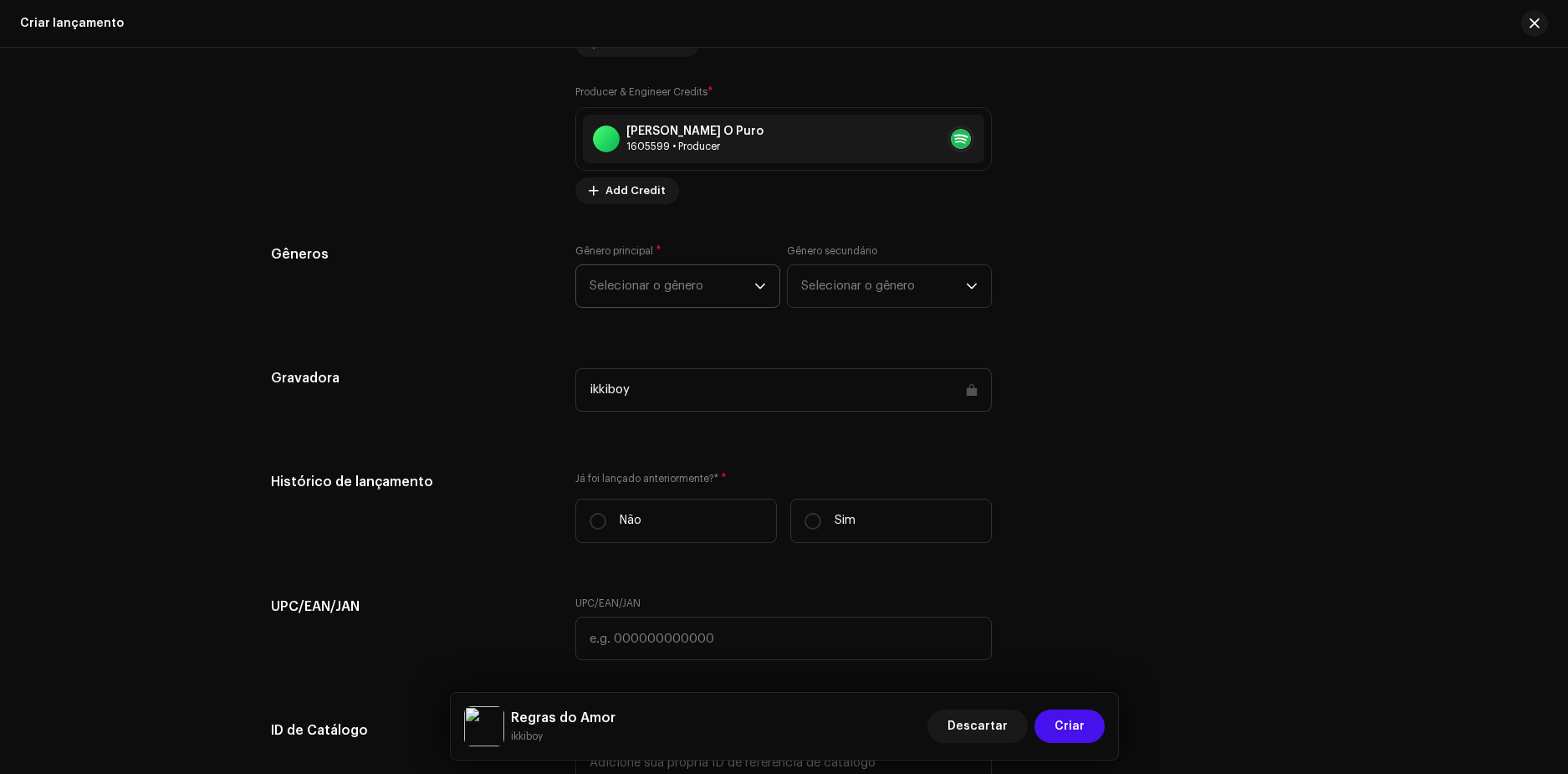
click at [683, 283] on span "Selecionar o gênero" at bounding box center [672, 286] width 165 height 42
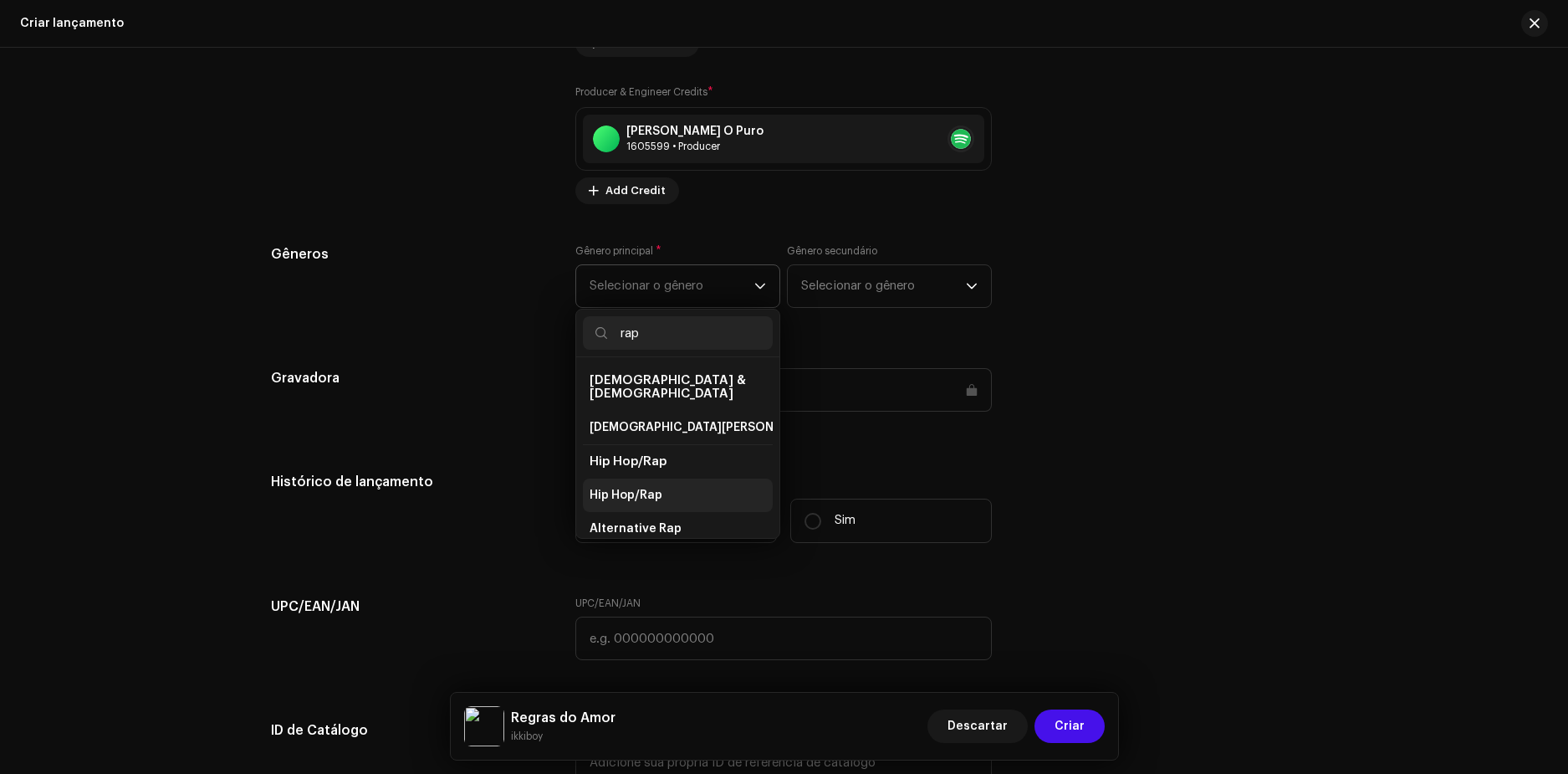
type input "rap"
click at [640, 487] on span "Hip Hop/Rap" at bounding box center [625, 495] width 73 height 17
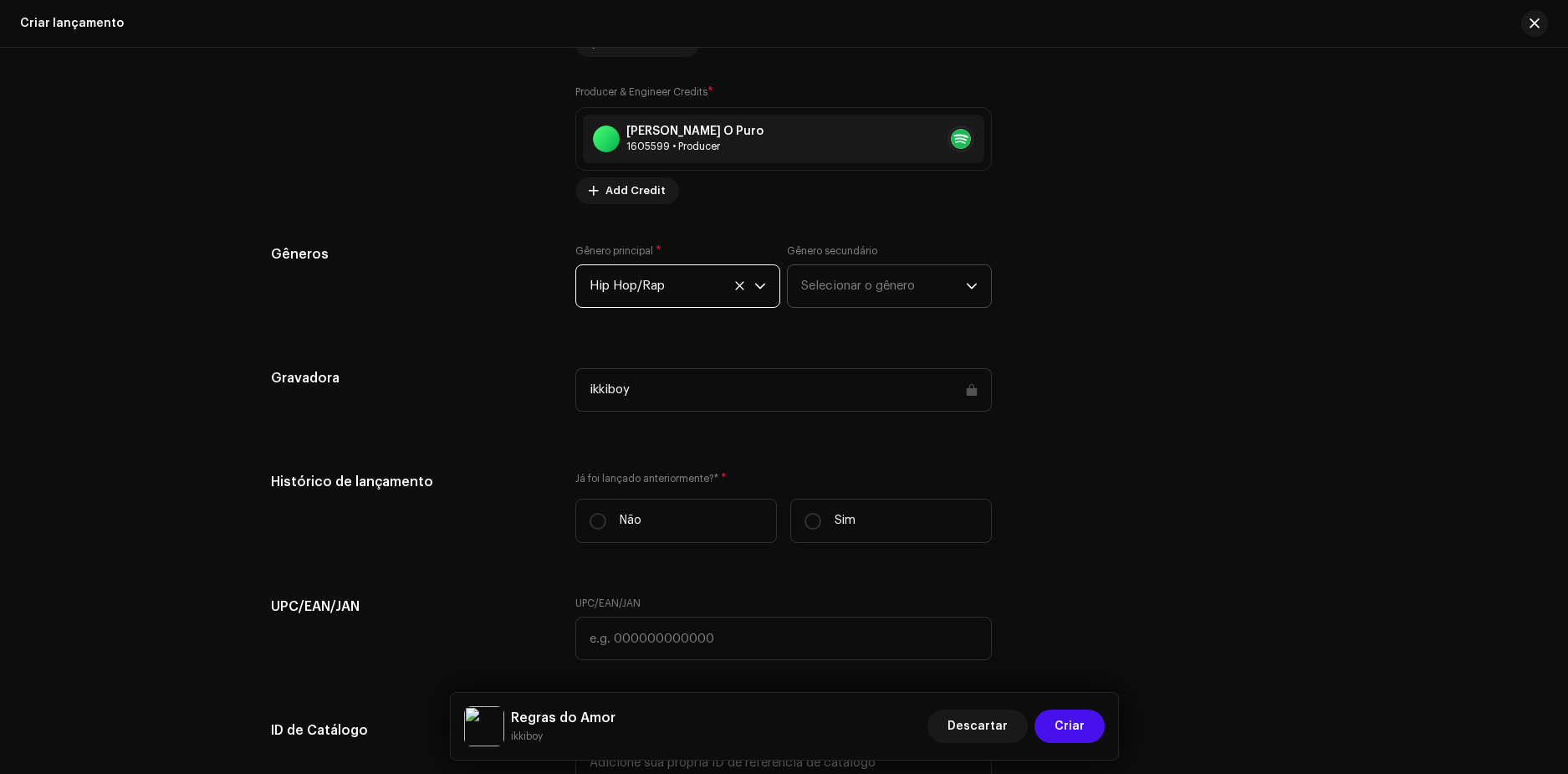
click at [860, 278] on span "Selecionar o gênero" at bounding box center [883, 286] width 165 height 42
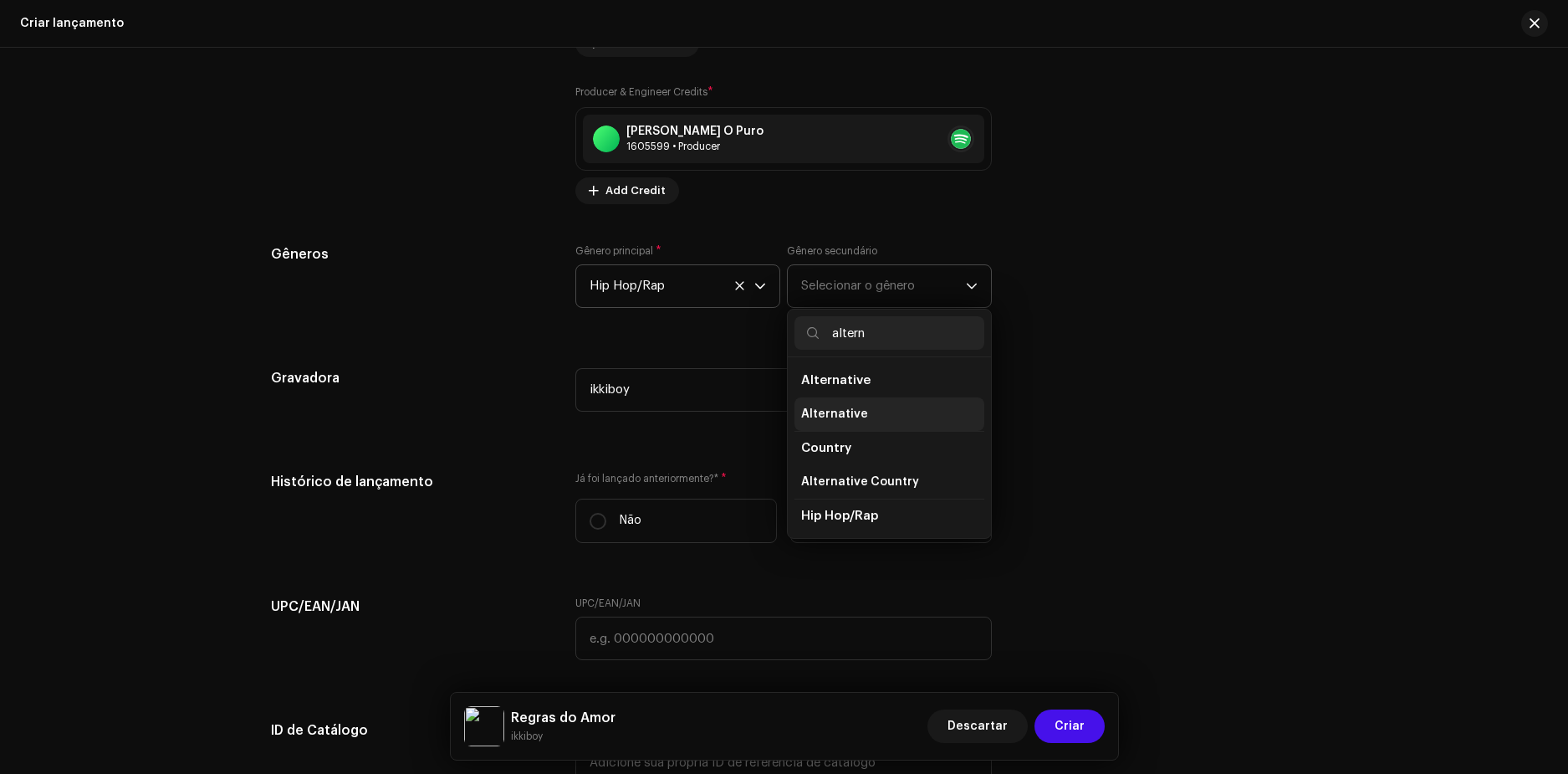
type input "altern"
click at [827, 411] on span "Alternative" at bounding box center [834, 413] width 67 height 17
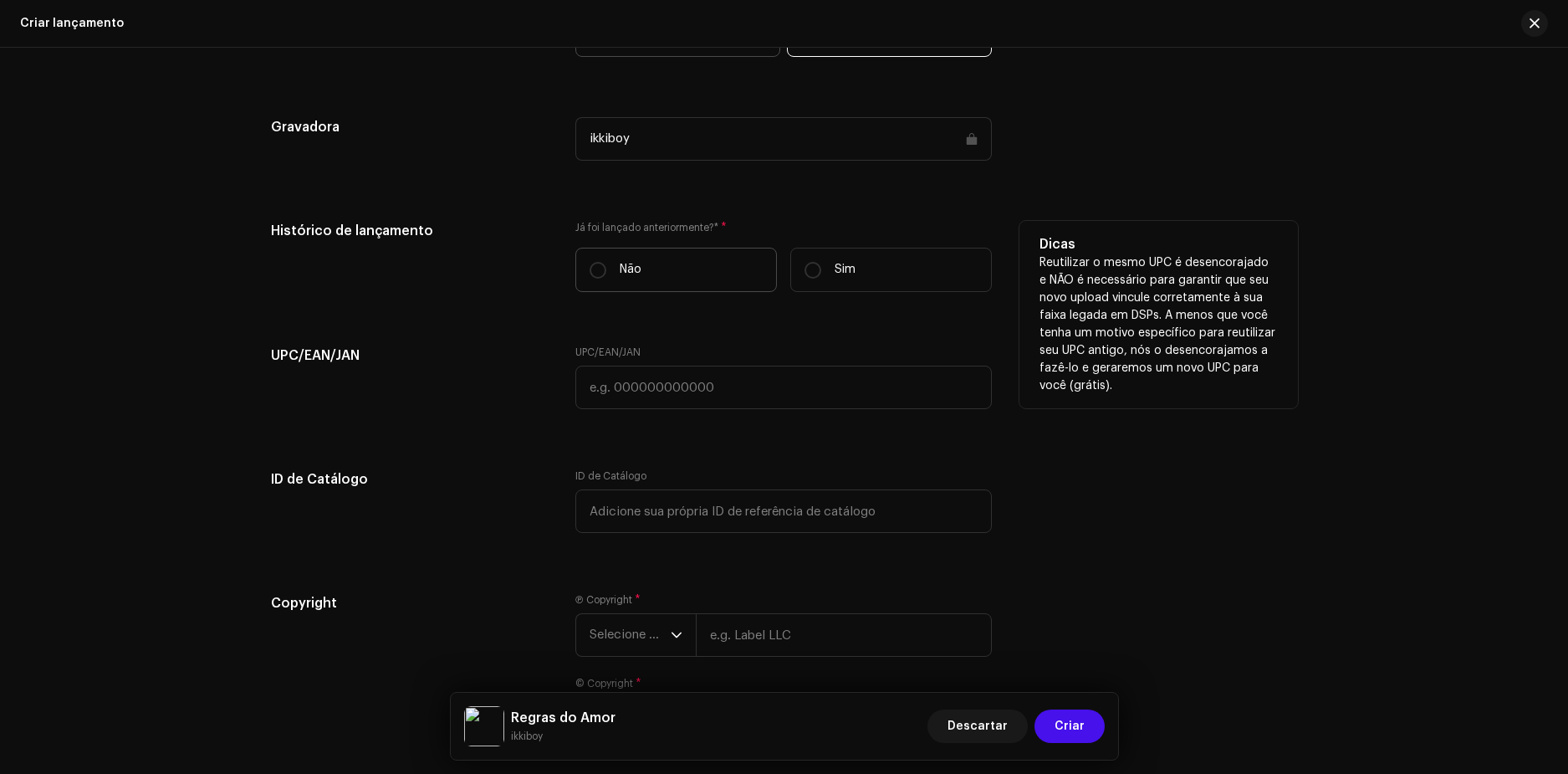
click at [605, 272] on label "Não" at bounding box center [676, 269] width 202 height 45
click at [605, 272] on input "Não" at bounding box center [597, 269] width 17 height 17
radio input "true"
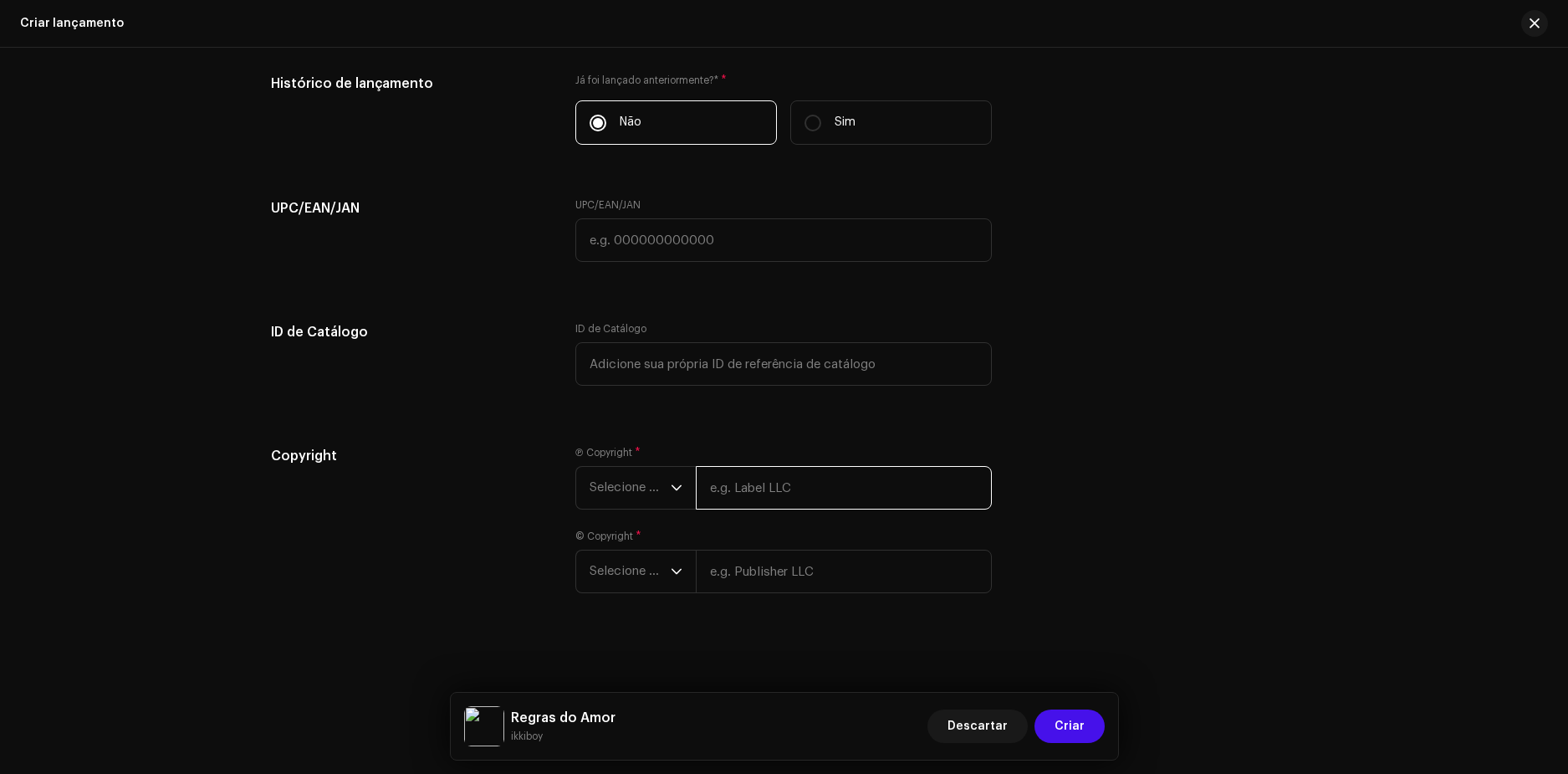
click at [762, 476] on input "text" at bounding box center [844, 488] width 296 height 44
type input "ikkiboy"
click at [763, 575] on input "text" at bounding box center [844, 571] width 296 height 44
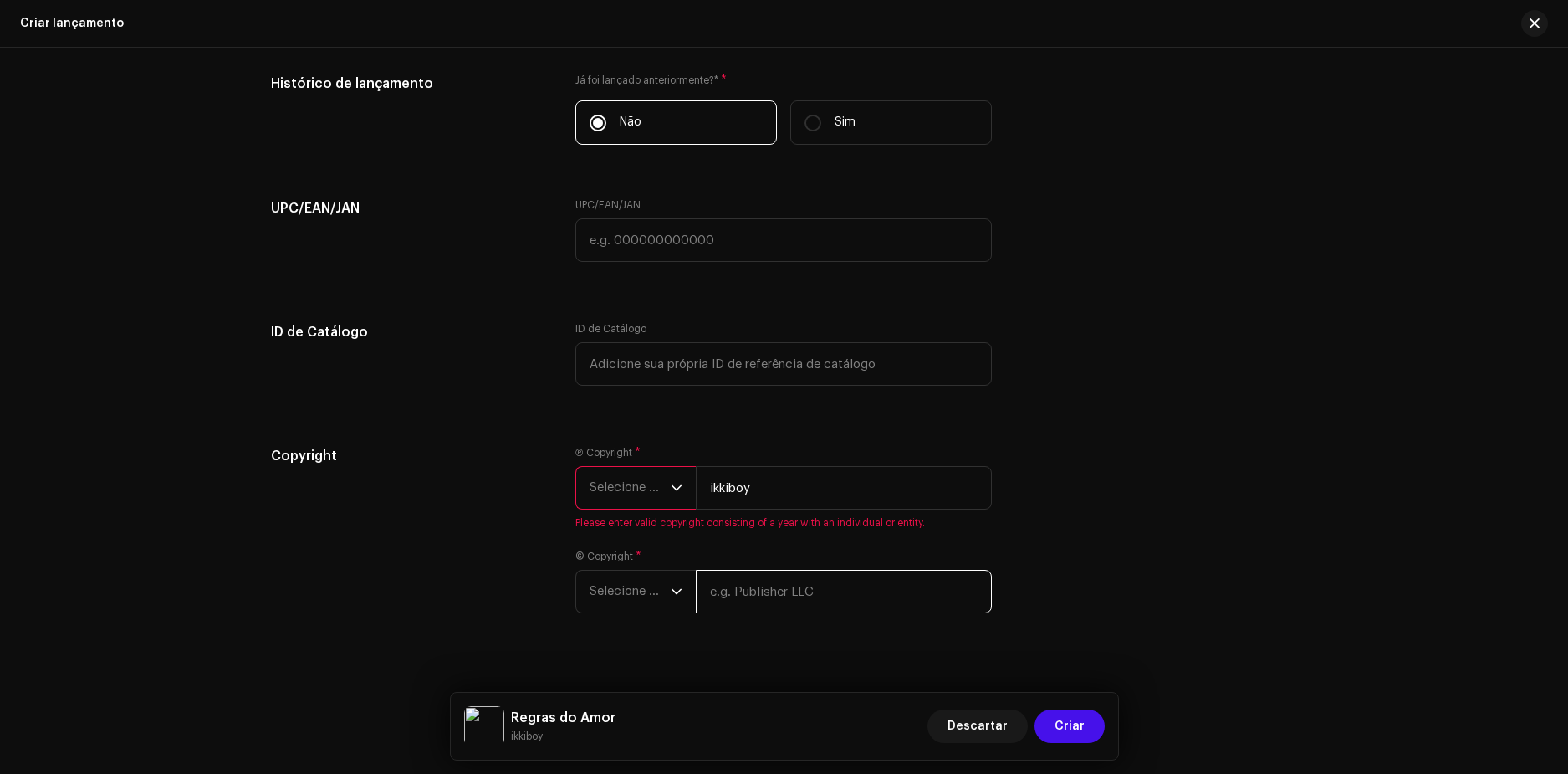
type input "ikkiboy"
click at [628, 483] on span "Selecione o ano" at bounding box center [630, 488] width 81 height 42
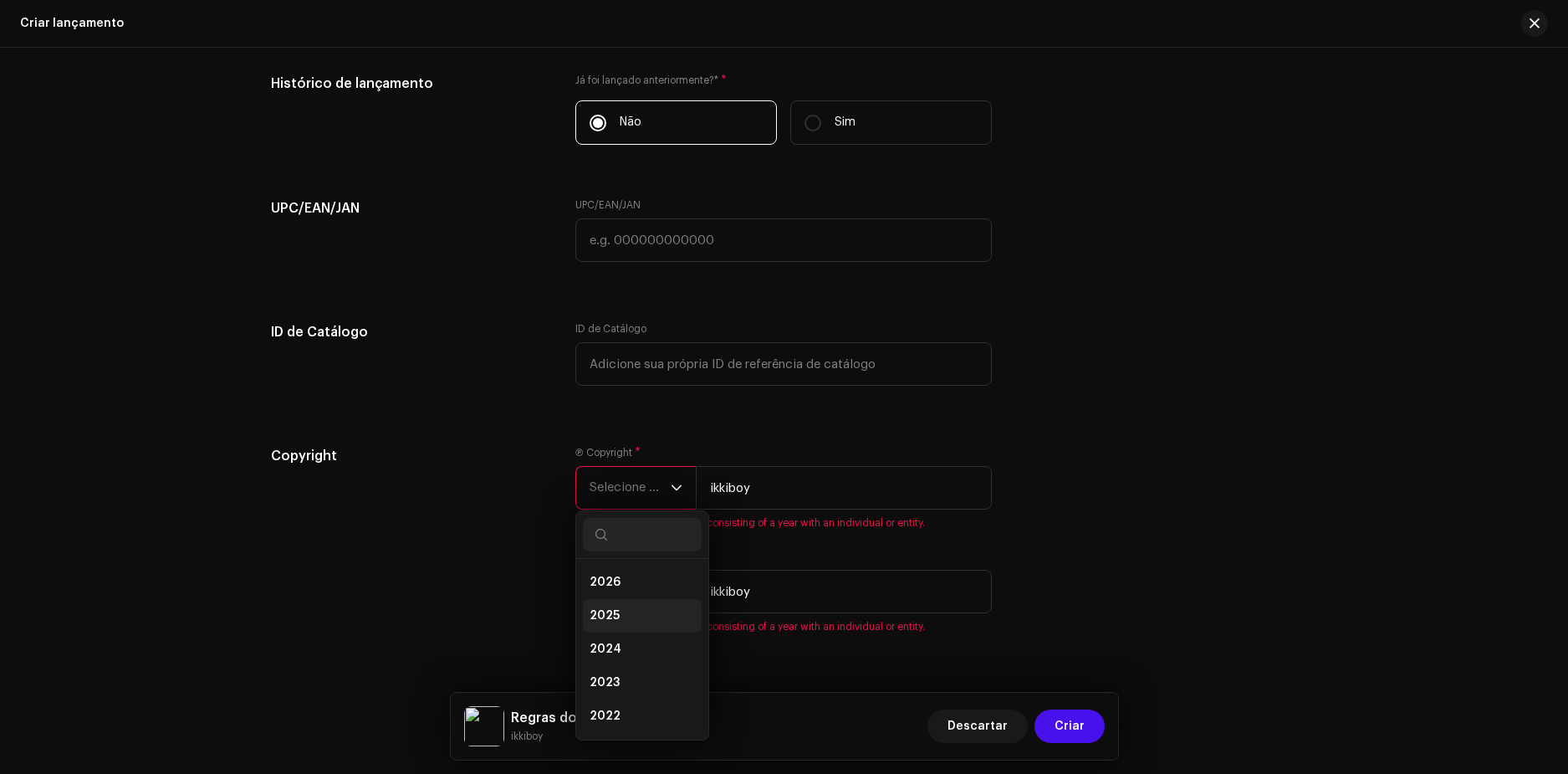
click at [605, 611] on span "2025" at bounding box center [604, 615] width 30 height 17
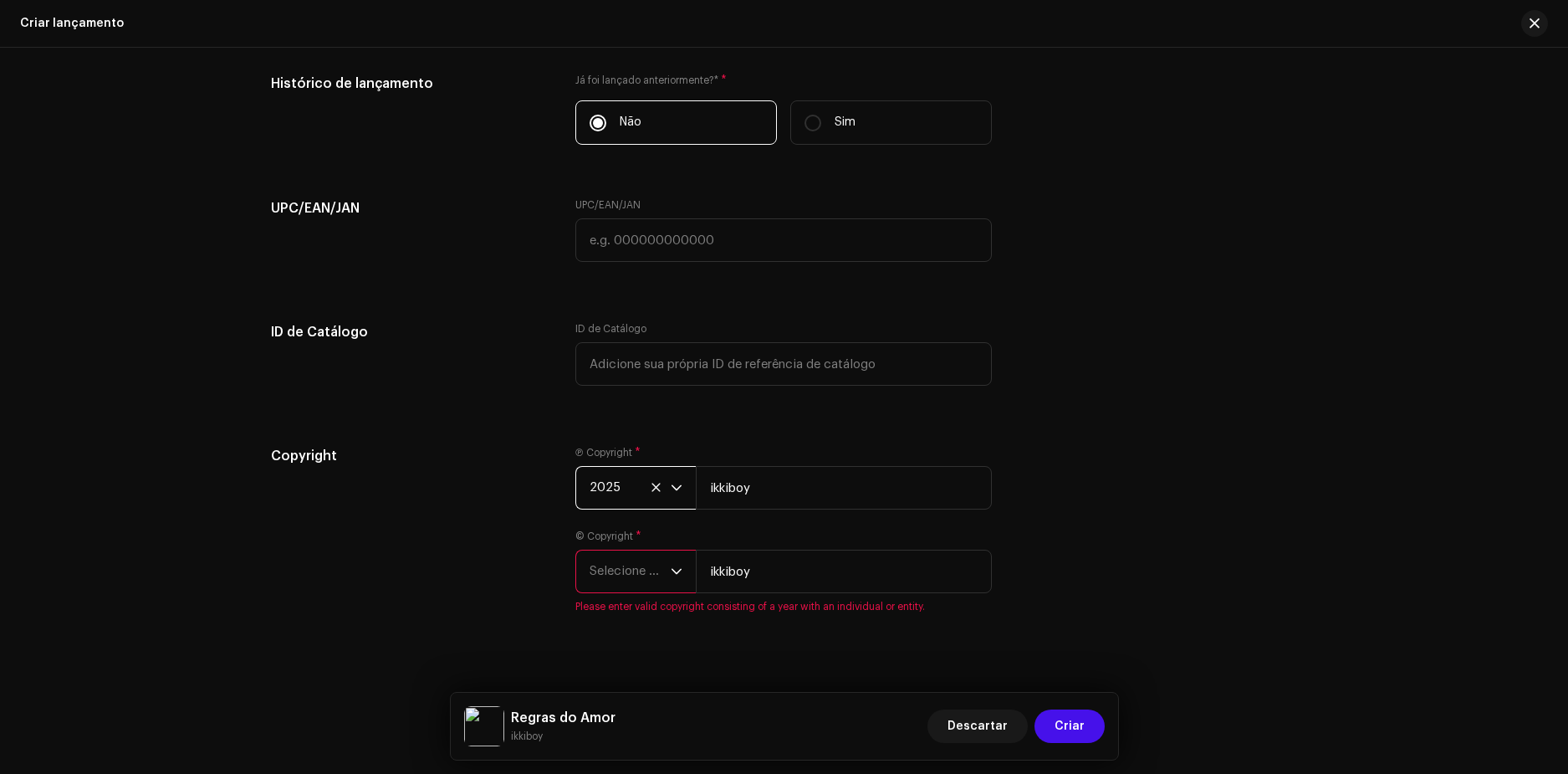
click at [621, 583] on span "Selecione o ano" at bounding box center [630, 571] width 81 height 42
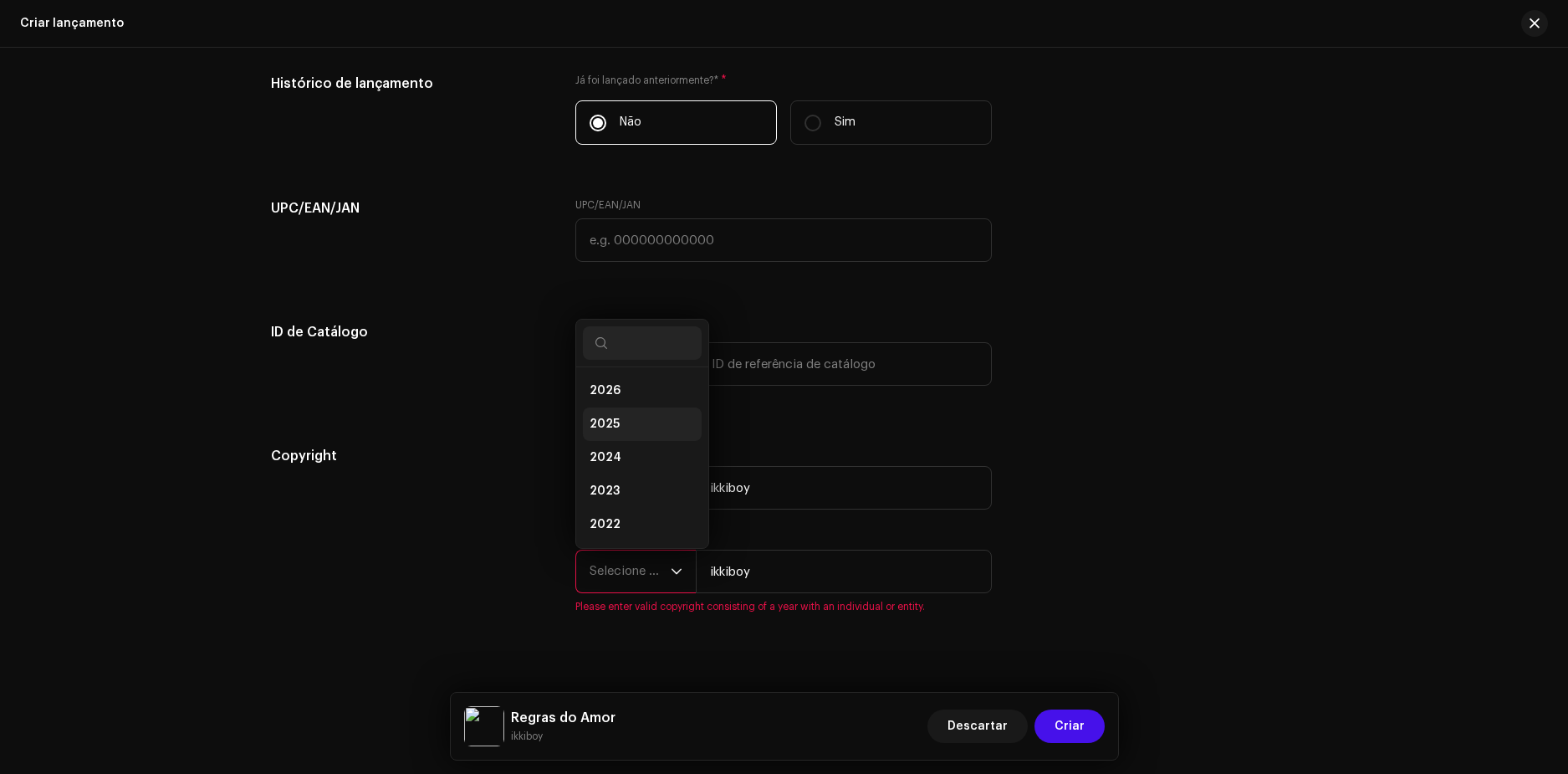
click at [605, 418] on span "2025" at bounding box center [604, 423] width 30 height 17
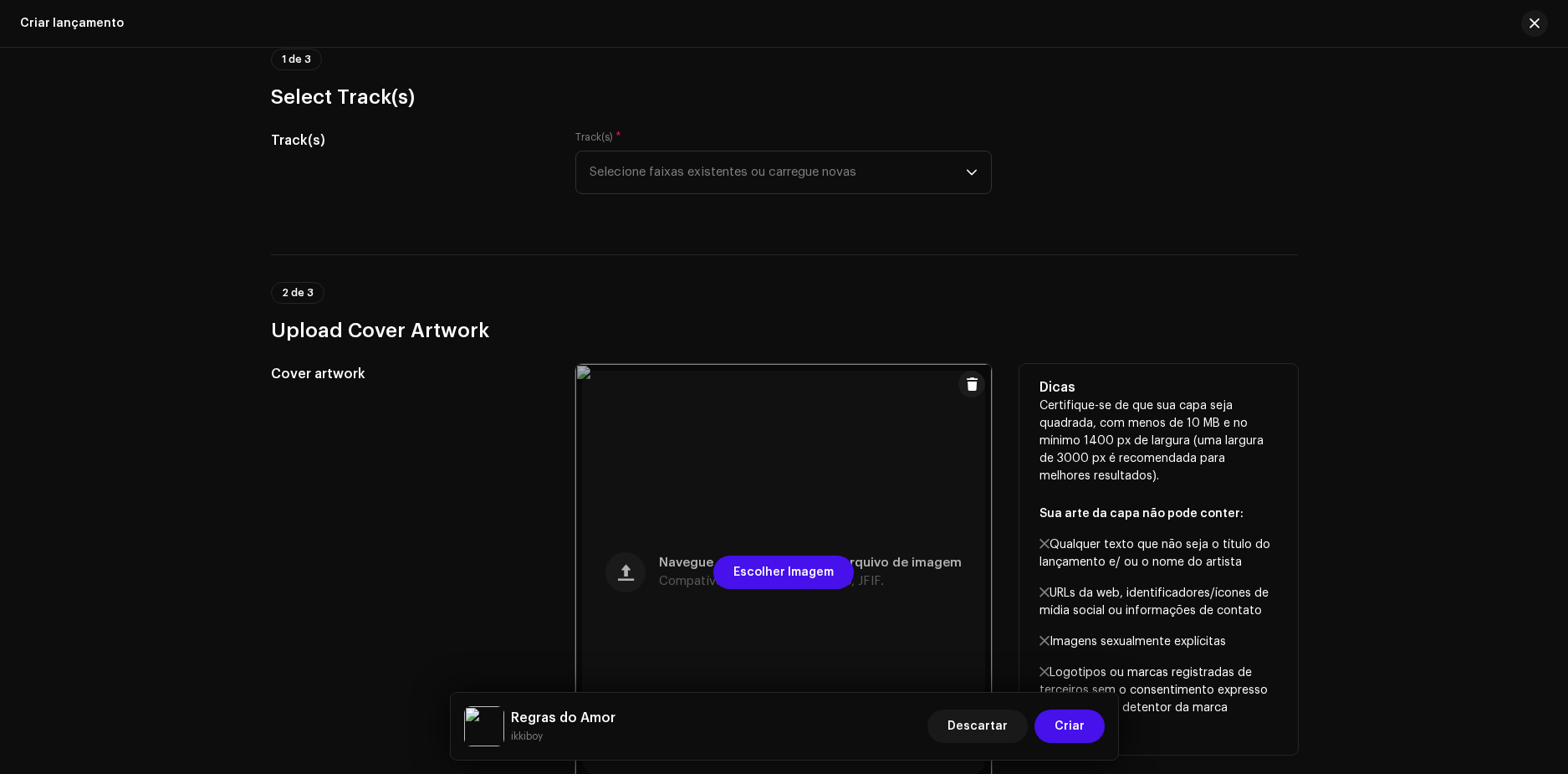
scroll to position [0, 0]
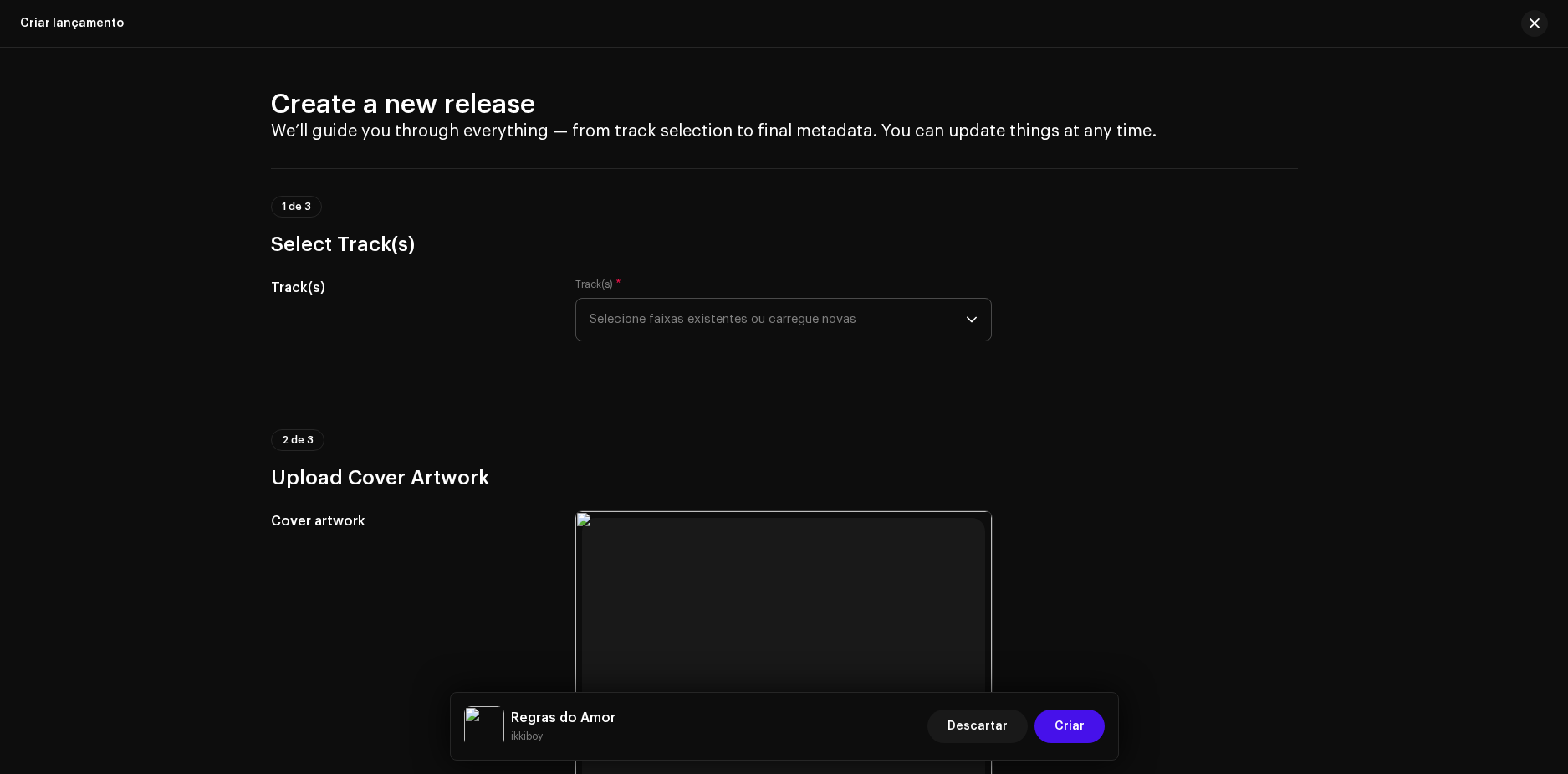
click at [817, 330] on span "Selecione faixas existentes ou carregue novas" at bounding box center [777, 319] width 377 height 42
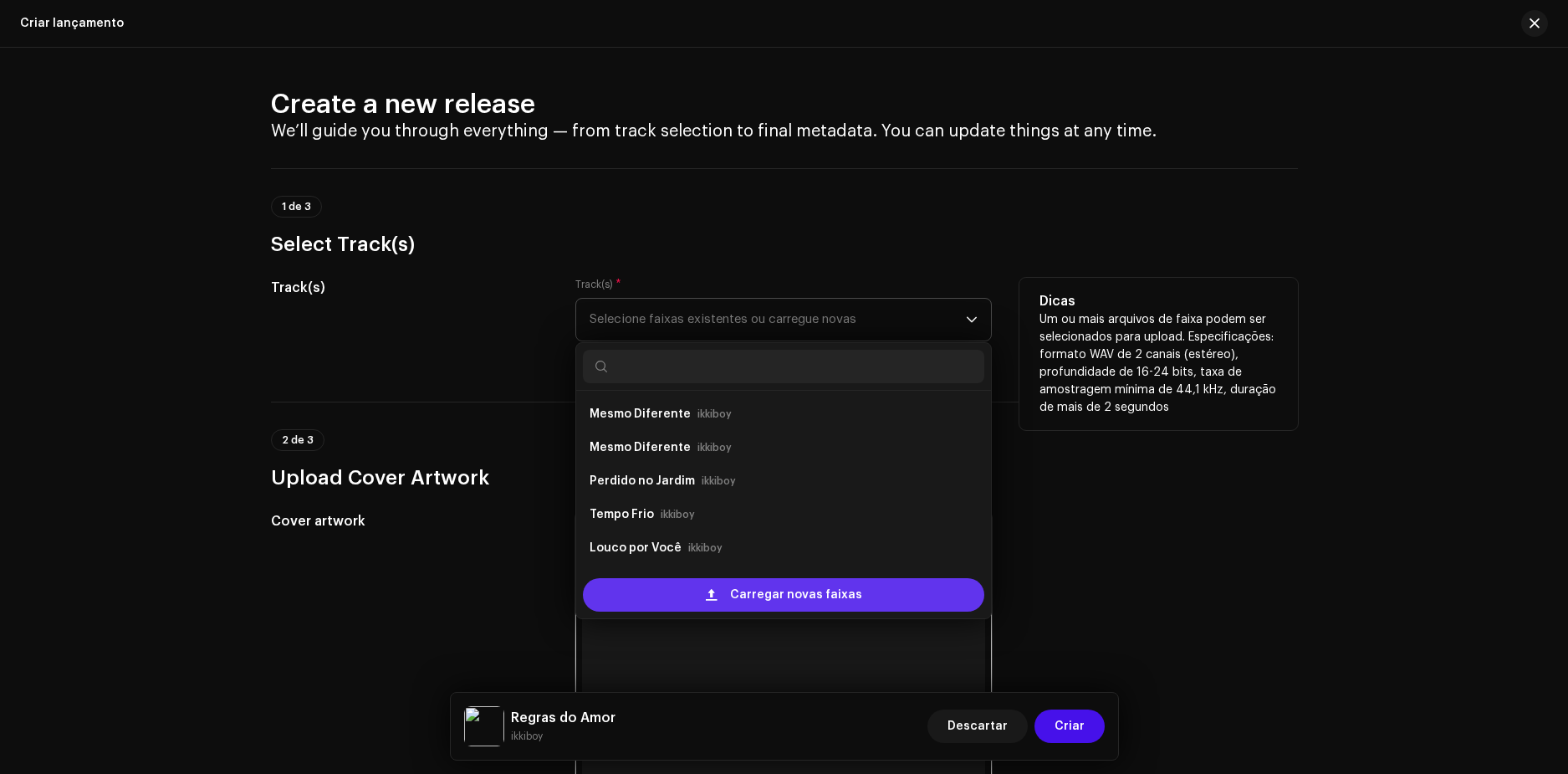
scroll to position [27, 0]
click at [723, 592] on div "Carregar novas faixas" at bounding box center [784, 595] width 401 height 34
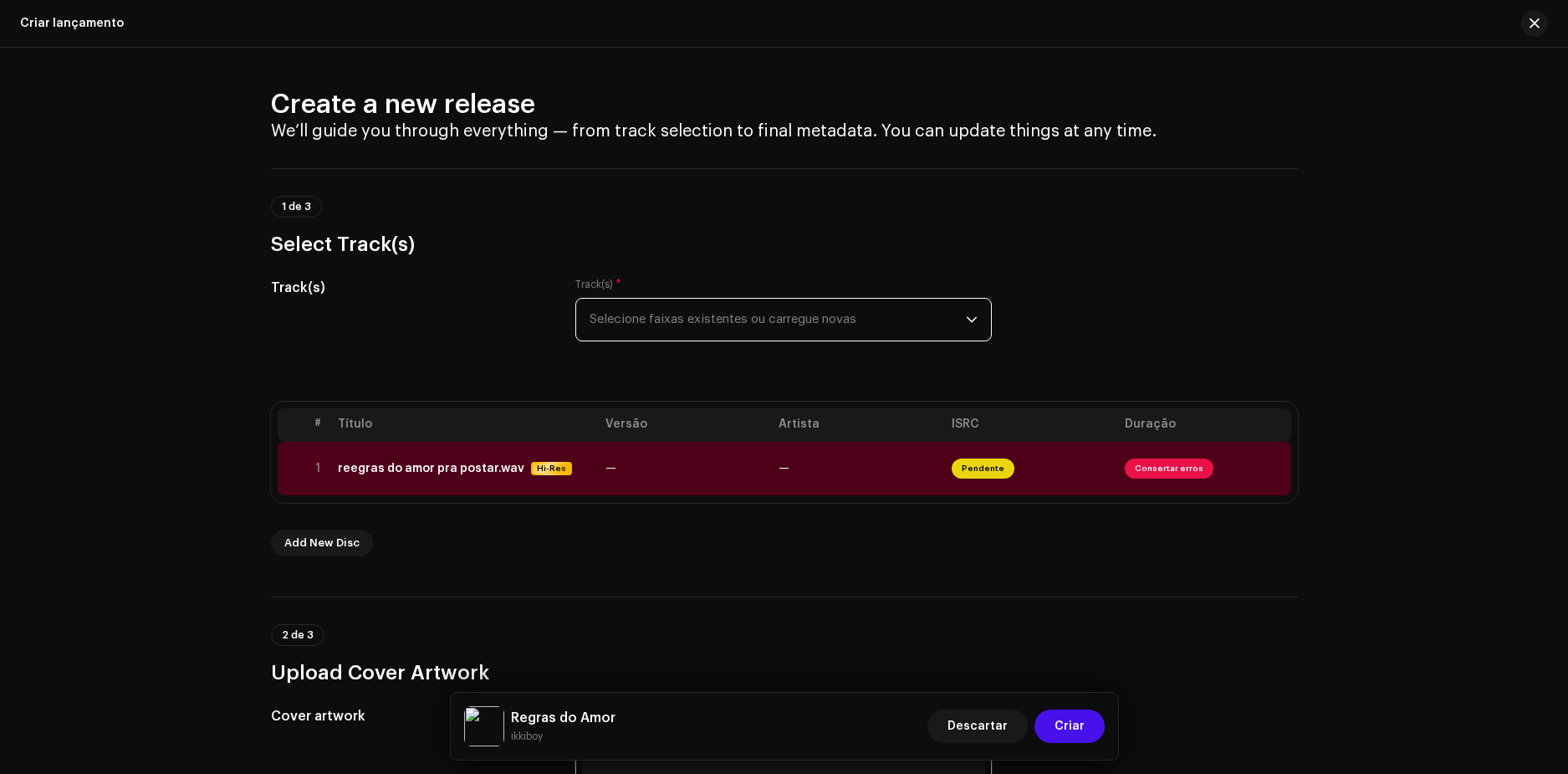
scroll to position [167, 0]
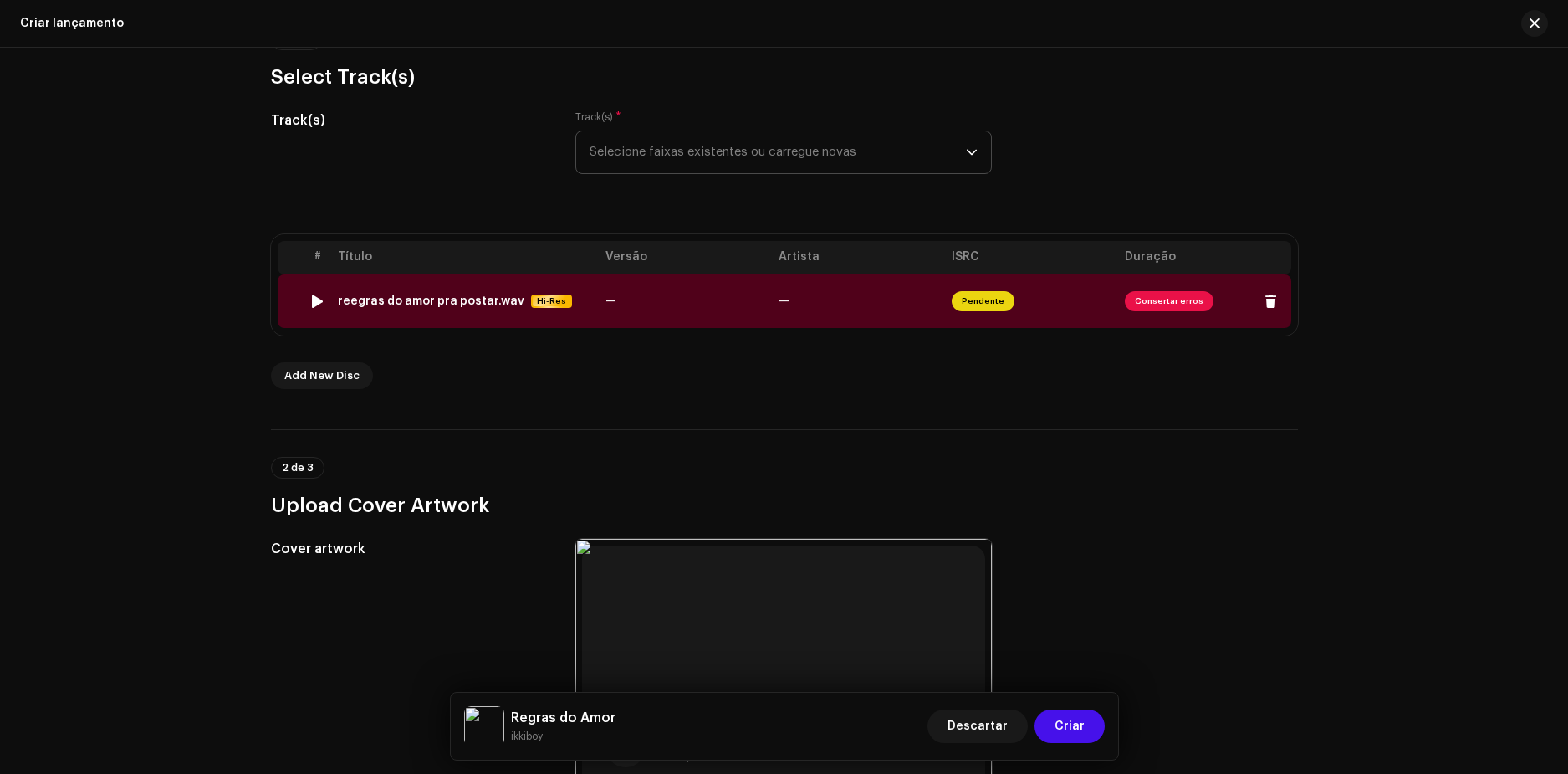
click at [1172, 300] on span "Consertar erros" at bounding box center [1169, 301] width 88 height 20
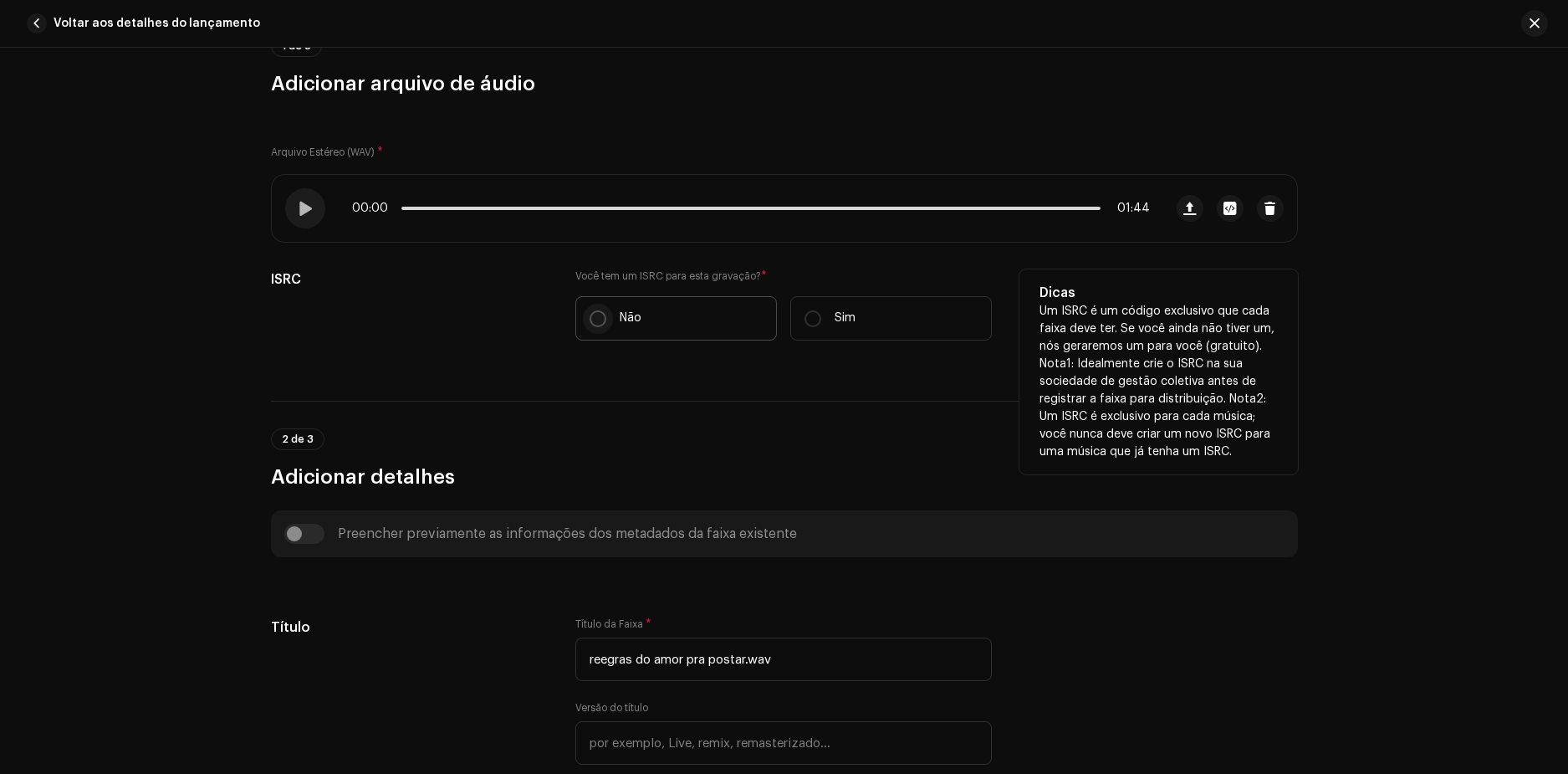
click at [589, 312] on input "Não" at bounding box center [597, 318] width 17 height 17
radio input "true"
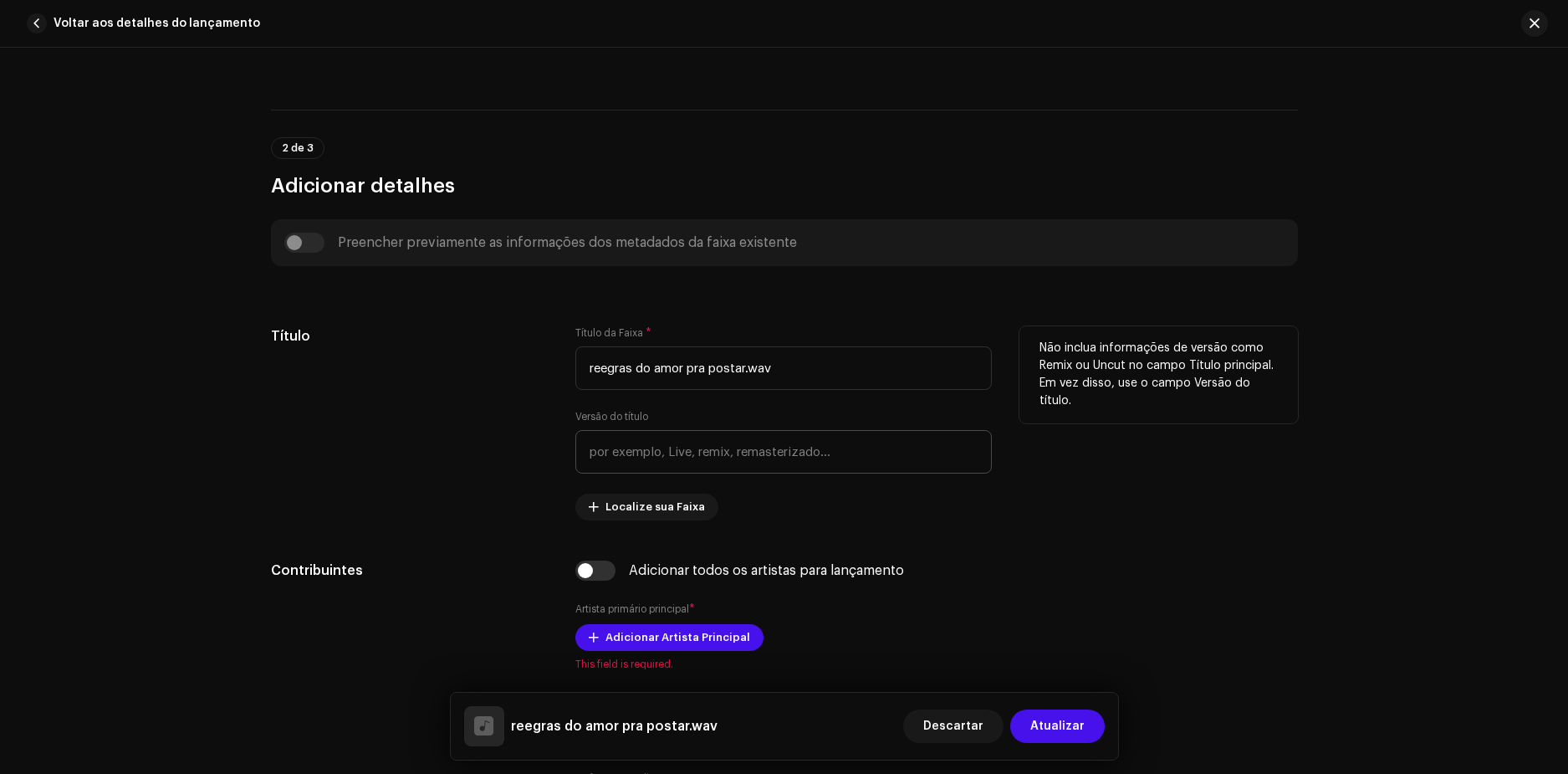
scroll to position [585, 0]
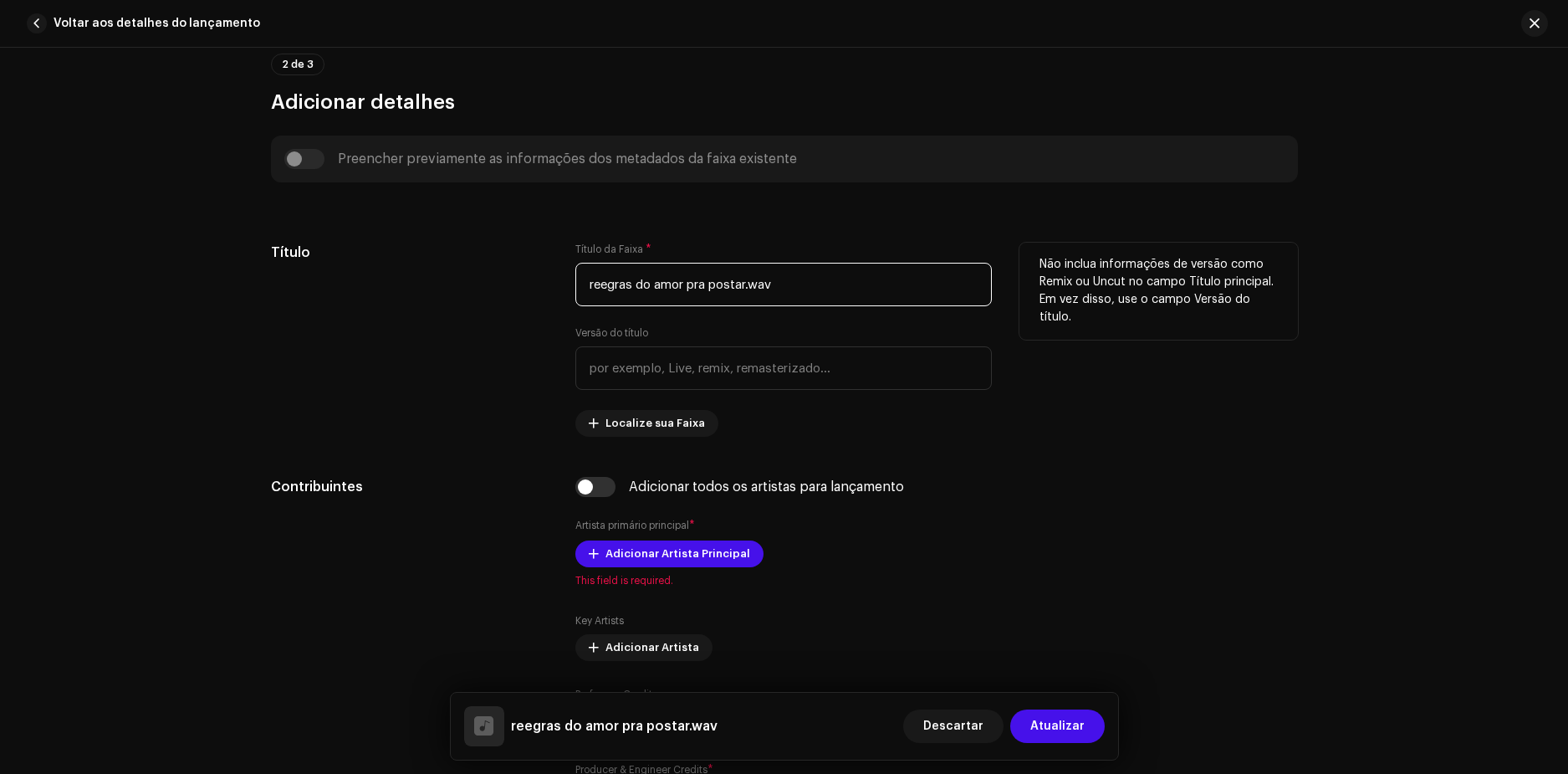
drag, startPoint x: 695, startPoint y: 293, endPoint x: 531, endPoint y: 272, distance: 165.3
click at [531, 272] on div "Título Título da Faixa * reegras do amor pra postar.wav Versão do título Locali…" at bounding box center [785, 339] width 1027 height 194
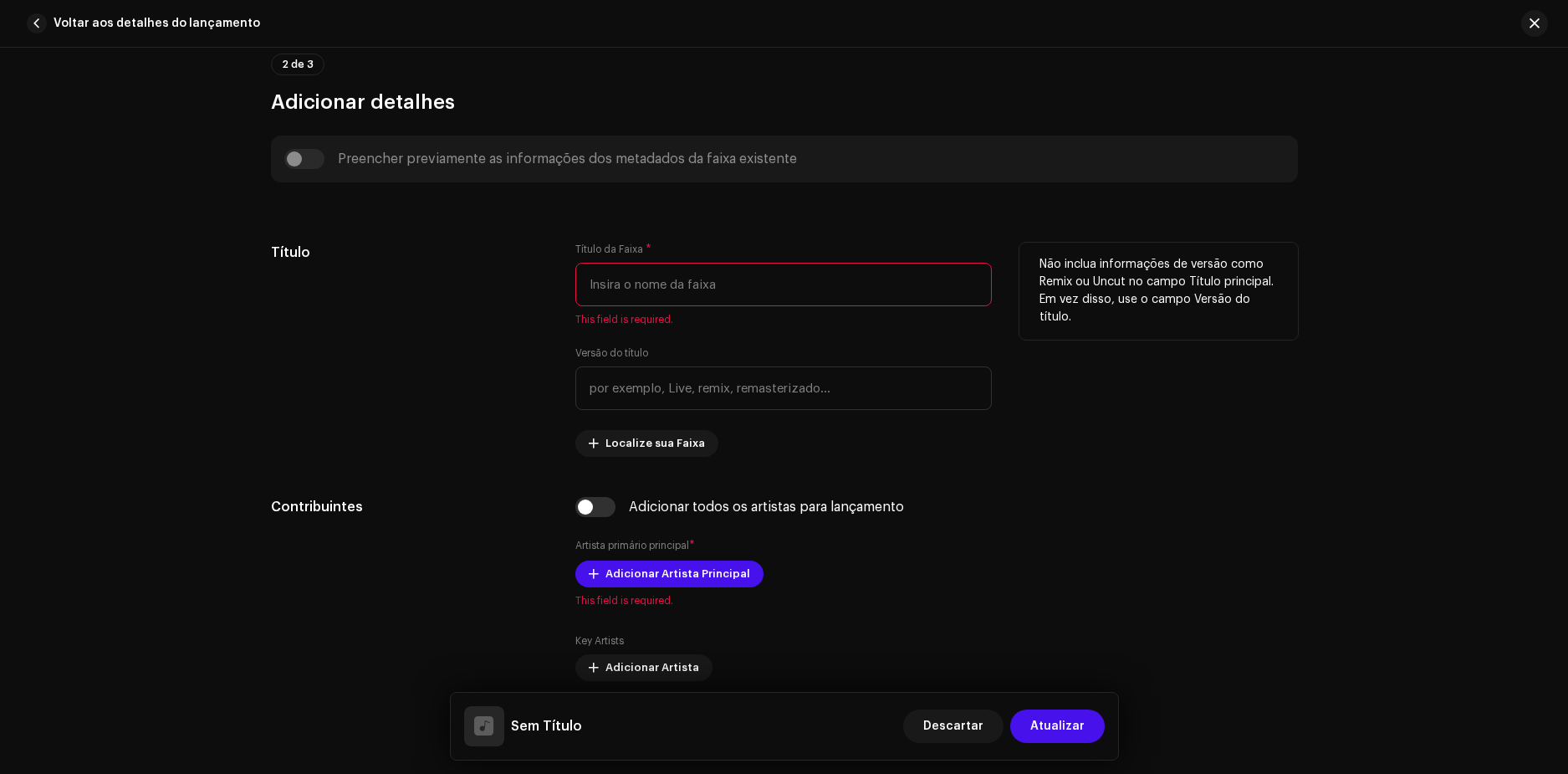
paste input "spotify:artist:55pJYxwJFhfOTpcrJWuqOH"
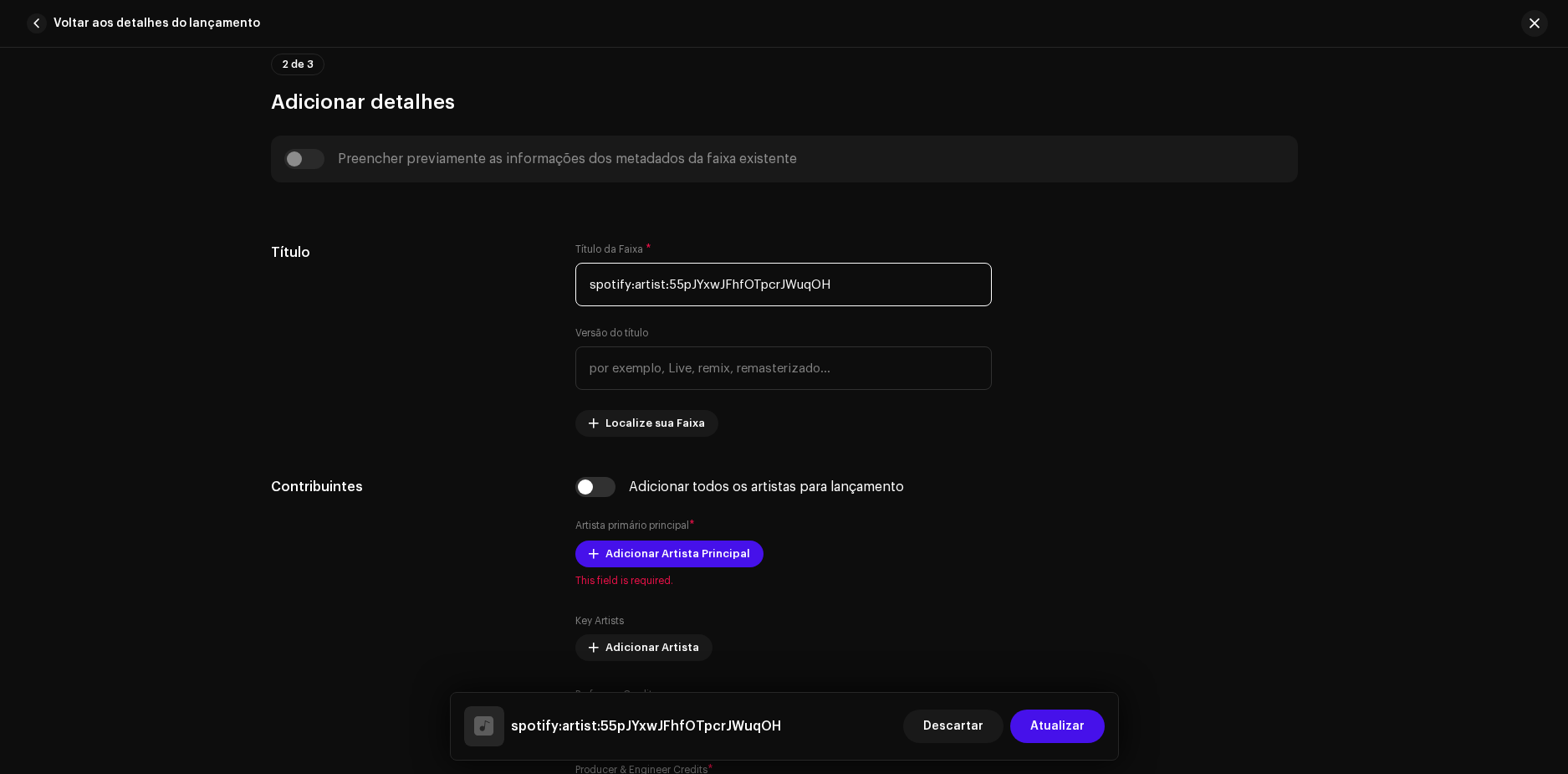
scroll to position [669, 0]
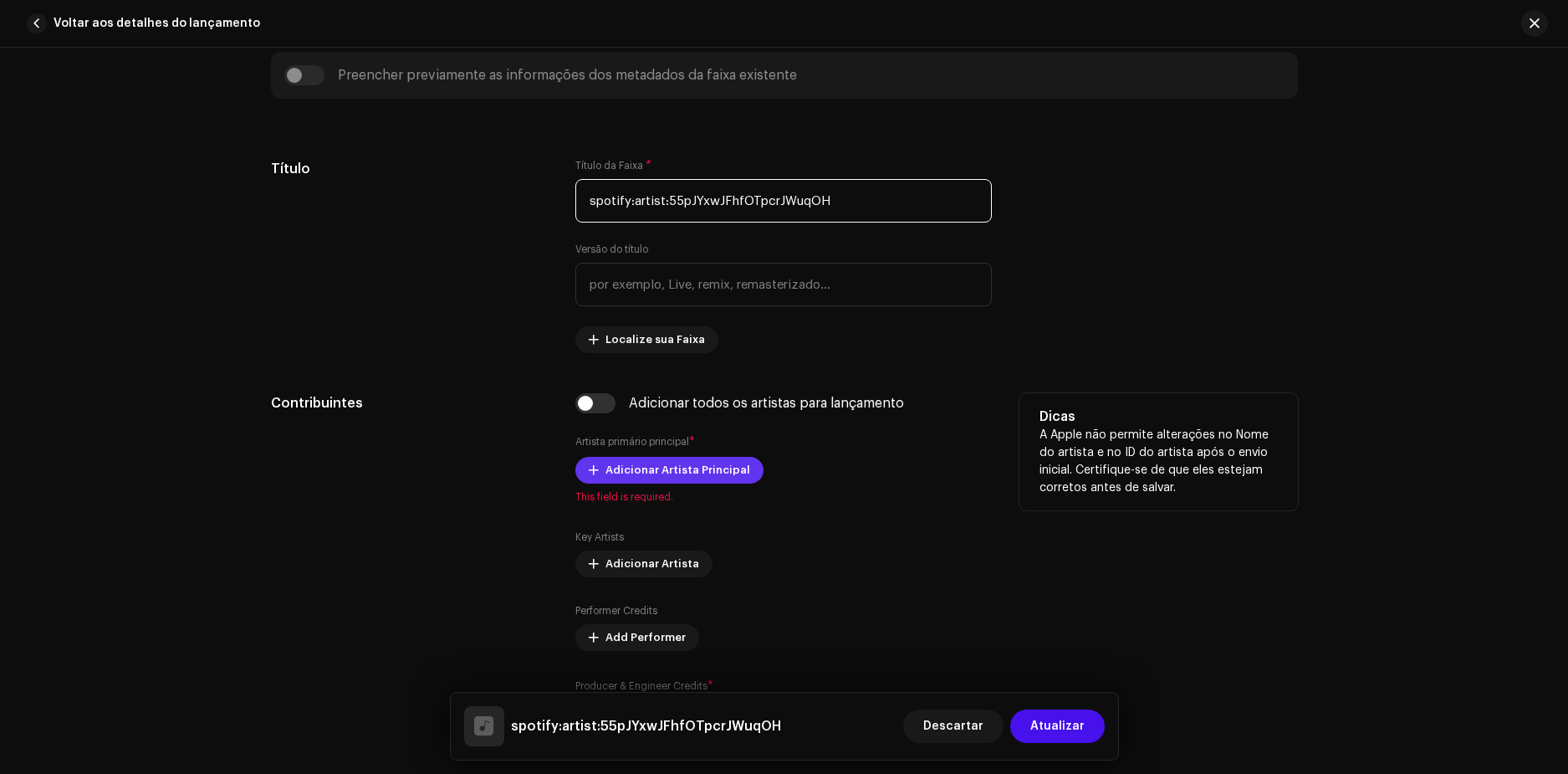
type input "spotify:artist:55pJYxwJFhfOTpcrJWuqOH"
click at [650, 474] on span "Adicionar Artista Principal" at bounding box center [678, 470] width 145 height 34
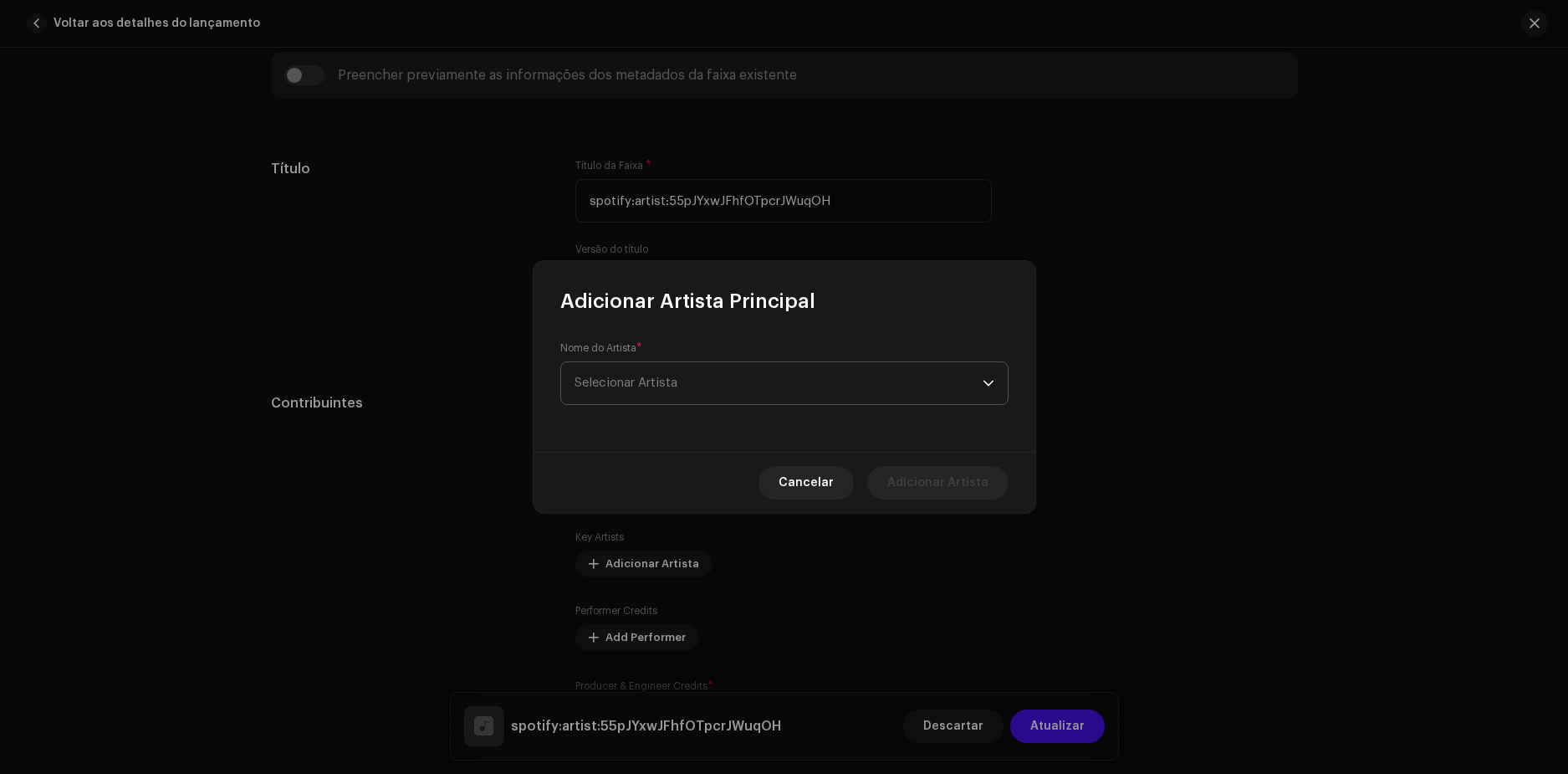
click at [648, 381] on span "Selecionar Artista" at bounding box center [626, 383] width 103 height 13
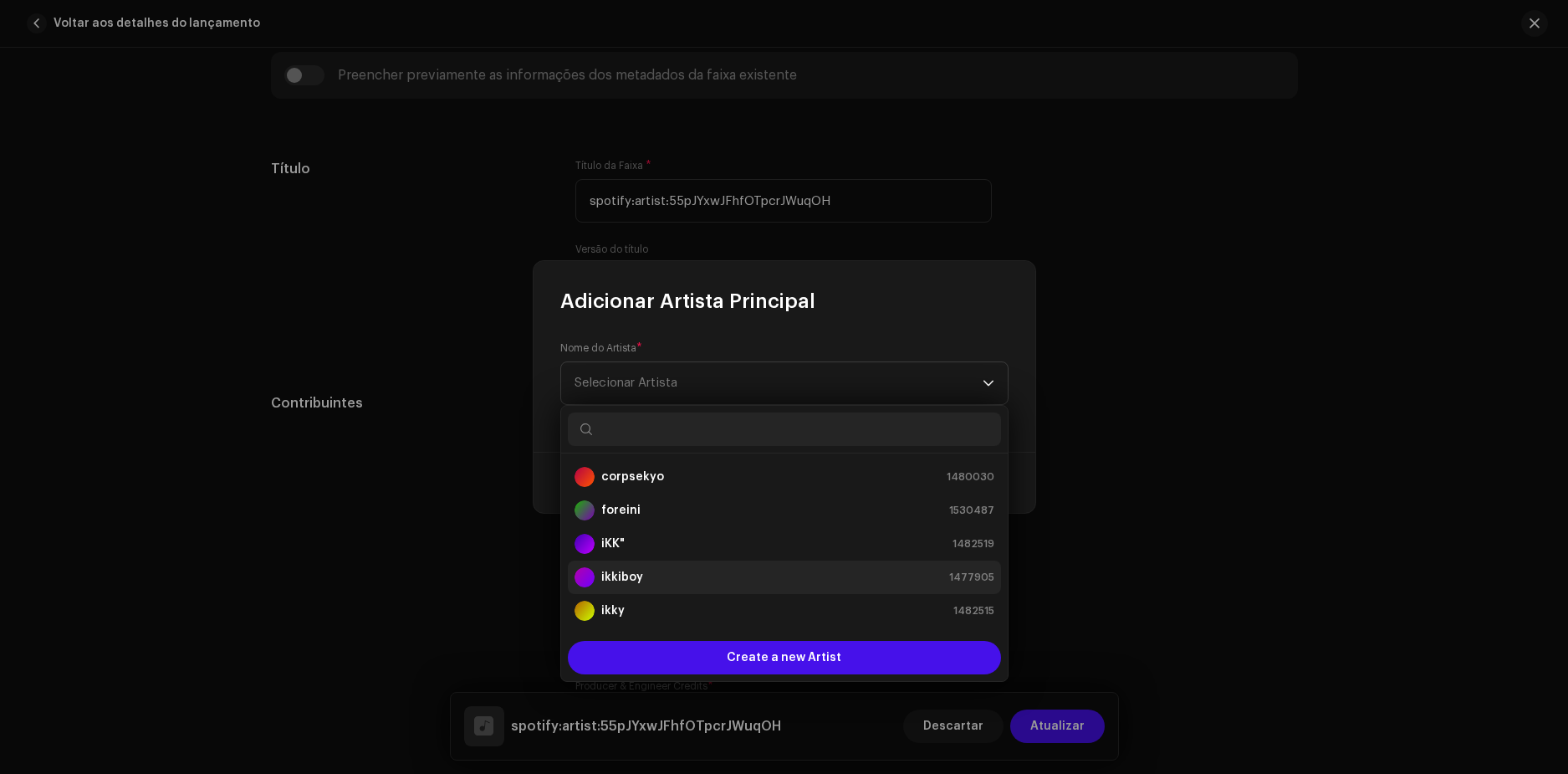
click at [632, 575] on strong "ikkiboy" at bounding box center [622, 576] width 42 height 17
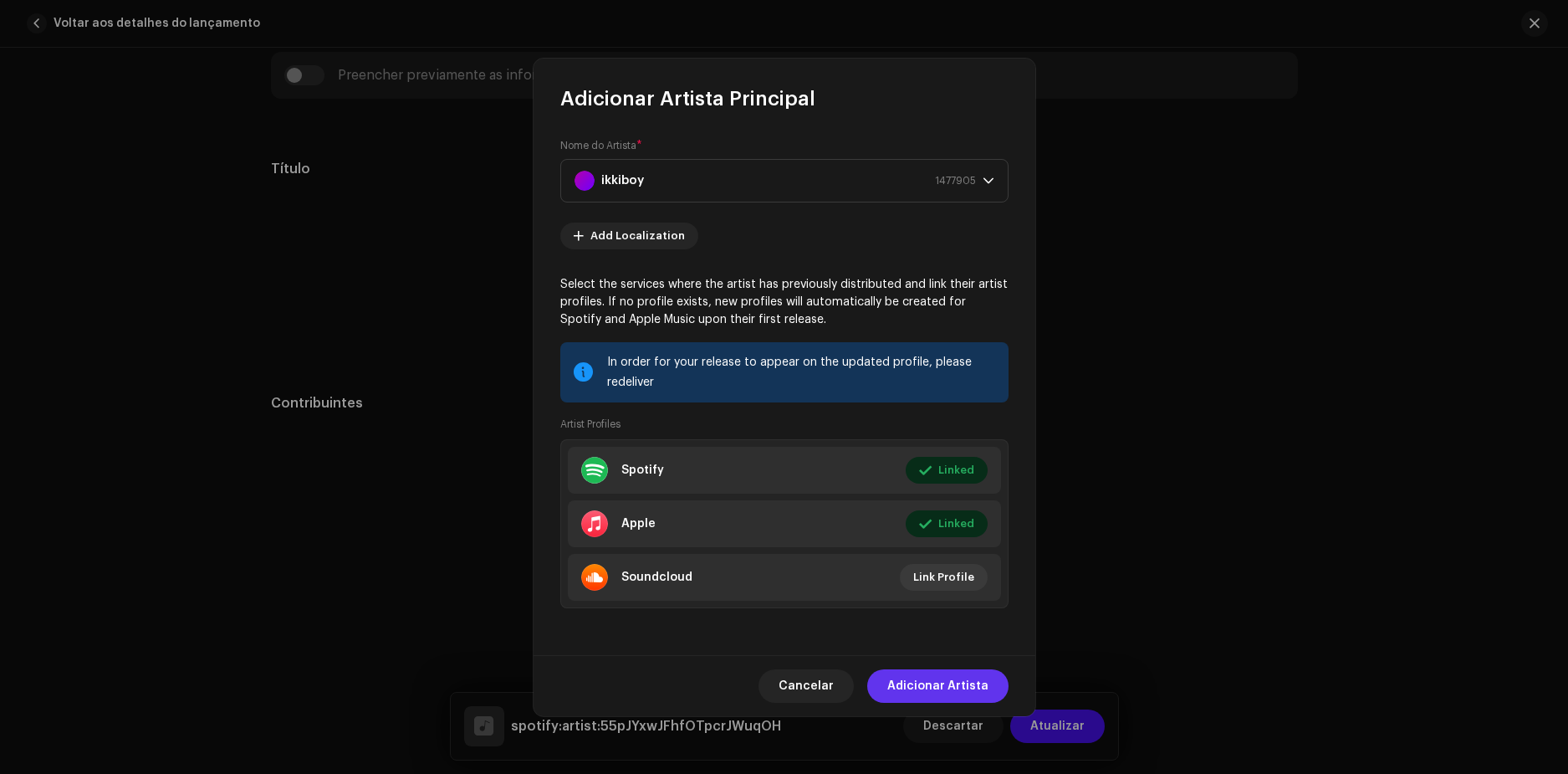
click at [948, 687] on span "Adicionar Artista" at bounding box center [938, 686] width 101 height 34
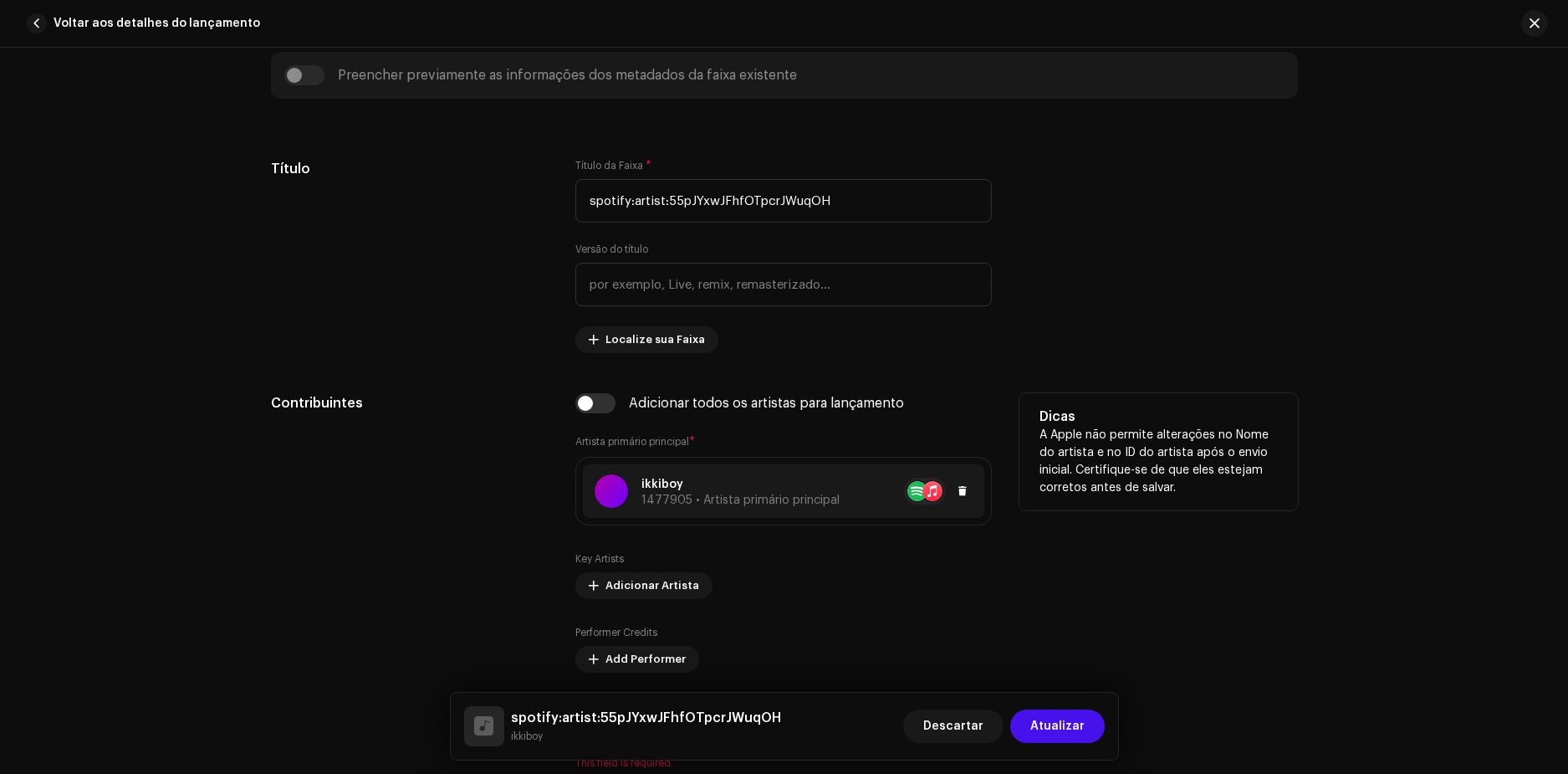
scroll to position [837, 0]
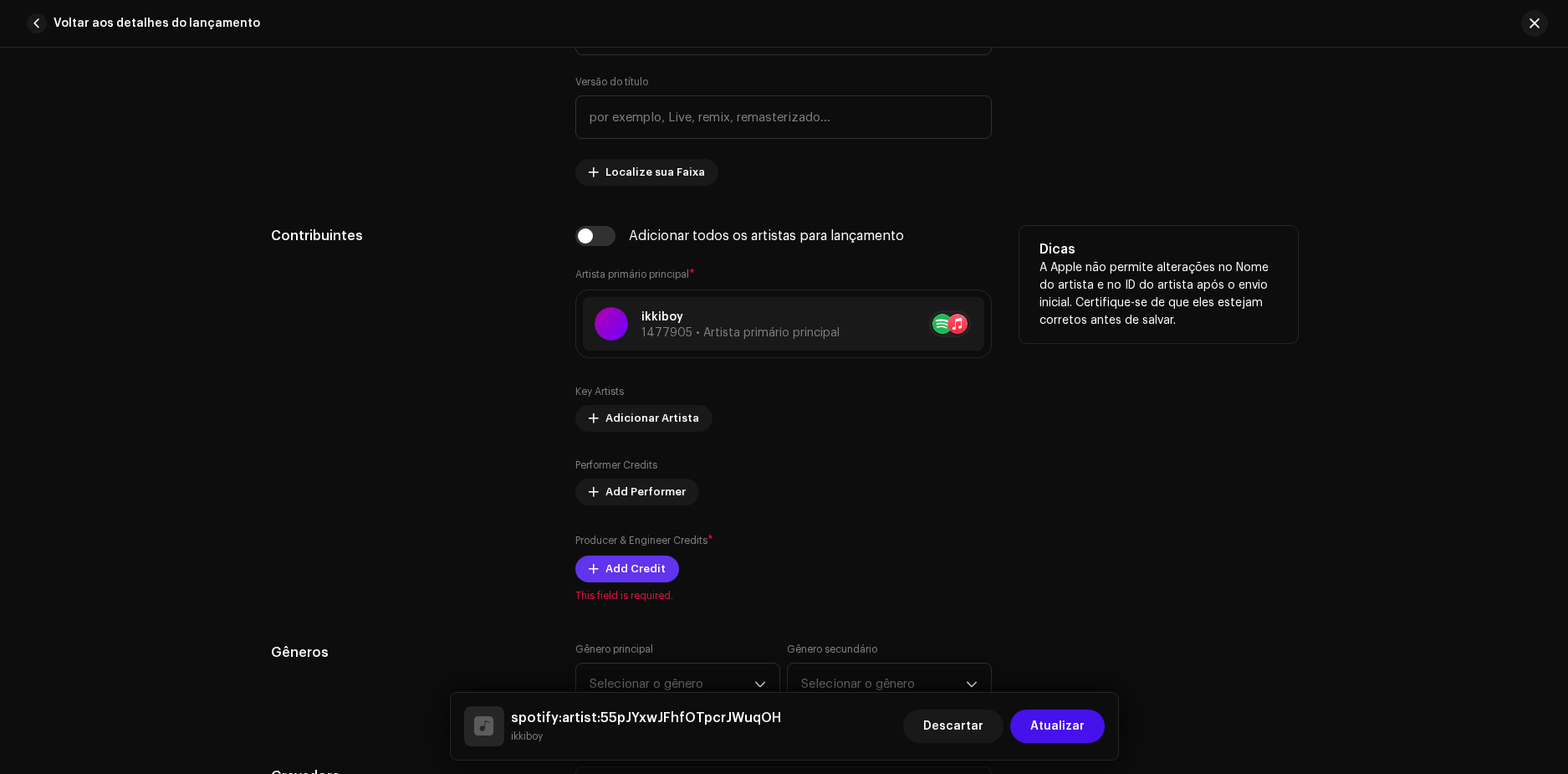
click at [614, 572] on span "Add Credit" at bounding box center [635, 569] width 61 height 34
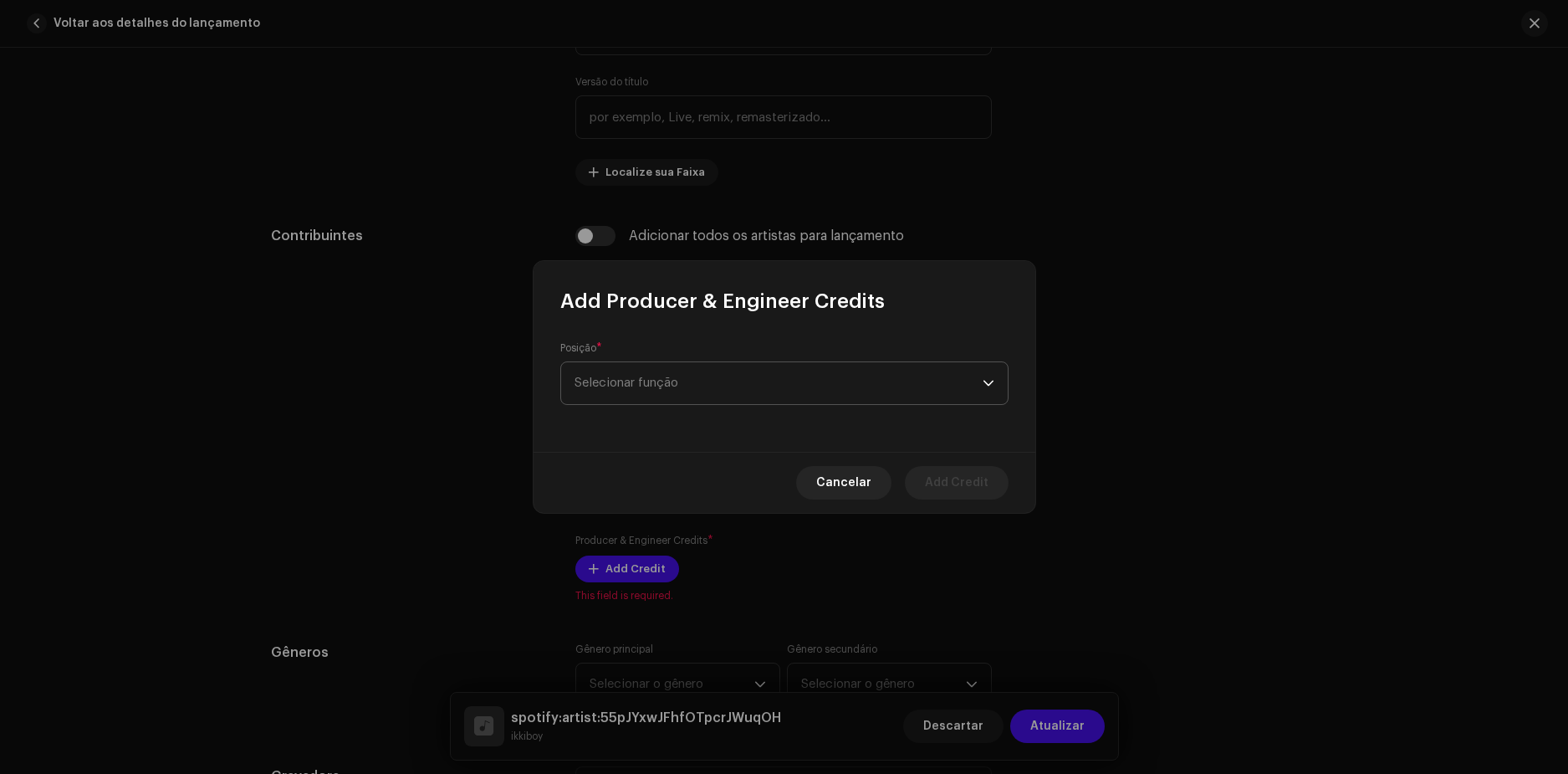
click at [645, 393] on span "Selecionar função" at bounding box center [778, 383] width 408 height 42
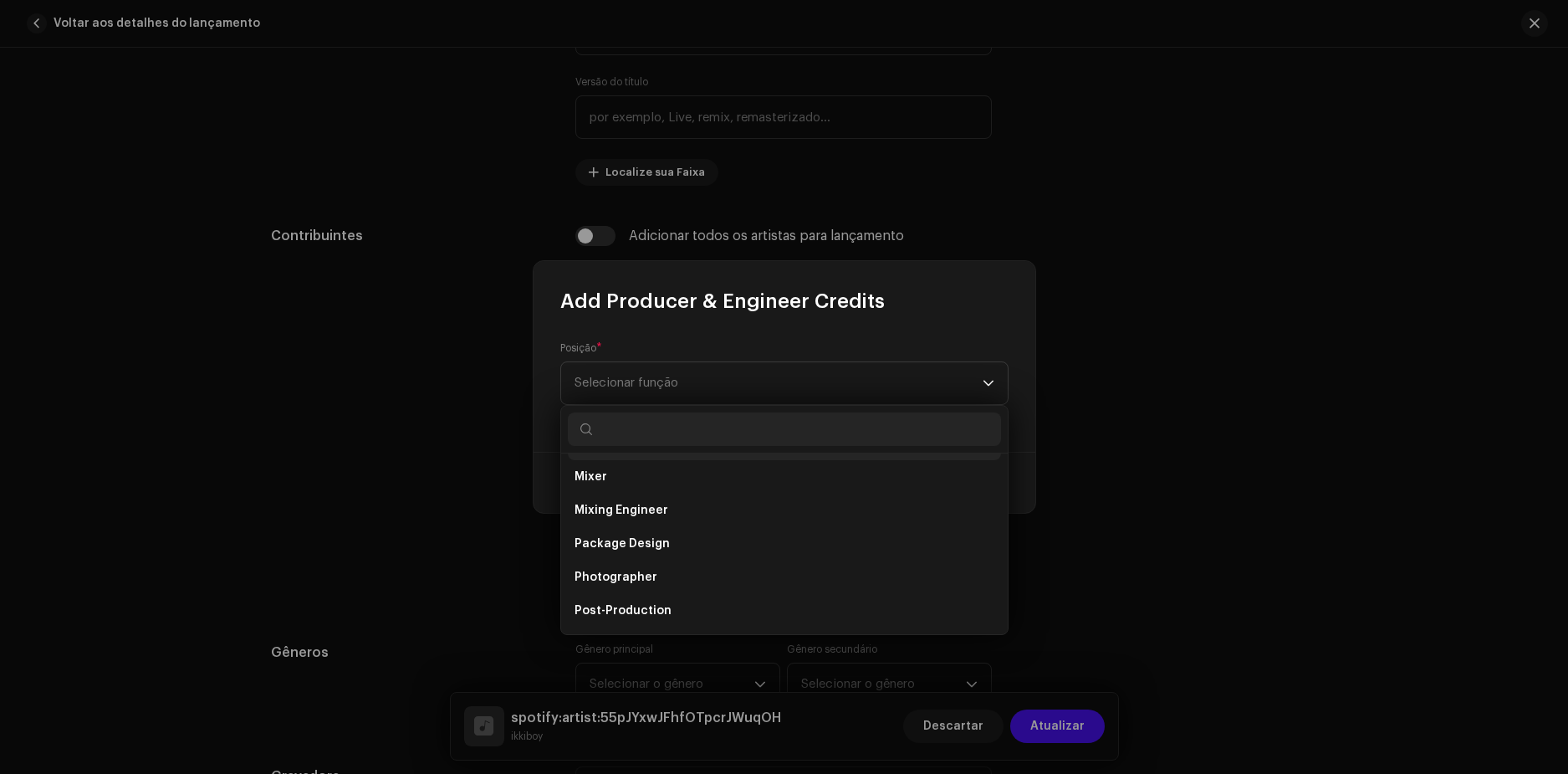
scroll to position [585, 0]
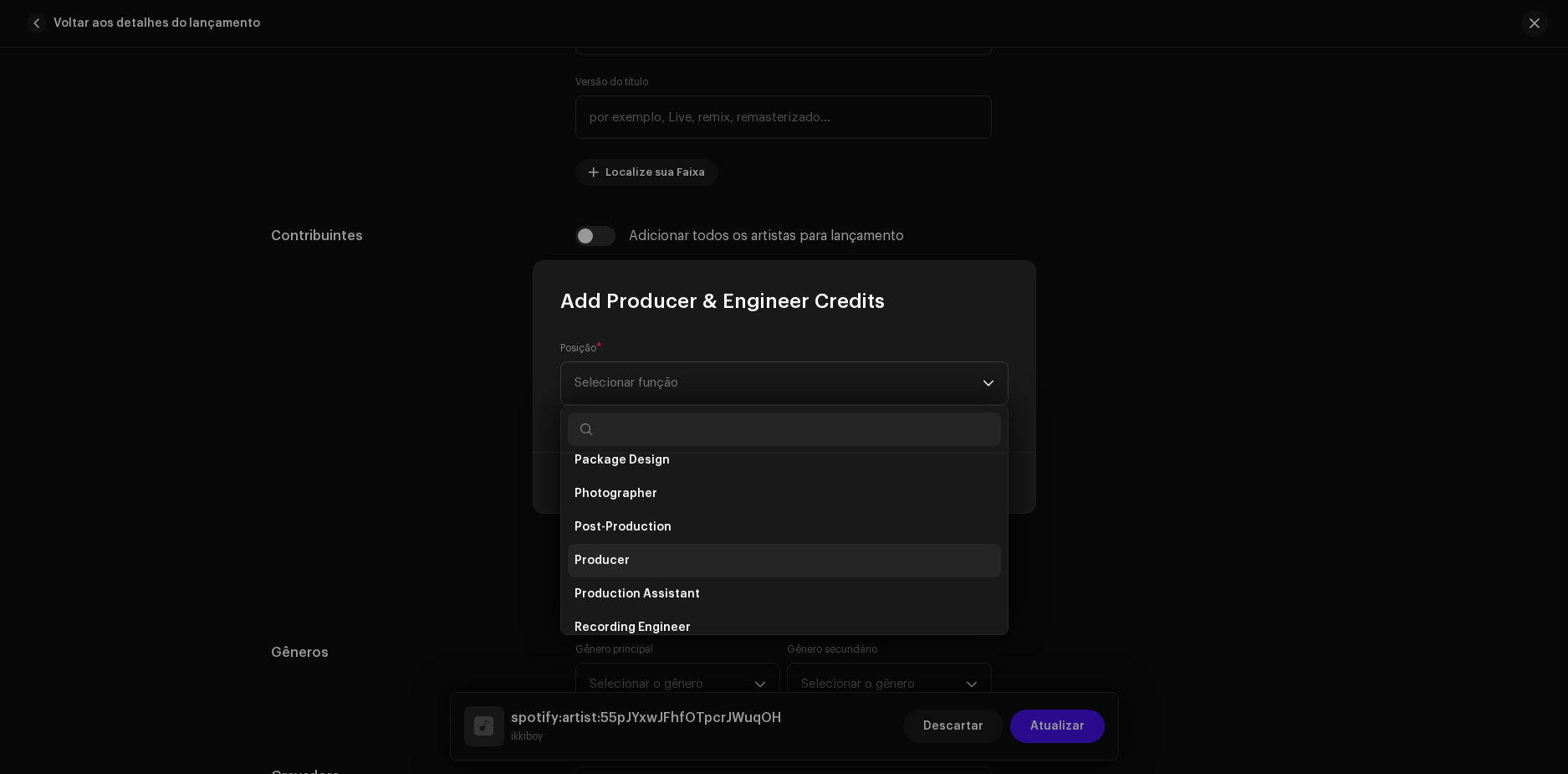
click at [607, 553] on span "Producer" at bounding box center [602, 560] width 56 height 17
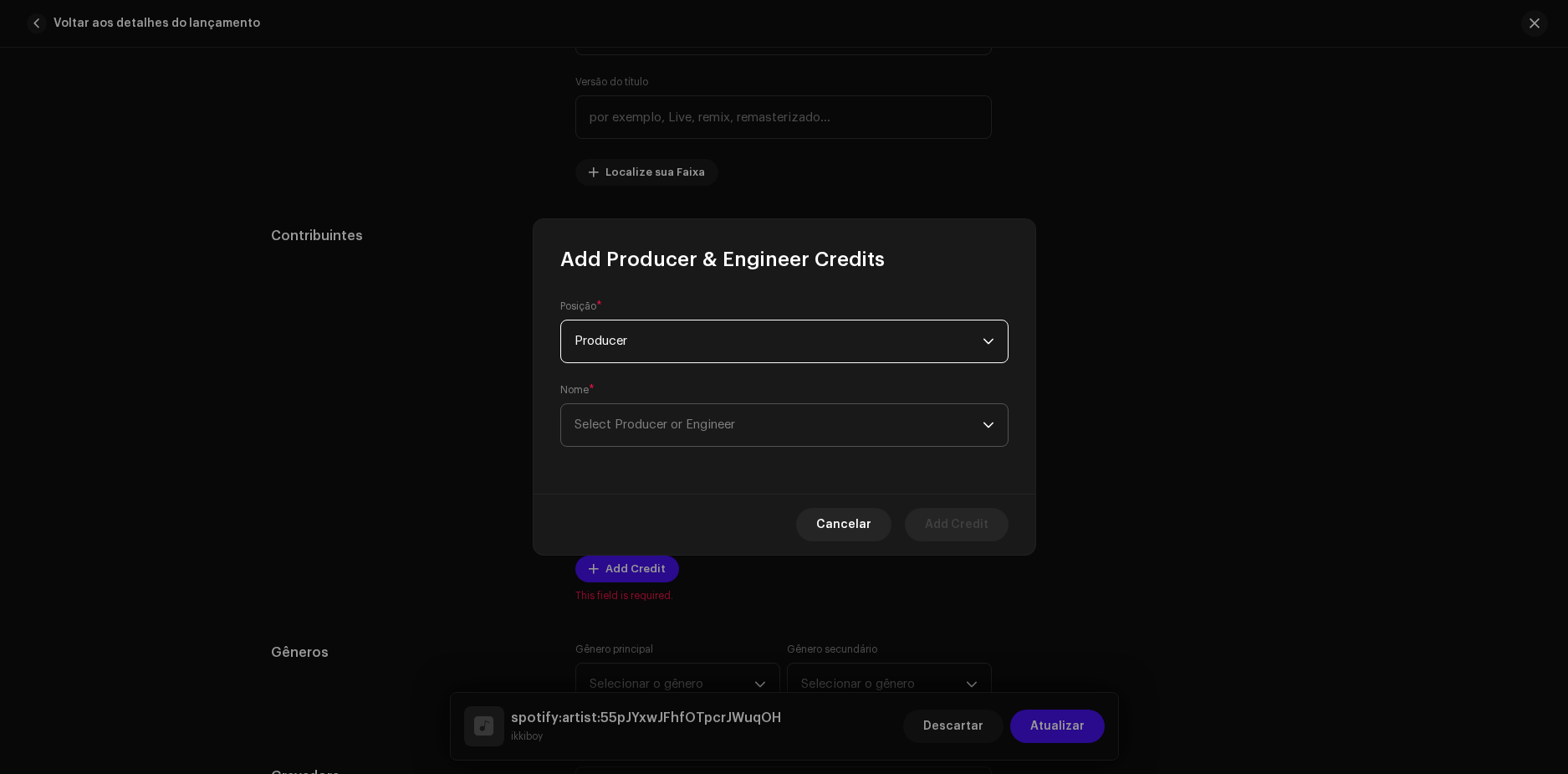
click at [658, 430] on span "Select Producer or Engineer" at bounding box center [778, 425] width 408 height 42
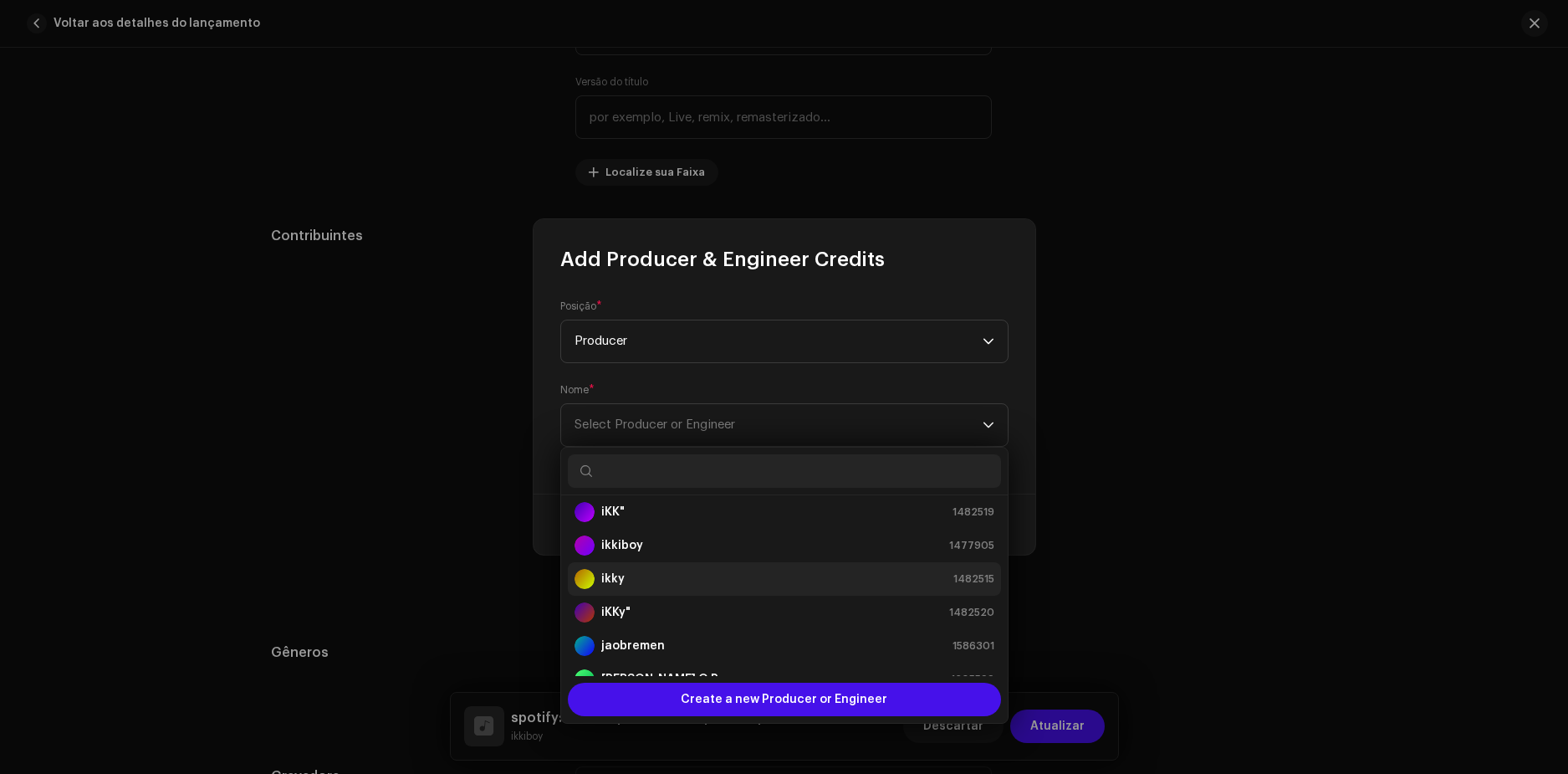
scroll to position [100, 0]
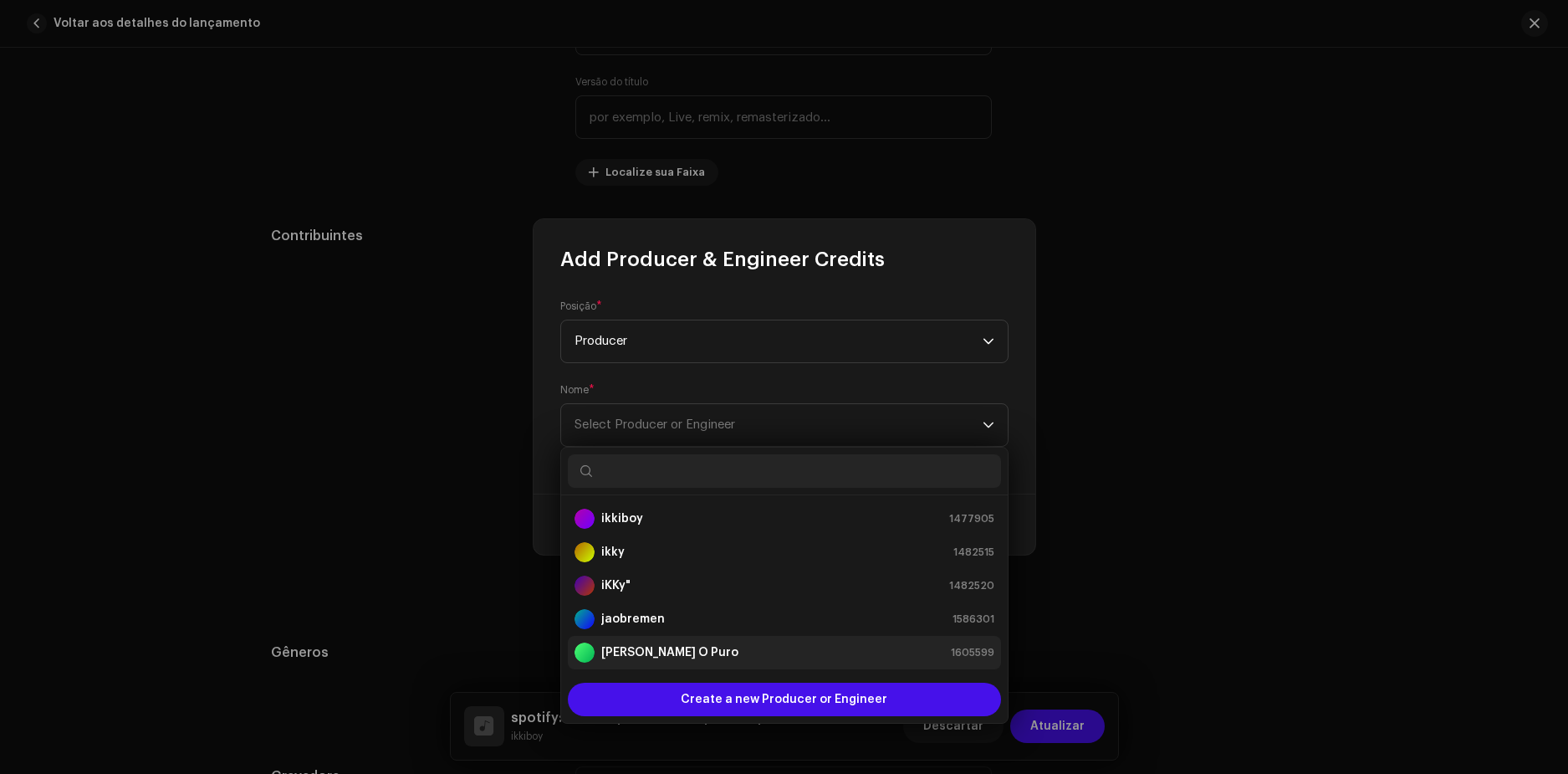
click at [639, 642] on div "[PERSON_NAME]" at bounding box center [656, 652] width 164 height 20
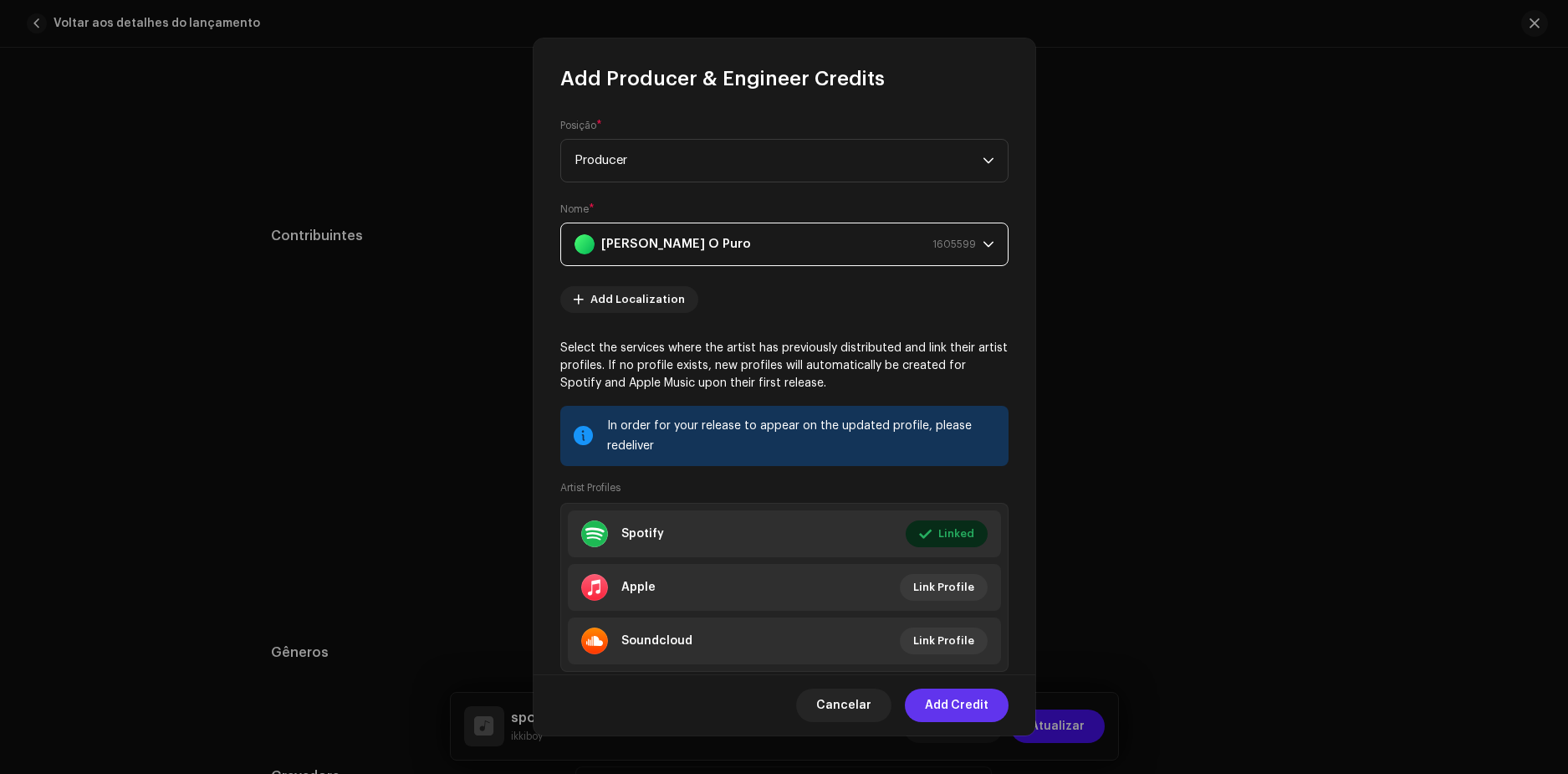
click at [954, 704] on span "Add Credit" at bounding box center [957, 705] width 64 height 34
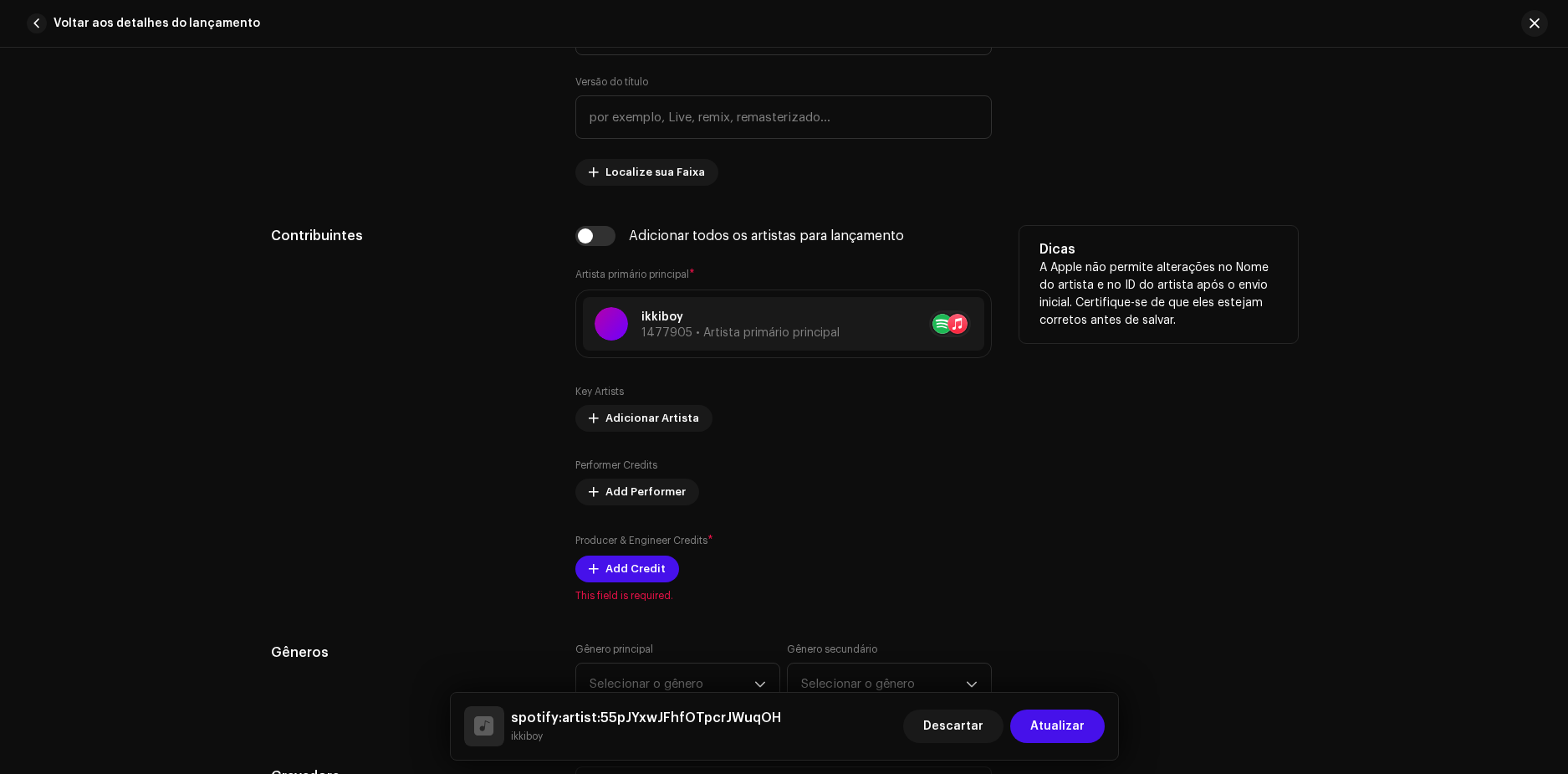
scroll to position [1087, 0]
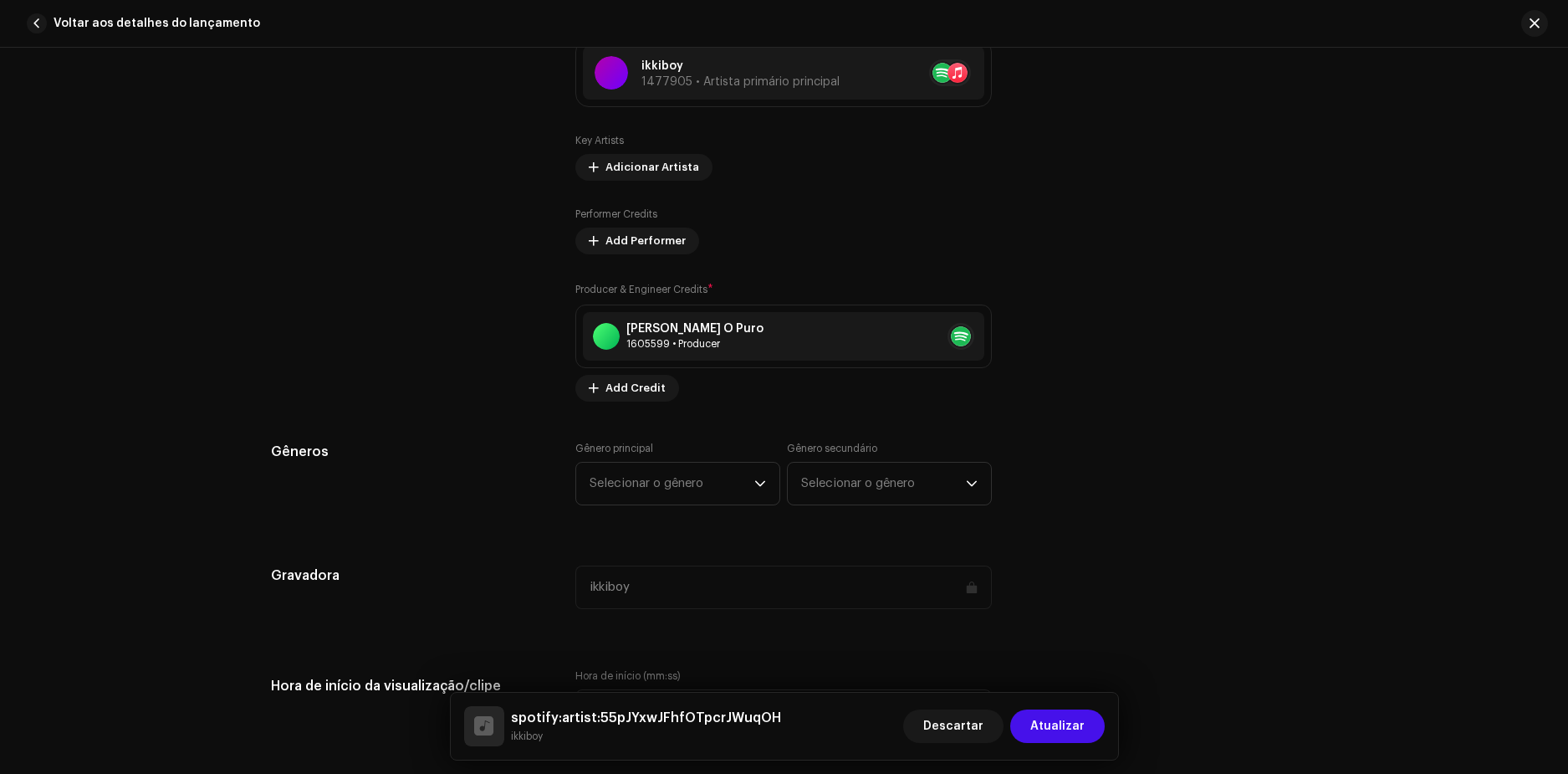
click at [676, 481] on span "Selecionar o gênero" at bounding box center [672, 483] width 165 height 42
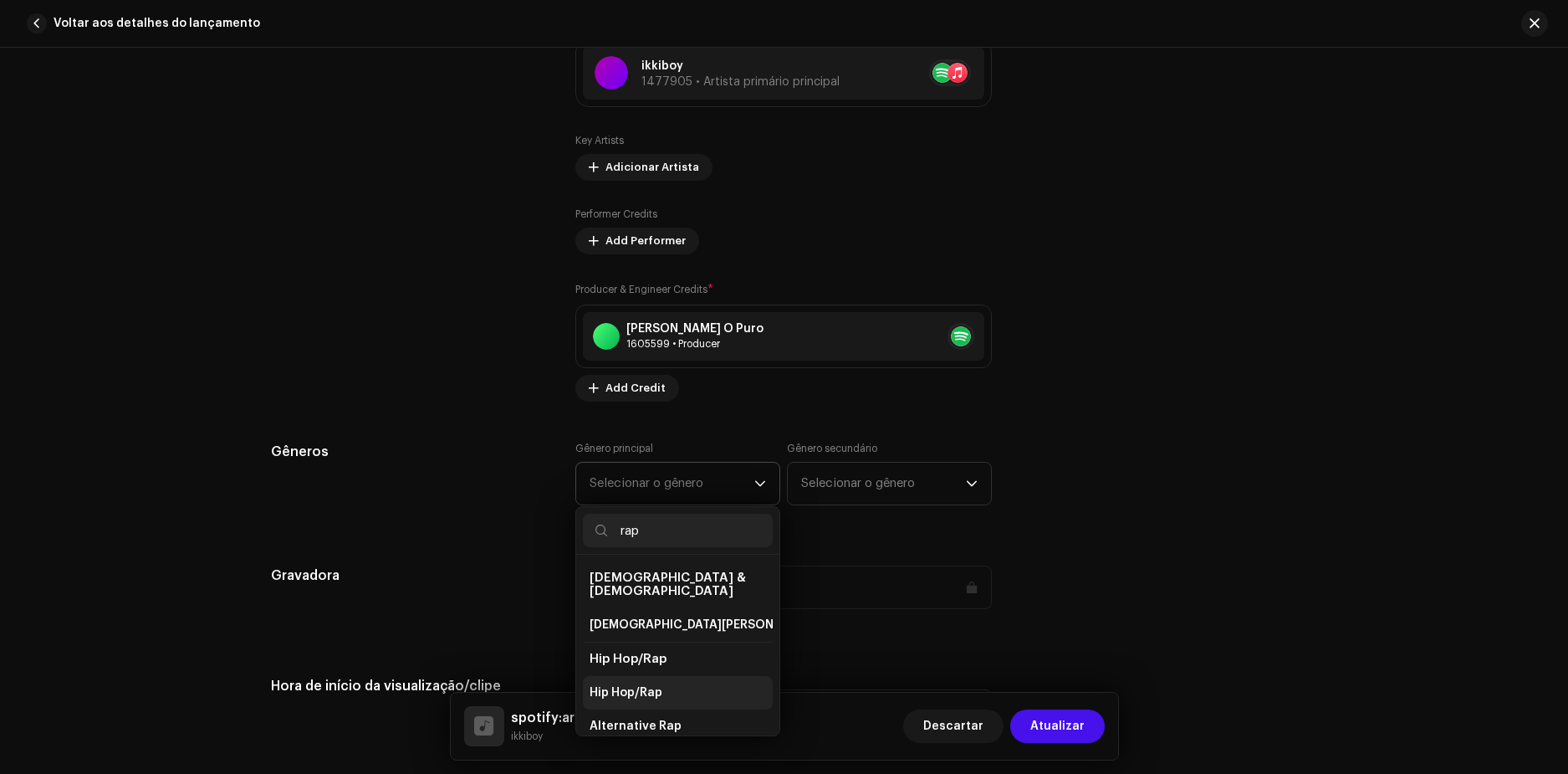
type input "rap"
click at [638, 684] on span "Hip Hop/Rap" at bounding box center [625, 692] width 73 height 17
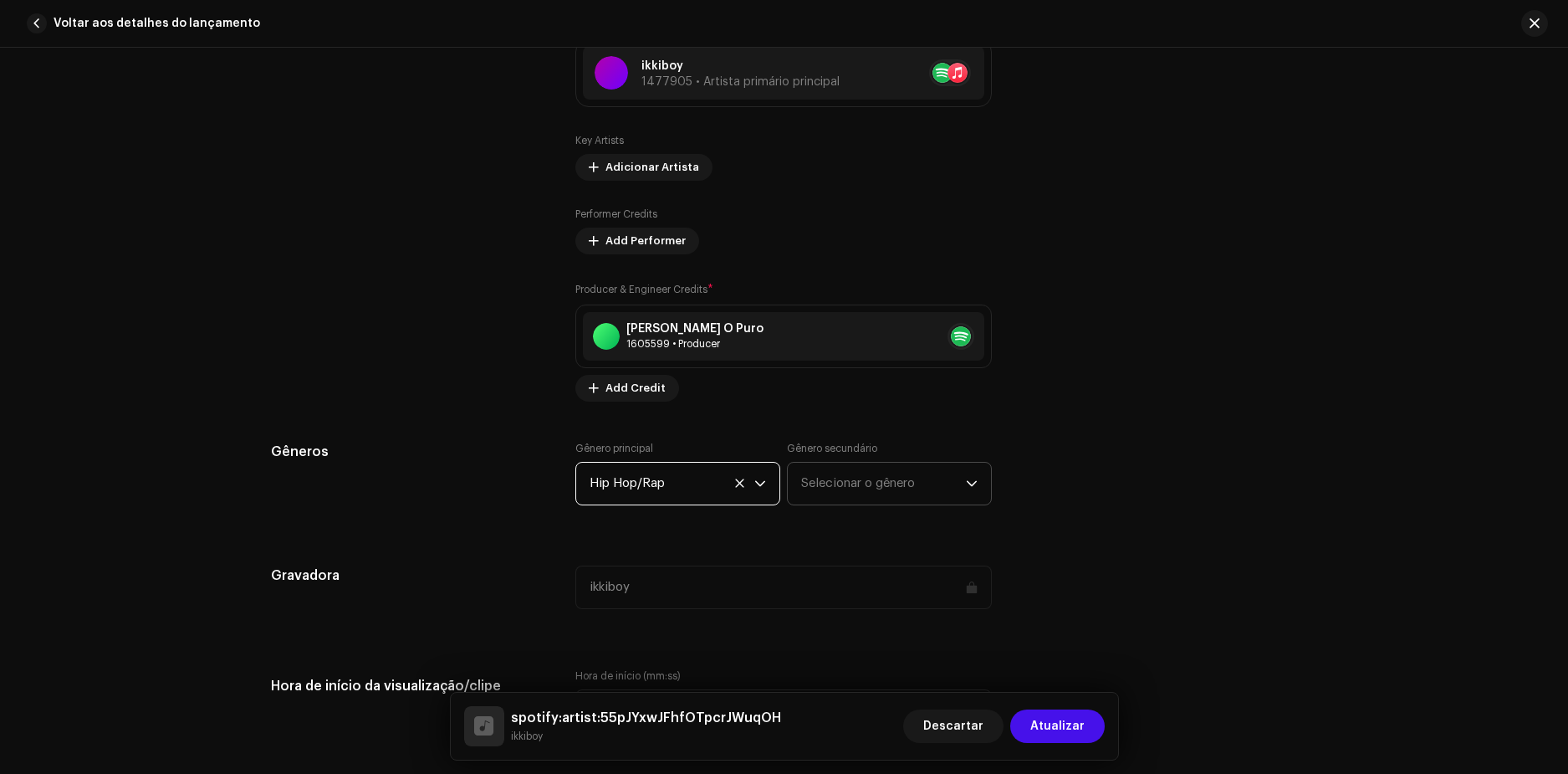
click at [849, 478] on span "Selecionar o gênero" at bounding box center [883, 483] width 165 height 42
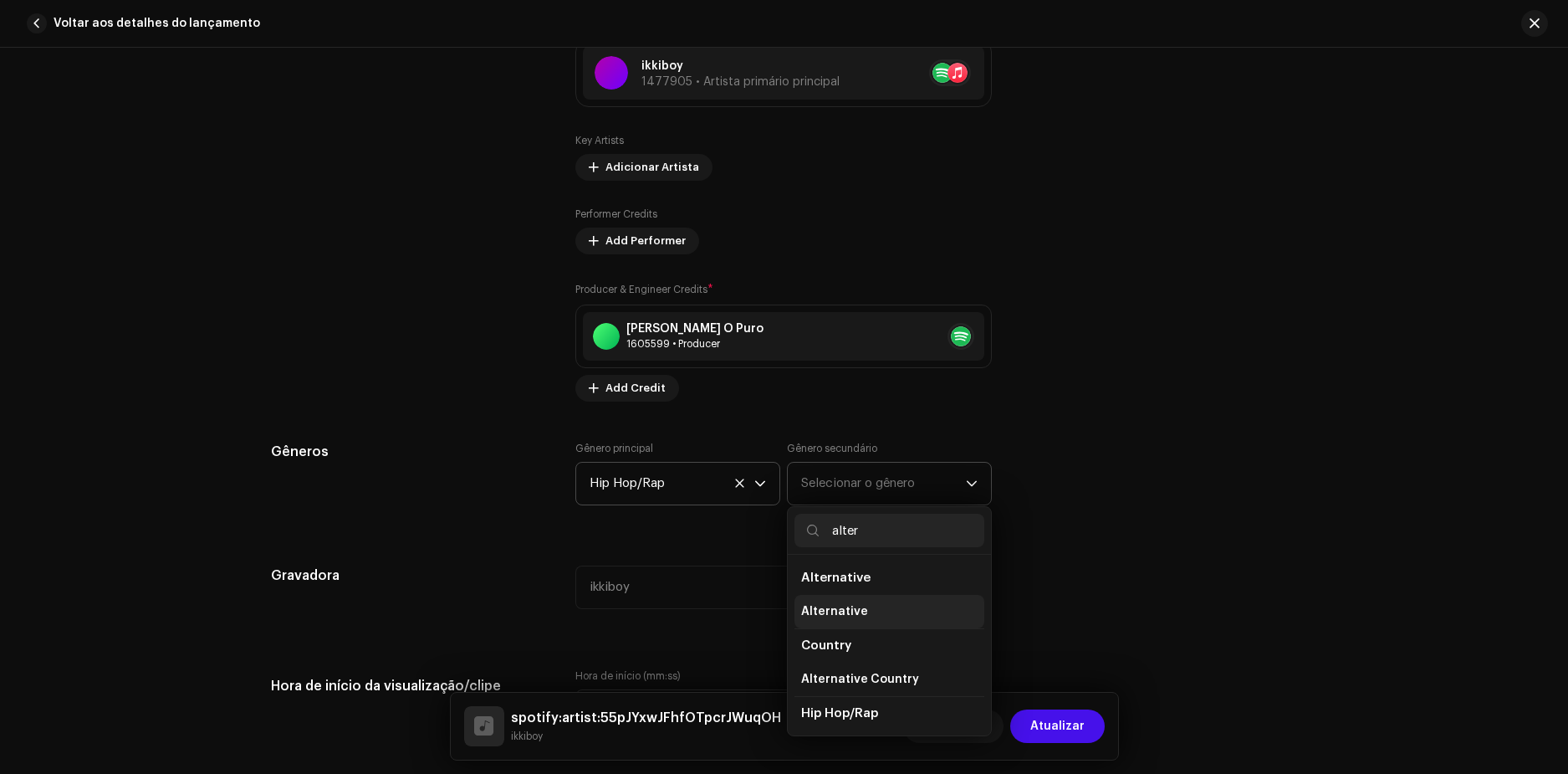
type input "alter"
click at [826, 611] on span "Alternative" at bounding box center [834, 611] width 67 height 17
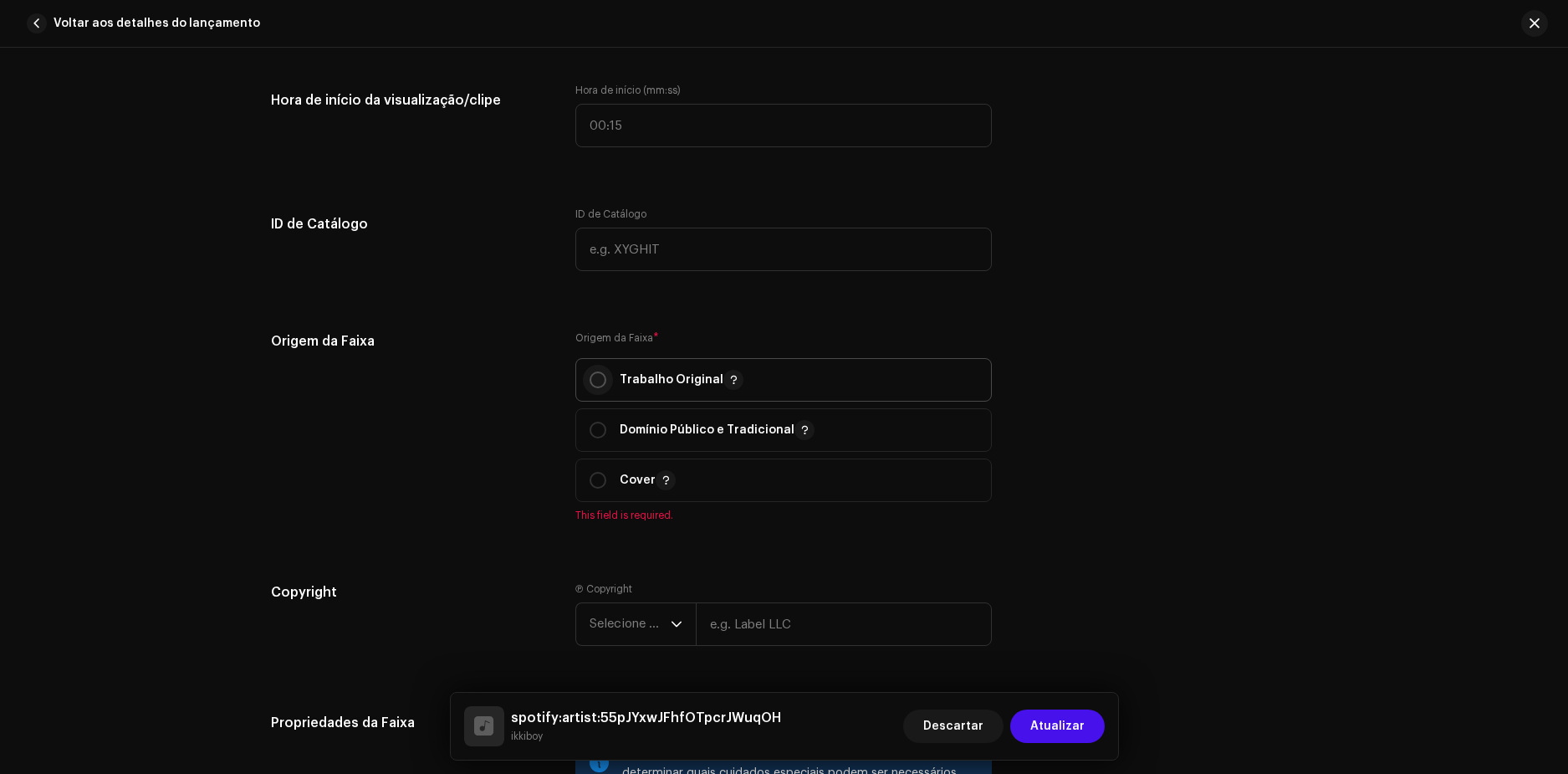
click at [599, 377] on input "radio" at bounding box center [597, 380] width 17 height 17
radio input "true"
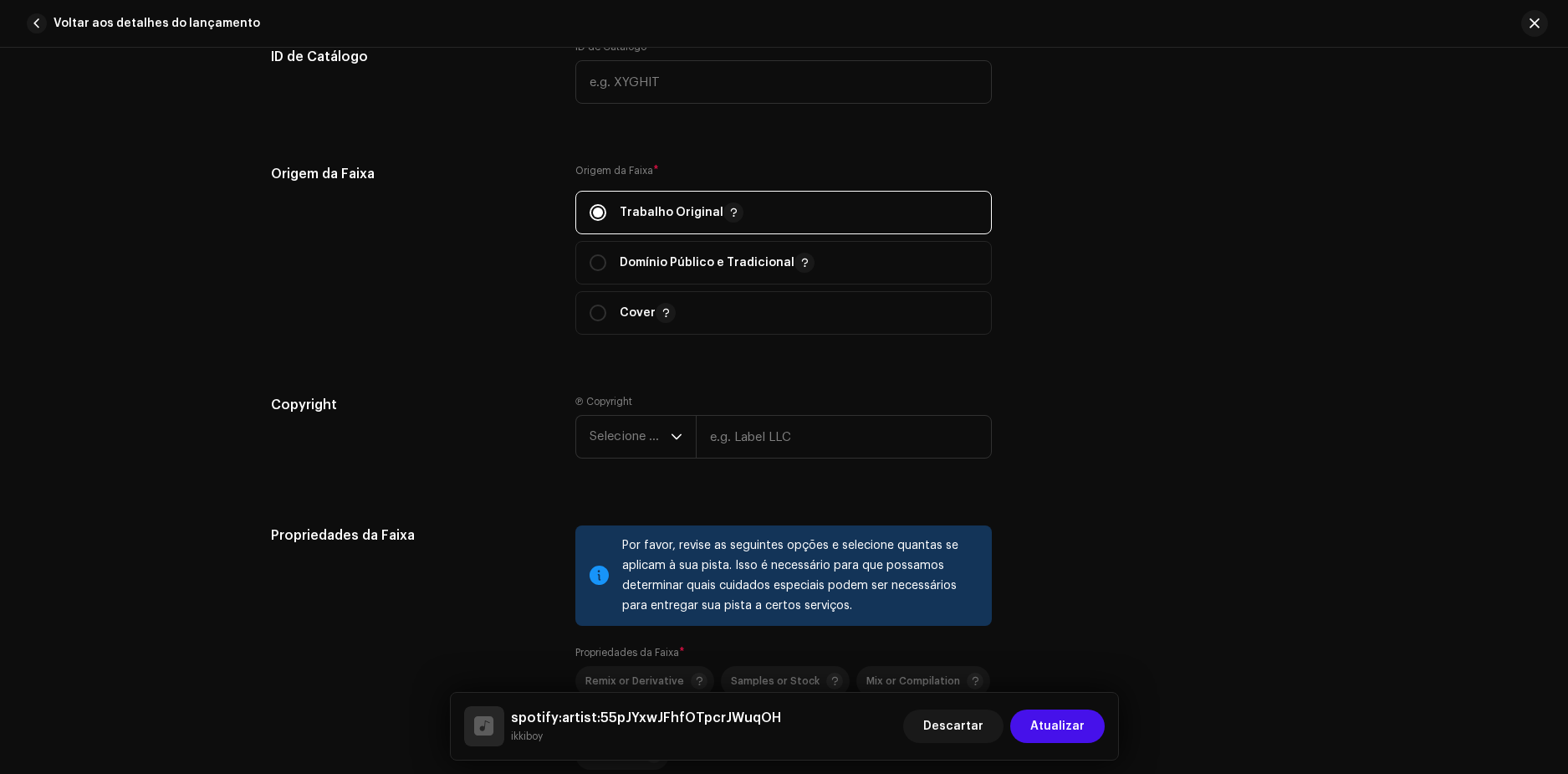
scroll to position [1924, 0]
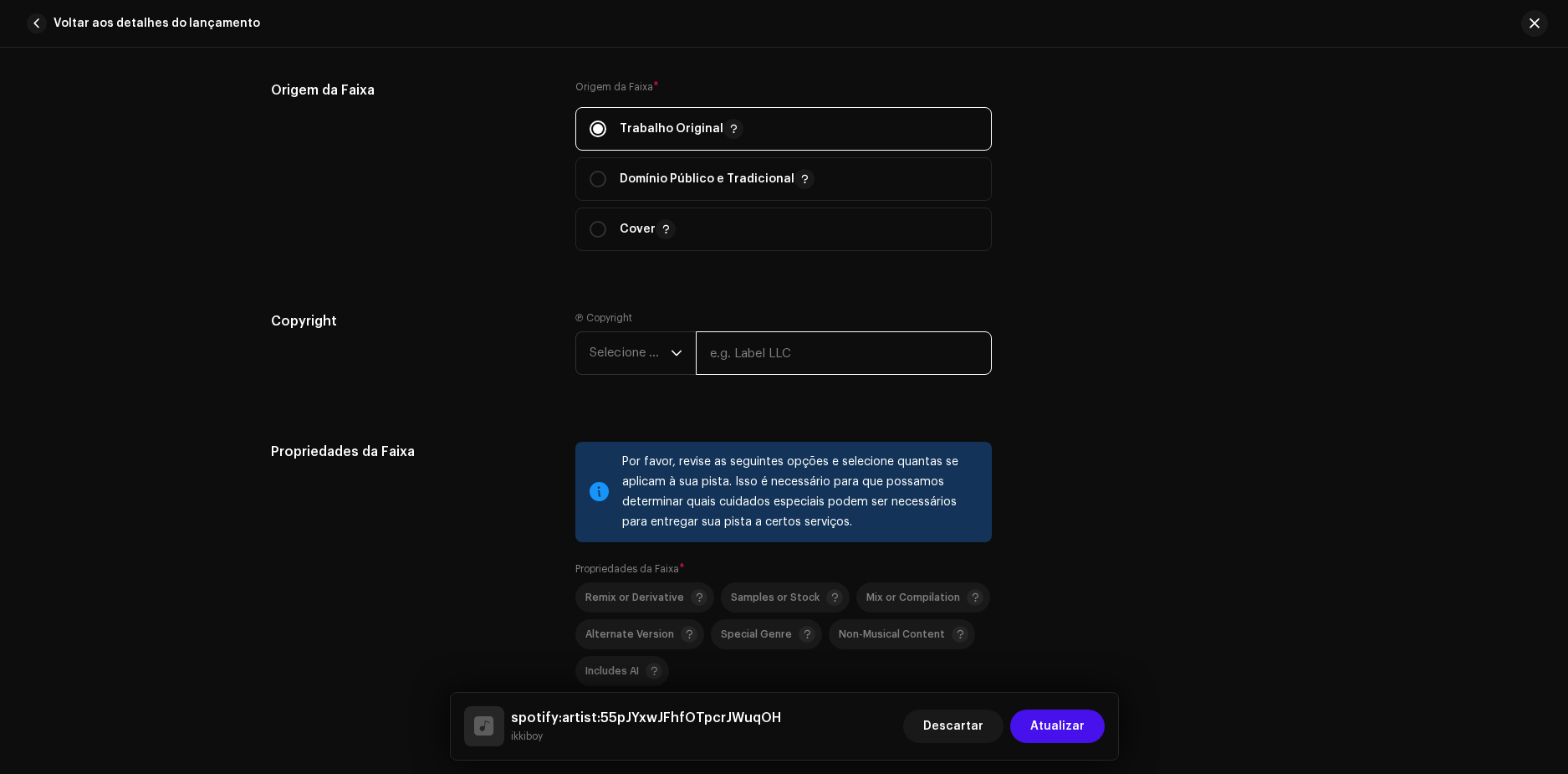
click at [737, 355] on input "text" at bounding box center [844, 353] width 296 height 44
type input "ikkiboy"
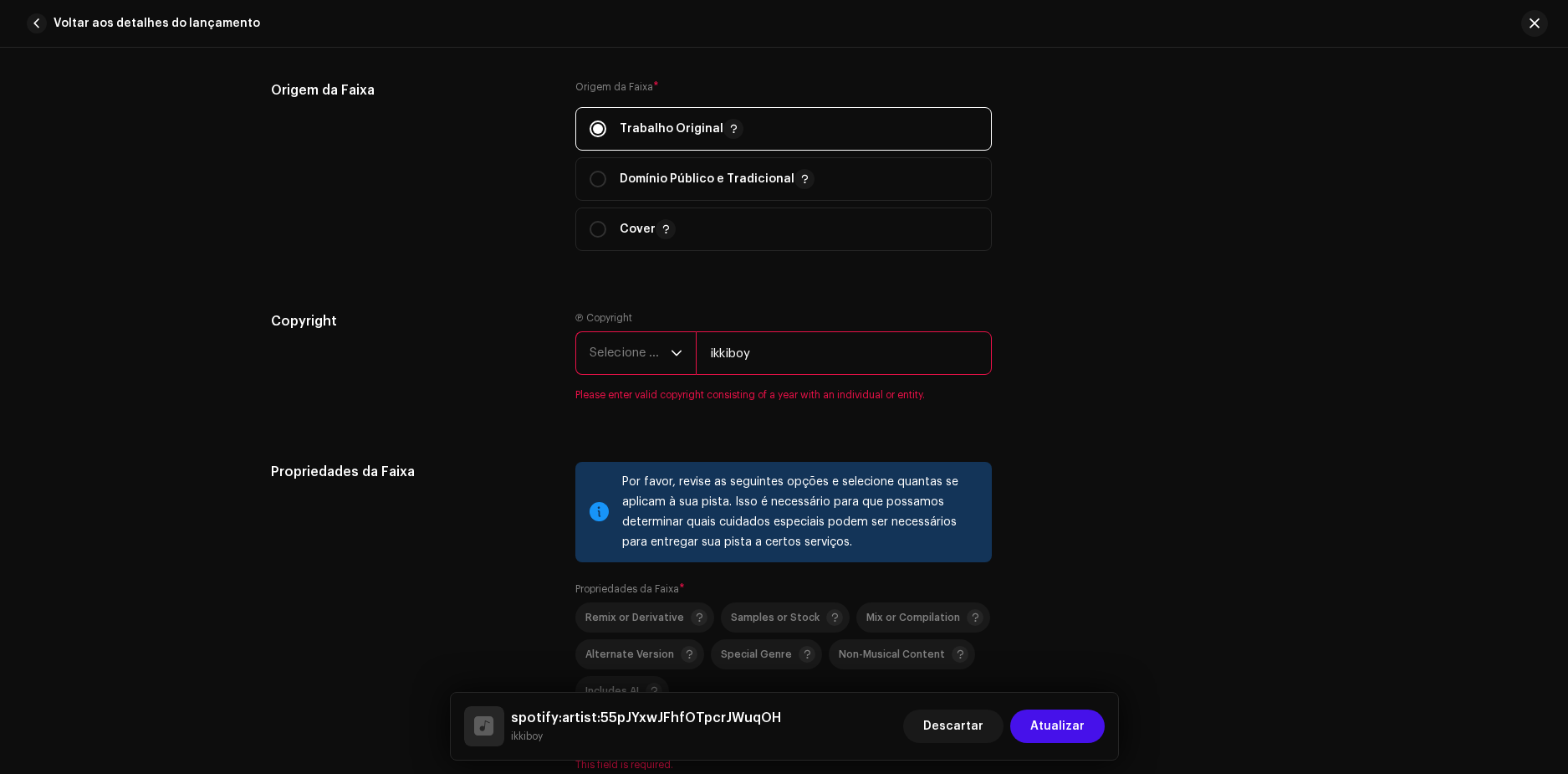
click at [603, 356] on span "Selecione o ano" at bounding box center [630, 353] width 81 height 42
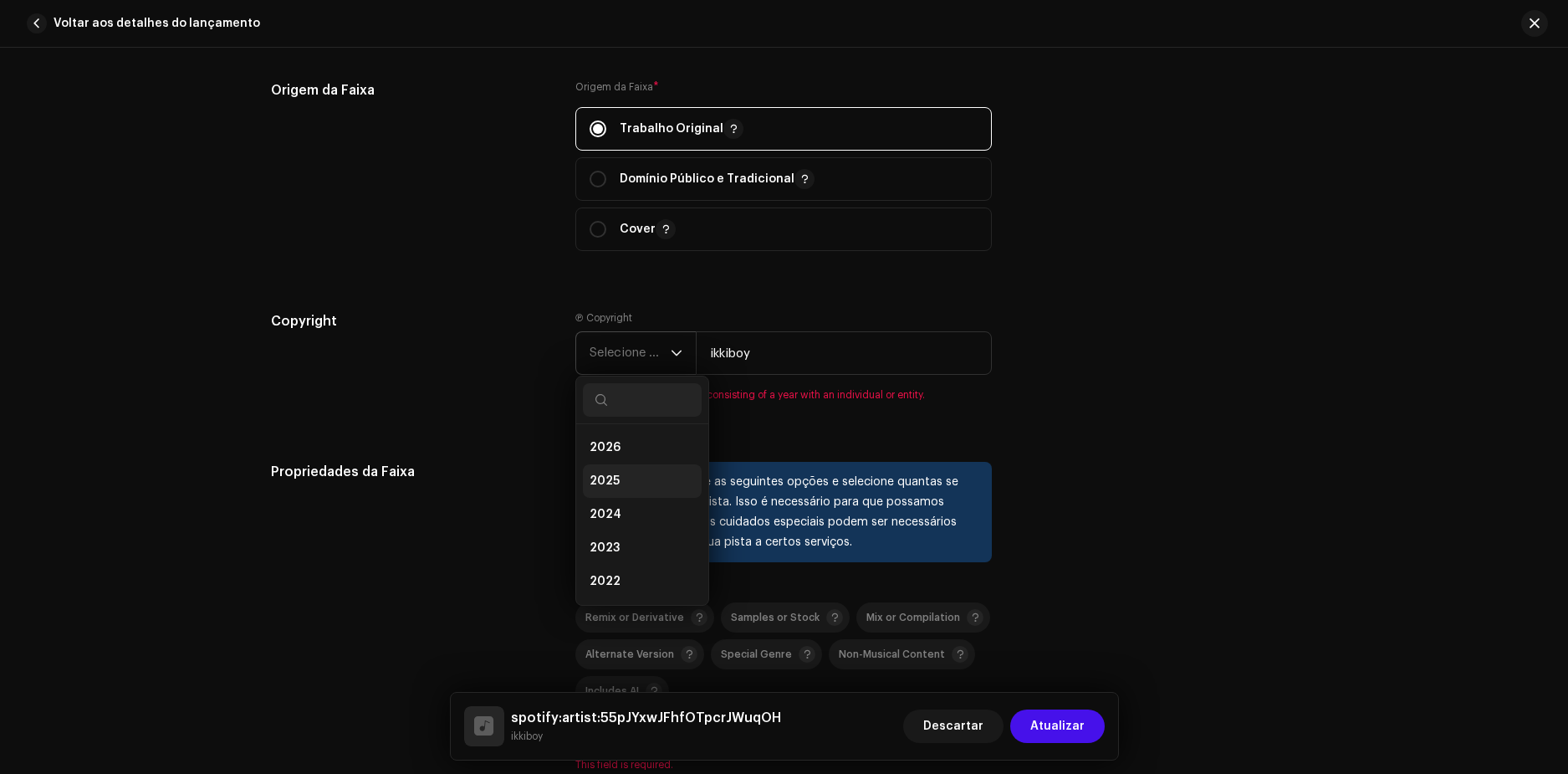
click at [596, 475] on span "2025" at bounding box center [604, 481] width 30 height 17
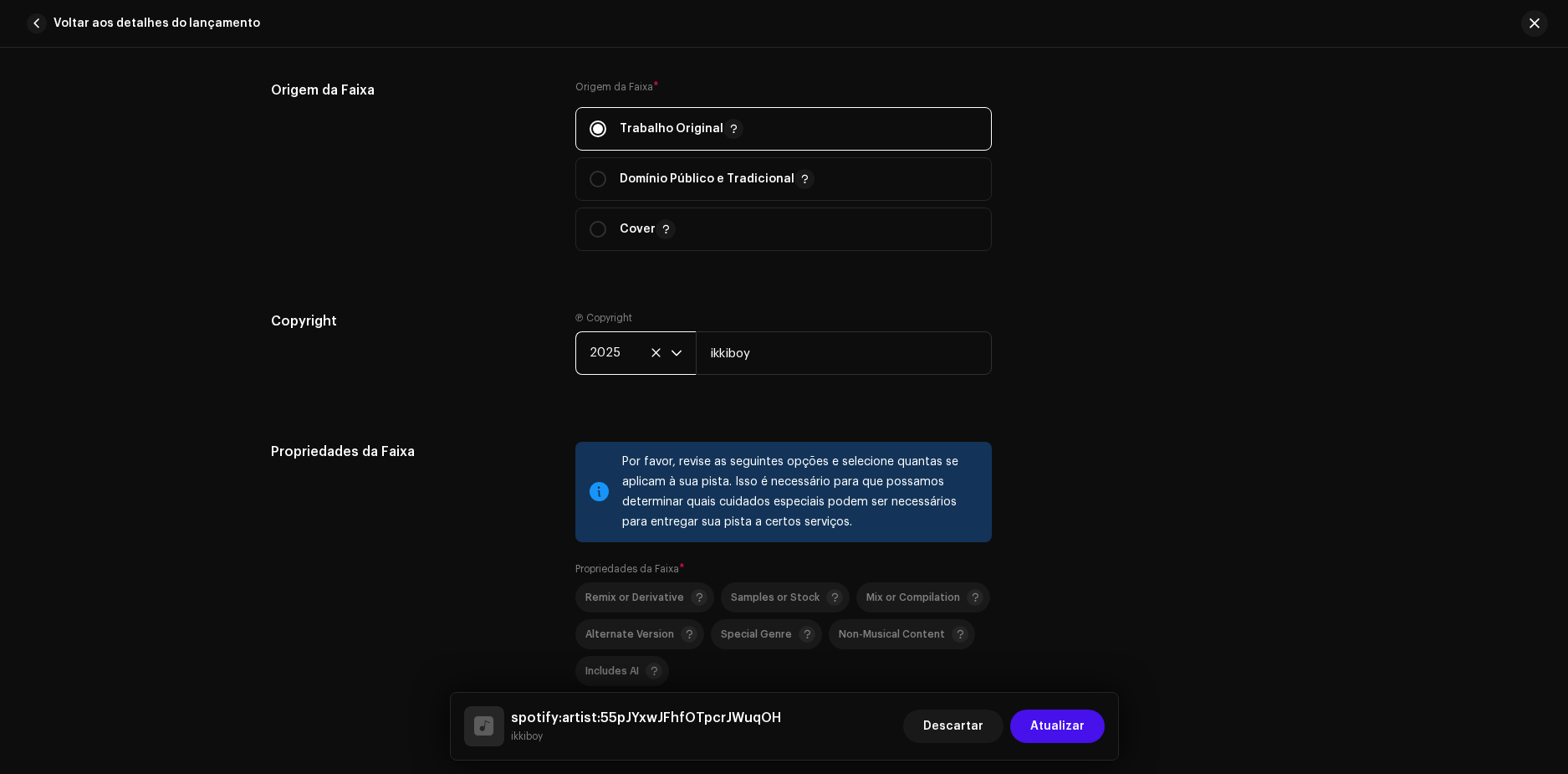
scroll to position [2174, 0]
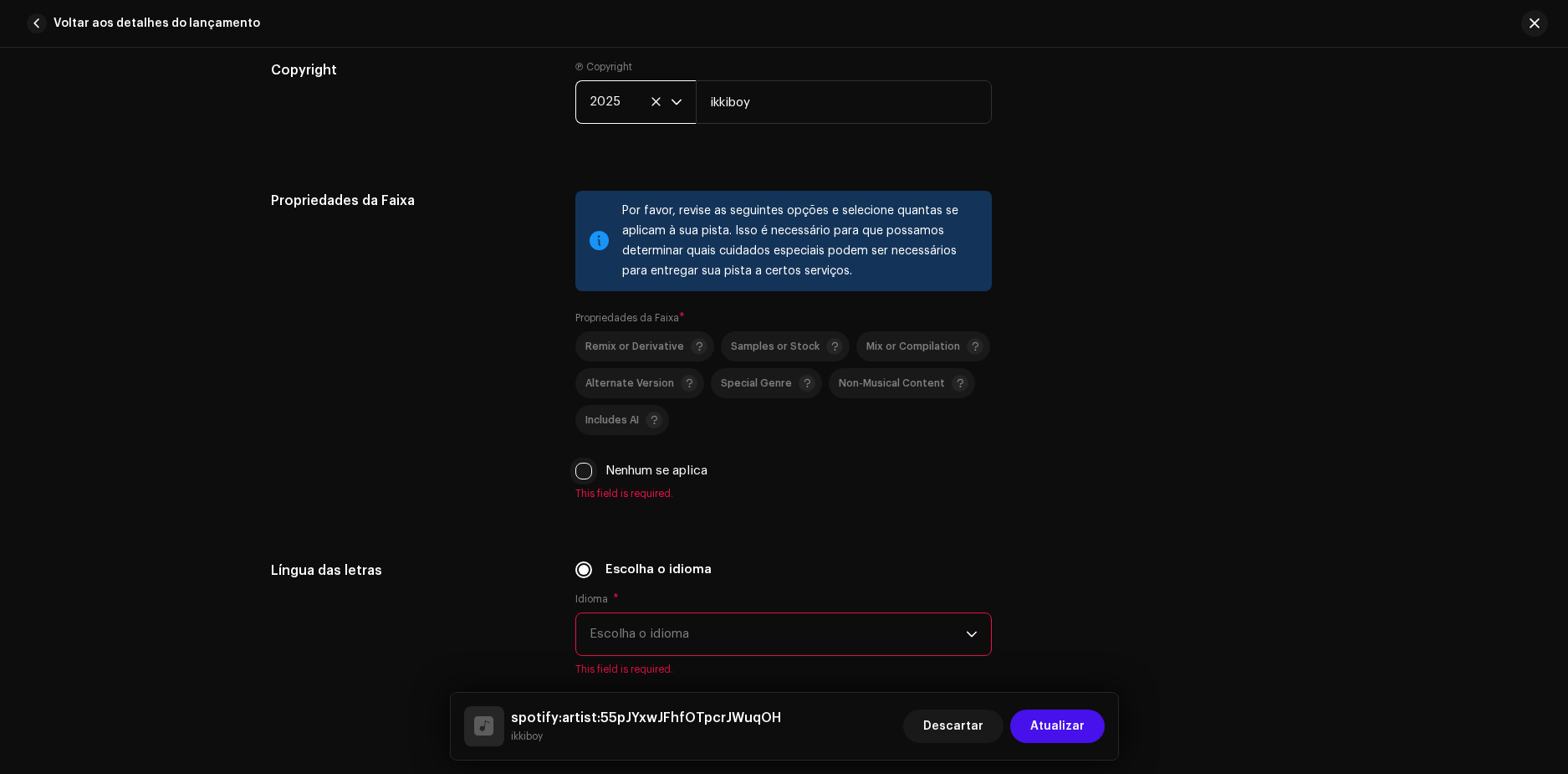
click at [576, 471] on input "Nenhum se aplica" at bounding box center [583, 470] width 17 height 17
checkbox input "true"
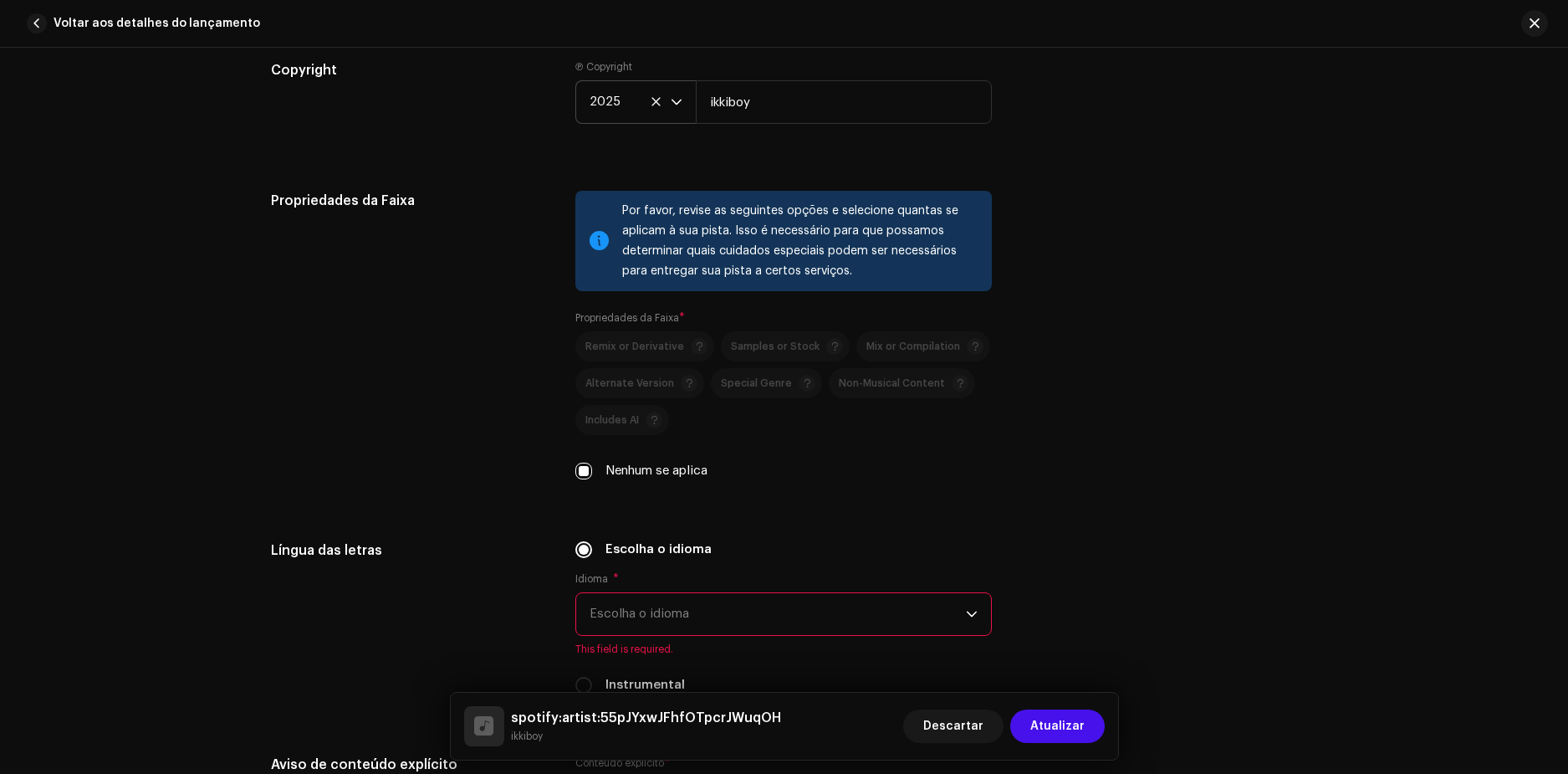
scroll to position [2342, 0]
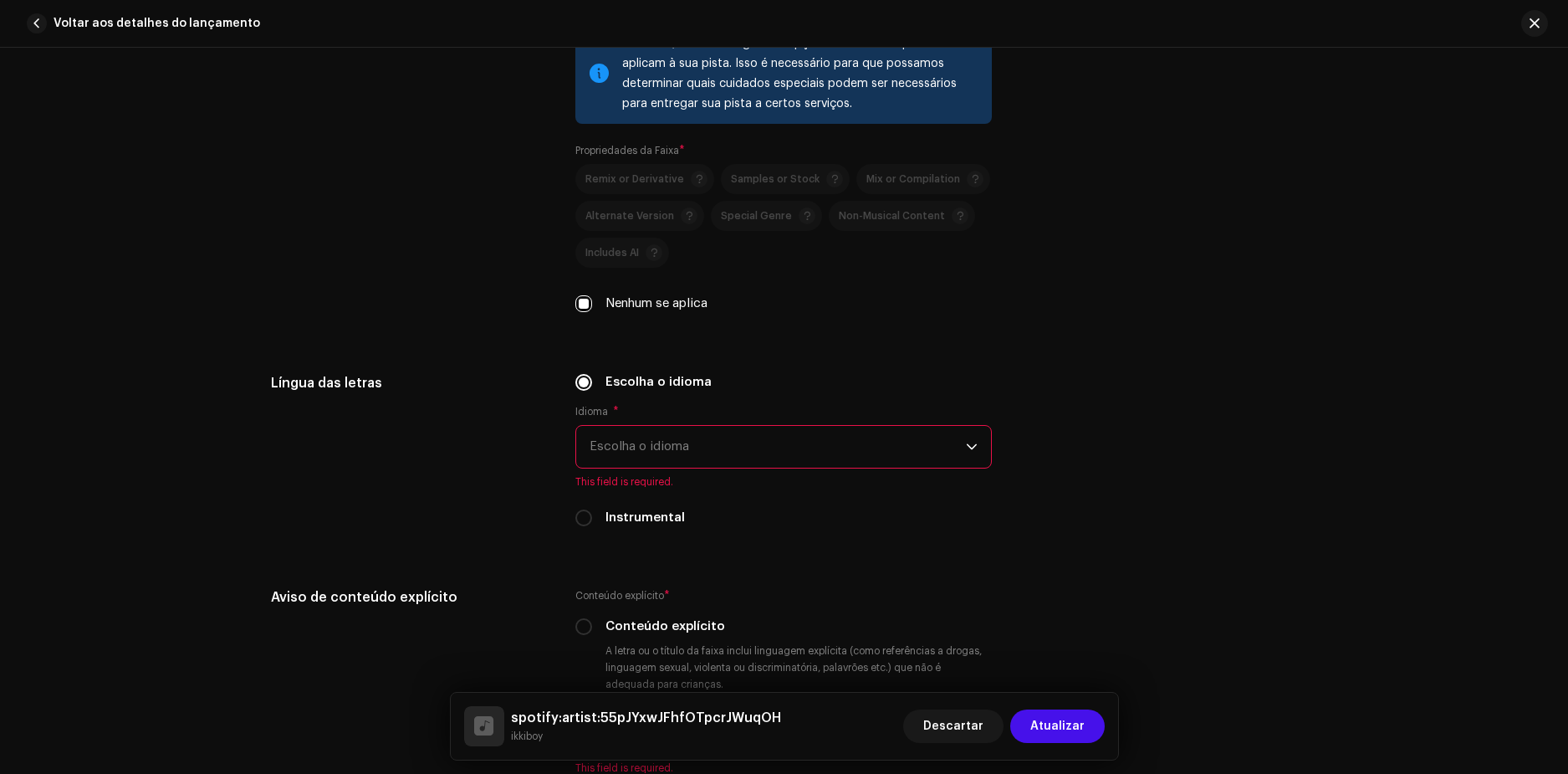
click at [657, 450] on span "Escolha o idioma" at bounding box center [777, 446] width 377 height 42
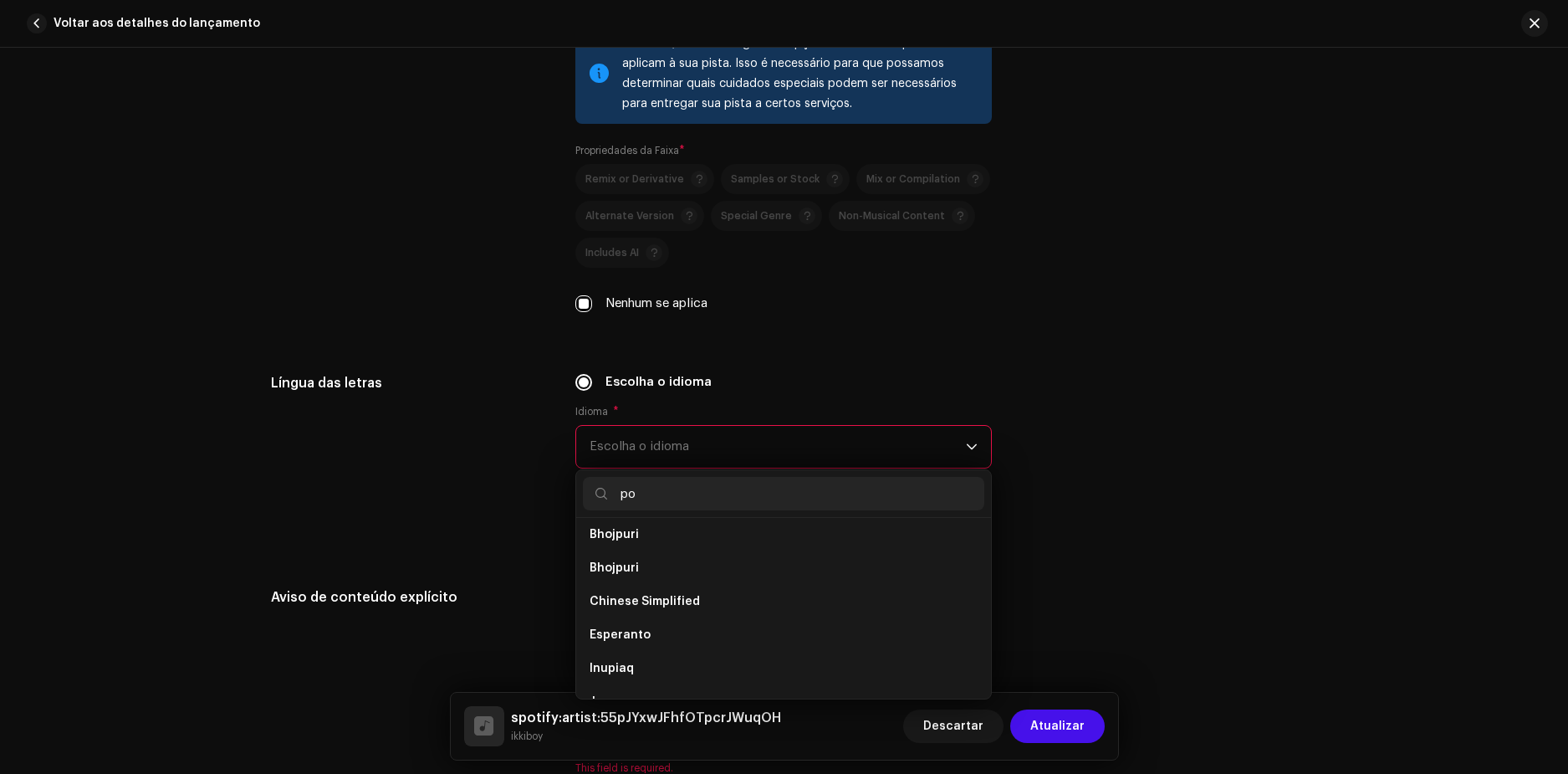
scroll to position [0, 0]
type input "portu"
click at [630, 532] on li "Portuguese" at bounding box center [784, 542] width 401 height 34
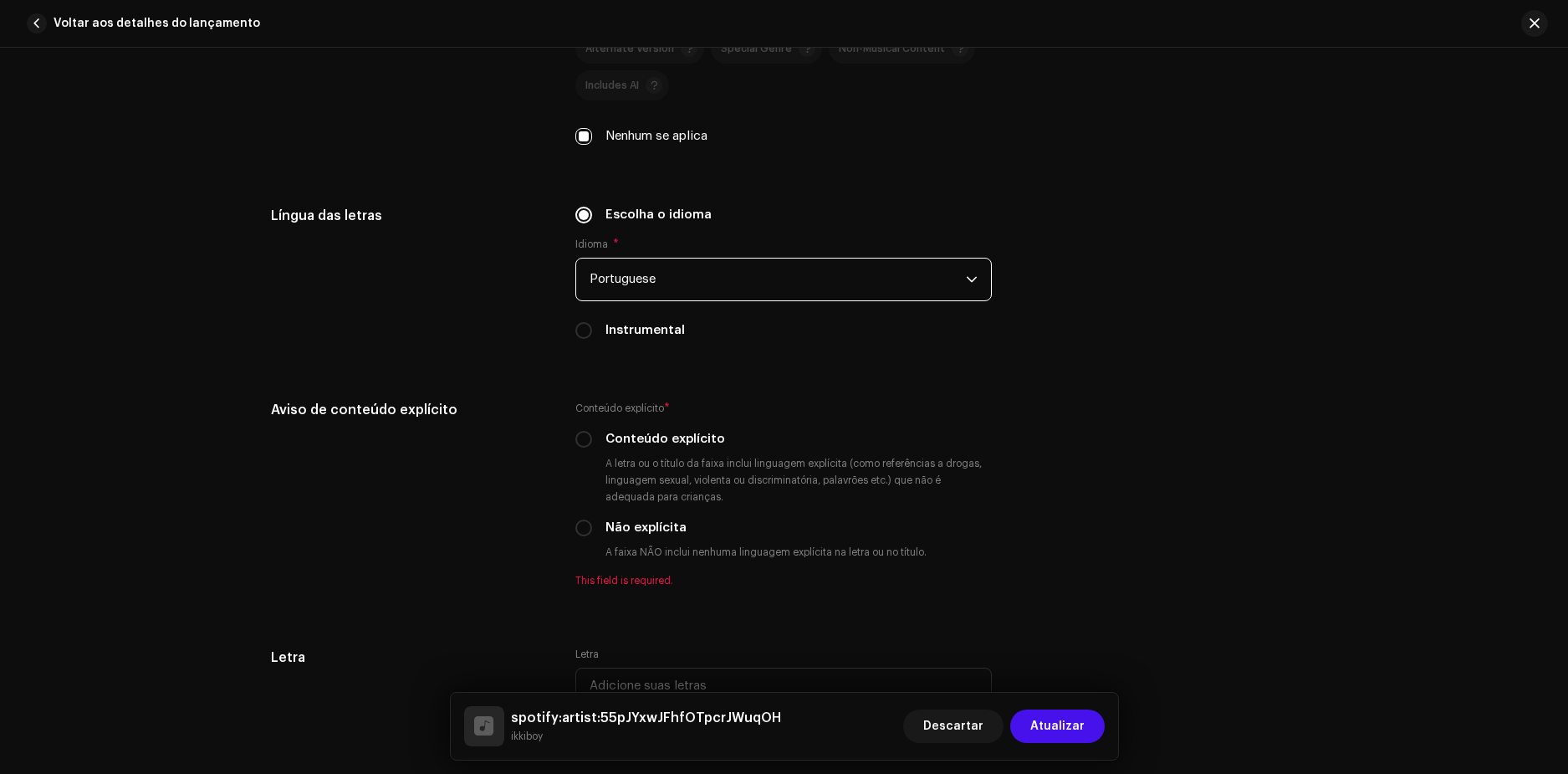
scroll to position [2592, 0]
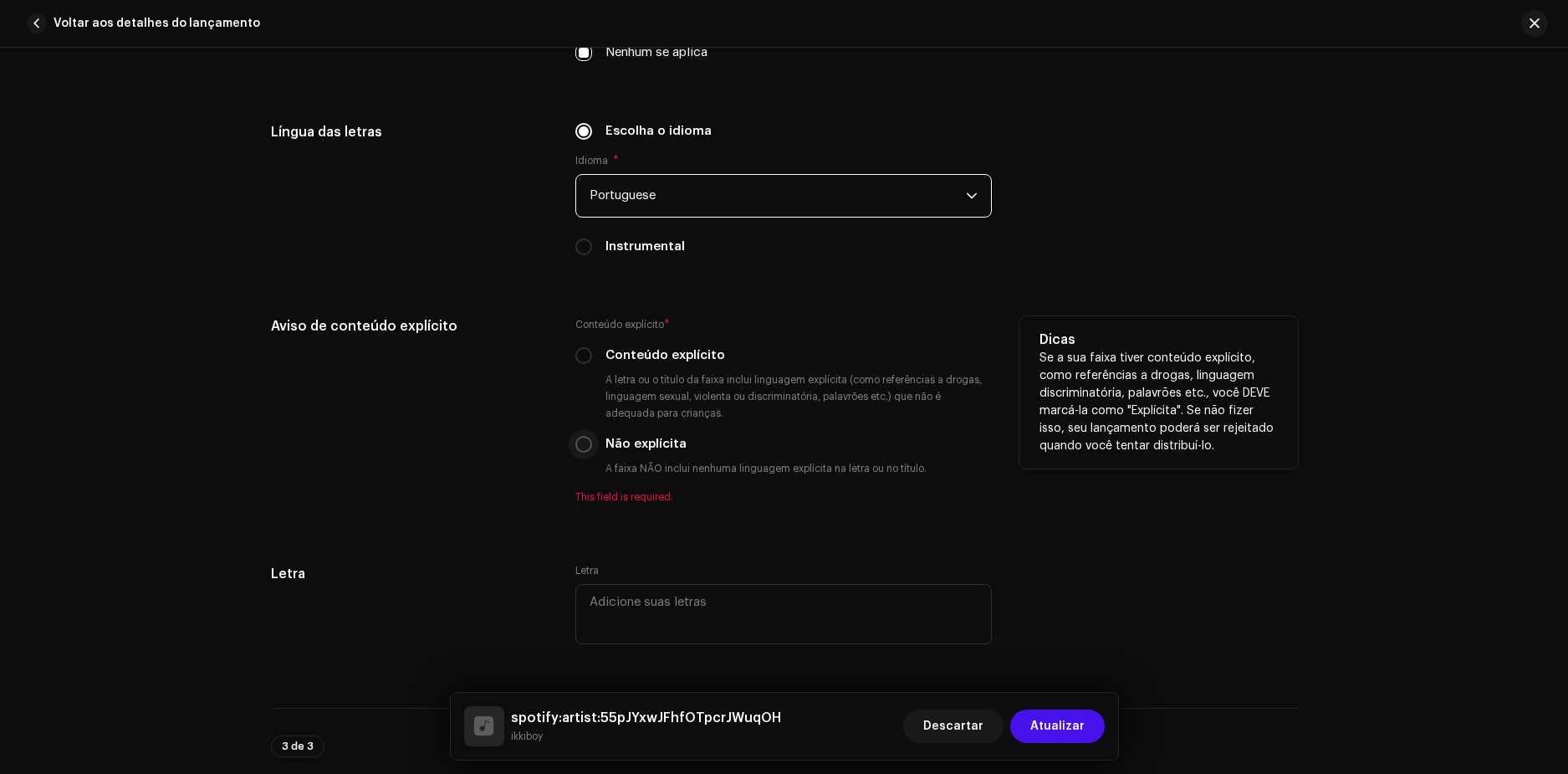
click at [584, 446] on input "Não explícita" at bounding box center [583, 444] width 17 height 17
radio input "true"
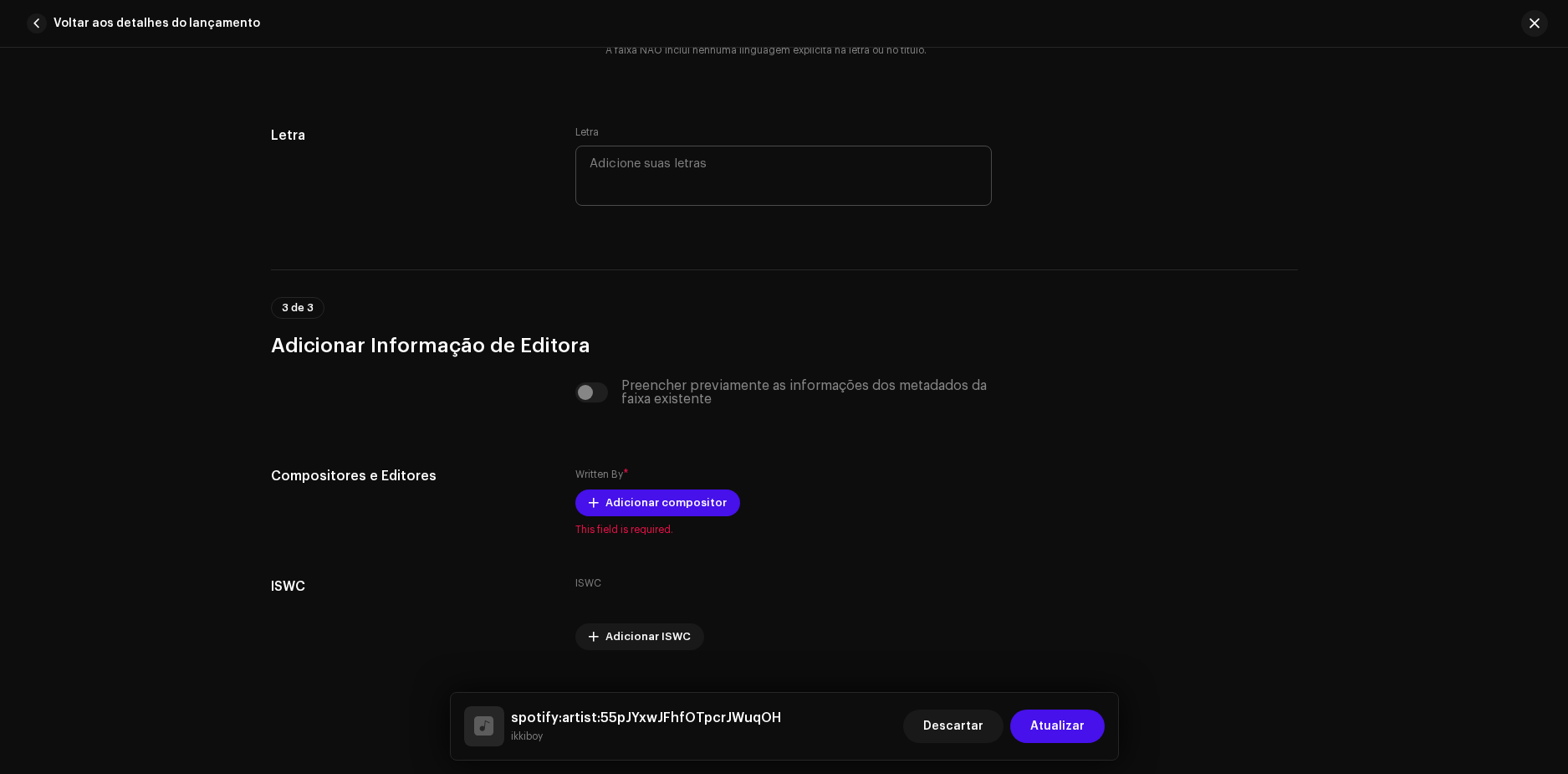
scroll to position [3047, 0]
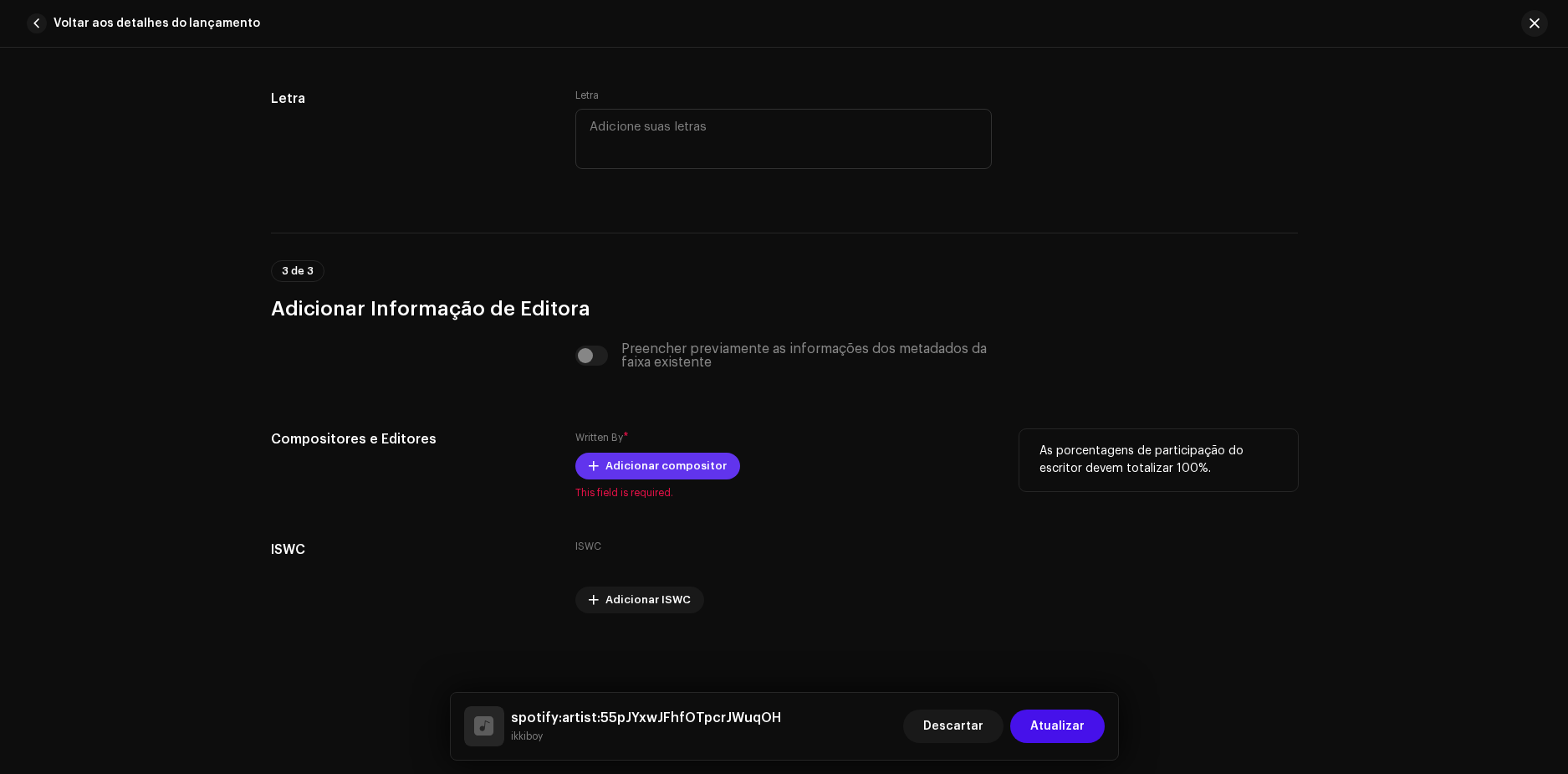
click at [615, 467] on span "Adicionar compositor" at bounding box center [666, 466] width 121 height 34
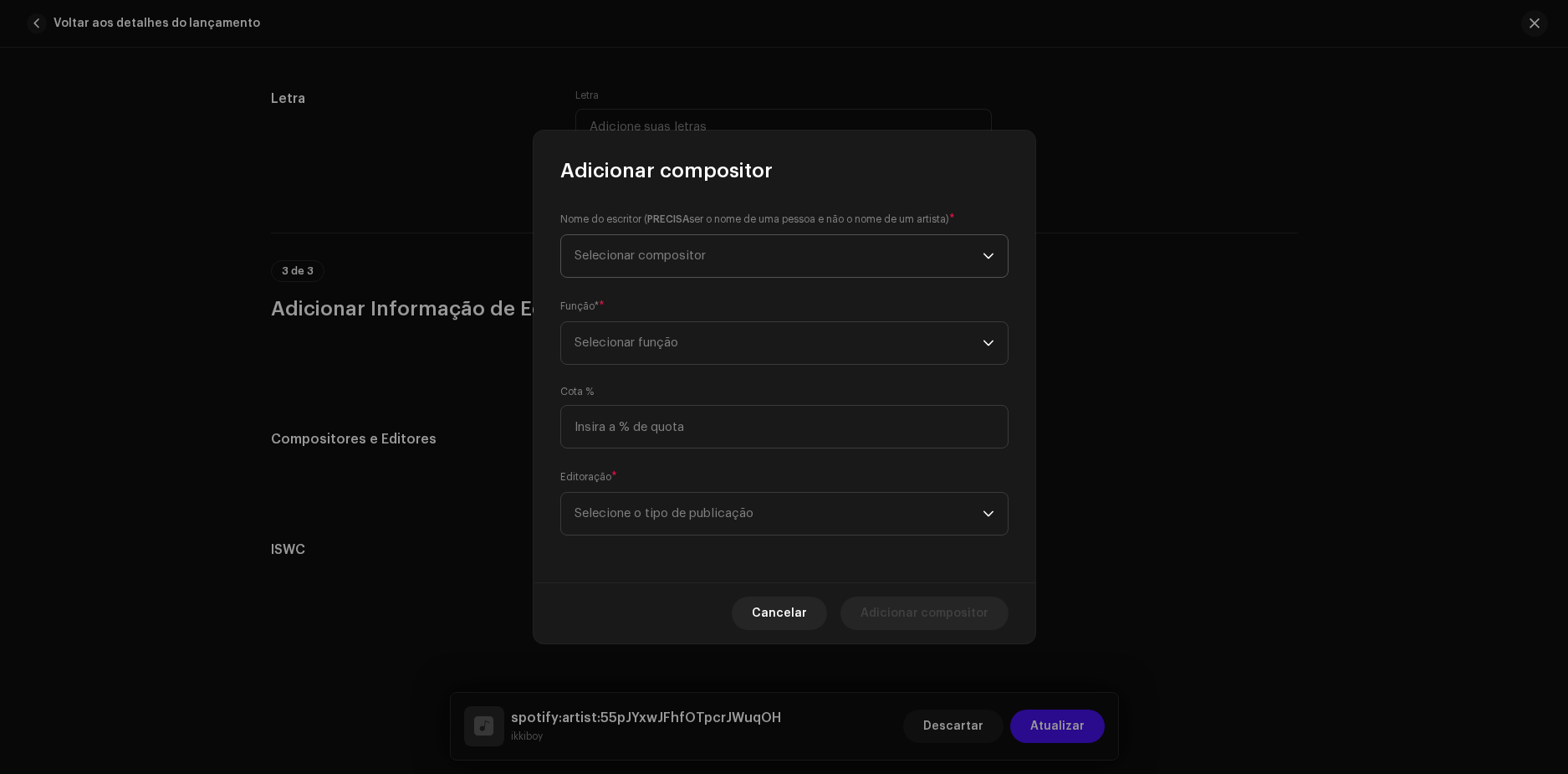
click at [638, 260] on span "Selecionar compositor" at bounding box center [640, 255] width 131 height 13
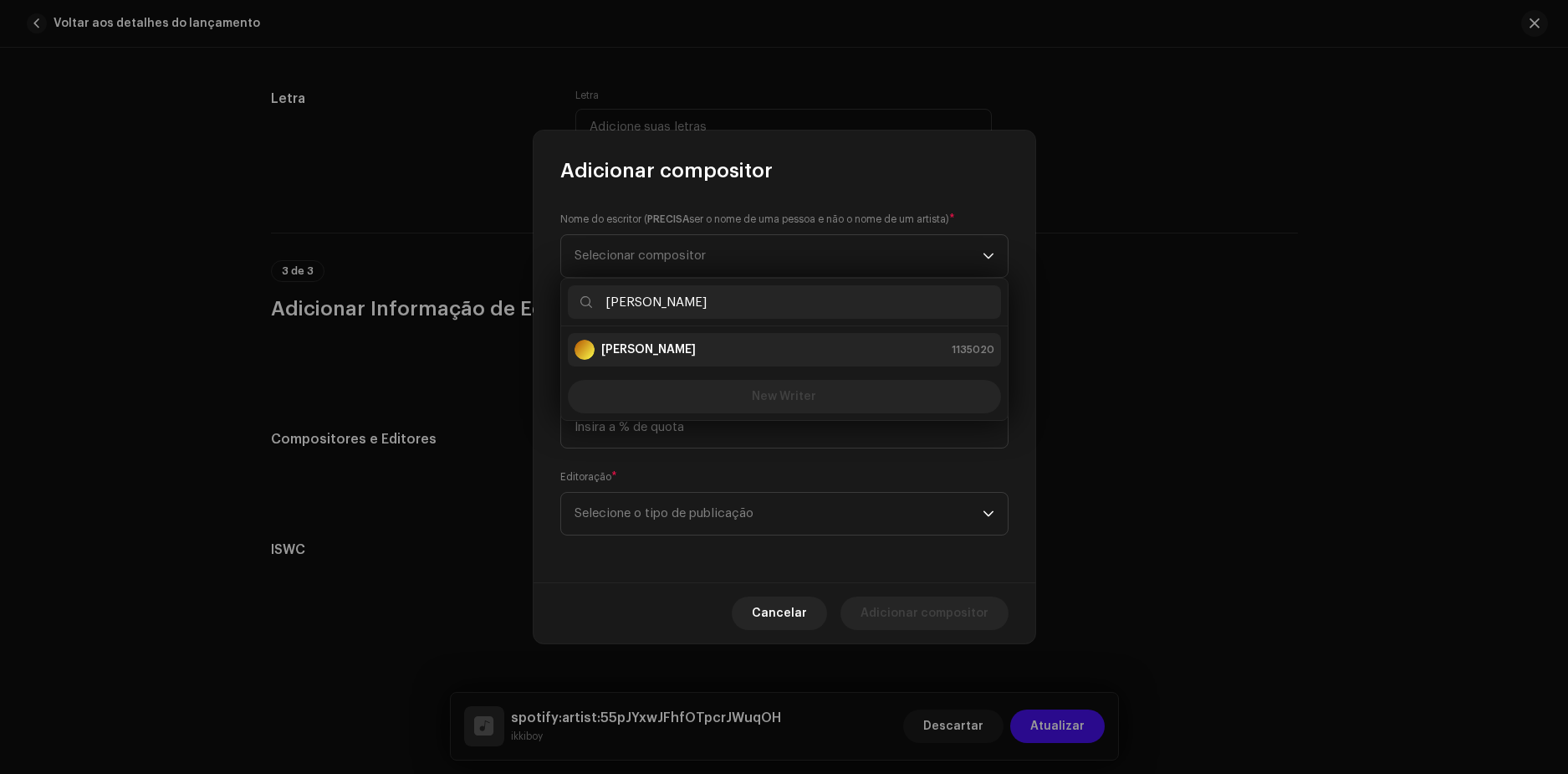
type input "[PERSON_NAME]"
click at [630, 349] on strong "[PERSON_NAME]" at bounding box center [648, 349] width 94 height 17
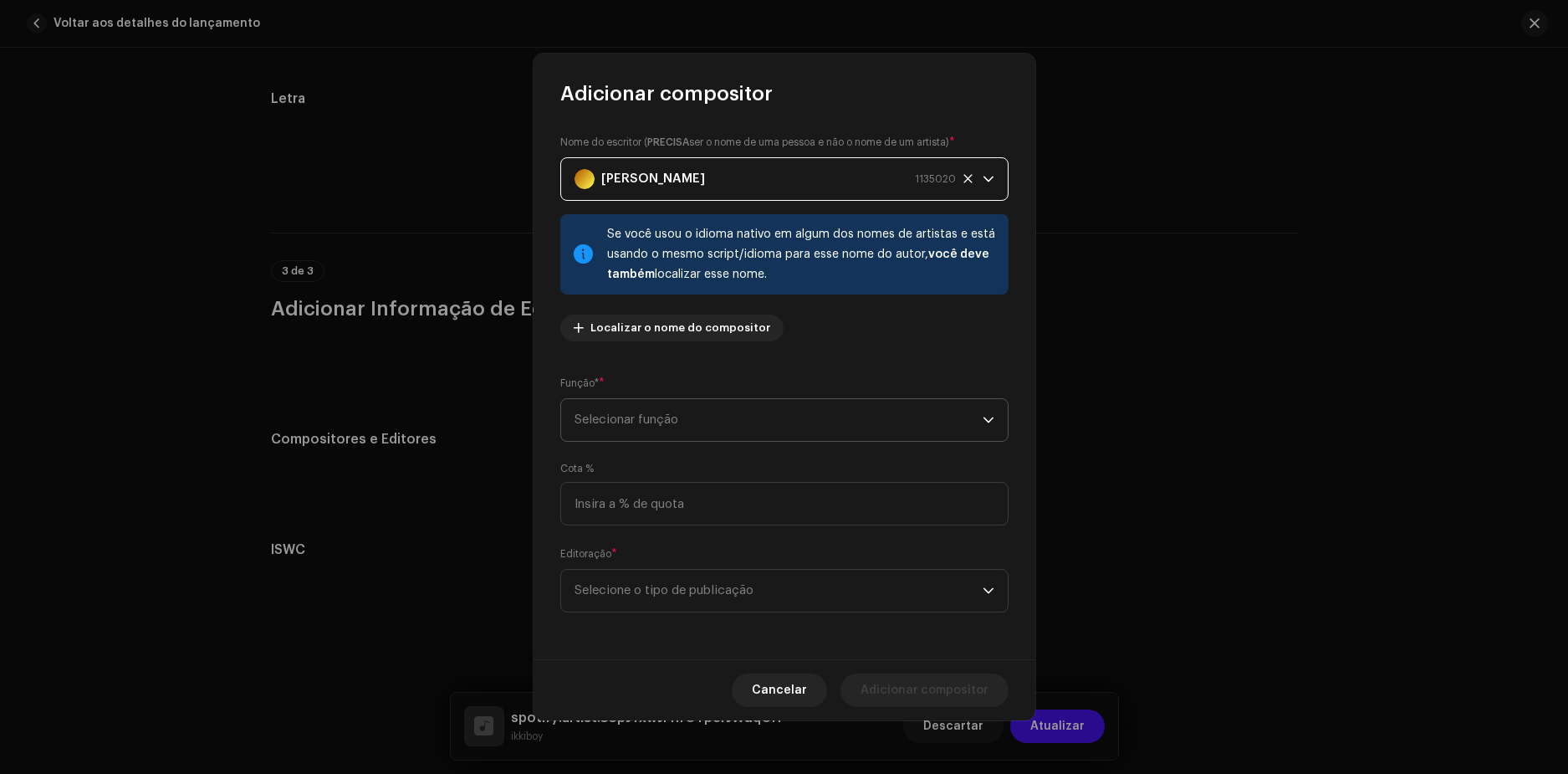
click at [627, 417] on span "Selecionar função" at bounding box center [778, 419] width 408 height 42
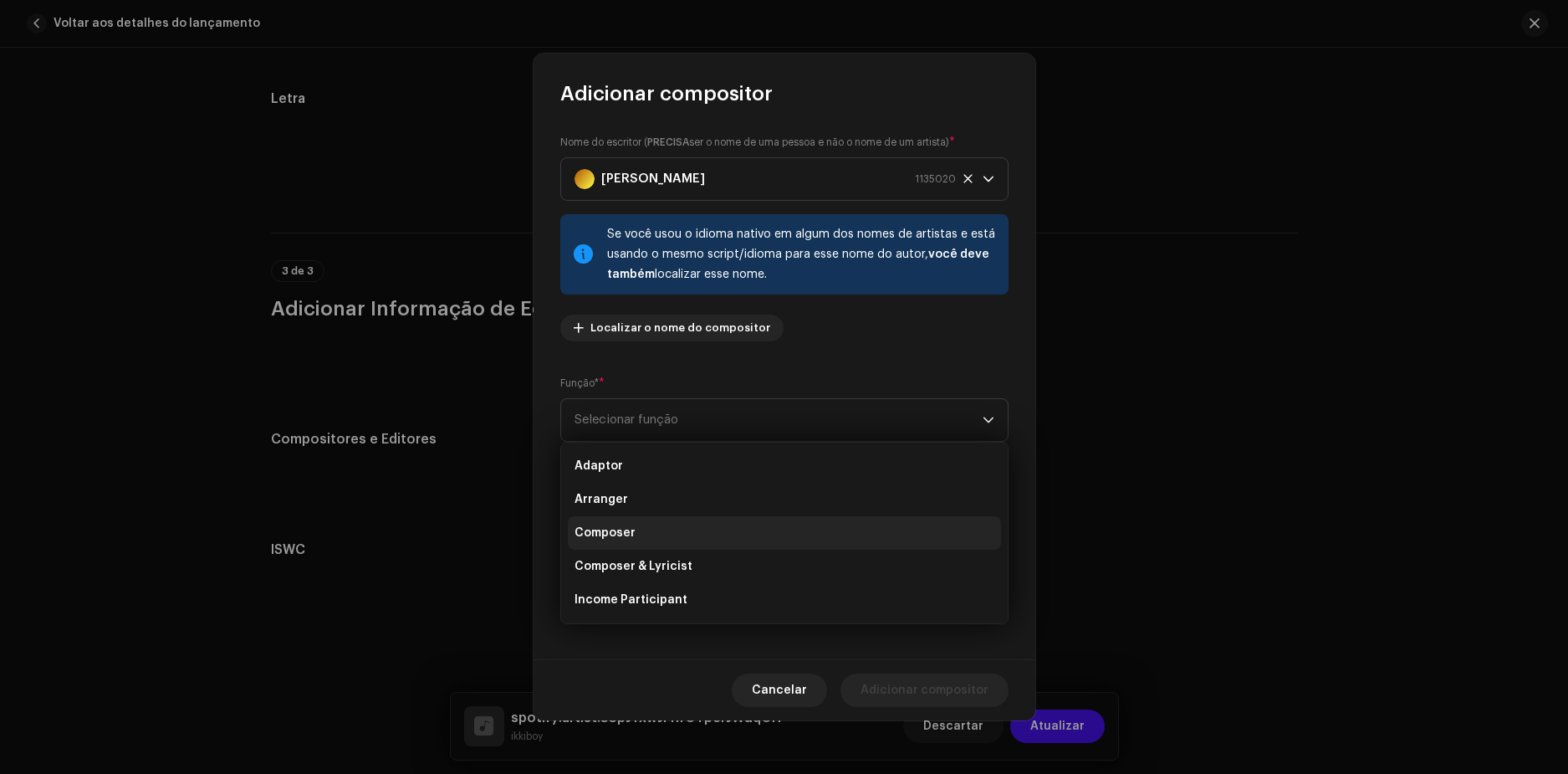
click at [624, 528] on span "Composer" at bounding box center [604, 533] width 61 height 17
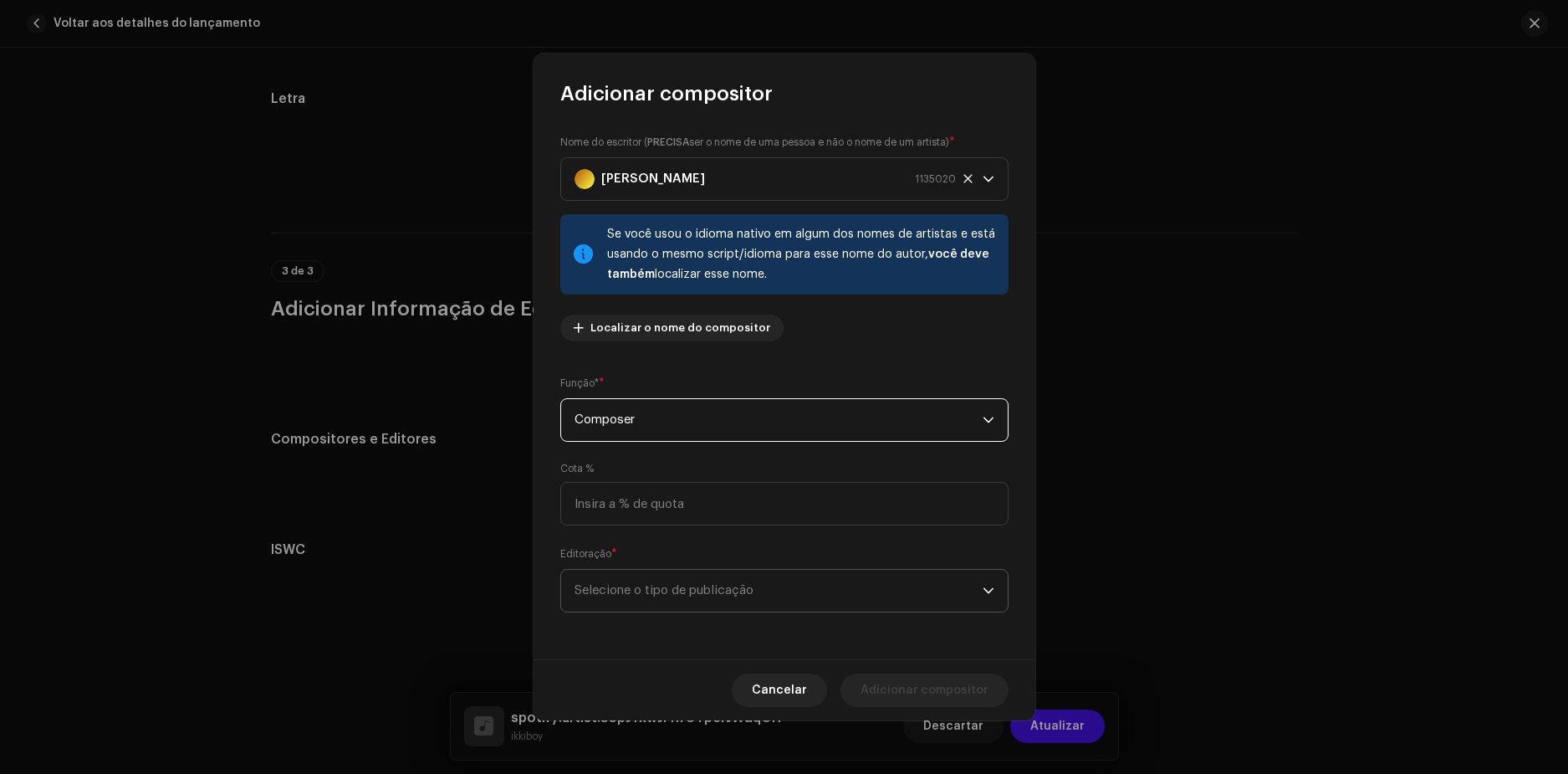
click at [619, 586] on span "Selecione o tipo de publicação" at bounding box center [778, 590] width 408 height 42
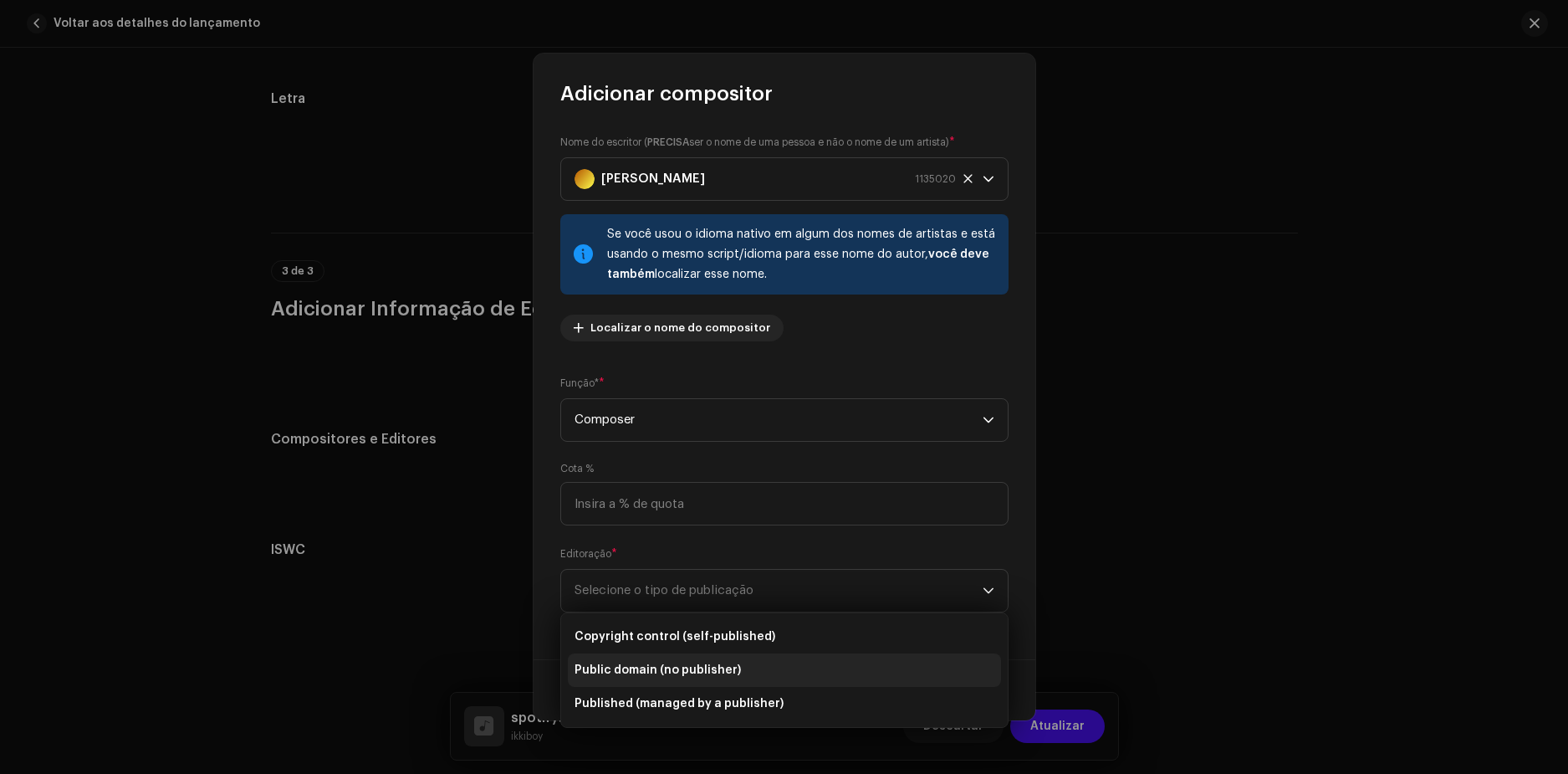
click at [671, 670] on span "Public domain (no publisher)" at bounding box center [657, 670] width 166 height 17
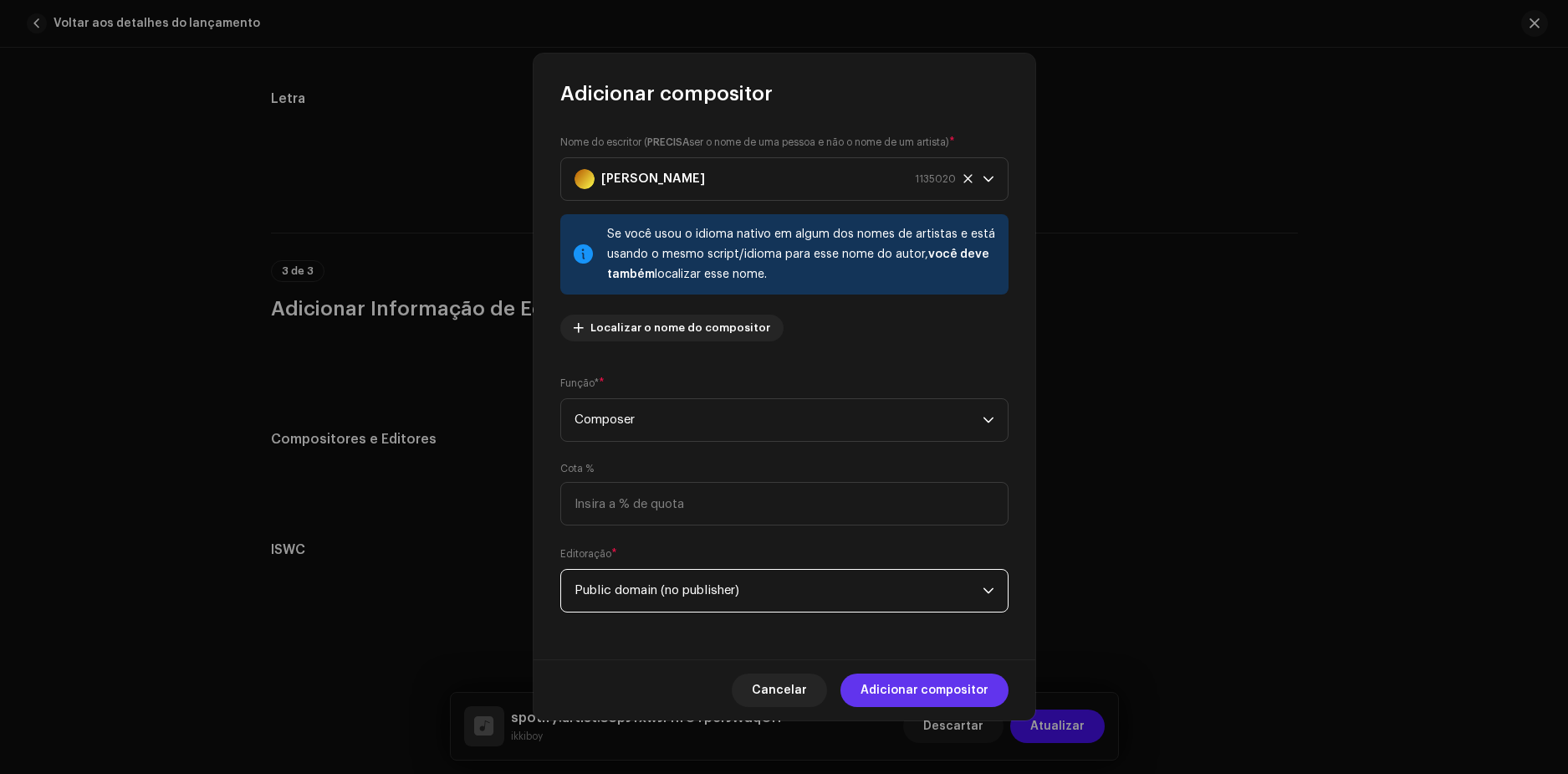
click at [982, 693] on span "Adicionar compositor" at bounding box center [924, 691] width 128 height 34
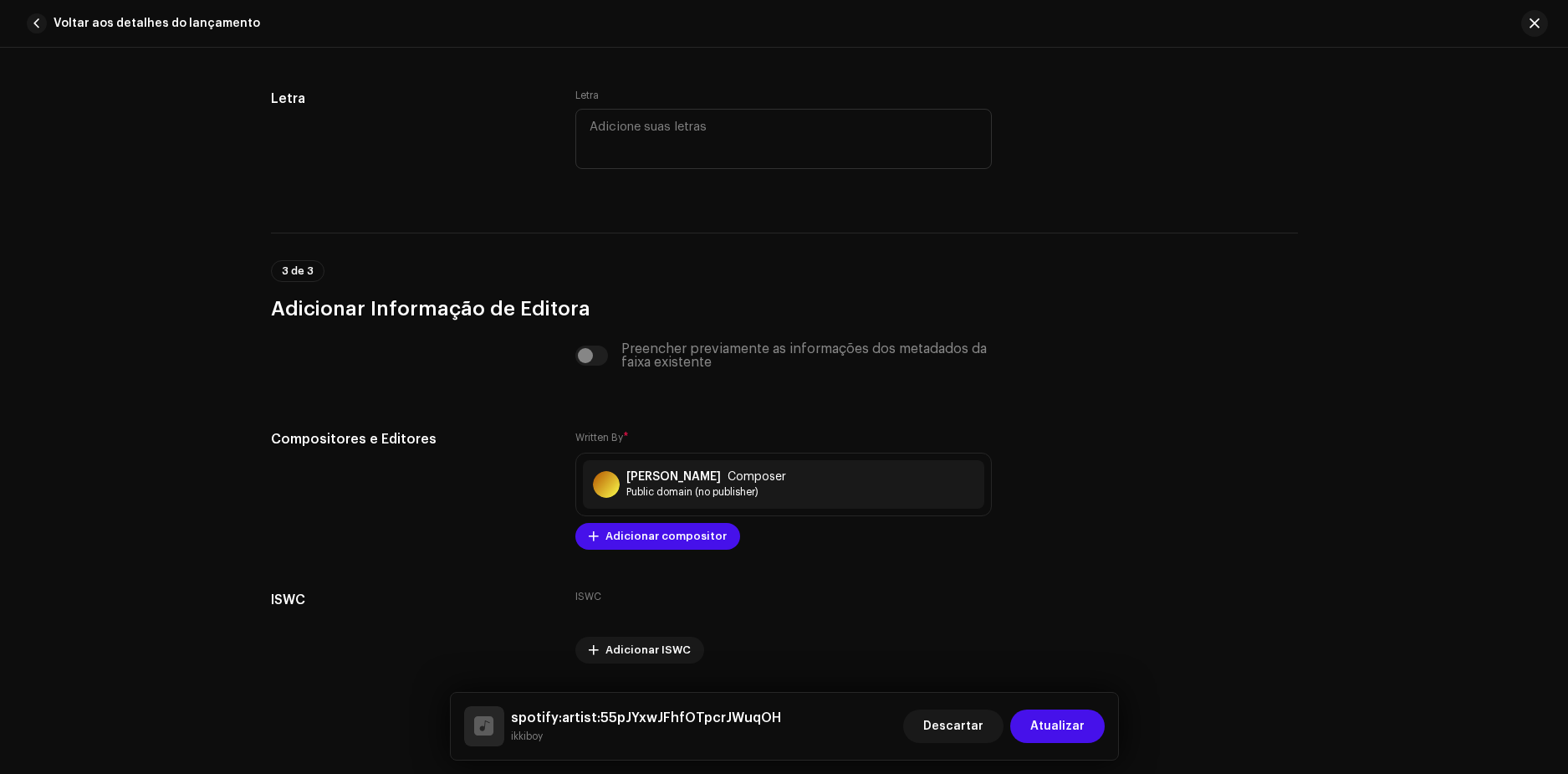
scroll to position [3098, 0]
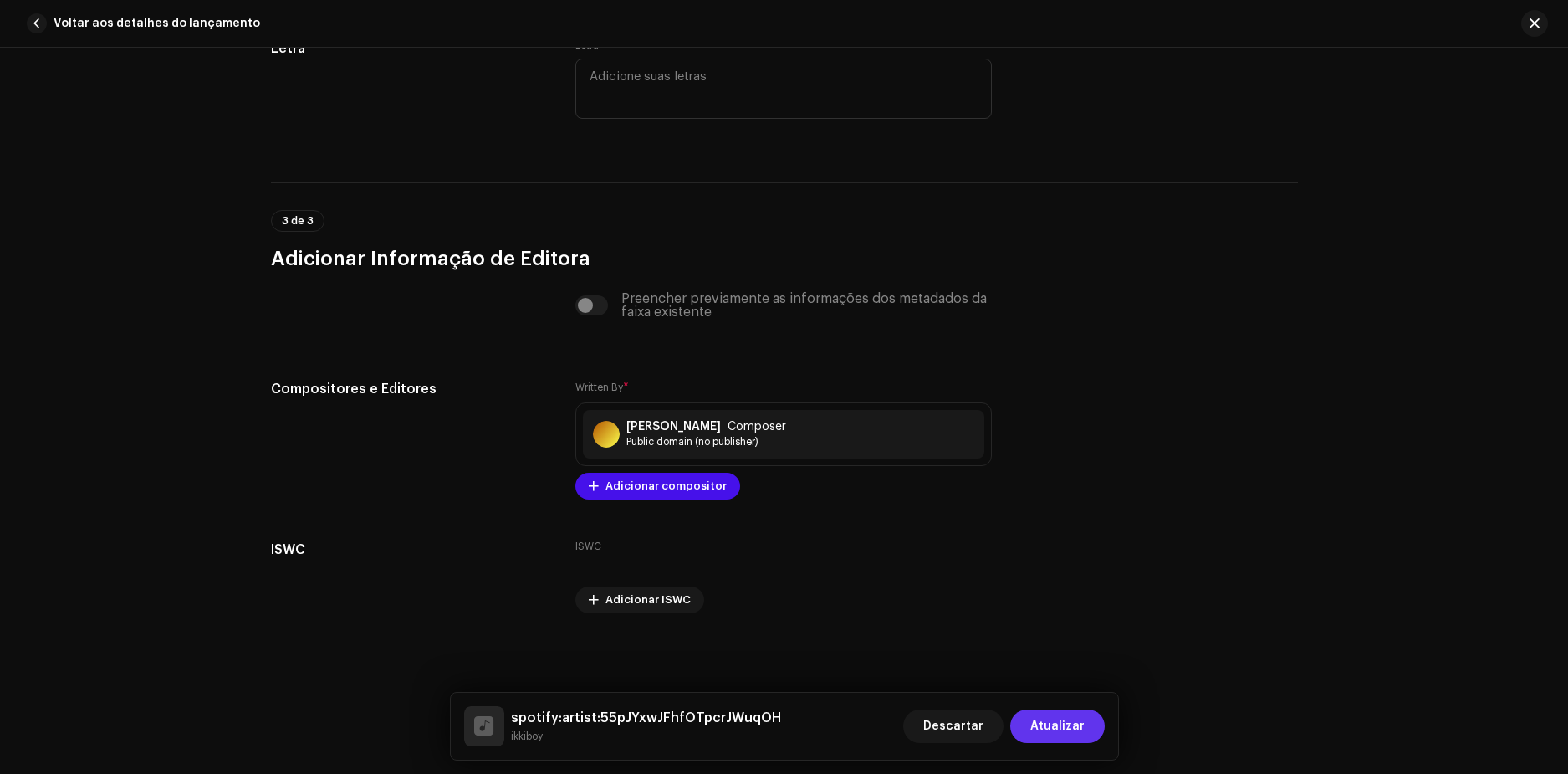
click at [1049, 716] on span "Atualizar" at bounding box center [1057, 726] width 55 height 34
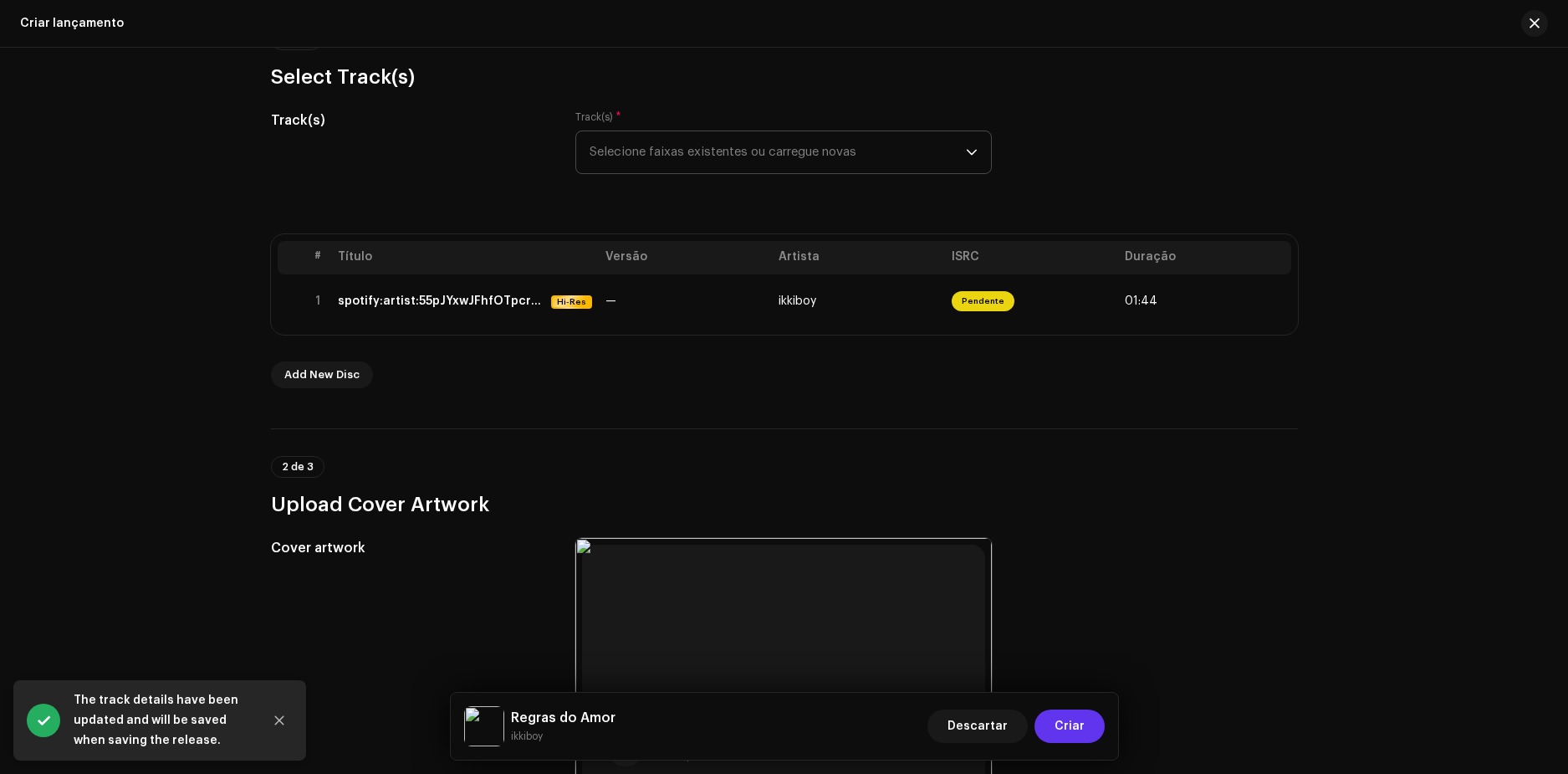
click at [1055, 720] on button "Criar" at bounding box center [1069, 726] width 71 height 34
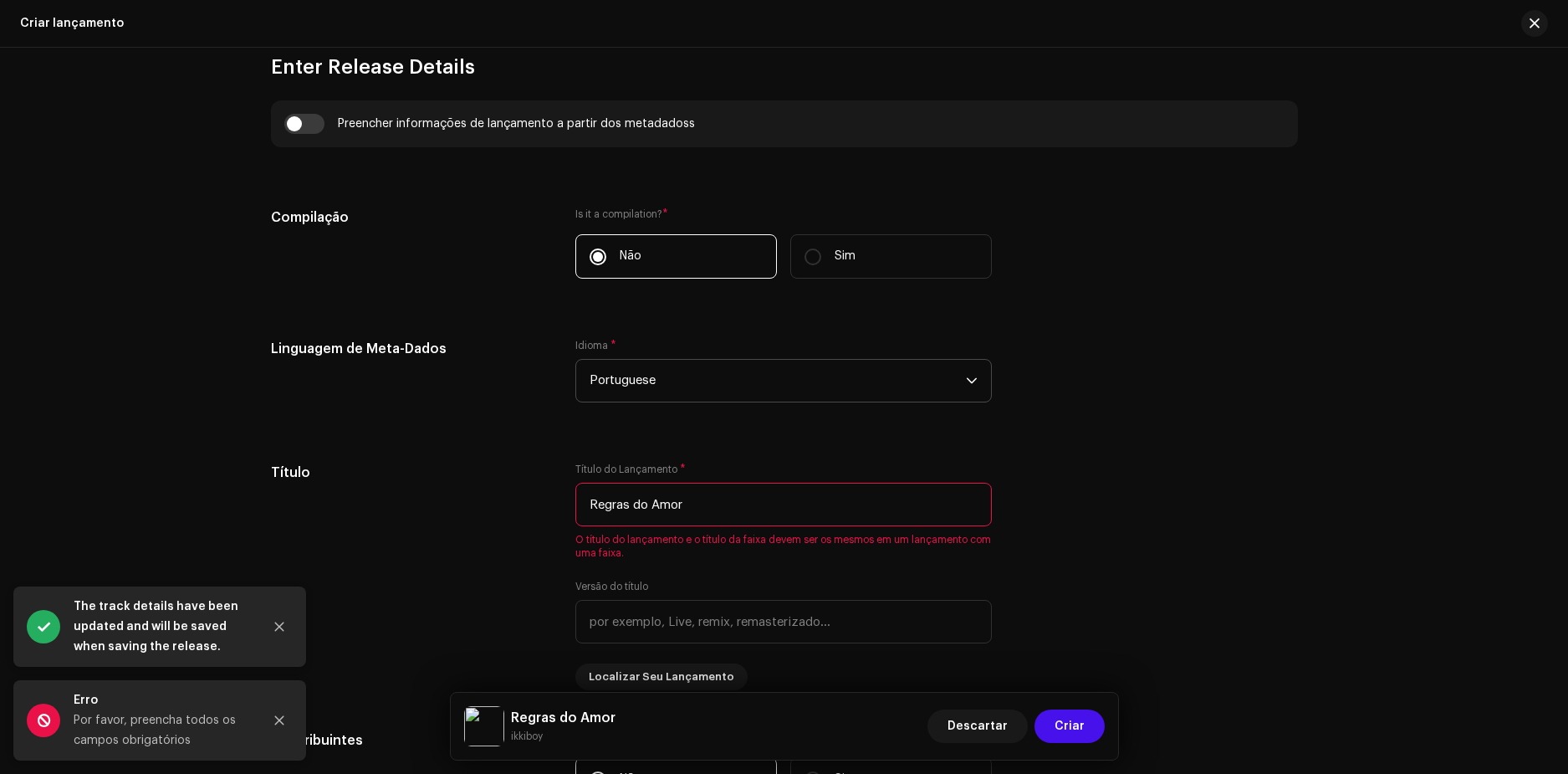
scroll to position [1338, 0]
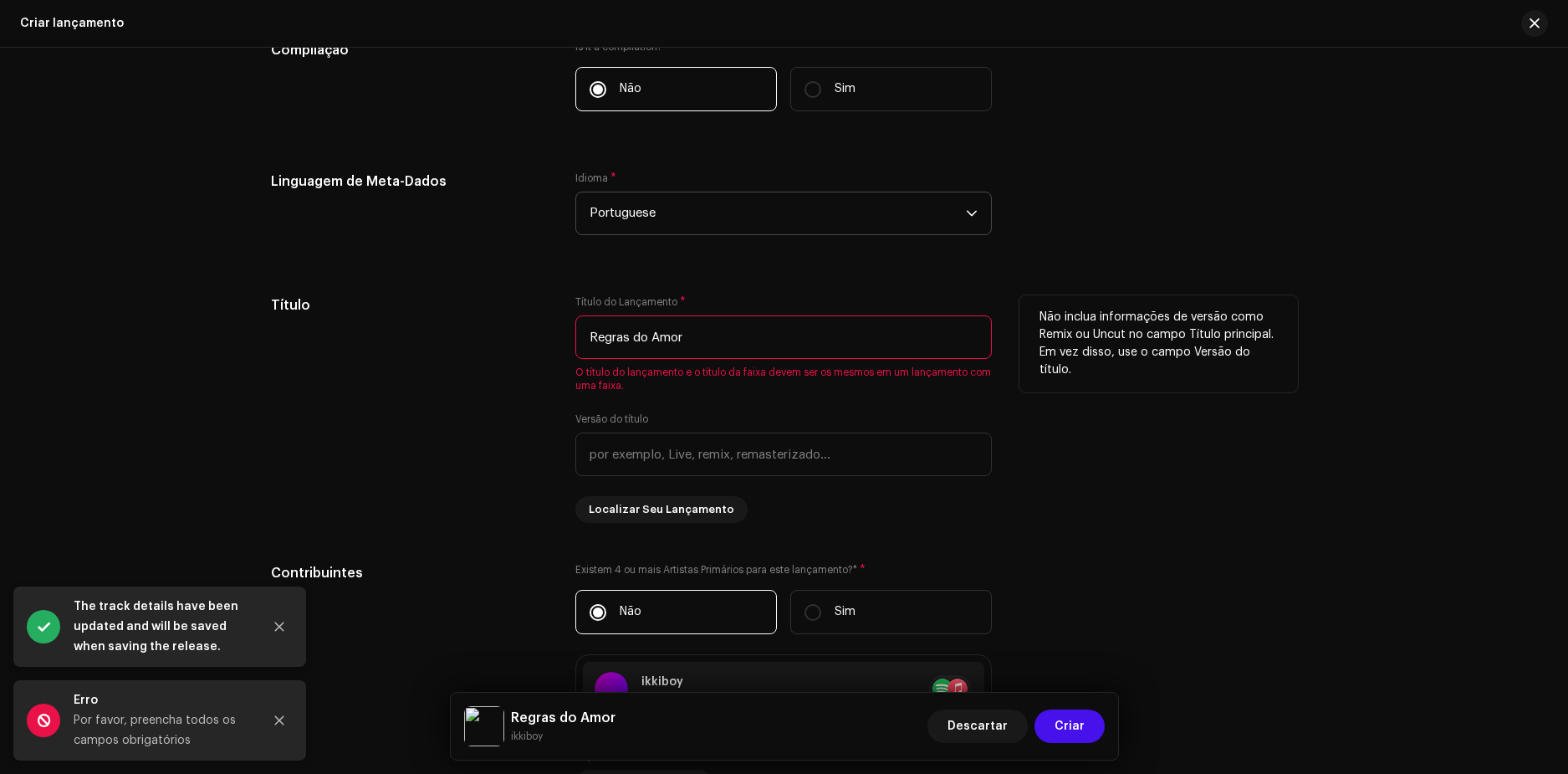
click at [725, 337] on input "Regras do Amor" at bounding box center [783, 337] width 416 height 44
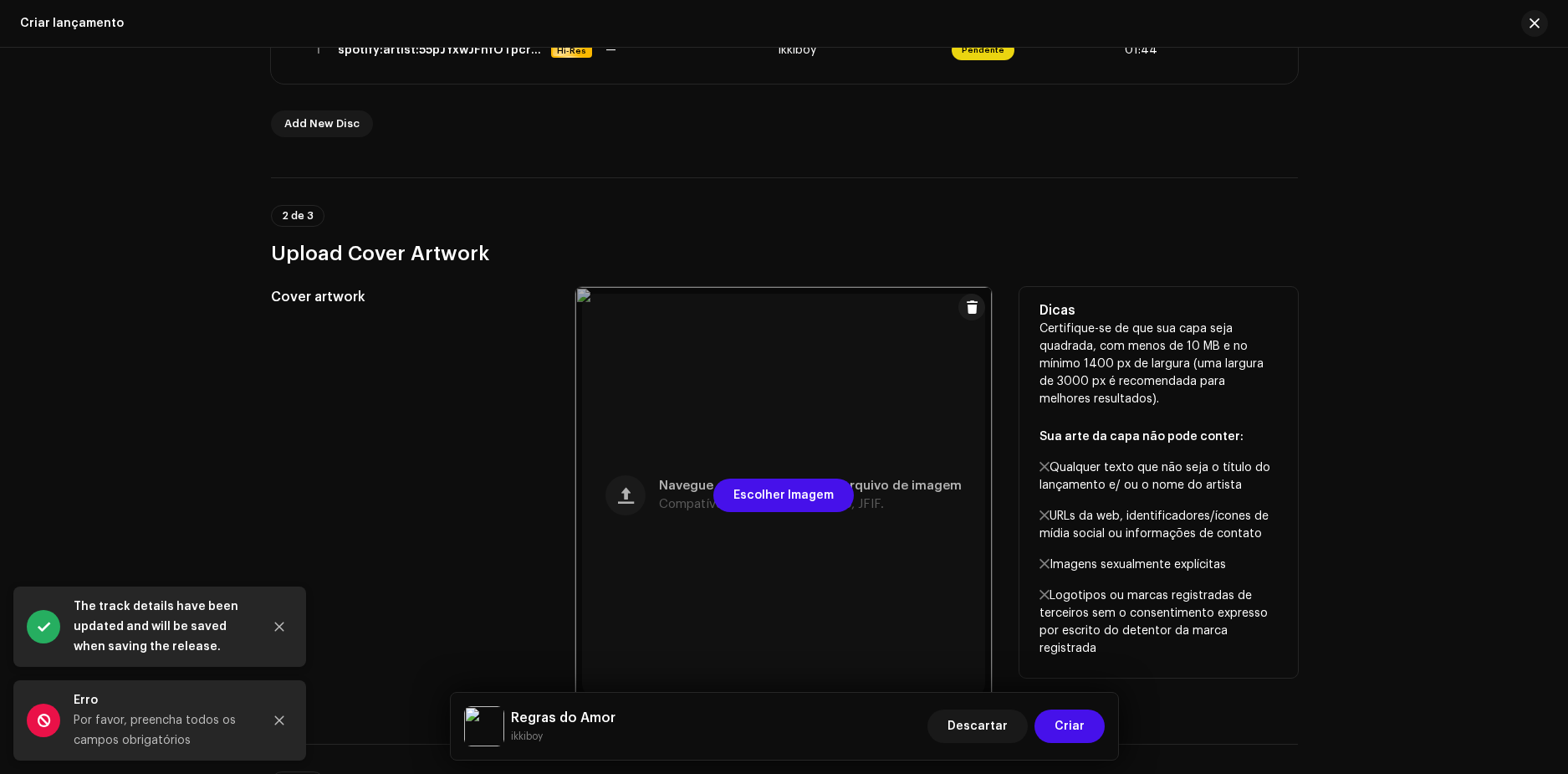
scroll to position [251, 0]
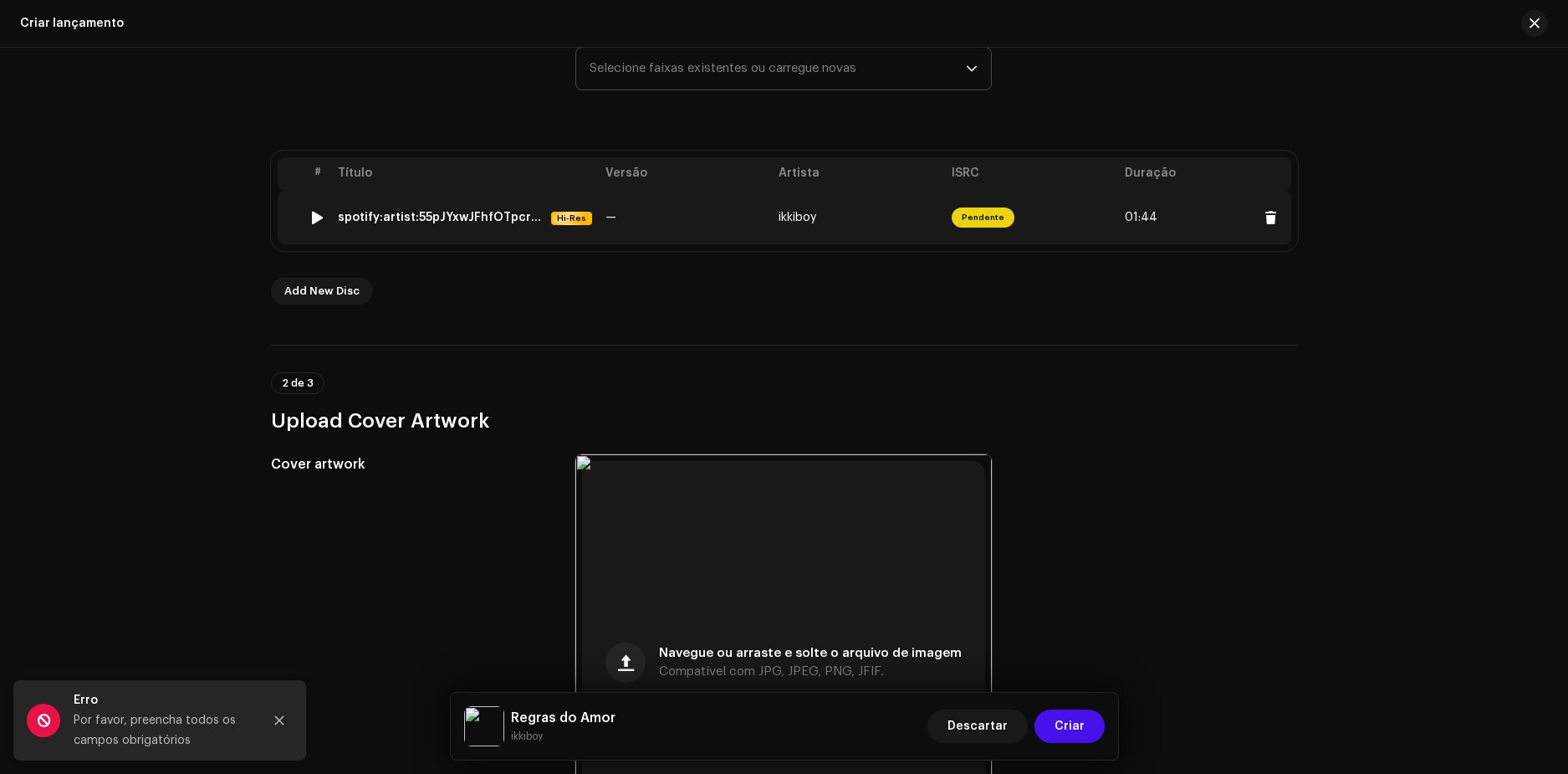
click at [1172, 212] on span "01:44" at bounding box center [1204, 217] width 160 height 27
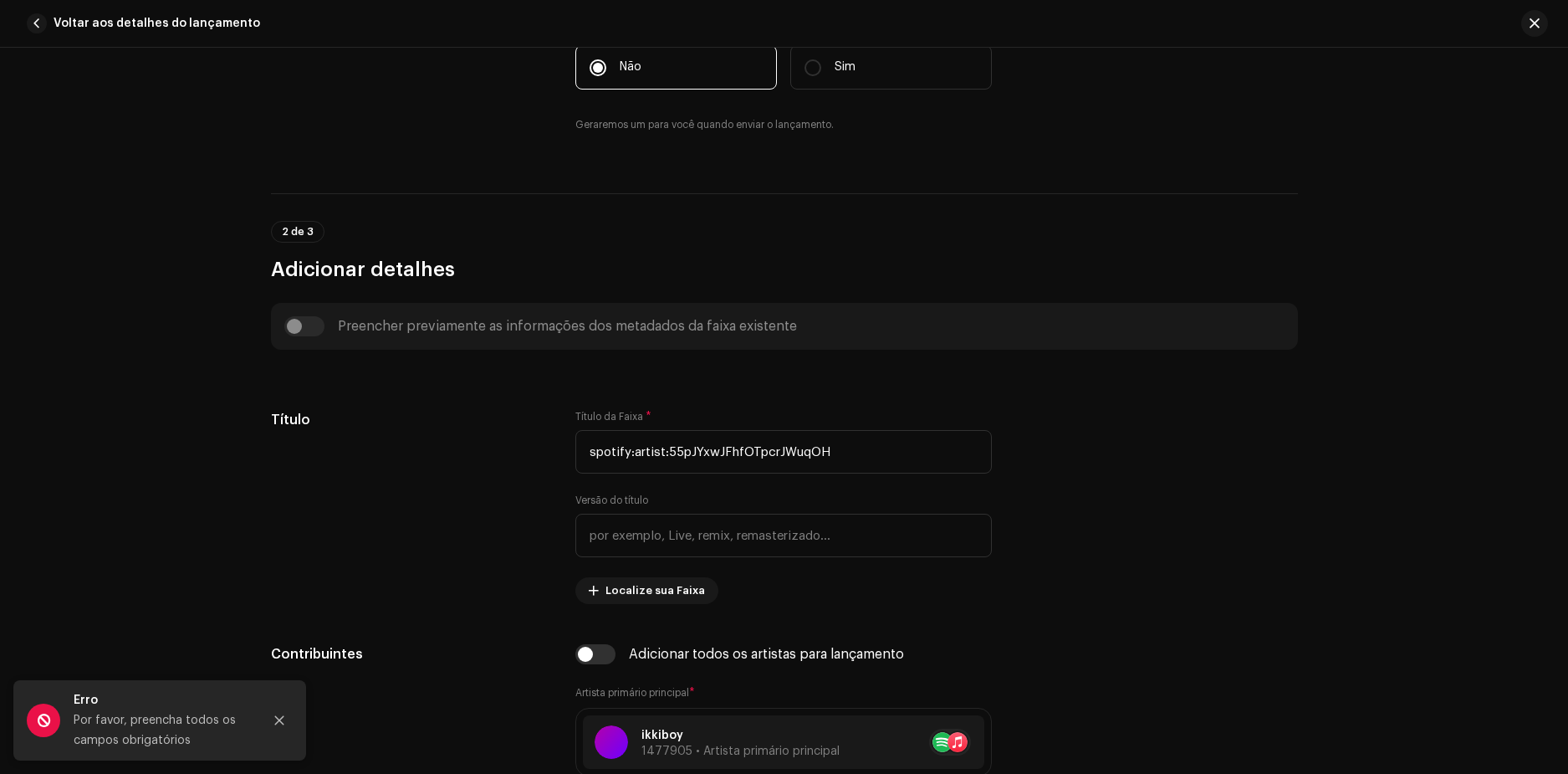
scroll to position [585, 0]
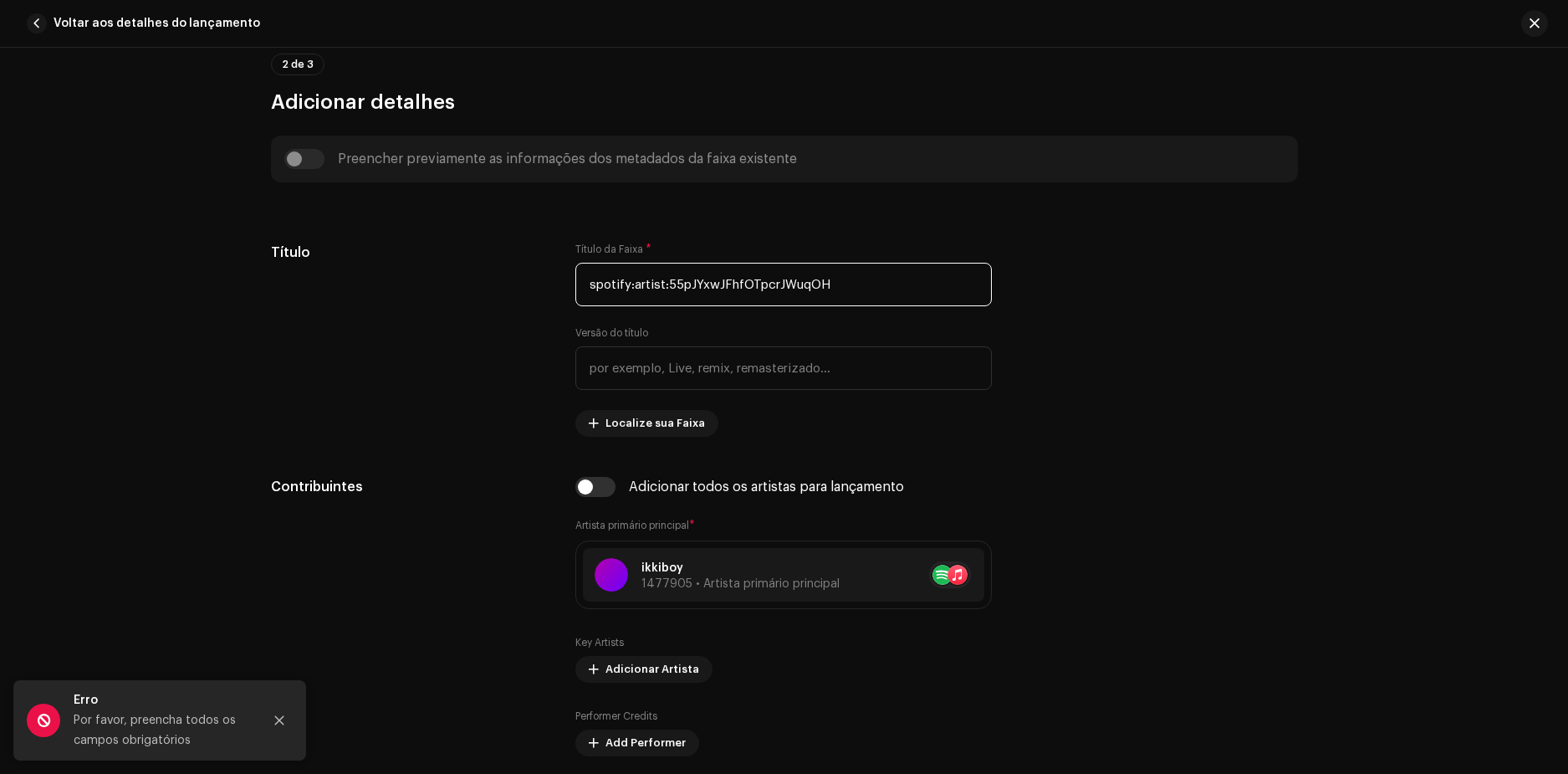
drag, startPoint x: 862, startPoint y: 289, endPoint x: 454, endPoint y: 237, distance: 411.3
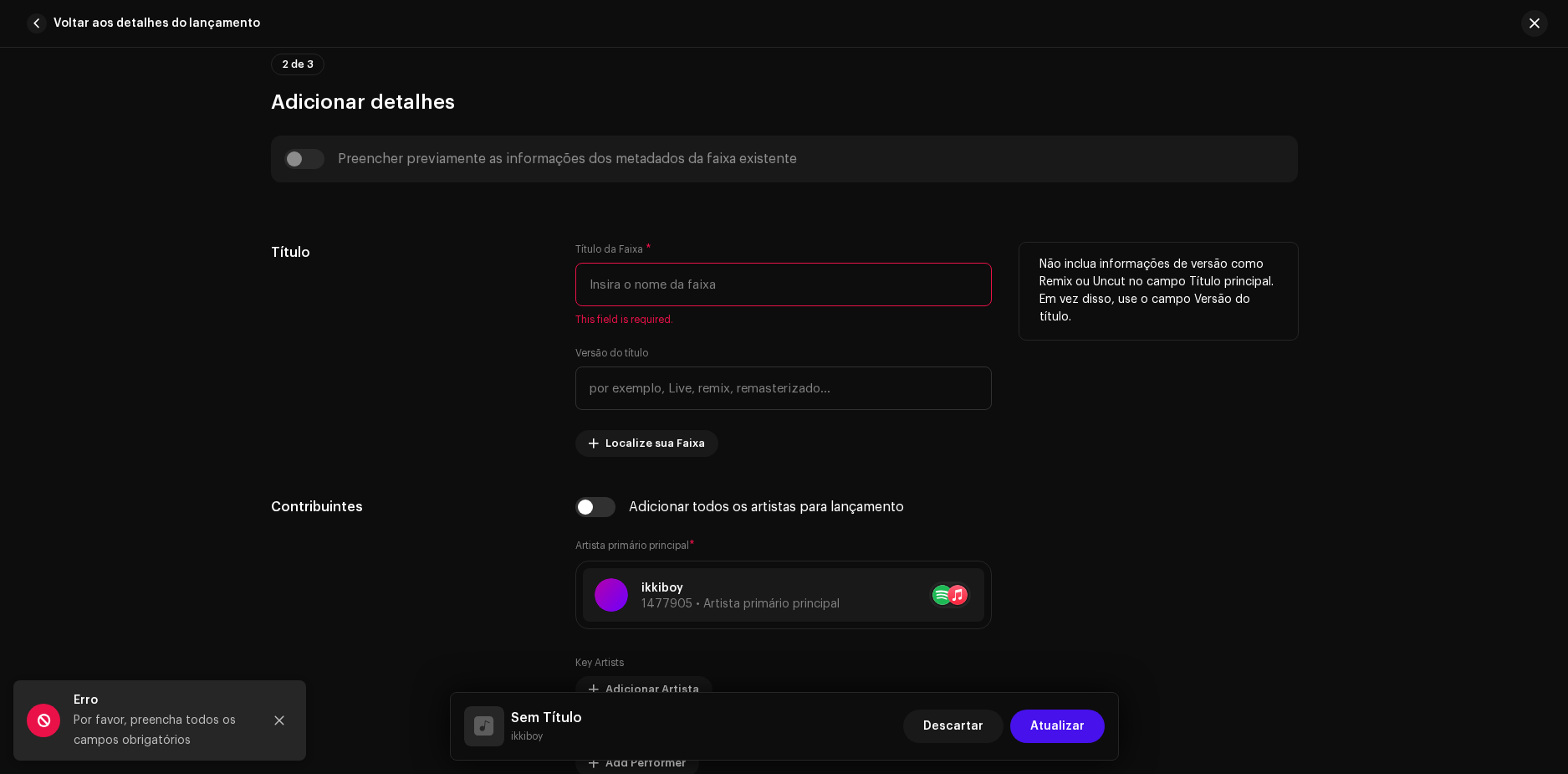
paste input "spotify:artist:55pJYxwJFhfOTpcrJWuqOH"
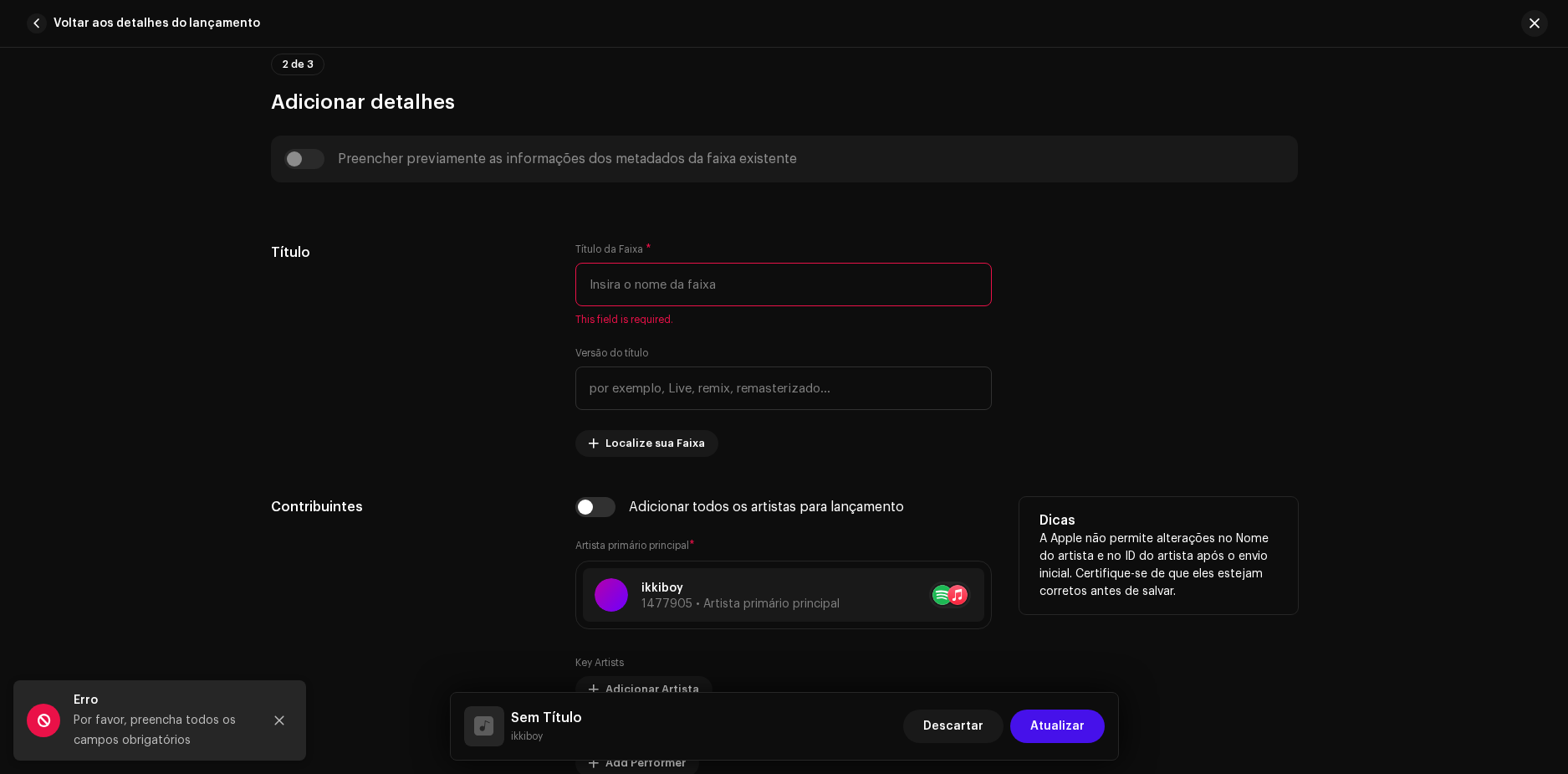
type input "spotify:artist:55pJYxwJFhfOTpcrJWuqOH"
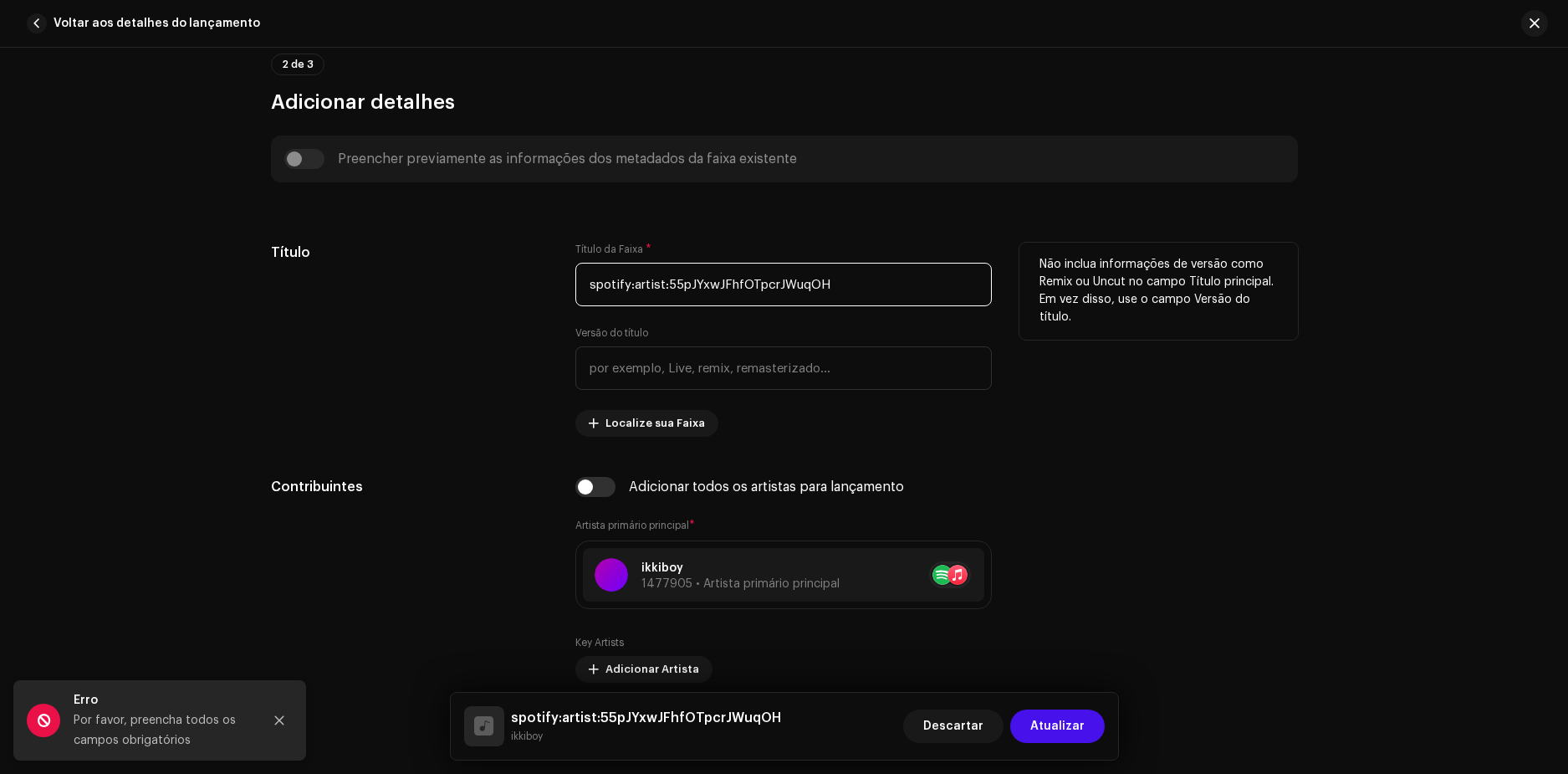
drag, startPoint x: 753, startPoint y: 271, endPoint x: 433, endPoint y: 256, distance: 320.4
click at [433, 256] on div "Título Título da Faixa * spotify:artist:55pJYxwJFhfOTpcrJWuqOH Versão do título…" at bounding box center [785, 339] width 1027 height 194
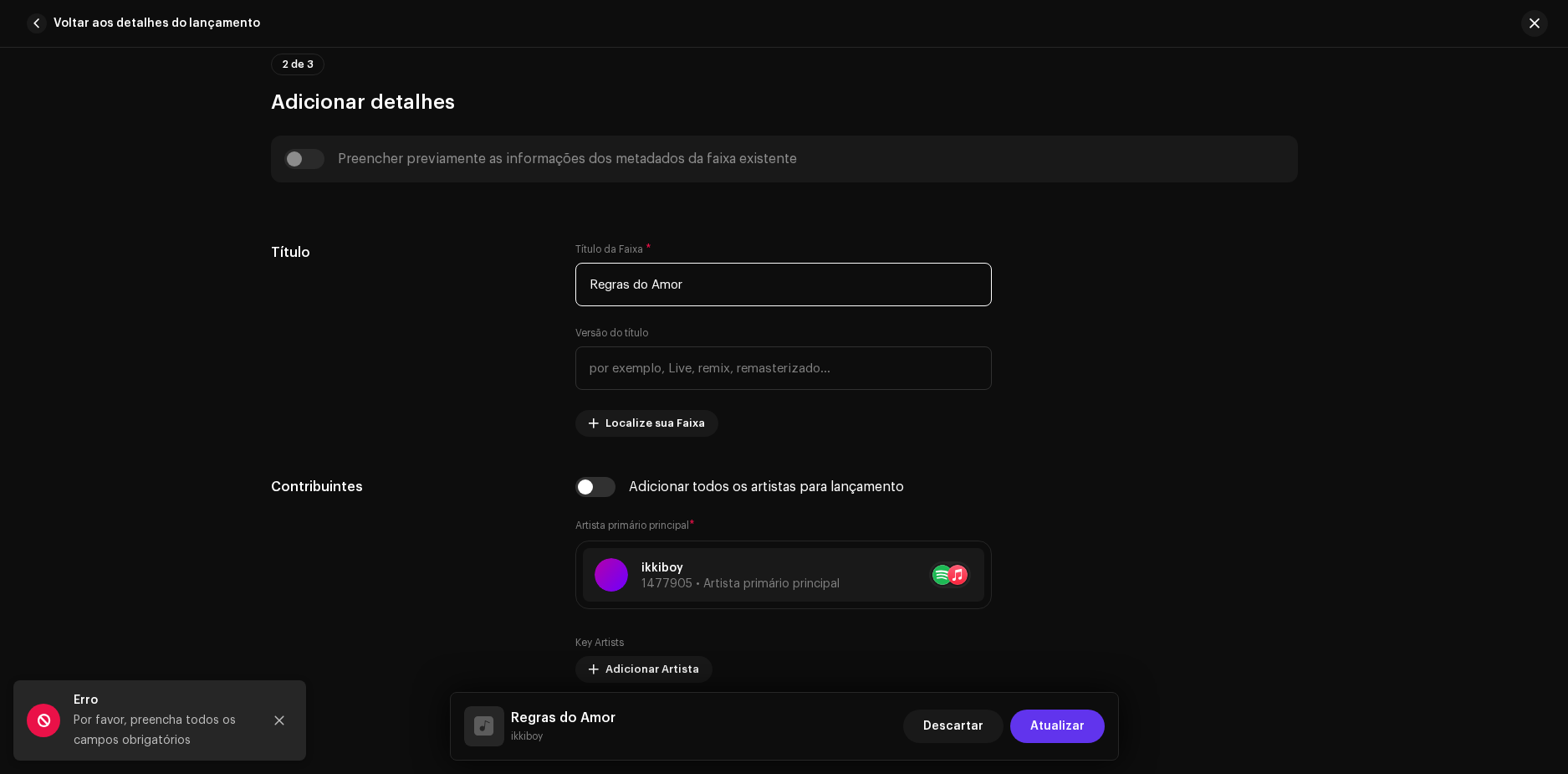
type input "Regras do Amor"
click at [1069, 725] on span "Atualizar" at bounding box center [1057, 726] width 55 height 34
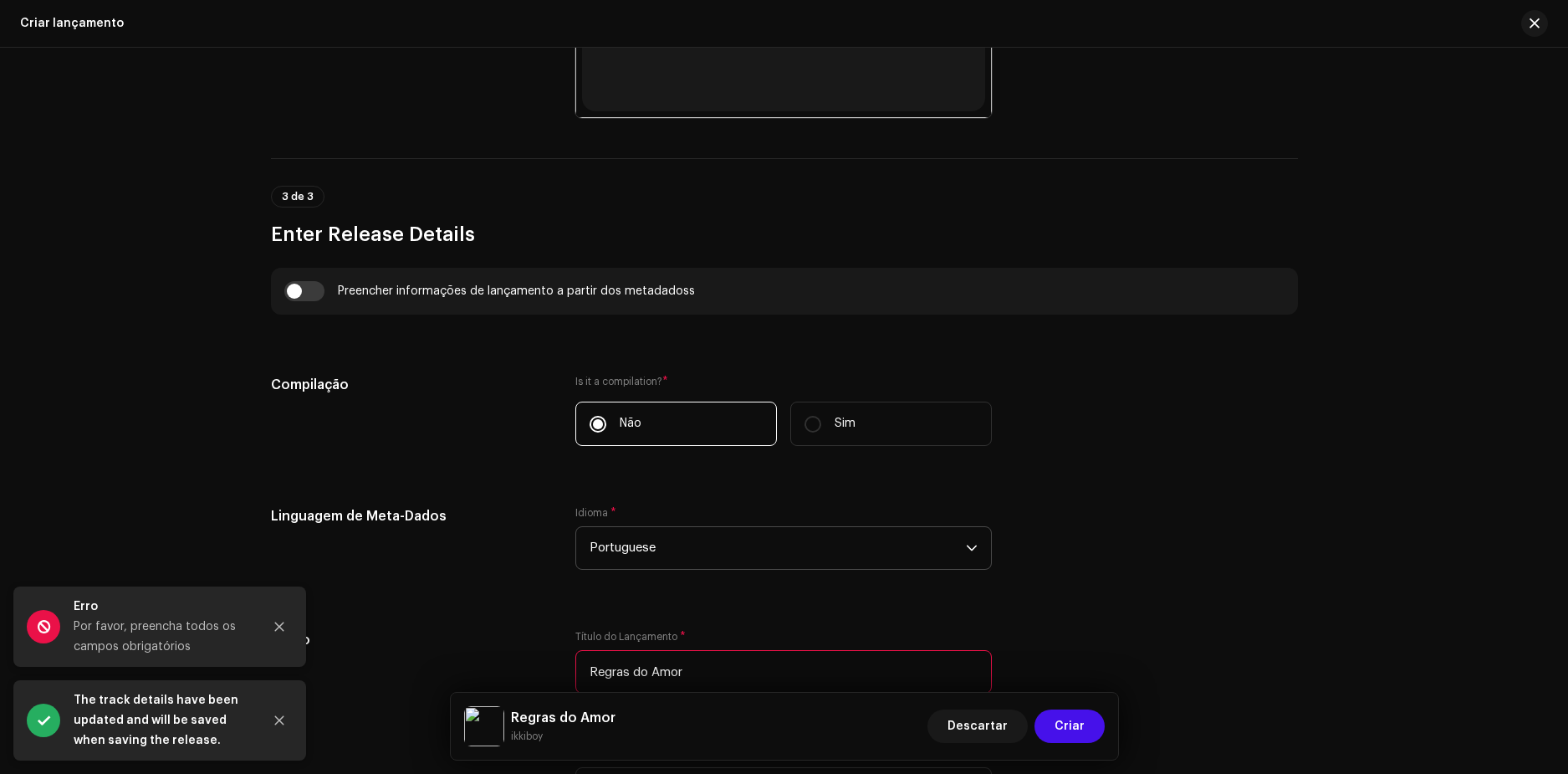
scroll to position [1255, 0]
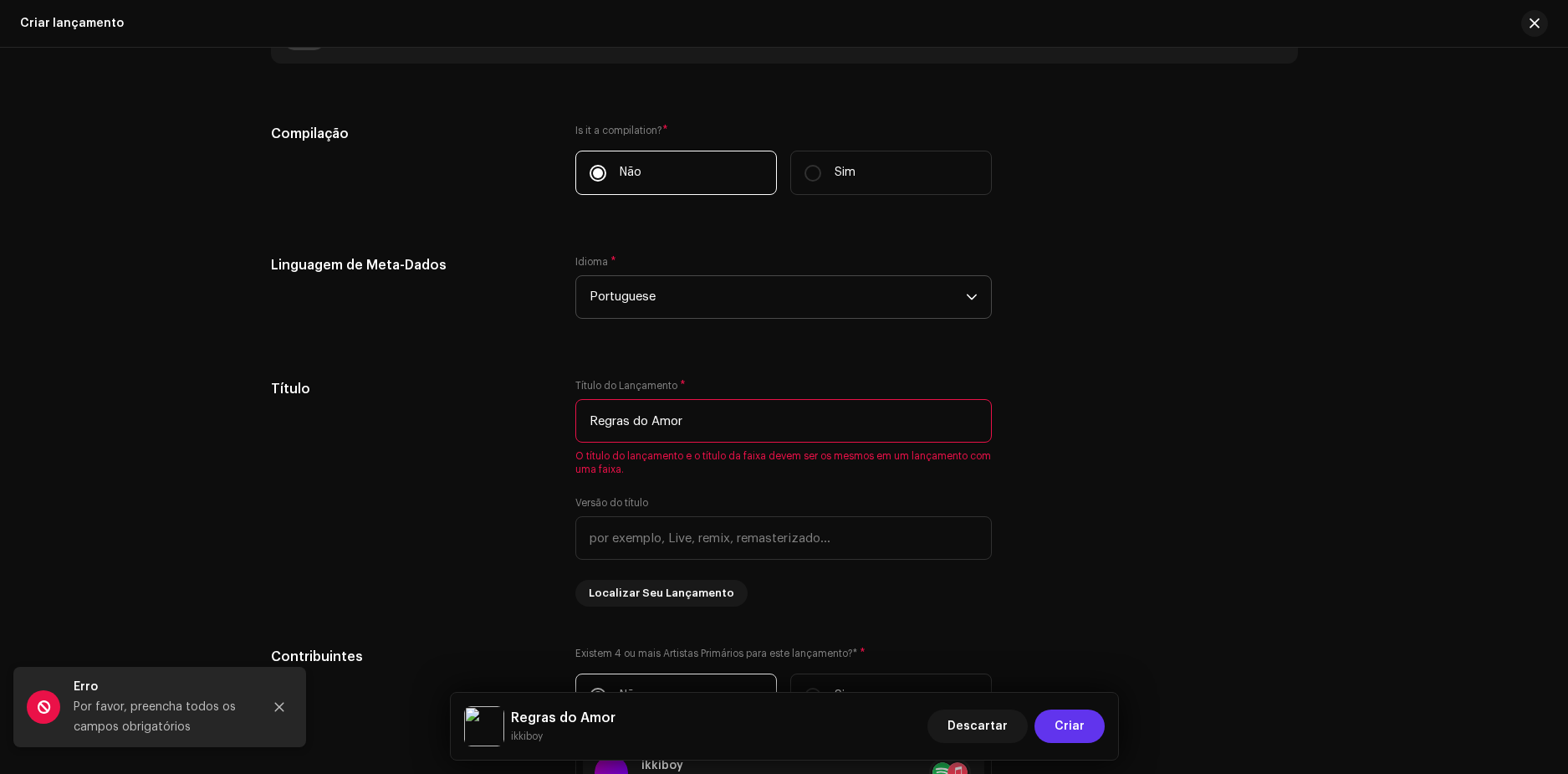
click at [1063, 719] on span "Criar" at bounding box center [1069, 726] width 30 height 34
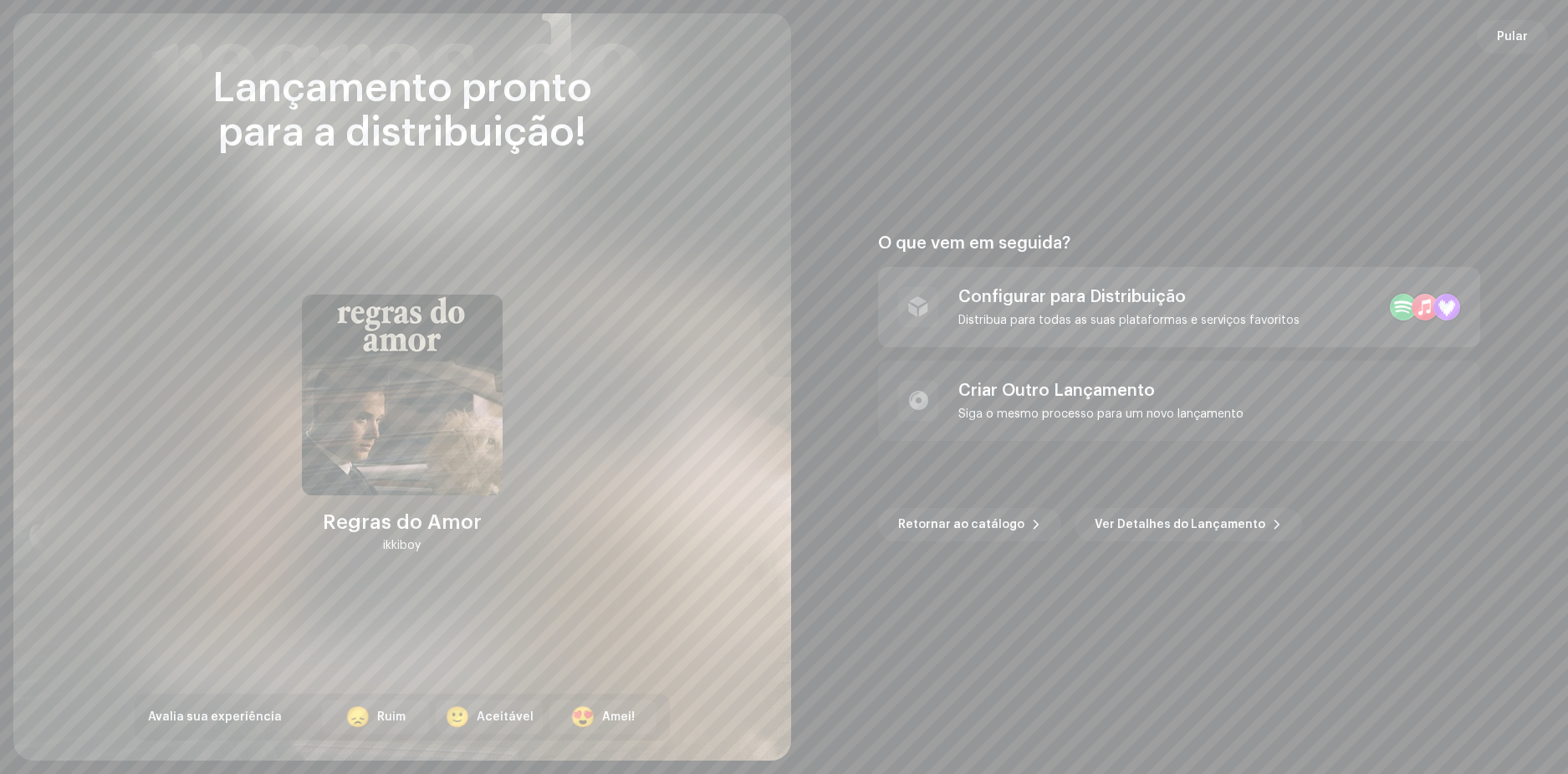
click at [1090, 296] on div "Configurar para Distribuição" at bounding box center [1129, 297] width 341 height 20
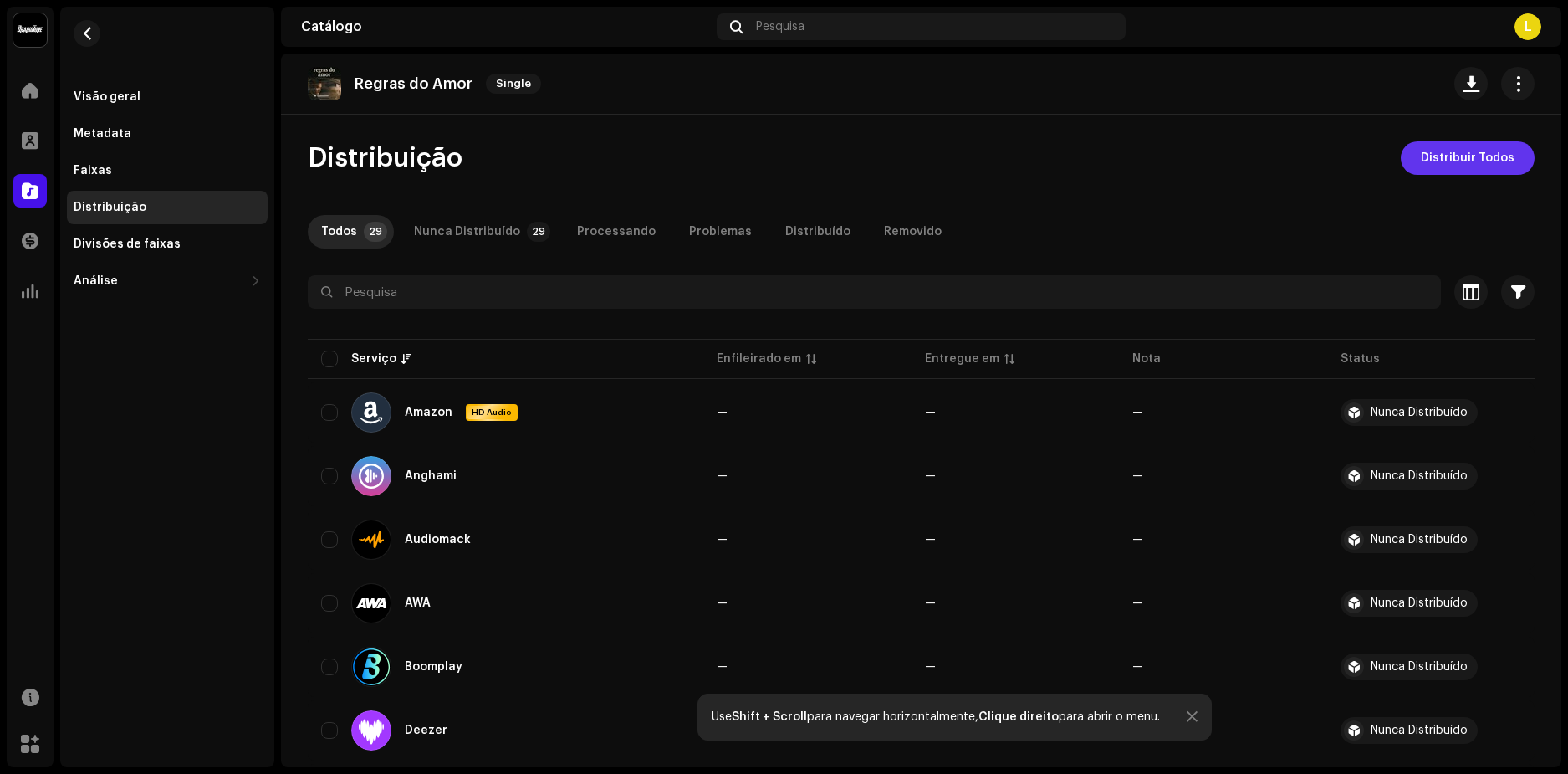
click at [1444, 161] on span "Distribuir Todos" at bounding box center [1468, 158] width 93 height 34
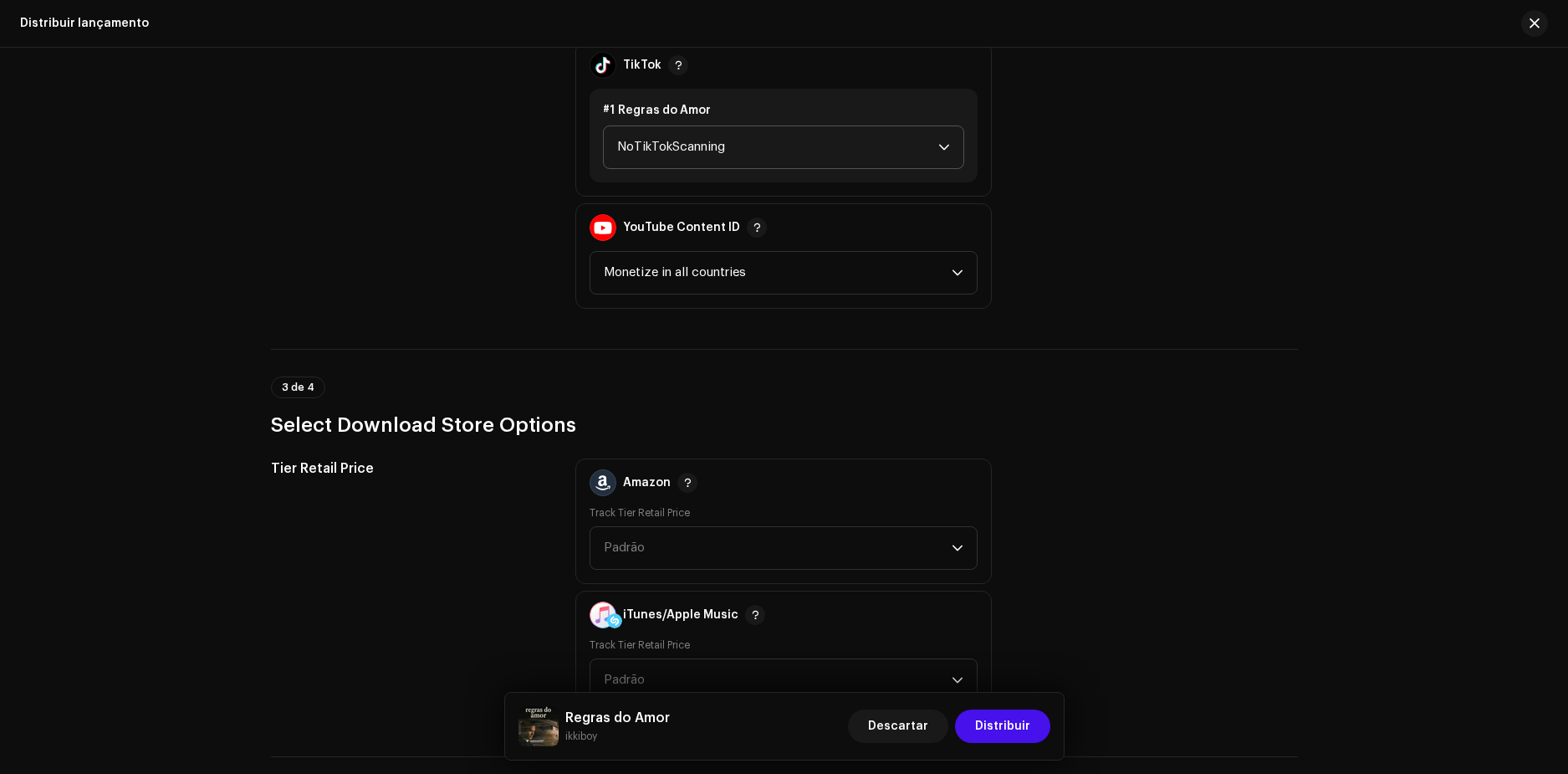
scroll to position [1840, 0]
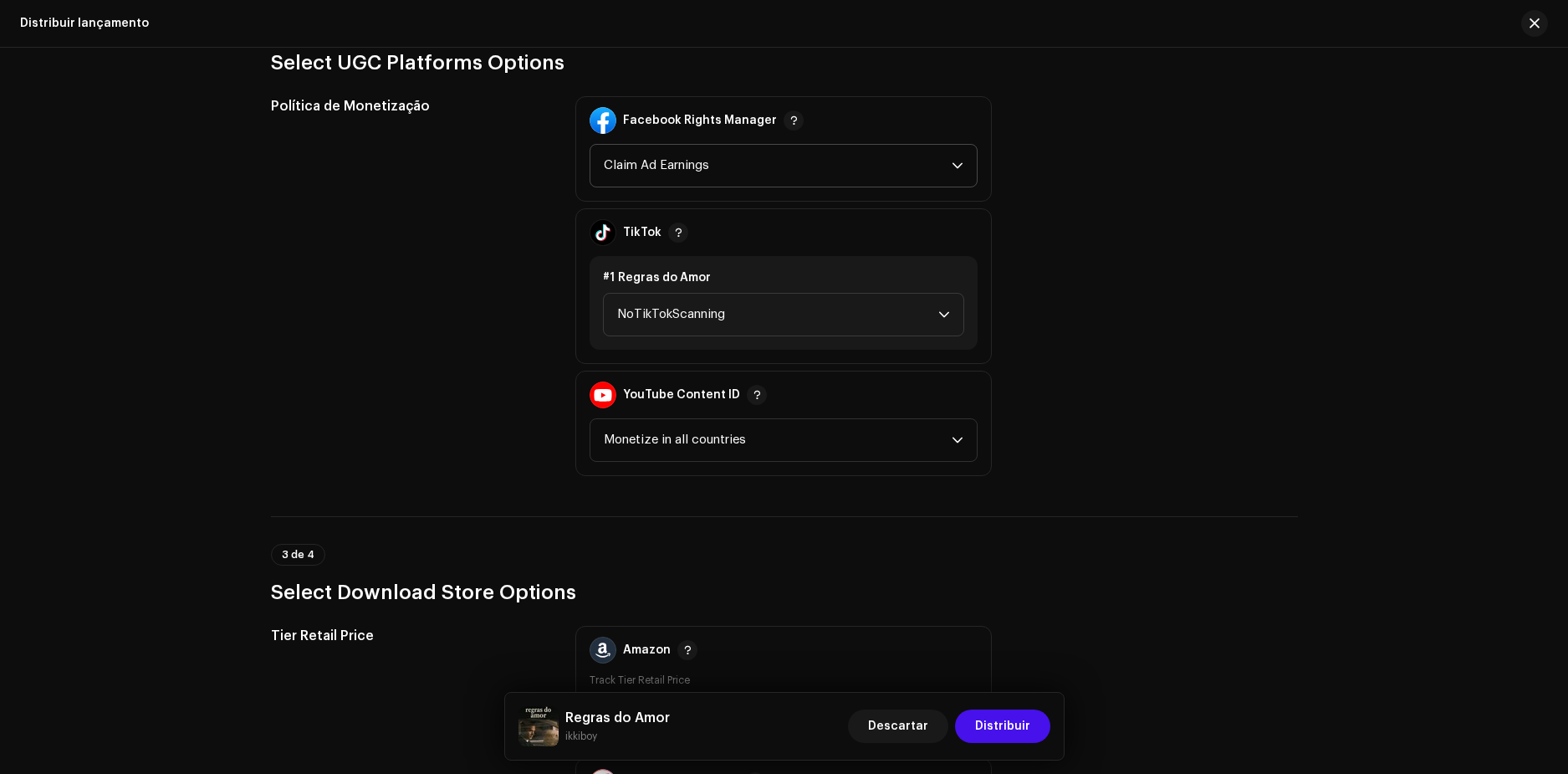
click at [702, 166] on span "Claim Ad Earnings" at bounding box center [778, 166] width 348 height 42
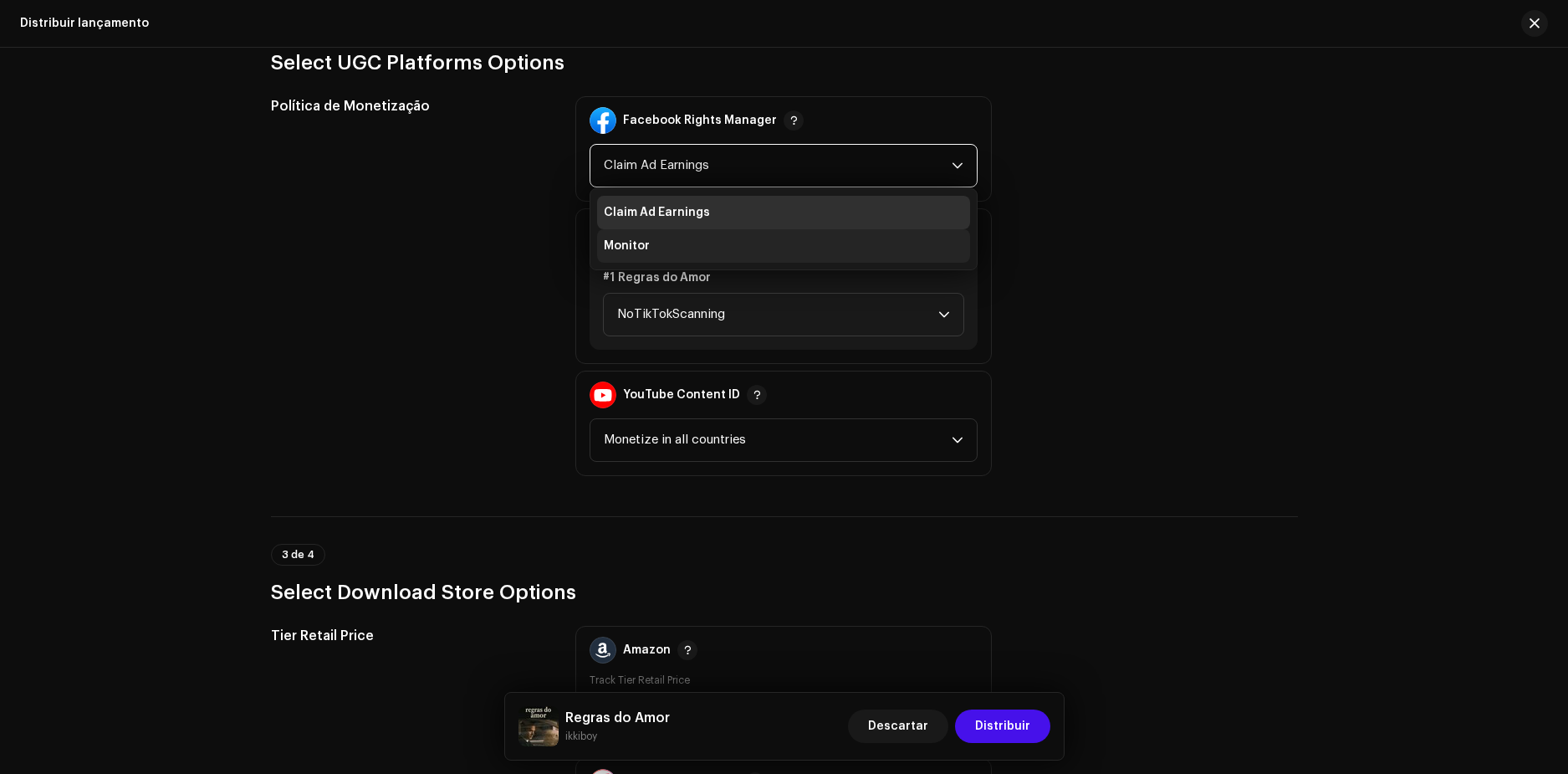
click at [642, 240] on span "Monitor" at bounding box center [627, 245] width 46 height 17
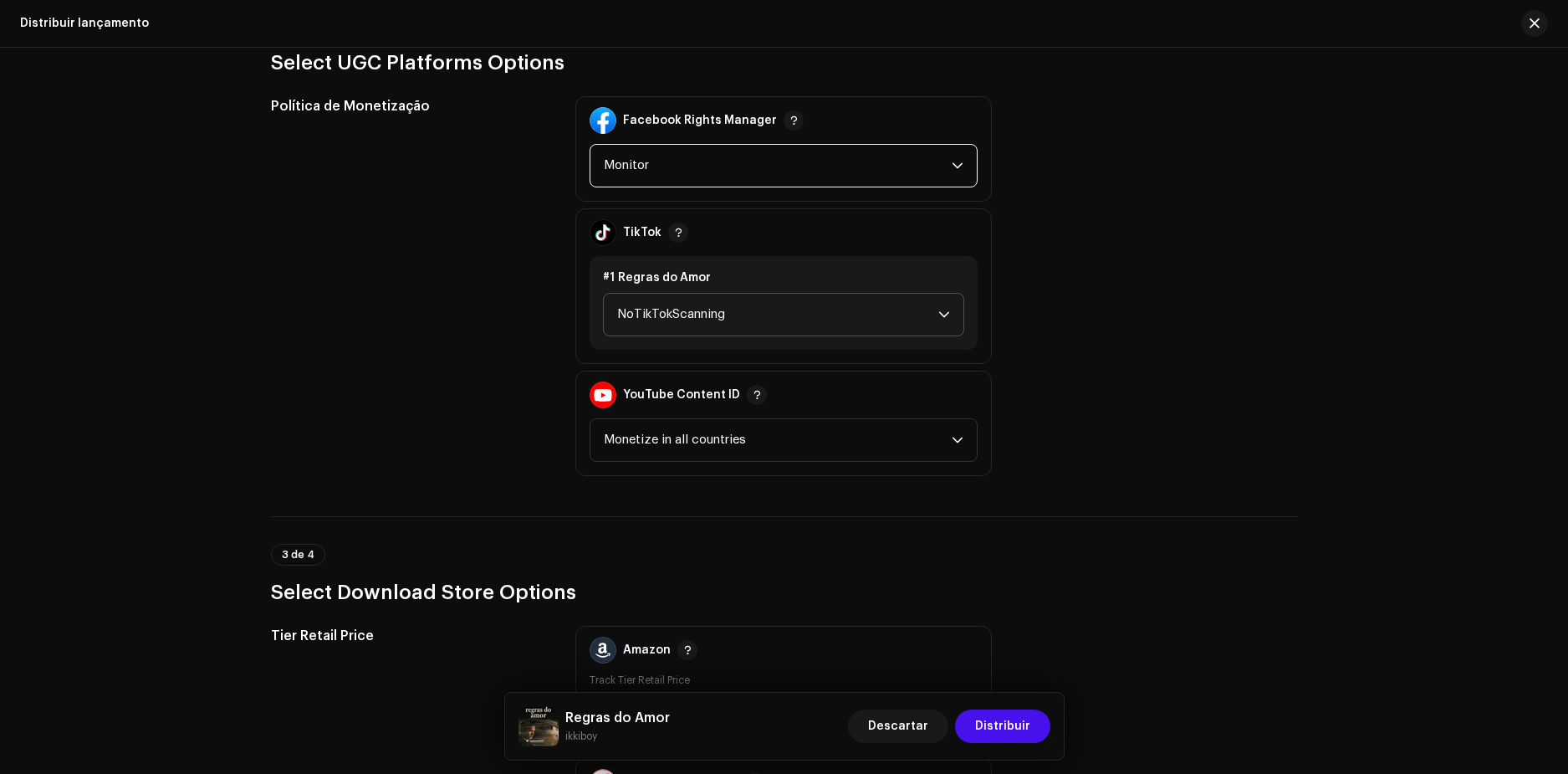
drag, startPoint x: 659, startPoint y: 319, endPoint x: 675, endPoint y: 325, distance: 17.1
click at [658, 319] on span "NoTikTokScanning" at bounding box center [777, 314] width 321 height 42
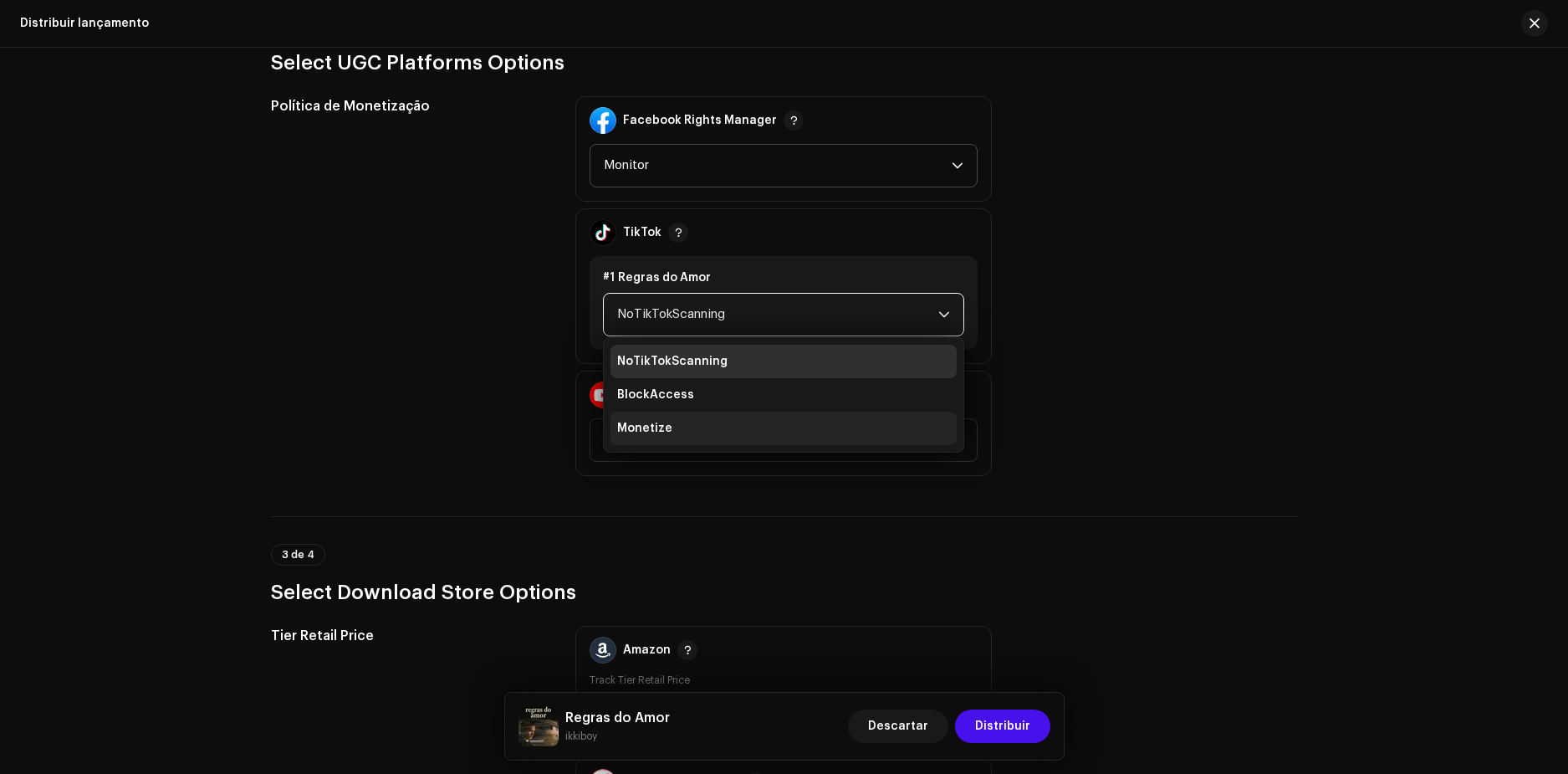
click at [652, 427] on span "Monetize" at bounding box center [645, 428] width 56 height 17
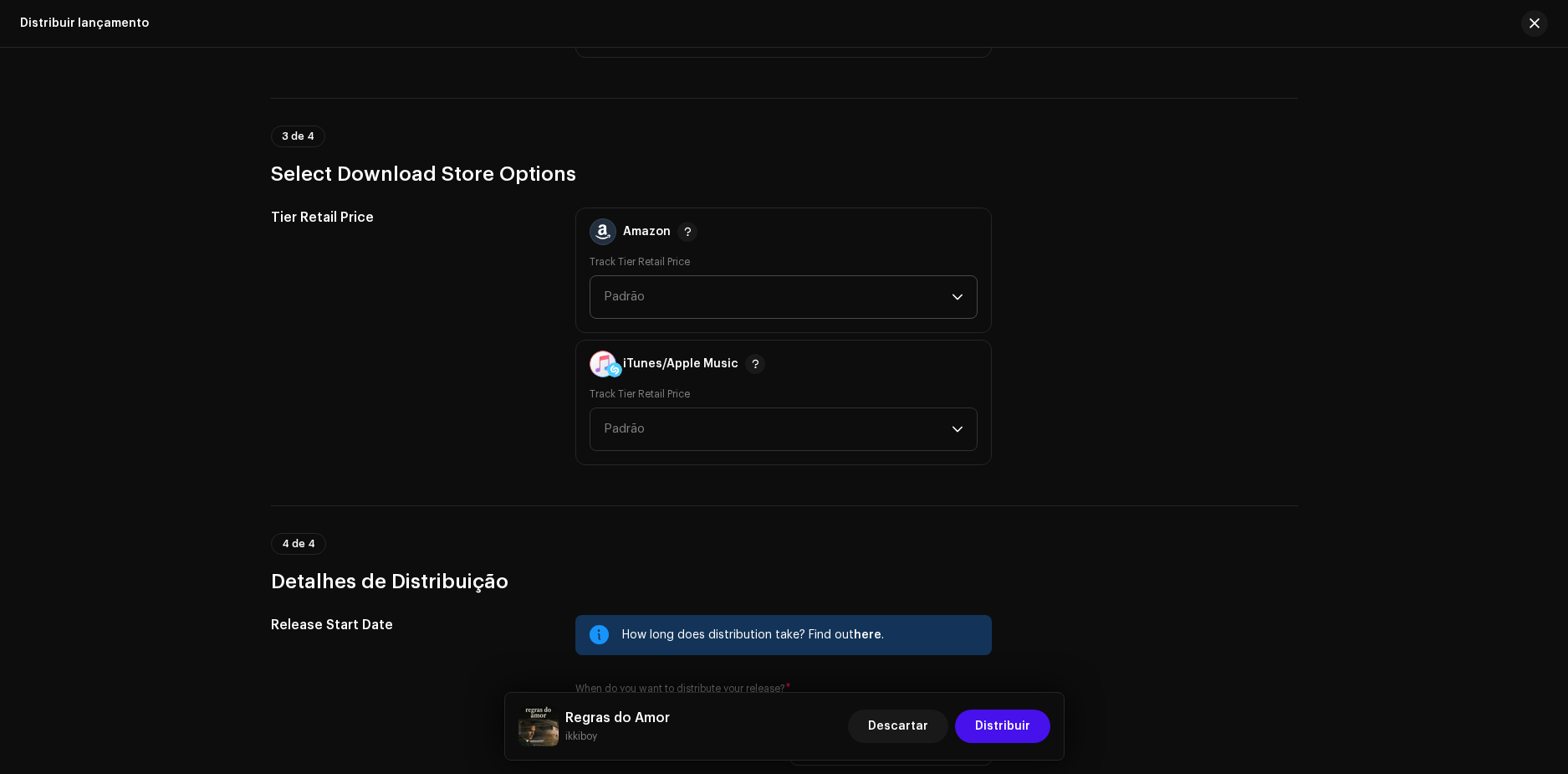
scroll to position [2538, 0]
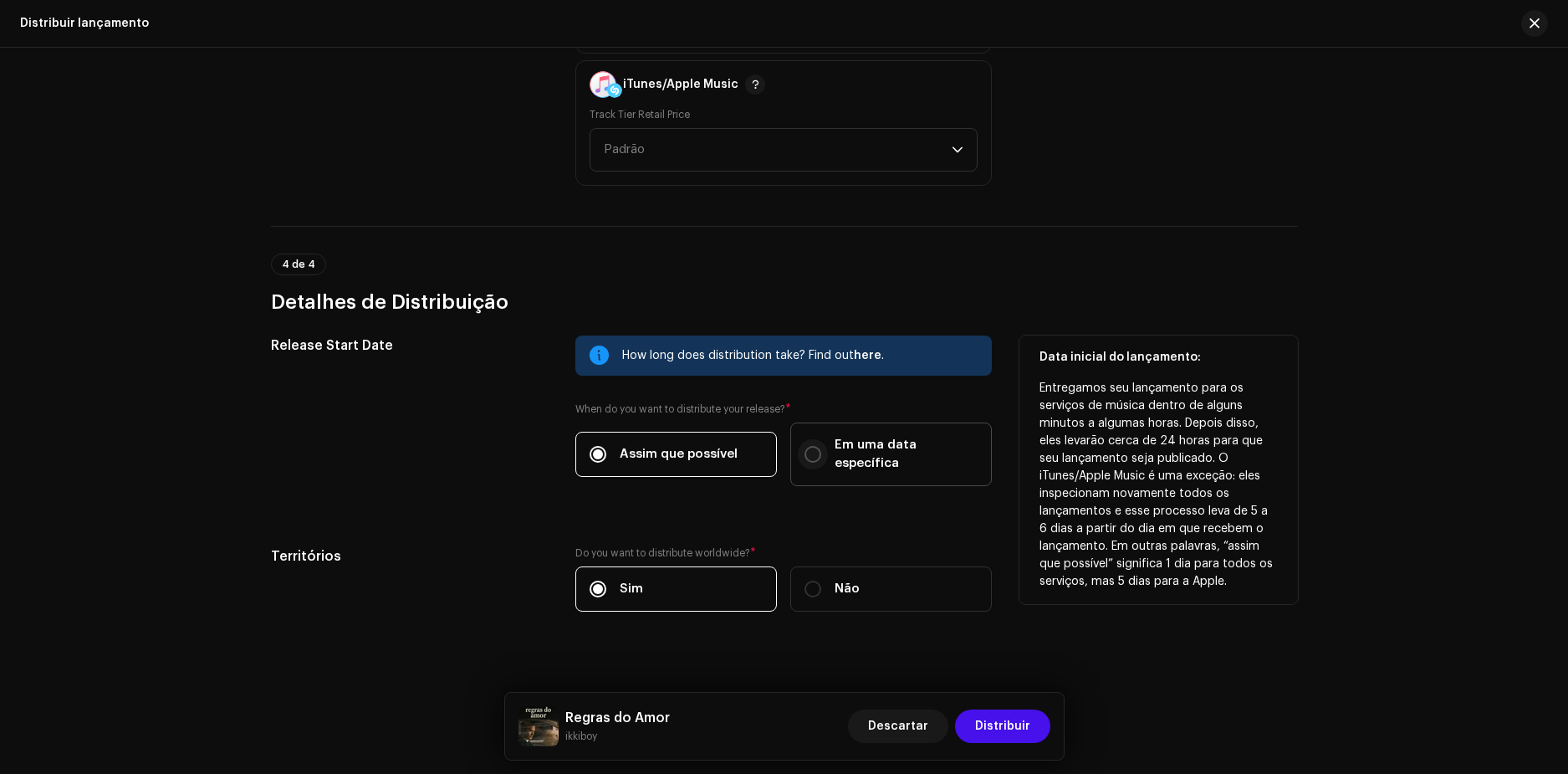
click at [810, 446] on input "Em uma data específica" at bounding box center [813, 454] width 17 height 17
radio input "true"
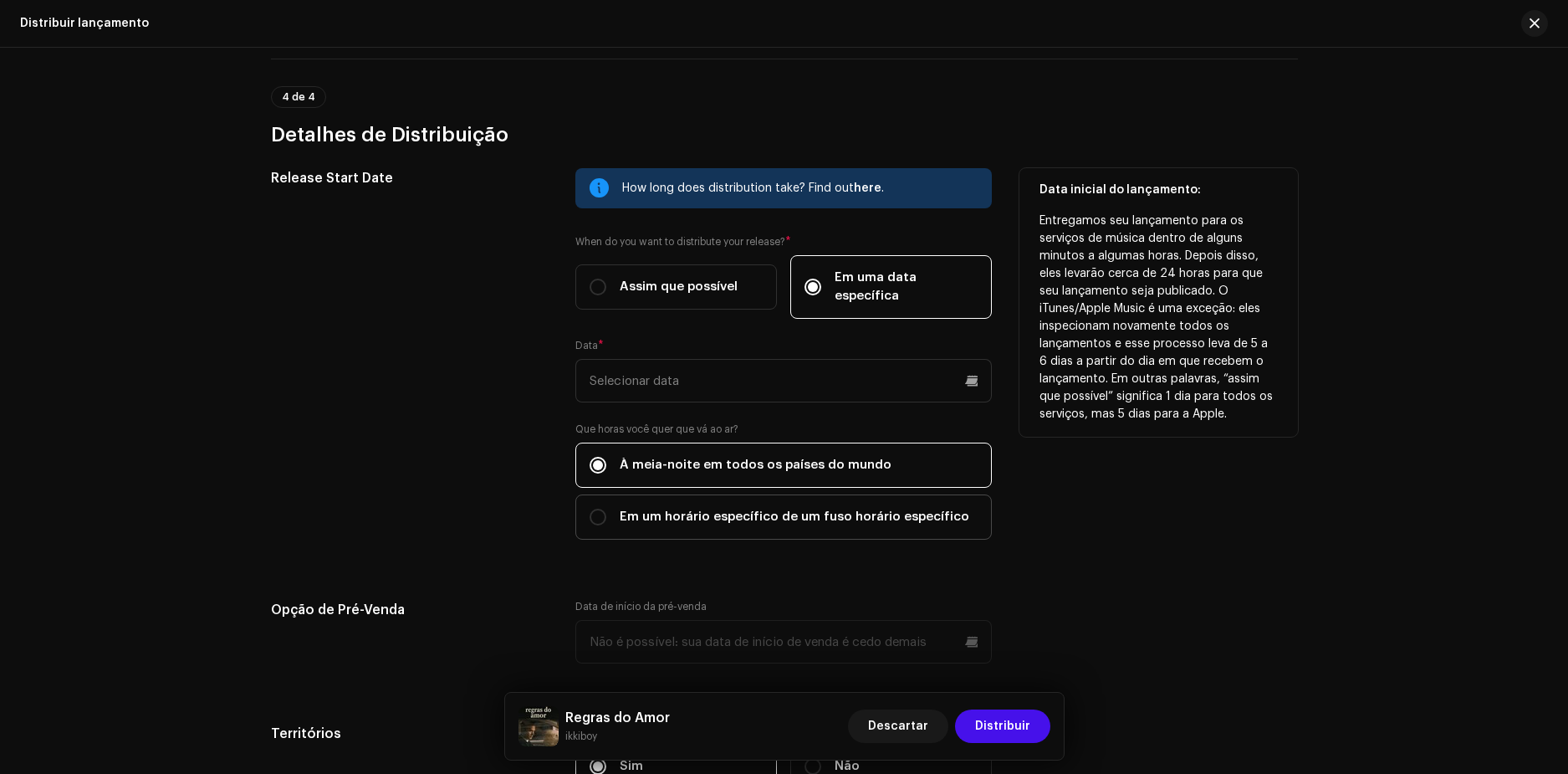
scroll to position [2788, 0]
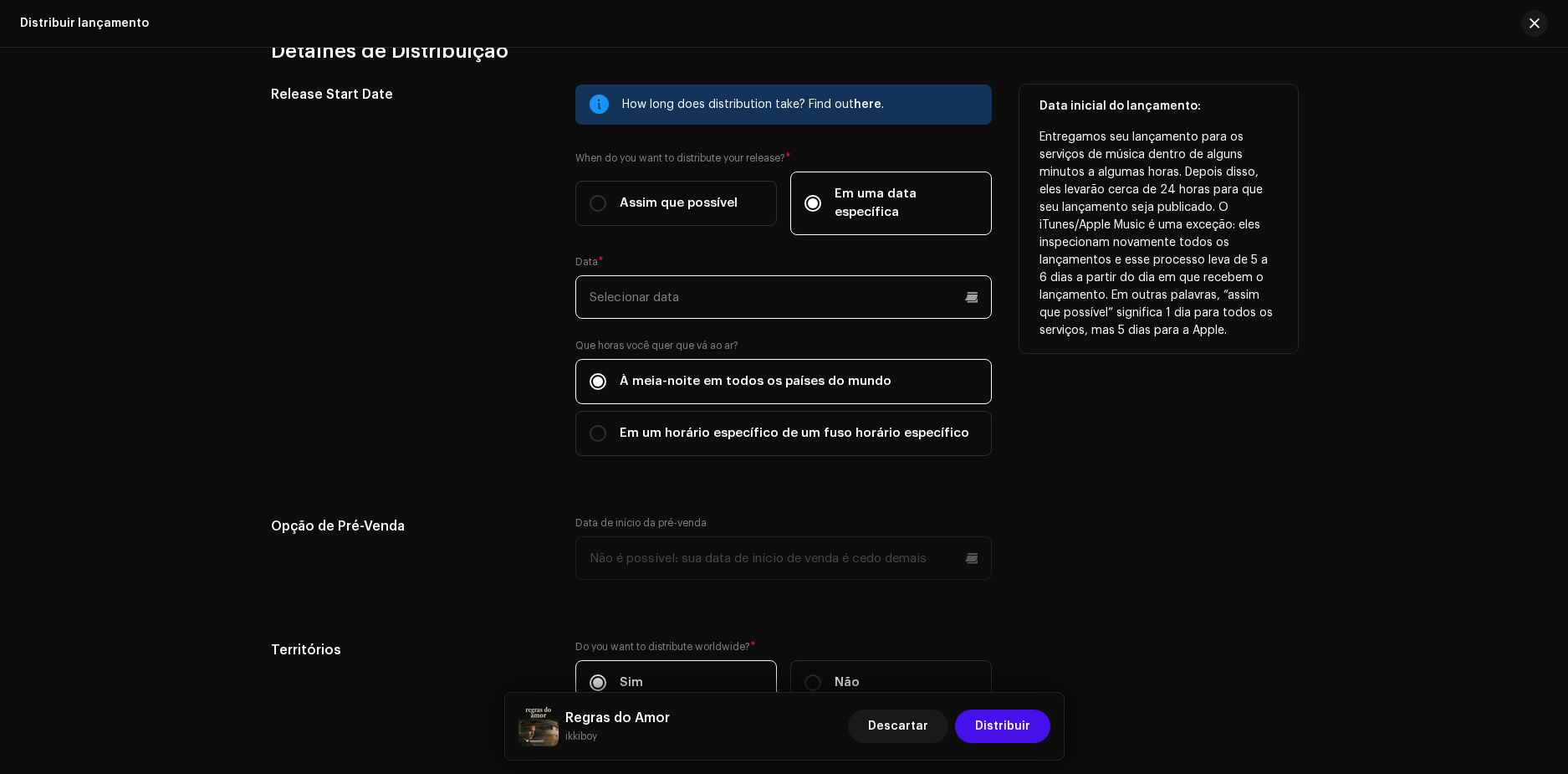
click at [714, 276] on input "text" at bounding box center [783, 297] width 416 height 44
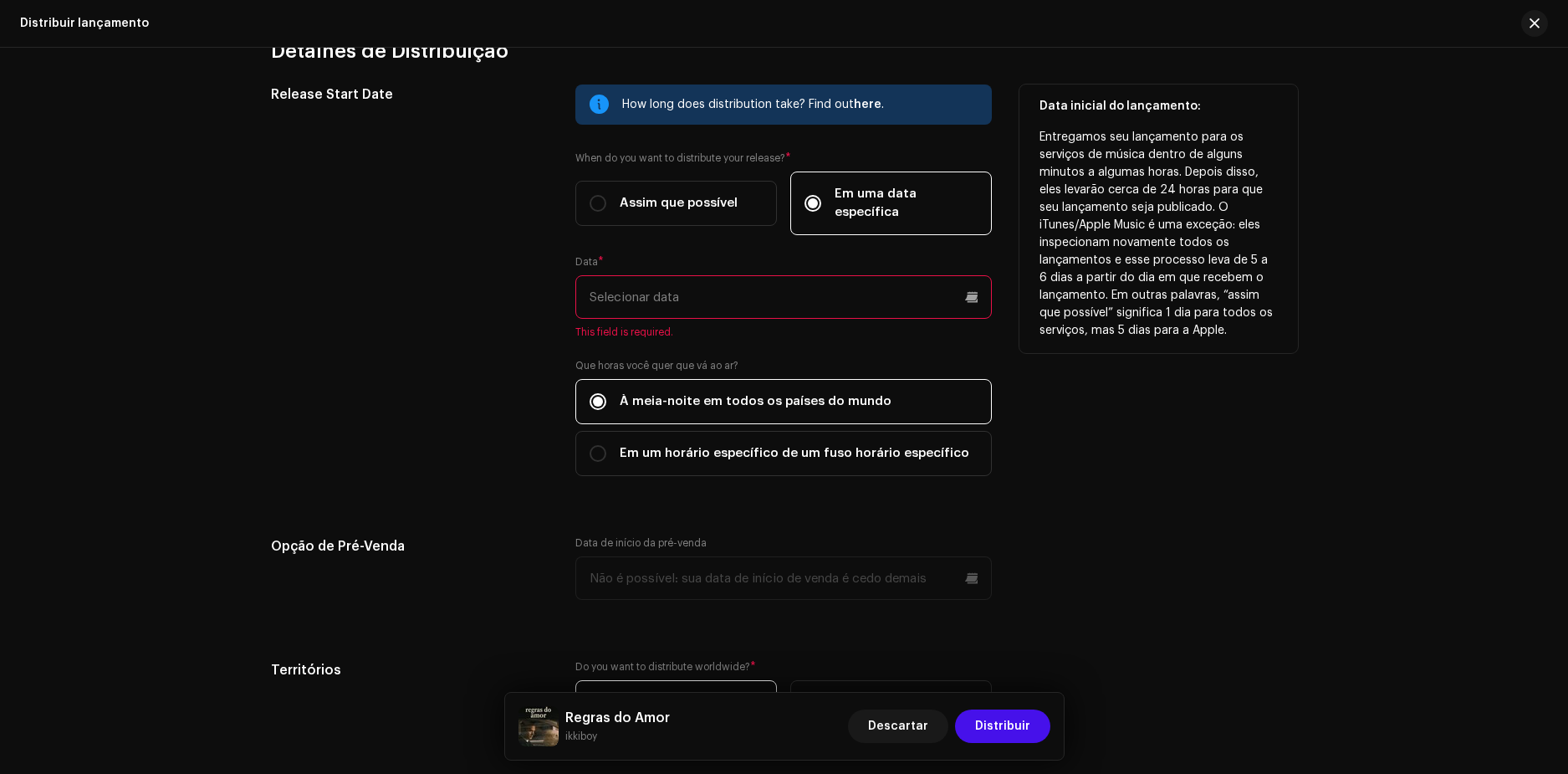
click at [893, 324] on div "How long does distribution take? Find out here . When do you want to distribute…" at bounding box center [783, 290] width 416 height 411
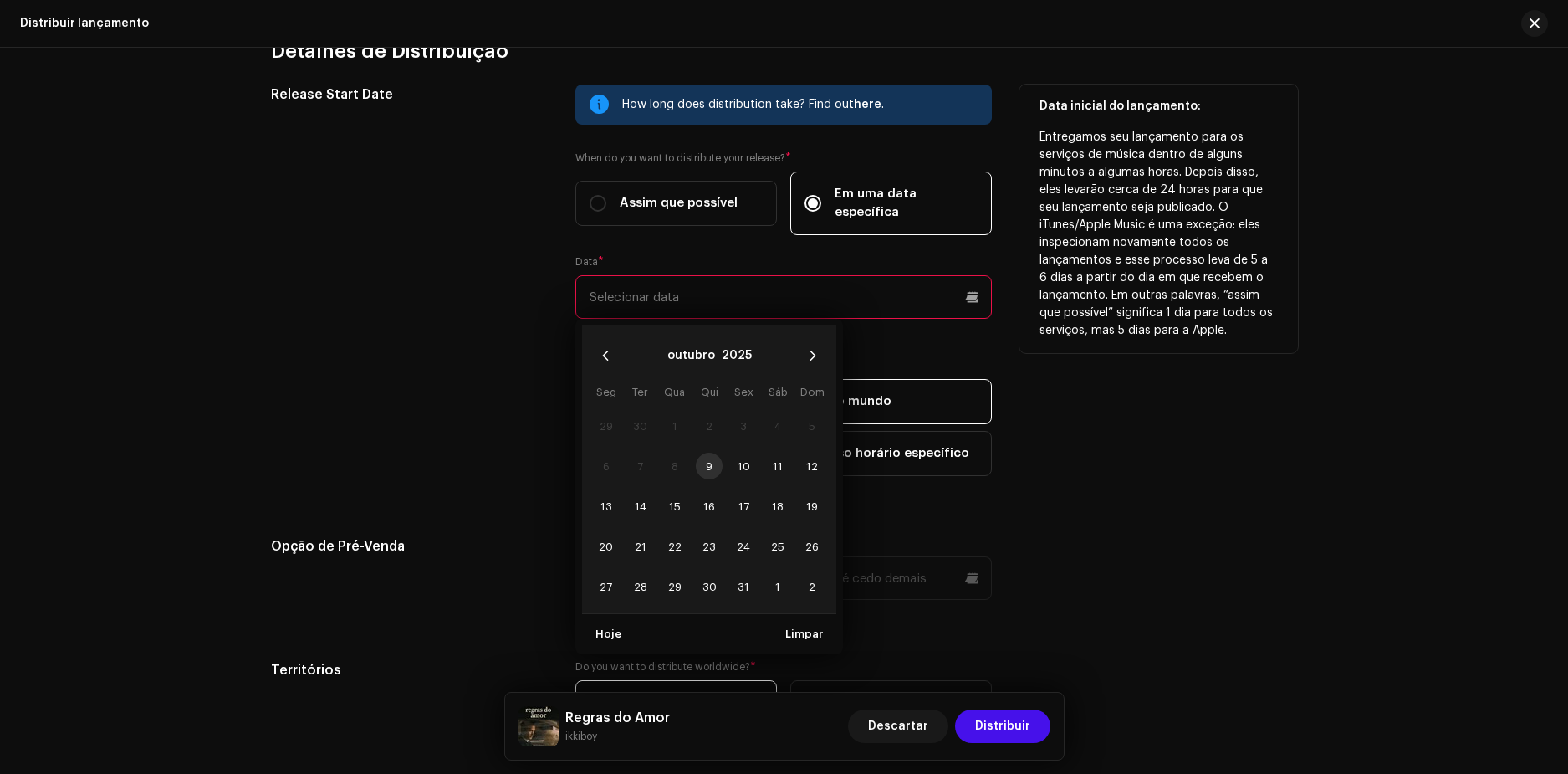
click at [686, 277] on input "text" at bounding box center [783, 297] width 416 height 44
click at [776, 453] on span "11" at bounding box center [777, 465] width 27 height 27
type input "11/10/2025"
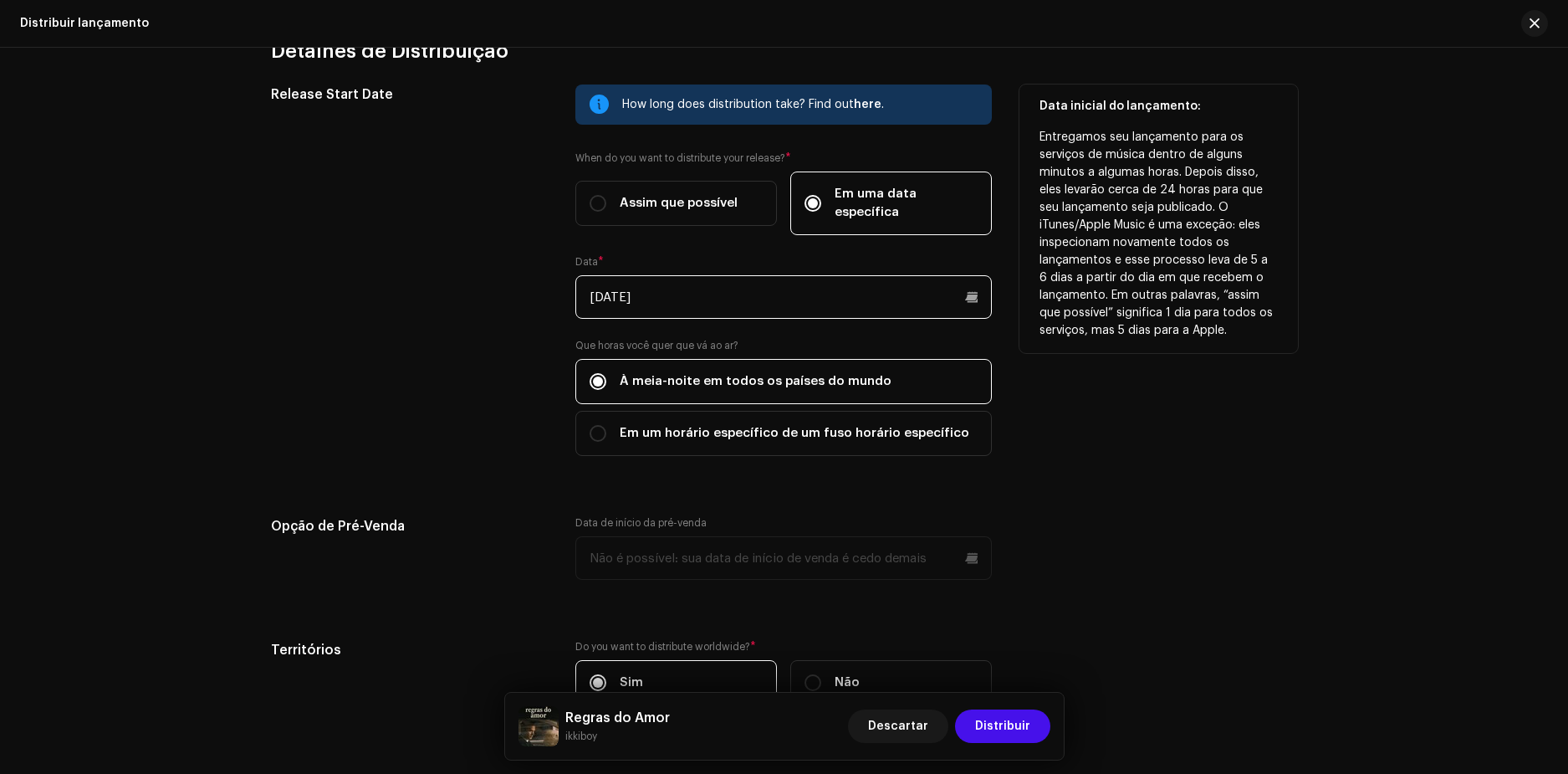
scroll to position [2881, 0]
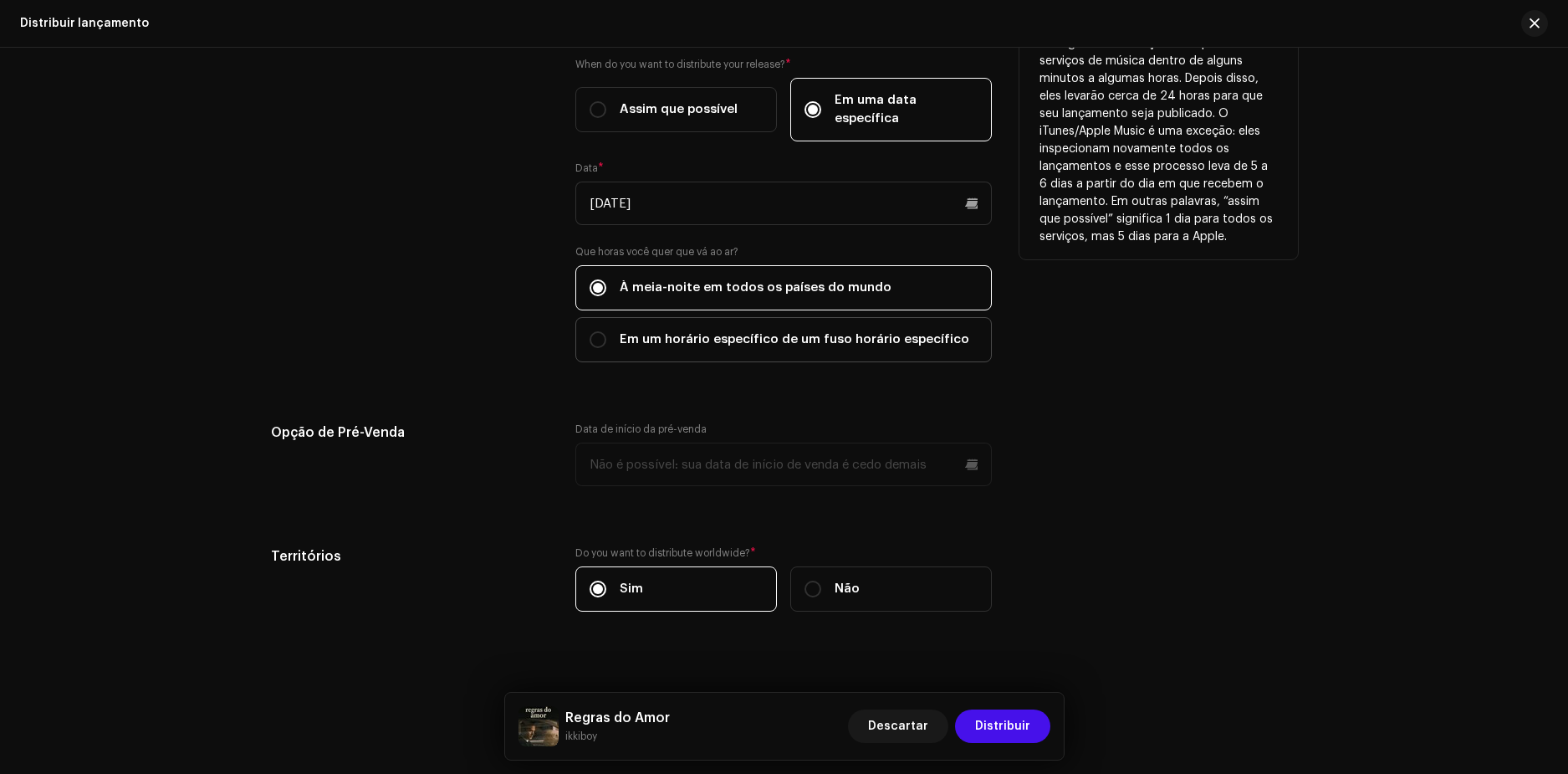
click at [707, 330] on span "Em um horário específico de um fuso horário específico" at bounding box center [795, 339] width 350 height 19
click at [606, 331] on input "Em um horário específico de um fuso horário específico" at bounding box center [597, 339] width 17 height 17
radio input "true"
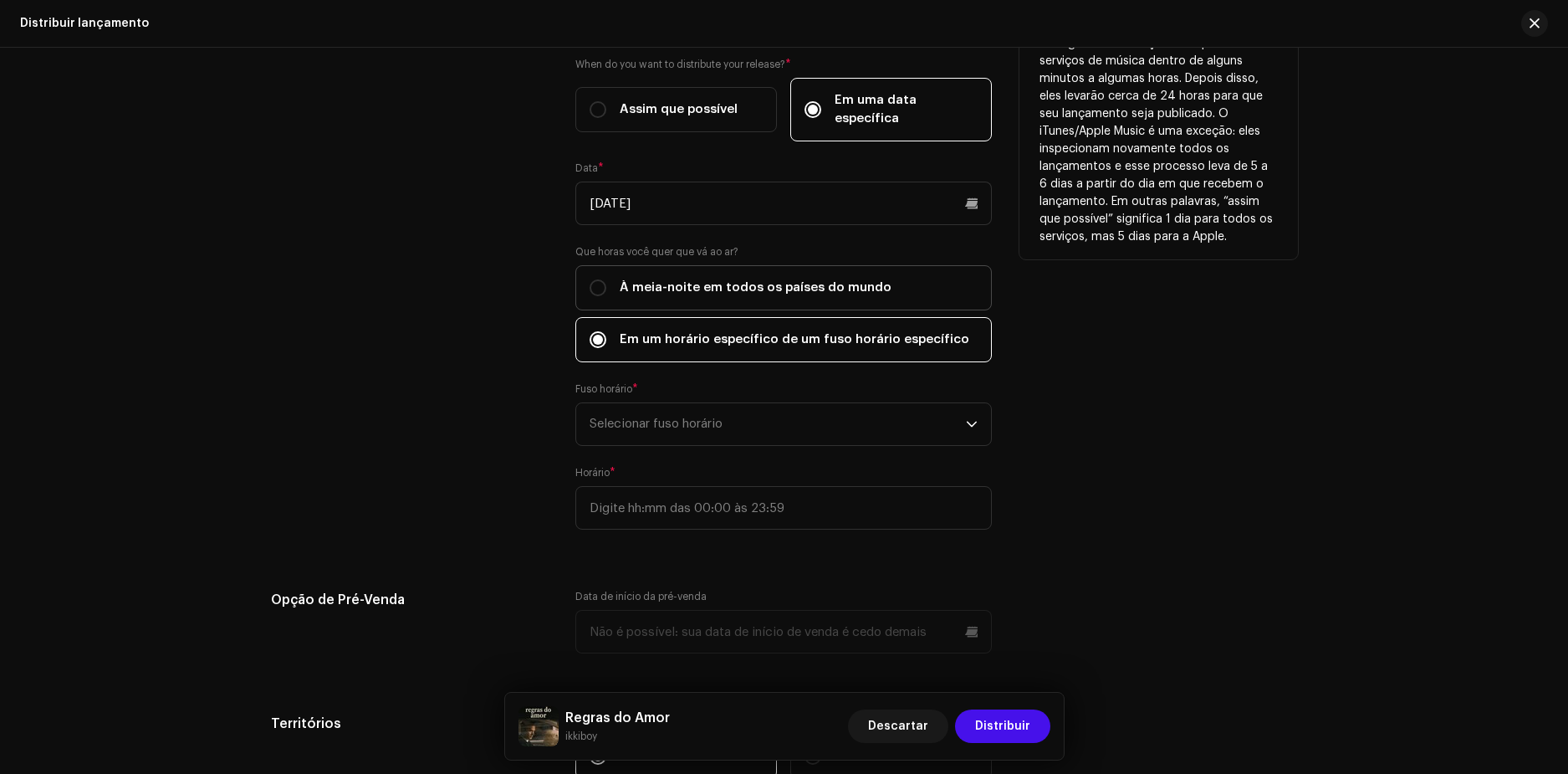
click at [716, 278] on span "À meia-noite em todos os países do mundo" at bounding box center [756, 287] width 272 height 19
click at [606, 279] on input "À meia-noite em todos os países do mundo" at bounding box center [597, 287] width 17 height 17
radio input "true"
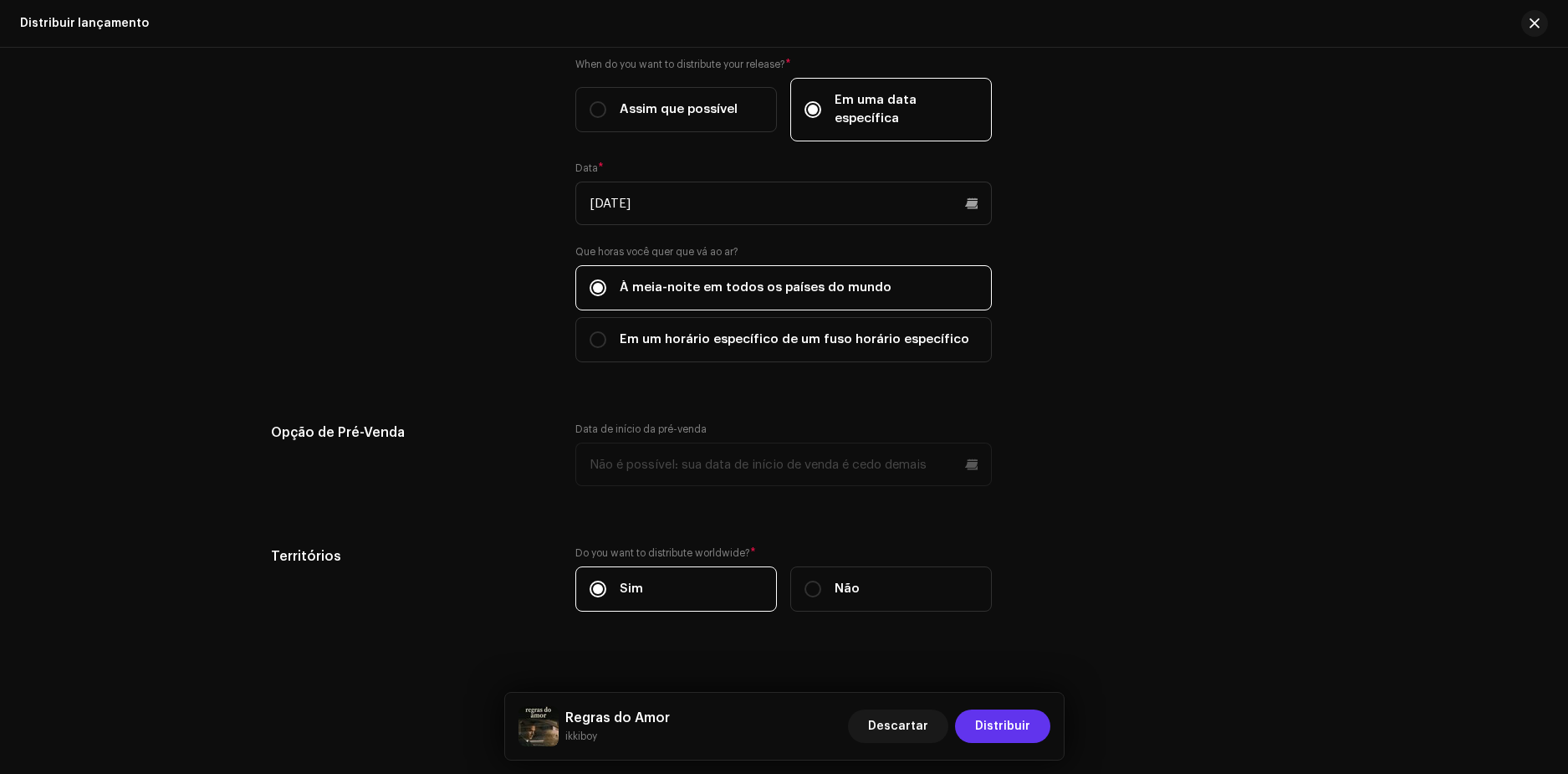
click at [1012, 728] on span "Distribuir" at bounding box center [1003, 726] width 56 height 34
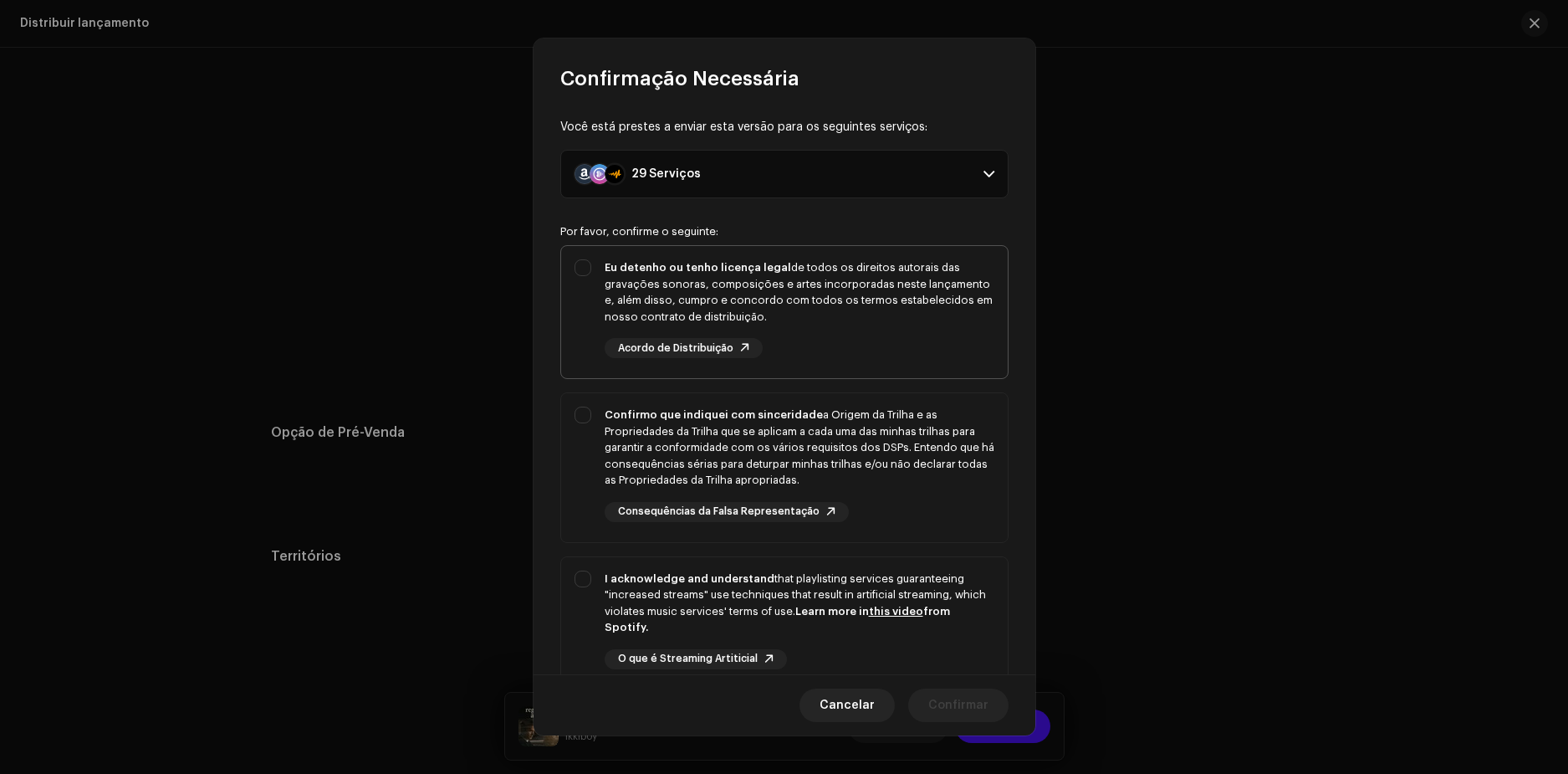
click at [600, 263] on div "Eu detenho ou tenho licença legal de todos os direitos autorais das gravações s…" at bounding box center [784, 308] width 446 height 125
checkbox input "true"
click at [582, 420] on div "Confirmo que indiquei com sinceridade a Origem da Trilha e as Propriedades da T…" at bounding box center [784, 464] width 446 height 142
checkbox input "true"
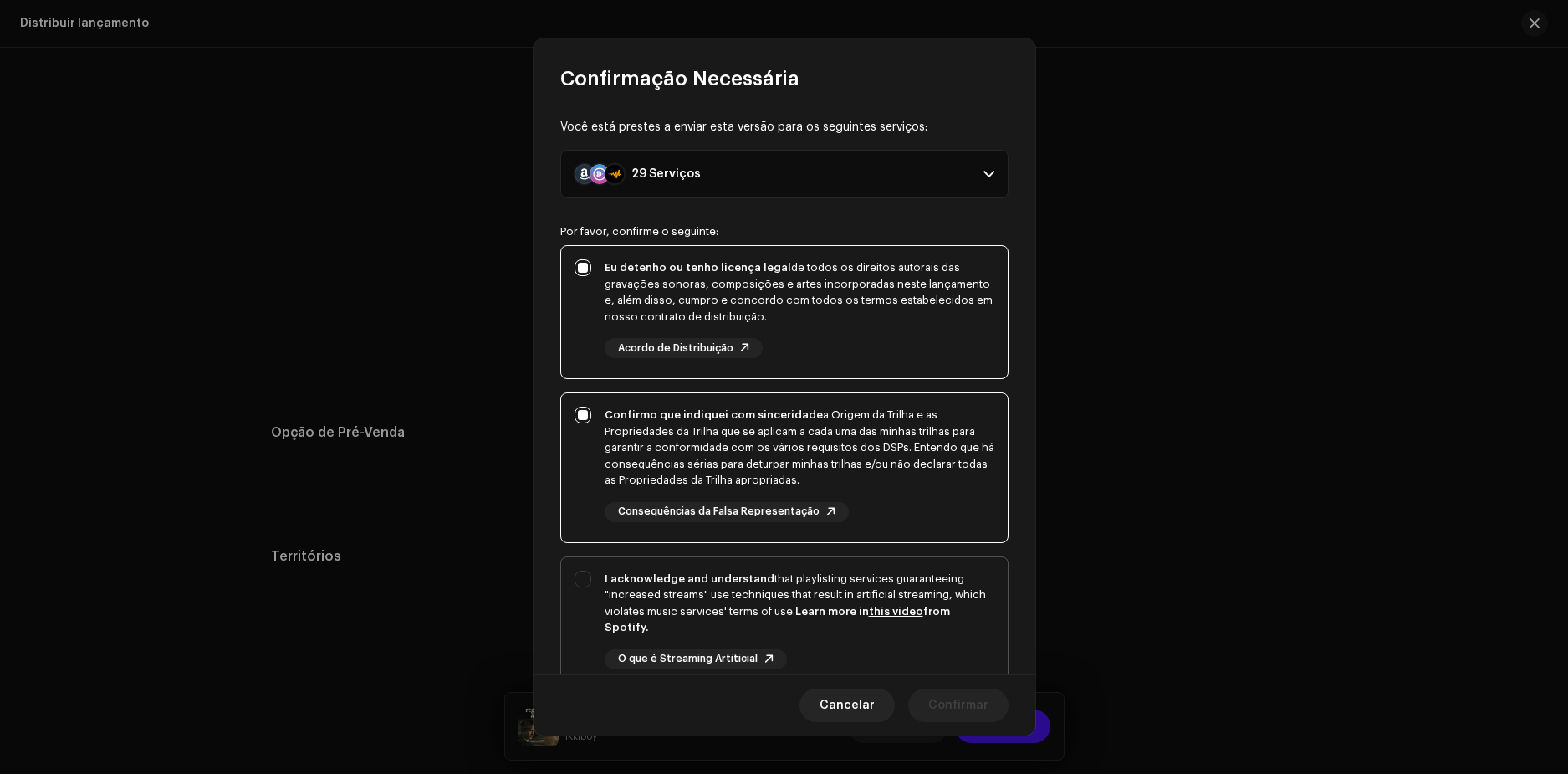
drag, startPoint x: 577, startPoint y: 574, endPoint x: 594, endPoint y: 567, distance: 18.4
click at [578, 573] on div "I acknowledge and understand that playlisting services guaranteeing "increased …" at bounding box center [784, 633] width 446 height 152
checkbox input "true"
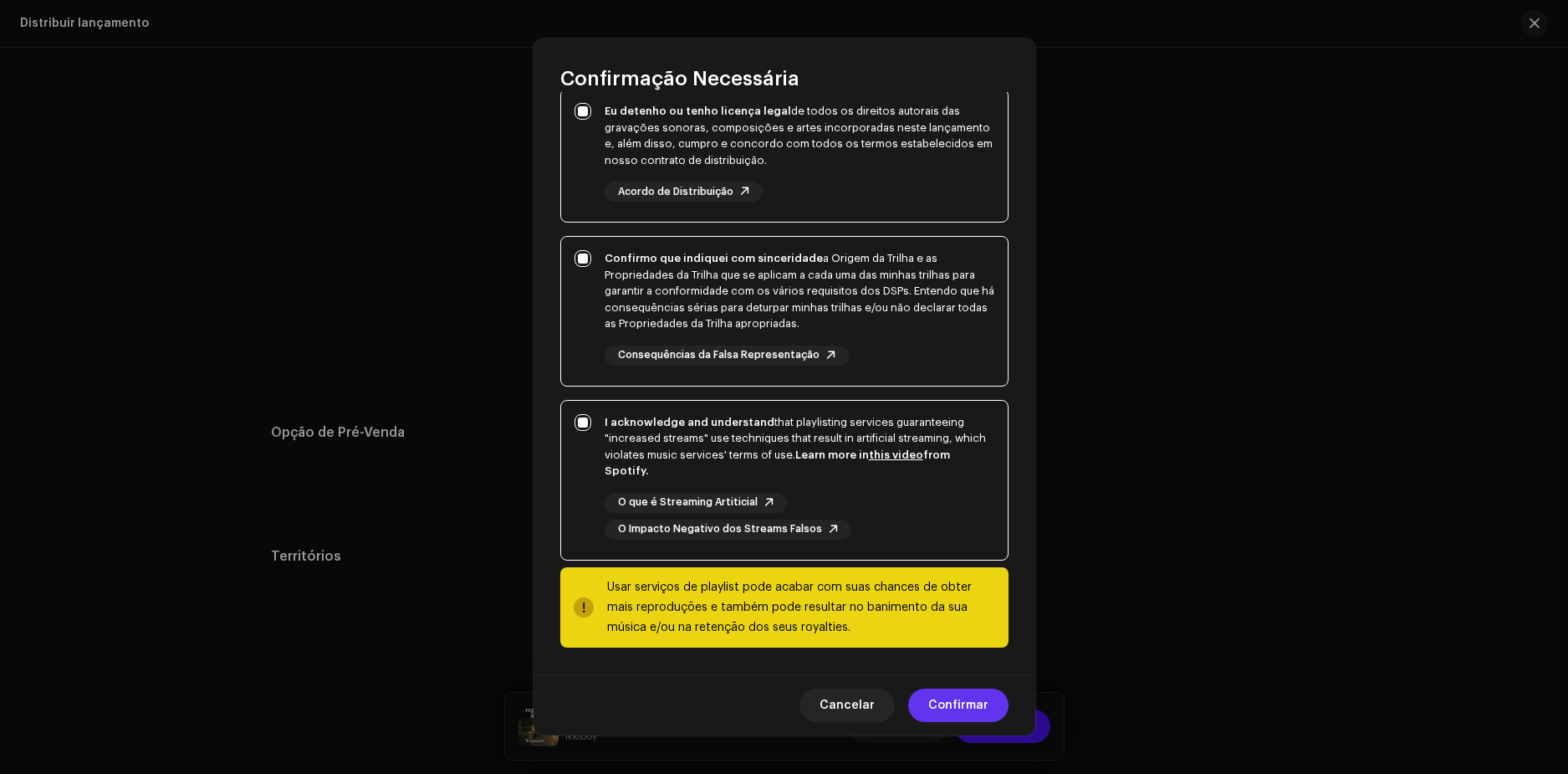
click at [970, 697] on span "Confirmar" at bounding box center [958, 705] width 61 height 34
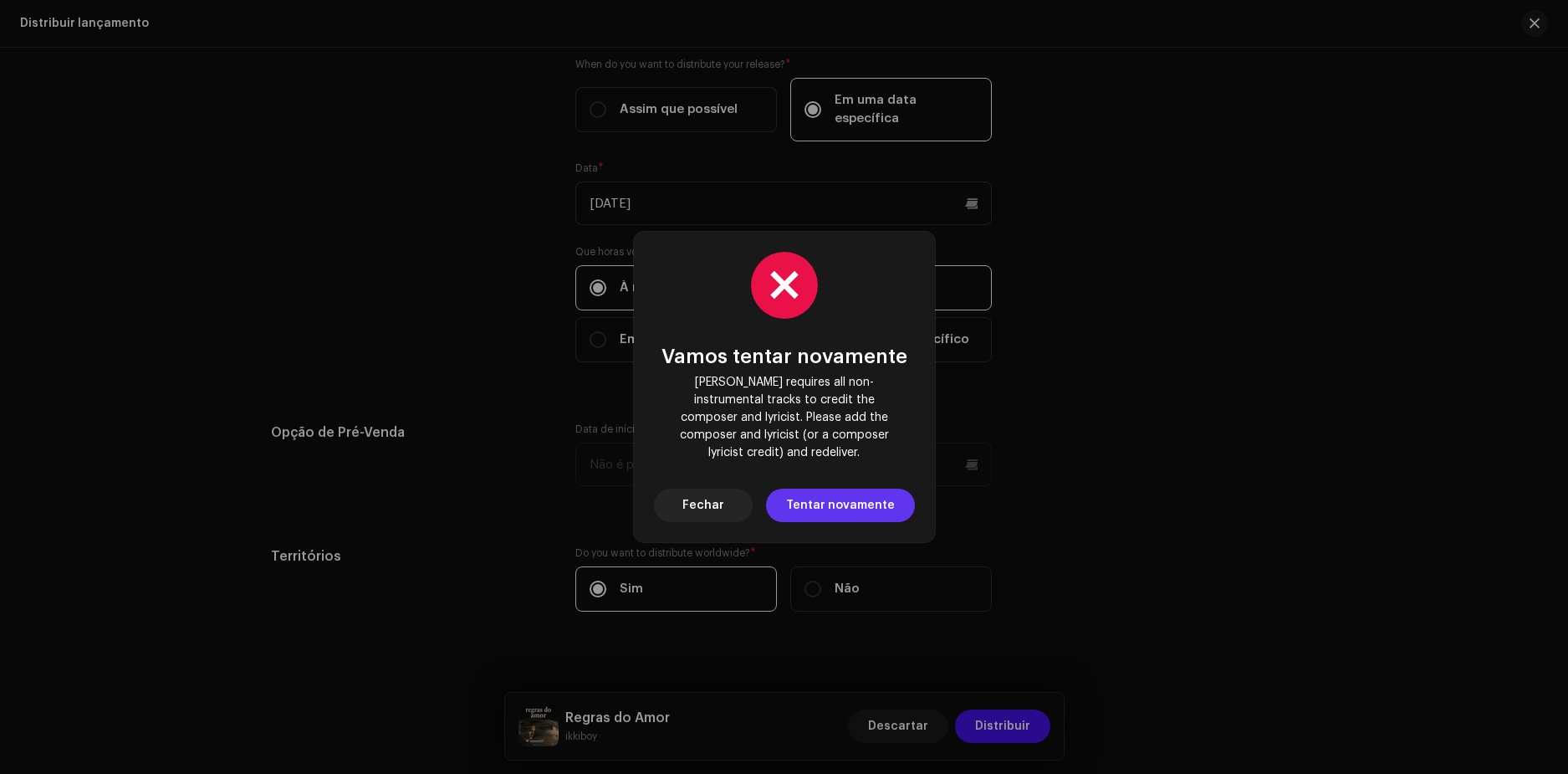
click at [834, 494] on span "Tentar novamente" at bounding box center [840, 506] width 108 height 34
click at [705, 495] on span "Fechar" at bounding box center [704, 506] width 42 height 34
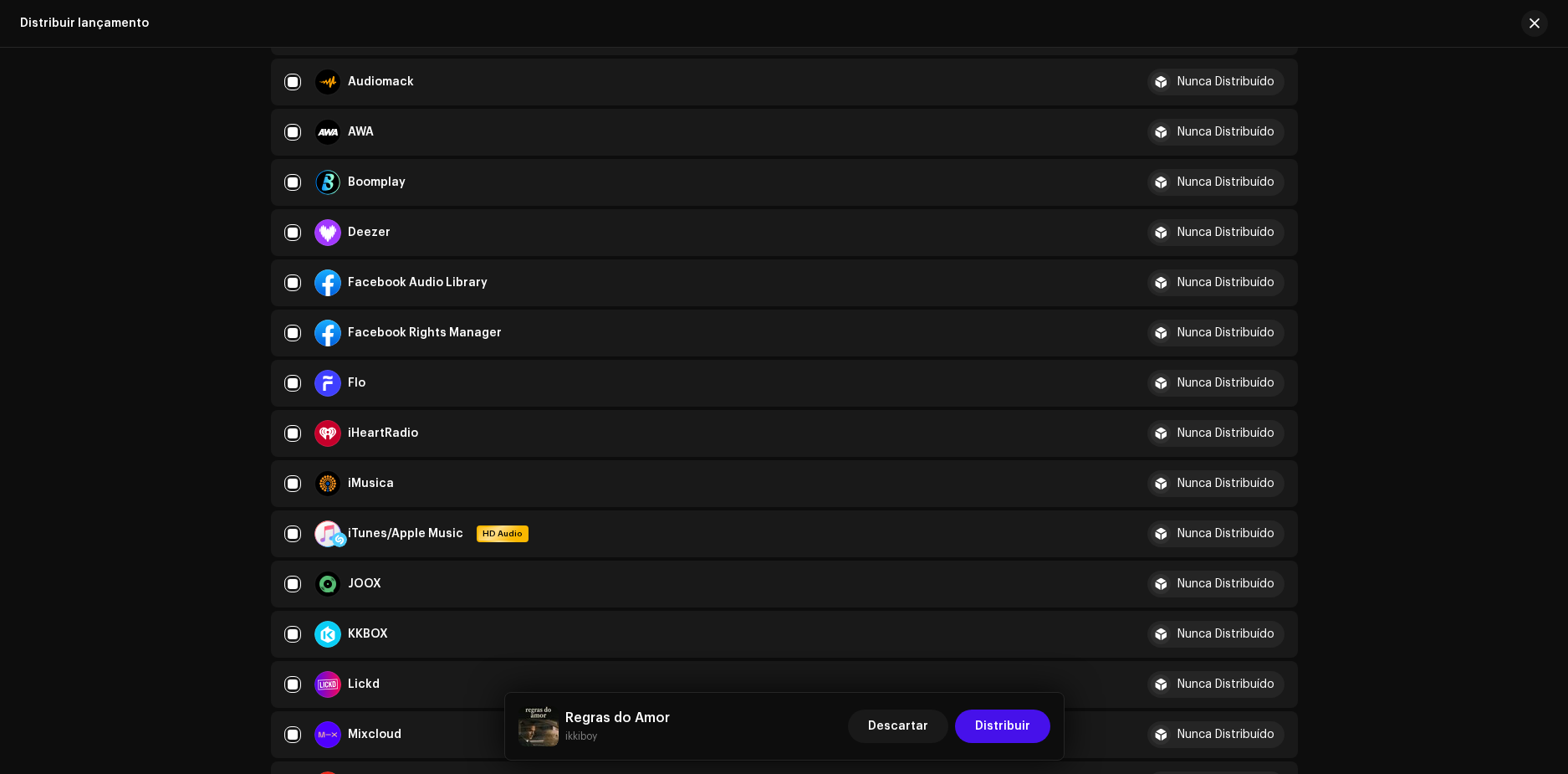
scroll to position [122, 0]
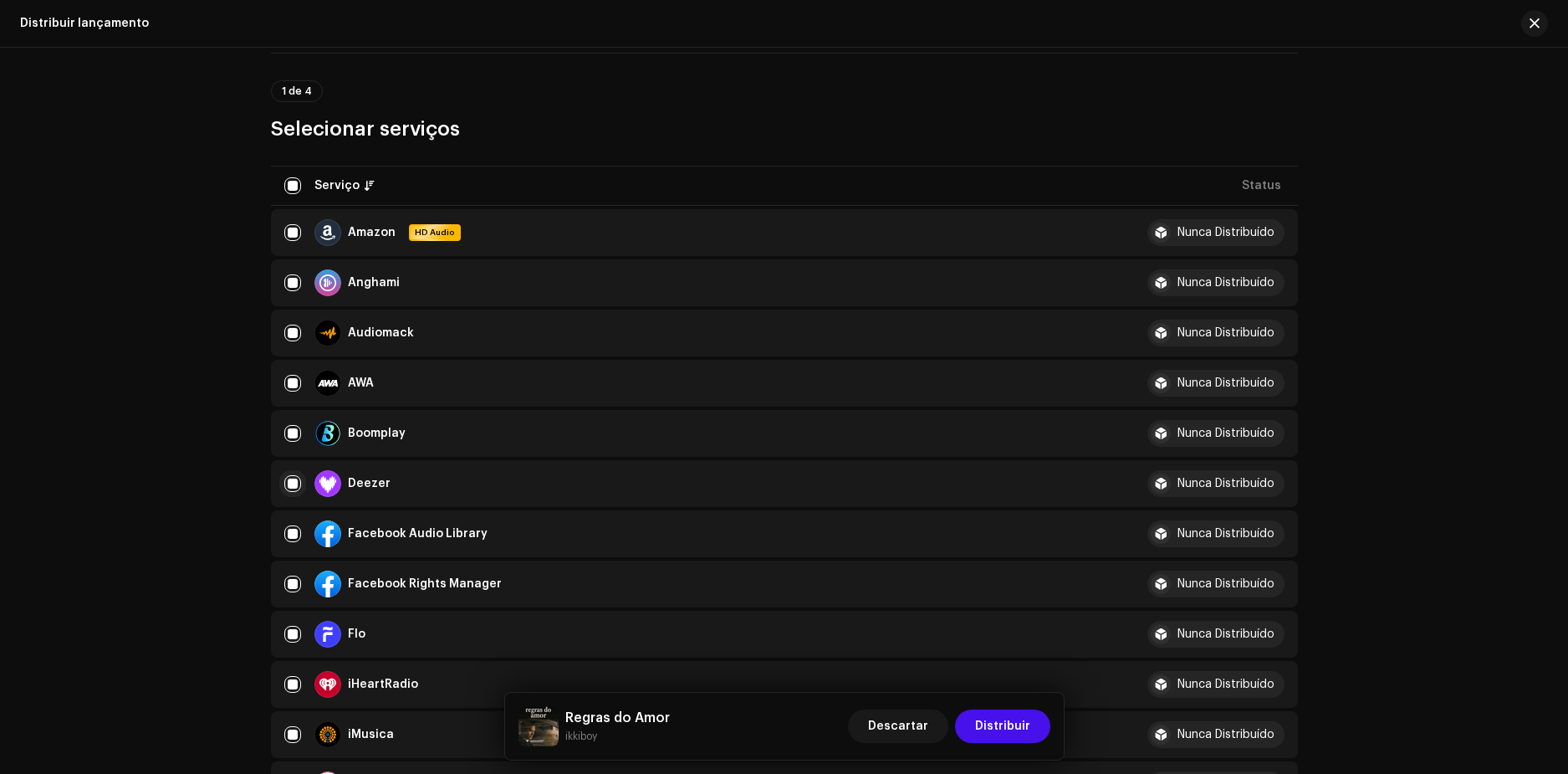
click at [295, 479] on input "checkbox" at bounding box center [292, 483] width 17 height 17
checkbox input "false"
click at [298, 479] on input "Row Unselected" at bounding box center [292, 483] width 17 height 17
checkbox input "true"
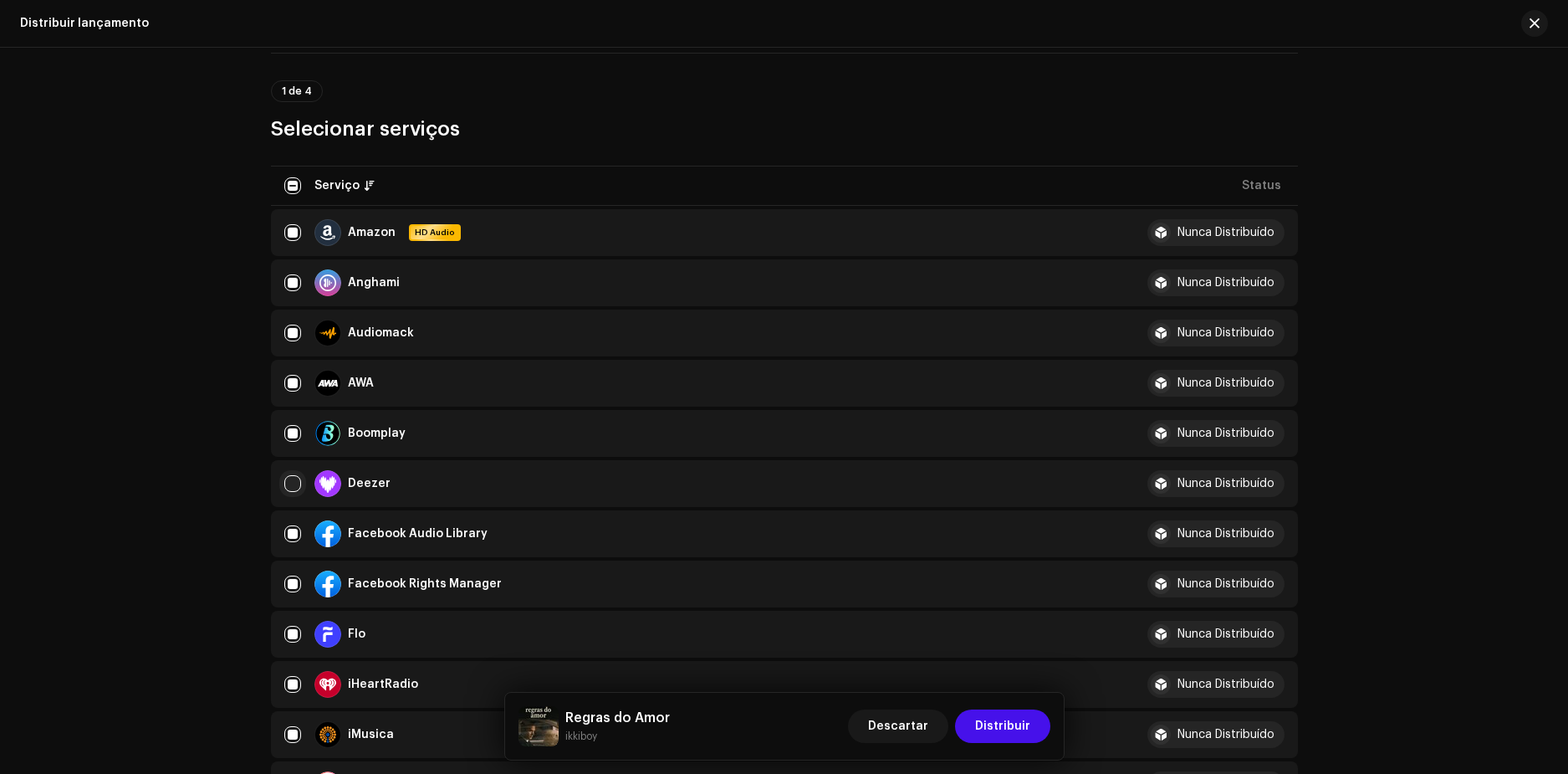
checkbox input "true"
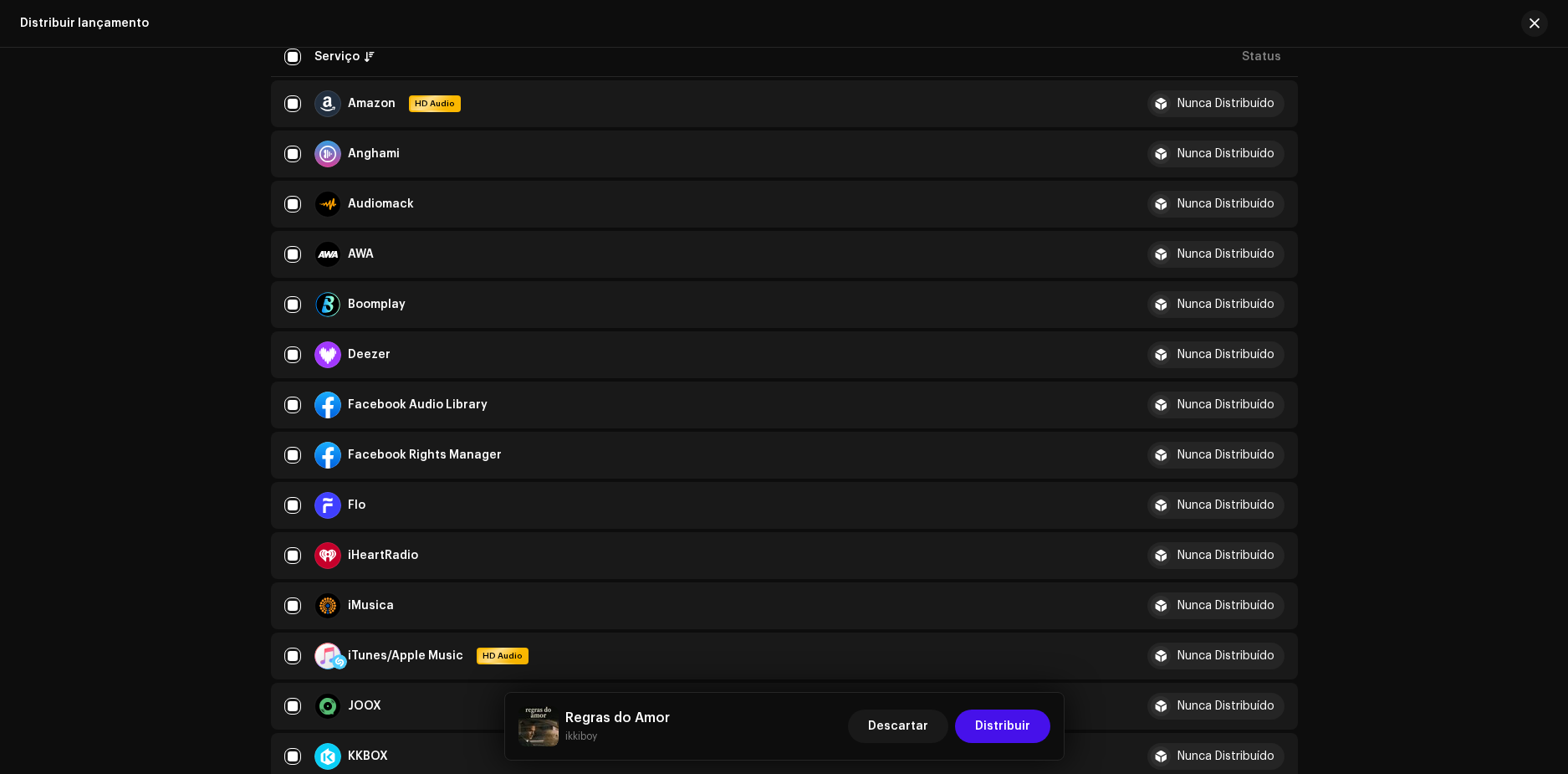
scroll to position [335, 0]
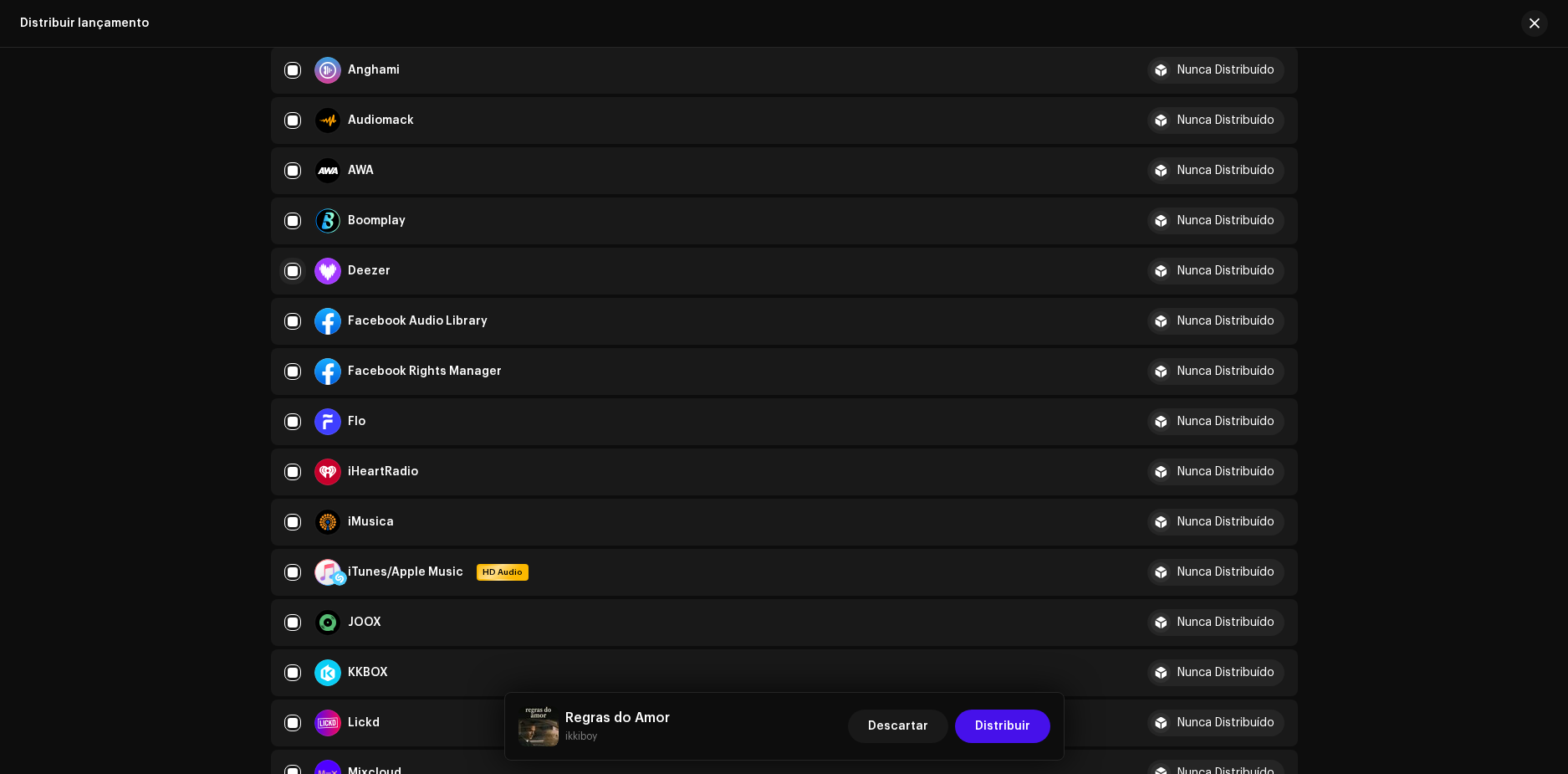
click at [293, 273] on input "Row Selected" at bounding box center [292, 270] width 17 height 17
checkbox input "false"
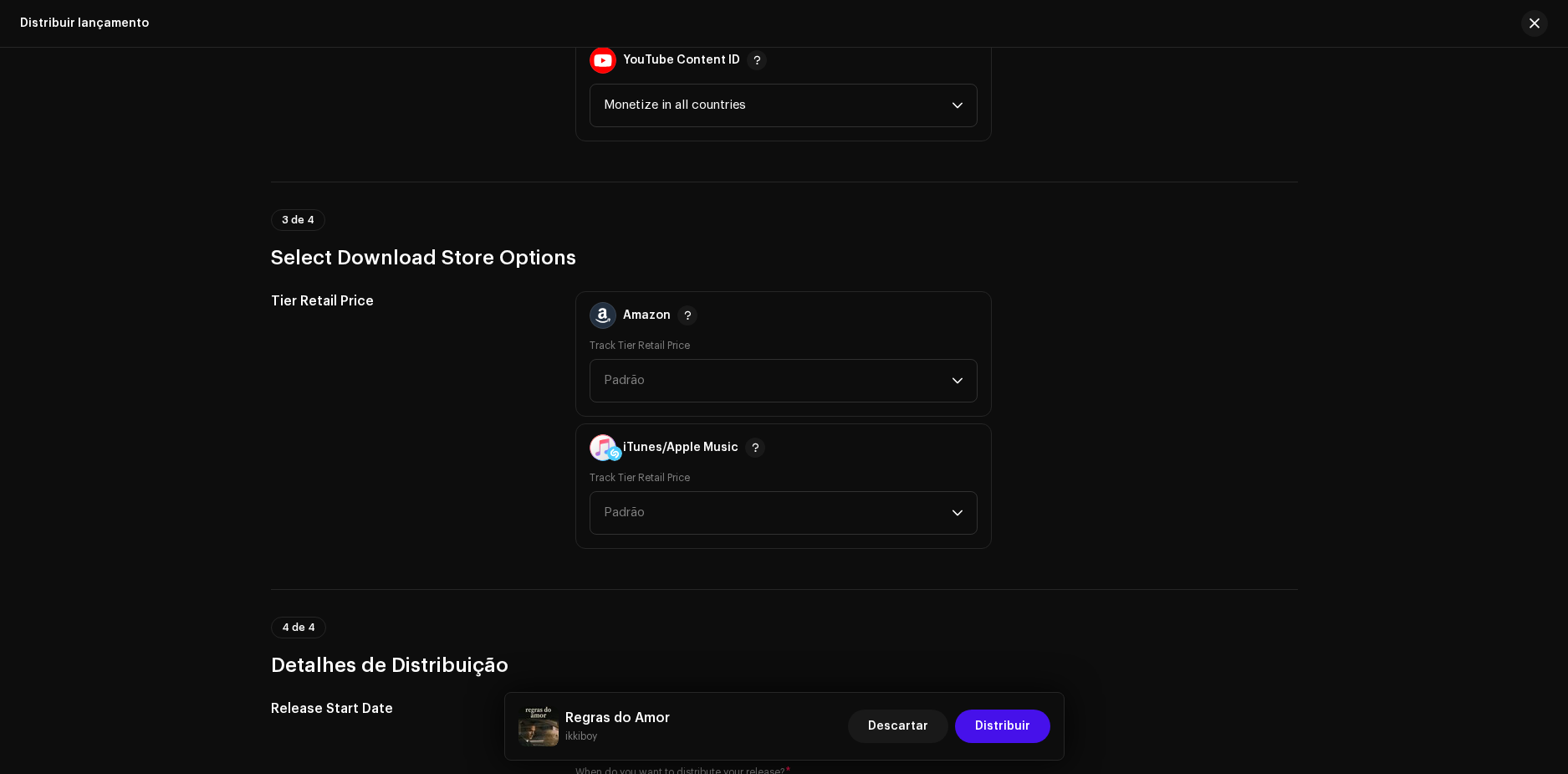
scroll to position [2342, 0]
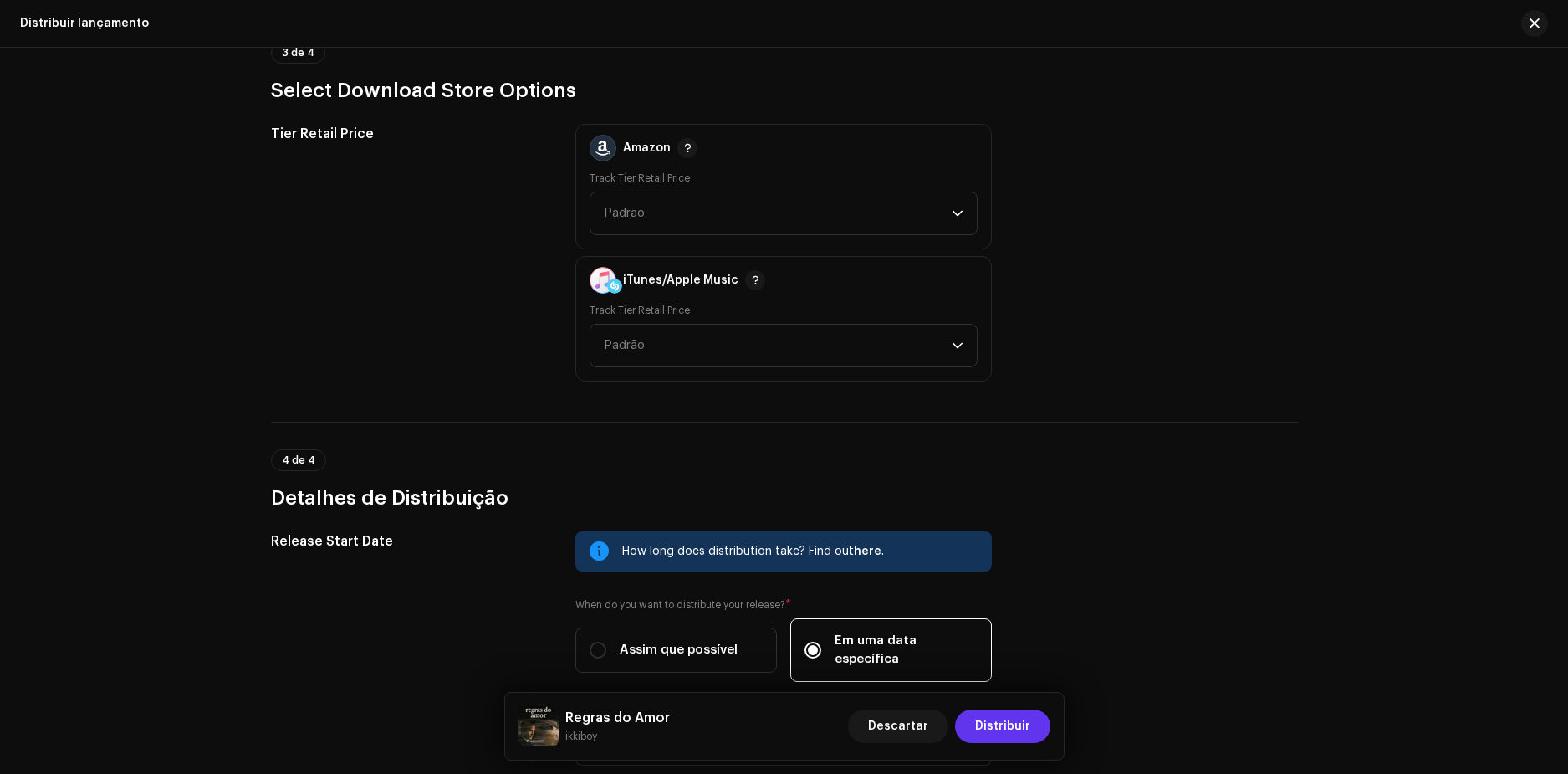
click at [1010, 727] on span "Distribuir" at bounding box center [1003, 726] width 56 height 34
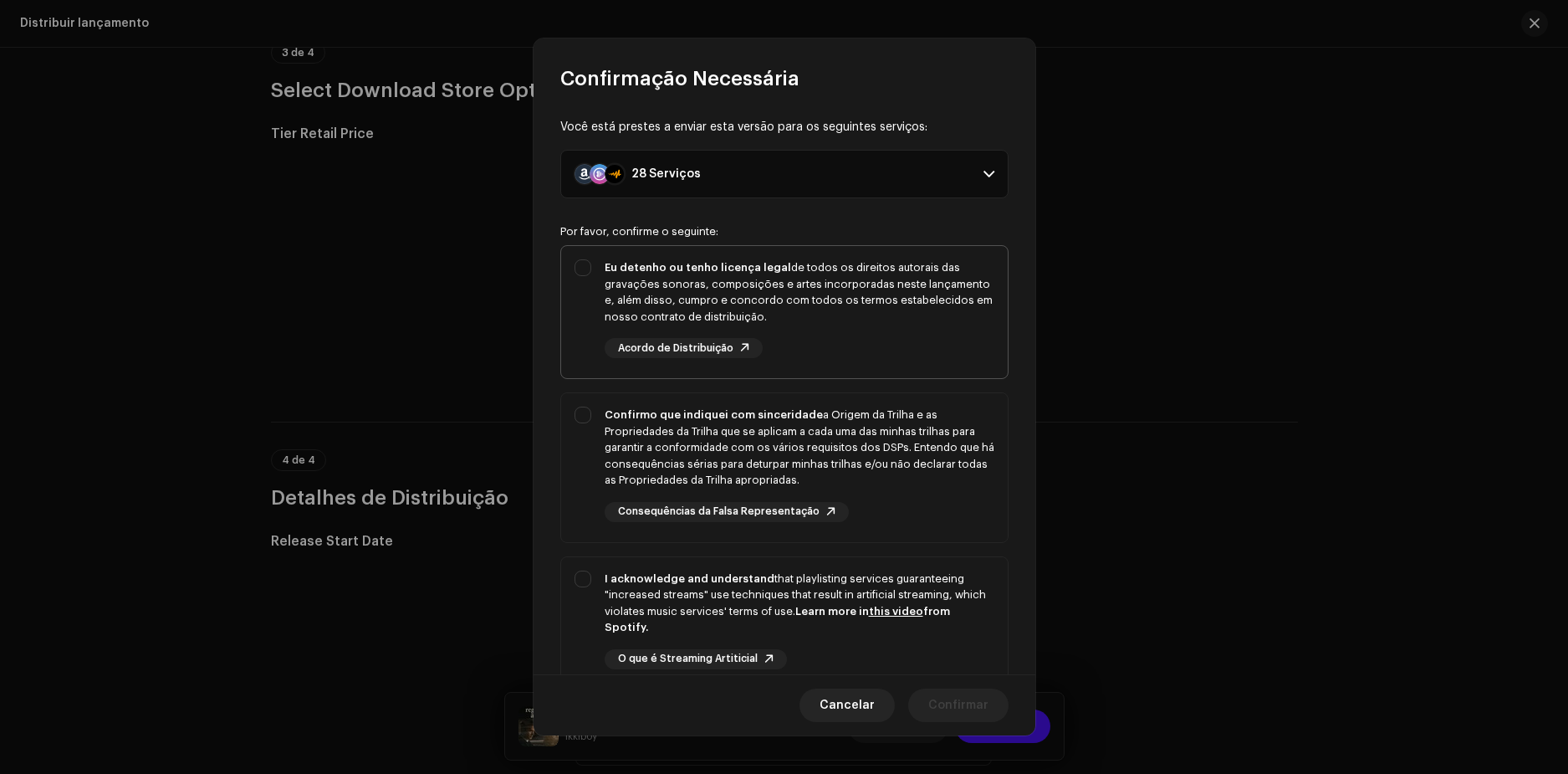
click at [577, 277] on div "Eu detenho ou tenho licença legal de todos os direitos autorais das gravações s…" at bounding box center [784, 308] width 446 height 125
checkbox input "true"
click at [584, 404] on div "Confirmo que indiquei com sinceridade a Origem da Trilha e as Propriedades da T…" at bounding box center [784, 464] width 446 height 142
checkbox input "true"
drag, startPoint x: 588, startPoint y: 600, endPoint x: 645, endPoint y: 517, distance: 100.7
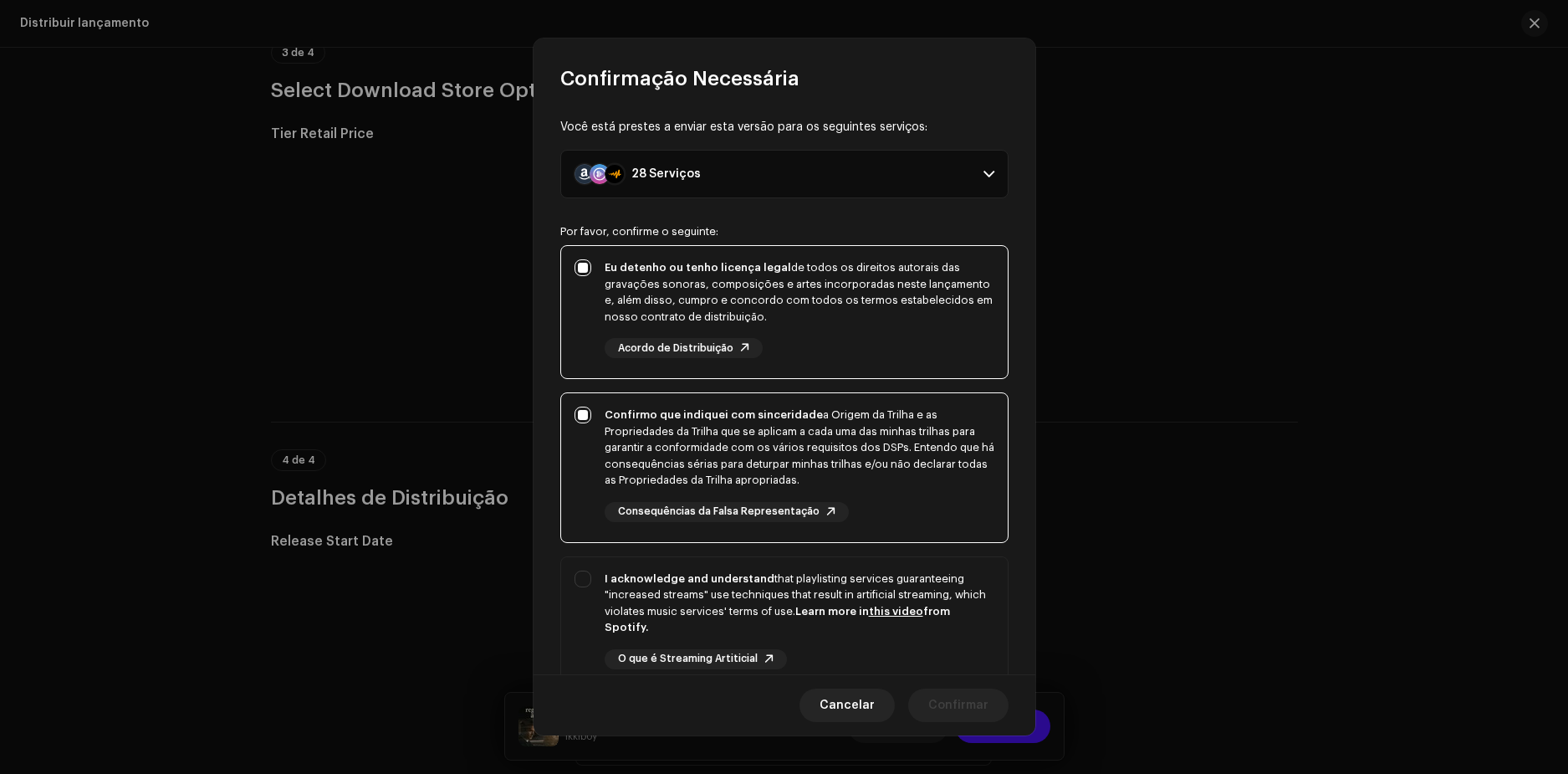
click at [588, 599] on div "I acknowledge and understand that playlisting services guaranteeing "increased …" at bounding box center [784, 633] width 446 height 152
checkbox input "true"
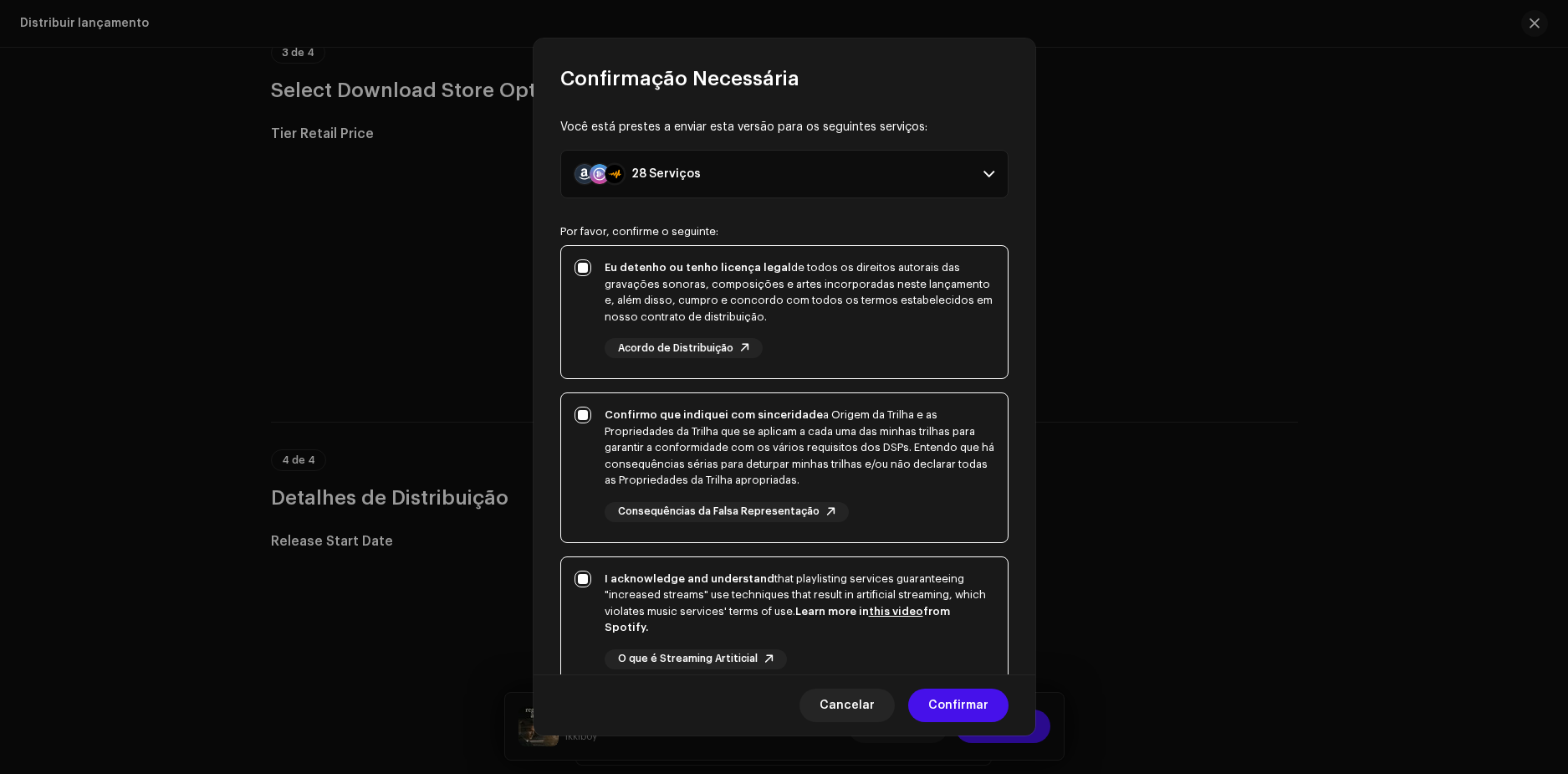
scroll to position [156, 0]
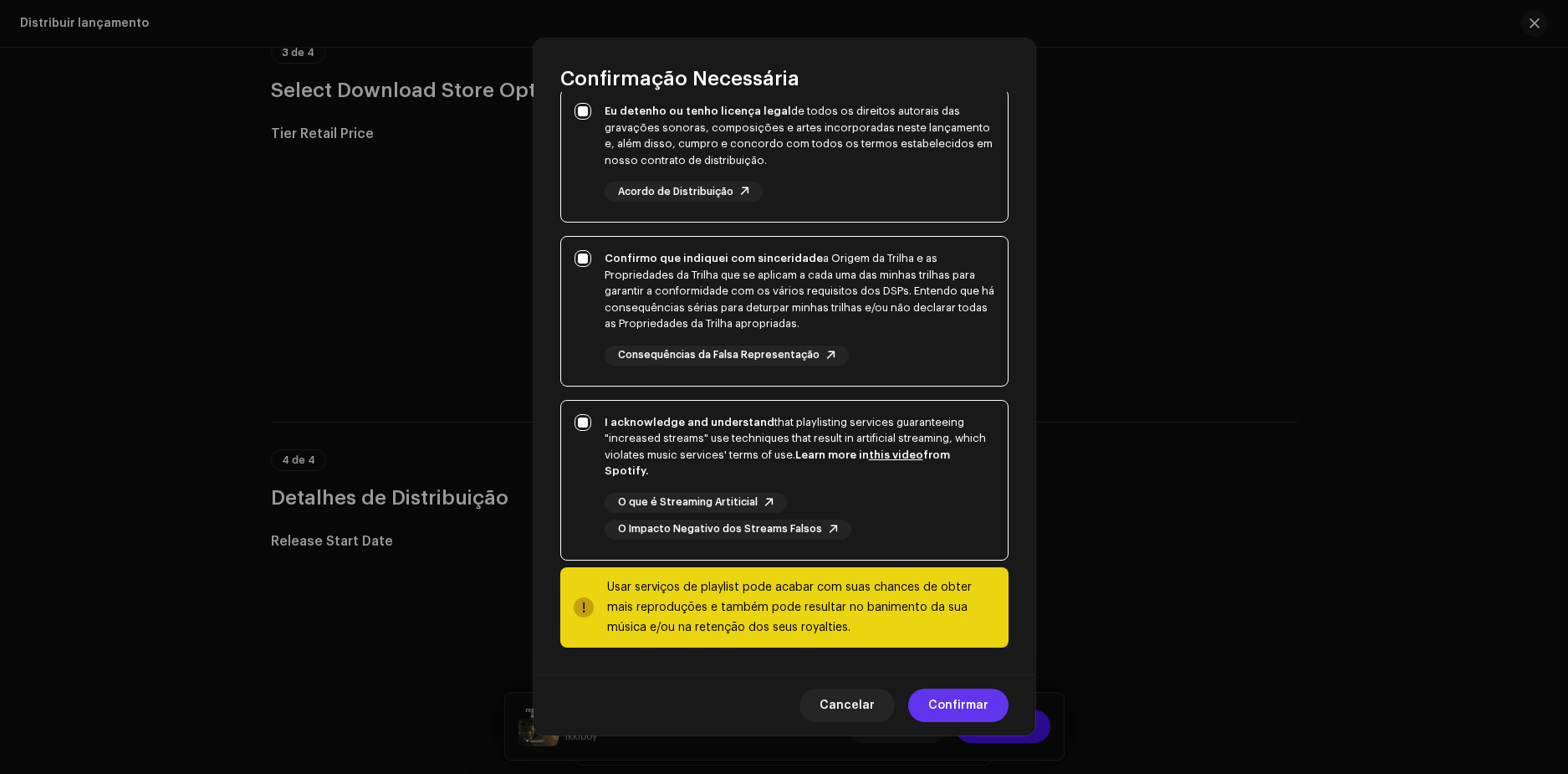
click at [973, 705] on span "Confirmar" at bounding box center [958, 705] width 61 height 34
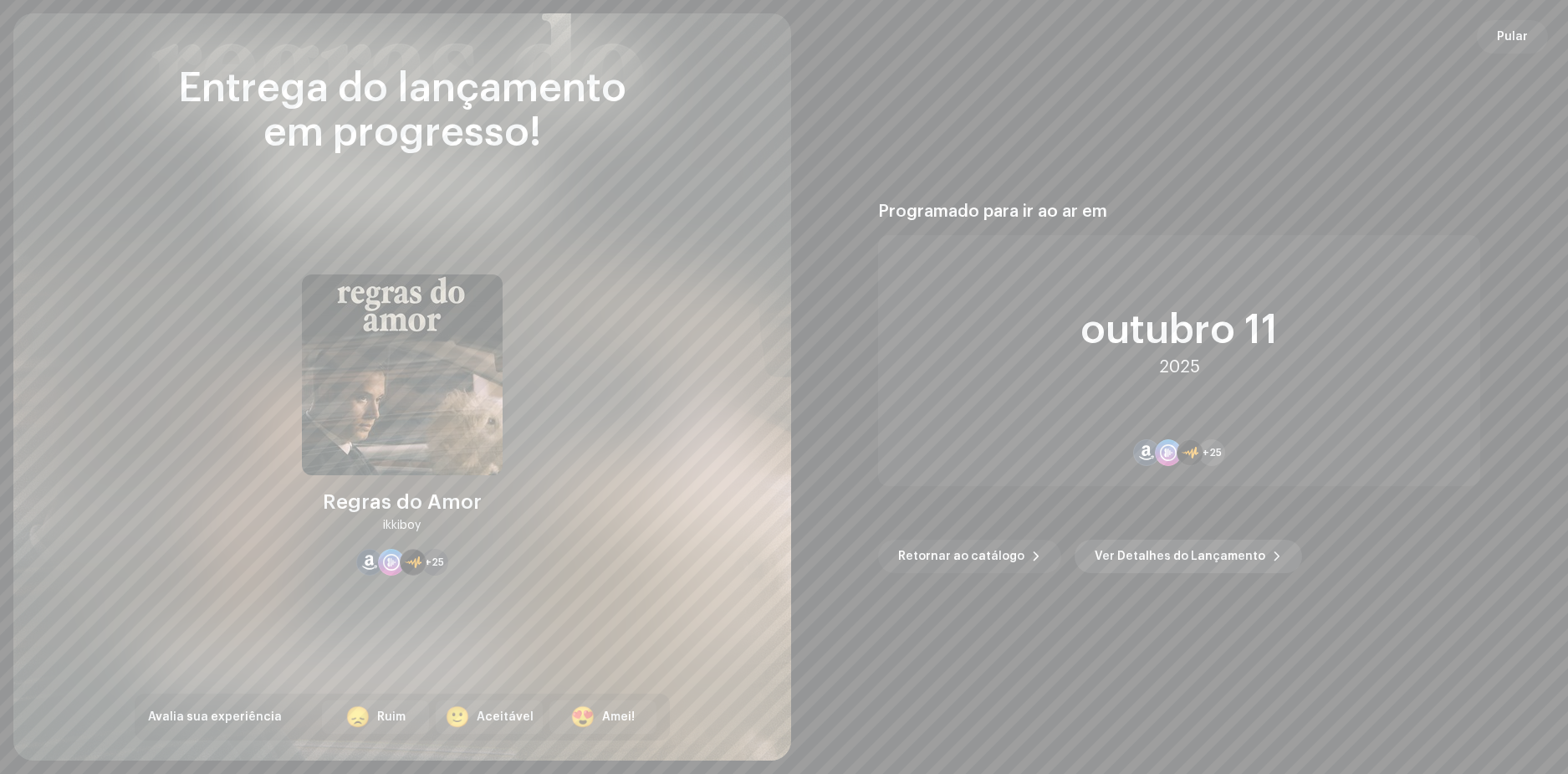
click at [1215, 552] on span "Ver Detalhes do Lançamento" at bounding box center [1180, 556] width 171 height 34
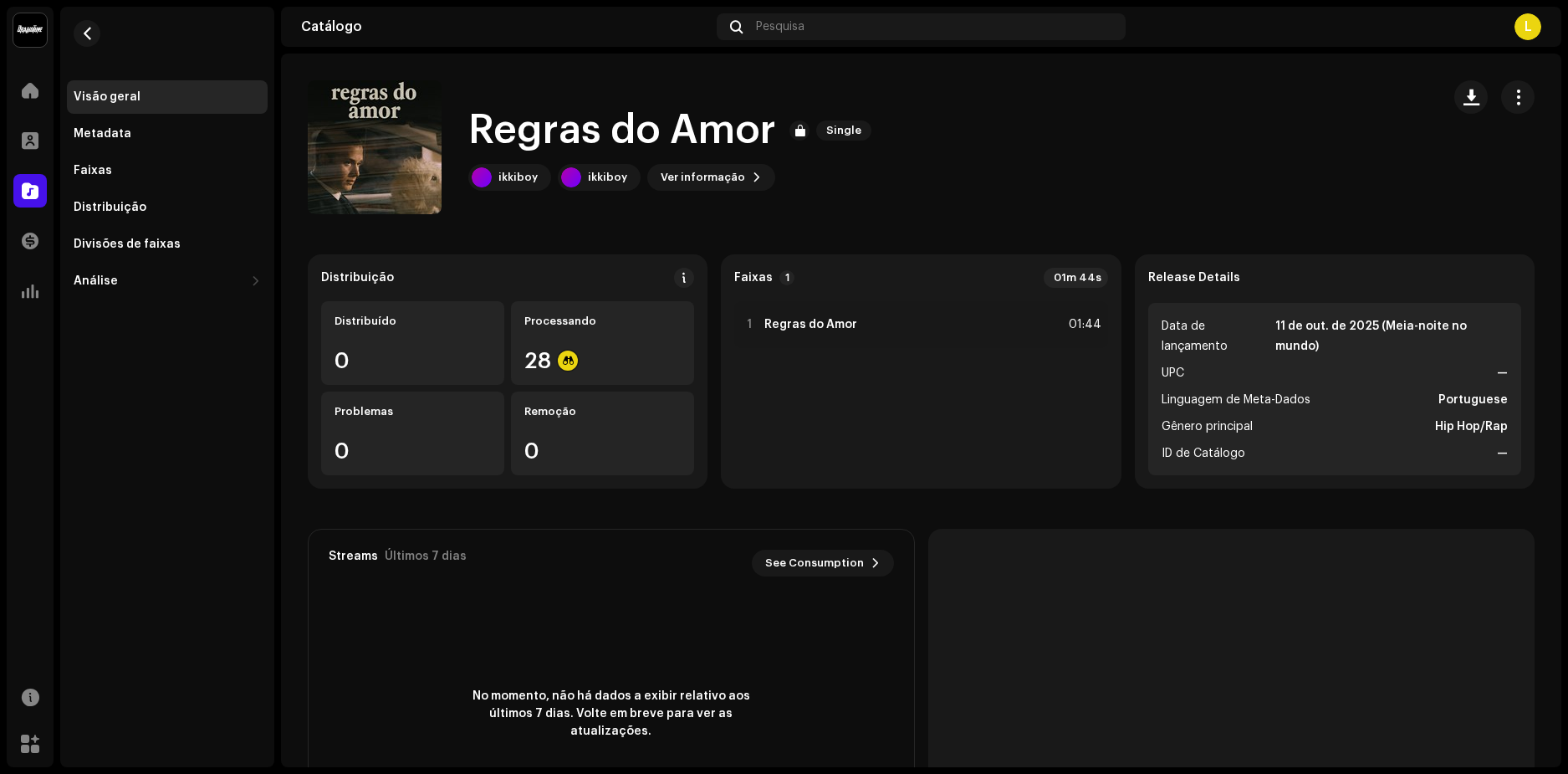
click at [72, 86] on div "Visão geral" at bounding box center [167, 97] width 201 height 34
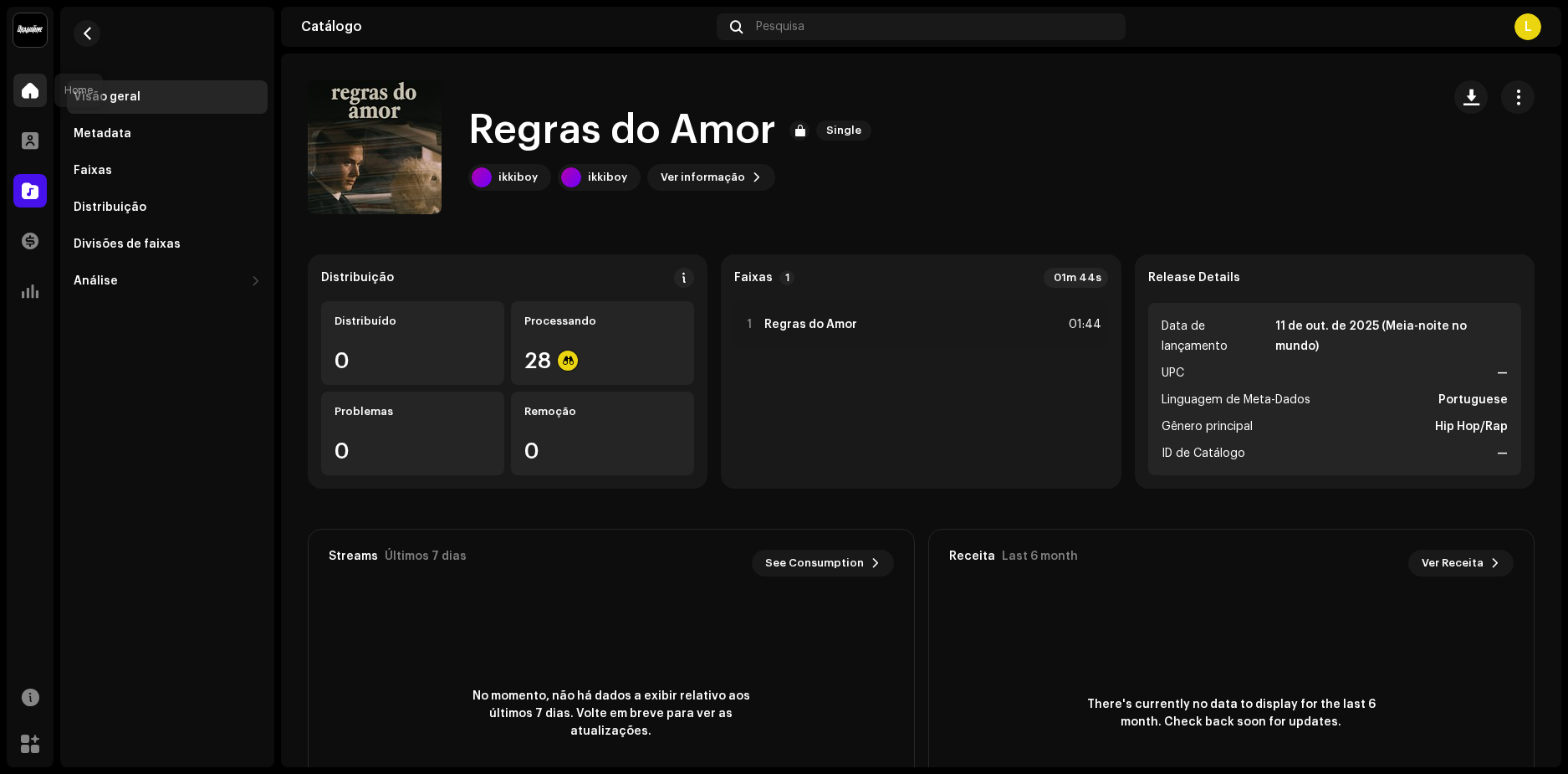
click at [42, 93] on div at bounding box center [30, 90] width 34 height 34
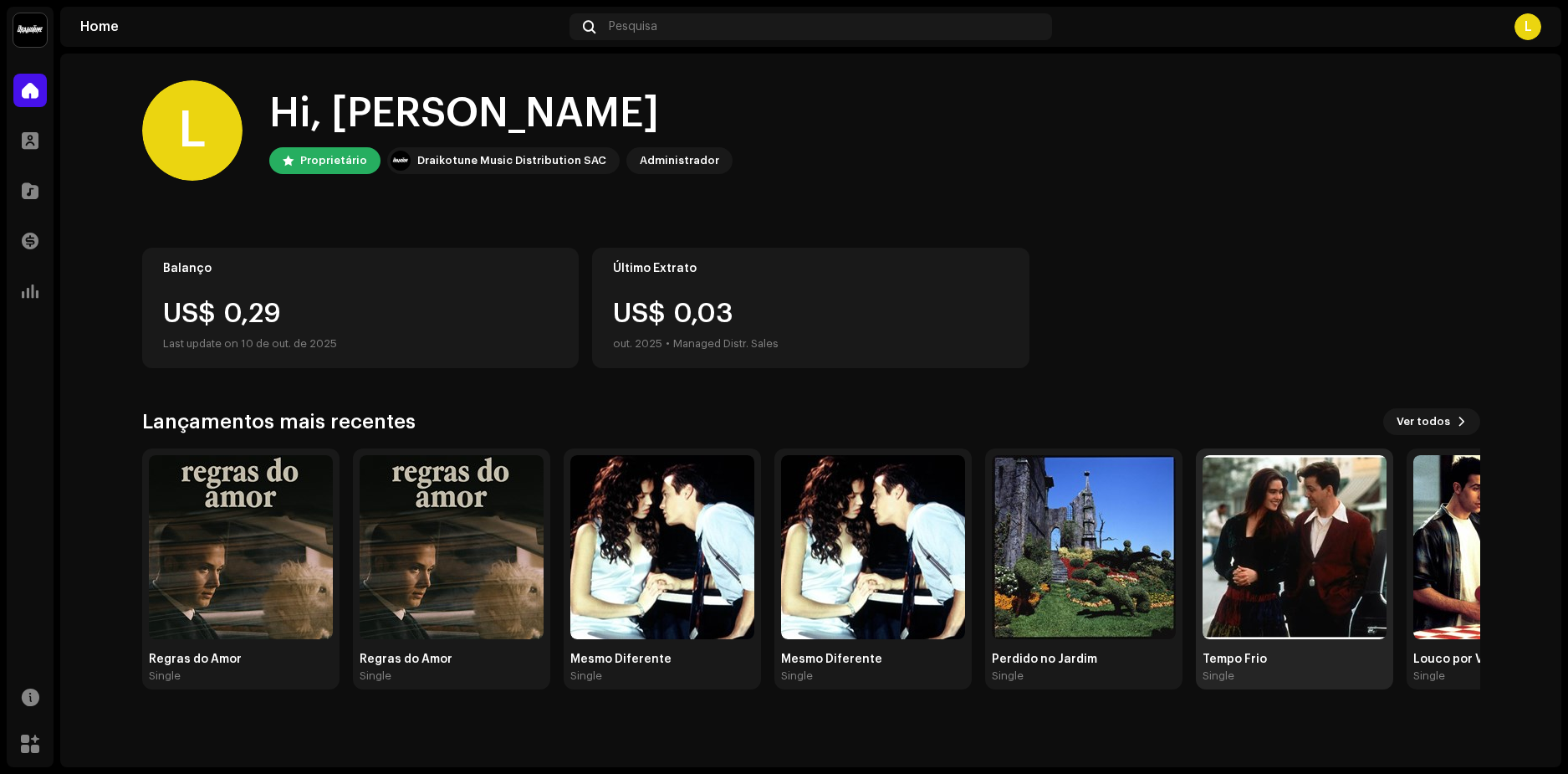
click at [1276, 543] on img at bounding box center [1294, 546] width 184 height 184
click at [1282, 520] on img at bounding box center [1294, 546] width 184 height 184
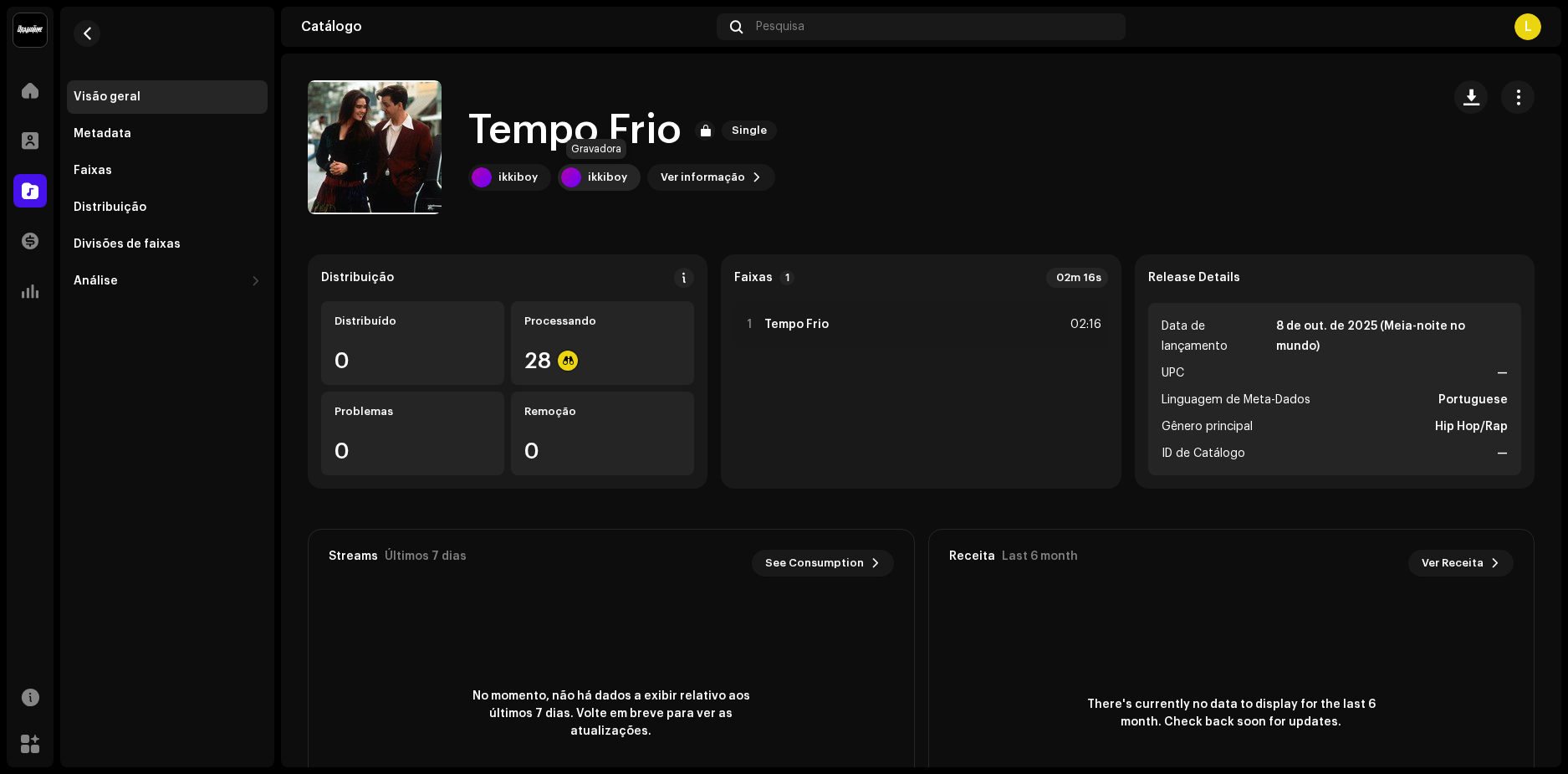
click at [595, 178] on div "ikkiboy" at bounding box center [608, 177] width 40 height 13
click at [699, 172] on span "Ver informação" at bounding box center [703, 178] width 84 height 34
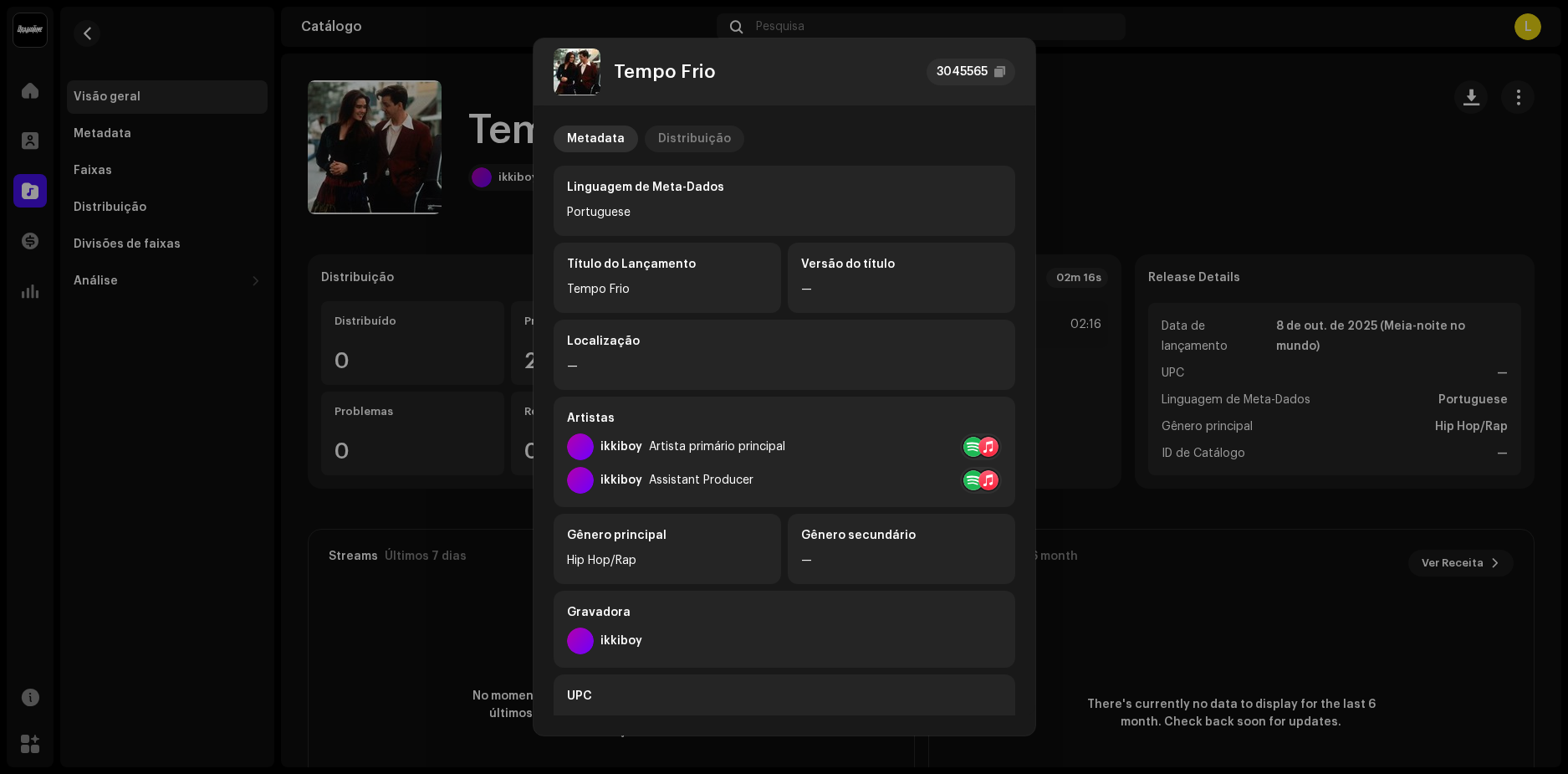
click at [695, 141] on div "Distribuição" at bounding box center [694, 138] width 73 height 27
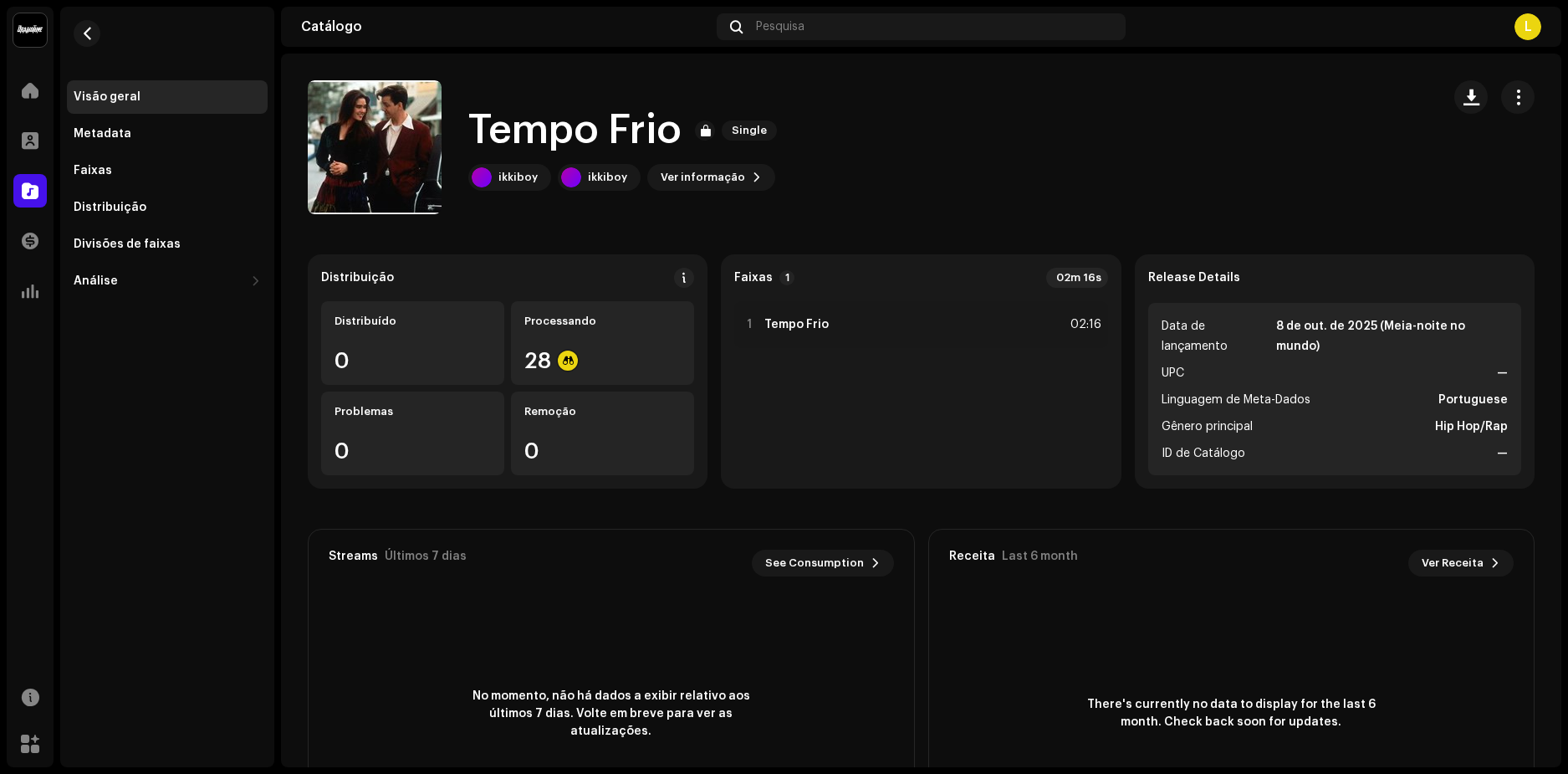
click at [1128, 115] on div "Tempo Frio 3045565 Metadata Distribuição Data de lançamento 8 de out. de 2025 (…" at bounding box center [784, 387] width 1568 height 774
click at [33, 88] on span at bounding box center [30, 89] width 17 height 13
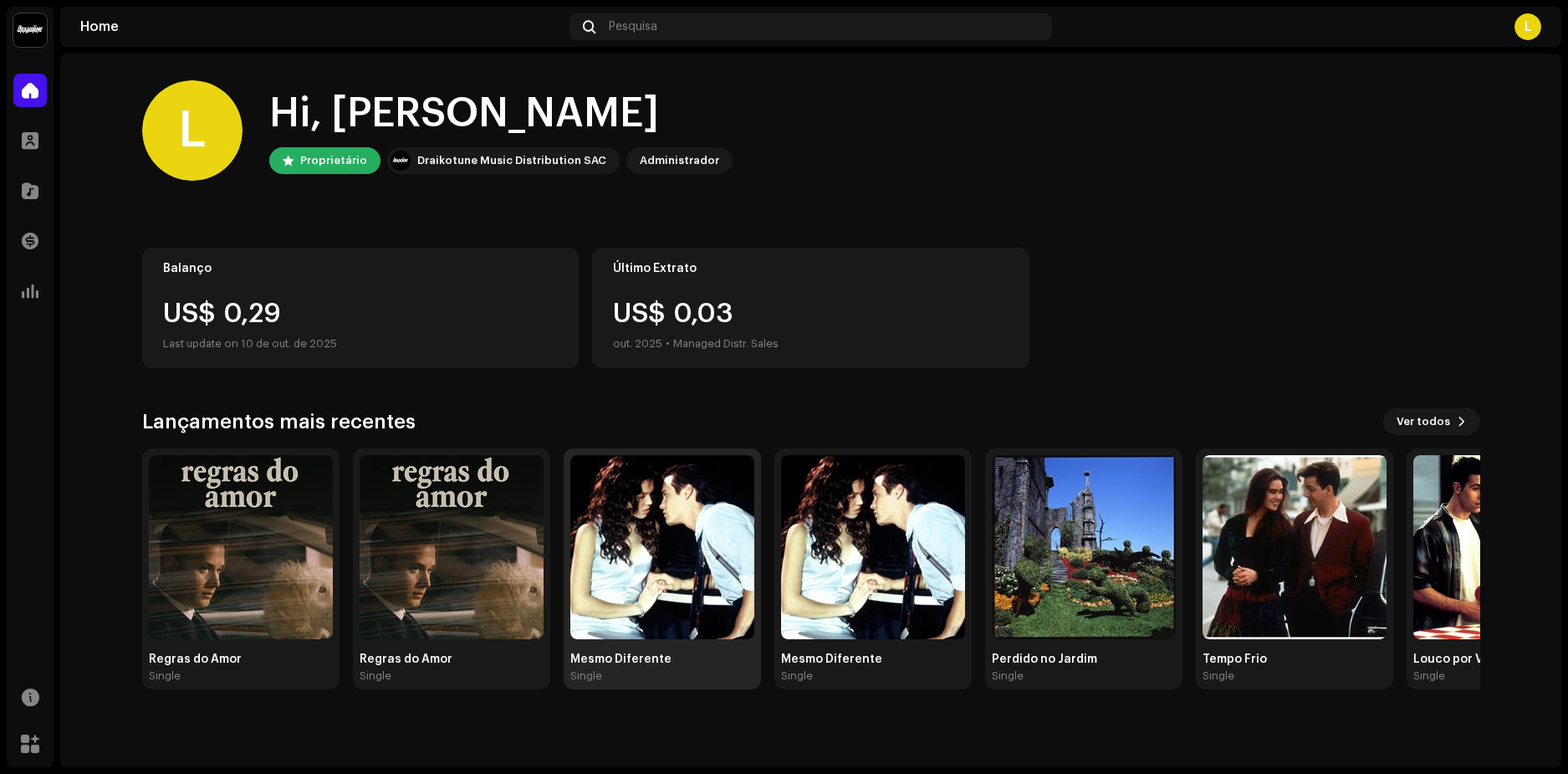
click at [679, 529] on img at bounding box center [662, 546] width 184 height 184
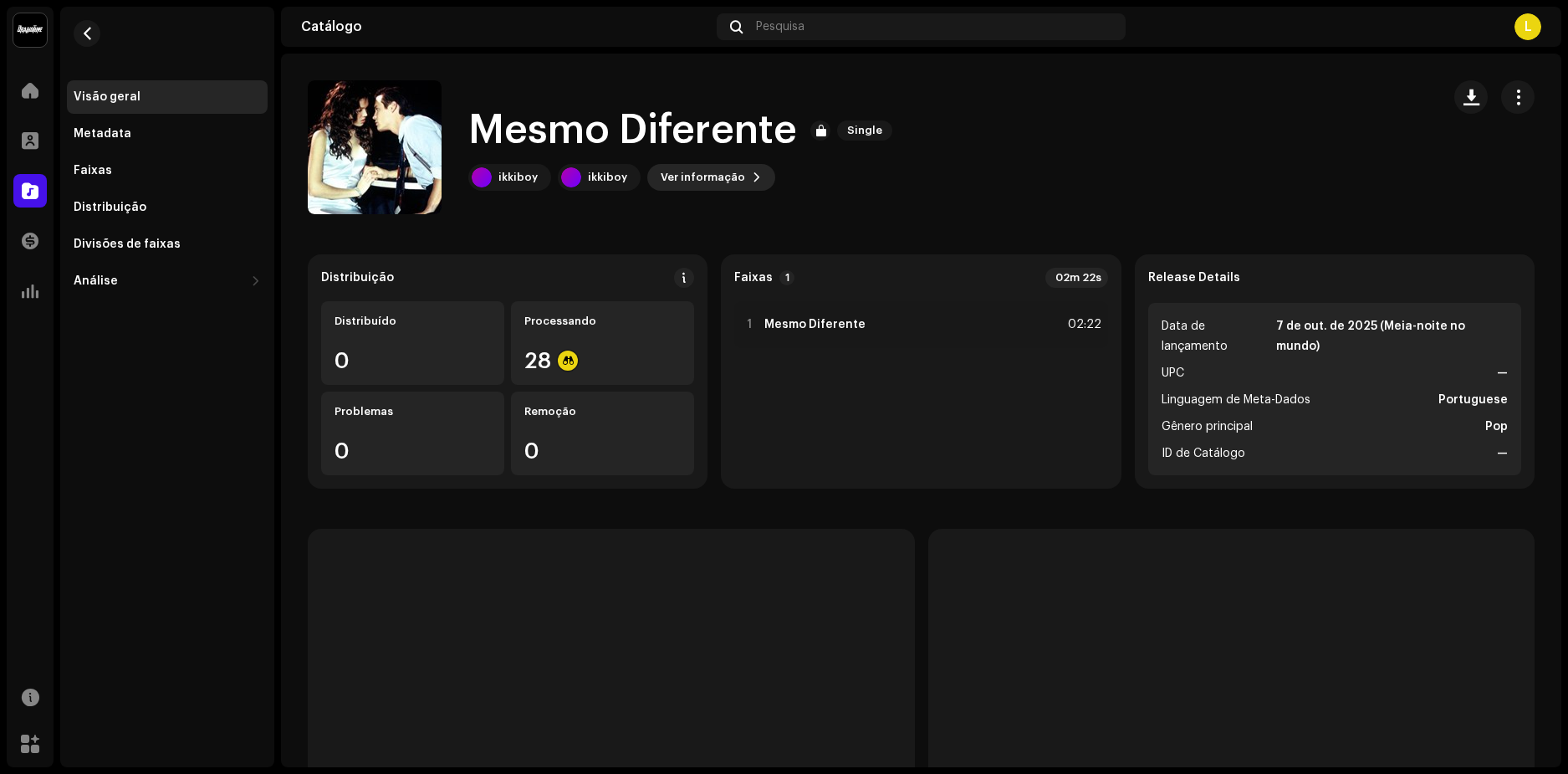
click at [721, 177] on span "Ver informação" at bounding box center [703, 178] width 84 height 34
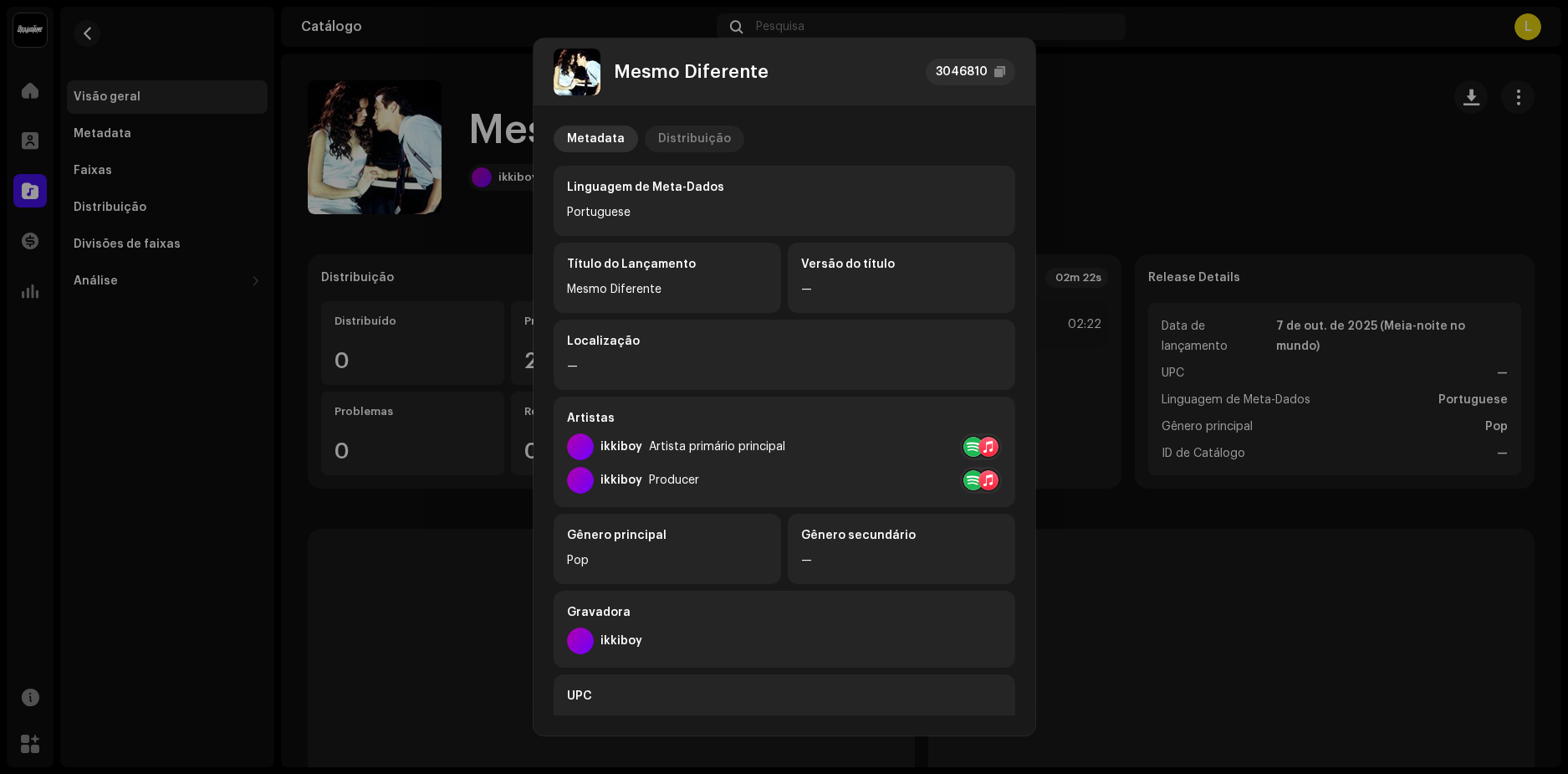
click at [671, 124] on div "Metadata Distribuição Linguagem de Meta-Dados Portuguese Título do Lançamento M…" at bounding box center [784, 410] width 502 height 610
click at [672, 138] on div "Distribuição" at bounding box center [694, 138] width 73 height 27
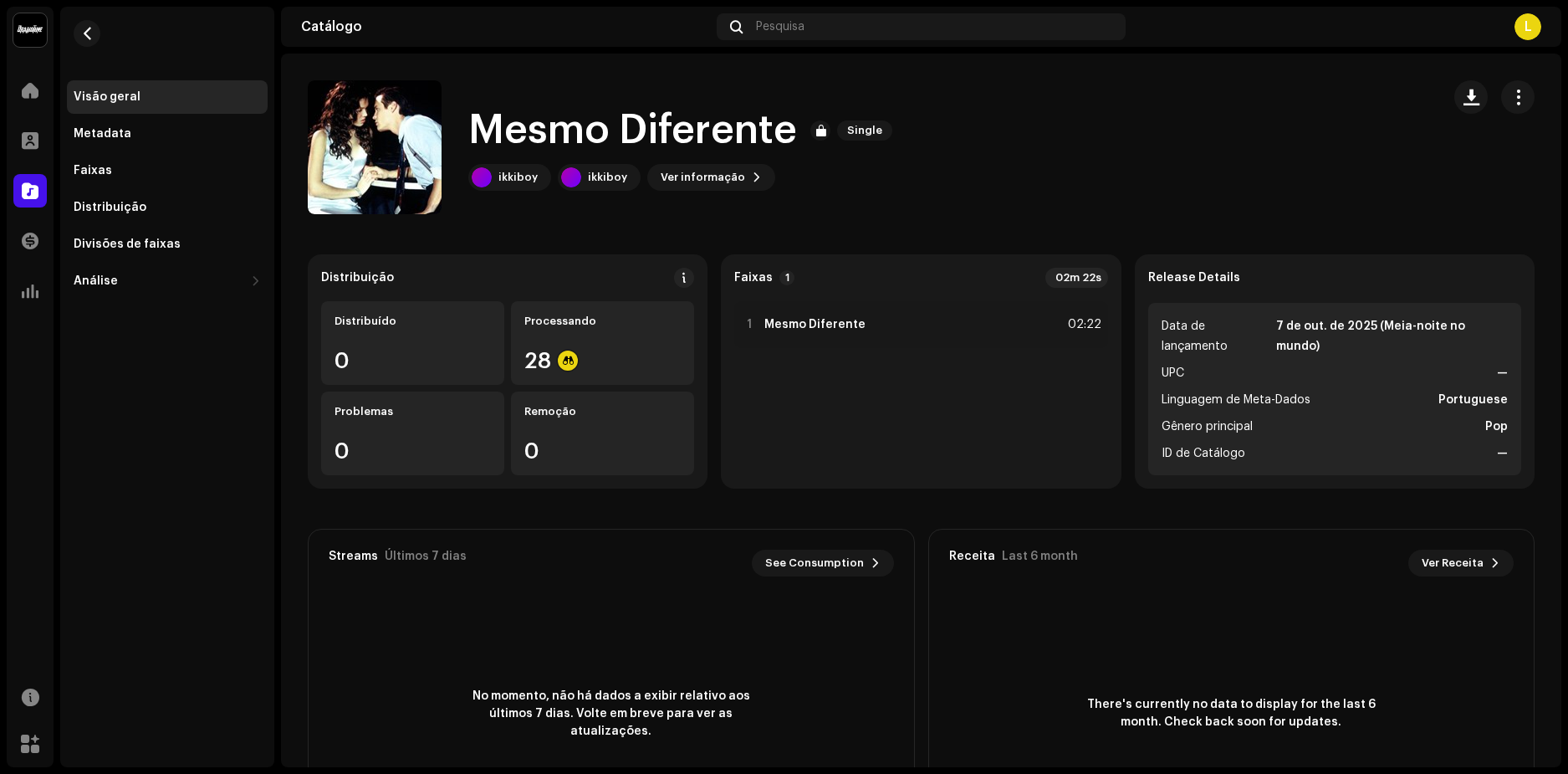
click at [1171, 132] on div "Mesmo Diferente 3046810 Metadata Distribuição Data de lançamento 7 de out. de 2…" at bounding box center [784, 387] width 1568 height 774
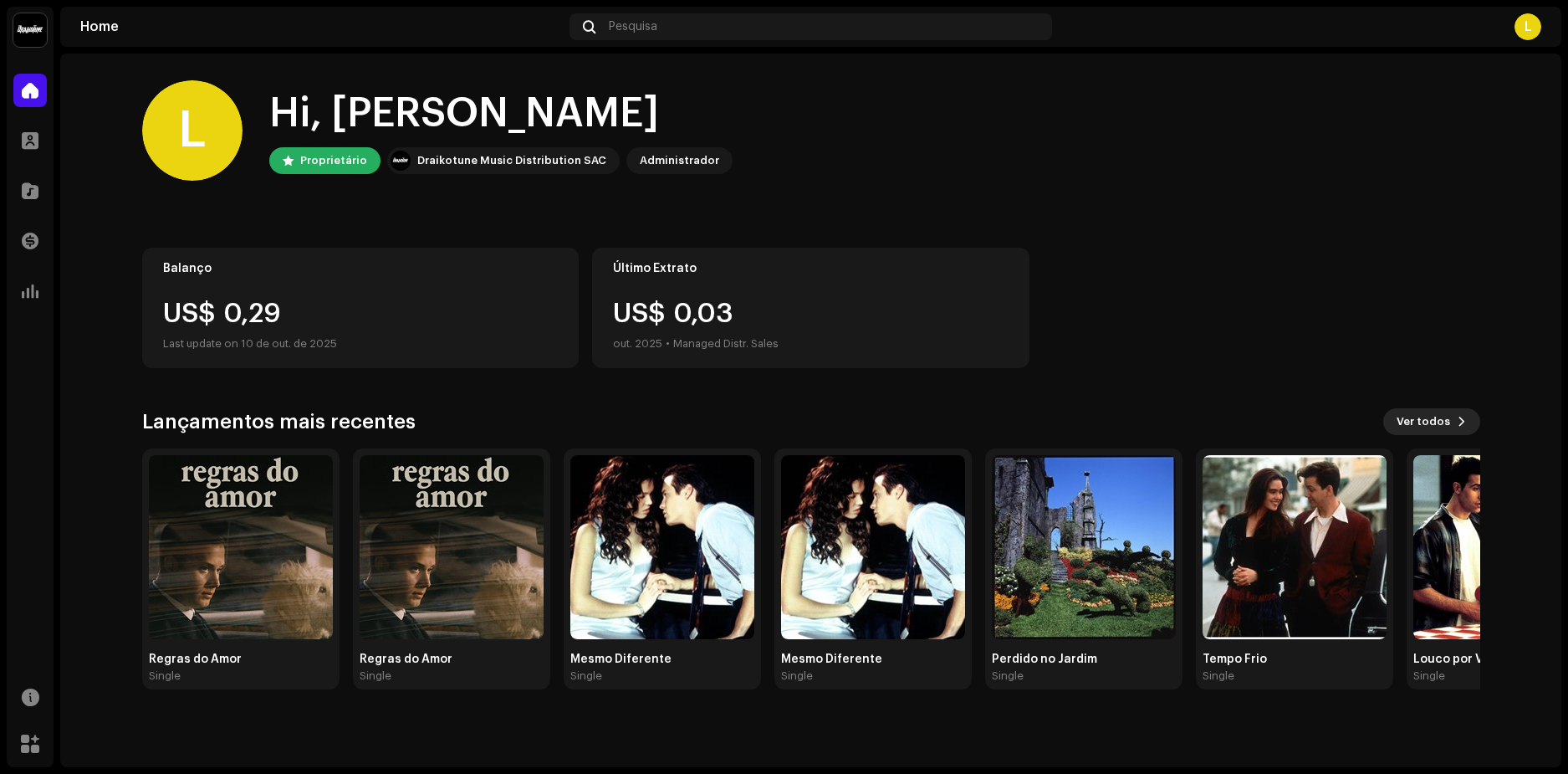
click at [1451, 425] on button "Ver todos" at bounding box center [1432, 421] width 97 height 27
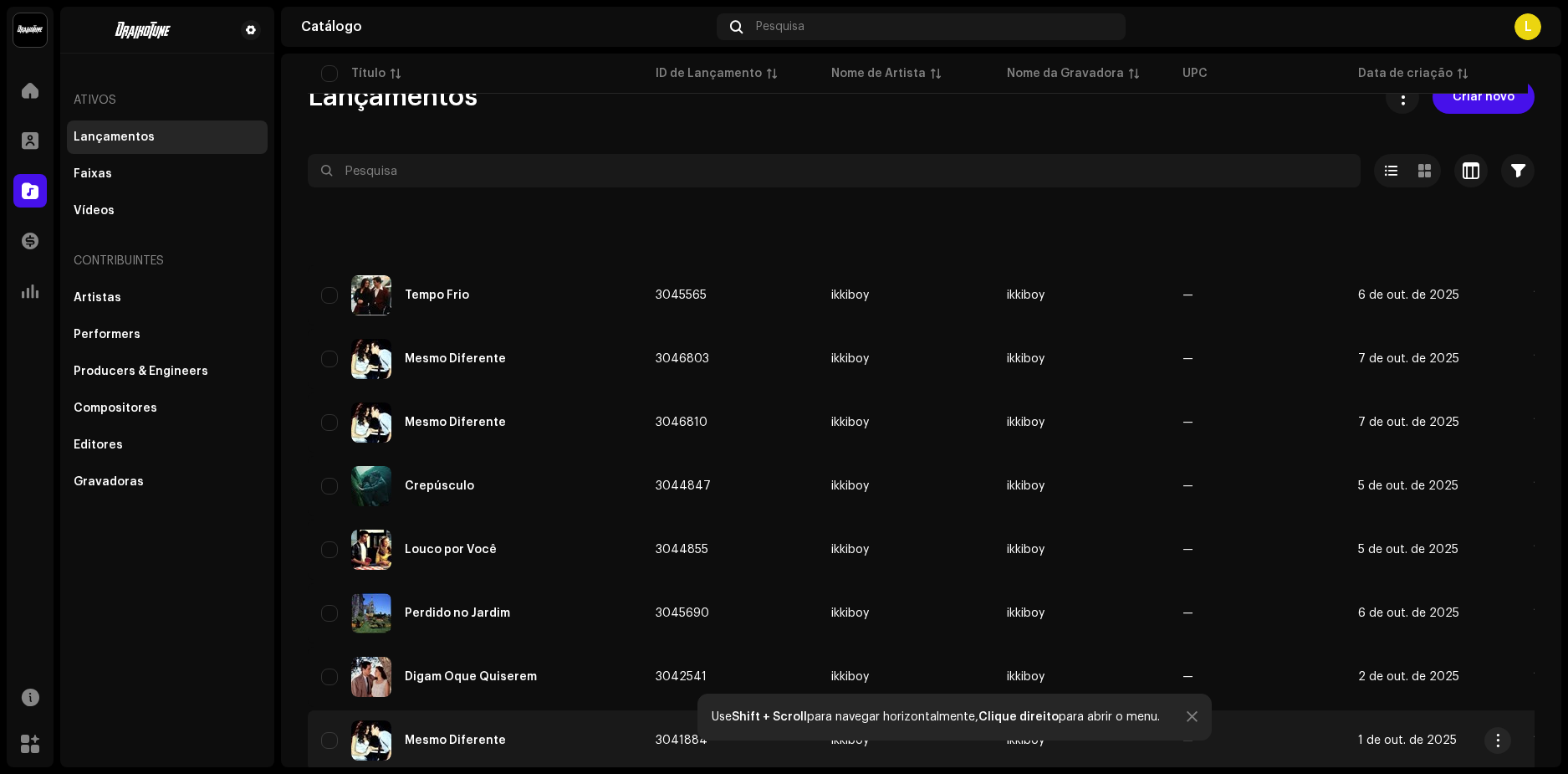
scroll to position [167, 0]
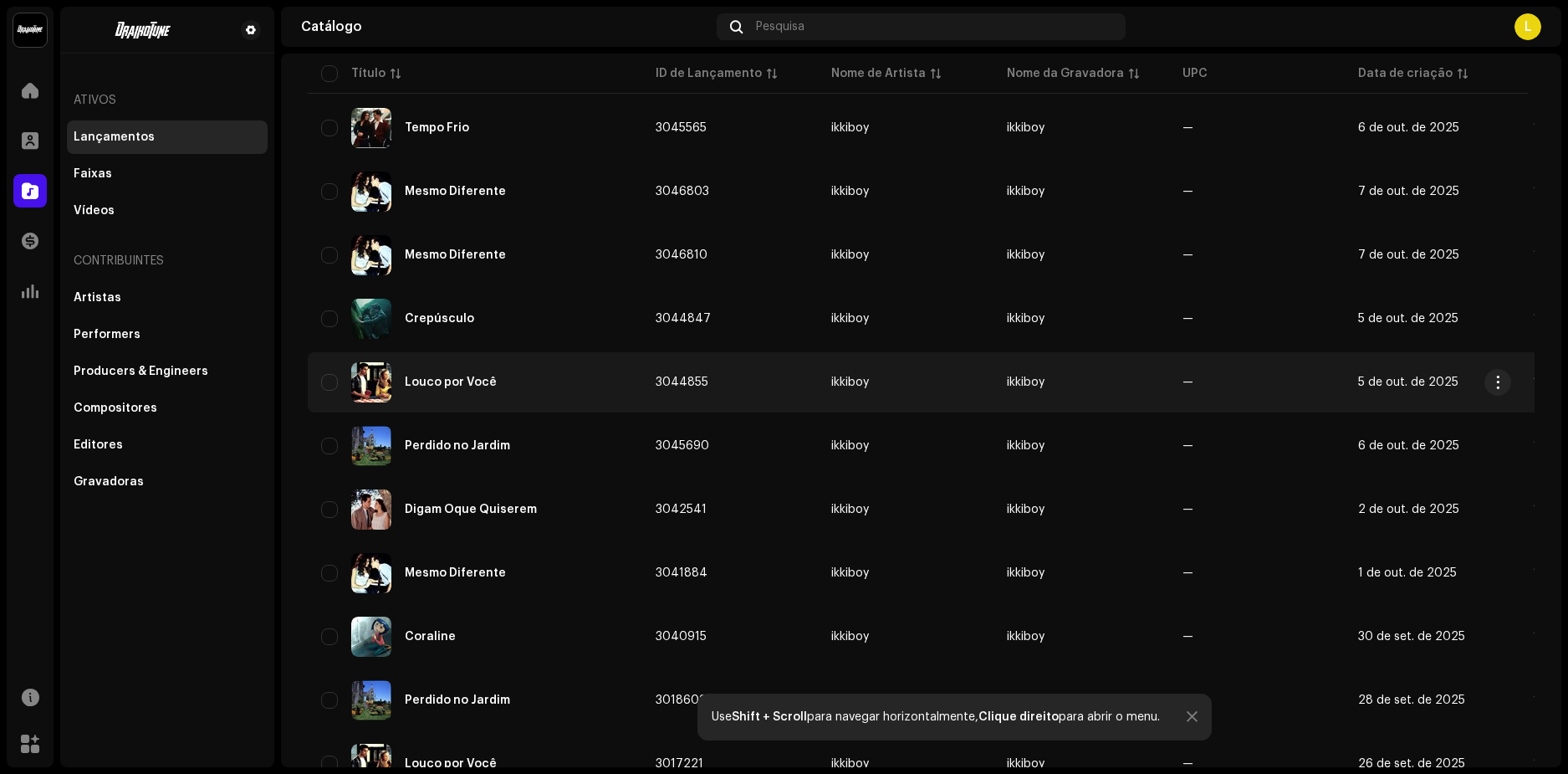
click at [442, 378] on div "Louco por Você" at bounding box center [450, 383] width 92 height 12
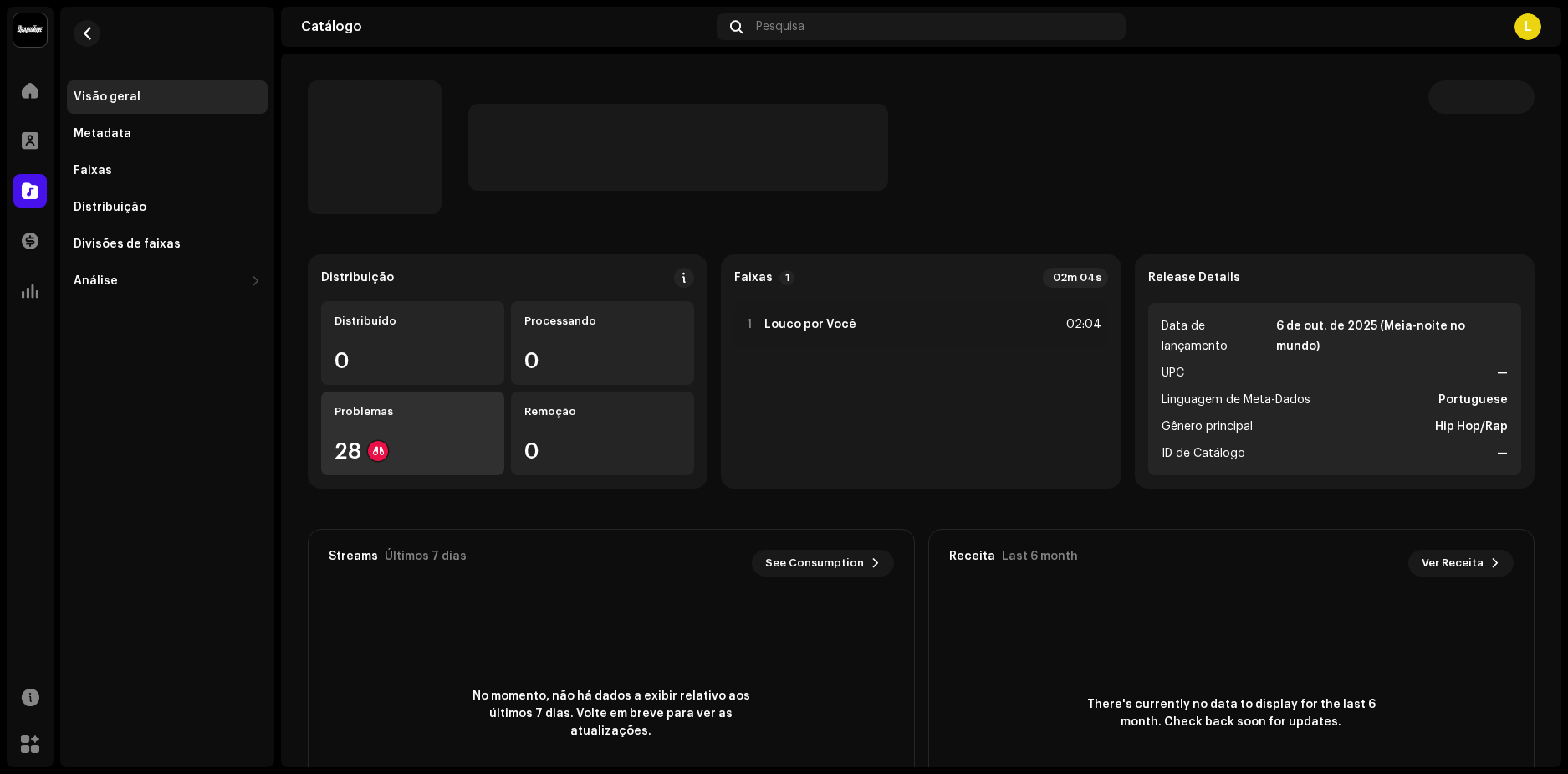
click at [372, 421] on div "Problemas 28" at bounding box center [412, 433] width 183 height 83
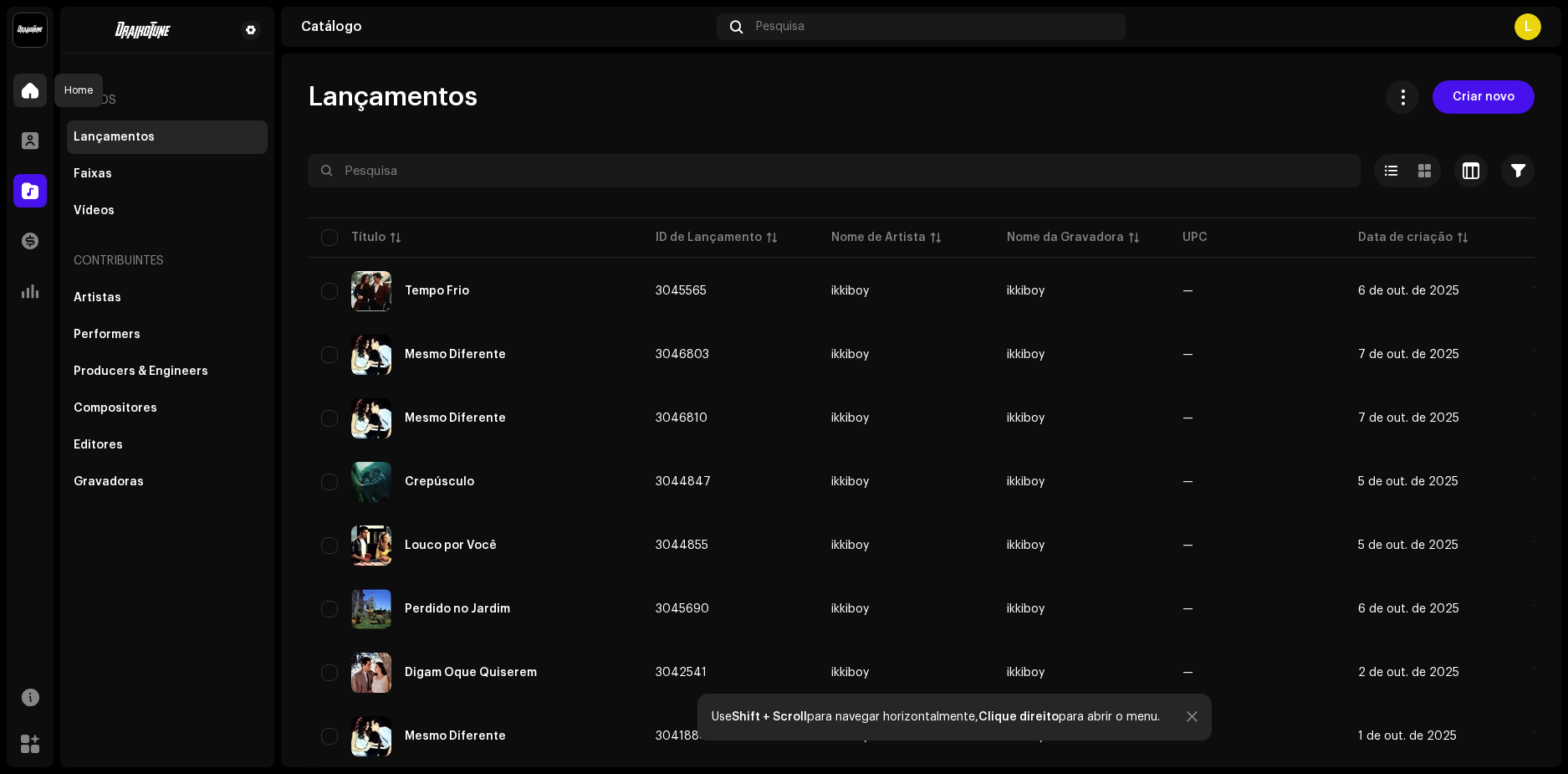
click at [34, 88] on span at bounding box center [30, 89] width 17 height 13
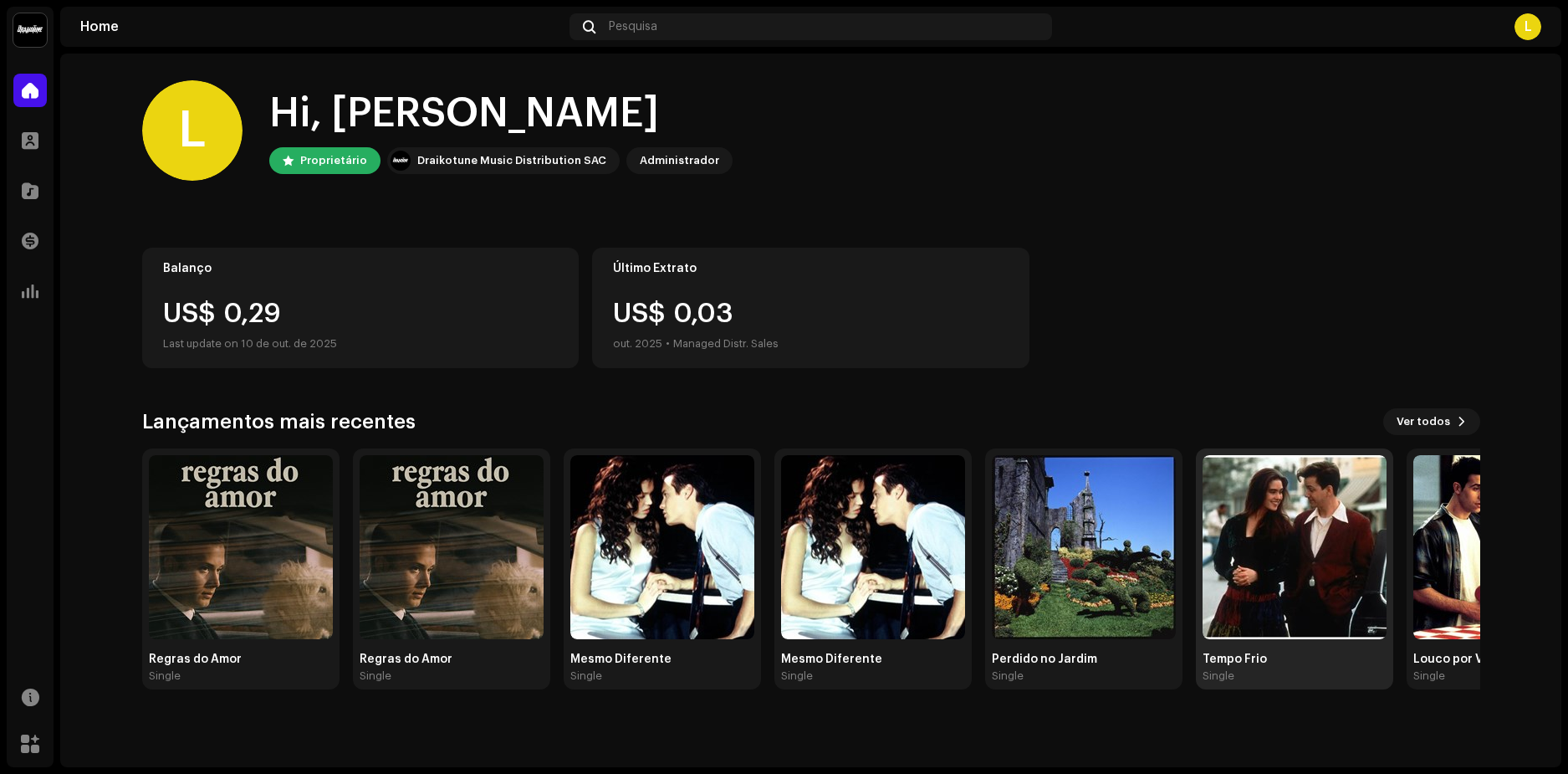
click at [1298, 539] on img at bounding box center [1294, 546] width 184 height 184
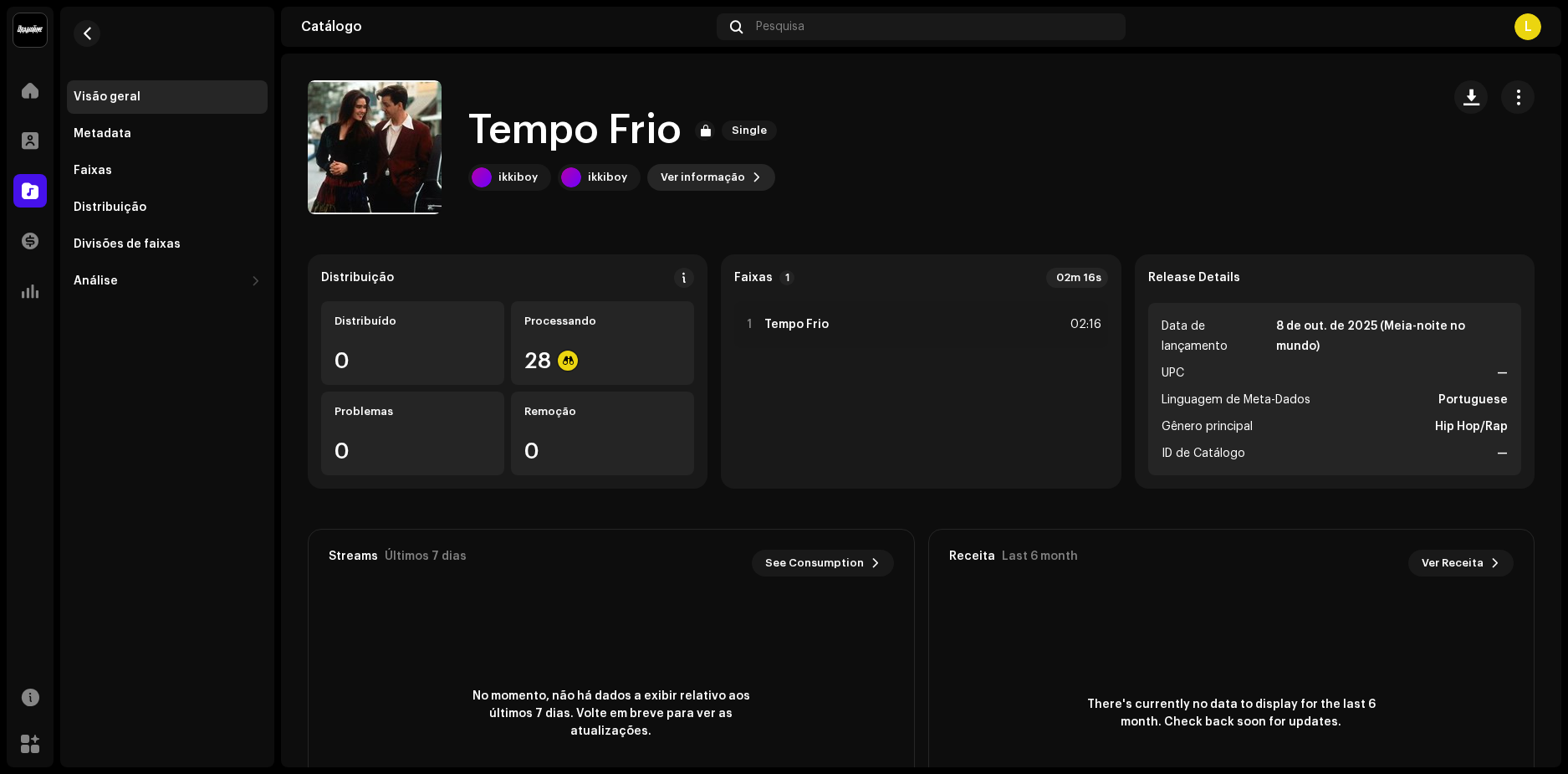
click at [706, 176] on span "Ver informação" at bounding box center [703, 178] width 84 height 34
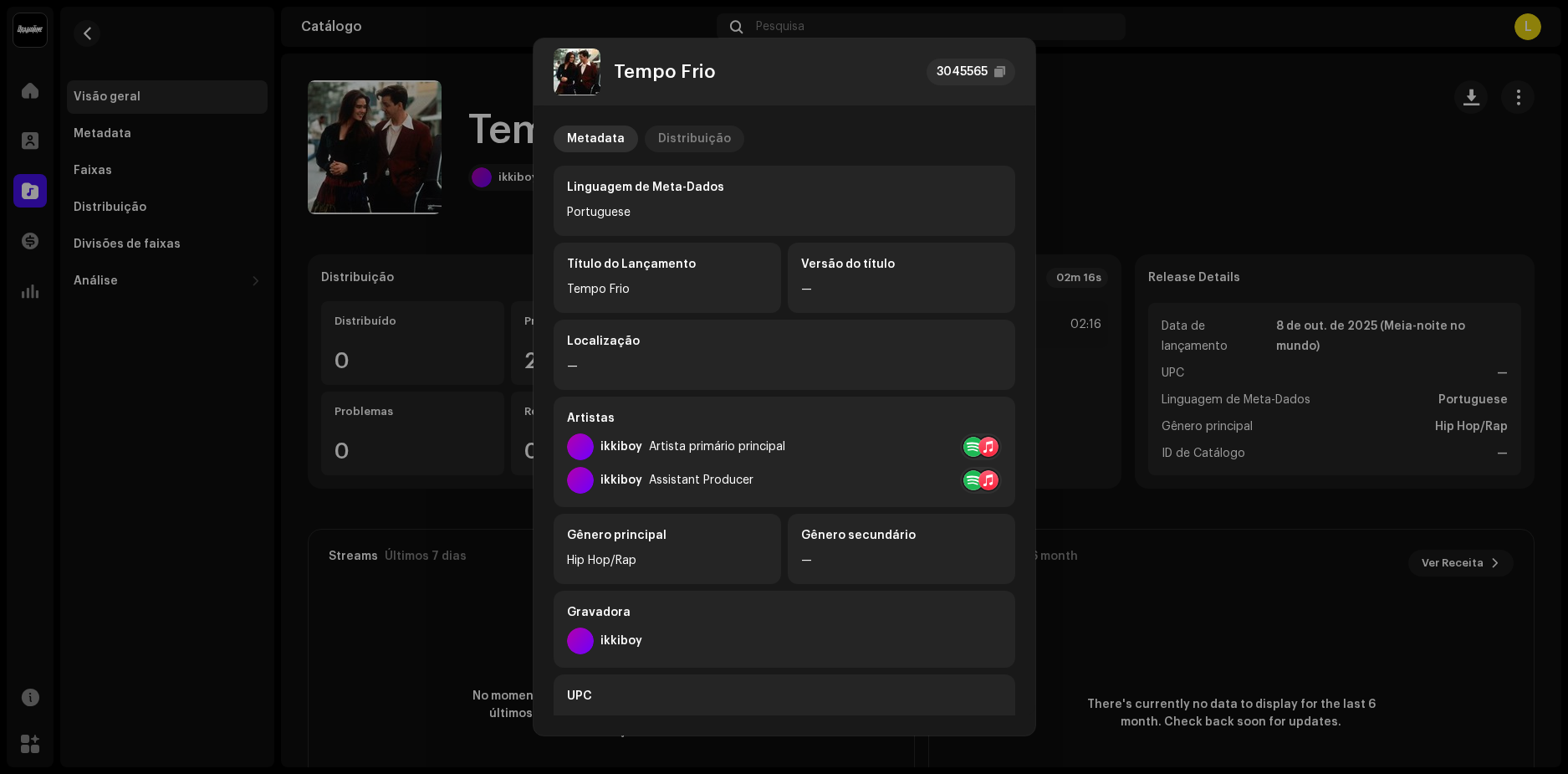
click at [683, 139] on div "Distribuição" at bounding box center [694, 138] width 73 height 27
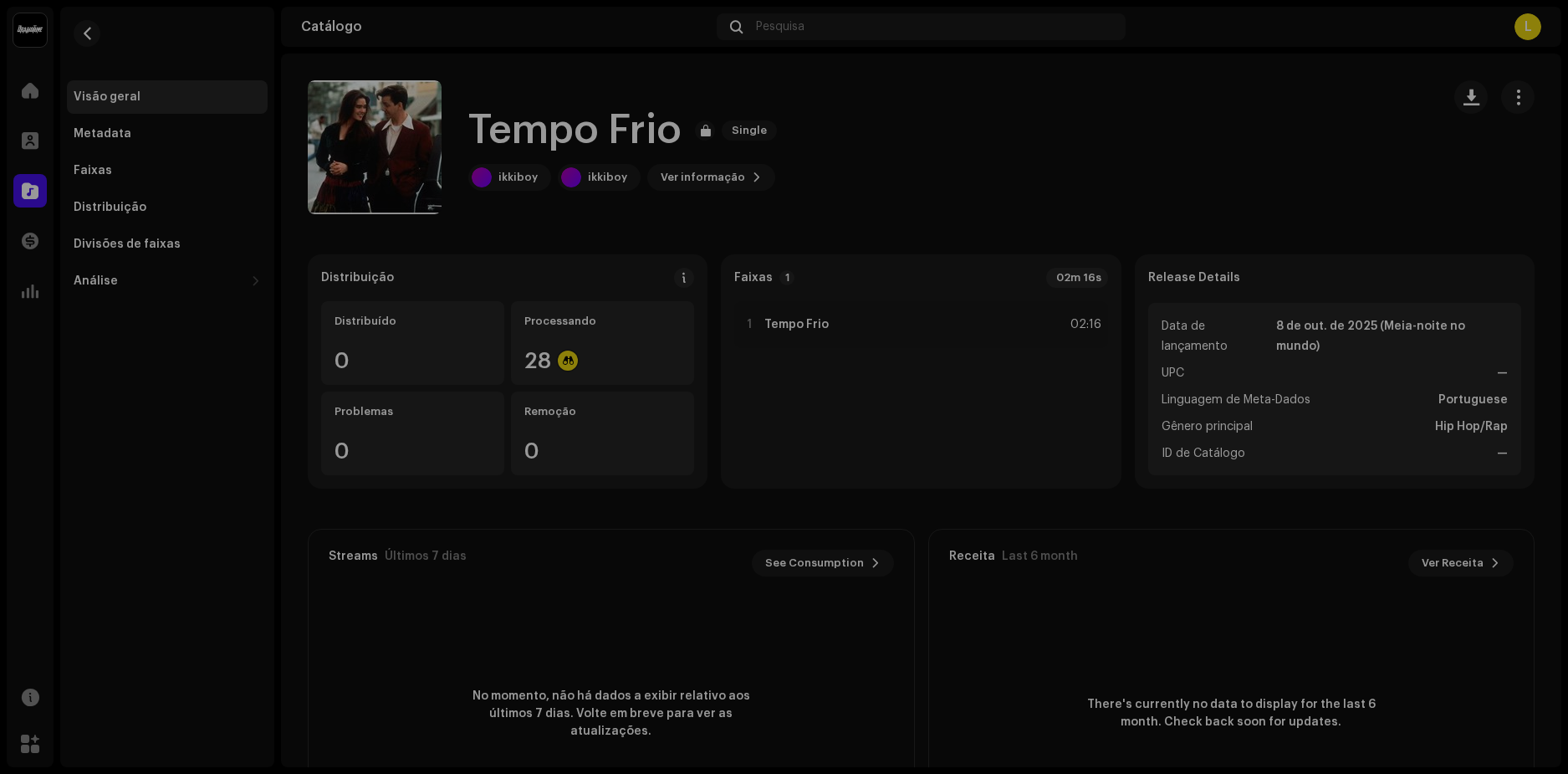
click at [1140, 122] on div "Tempo Frio 3045565 Metadata Distribuição Data de lançamento 8 de out. de 2025 (…" at bounding box center [784, 387] width 1568 height 774
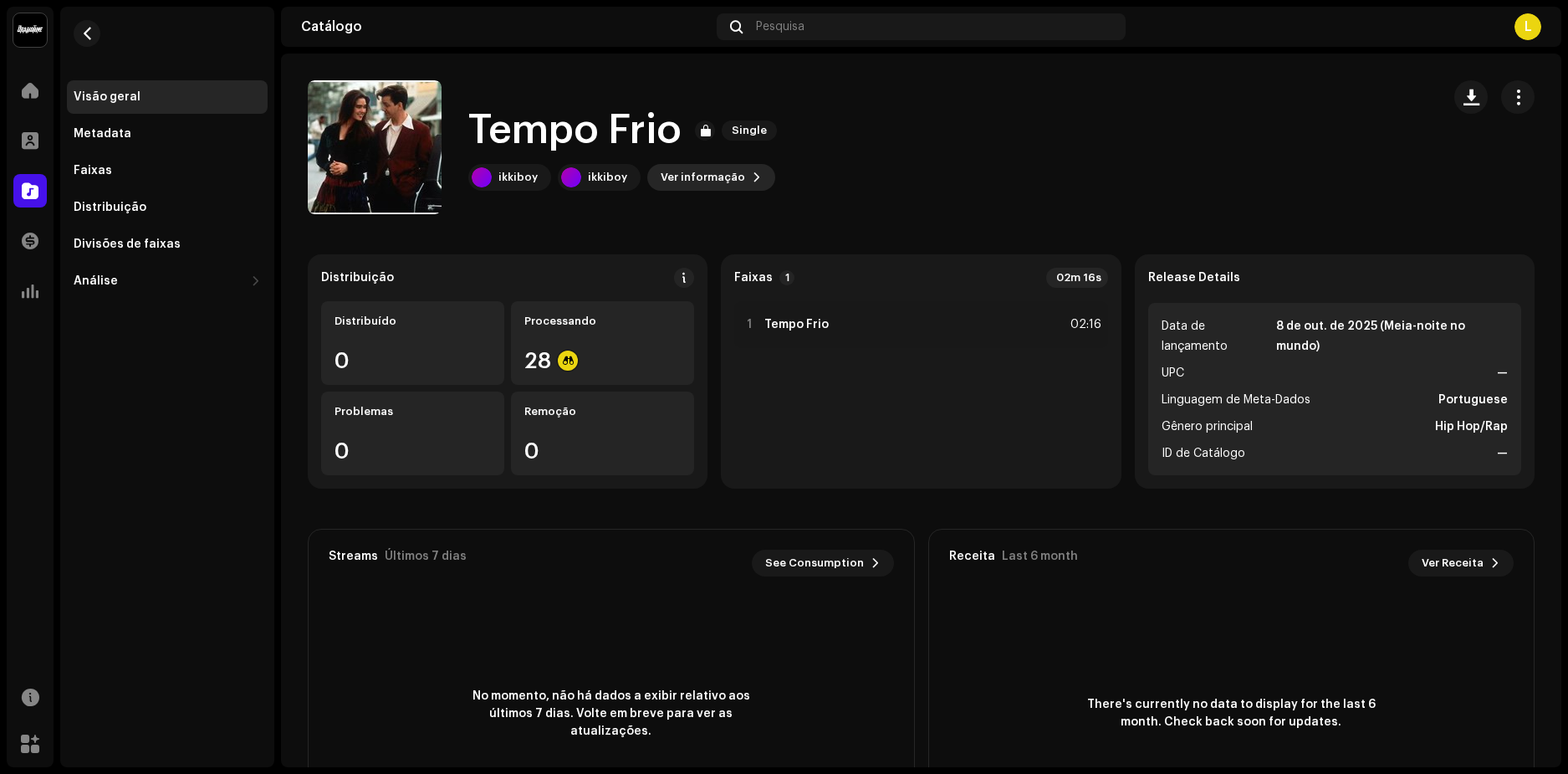
click at [724, 177] on span "Ver informação" at bounding box center [703, 178] width 84 height 34
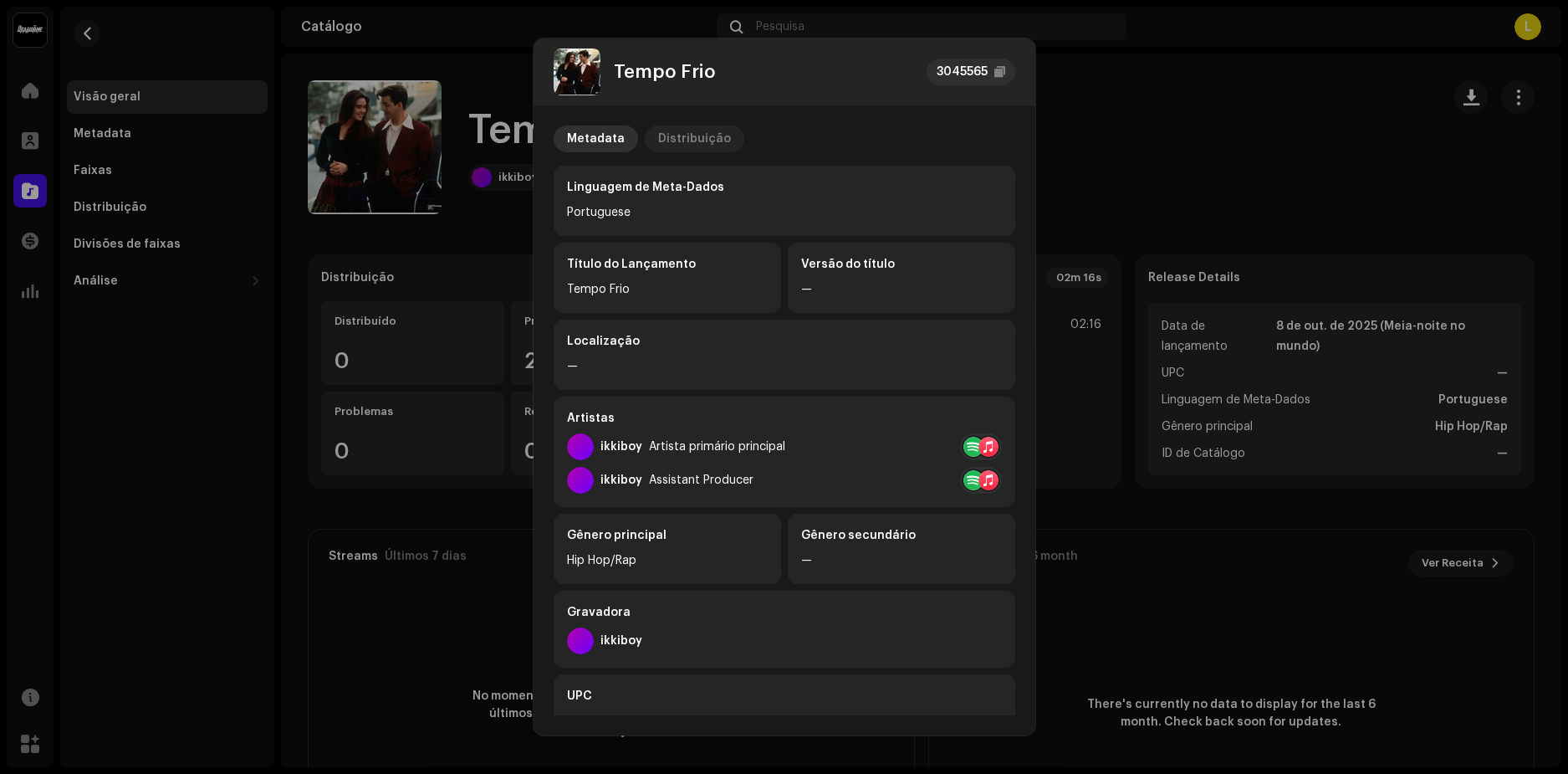
click at [691, 133] on div "Distribuição" at bounding box center [694, 138] width 73 height 27
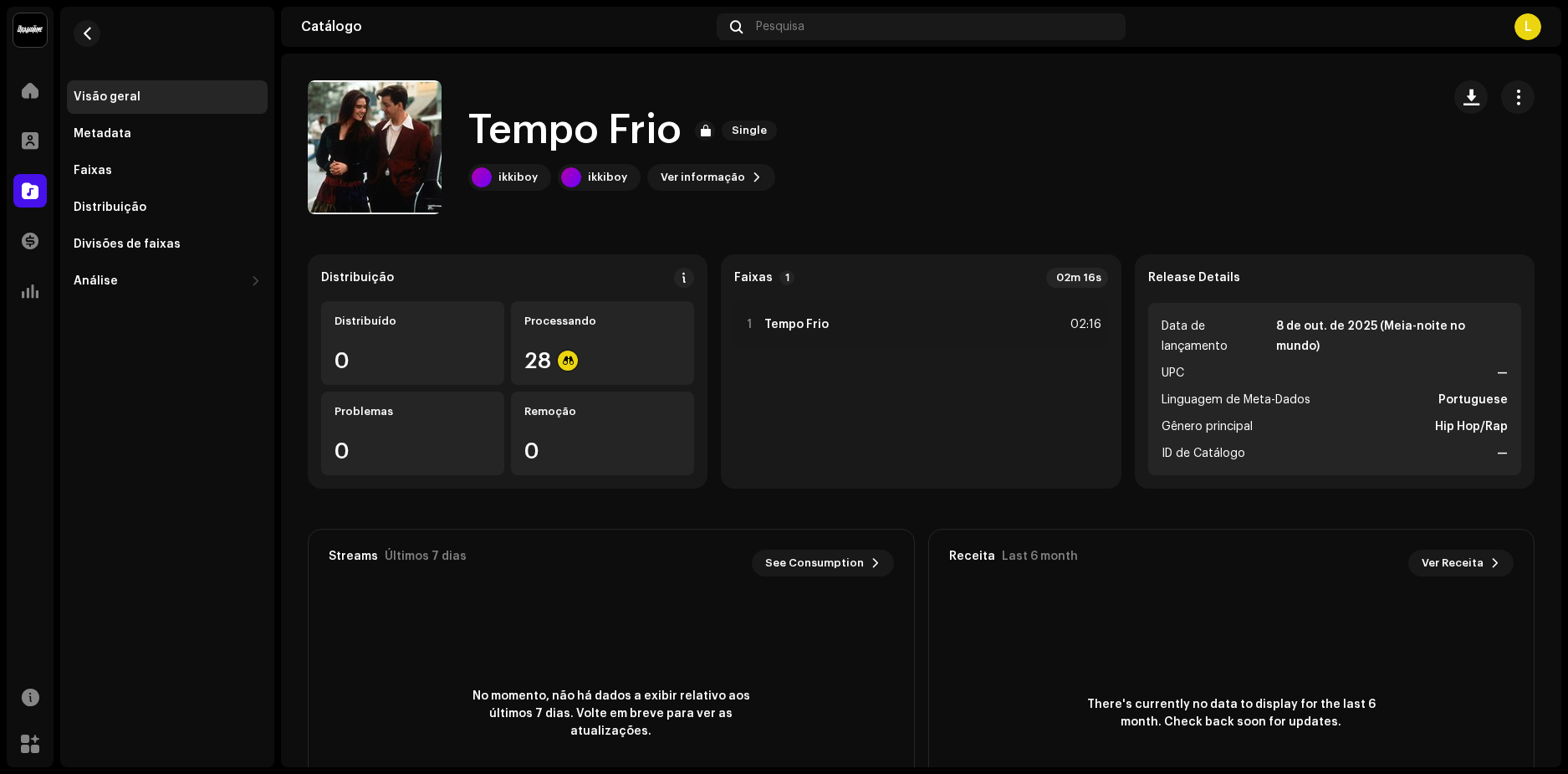
click at [1128, 135] on div "Tempo Frio 3045565 Metadata Distribuição Data de lançamento 8 de out. de 2025 (…" at bounding box center [784, 387] width 1568 height 774
